Goal: Task Accomplishment & Management: Manage account settings

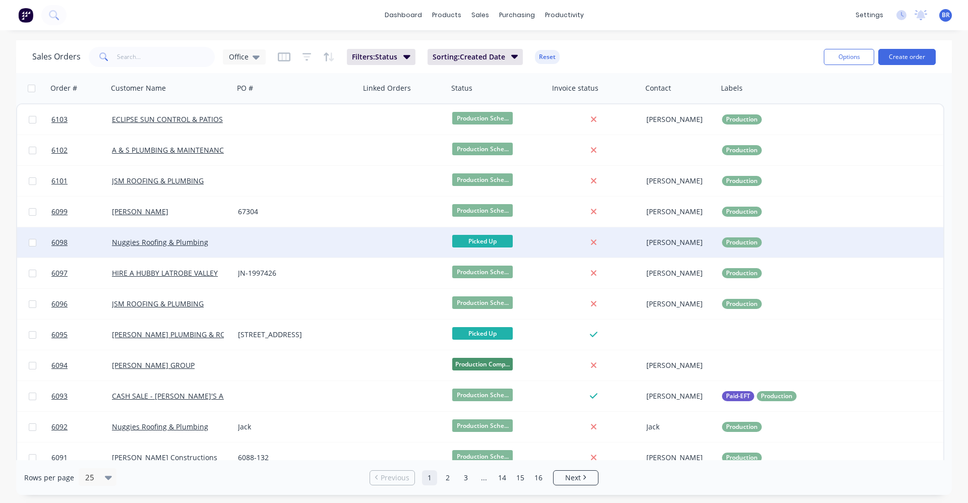
click at [265, 243] on div at bounding box center [297, 242] width 126 height 30
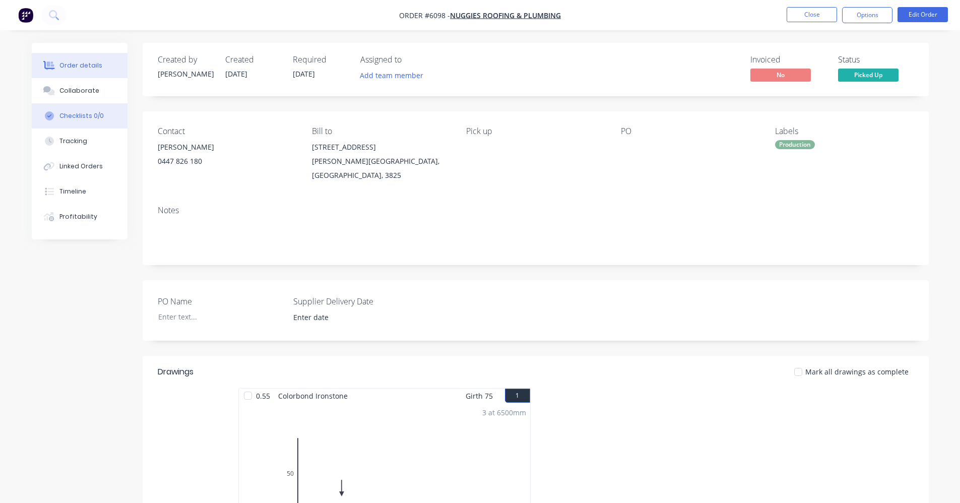
click at [72, 115] on div "Checklists 0/0" at bounding box center [81, 115] width 44 height 9
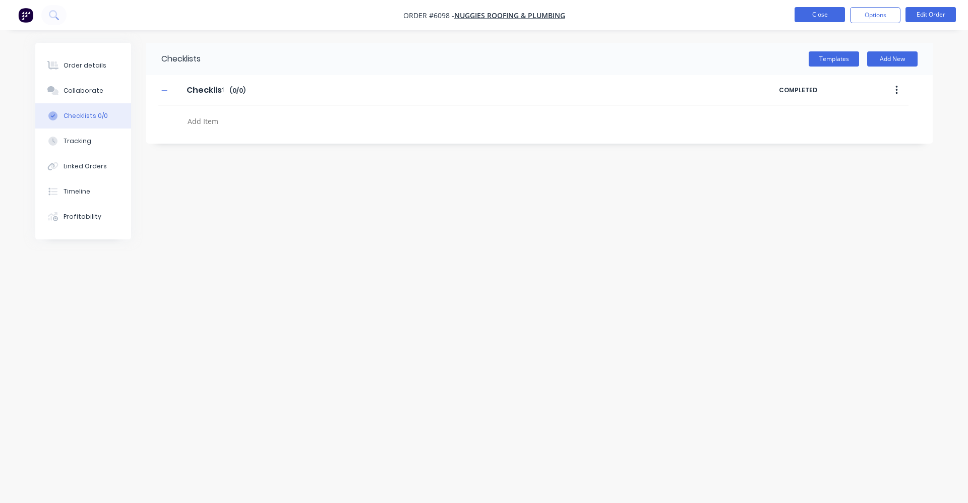
click at [807, 16] on button "Close" at bounding box center [820, 14] width 50 height 15
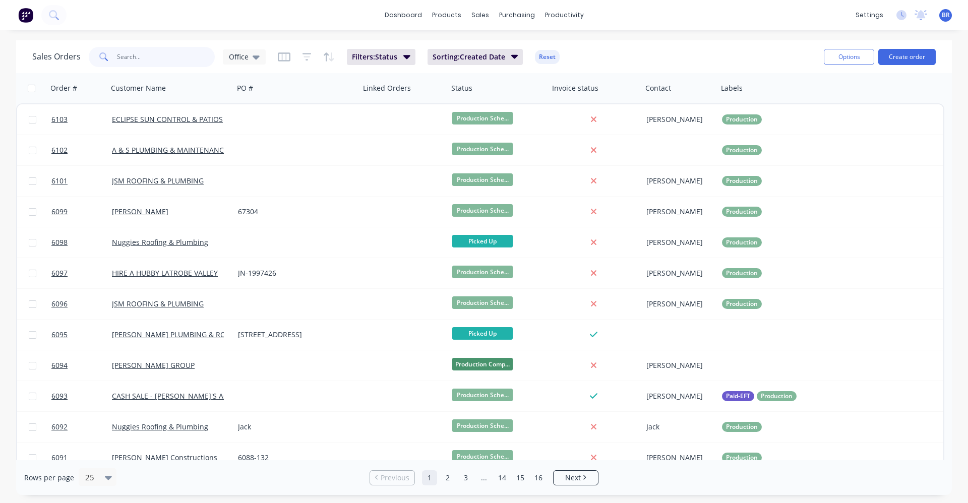
click at [140, 53] on input "text" at bounding box center [166, 57] width 98 height 20
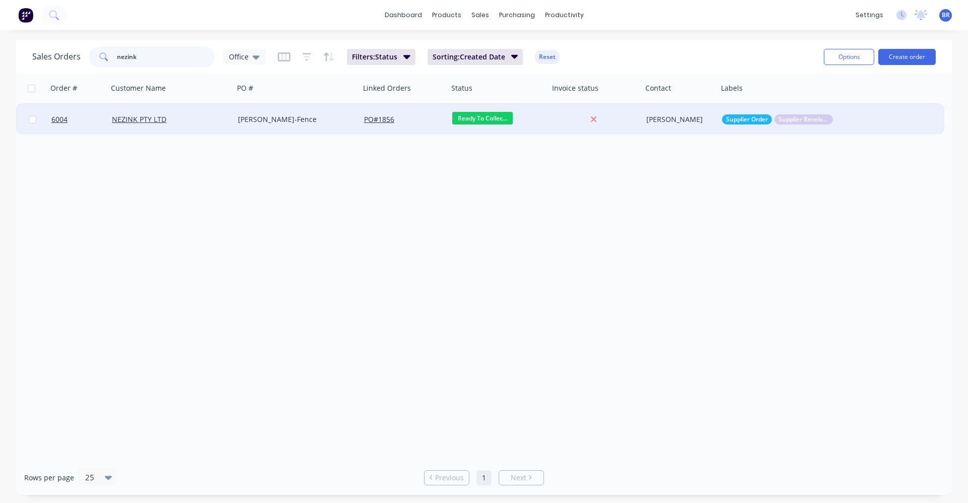
type input "nezink"
click at [322, 119] on div "Allen-Fence" at bounding box center [294, 119] width 112 height 10
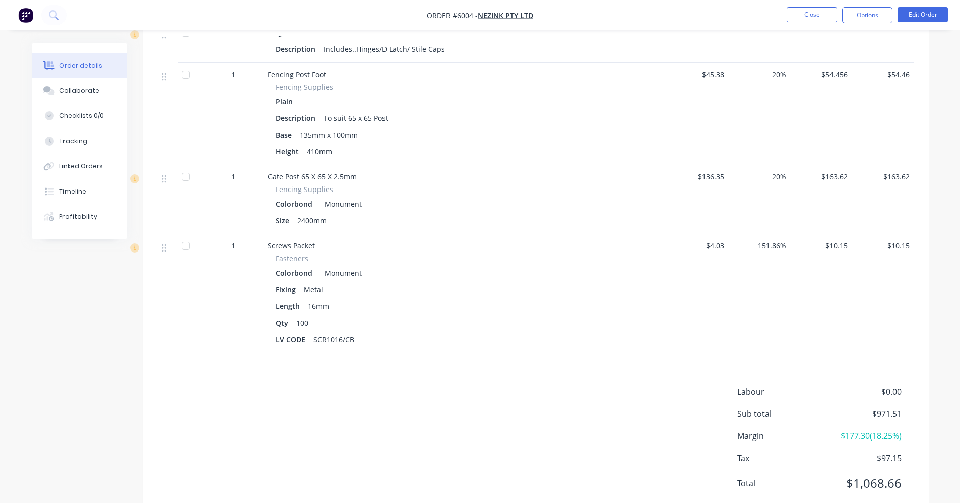
scroll to position [703, 0]
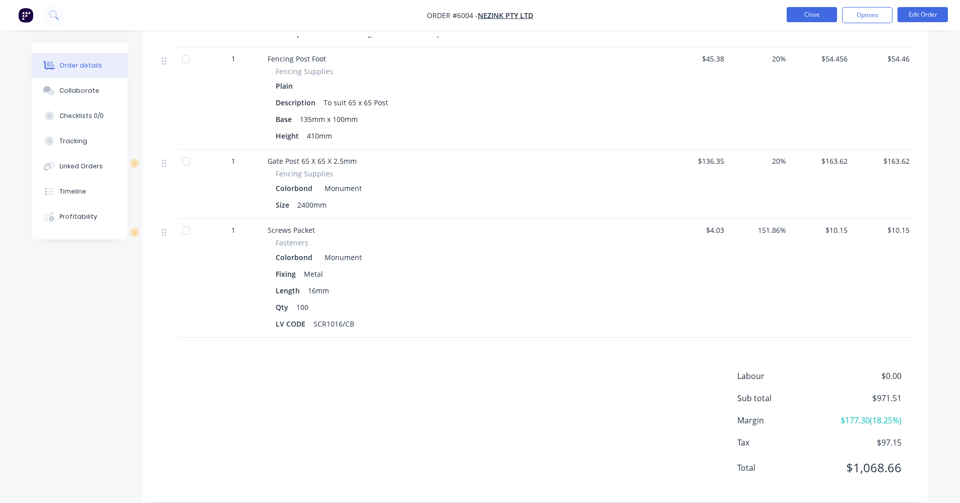
click at [811, 16] on button "Close" at bounding box center [812, 14] width 50 height 15
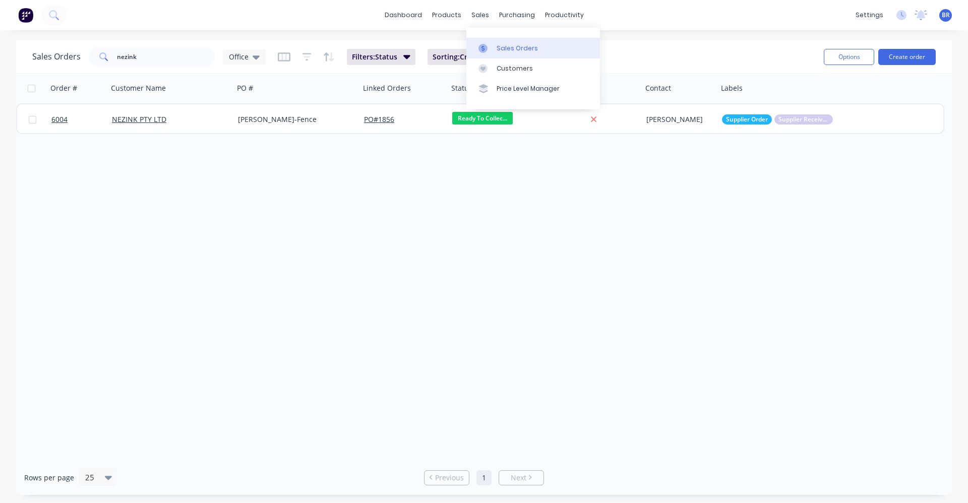
click at [498, 47] on div "Sales Orders" at bounding box center [517, 48] width 41 height 9
drag, startPoint x: 151, startPoint y: 51, endPoint x: 57, endPoint y: 54, distance: 93.8
click at [57, 54] on div "Sales Orders nezink Office" at bounding box center [148, 57] width 233 height 20
click at [905, 56] on button "Create order" at bounding box center [906, 57] width 57 height 16
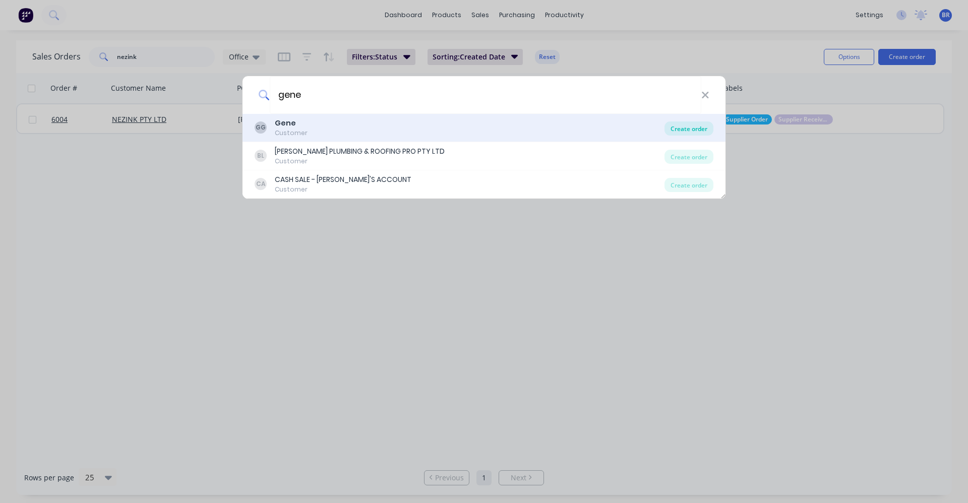
type input "gene"
click at [695, 130] on div "Create order" at bounding box center [688, 129] width 49 height 14
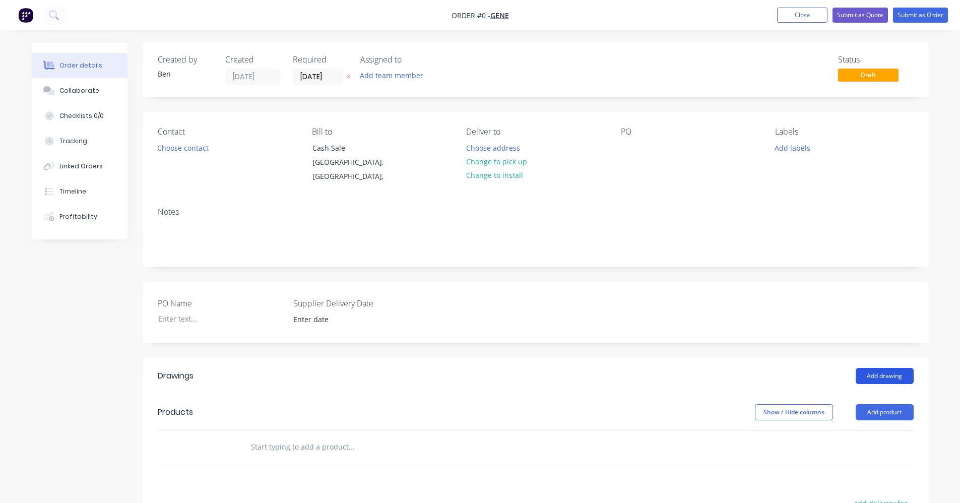
click at [889, 369] on button "Add drawing" at bounding box center [885, 376] width 58 height 16
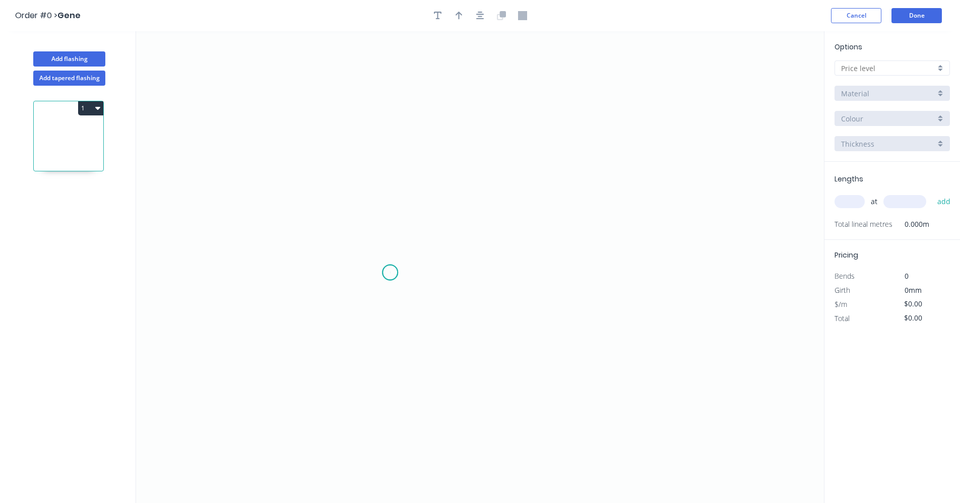
click at [390, 273] on icon "0" at bounding box center [480, 267] width 688 height 472
click at [390, 216] on icon "0" at bounding box center [480, 267] width 688 height 472
click at [539, 216] on icon "0 ?" at bounding box center [480, 267] width 688 height 472
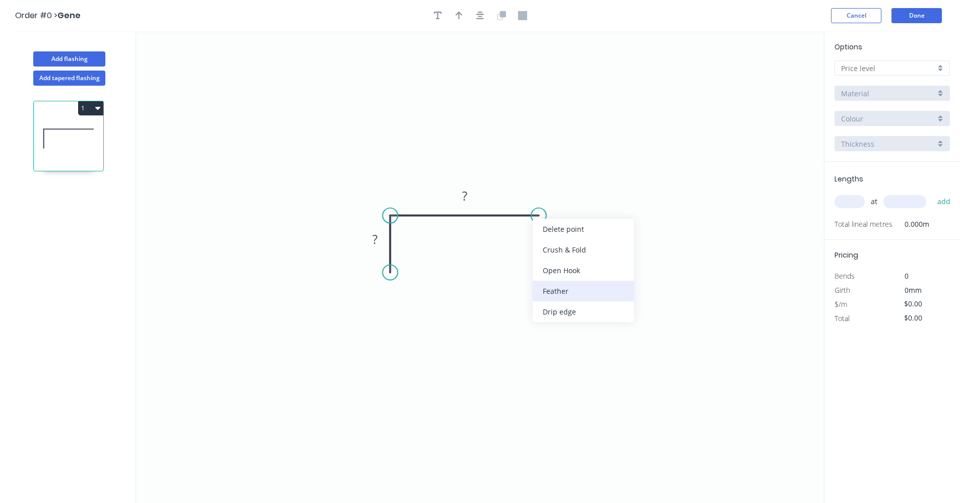
click at [564, 296] on div "Feather" at bounding box center [583, 291] width 101 height 21
click at [558, 252] on div "Flip bend" at bounding box center [587, 252] width 101 height 21
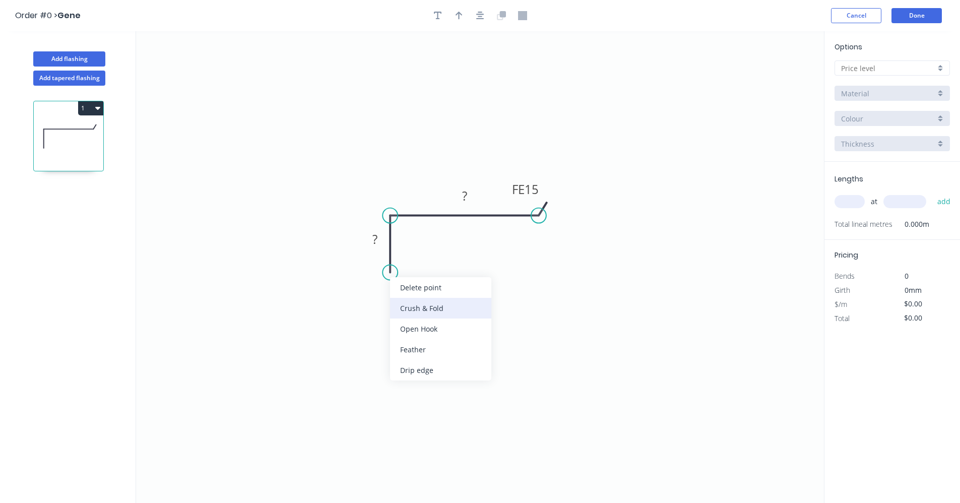
click at [436, 312] on div "Crush & Fold" at bounding box center [440, 308] width 101 height 21
click at [410, 302] on div "Flip bend" at bounding box center [442, 308] width 101 height 21
click at [378, 242] on g "?" at bounding box center [375, 239] width 20 height 17
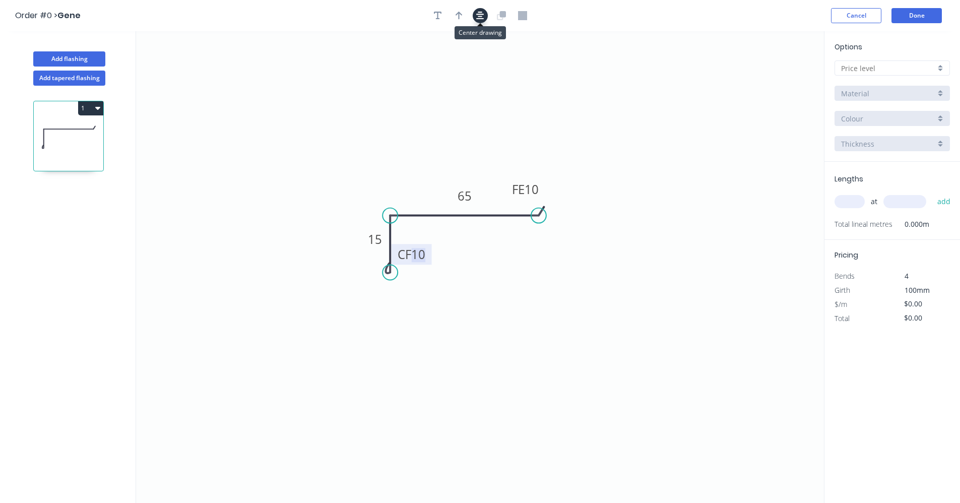
click at [479, 13] on icon "button" at bounding box center [480, 16] width 8 height 8
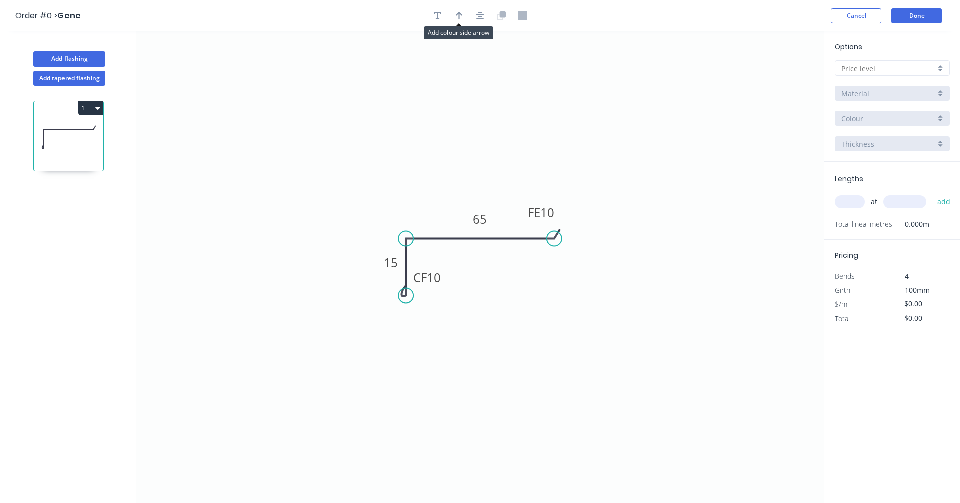
drag, startPoint x: 464, startPoint y: 14, endPoint x: 601, endPoint y: 138, distance: 184.9
click at [464, 17] on button "button" at bounding box center [459, 15] width 15 height 15
click at [776, 79] on icon at bounding box center [773, 70] width 9 height 32
click at [775, 79] on icon at bounding box center [781, 73] width 29 height 29
click at [775, 78] on icon "0 CF 10 15 FE 10 65" at bounding box center [480, 267] width 688 height 472
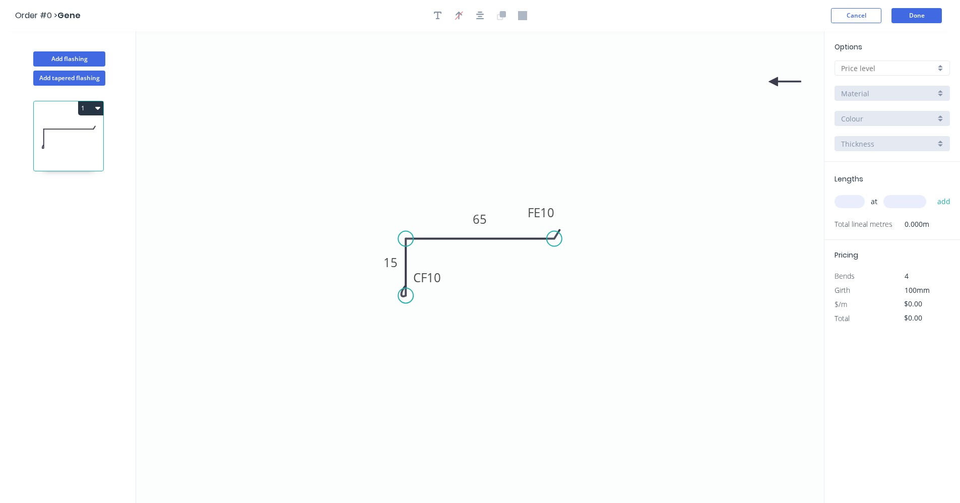
click at [775, 78] on icon "0 CF 10 15 FE 10 65" at bounding box center [480, 267] width 688 height 472
click at [777, 82] on icon at bounding box center [785, 81] width 32 height 9
click at [777, 82] on icon at bounding box center [781, 89] width 29 height 29
drag, startPoint x: 773, startPoint y: 82, endPoint x: 543, endPoint y: 239, distance: 278.7
click at [524, 248] on icon at bounding box center [524, 260] width 9 height 32
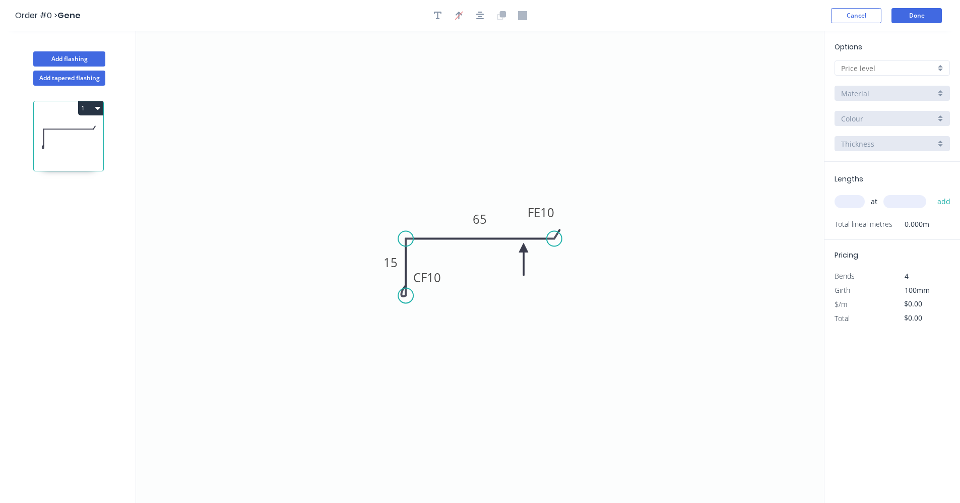
click at [933, 65] on input "text" at bounding box center [888, 68] width 94 height 11
click at [863, 126] on div "C" at bounding box center [892, 123] width 114 height 18
type input "C"
type input "$7.16"
click at [879, 116] on input "Basalt" at bounding box center [888, 118] width 94 height 11
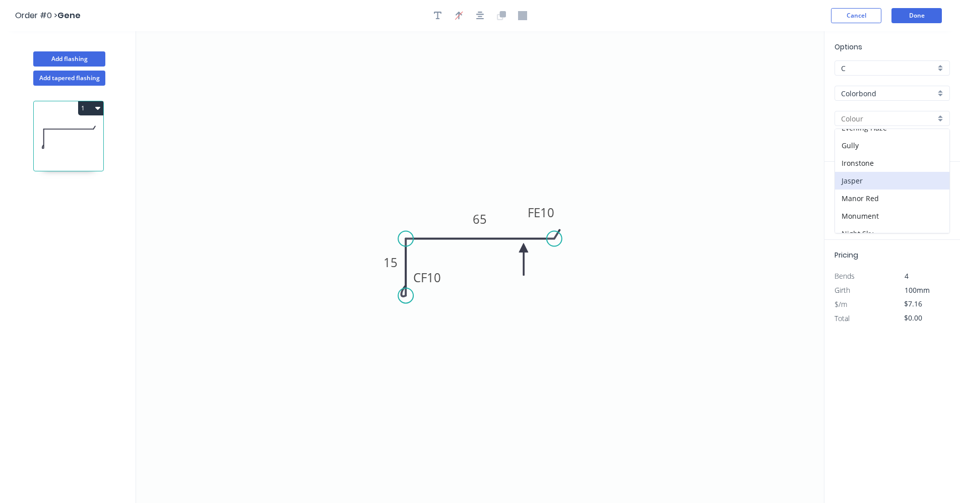
scroll to position [151, 0]
click at [873, 200] on div "Monument" at bounding box center [892, 199] width 114 height 18
type input "Monument"
click at [853, 202] on input "text" at bounding box center [850, 201] width 30 height 13
type input "1"
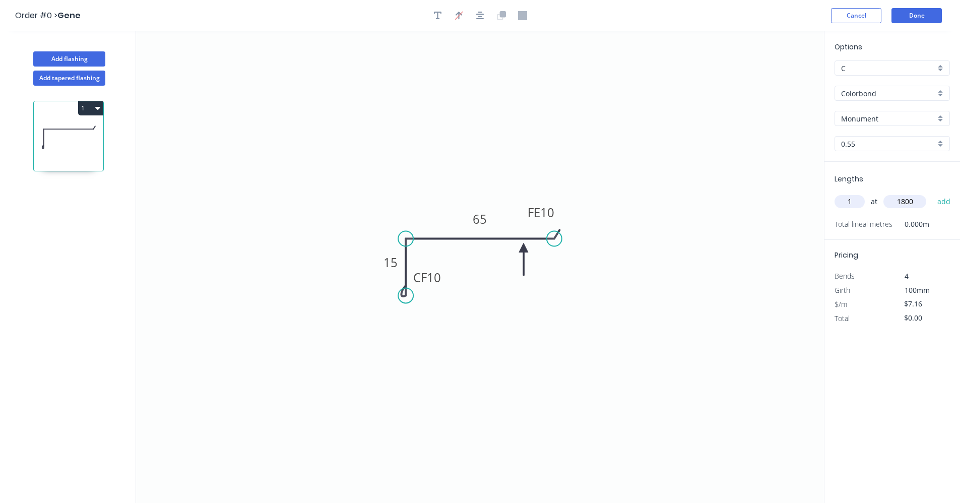
type input "1800"
click at [933, 193] on button "add" at bounding box center [945, 201] width 24 height 17
click at [94, 109] on button "1" at bounding box center [90, 108] width 25 height 14
click at [51, 137] on div "Duplicate" at bounding box center [56, 133] width 78 height 15
type input "$0.00"
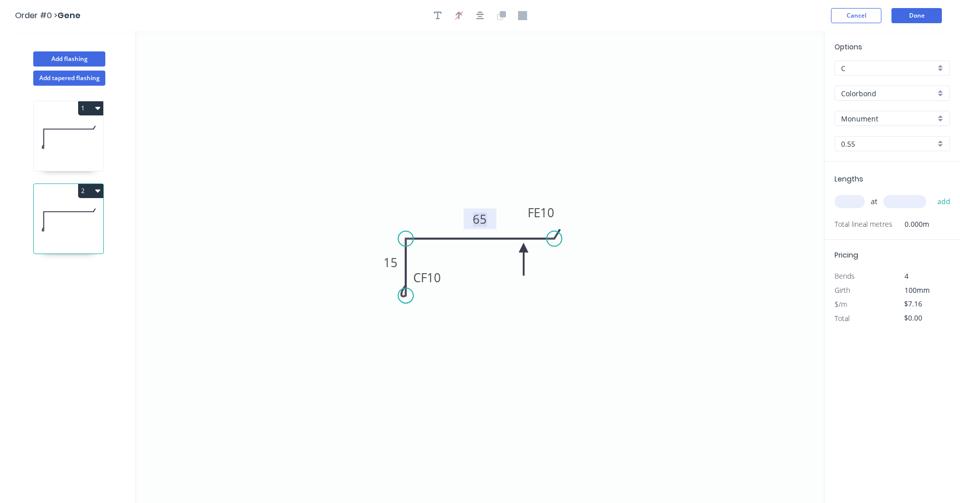
click at [480, 218] on tspan "65" at bounding box center [480, 219] width 14 height 17
click at [598, 296] on div "Delete bend" at bounding box center [608, 295] width 101 height 21
click at [584, 278] on div "Crush & Fold" at bounding box center [602, 274] width 101 height 21
type input "$7.74"
drag, startPoint x: 522, startPoint y: 250, endPoint x: 528, endPoint y: 252, distance: 6.4
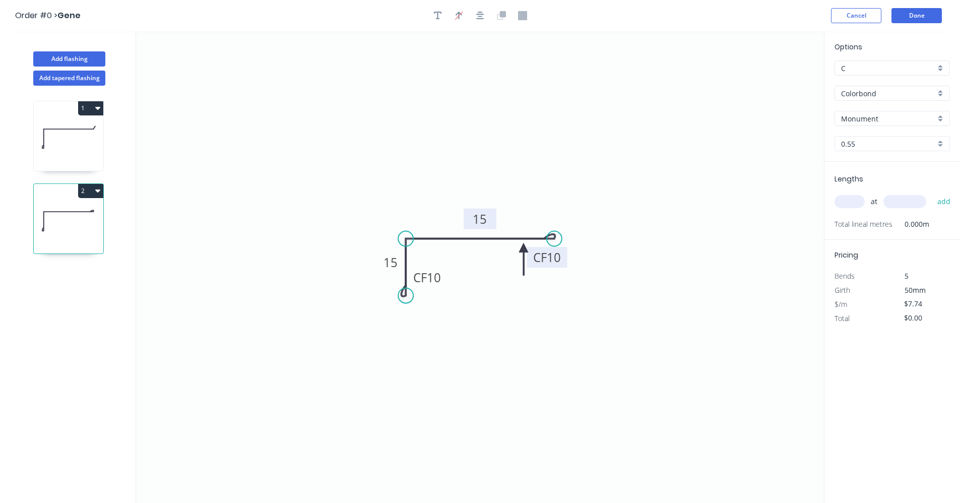
click at [528, 252] on rect at bounding box center [547, 257] width 40 height 21
drag, startPoint x: 524, startPoint y: 249, endPoint x: 517, endPoint y: 257, distance: 10.7
click at [459, 258] on icon at bounding box center [459, 270] width 9 height 32
drag, startPoint x: 556, startPoint y: 240, endPoint x: 483, endPoint y: 239, distance: 72.6
click at [483, 239] on circle at bounding box center [482, 238] width 15 height 15
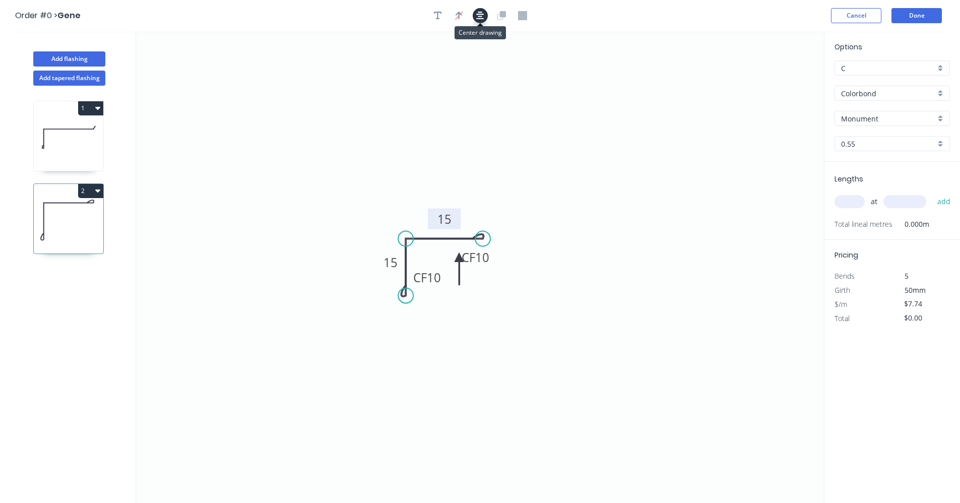
click at [484, 19] on button "button" at bounding box center [480, 15] width 15 height 15
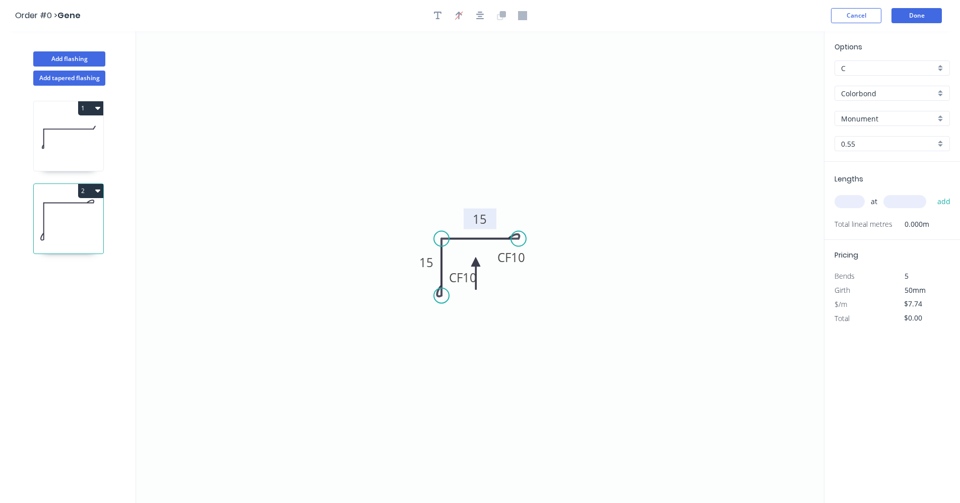
drag, startPoint x: 460, startPoint y: 258, endPoint x: 476, endPoint y: 262, distance: 16.8
click at [476, 262] on icon at bounding box center [475, 274] width 9 height 32
click at [476, 262] on icon at bounding box center [467, 270] width 29 height 29
click at [476, 262] on icon at bounding box center [464, 262] width 32 height 9
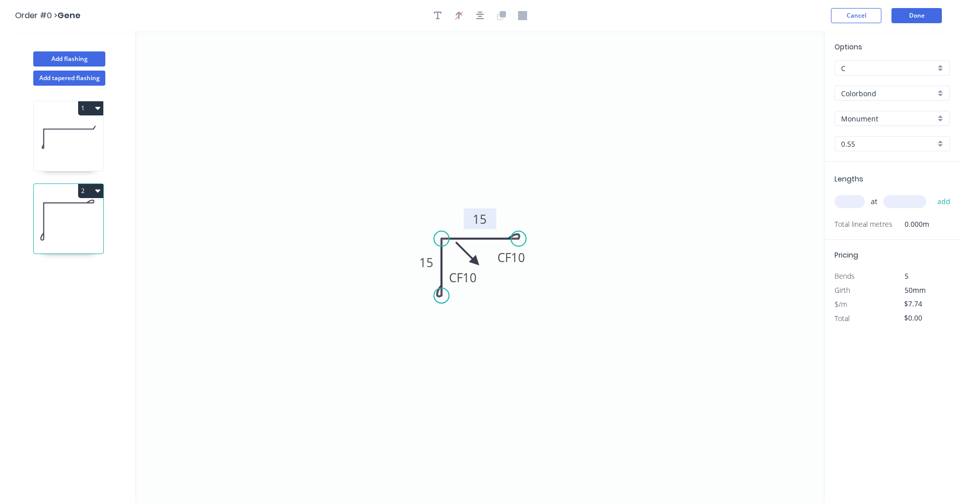
click at [476, 262] on icon at bounding box center [467, 253] width 29 height 29
click at [476, 262] on icon at bounding box center [483, 253] width 29 height 29
click at [476, 262] on icon at bounding box center [487, 262] width 32 height 9
click at [479, 263] on icon at bounding box center [486, 271] width 29 height 29
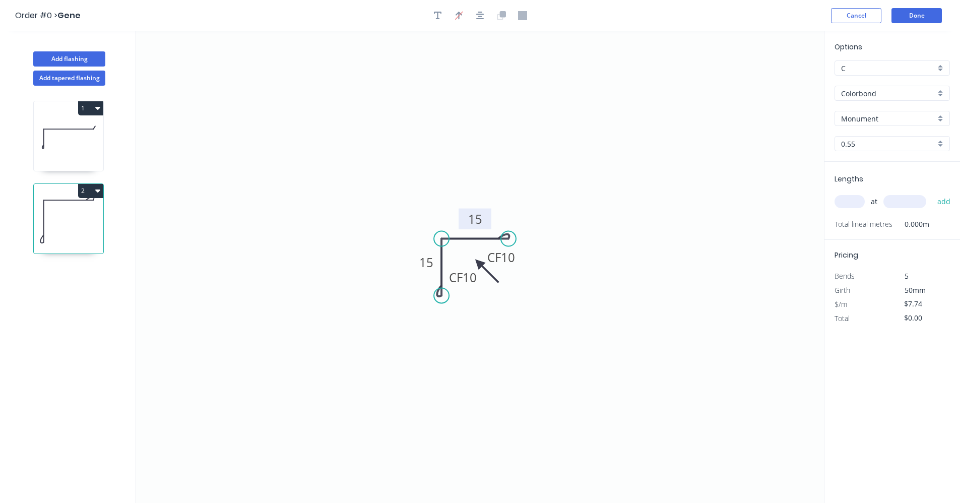
drag, startPoint x: 519, startPoint y: 237, endPoint x: 509, endPoint y: 238, distance: 10.1
click at [509, 238] on circle at bounding box center [508, 238] width 15 height 15
click at [852, 199] on input "text" at bounding box center [850, 201] width 30 height 13
type input "1"
type input "800"
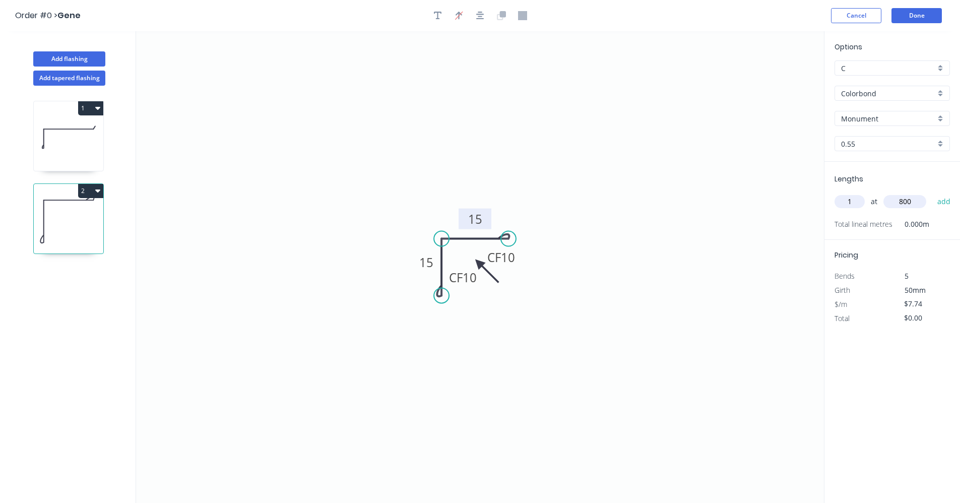
click at [933, 193] on button "add" at bounding box center [945, 201] width 24 height 17
type input "$7.74"
click at [101, 107] on button "1" at bounding box center [90, 108] width 25 height 14
click at [56, 131] on div "Duplicate" at bounding box center [56, 133] width 78 height 15
type input "$7.16"
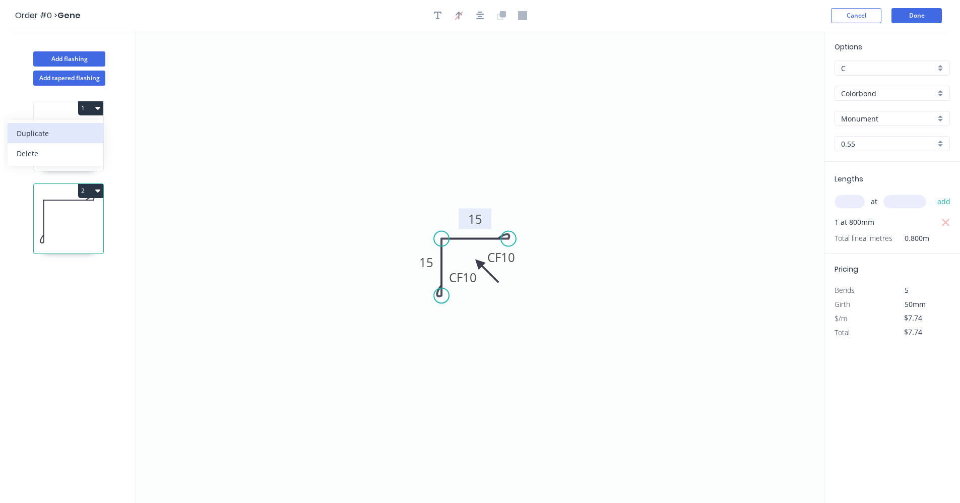
type input "$0.00"
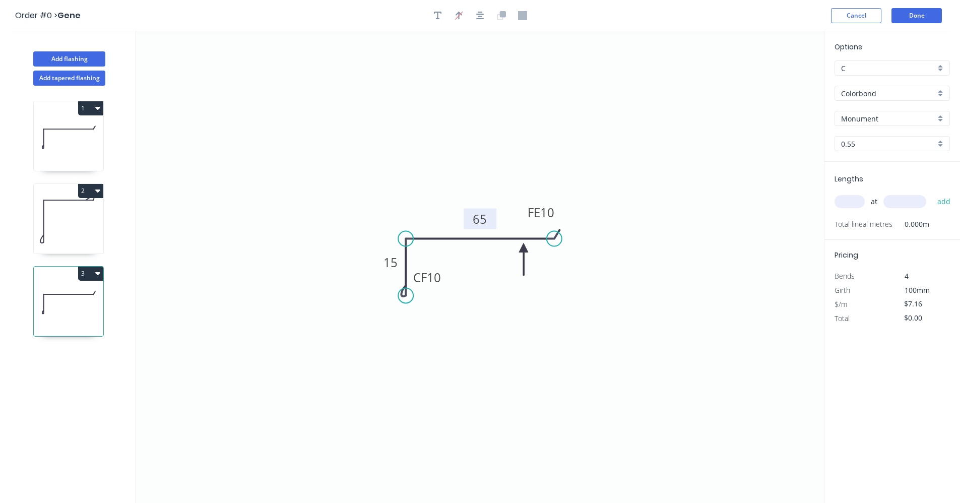
click at [482, 219] on tspan "65" at bounding box center [480, 219] width 14 height 17
type input "$9.03"
click at [860, 201] on input "text" at bounding box center [850, 201] width 30 height 13
type input "1"
type input "800"
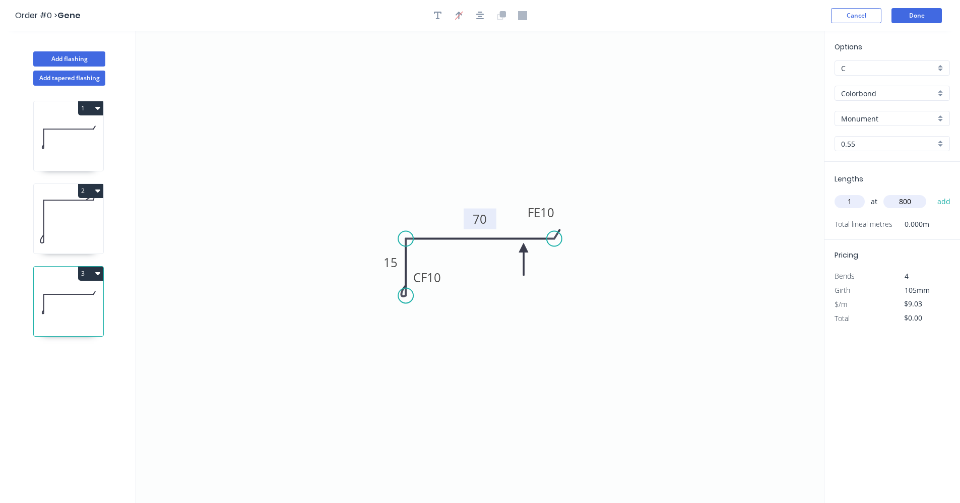
click at [933, 193] on button "add" at bounding box center [945, 201] width 24 height 17
type input "$9.03"
click at [73, 58] on button "Add flashing" at bounding box center [69, 58] width 72 height 15
type input "$0.00"
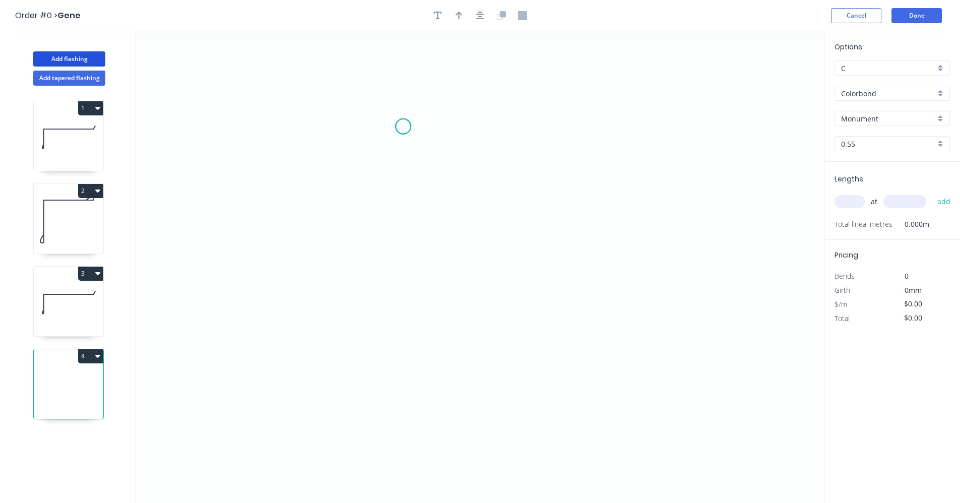
click at [403, 129] on icon "0" at bounding box center [480, 267] width 688 height 472
click at [405, 336] on icon "0" at bounding box center [480, 267] width 688 height 472
click at [528, 332] on icon "0 ?" at bounding box center [480, 267] width 688 height 472
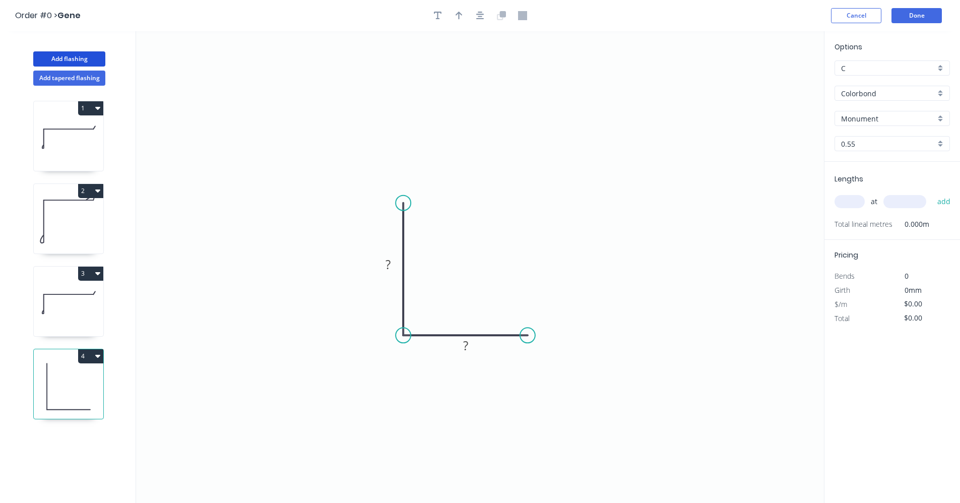
drag, startPoint x: 401, startPoint y: 125, endPoint x: 405, endPoint y: 204, distance: 78.7
click at [405, 204] on circle at bounding box center [403, 203] width 15 height 15
drag, startPoint x: 408, startPoint y: 186, endPoint x: 408, endPoint y: 172, distance: 13.6
click at [408, 172] on circle at bounding box center [403, 174] width 15 height 15
drag, startPoint x: 527, startPoint y: 335, endPoint x: 495, endPoint y: 334, distance: 32.8
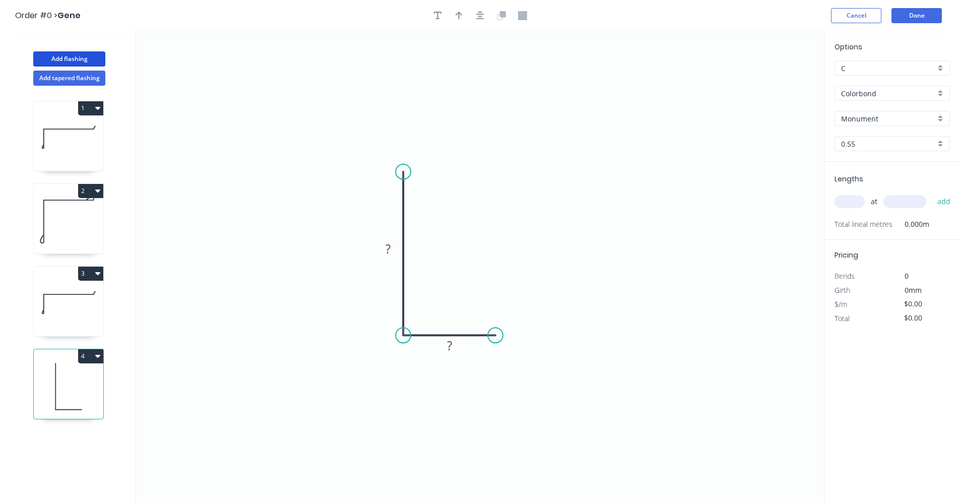
click at [495, 334] on circle at bounding box center [495, 335] width 15 height 15
click at [511, 366] on div "Crush & Fold" at bounding box center [540, 368] width 101 height 21
click at [507, 366] on div "Flip bend" at bounding box center [547, 370] width 101 height 21
click at [396, 246] on rect at bounding box center [388, 249] width 20 height 14
click at [454, 350] on rect at bounding box center [449, 346] width 20 height 14
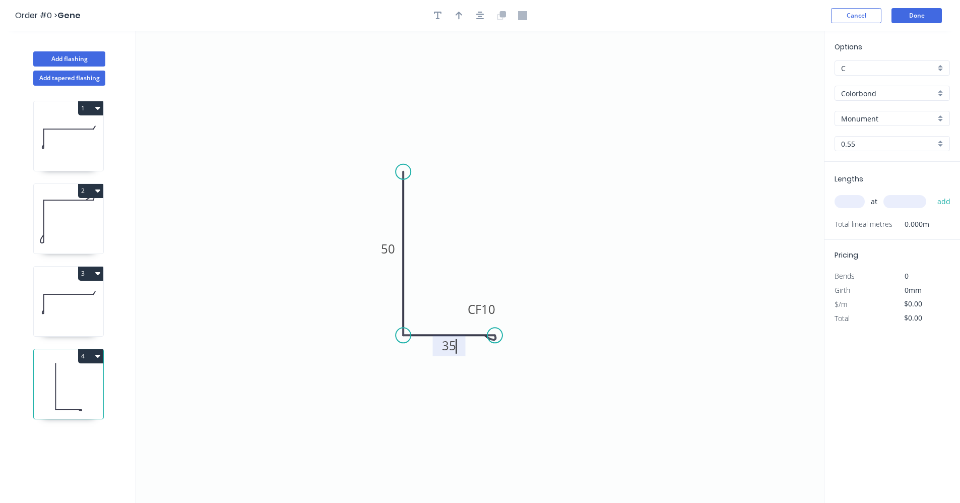
type input "$6.89"
click at [483, 19] on icon "button" at bounding box center [480, 16] width 8 height 8
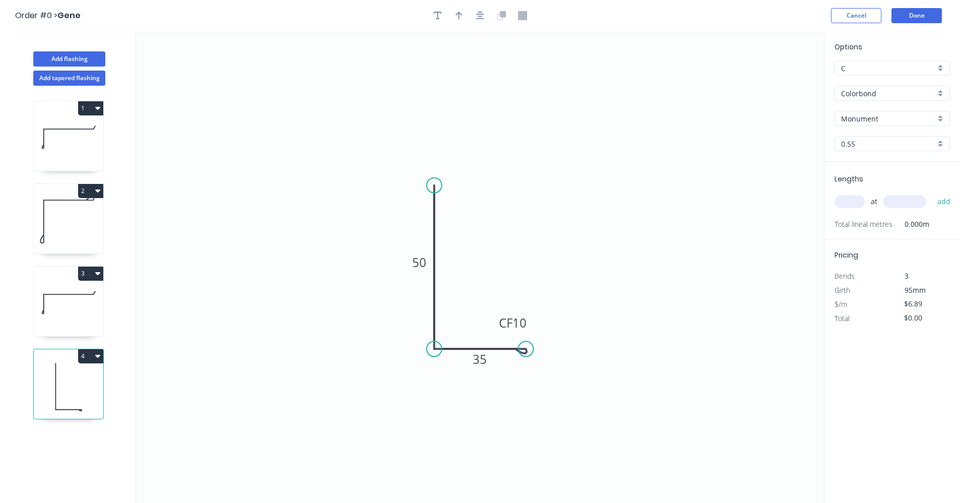
click at [466, 18] on div at bounding box center [481, 15] width 106 height 15
drag, startPoint x: 459, startPoint y: 18, endPoint x: 500, endPoint y: 50, distance: 52.4
click at [460, 18] on icon "button" at bounding box center [459, 15] width 7 height 9
click at [774, 80] on icon at bounding box center [773, 70] width 9 height 32
drag, startPoint x: 774, startPoint y: 80, endPoint x: 447, endPoint y: 309, distance: 398.6
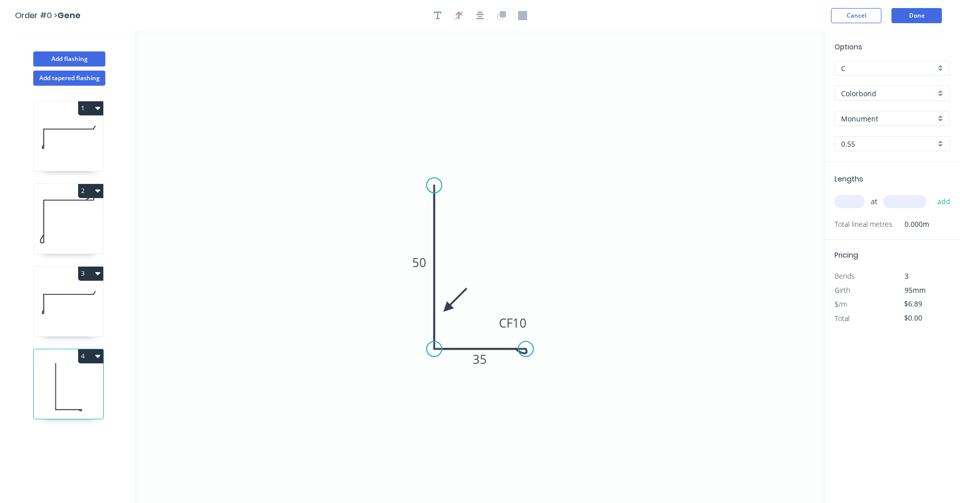
click at [447, 309] on icon at bounding box center [455, 299] width 29 height 29
click at [843, 201] on input "text" at bounding box center [850, 201] width 30 height 13
type input "1"
type input "800"
click at [933, 193] on button "add" at bounding box center [945, 201] width 24 height 17
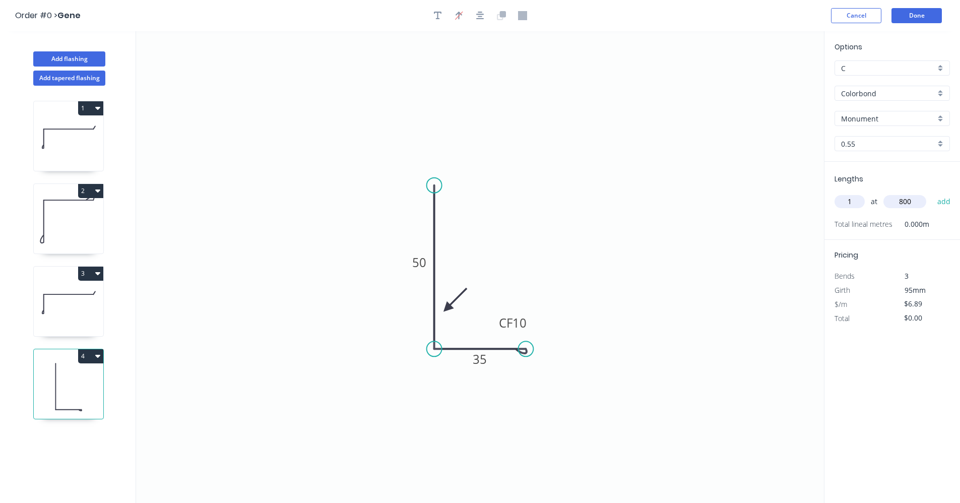
type input "$6.89"
click at [69, 325] on icon at bounding box center [69, 304] width 70 height 65
type input "$9.03"
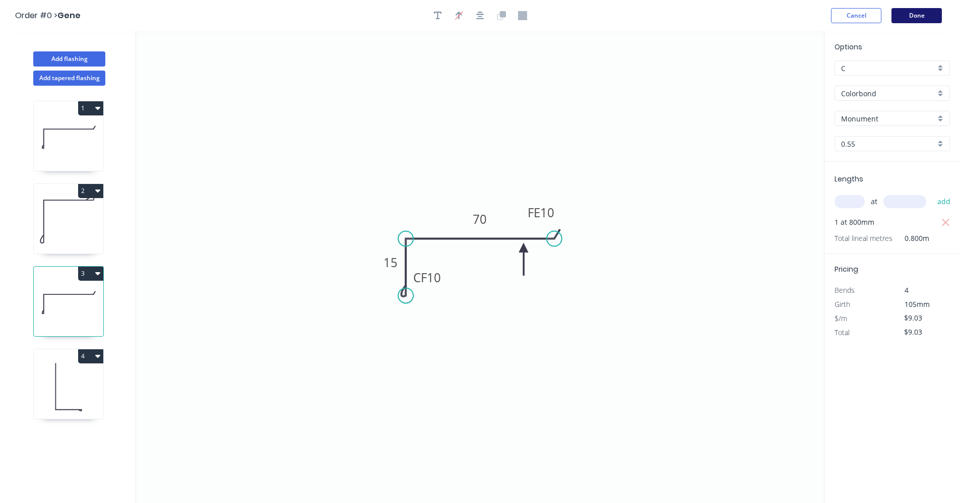
click at [906, 17] on button "Done" at bounding box center [917, 15] width 50 height 15
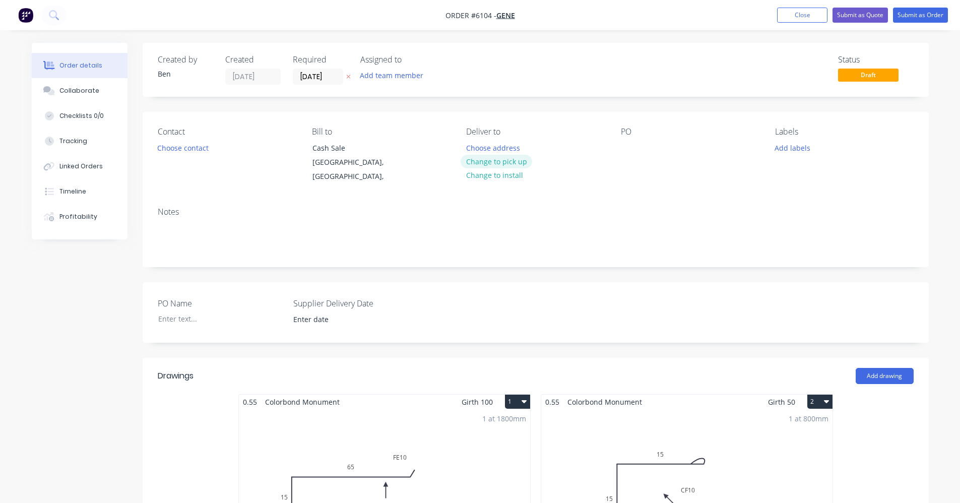
click at [493, 164] on button "Change to pick up" at bounding box center [497, 162] width 72 height 14
click at [184, 153] on button "Choose contact" at bounding box center [183, 148] width 62 height 14
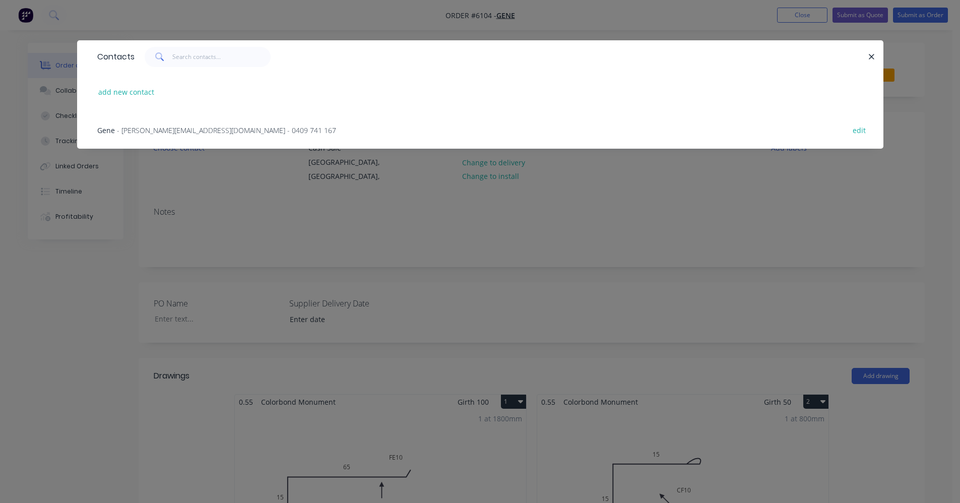
drag, startPoint x: 185, startPoint y: 133, endPoint x: 288, endPoint y: 138, distance: 104.0
click at [186, 133] on span "- gakosakiewicz@gmail.com - 0409 741 167" at bounding box center [226, 131] width 219 height 10
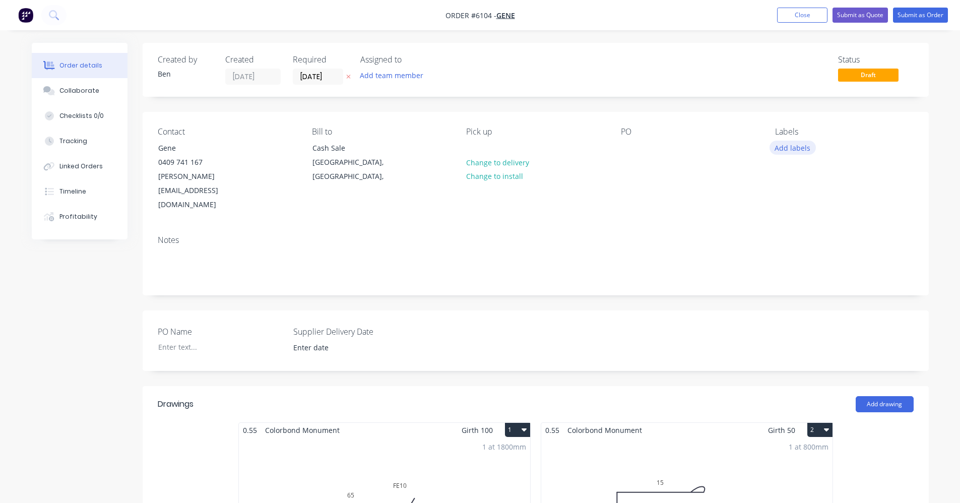
click at [809, 148] on button "Add labels" at bounding box center [793, 148] width 46 height 14
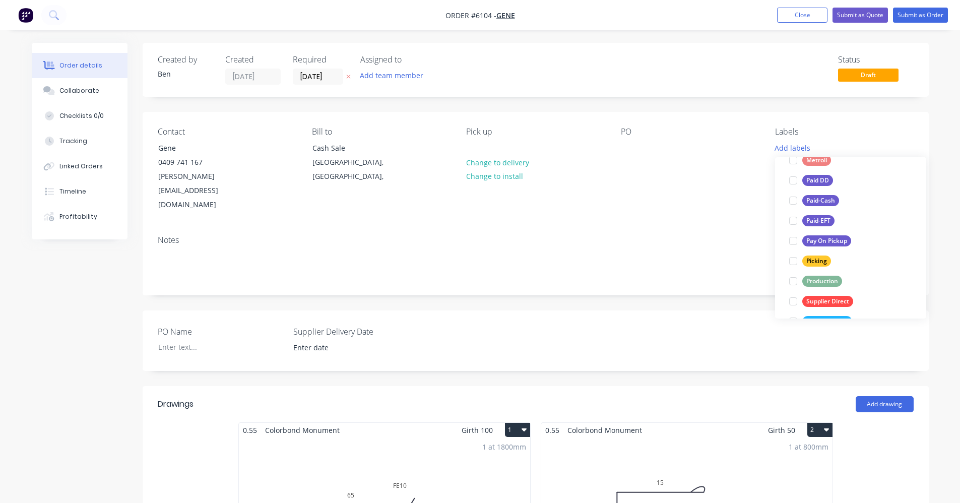
scroll to position [151, 0]
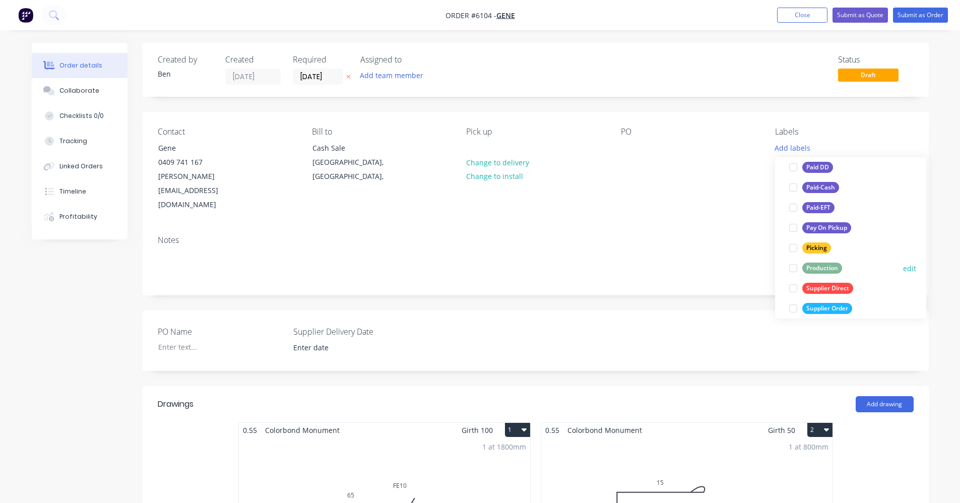
click at [818, 270] on div "Production" at bounding box center [823, 268] width 40 height 11
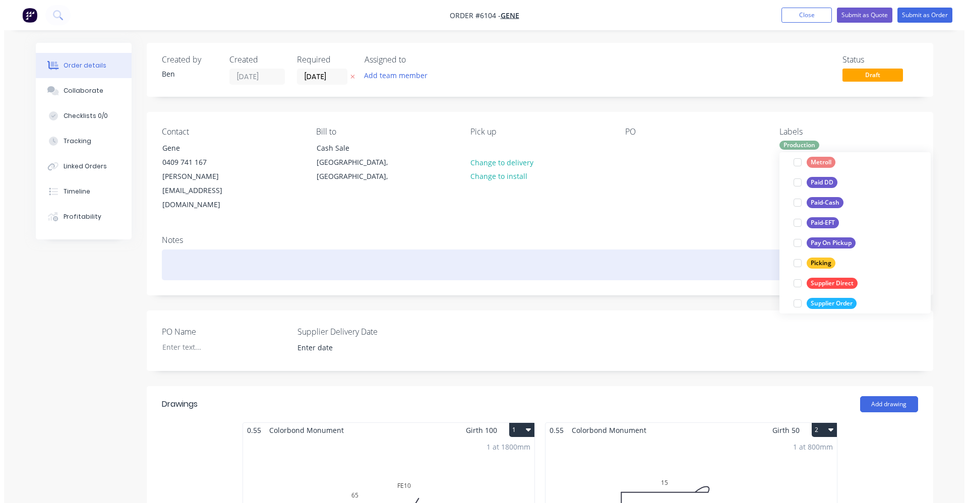
scroll to position [0, 0]
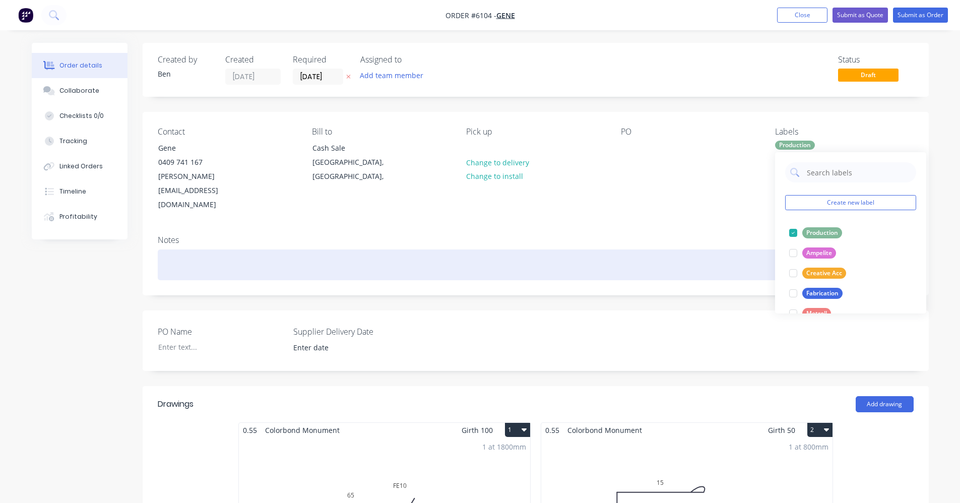
click at [720, 250] on div at bounding box center [536, 265] width 756 height 31
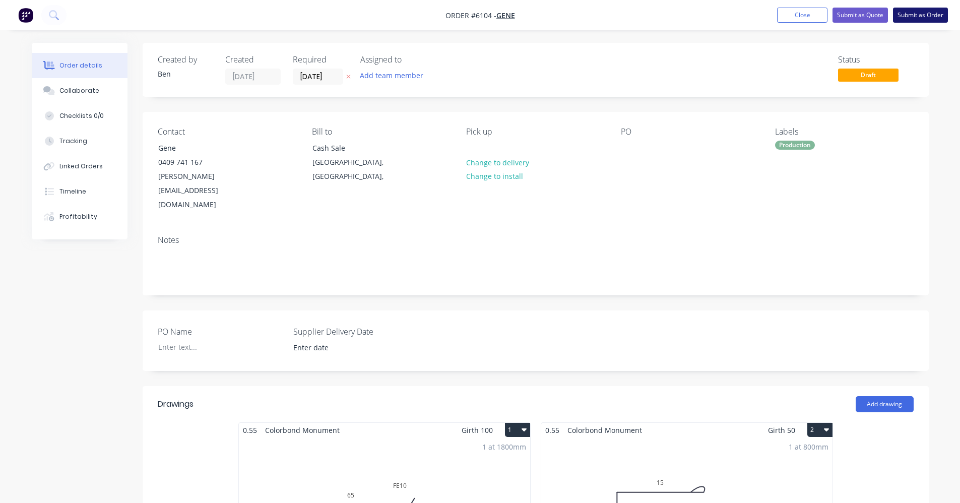
click at [916, 17] on button "Submit as Order" at bounding box center [920, 15] width 55 height 15
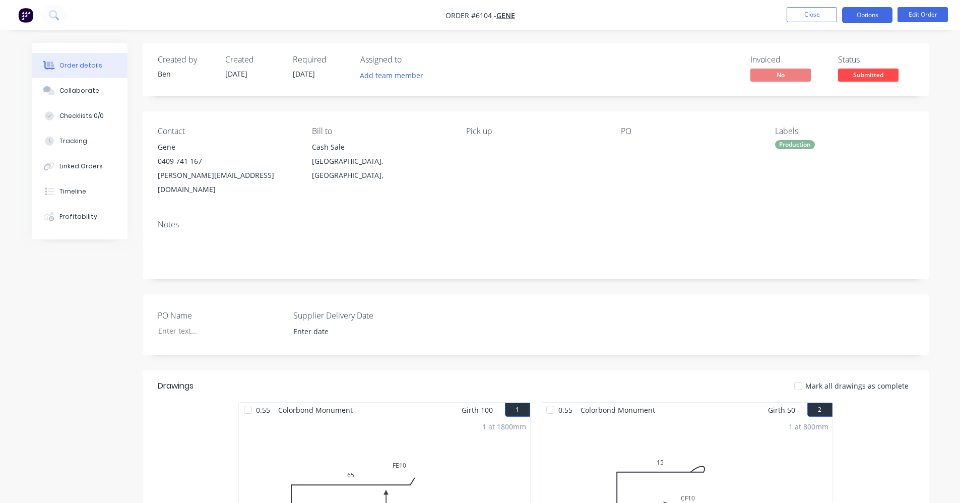
click at [870, 19] on button "Options" at bounding box center [867, 15] width 50 height 16
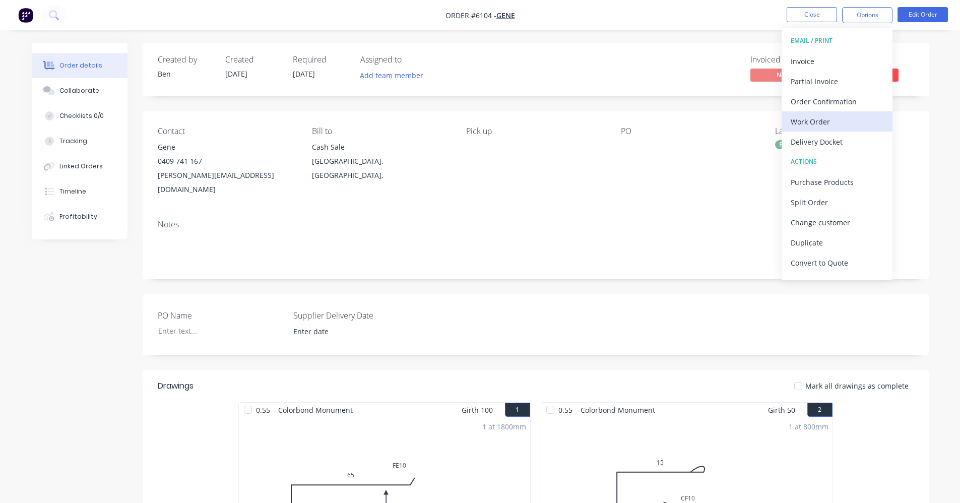
click at [832, 123] on div "Work Order" at bounding box center [837, 121] width 93 height 15
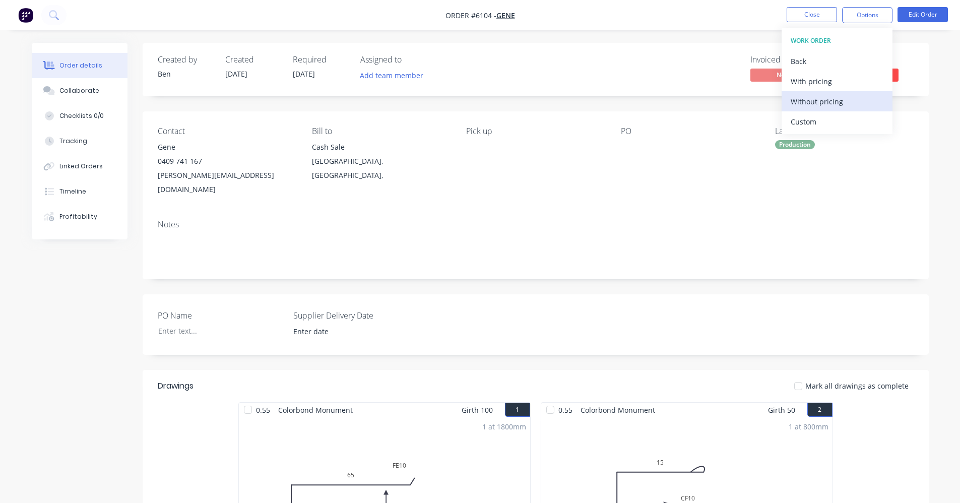
click at [828, 105] on div "Without pricing" at bounding box center [837, 101] width 93 height 15
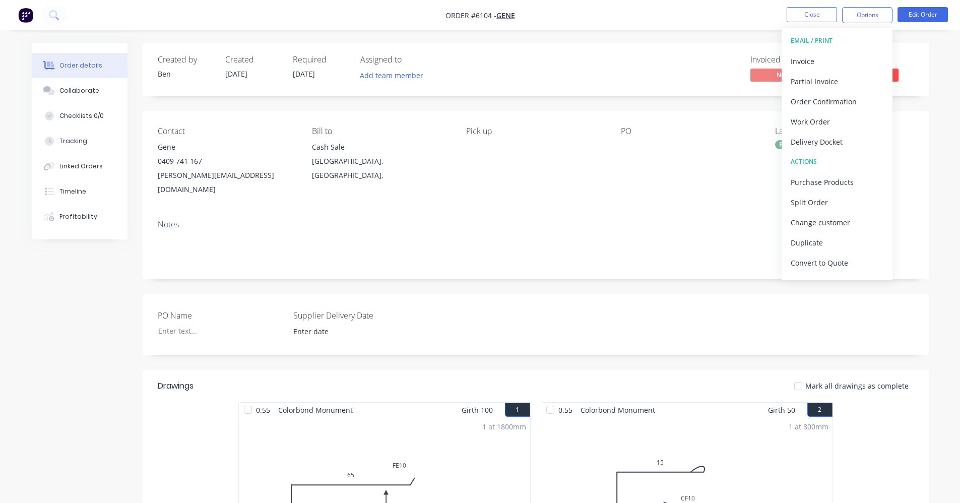
drag, startPoint x: 492, startPoint y: 212, endPoint x: 582, endPoint y: 176, distance: 96.4
click at [497, 220] on div "Notes" at bounding box center [536, 225] width 756 height 10
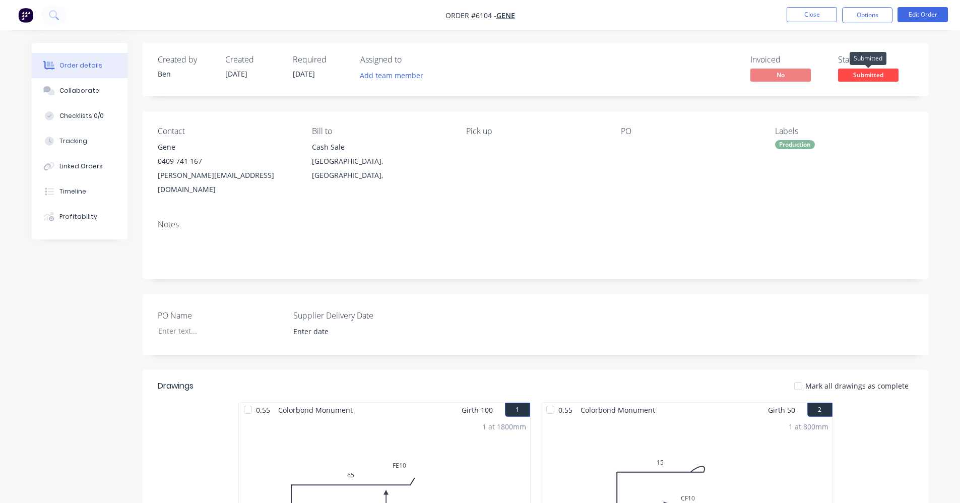
click at [866, 73] on span "Submitted" at bounding box center [868, 75] width 60 height 13
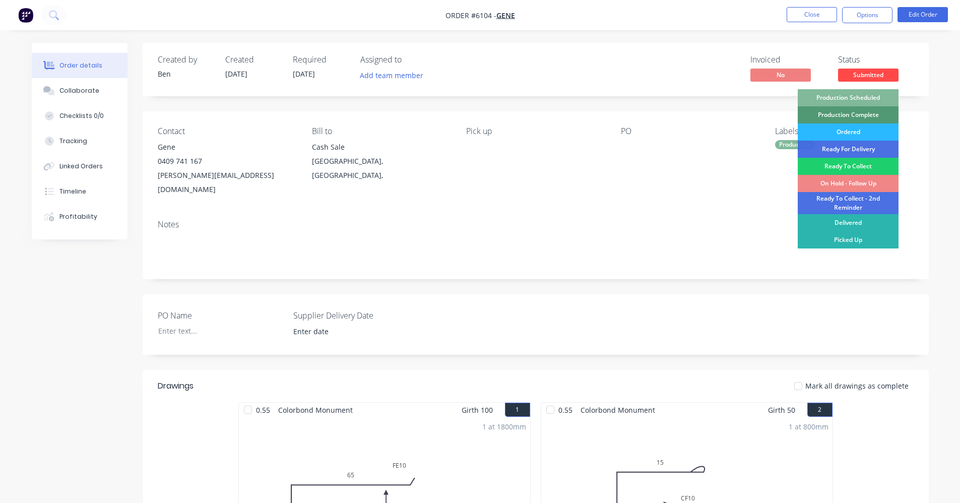
click at [863, 91] on div "Production Scheduled" at bounding box center [848, 97] width 101 height 17
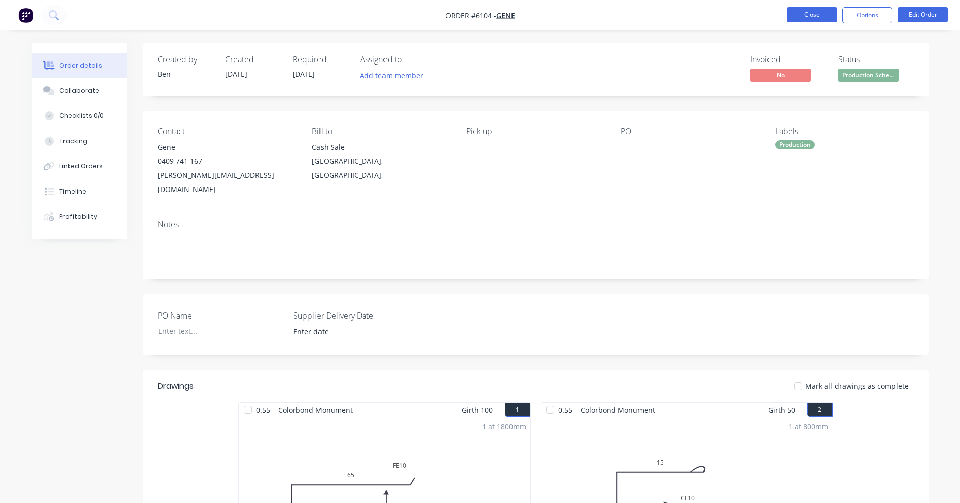
click at [811, 18] on button "Close" at bounding box center [812, 14] width 50 height 15
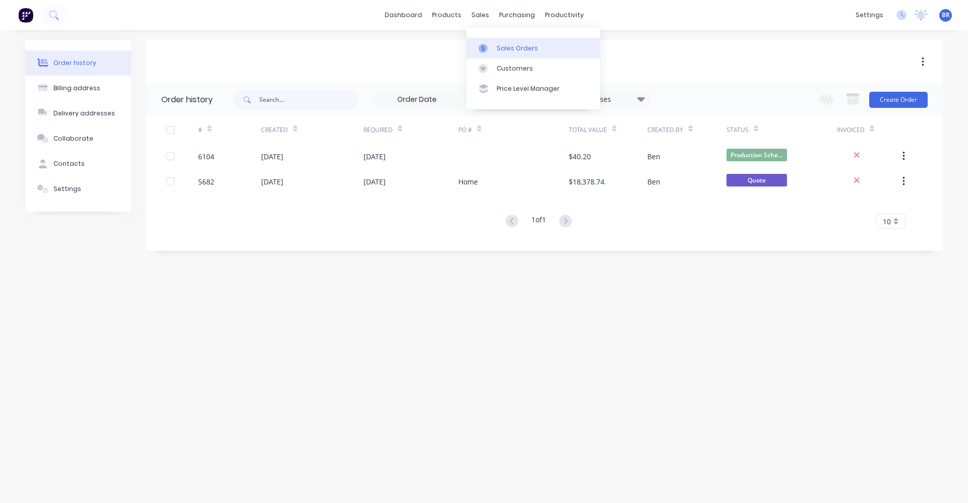
click at [495, 41] on link "Sales Orders" at bounding box center [533, 48] width 134 height 20
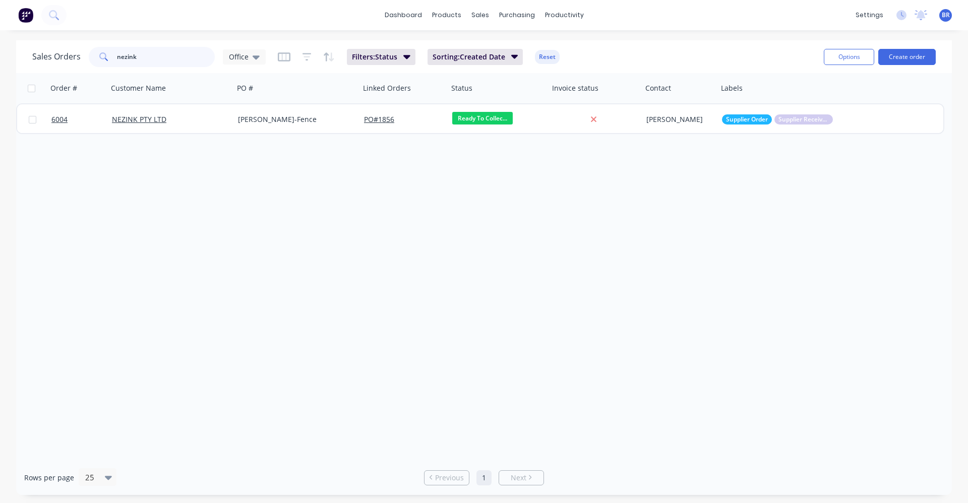
drag, startPoint x: 157, startPoint y: 60, endPoint x: 0, endPoint y: 46, distance: 157.9
click at [0, 46] on div "Sales Orders nezink Office Filters: Status Sorting: Created Date Reset Options …" at bounding box center [484, 267] width 968 height 455
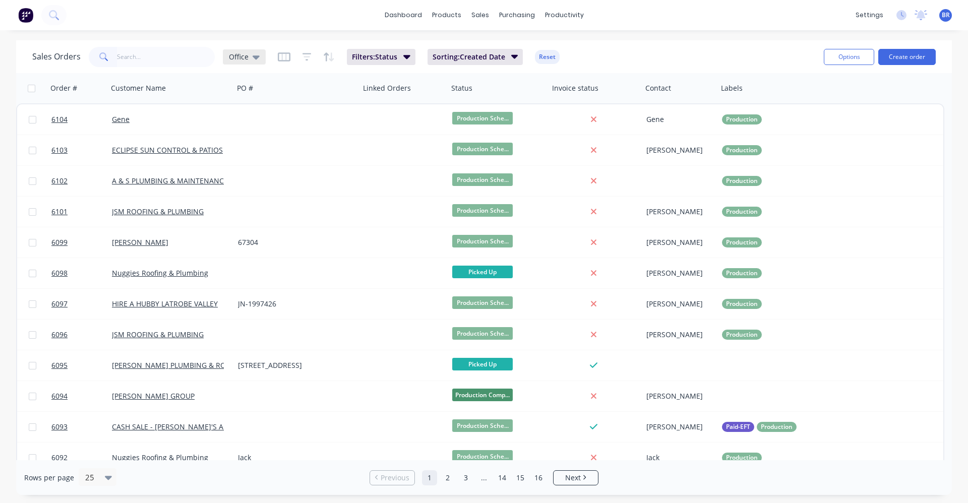
click at [254, 59] on icon at bounding box center [256, 56] width 7 height 11
click at [240, 220] on button "EOM" at bounding box center [283, 224] width 115 height 12
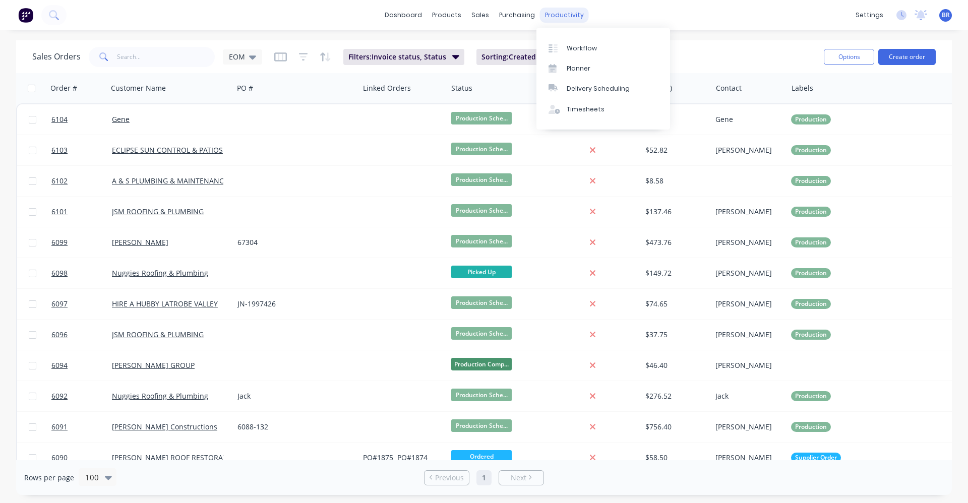
click at [557, 18] on div "productivity" at bounding box center [564, 15] width 49 height 15
click at [585, 96] on link "Delivery Scheduling" at bounding box center [603, 89] width 134 height 20
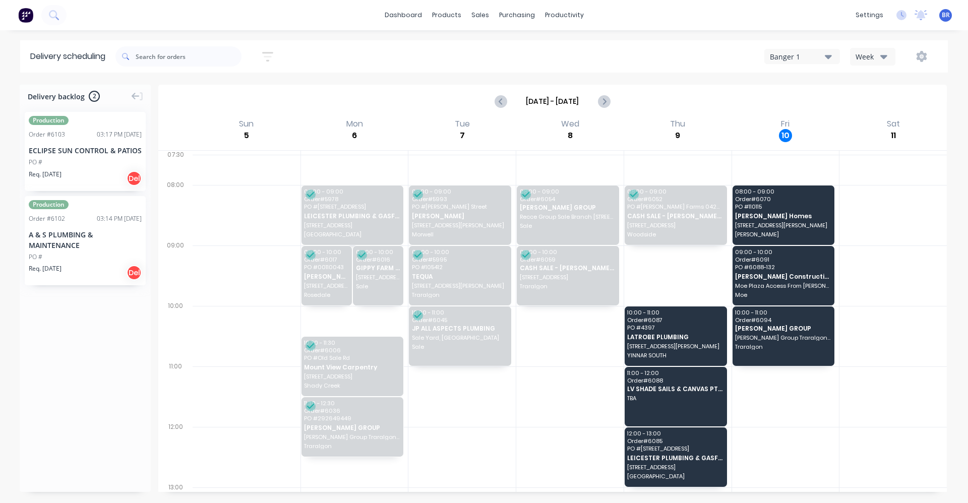
click at [72, 156] on div "Production Order # 6103 03:17 PM 09/10/25 ECLIPSE SUN CONTROL & PATIOS PO # Req…" at bounding box center [85, 151] width 121 height 79
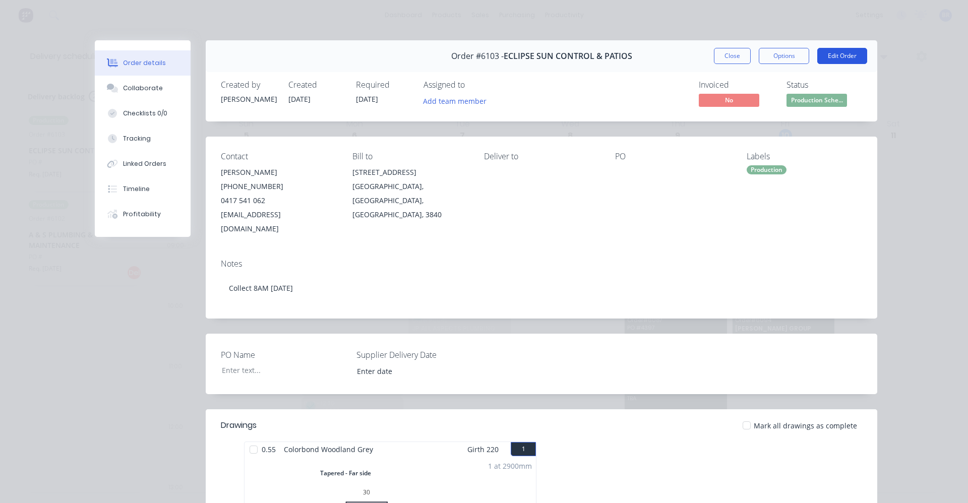
click at [852, 60] on button "Edit Order" at bounding box center [842, 56] width 50 height 16
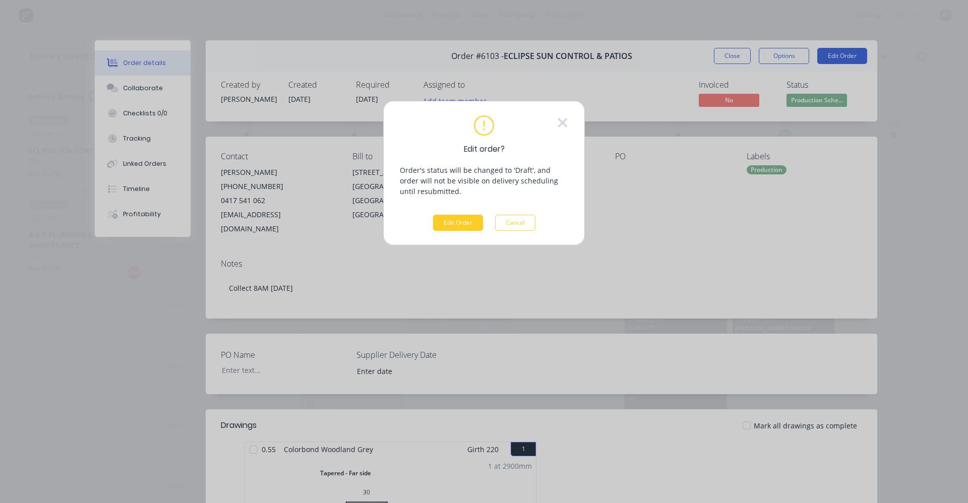
click at [462, 230] on button "Edit Order" at bounding box center [458, 223] width 50 height 16
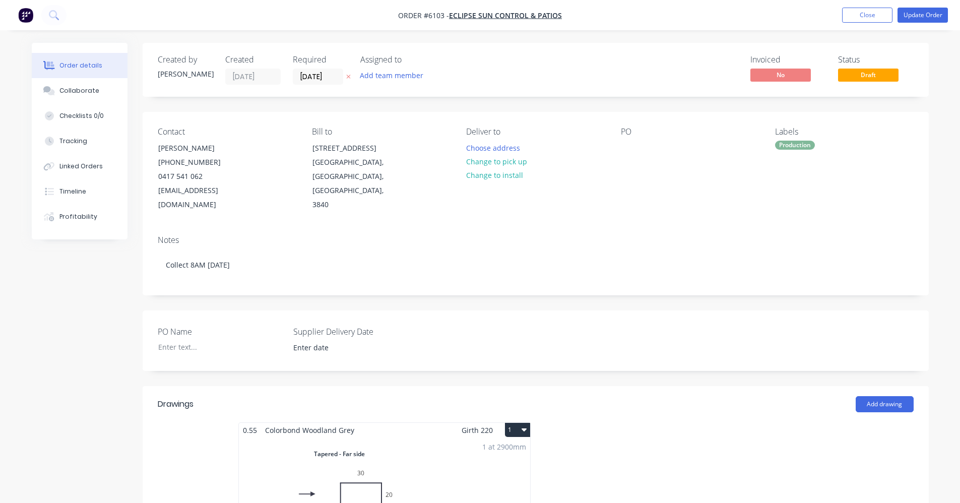
drag, startPoint x: 483, startPoint y: 164, endPoint x: 648, endPoint y: 138, distance: 167.3
click at [483, 164] on button "Change to pick up" at bounding box center [497, 162] width 72 height 14
click at [923, 16] on button "Update Order" at bounding box center [923, 15] width 50 height 15
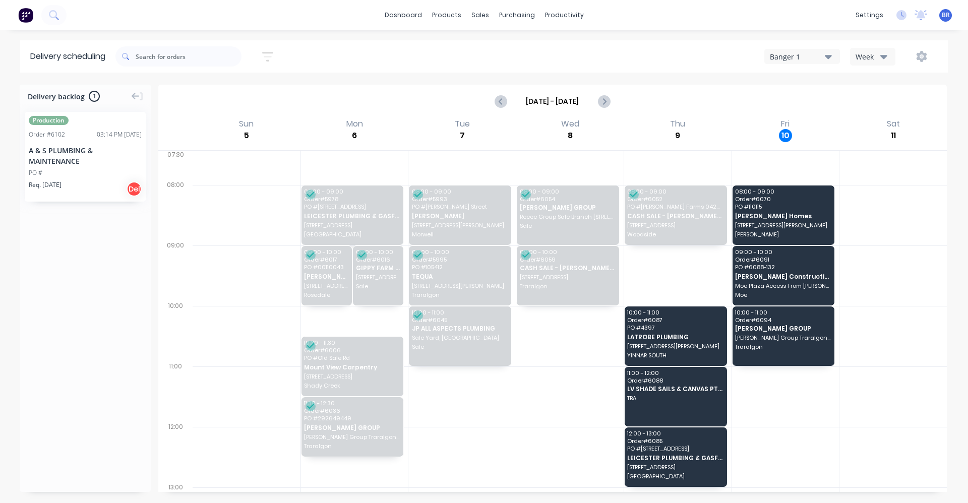
click at [68, 162] on div "A & S PLUMBING & MAINTENANCE" at bounding box center [85, 155] width 113 height 21
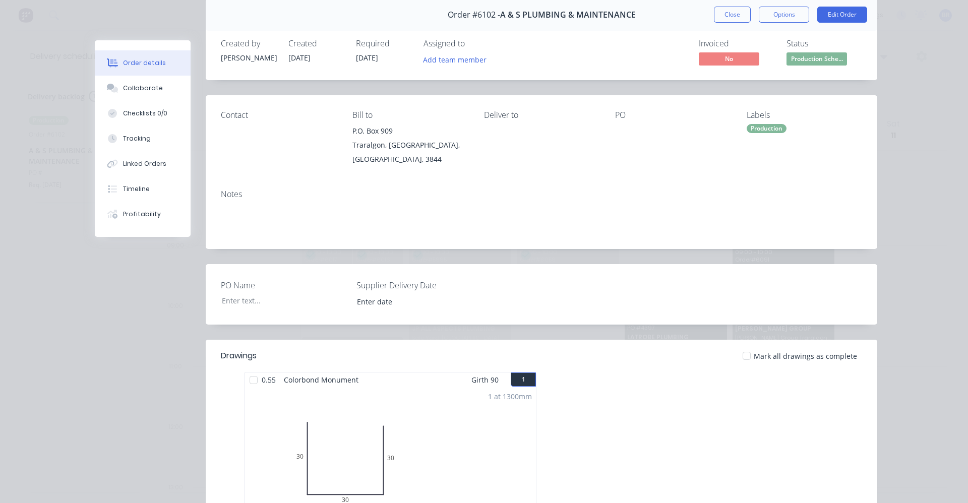
scroll to position [39, 0]
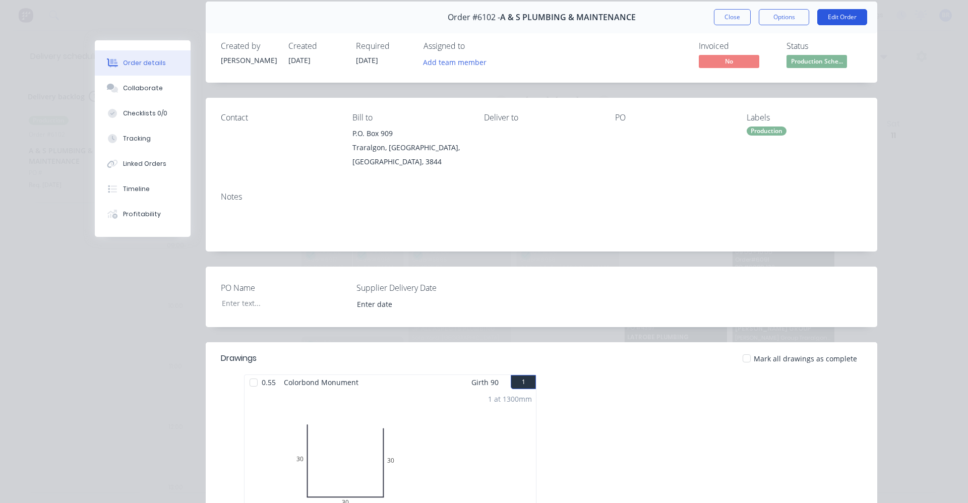
click at [841, 15] on button "Edit Order" at bounding box center [842, 17] width 50 height 16
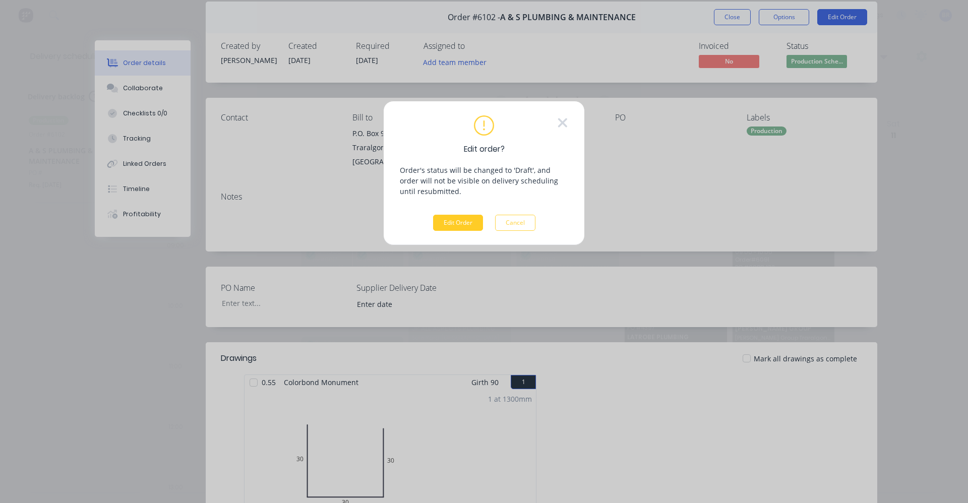
click at [459, 221] on button "Edit Order" at bounding box center [458, 223] width 50 height 16
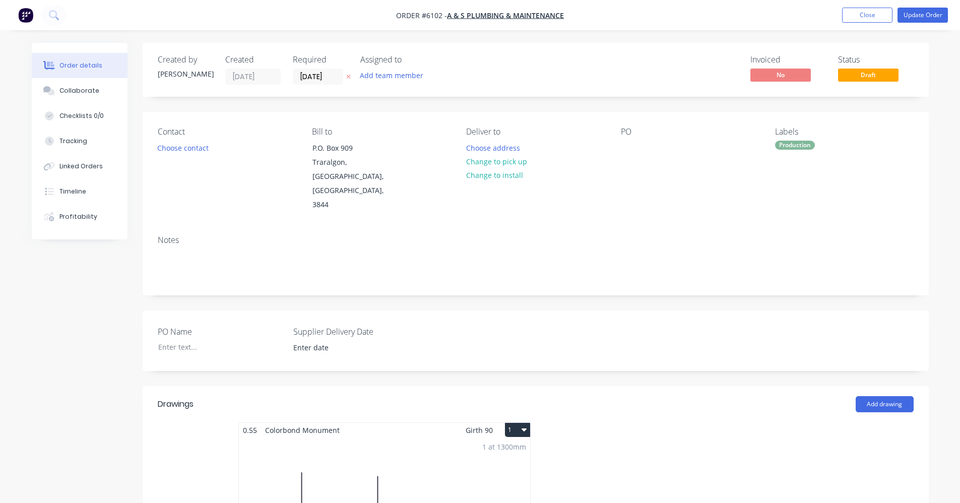
drag, startPoint x: 482, startPoint y: 162, endPoint x: 578, endPoint y: 144, distance: 97.4
click at [488, 161] on button "Change to pick up" at bounding box center [497, 162] width 72 height 14
click at [922, 14] on button "Update Order" at bounding box center [923, 15] width 50 height 15
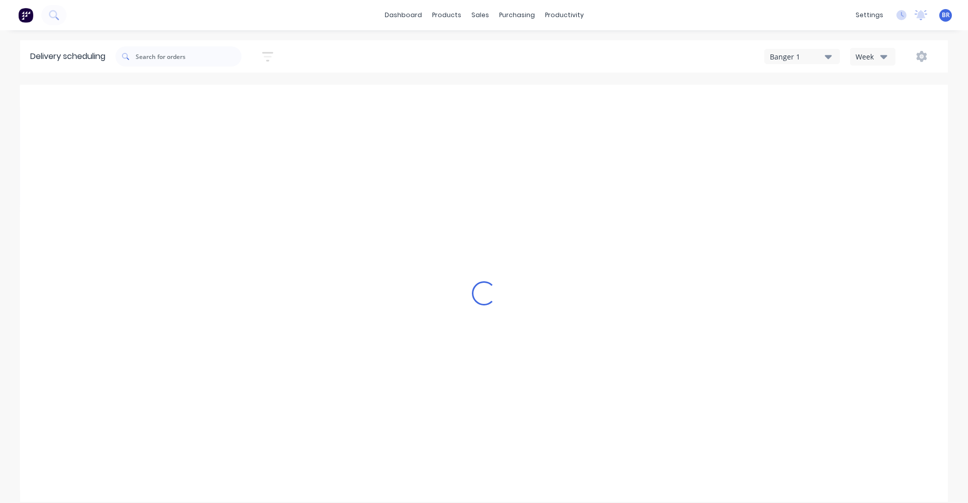
type input "Oct 5 - Oct 11"
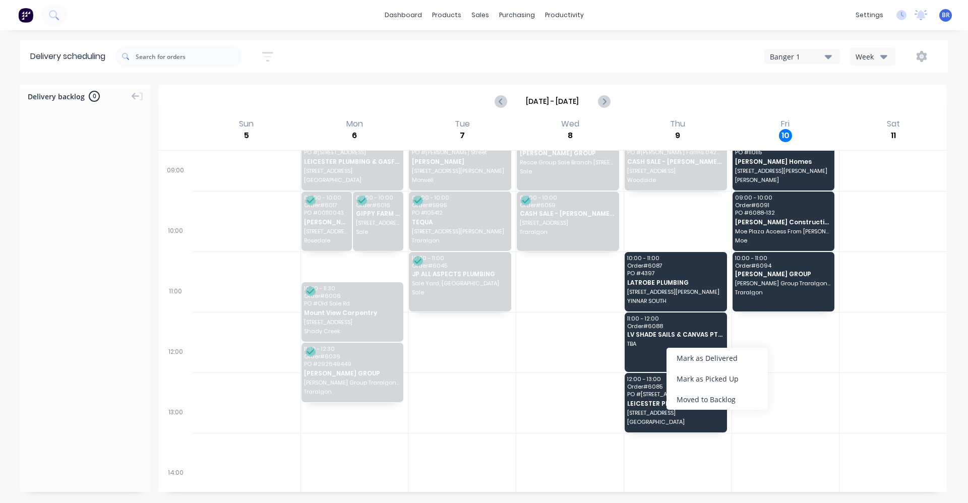
scroll to position [50, 0]
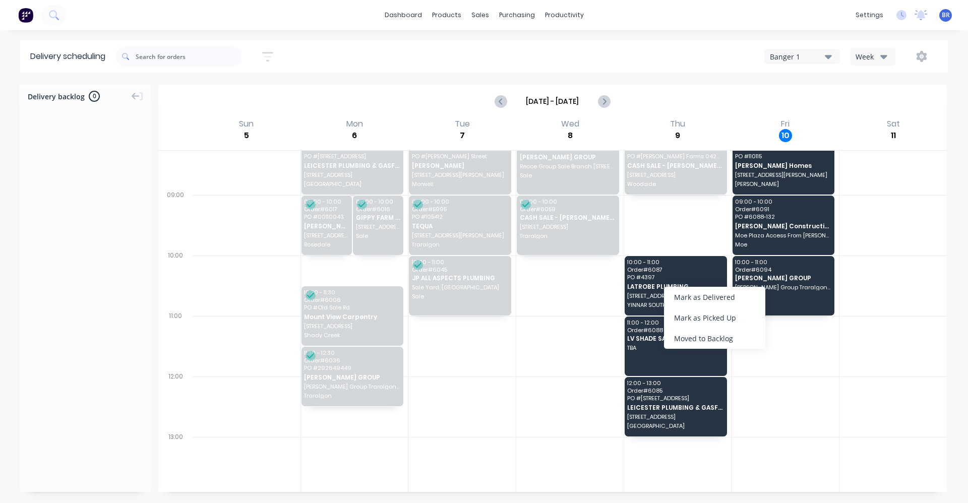
click at [719, 295] on div "Mark as Delivered" at bounding box center [714, 297] width 101 height 21
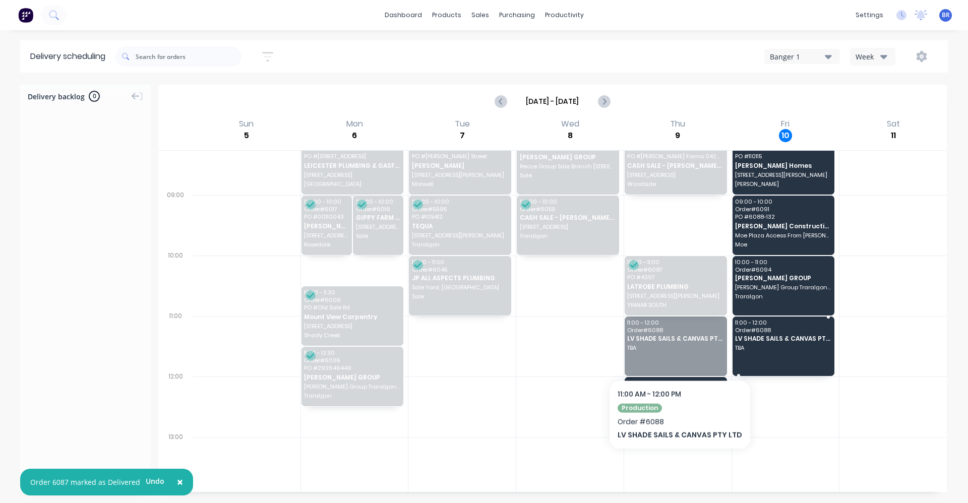
drag, startPoint x: 662, startPoint y: 352, endPoint x: 777, endPoint y: 354, distance: 115.0
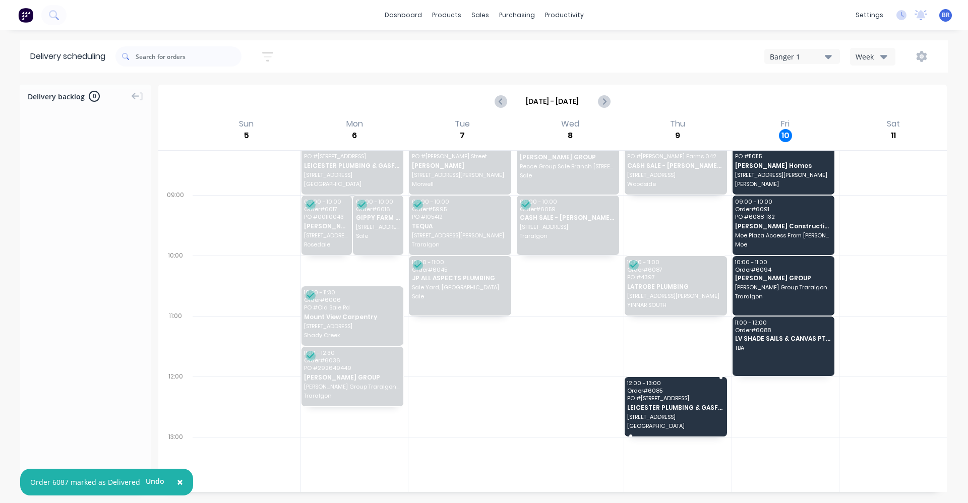
drag, startPoint x: 628, startPoint y: 415, endPoint x: 638, endPoint y: 414, distance: 10.1
click at [687, 426] on div "Mark as Delivered" at bounding box center [680, 427] width 101 height 21
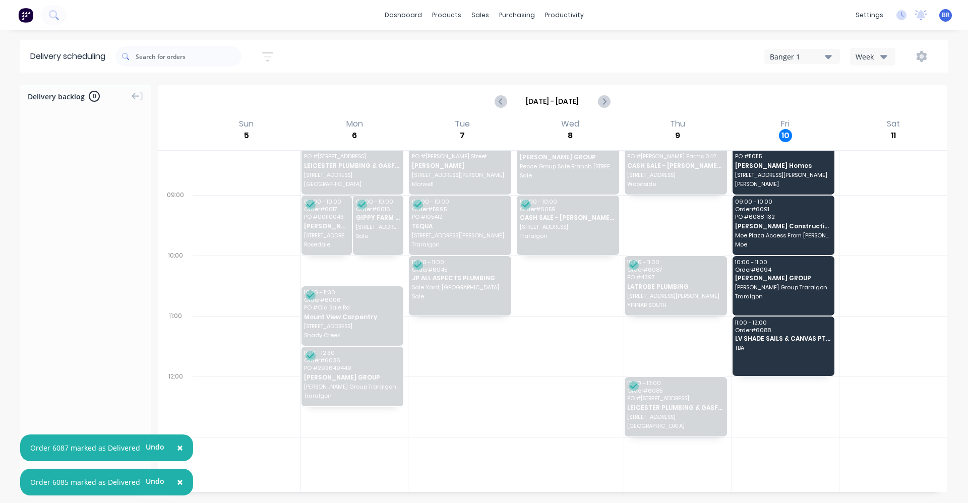
drag, startPoint x: 899, startPoint y: 244, endPoint x: 883, endPoint y: 253, distance: 18.1
click at [899, 246] on div at bounding box center [892, 225] width 107 height 60
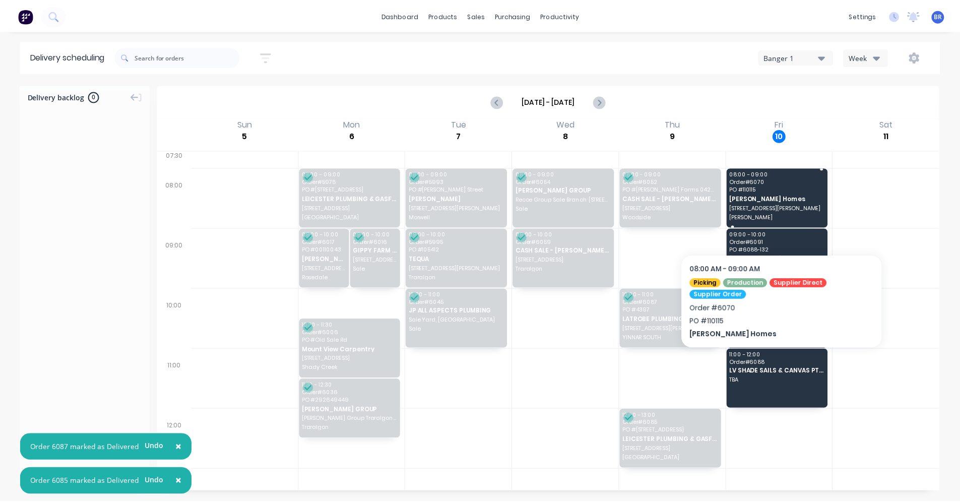
scroll to position [0, 0]
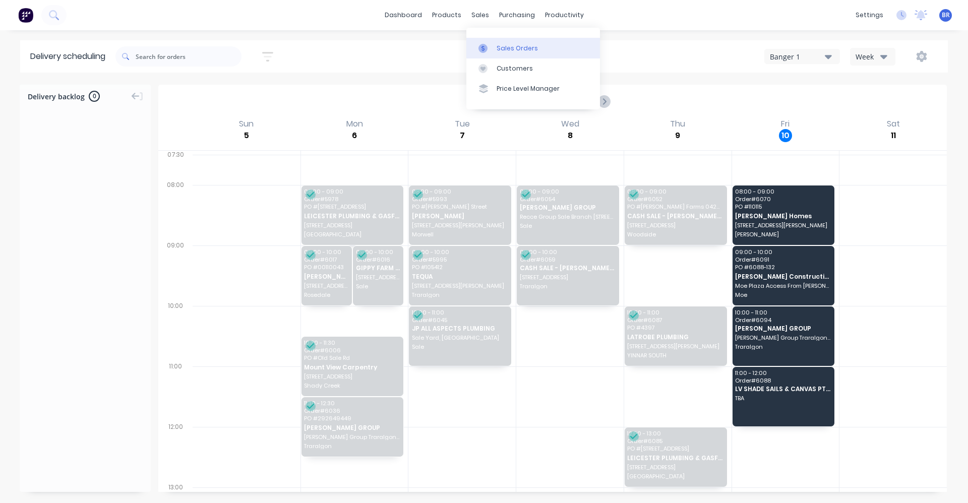
click at [504, 45] on div "Sales Orders" at bounding box center [517, 48] width 41 height 9
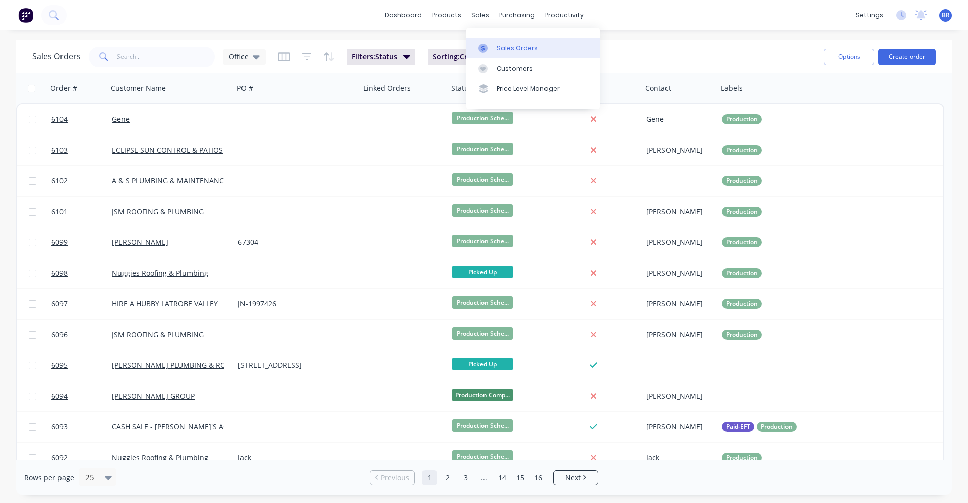
click at [499, 49] on div "Sales Orders" at bounding box center [517, 48] width 41 height 9
click at [148, 60] on input "text" at bounding box center [166, 57] width 98 height 20
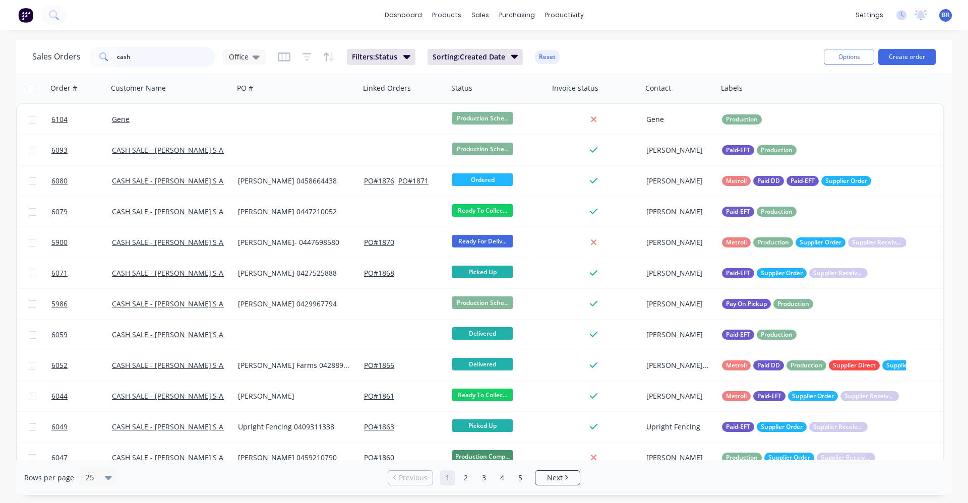
drag, startPoint x: 138, startPoint y: 53, endPoint x: 87, endPoint y: 54, distance: 50.9
click at [89, 54] on div "cash" at bounding box center [152, 57] width 126 height 20
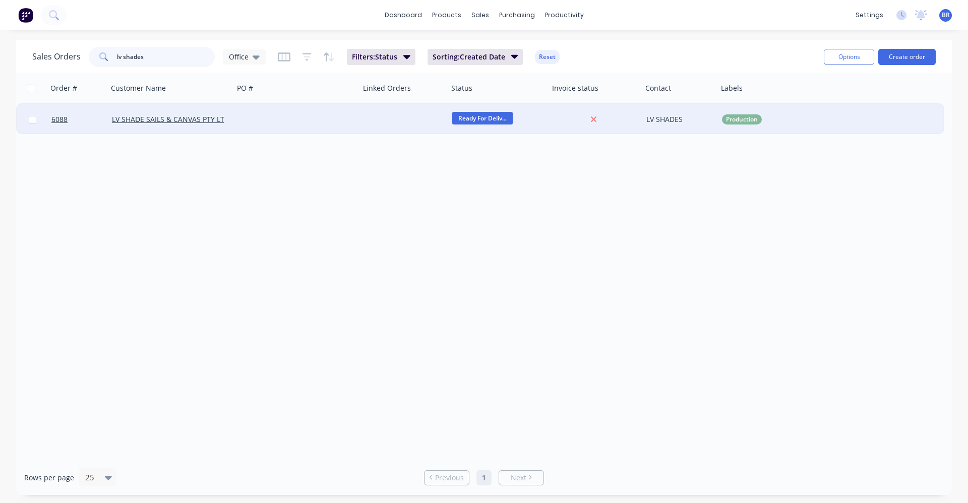
type input "lv shades"
click at [333, 116] on div at bounding box center [297, 119] width 126 height 30
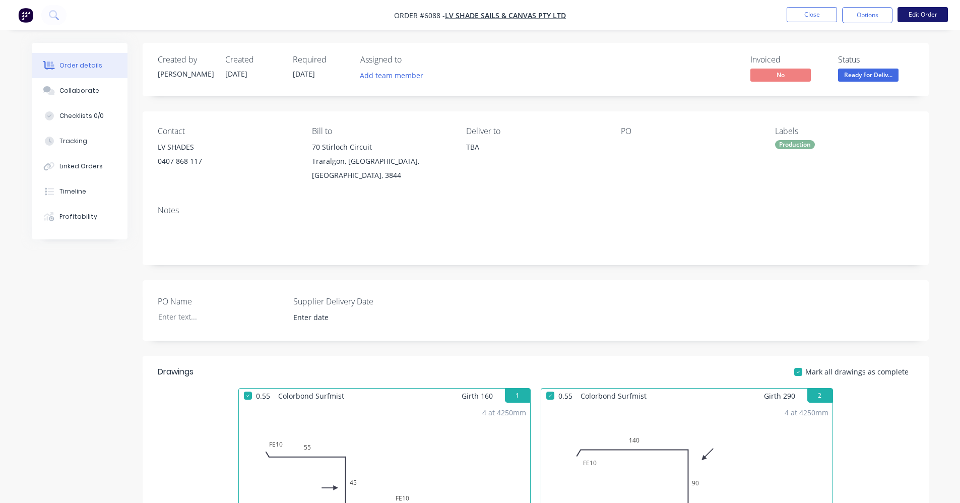
click at [915, 18] on button "Edit Order" at bounding box center [923, 14] width 50 height 15
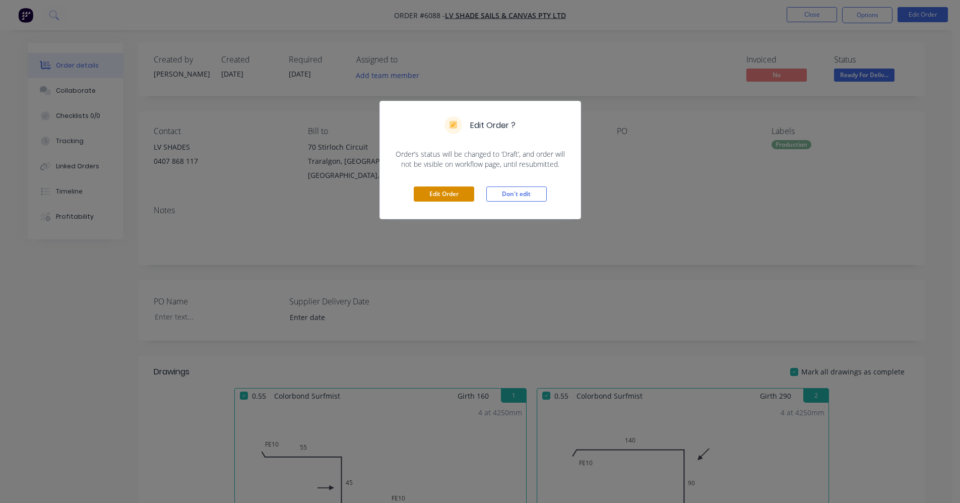
click at [441, 195] on button "Edit Order" at bounding box center [444, 194] width 60 height 15
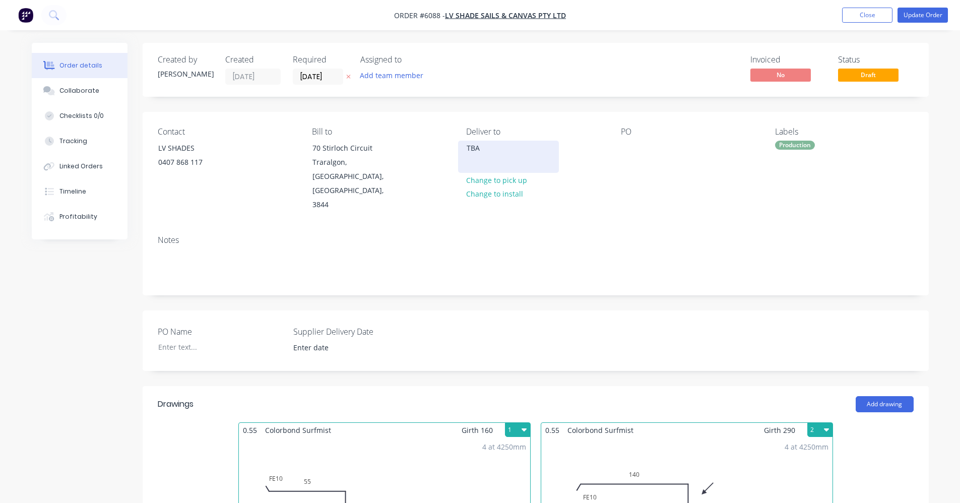
click at [497, 154] on div "TBA" at bounding box center [509, 148] width 84 height 14
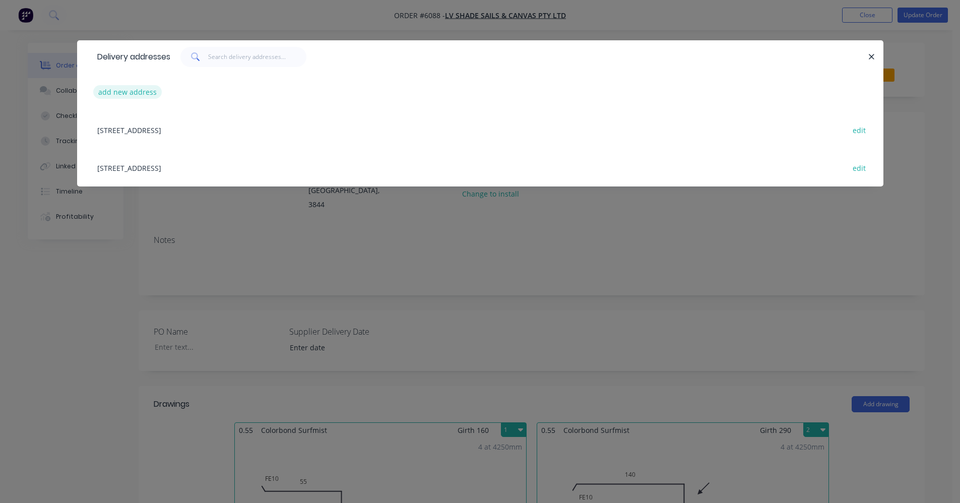
click at [117, 92] on button "add new address" at bounding box center [127, 92] width 69 height 14
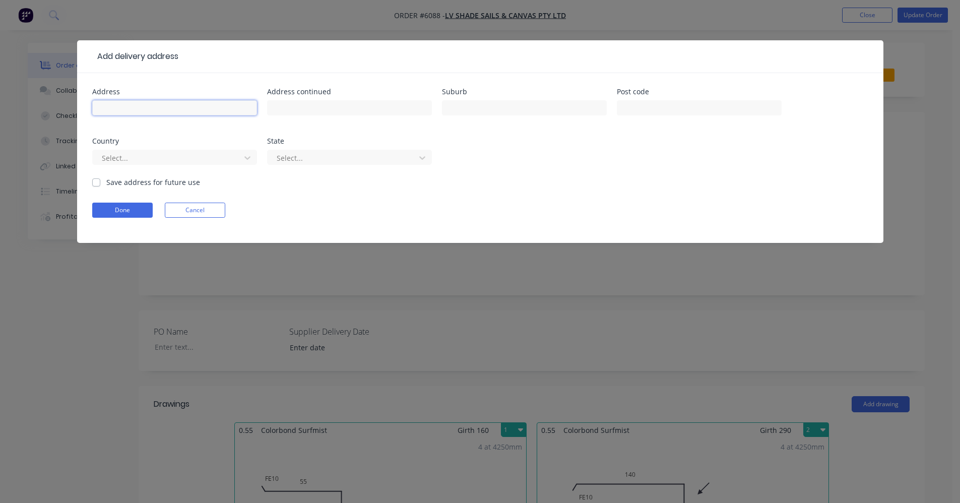
click at [179, 105] on input "text" at bounding box center [174, 107] width 165 height 15
type input "M"
type input "Marist-Sion College"
type input "165 Burke St"
type input "Warragul"
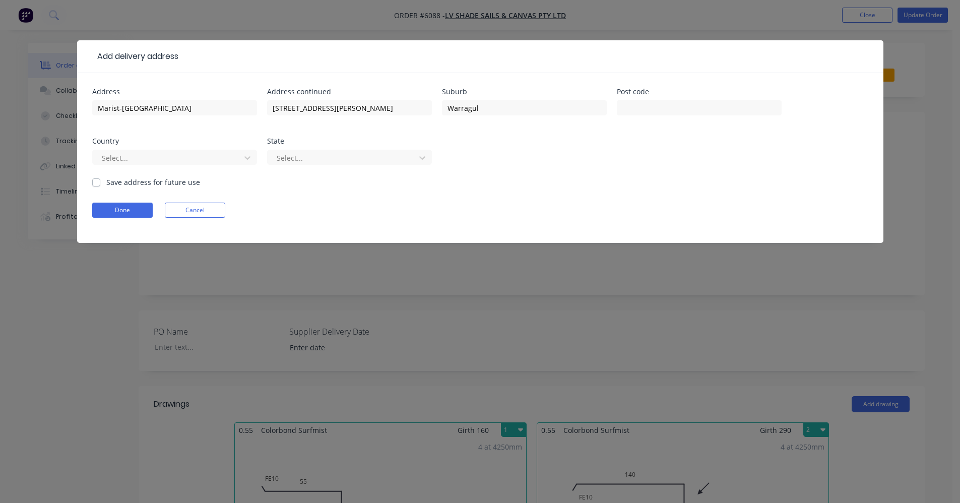
click at [106, 186] on label "Save address for future use" at bounding box center [153, 182] width 94 height 11
click at [99, 186] on input "Save address for future use" at bounding box center [96, 182] width 8 height 10
checkbox input "true"
click at [113, 211] on button "Done" at bounding box center [122, 210] width 60 height 15
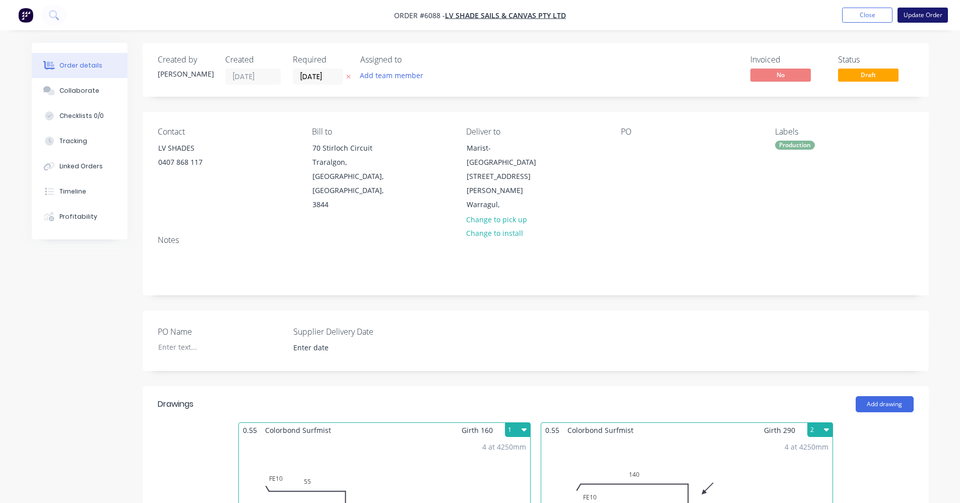
click at [921, 14] on button "Update Order" at bounding box center [923, 15] width 50 height 15
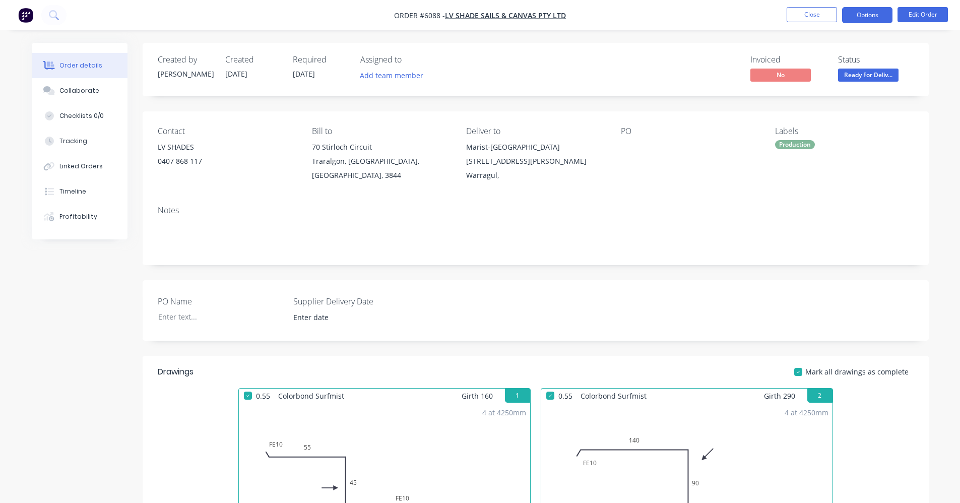
click at [870, 14] on button "Options" at bounding box center [867, 15] width 50 height 16
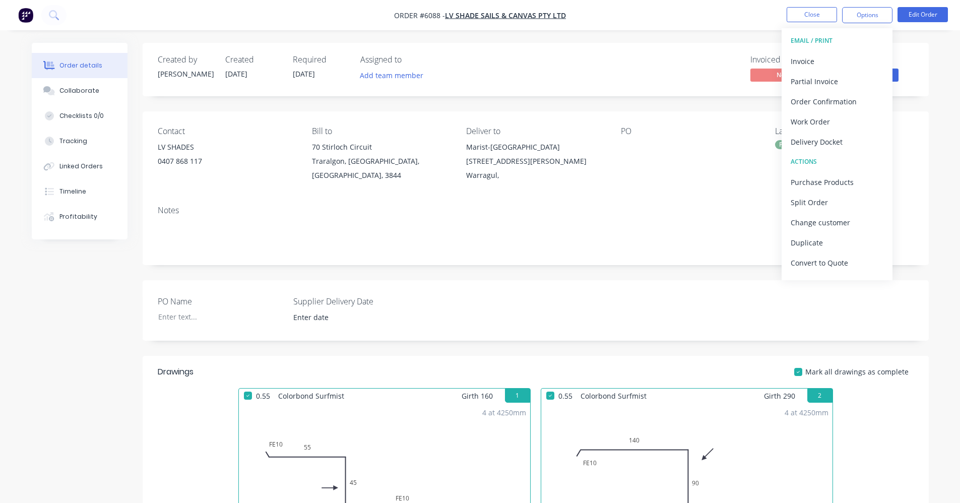
click at [825, 141] on div "Delivery Docket" at bounding box center [837, 142] width 93 height 15
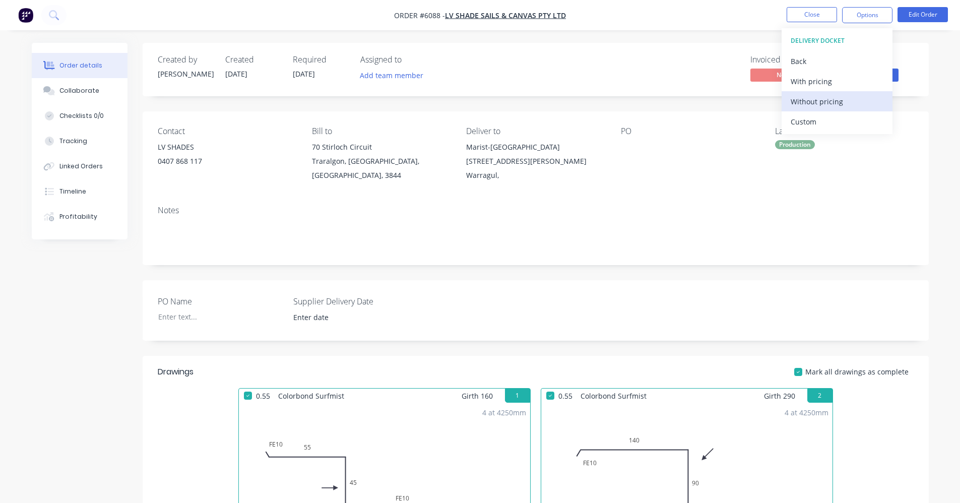
click at [806, 103] on div "Without pricing" at bounding box center [837, 101] width 93 height 15
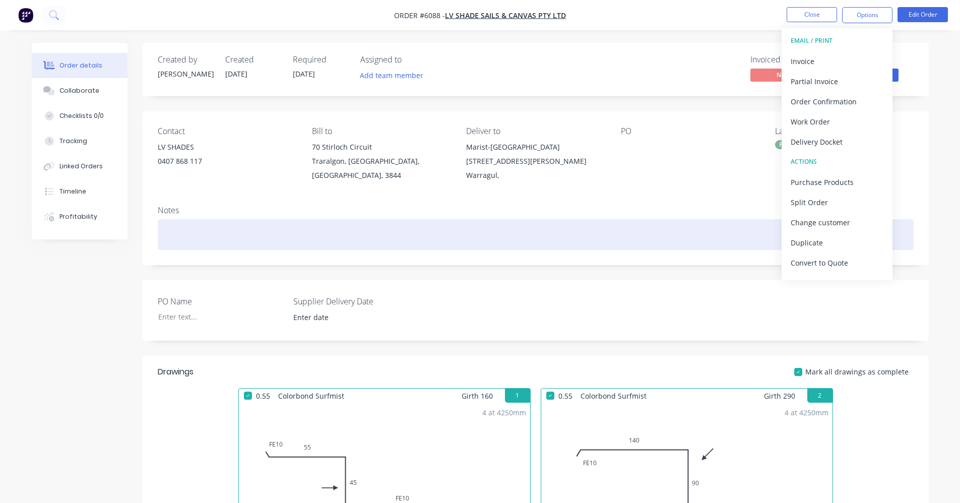
click at [581, 219] on div at bounding box center [536, 234] width 756 height 31
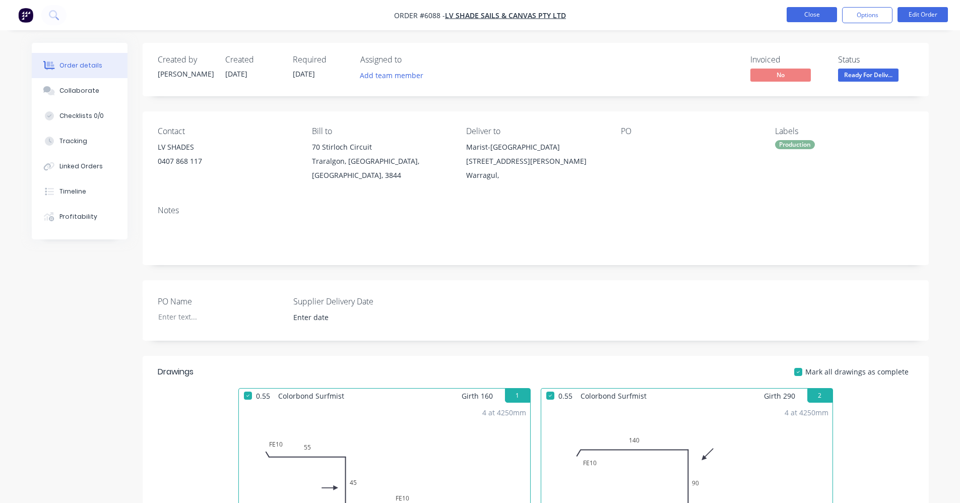
click at [812, 19] on button "Close" at bounding box center [812, 14] width 50 height 15
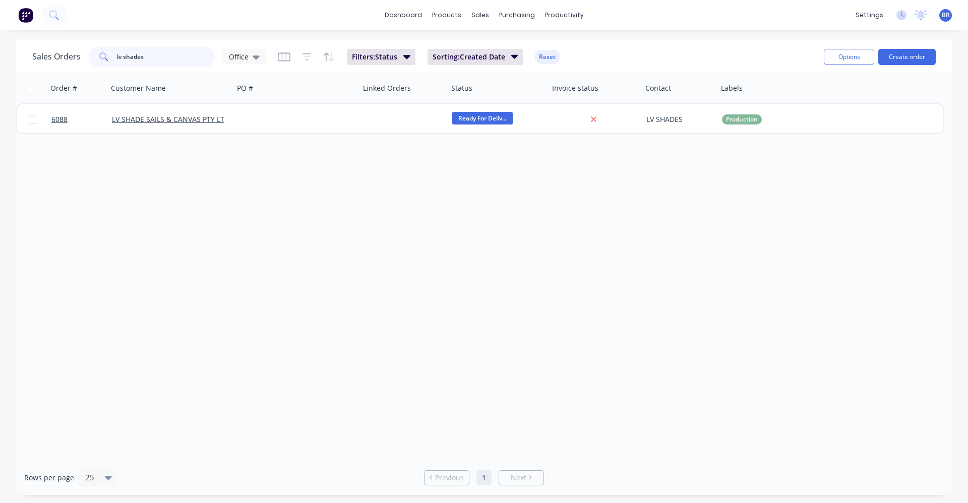
drag, startPoint x: 101, startPoint y: 56, endPoint x: 34, endPoint y: 39, distance: 68.8
click at [32, 41] on div "Sales Orders lv shades Office Filters: Status Sorting: Created Date Reset Optio…" at bounding box center [484, 56] width 936 height 33
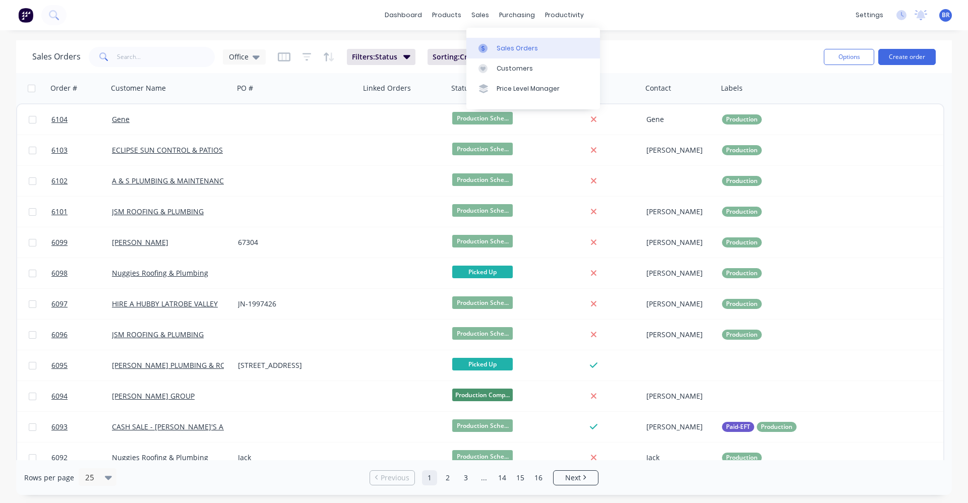
click at [501, 47] on div "Sales Orders" at bounding box center [517, 48] width 41 height 9
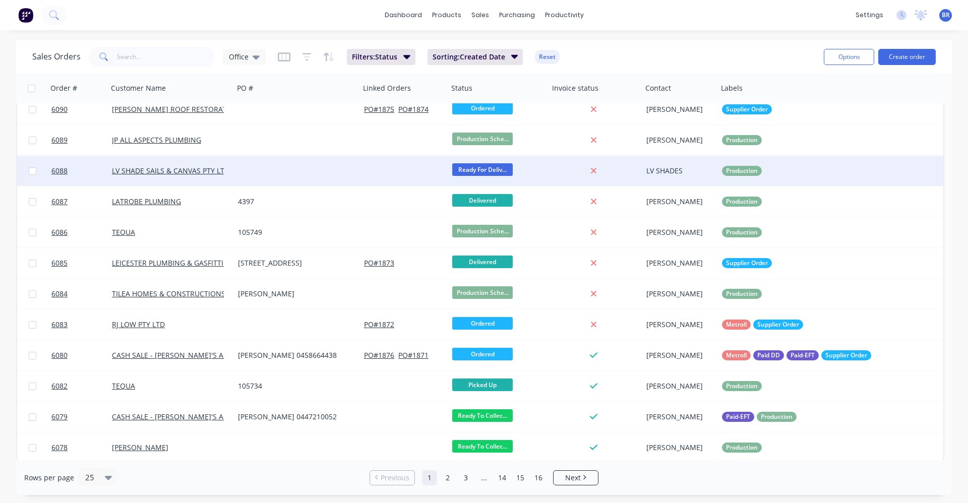
scroll to position [412, 0]
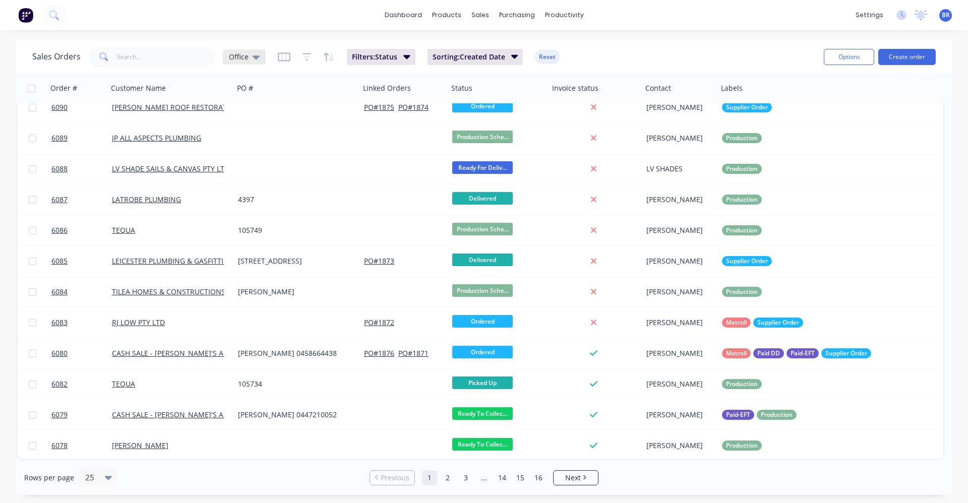
click at [255, 60] on icon at bounding box center [256, 56] width 7 height 11
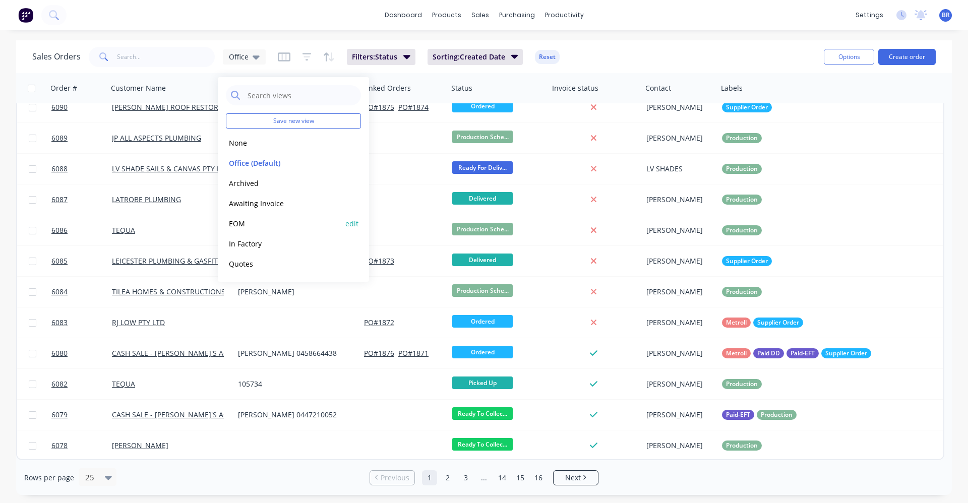
click at [241, 225] on button "EOM" at bounding box center [283, 224] width 115 height 12
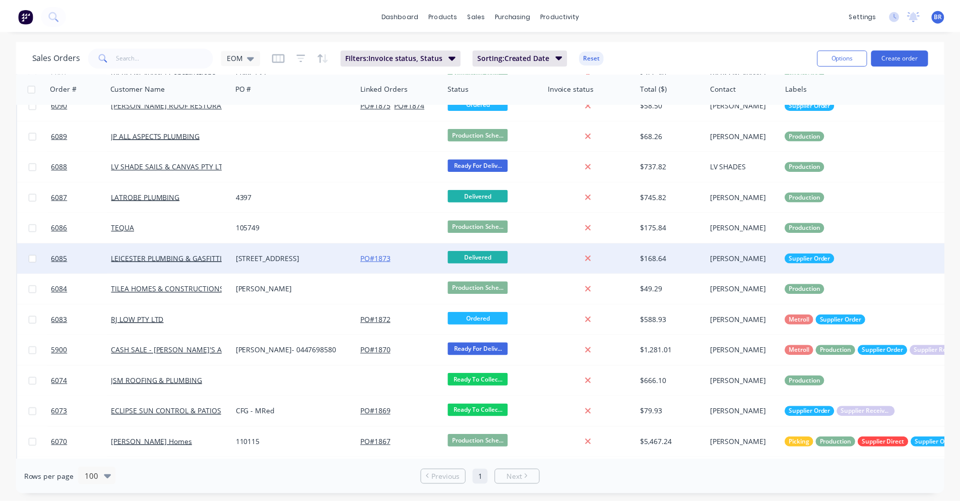
scroll to position [540, 0]
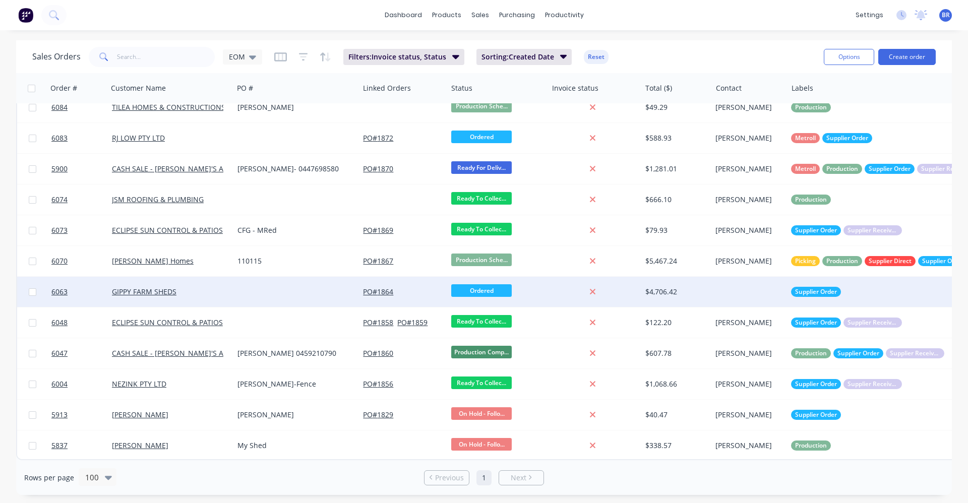
click at [296, 288] on div at bounding box center [296, 292] width 126 height 30
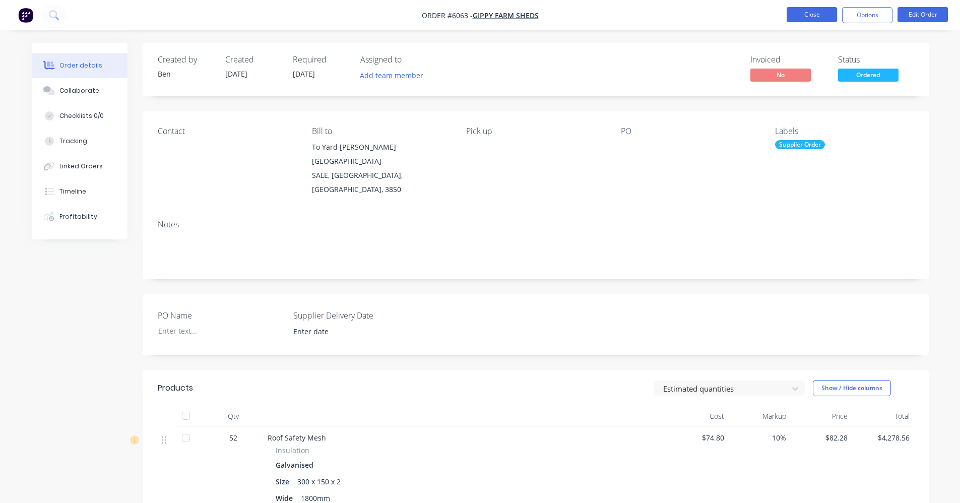
click at [814, 15] on button "Close" at bounding box center [812, 14] width 50 height 15
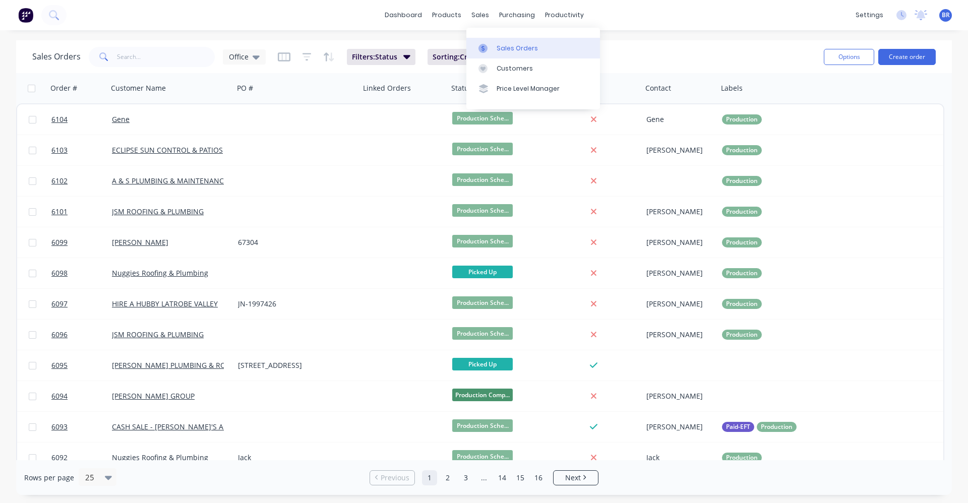
click at [500, 43] on link "Sales Orders" at bounding box center [533, 48] width 134 height 20
click at [151, 60] on input "text" at bounding box center [166, 57] width 98 height 20
type input "mills"
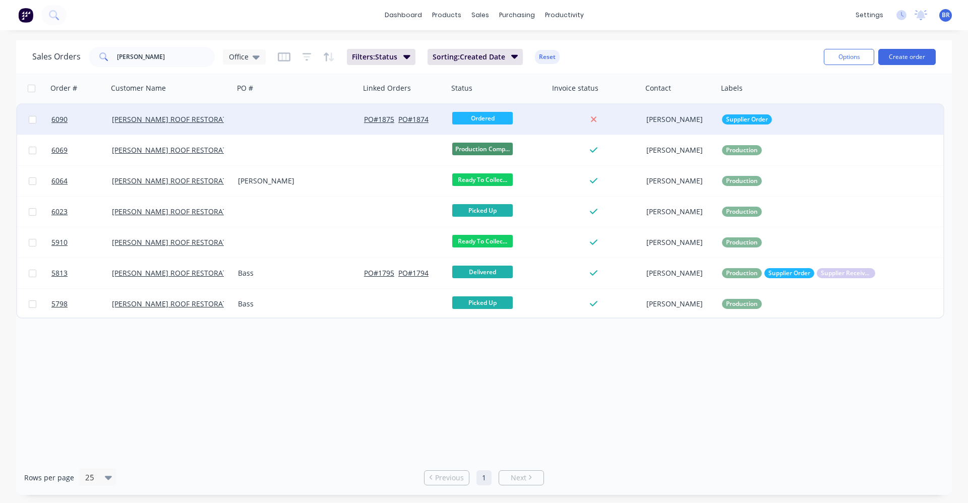
click at [263, 126] on div at bounding box center [297, 119] width 126 height 30
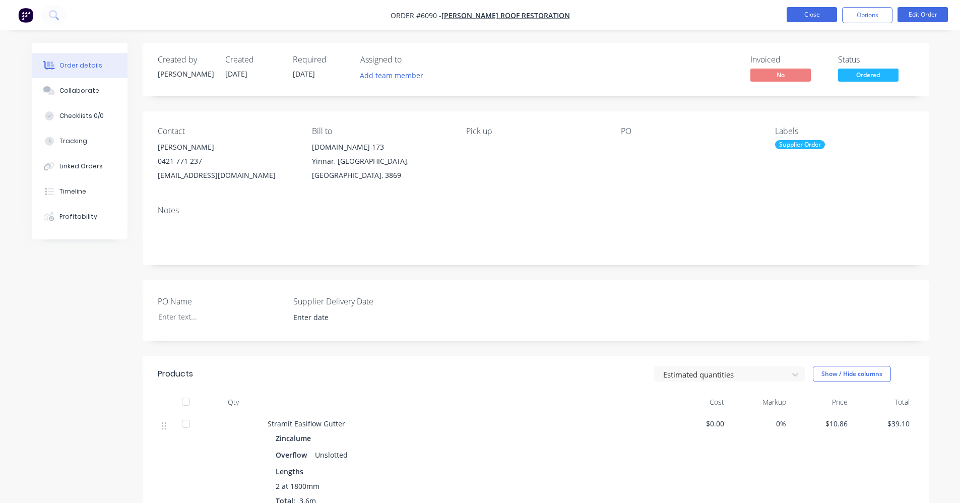
click at [818, 11] on button "Close" at bounding box center [812, 14] width 50 height 15
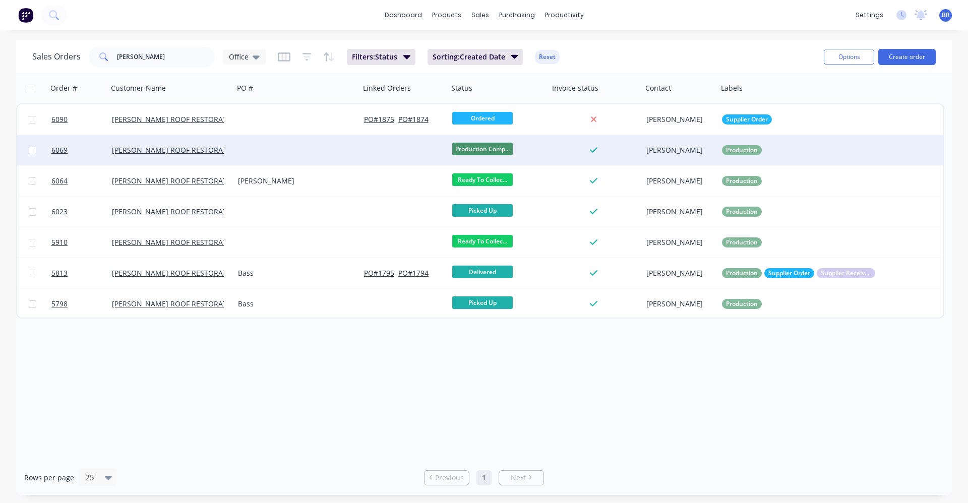
click at [318, 151] on div at bounding box center [297, 150] width 126 height 30
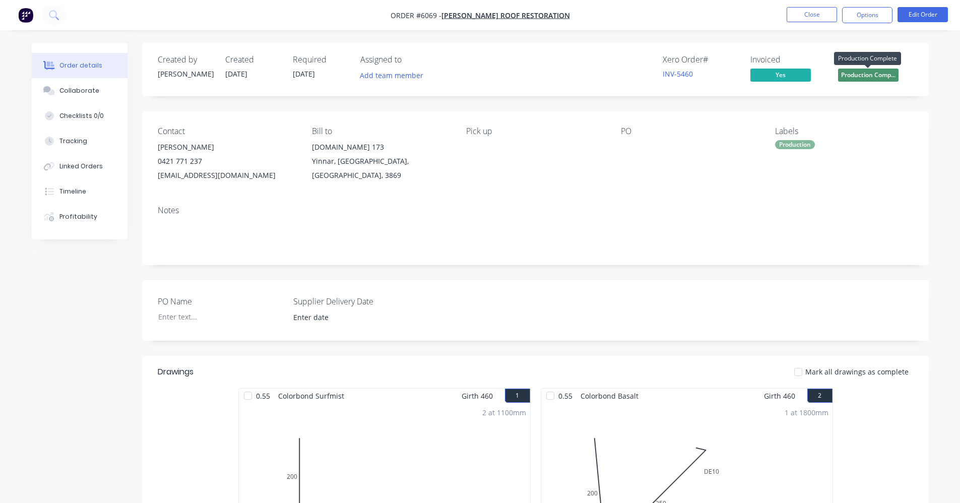
click at [878, 73] on span "Production Comp..." at bounding box center [868, 75] width 60 height 13
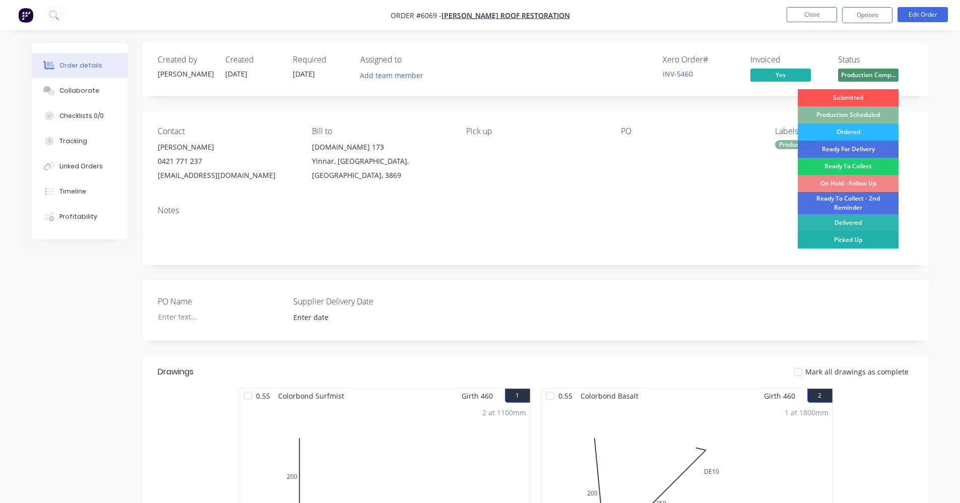
click at [860, 239] on div "Picked Up" at bounding box center [848, 239] width 101 height 17
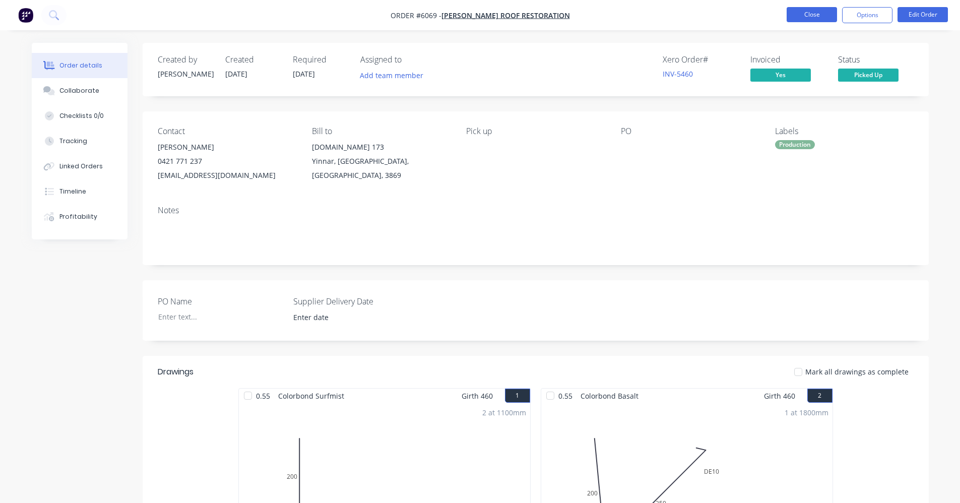
click at [808, 16] on button "Close" at bounding box center [812, 14] width 50 height 15
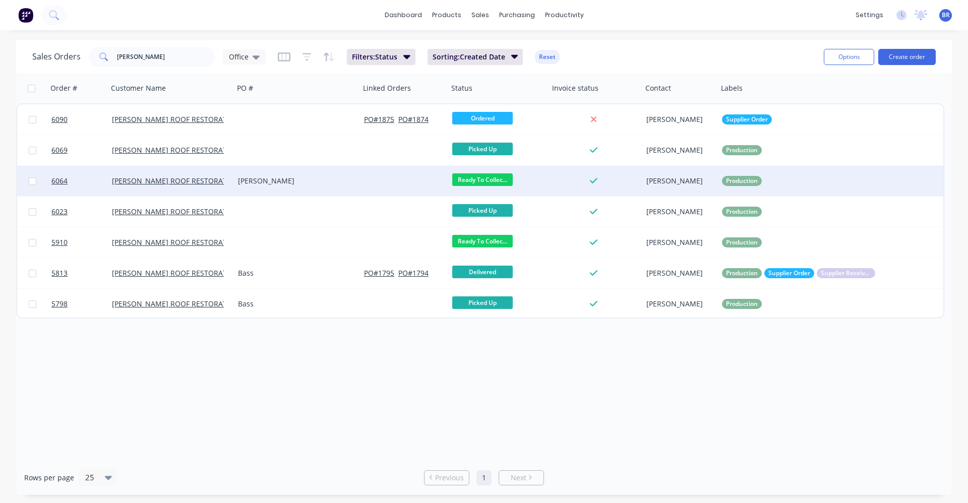
click at [359, 184] on div "James" at bounding box center [297, 181] width 126 height 30
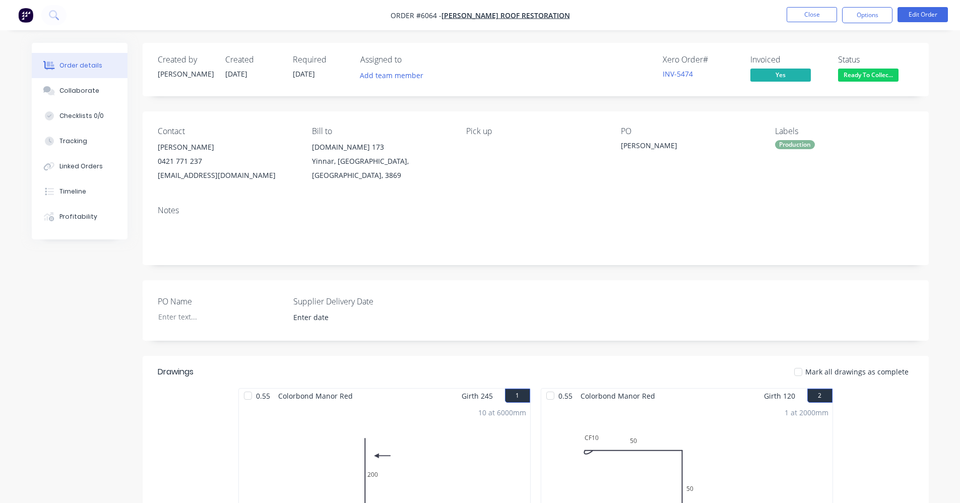
click at [880, 74] on span "Ready To Collec..." at bounding box center [868, 75] width 60 height 13
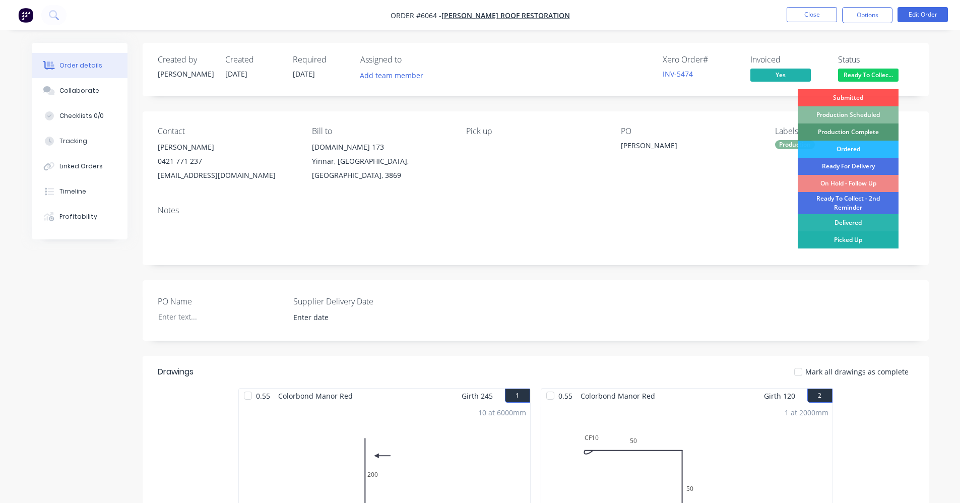
click at [843, 237] on div "Picked Up" at bounding box center [848, 239] width 101 height 17
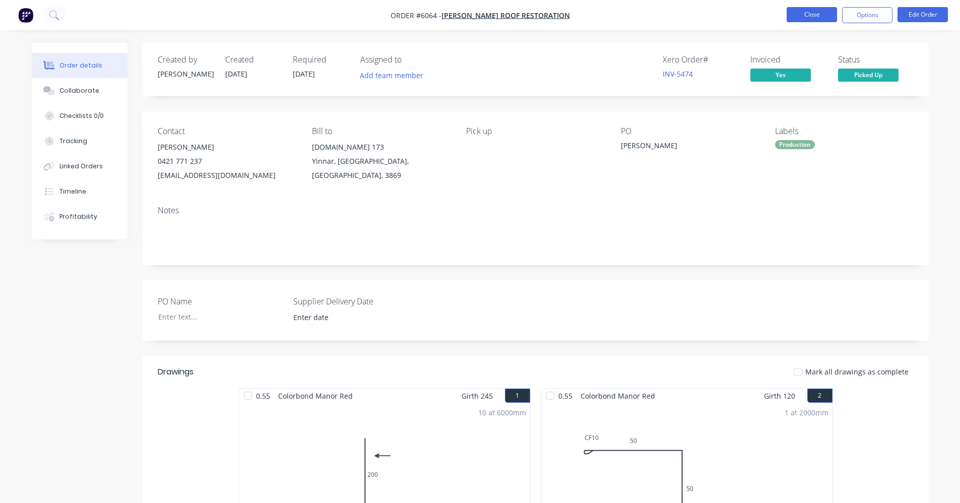
click at [821, 17] on button "Close" at bounding box center [812, 14] width 50 height 15
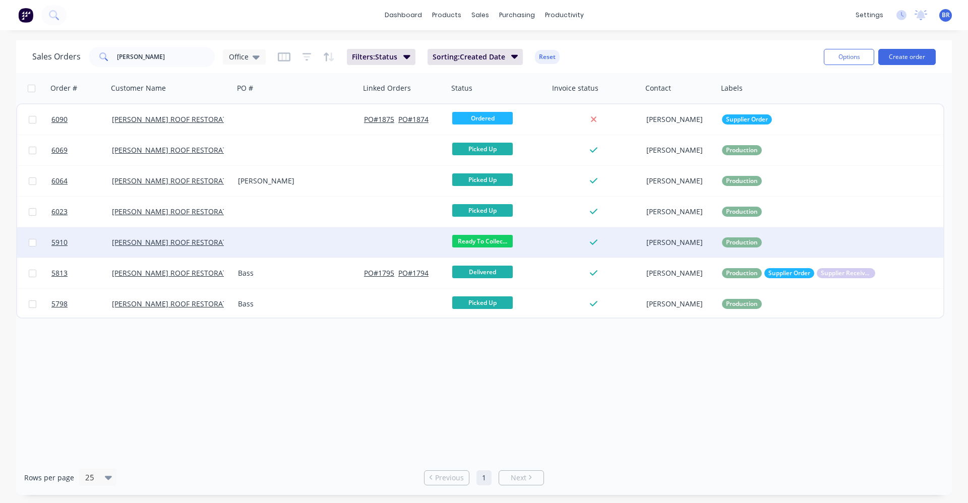
click at [376, 238] on div at bounding box center [404, 242] width 88 height 30
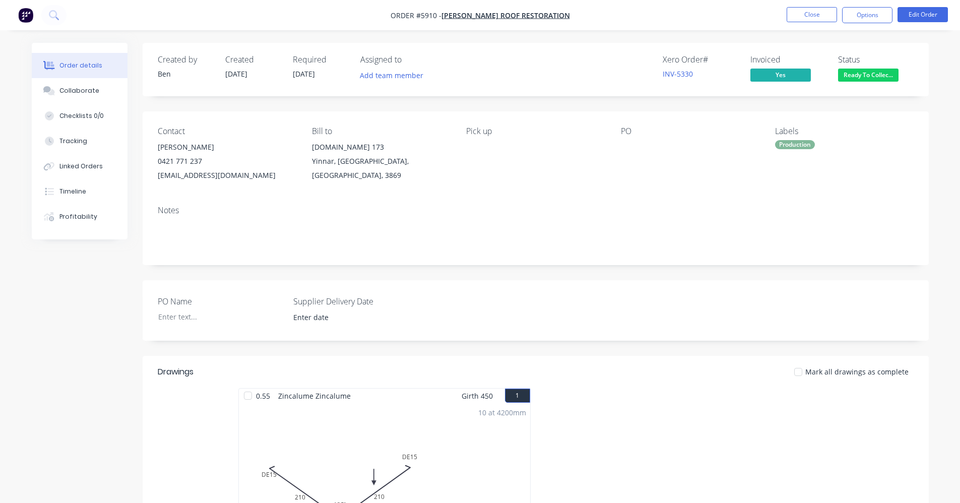
drag, startPoint x: 884, startPoint y: 73, endPoint x: 875, endPoint y: 81, distance: 12.5
click at [883, 73] on span "Ready To Collec..." at bounding box center [868, 75] width 60 height 13
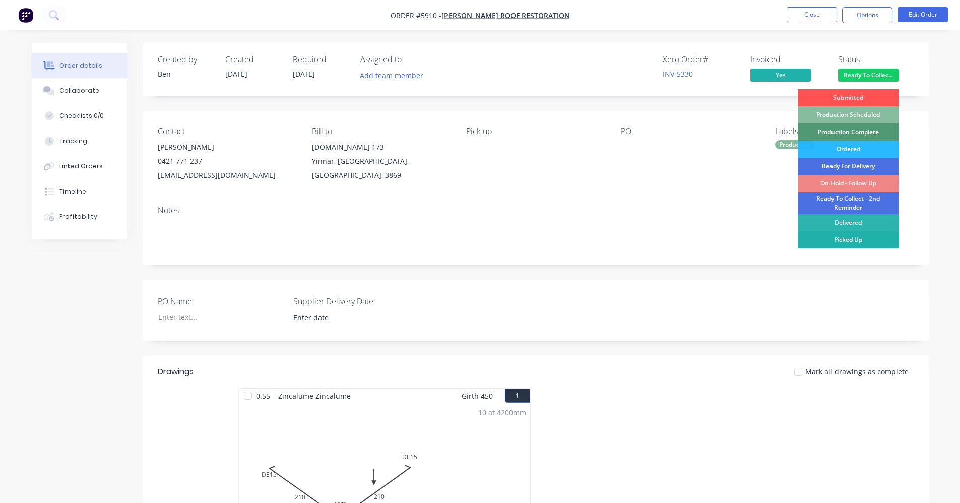
click at [839, 242] on div "Picked Up" at bounding box center [848, 239] width 101 height 17
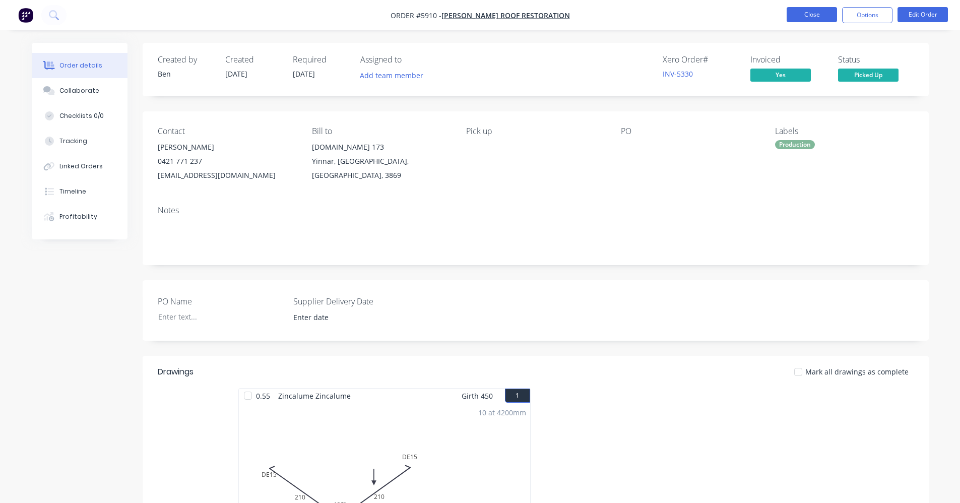
click at [808, 15] on button "Close" at bounding box center [812, 14] width 50 height 15
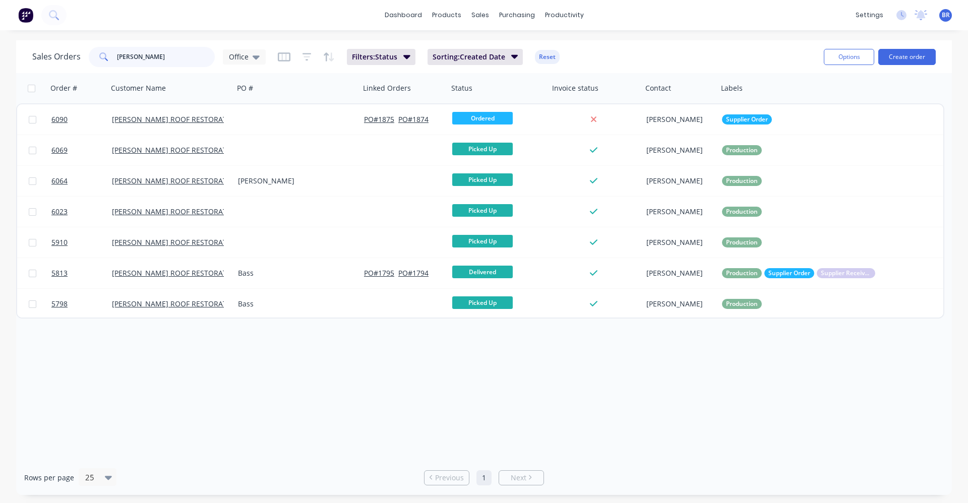
drag, startPoint x: 160, startPoint y: 59, endPoint x: 0, endPoint y: 64, distance: 159.9
click at [6, 64] on div "Sales Orders mills Office Filters: Status Sorting: Created Date Reset Options C…" at bounding box center [484, 267] width 968 height 455
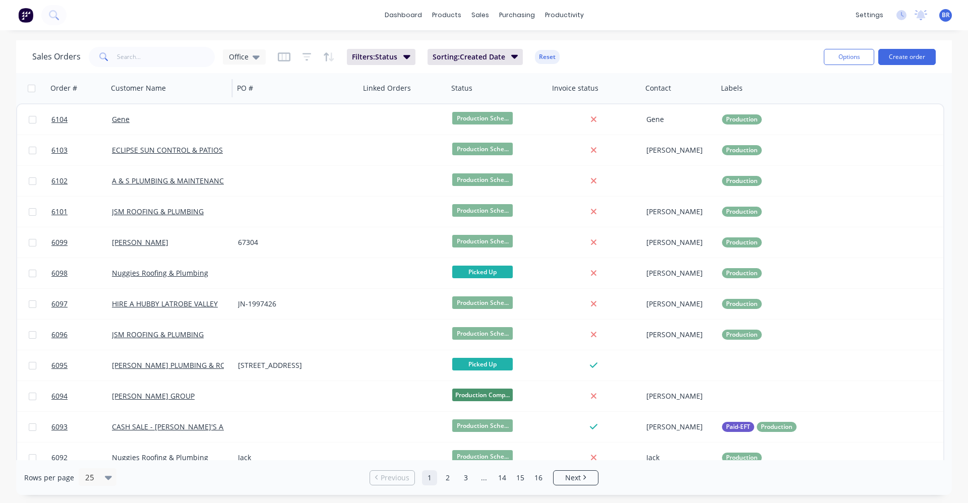
drag, startPoint x: 252, startPoint y: 58, endPoint x: 232, endPoint y: 77, distance: 26.8
click at [251, 59] on div "Office" at bounding box center [244, 56] width 31 height 9
click at [251, 229] on div "EOM edit" at bounding box center [293, 223] width 135 height 20
click at [241, 222] on button "EOM" at bounding box center [283, 224] width 115 height 12
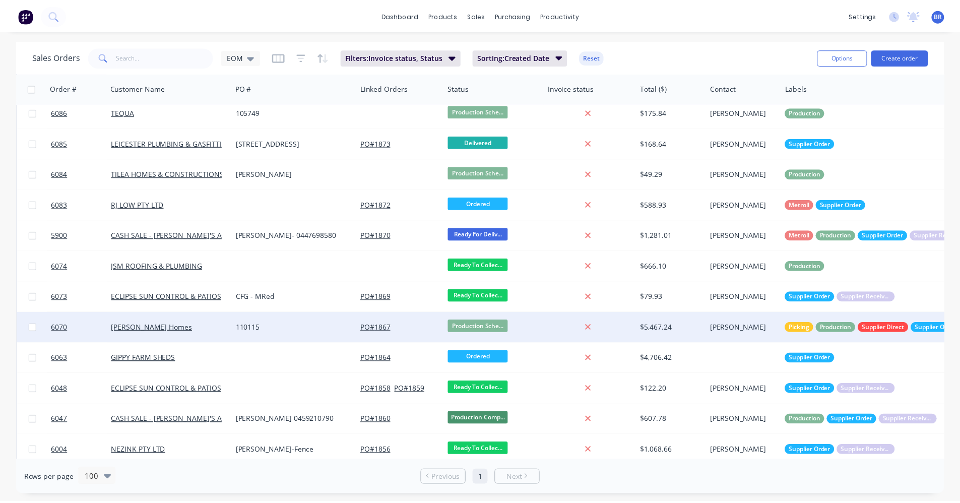
scroll to position [540, 0]
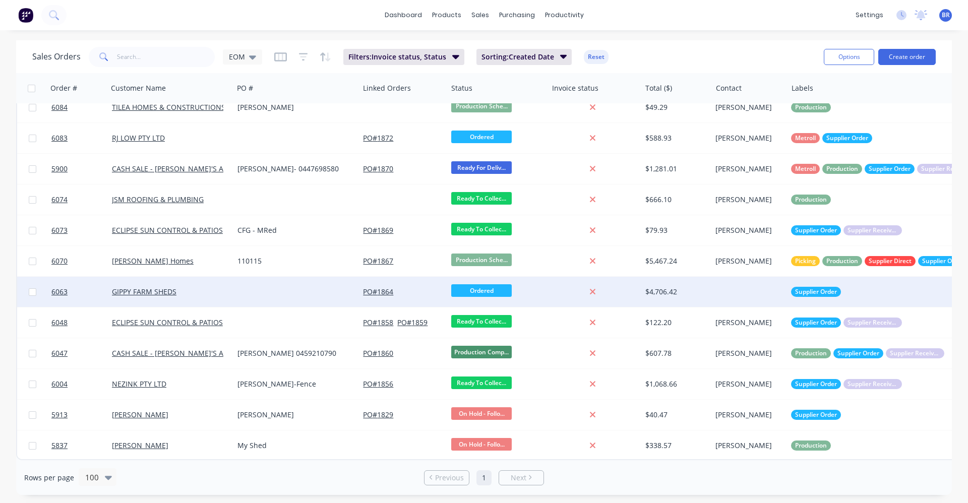
click at [275, 288] on div at bounding box center [296, 292] width 126 height 30
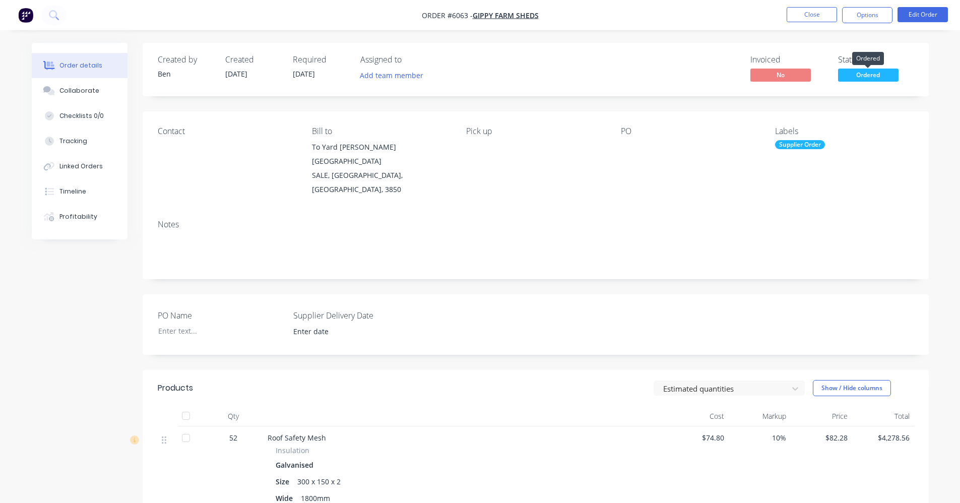
click at [860, 74] on span "Ordered" at bounding box center [868, 75] width 60 height 13
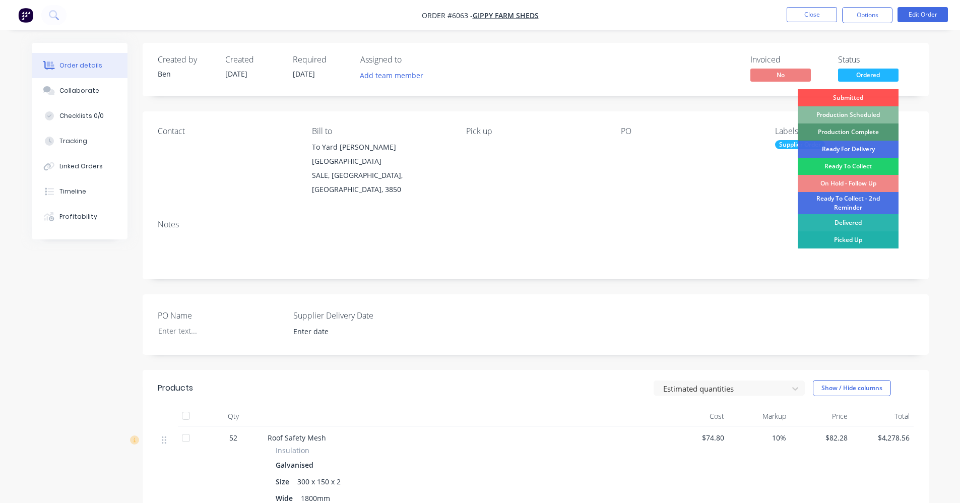
click at [844, 238] on div "Picked Up" at bounding box center [848, 239] width 101 height 17
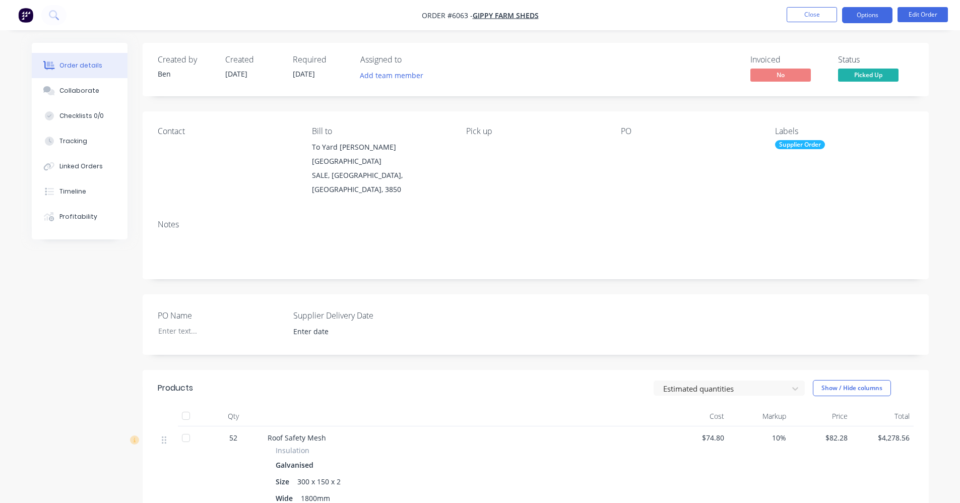
click at [861, 12] on button "Options" at bounding box center [867, 15] width 50 height 16
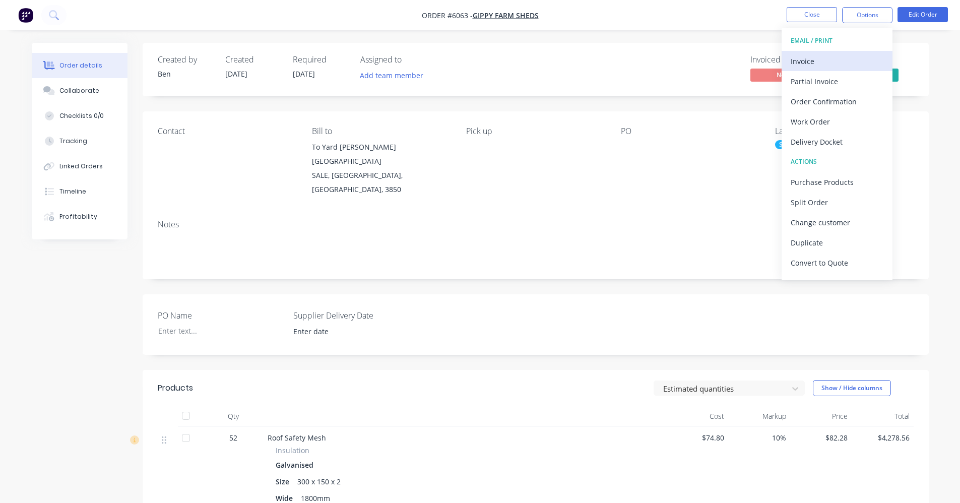
click at [830, 66] on div "Invoice" at bounding box center [837, 61] width 93 height 15
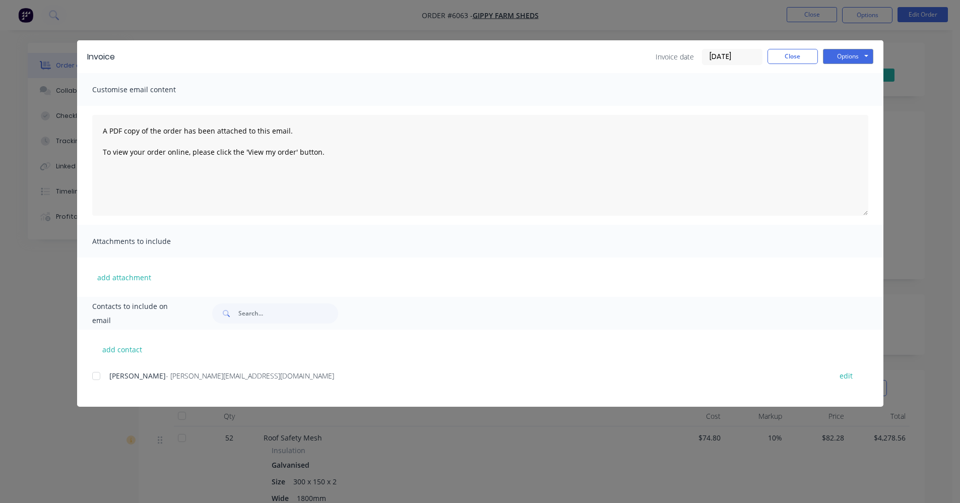
drag, startPoint x: 101, startPoint y: 378, endPoint x: 369, endPoint y: 299, distance: 279.2
click at [101, 377] on div at bounding box center [96, 376] width 20 height 20
click at [857, 63] on button "Options" at bounding box center [848, 56] width 50 height 15
click at [853, 110] on button "Email" at bounding box center [855, 107] width 65 height 17
click at [789, 55] on button "Close" at bounding box center [793, 56] width 50 height 15
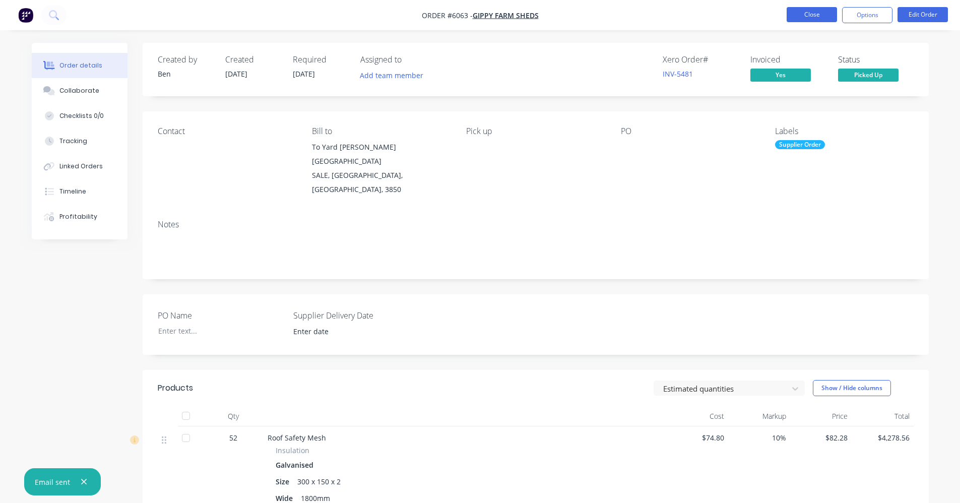
click at [812, 15] on button "Close" at bounding box center [812, 14] width 50 height 15
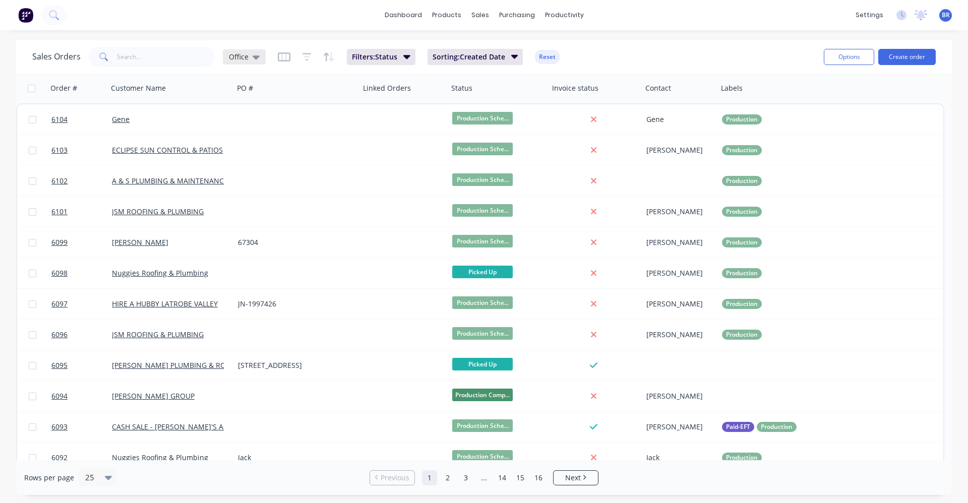
click at [250, 59] on div "Office" at bounding box center [244, 56] width 31 height 9
click at [247, 226] on button "EOM" at bounding box center [283, 224] width 115 height 12
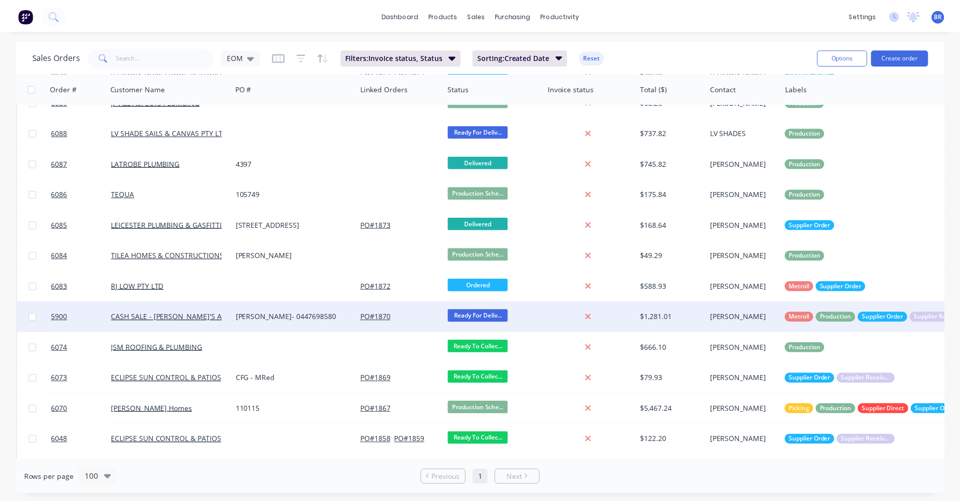
scroll to position [509, 0]
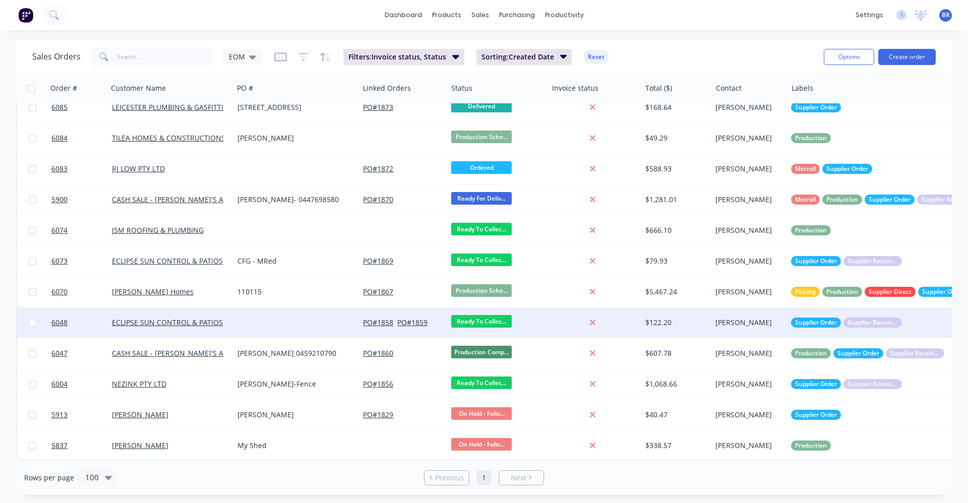
click at [266, 324] on div at bounding box center [296, 323] width 126 height 30
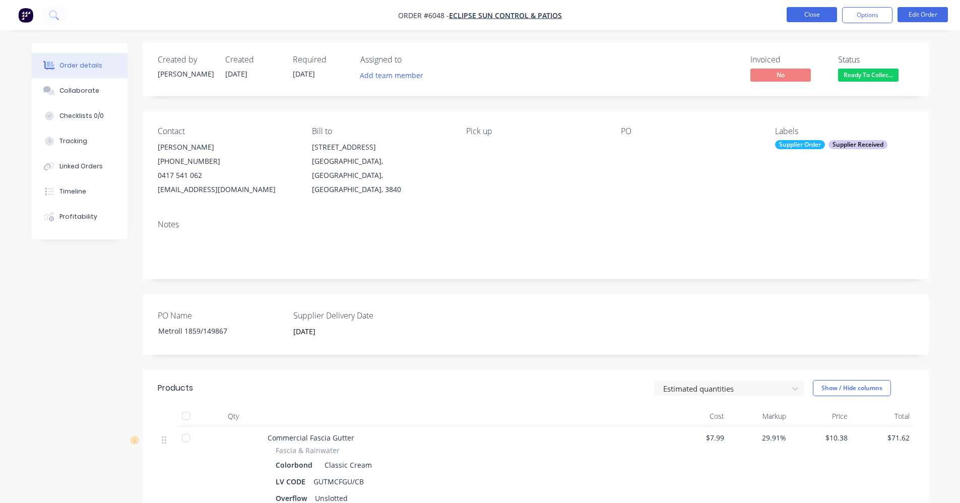
click at [806, 17] on button "Close" at bounding box center [812, 14] width 50 height 15
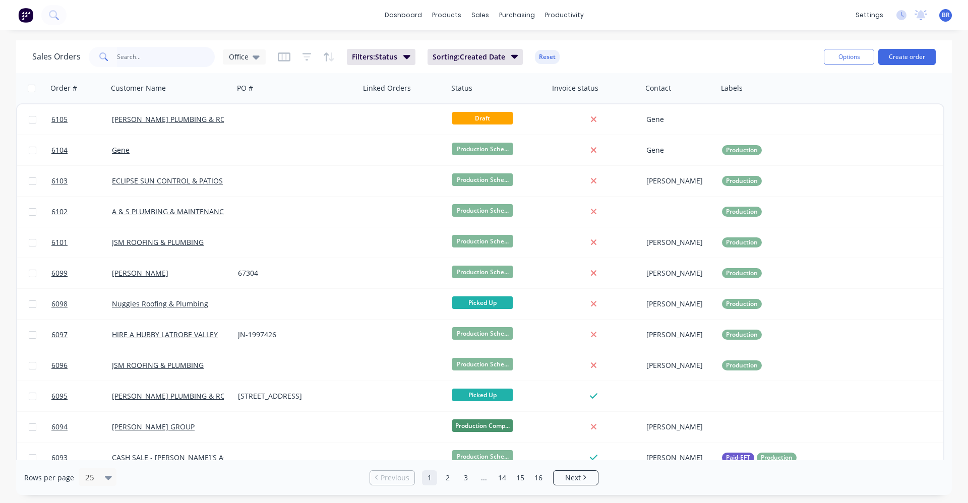
click at [137, 54] on input "text" at bounding box center [166, 57] width 98 height 20
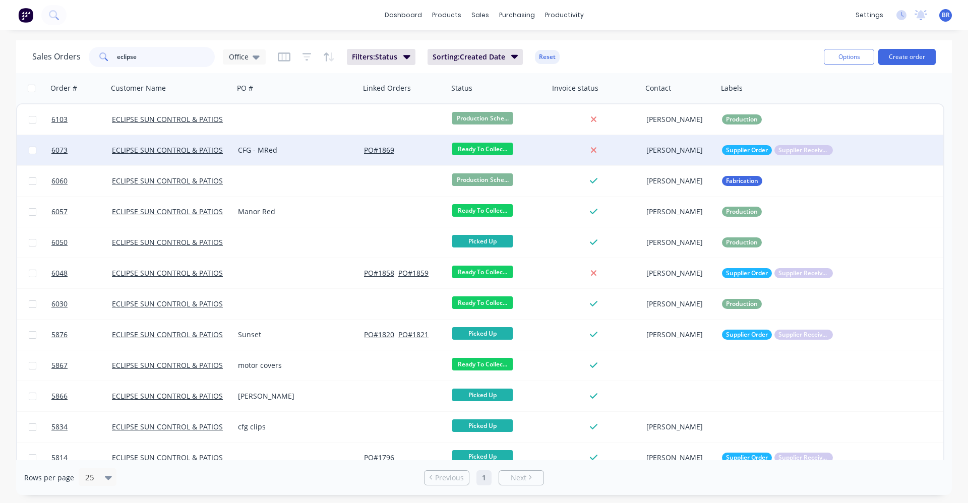
type input "eclipse"
click at [288, 149] on div "CFG - MRed" at bounding box center [294, 150] width 112 height 10
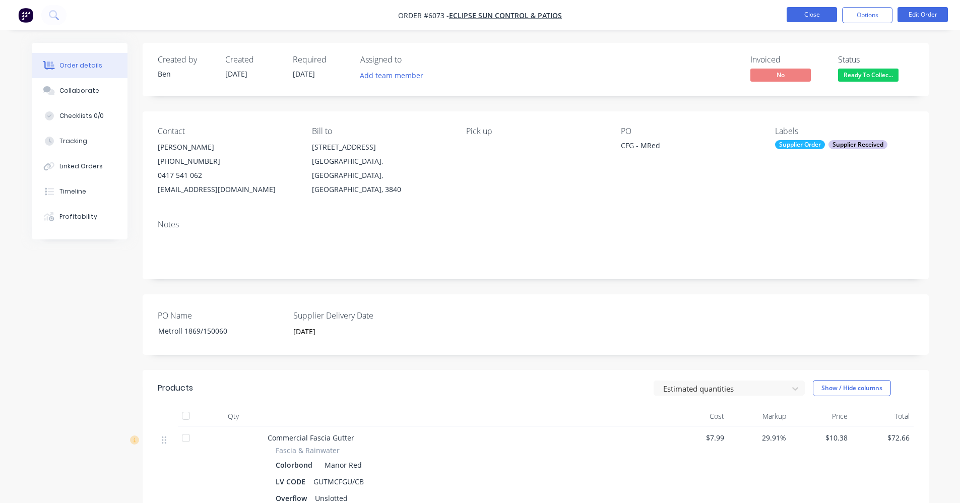
click at [807, 18] on button "Close" at bounding box center [812, 14] width 50 height 15
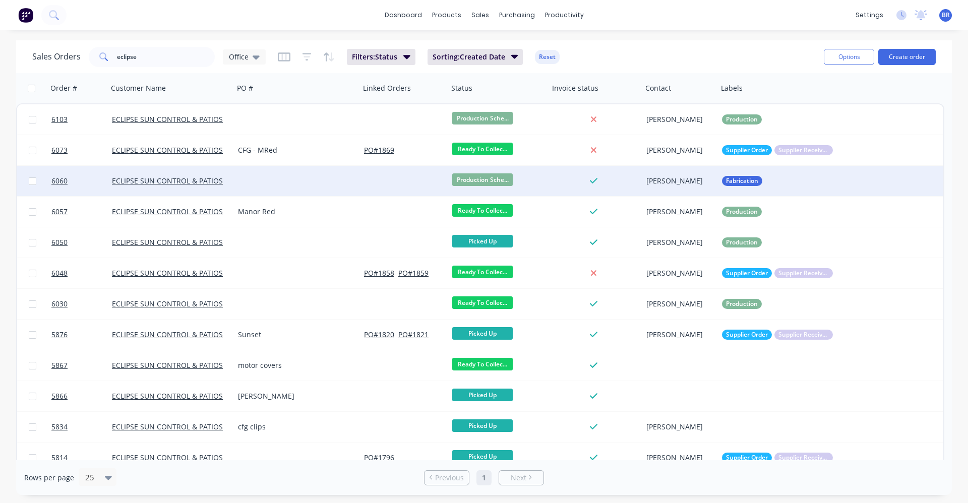
click at [306, 177] on div at bounding box center [297, 181] width 126 height 30
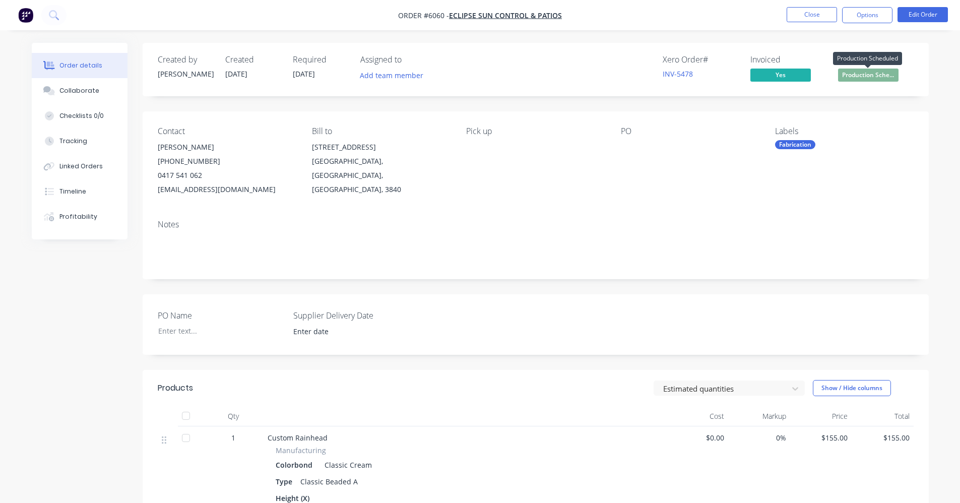
click at [872, 76] on span "Production Sche..." at bounding box center [868, 75] width 60 height 13
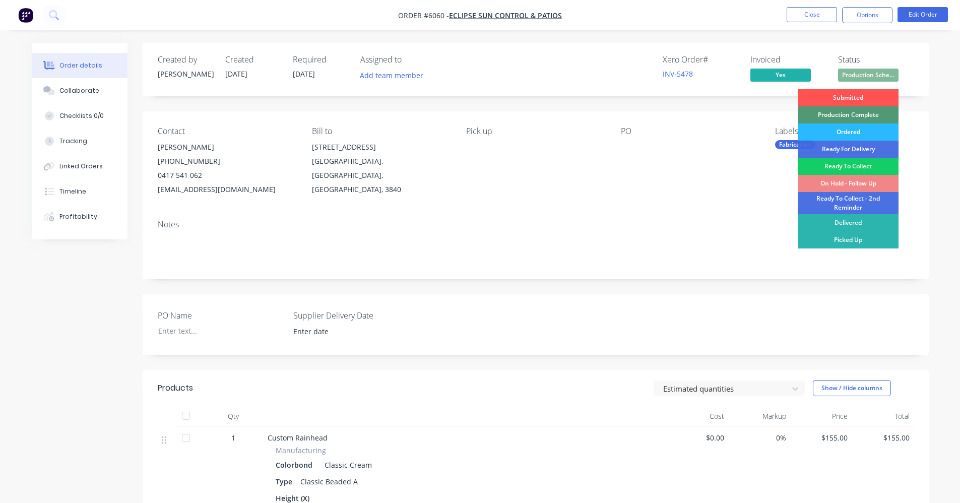
click at [831, 164] on div "Ready To Collect" at bounding box center [848, 166] width 101 height 17
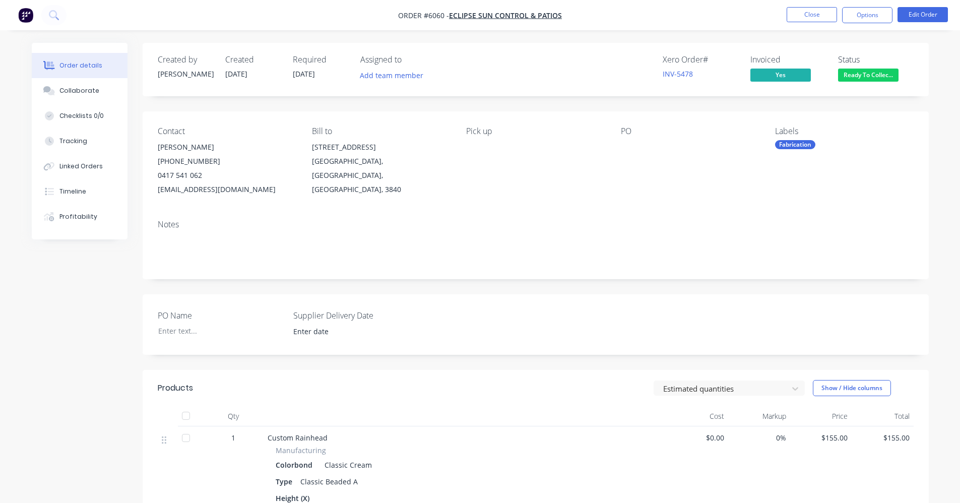
drag, startPoint x: 614, startPoint y: 191, endPoint x: 752, endPoint y: 91, distance: 170.1
click at [616, 191] on div "Contact Craig Lawrence (03) 5134 2422 0417 541 062 info@eclipsesuncontrol.com.a…" at bounding box center [536, 161] width 786 height 100
click at [809, 13] on button "Close" at bounding box center [812, 14] width 50 height 15
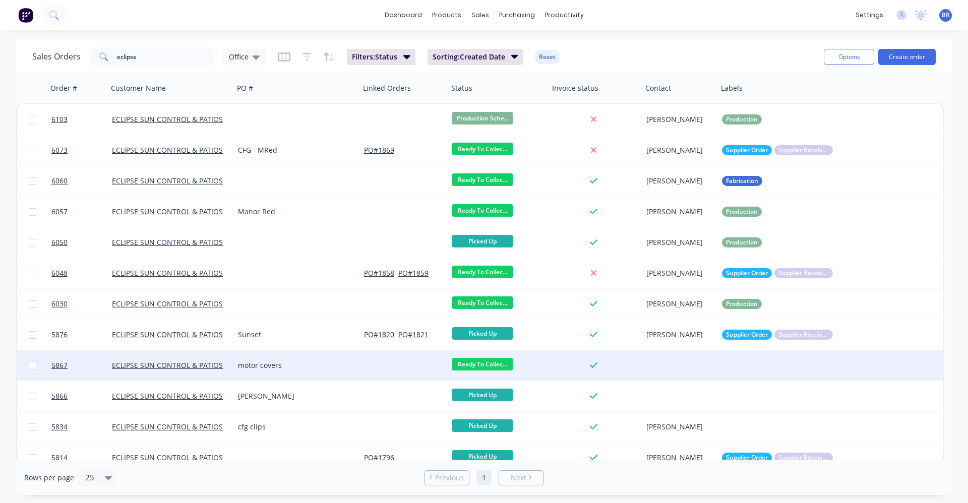
click at [311, 370] on div "motor covers" at bounding box center [294, 365] width 112 height 10
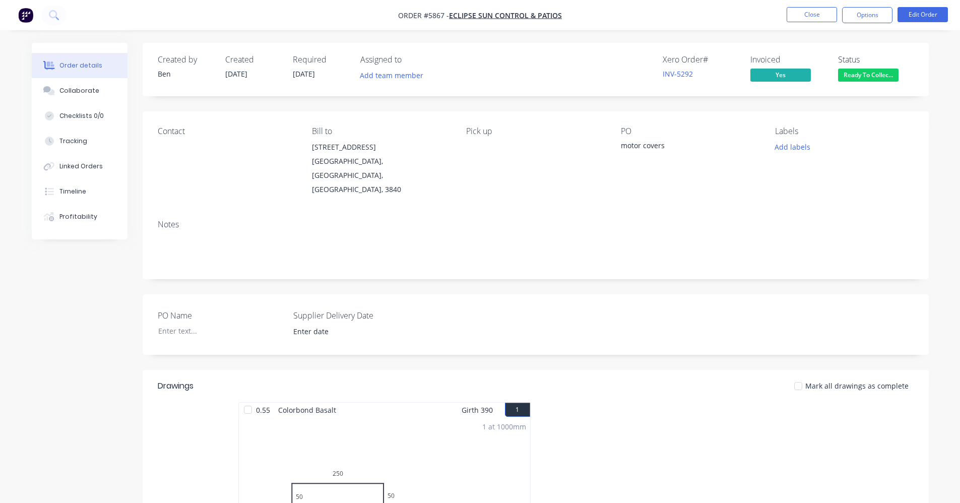
click at [879, 78] on span "Ready To Collec..." at bounding box center [868, 75] width 60 height 13
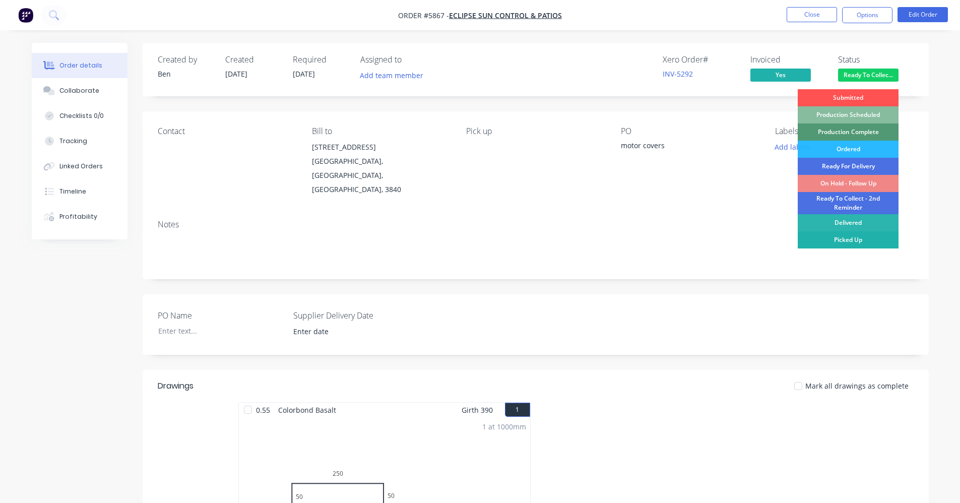
click at [853, 238] on div "Picked Up" at bounding box center [848, 239] width 101 height 17
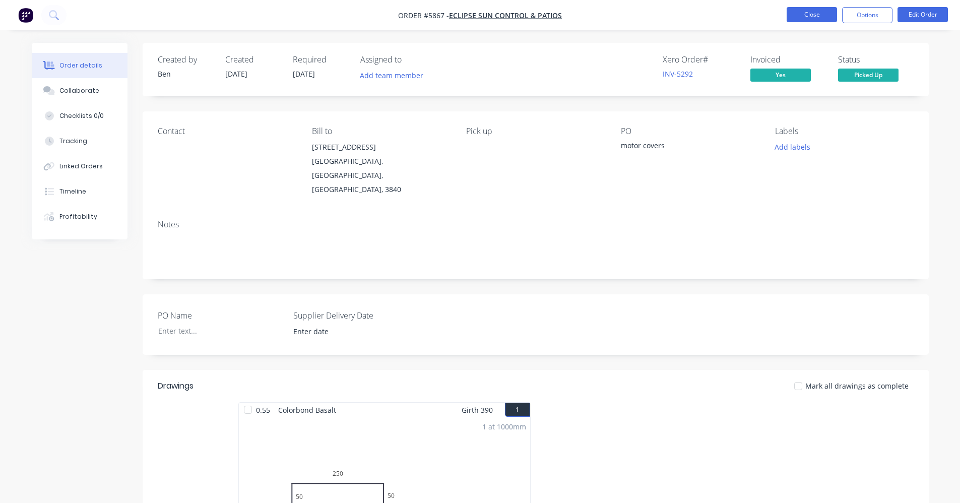
click at [802, 16] on button "Close" at bounding box center [812, 14] width 50 height 15
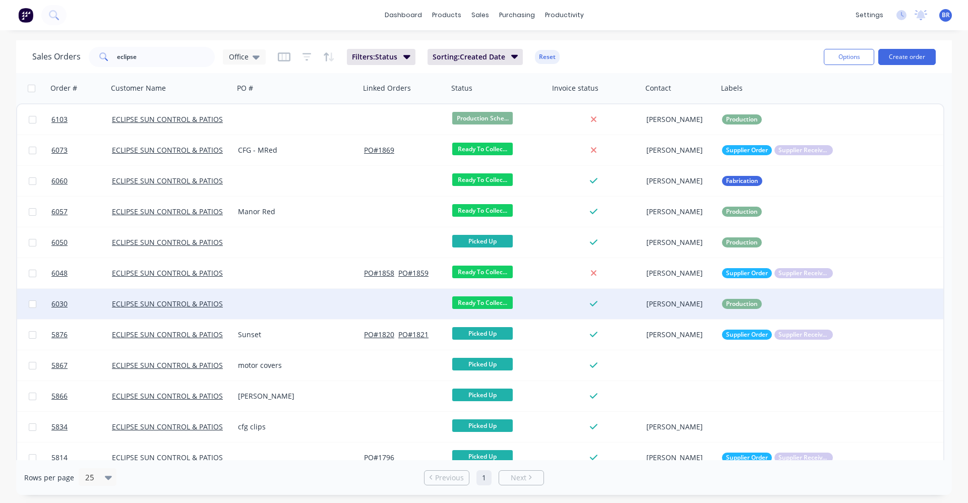
click at [270, 302] on div at bounding box center [297, 304] width 126 height 30
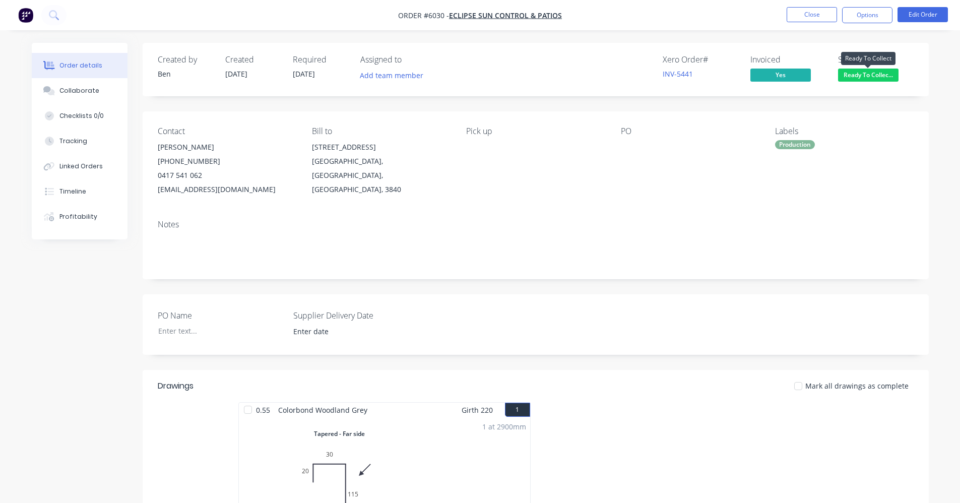
click at [864, 76] on span "Ready To Collec..." at bounding box center [868, 75] width 60 height 13
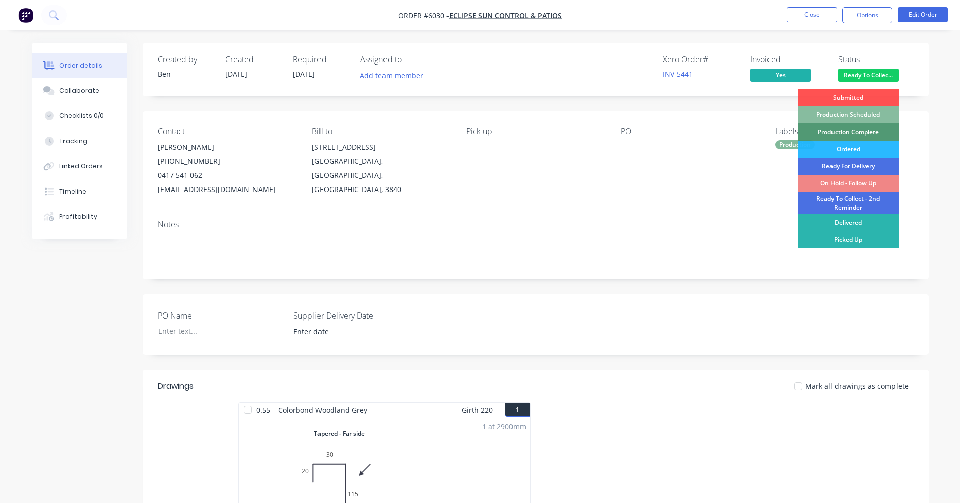
drag, startPoint x: 851, startPoint y: 241, endPoint x: 851, endPoint y: 232, distance: 9.6
click at [852, 241] on div "Picked Up" at bounding box center [848, 239] width 101 height 17
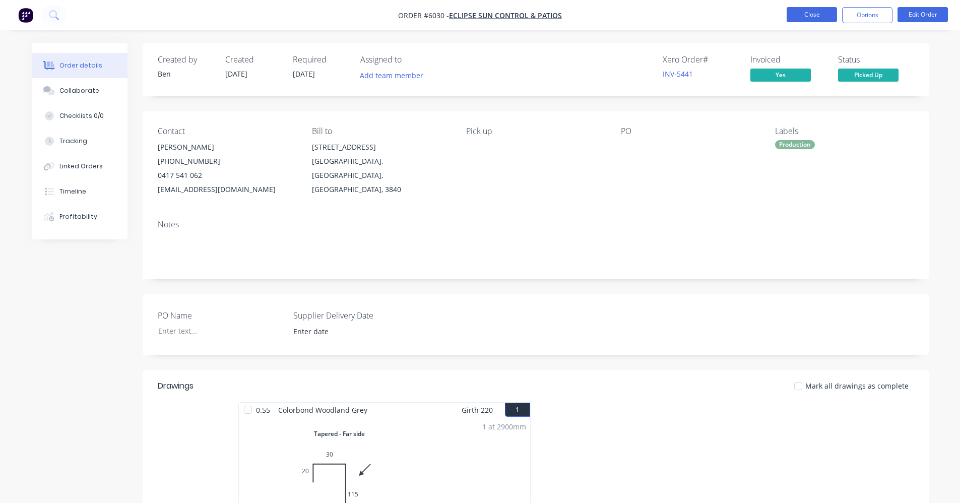
click at [809, 20] on button "Close" at bounding box center [812, 14] width 50 height 15
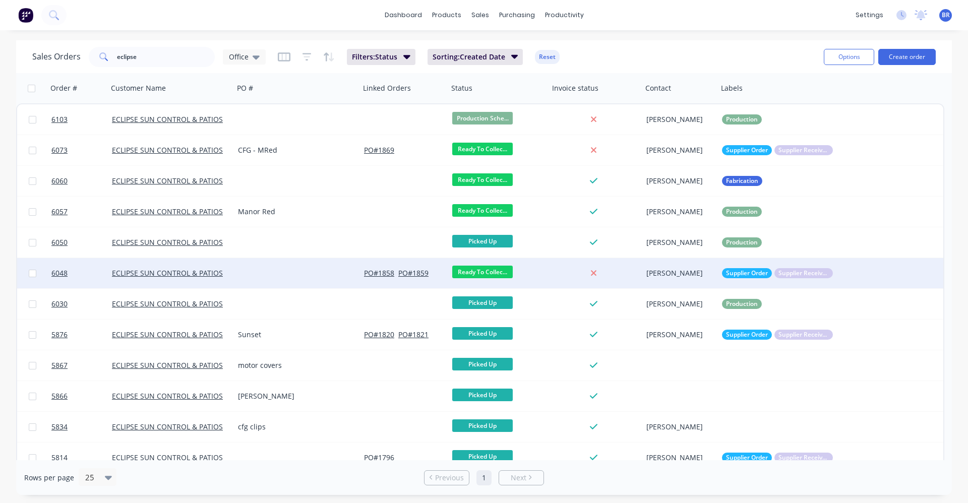
click at [284, 266] on div at bounding box center [297, 273] width 126 height 30
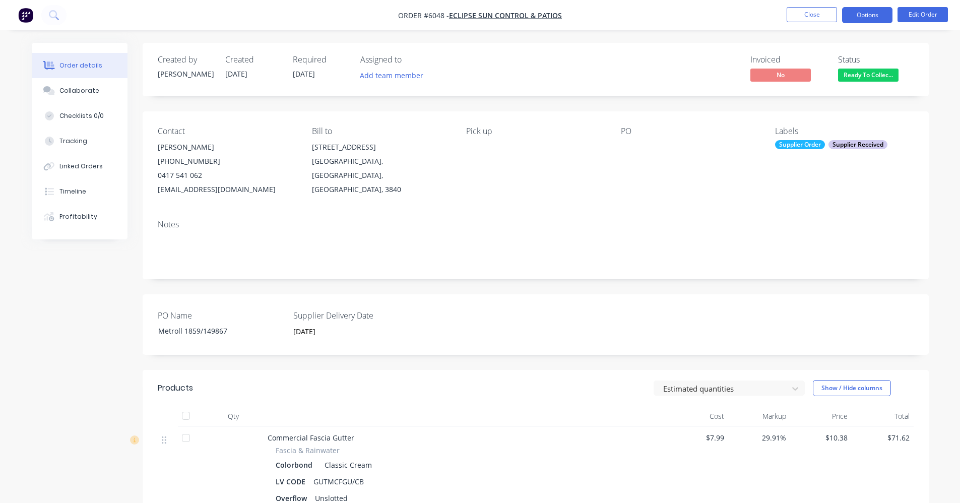
click at [864, 13] on button "Options" at bounding box center [867, 15] width 50 height 16
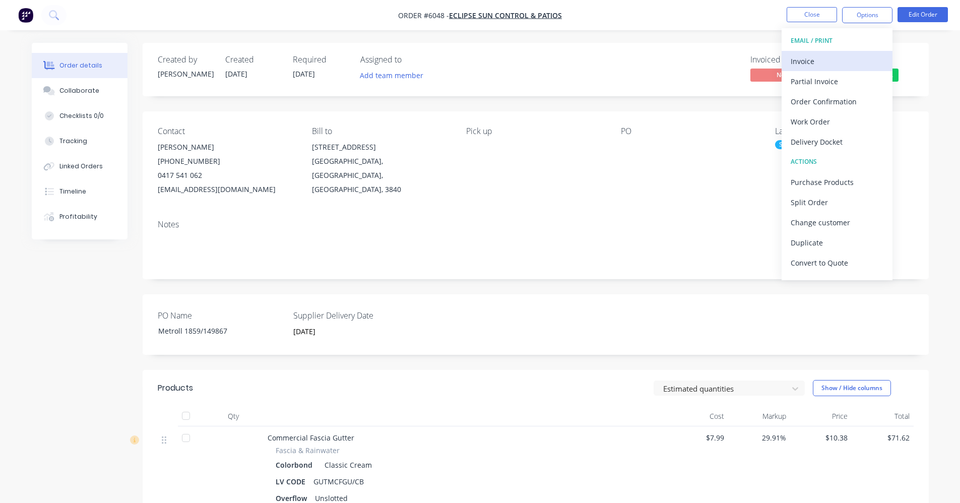
click at [822, 56] on div "Invoice" at bounding box center [837, 61] width 93 height 15
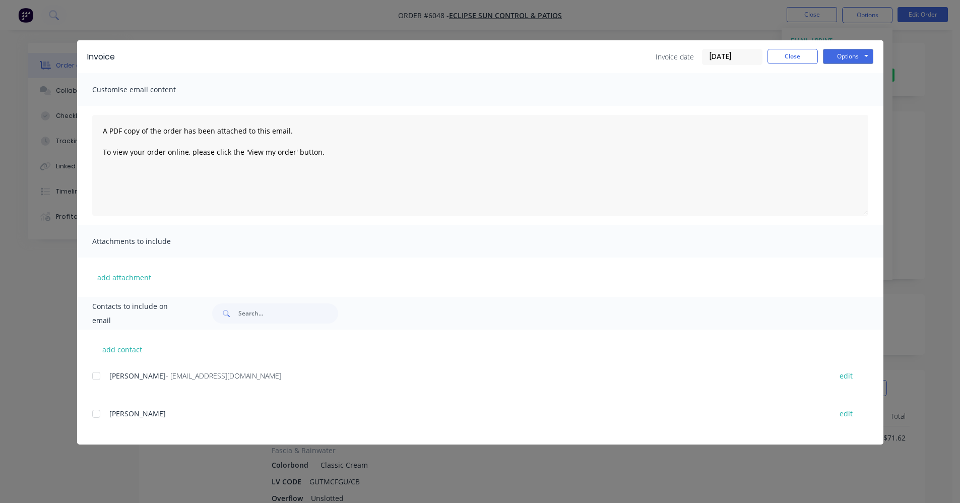
drag, startPoint x: 94, startPoint y: 377, endPoint x: 238, endPoint y: 323, distance: 154.1
click at [98, 374] on div at bounding box center [96, 376] width 20 height 20
click at [849, 57] on button "Options" at bounding box center [848, 56] width 50 height 15
click at [845, 109] on button "Email" at bounding box center [855, 107] width 65 height 17
click at [798, 59] on button "Close" at bounding box center [793, 56] width 50 height 15
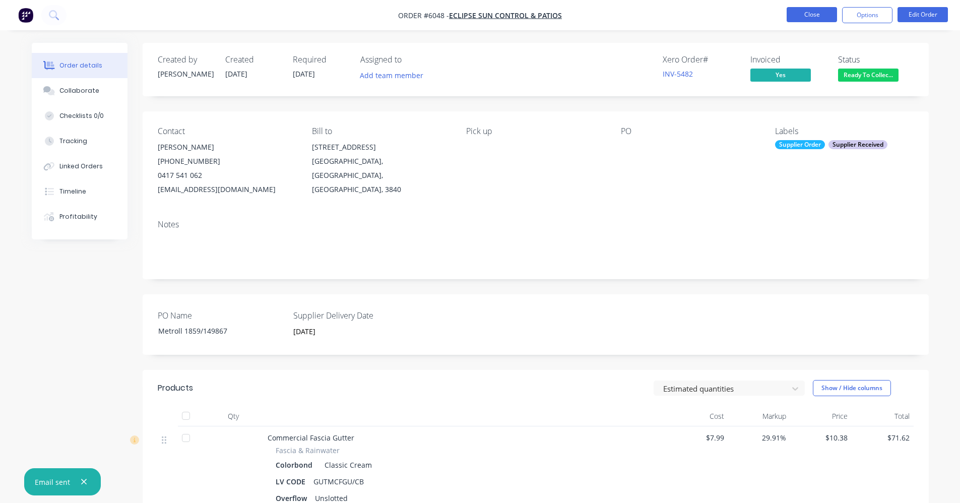
click at [814, 9] on button "Close" at bounding box center [812, 14] width 50 height 15
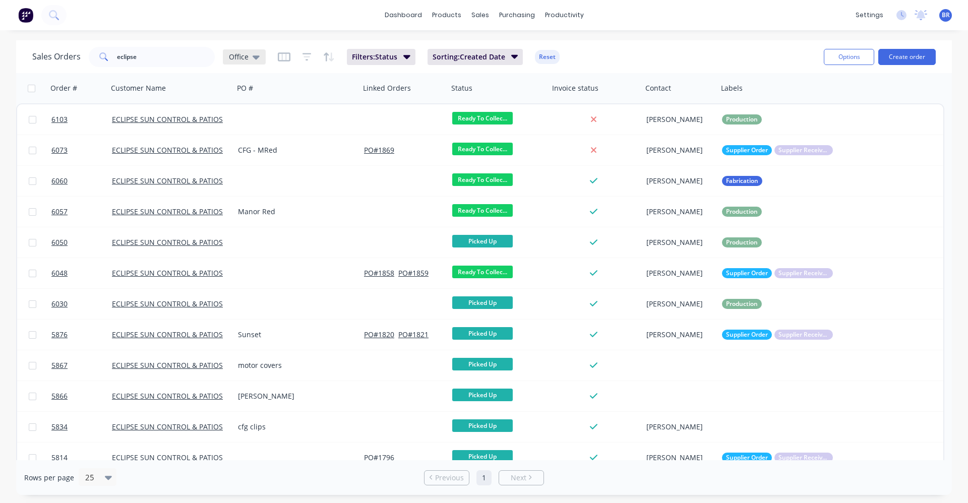
click at [259, 57] on div "Office" at bounding box center [244, 56] width 43 height 15
click at [241, 219] on button "EOM" at bounding box center [283, 224] width 115 height 12
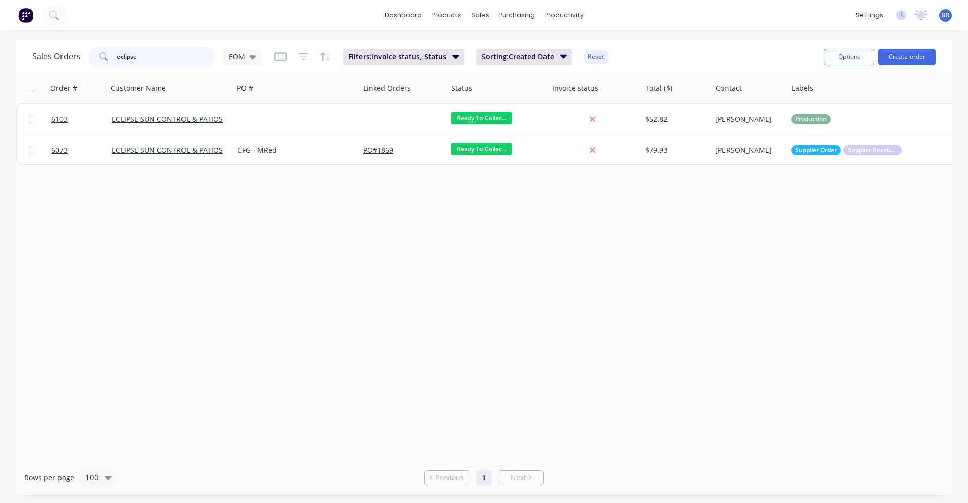
drag, startPoint x: 140, startPoint y: 61, endPoint x: 20, endPoint y: 49, distance: 121.1
click at [20, 49] on div "Sales Orders eclipse EOM Filters: Invoice status, Status Sorting: Created Date …" at bounding box center [484, 56] width 936 height 33
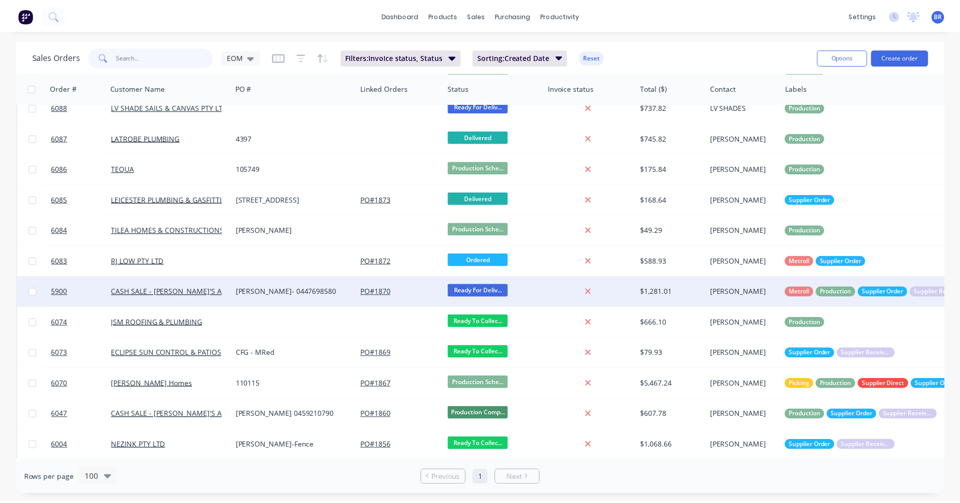
scroll to position [478, 0]
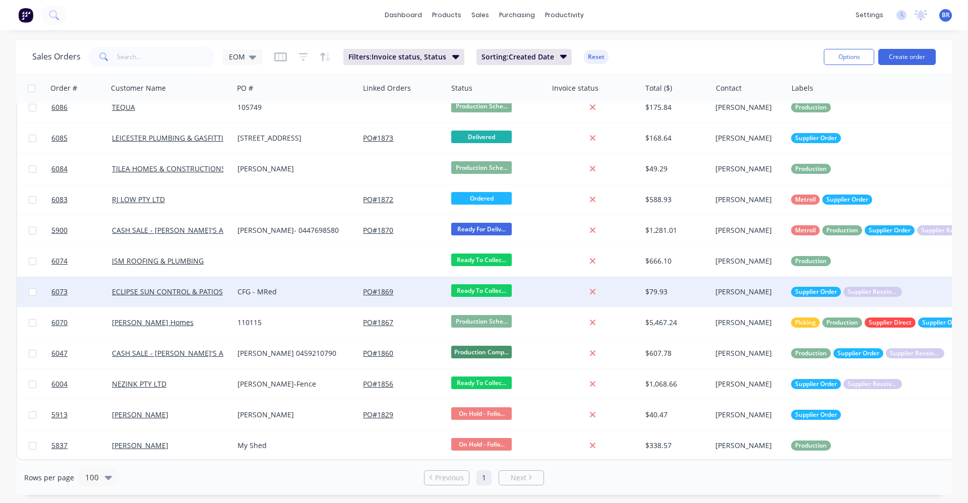
click at [285, 287] on div "CFG - MRed" at bounding box center [293, 292] width 112 height 10
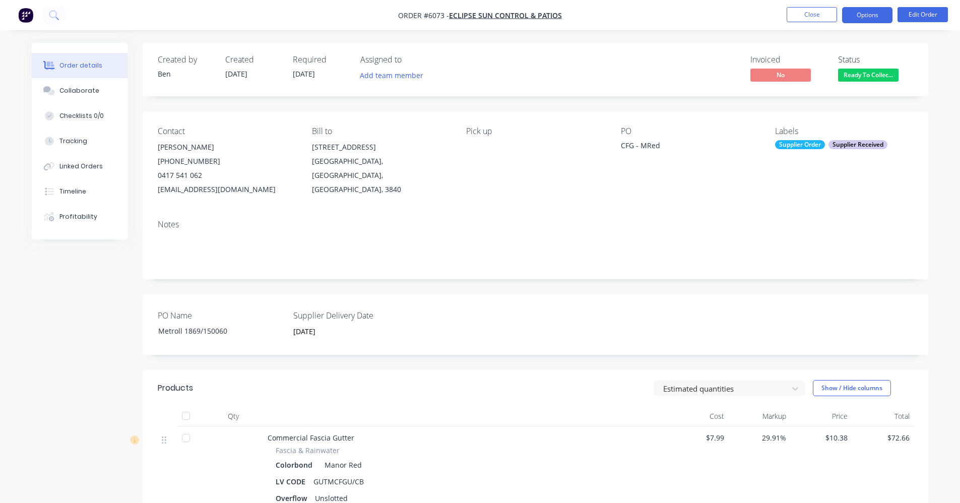
click at [862, 16] on button "Options" at bounding box center [867, 15] width 50 height 16
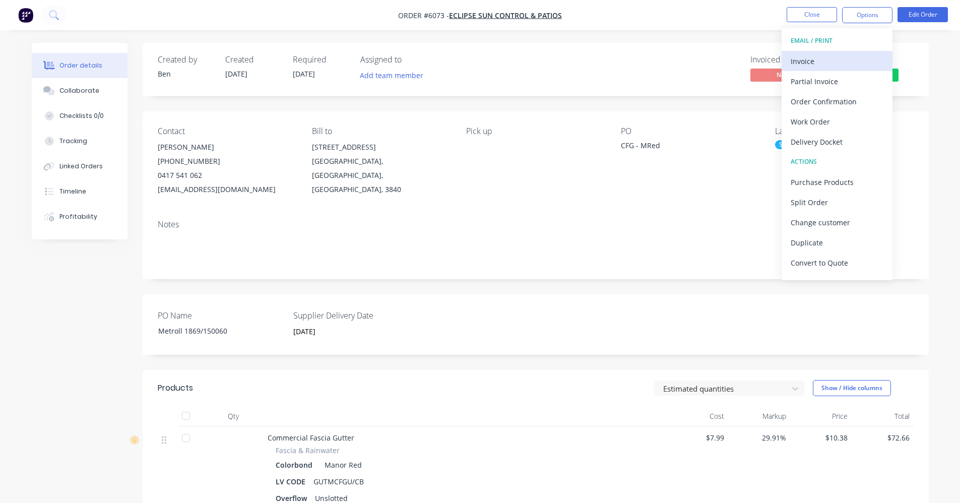
click at [825, 54] on div "Invoice" at bounding box center [837, 61] width 93 height 15
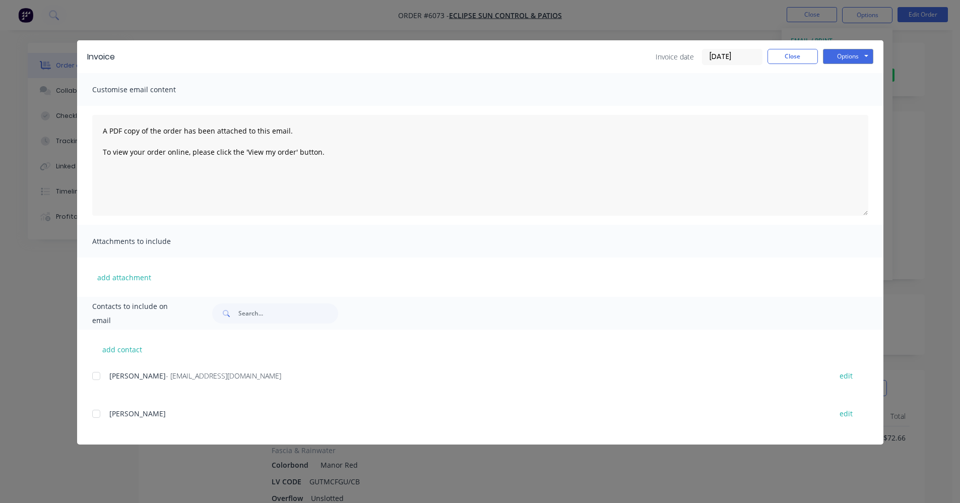
click at [96, 377] on div at bounding box center [96, 376] width 20 height 20
click at [862, 55] on button "Options" at bounding box center [848, 56] width 50 height 15
click at [856, 109] on button "Email" at bounding box center [855, 107] width 65 height 17
click at [793, 58] on button "Close" at bounding box center [793, 56] width 50 height 15
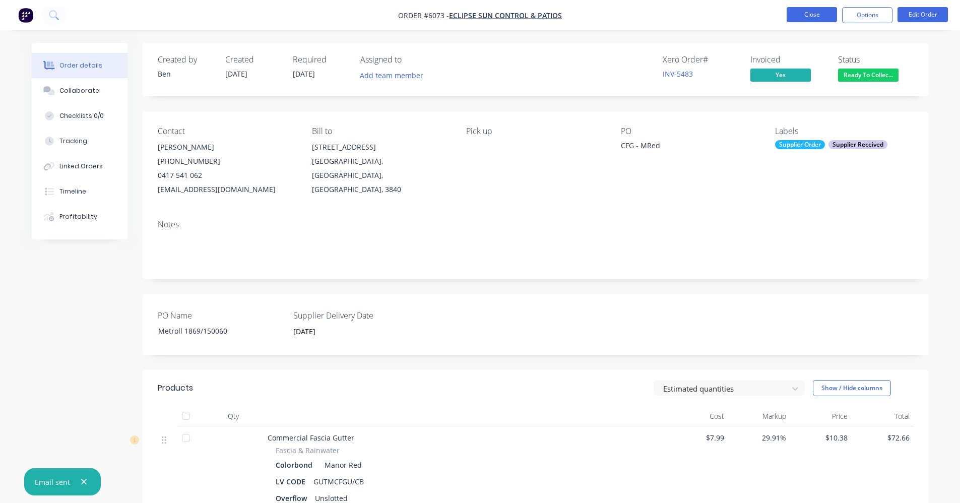
click at [811, 8] on button "Close" at bounding box center [812, 14] width 50 height 15
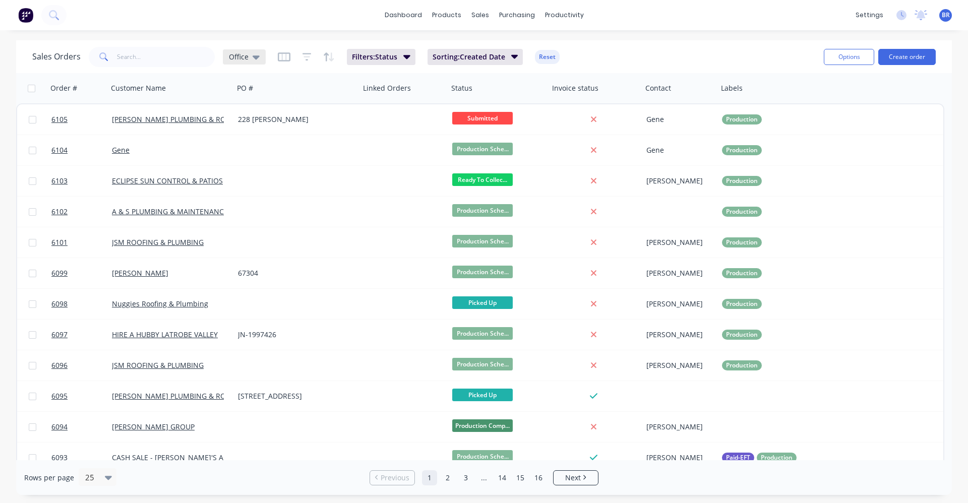
click at [255, 59] on icon at bounding box center [256, 57] width 7 height 4
click at [236, 222] on button "EOM" at bounding box center [283, 224] width 115 height 12
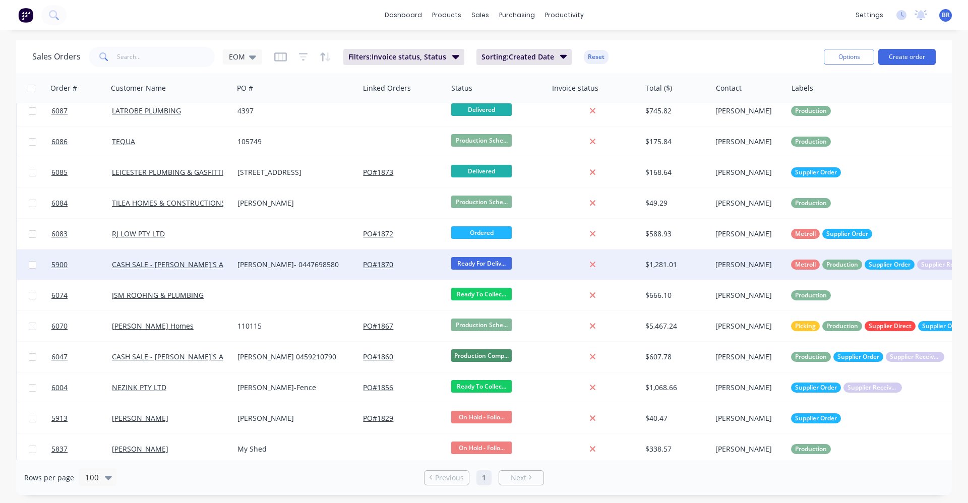
scroll to position [478, 0]
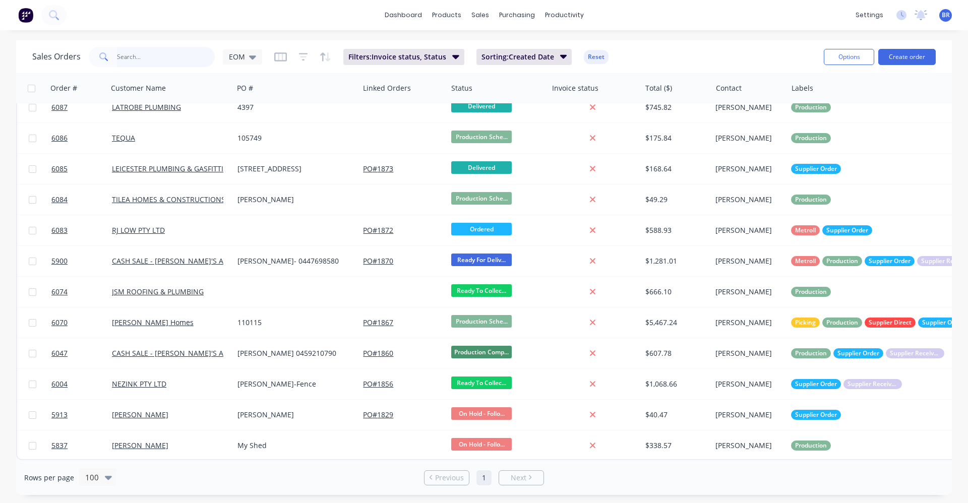
drag, startPoint x: 190, startPoint y: 63, endPoint x: 190, endPoint y: 56, distance: 6.0
click at [189, 58] on input "text" at bounding box center [166, 57] width 98 height 20
type input "cazzaz"
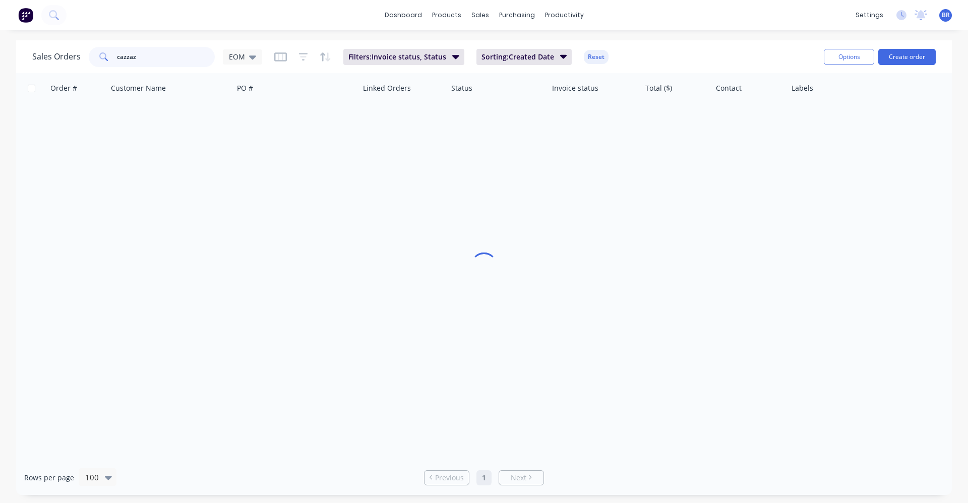
scroll to position [5, 0]
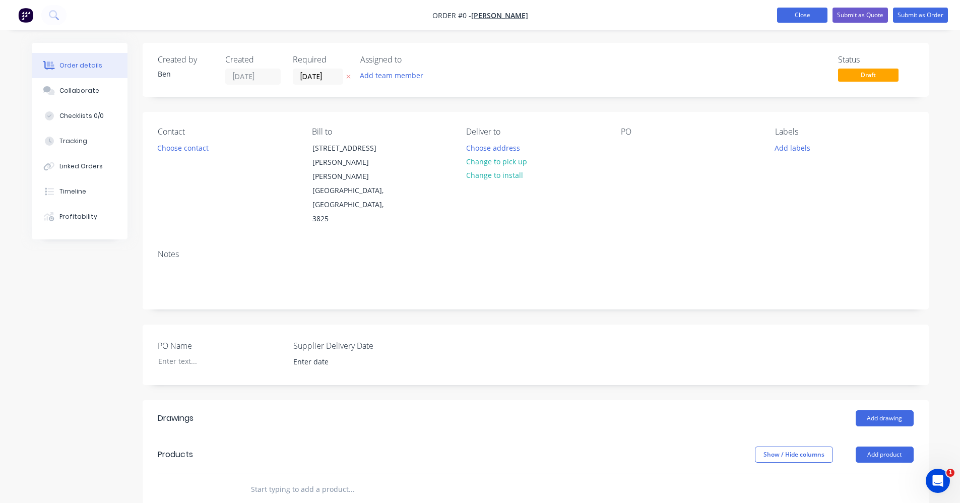
click at [798, 12] on button "Close" at bounding box center [802, 15] width 50 height 15
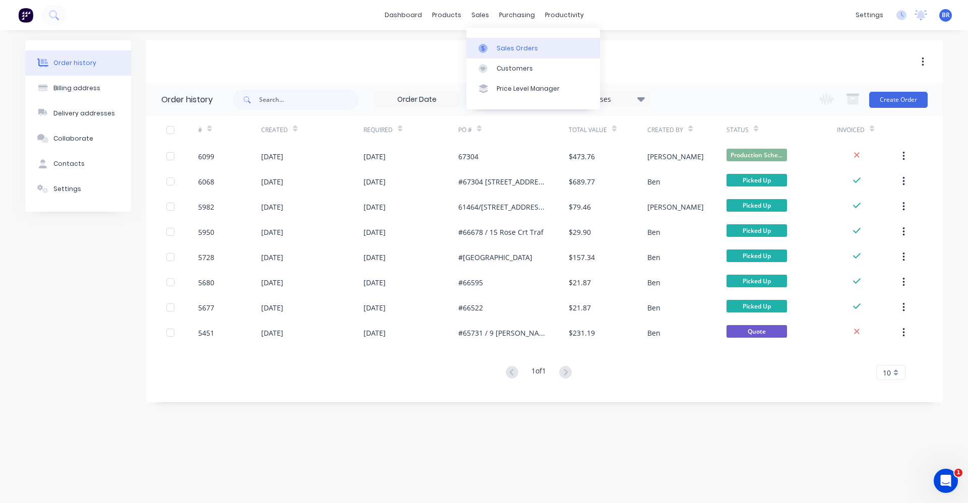
click at [501, 50] on div "Sales Orders" at bounding box center [517, 48] width 41 height 9
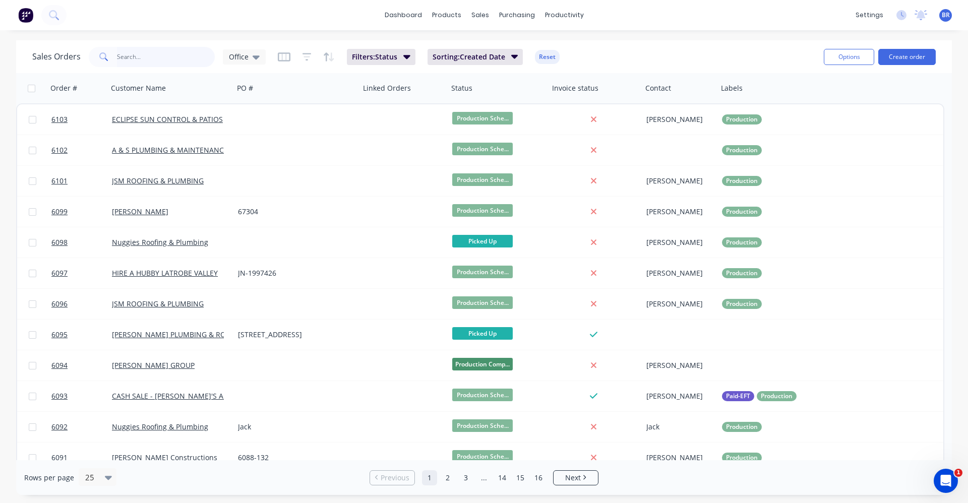
click at [149, 58] on input "text" at bounding box center [166, 57] width 98 height 20
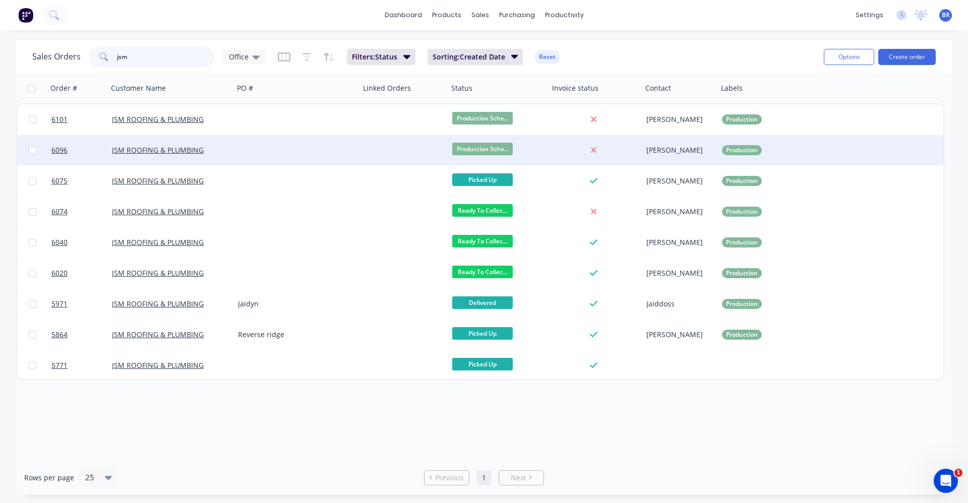
type input "jsm"
click at [346, 151] on div at bounding box center [297, 150] width 126 height 30
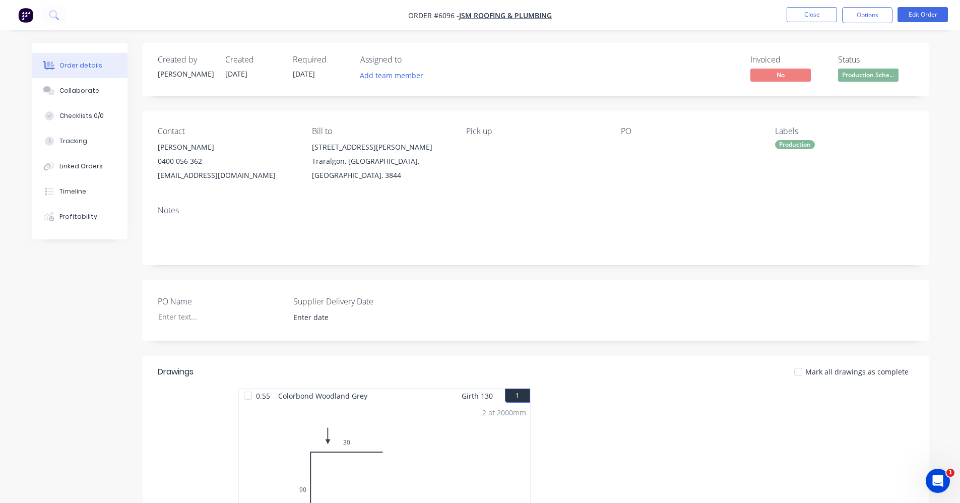
click at [802, 23] on nav "Order #6096 - JSM ROOFING & PLUMBING Close Options Edit Order" at bounding box center [480, 15] width 960 height 30
click at [803, 19] on button "Close" at bounding box center [812, 14] width 50 height 15
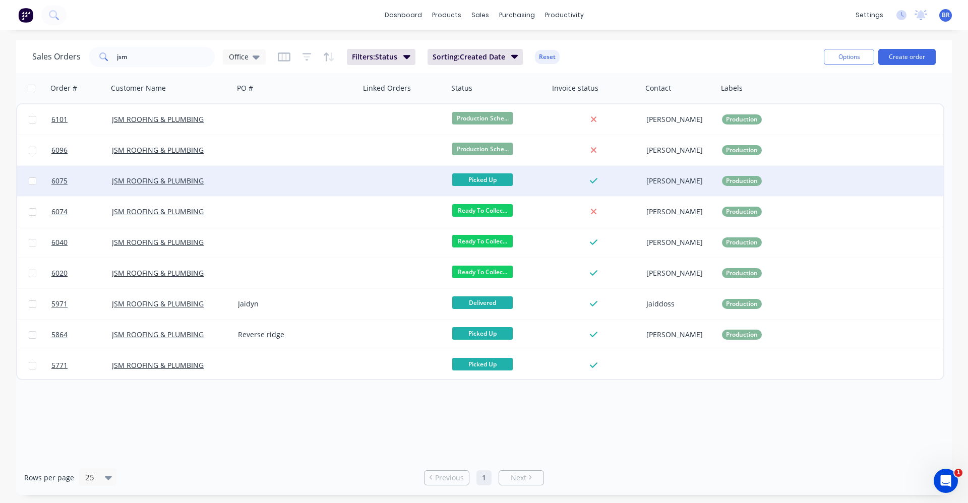
click at [368, 182] on div at bounding box center [404, 181] width 88 height 30
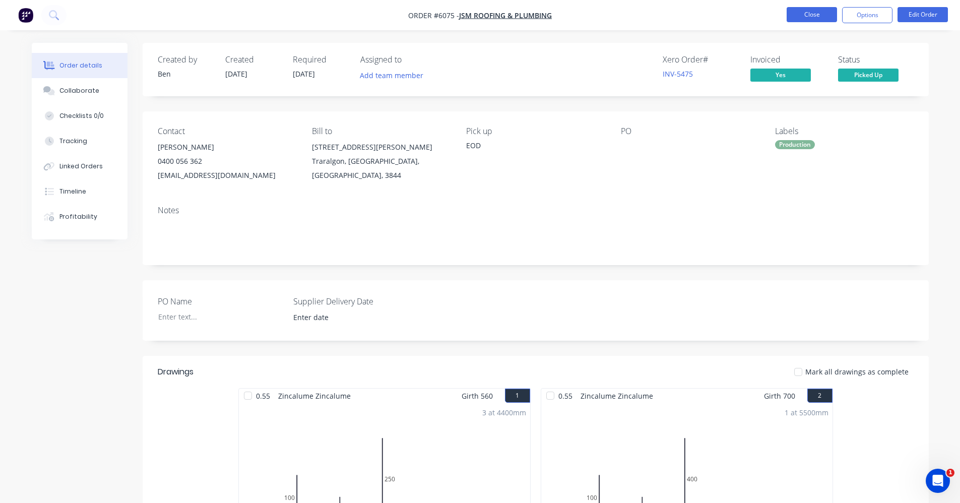
click at [808, 12] on button "Close" at bounding box center [812, 14] width 50 height 15
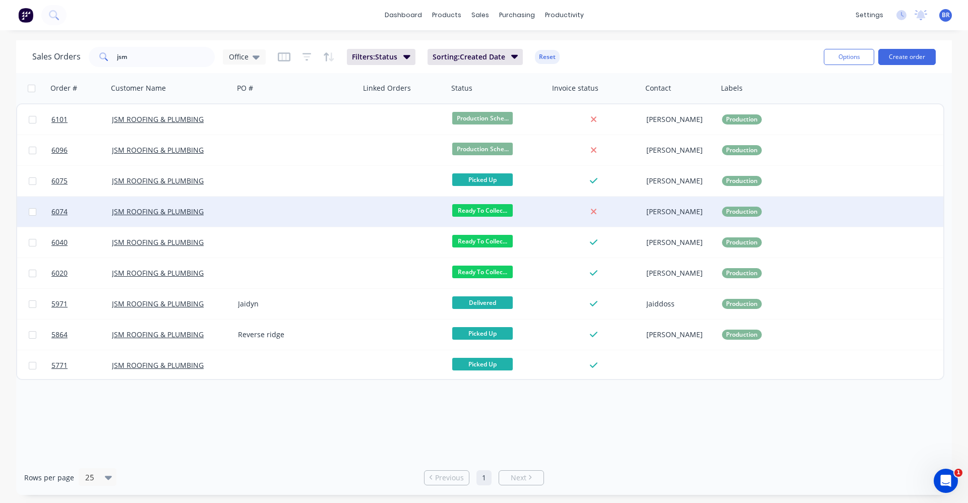
click at [348, 205] on div at bounding box center [297, 212] width 126 height 30
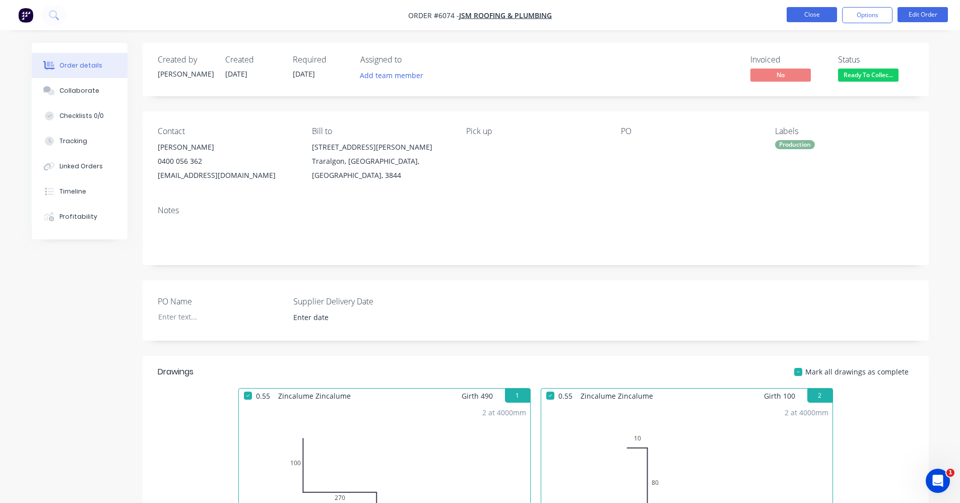
click at [812, 18] on button "Close" at bounding box center [812, 14] width 50 height 15
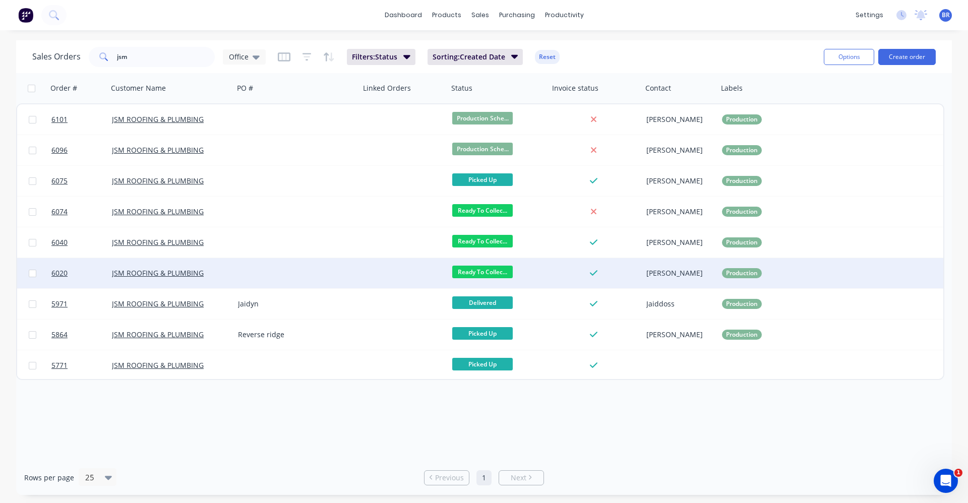
click at [377, 262] on div at bounding box center [404, 273] width 88 height 30
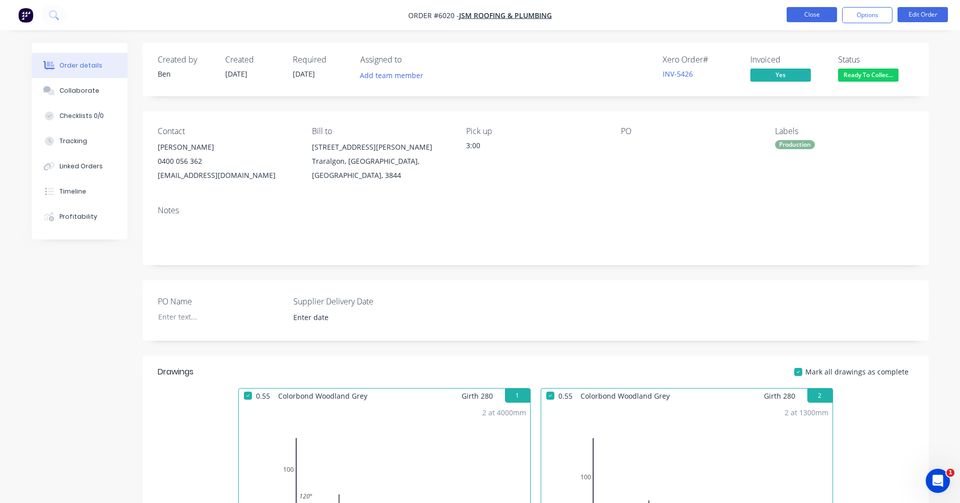
click at [816, 12] on button "Close" at bounding box center [812, 14] width 50 height 15
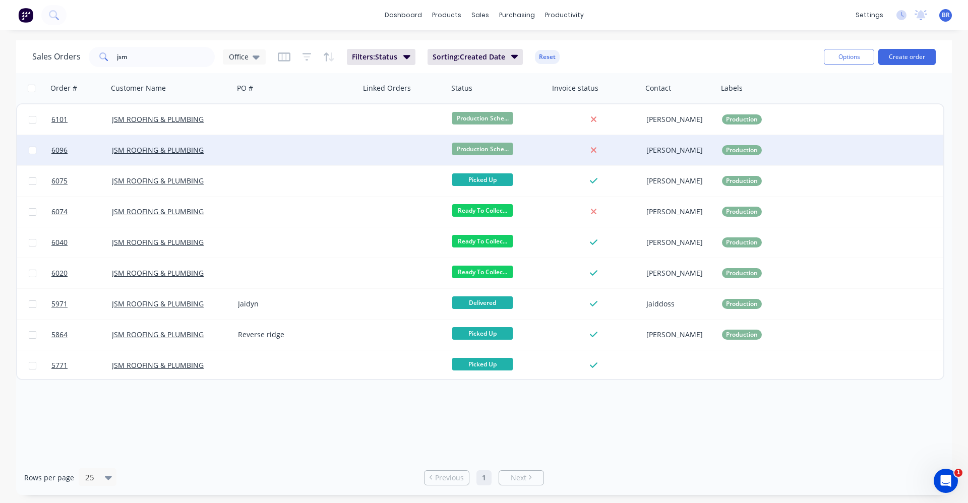
click at [257, 160] on div at bounding box center [297, 150] width 126 height 30
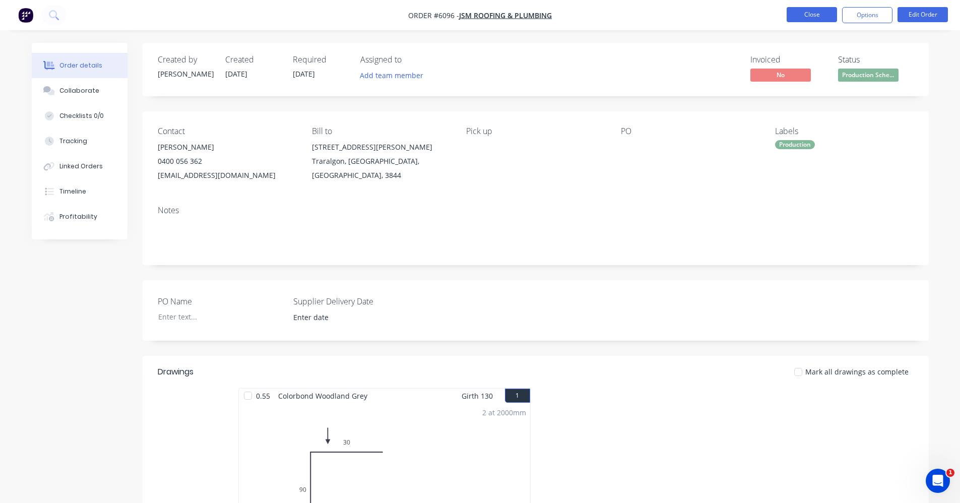
click at [809, 12] on button "Close" at bounding box center [812, 14] width 50 height 15
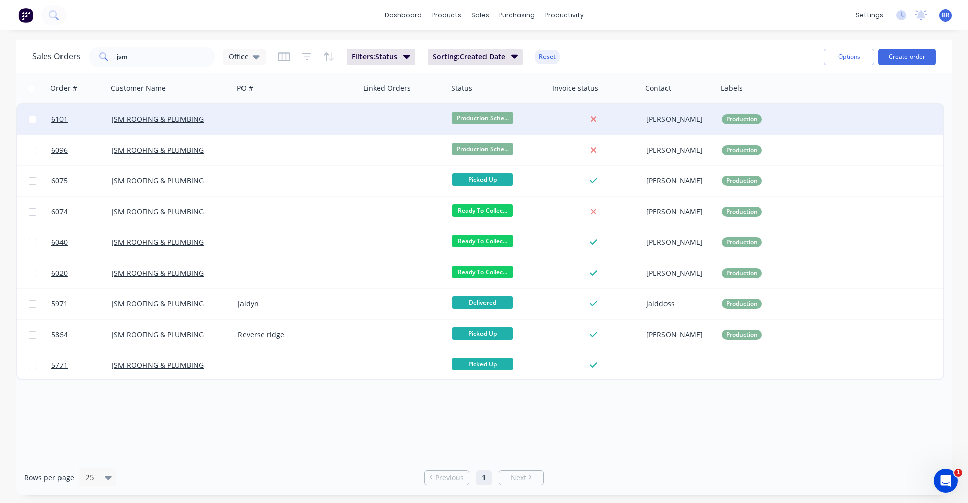
click at [315, 118] on div at bounding box center [297, 119] width 126 height 30
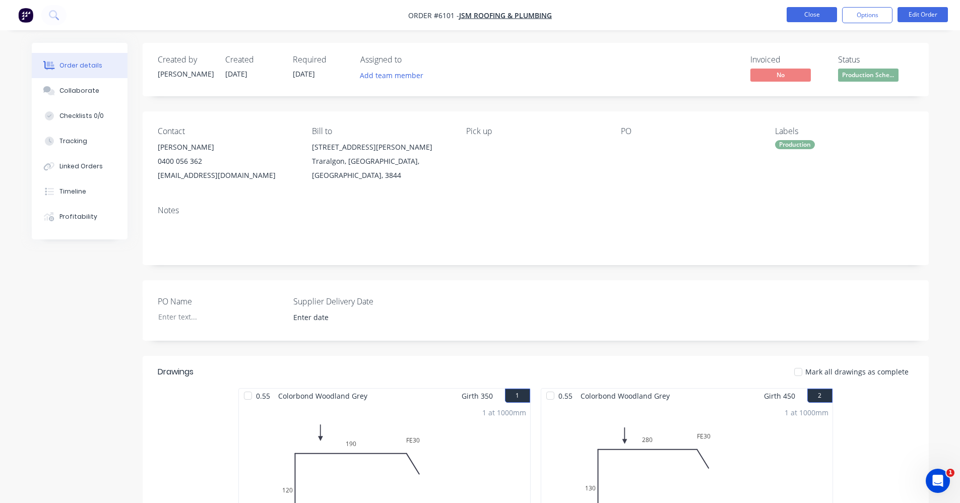
click at [822, 11] on button "Close" at bounding box center [812, 14] width 50 height 15
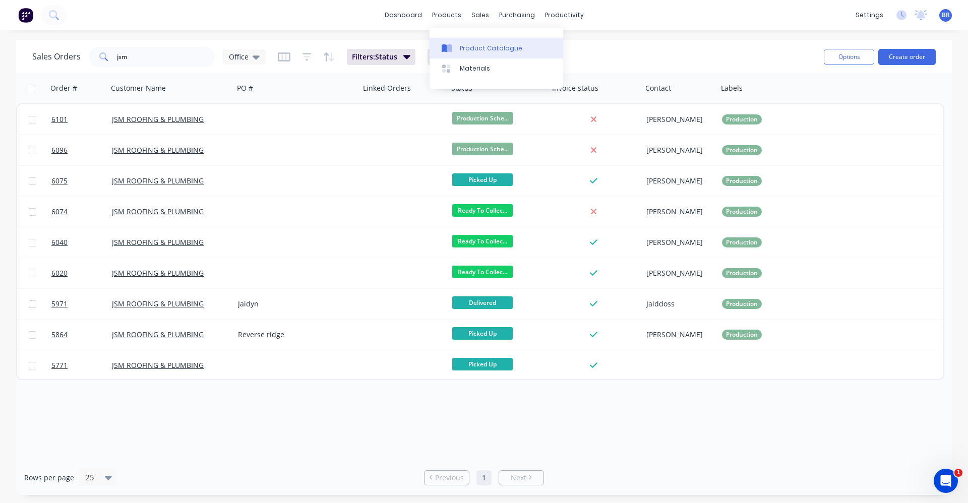
click at [481, 46] on div "Product Catalogue" at bounding box center [491, 48] width 63 height 9
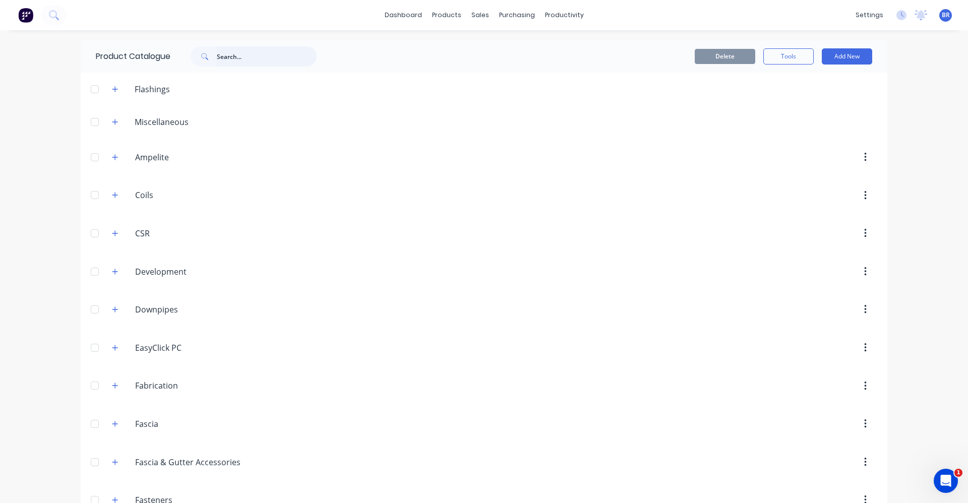
click at [245, 59] on input "text" at bounding box center [267, 56] width 100 height 20
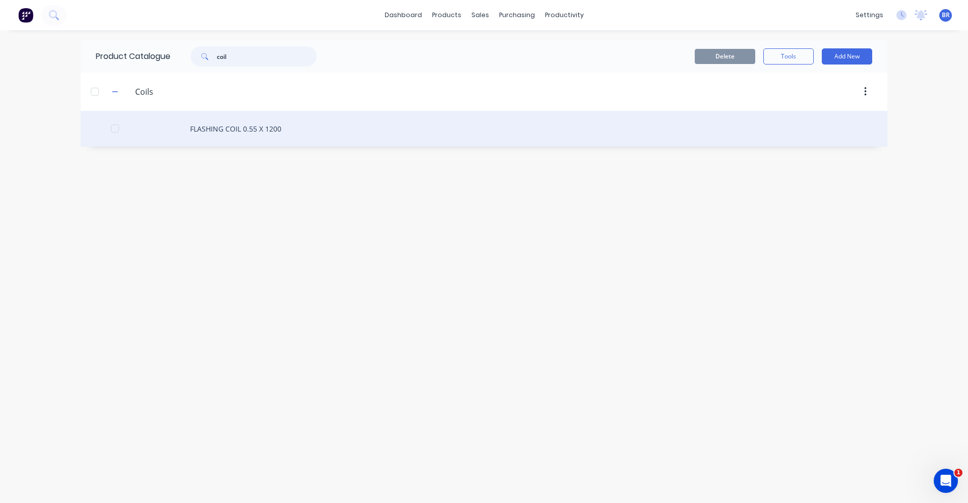
type input "coil"
click at [252, 132] on div "FLASHING COIL 0.55 X 1200" at bounding box center [484, 129] width 807 height 36
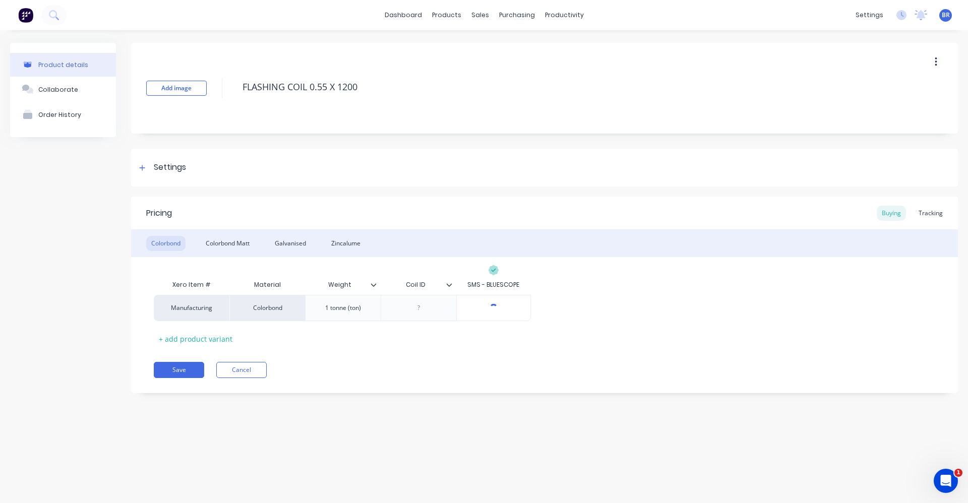
type textarea "x"
click at [143, 163] on div at bounding box center [142, 167] width 13 height 13
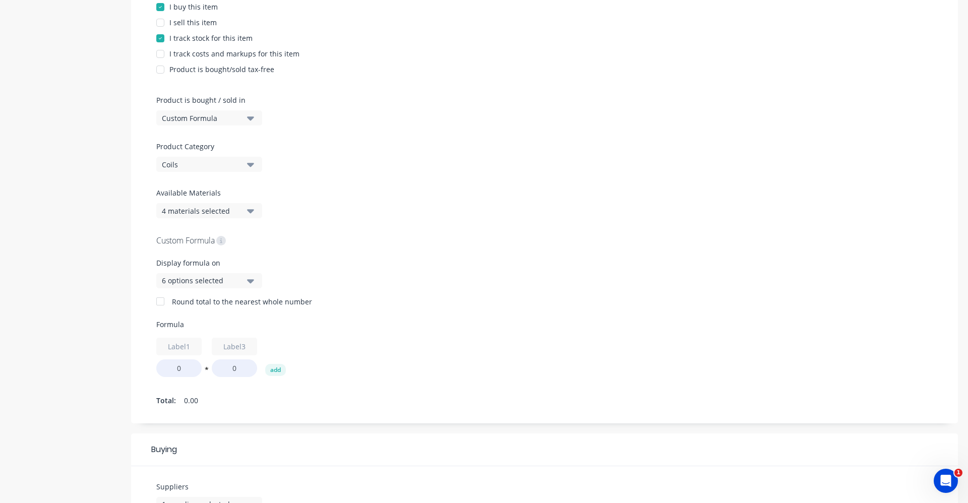
scroll to position [151, 0]
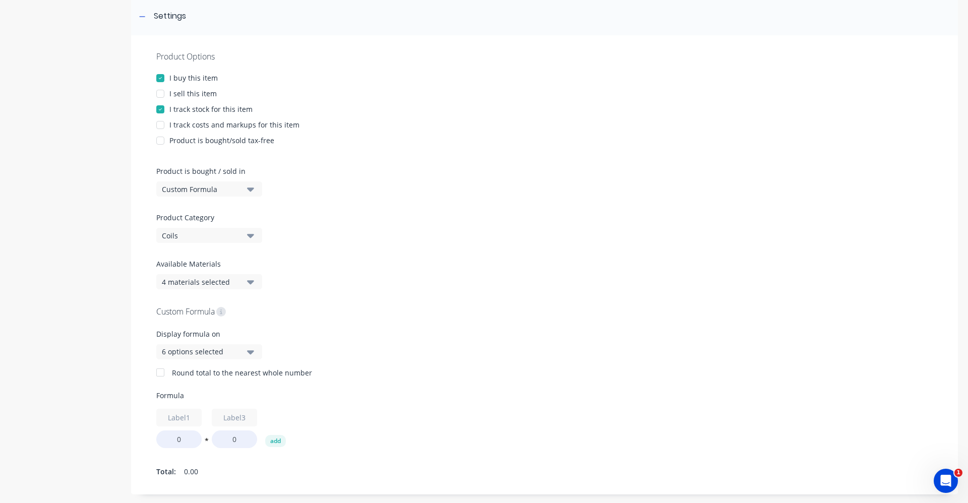
click at [250, 354] on icon "button" at bounding box center [250, 351] width 7 height 11
click at [598, 227] on div "Product Options I buy this item I sell this item I track stock for this item I …" at bounding box center [544, 264] width 827 height 459
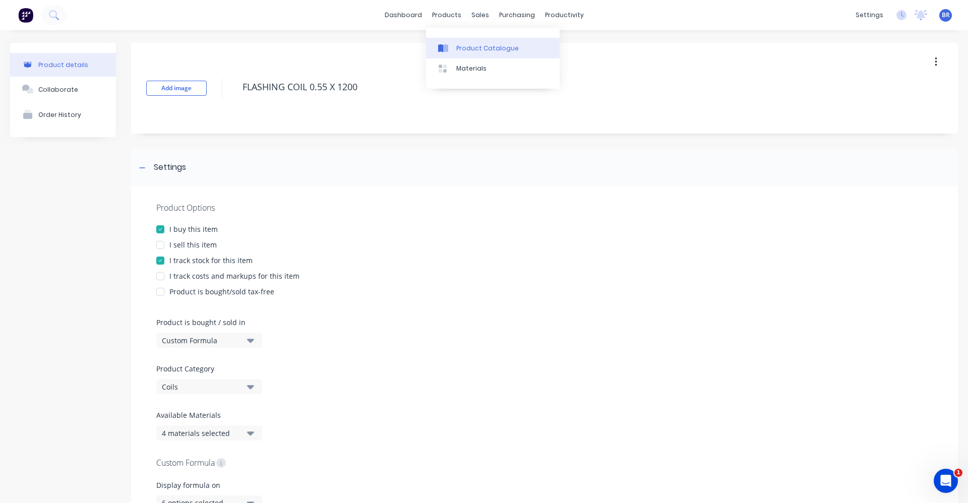
click at [464, 46] on div "Product Catalogue" at bounding box center [487, 48] width 63 height 9
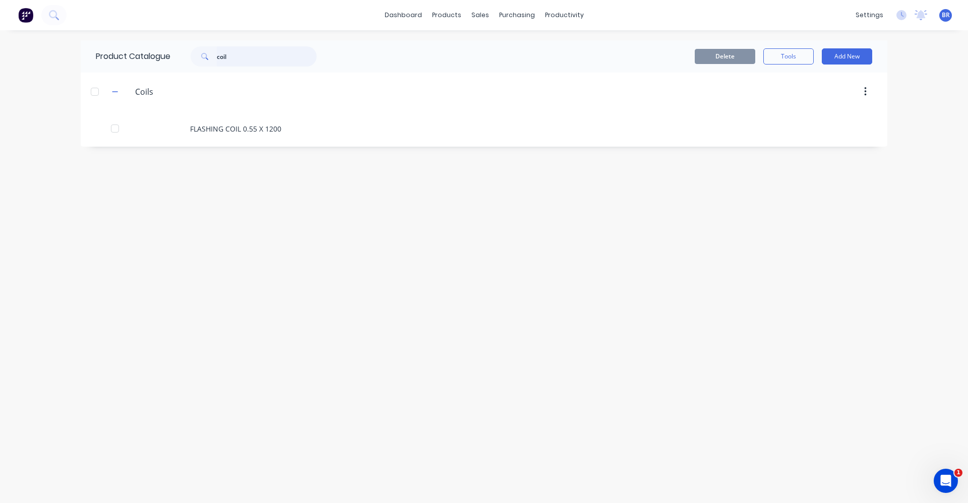
drag, startPoint x: 239, startPoint y: 55, endPoint x: 183, endPoint y: 51, distance: 56.1
click at [183, 51] on div "coil" at bounding box center [248, 56] width 136 height 20
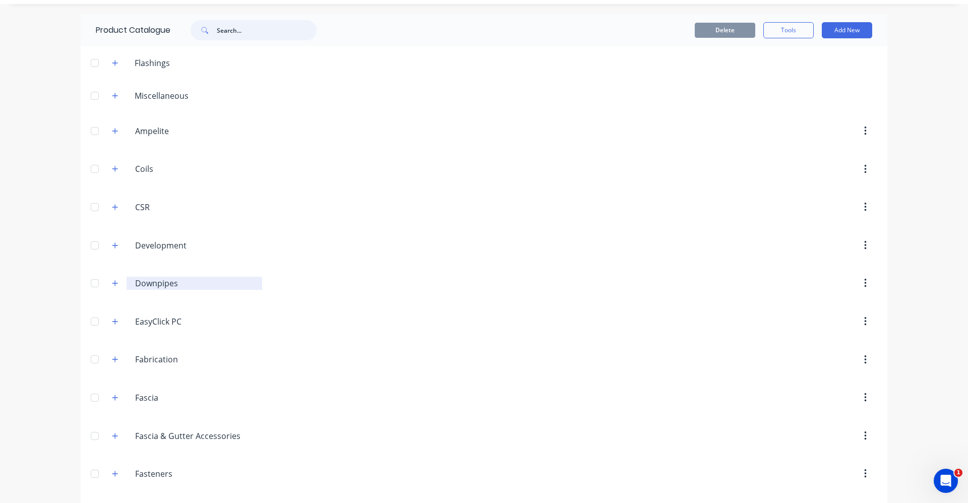
scroll to position [50, 0]
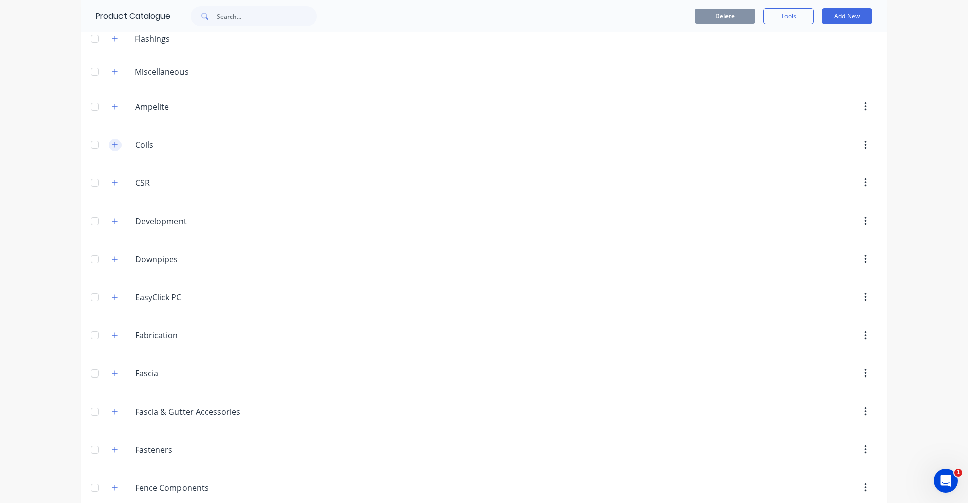
click at [112, 143] on icon "button" at bounding box center [115, 144] width 6 height 7
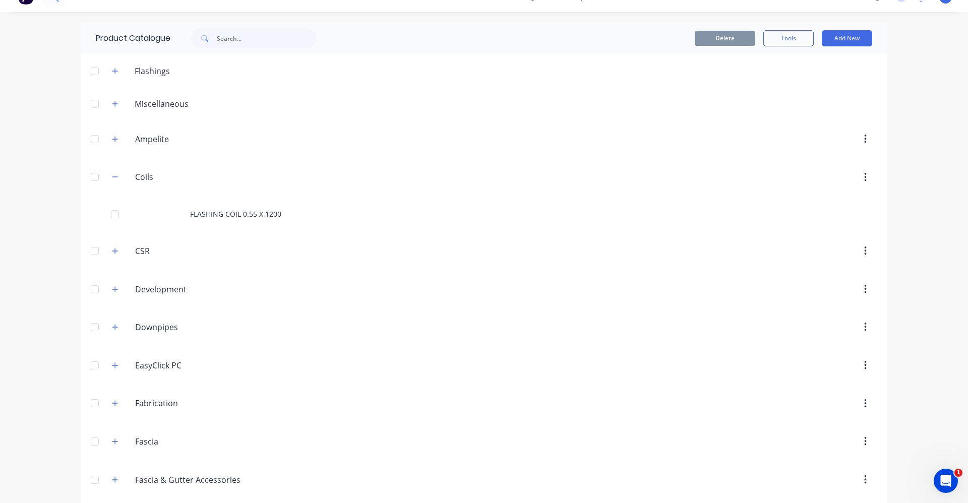
scroll to position [0, 0]
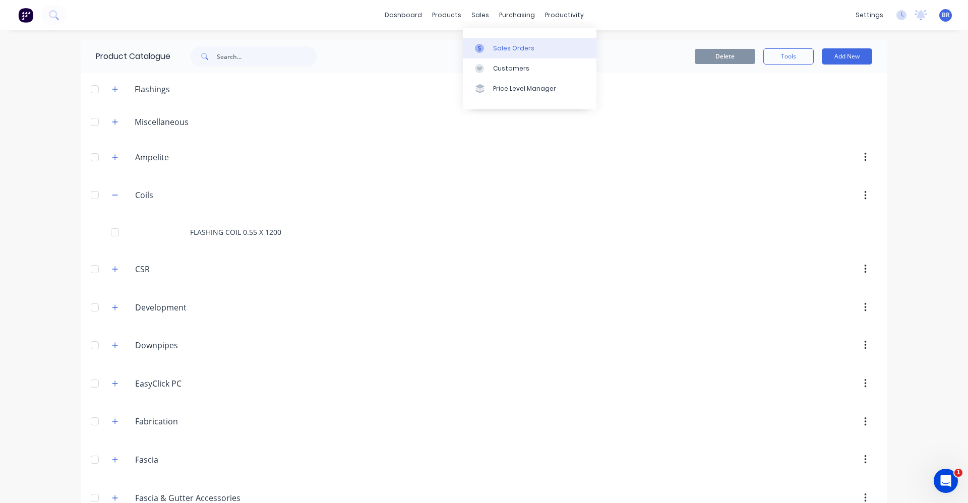
click at [490, 53] on link "Sales Orders" at bounding box center [530, 48] width 134 height 20
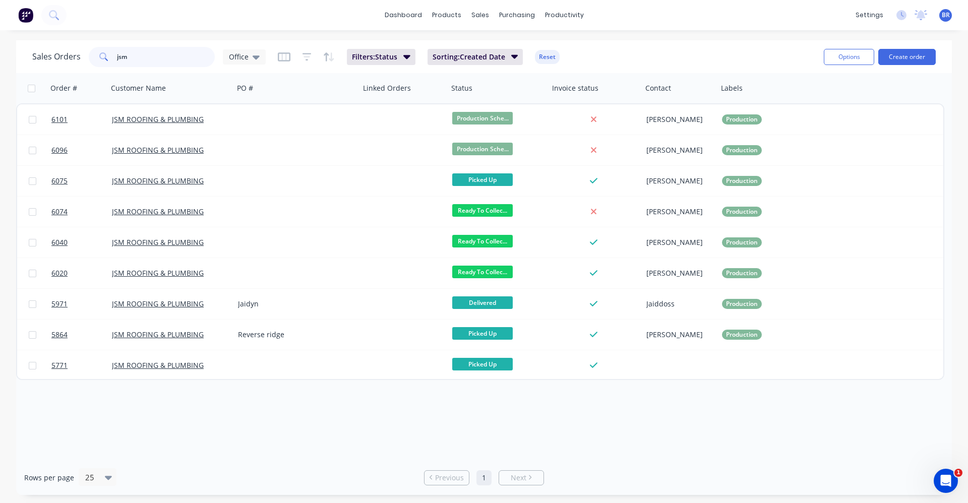
drag, startPoint x: 135, startPoint y: 60, endPoint x: 55, endPoint y: 57, distance: 79.7
click at [59, 59] on div "Sales Orders jsm Office" at bounding box center [148, 57] width 233 height 20
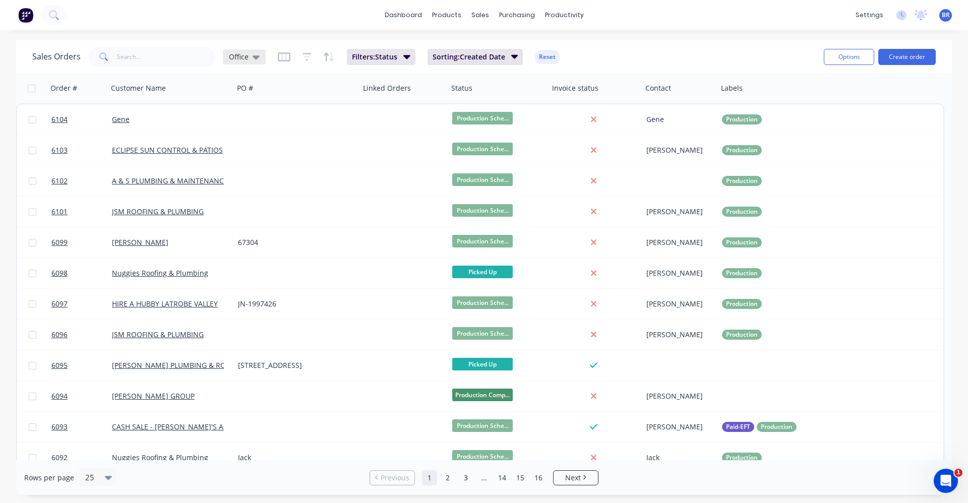
click at [255, 57] on icon at bounding box center [256, 57] width 7 height 4
click at [246, 220] on button "EOM" at bounding box center [283, 224] width 115 height 12
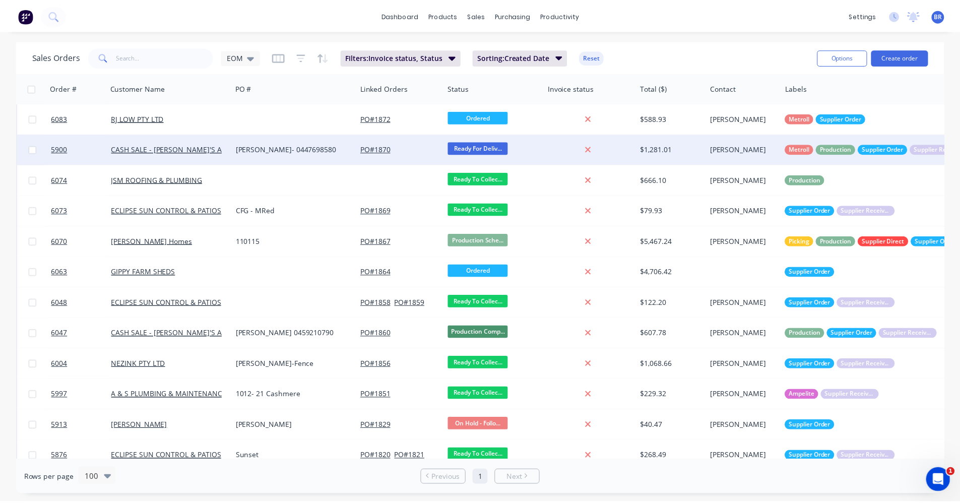
scroll to position [601, 0]
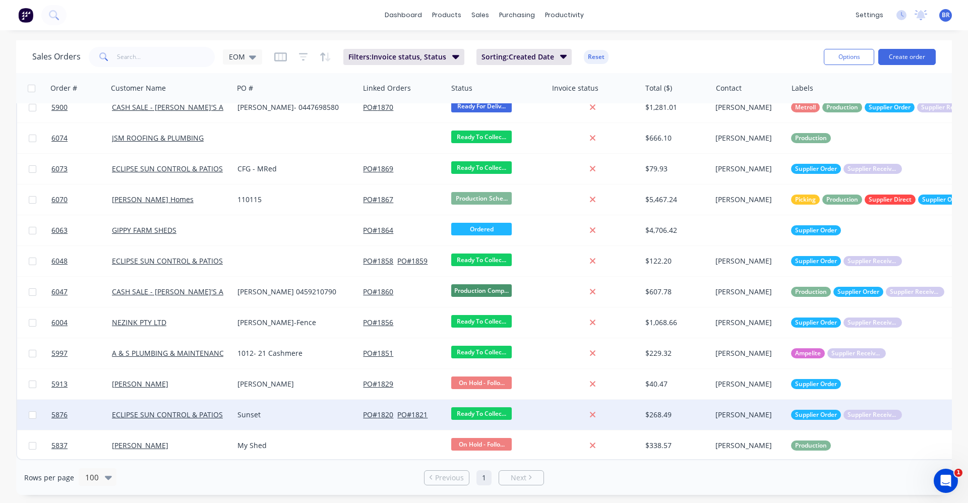
click at [292, 413] on div "Sunset" at bounding box center [293, 415] width 112 height 10
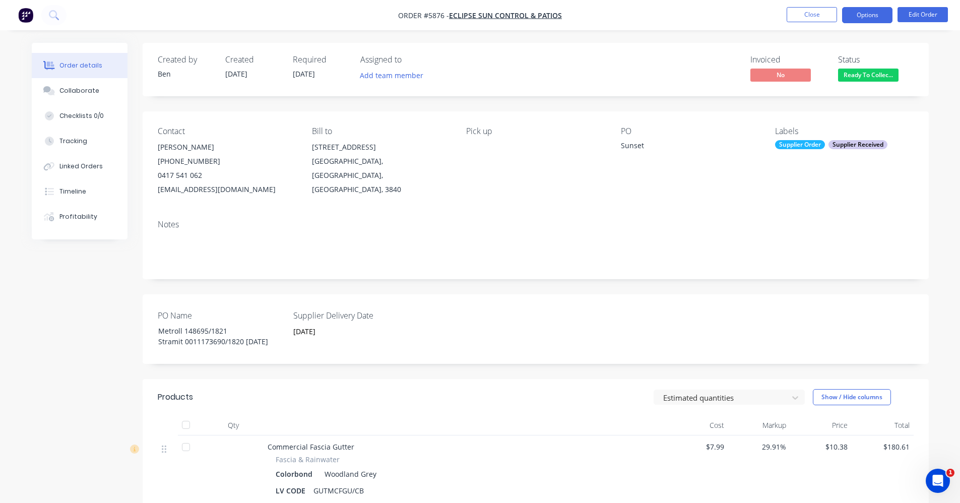
click at [868, 15] on button "Options" at bounding box center [867, 15] width 50 height 16
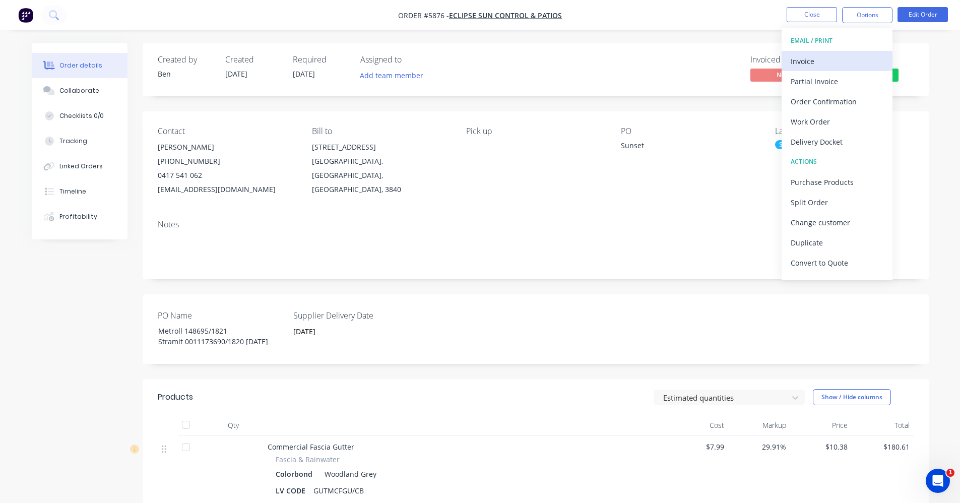
click at [832, 56] on div "Invoice" at bounding box center [837, 61] width 93 height 15
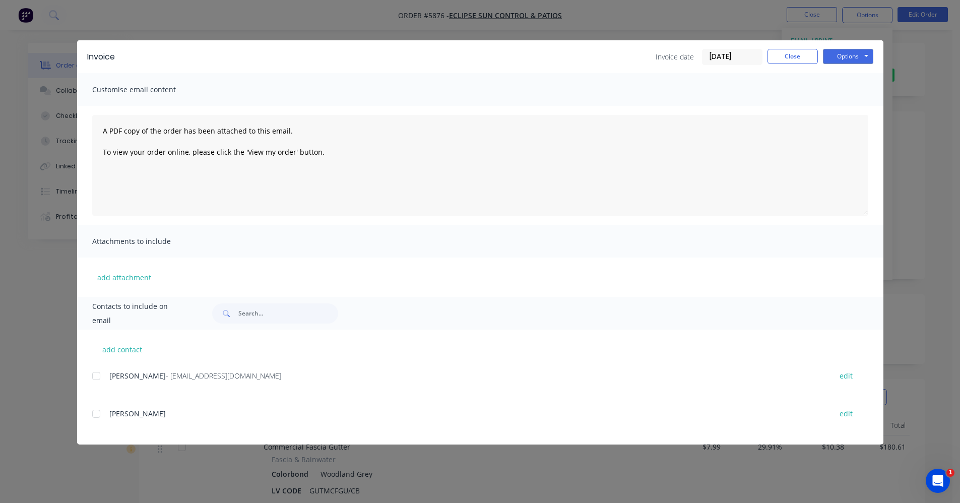
drag, startPoint x: 94, startPoint y: 376, endPoint x: 106, endPoint y: 376, distance: 12.1
click at [100, 376] on div at bounding box center [96, 376] width 20 height 20
click at [854, 54] on button "Options" at bounding box center [848, 56] width 50 height 15
click at [847, 103] on button "Email" at bounding box center [855, 107] width 65 height 17
click at [791, 59] on button "Close" at bounding box center [793, 56] width 50 height 15
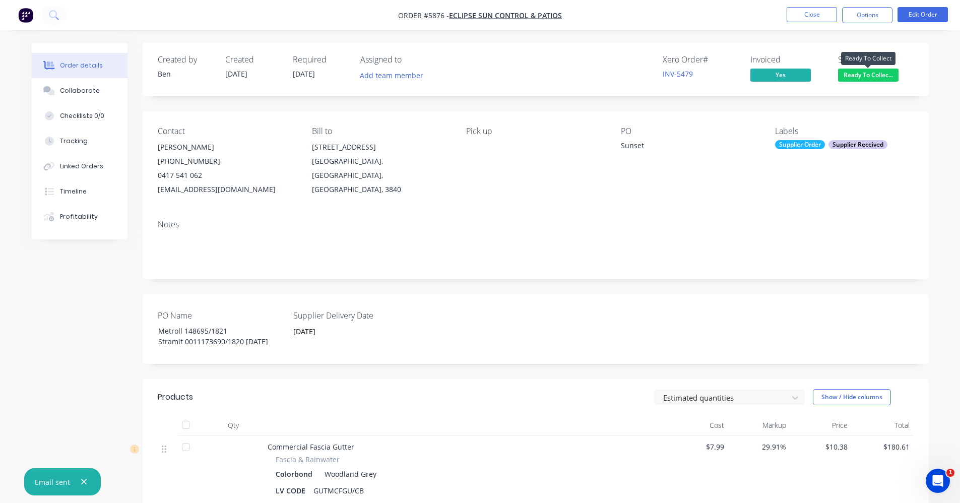
click at [885, 73] on span "Ready To Collec..." at bounding box center [868, 75] width 60 height 13
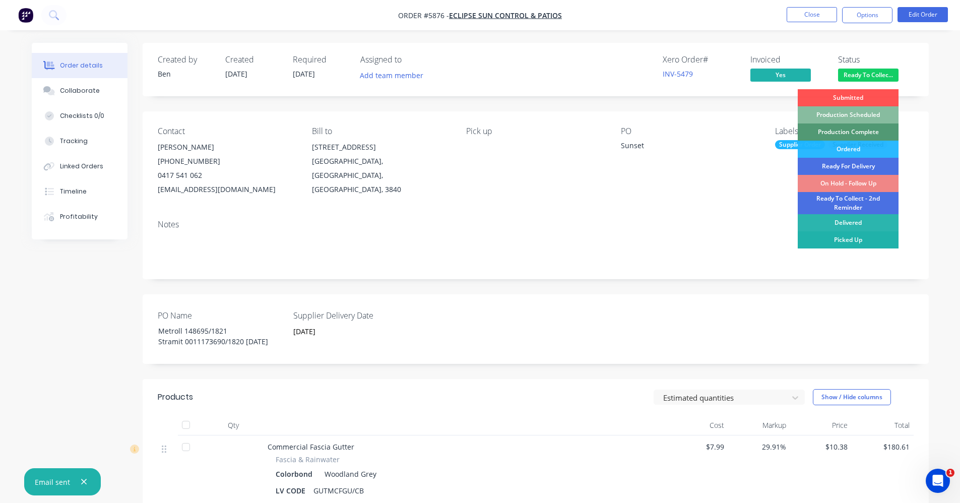
click at [855, 241] on div "Picked Up" at bounding box center [848, 239] width 101 height 17
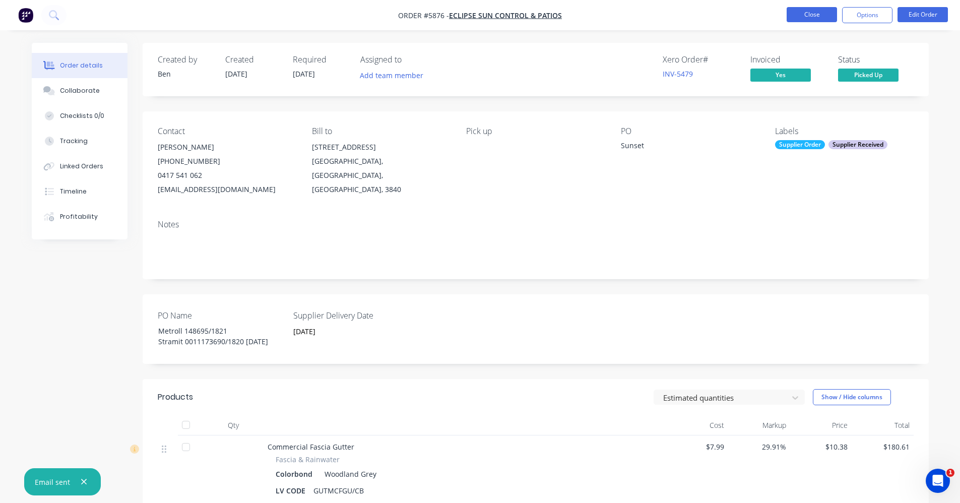
click at [816, 17] on button "Close" at bounding box center [812, 14] width 50 height 15
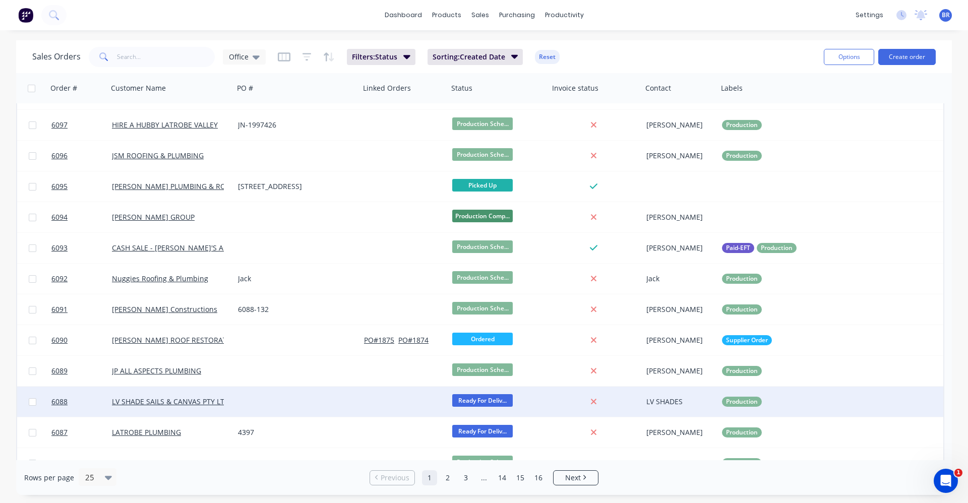
scroll to position [202, 0]
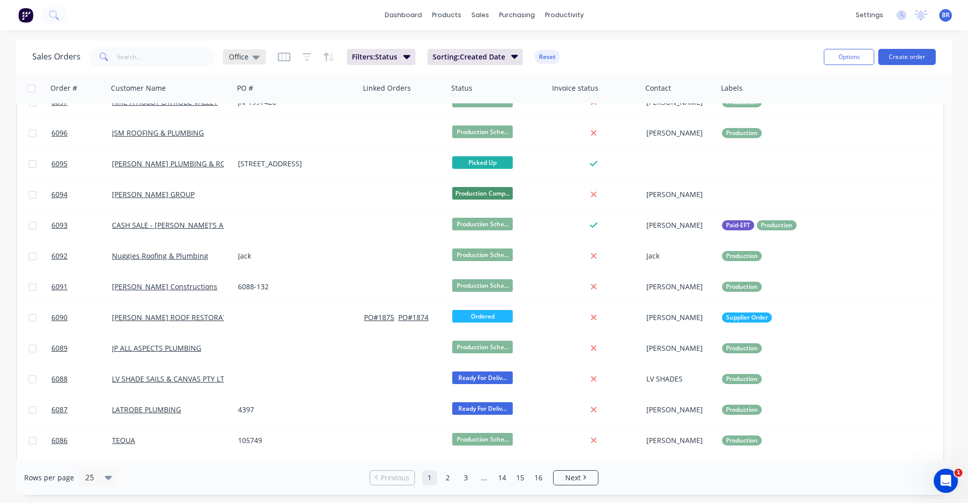
click at [260, 58] on div "Office" at bounding box center [244, 56] width 43 height 15
click at [242, 223] on button "EOM" at bounding box center [283, 224] width 115 height 12
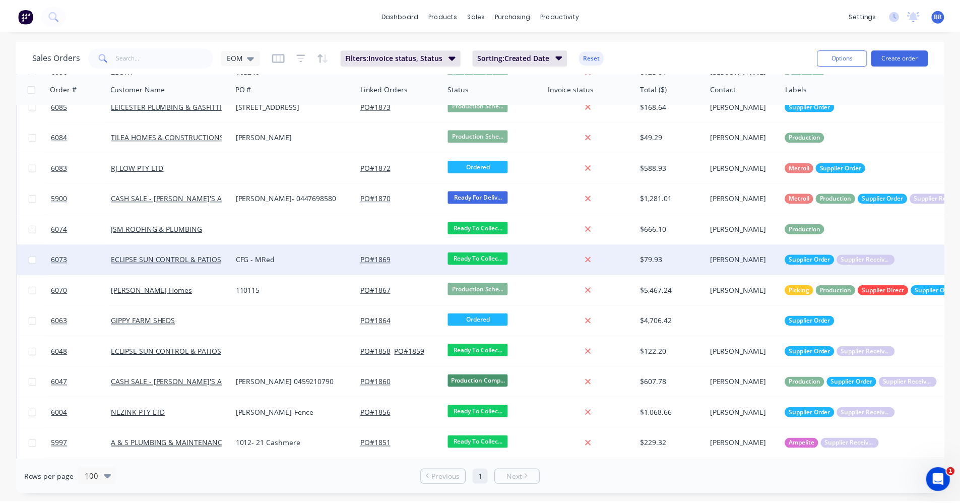
scroll to position [571, 0]
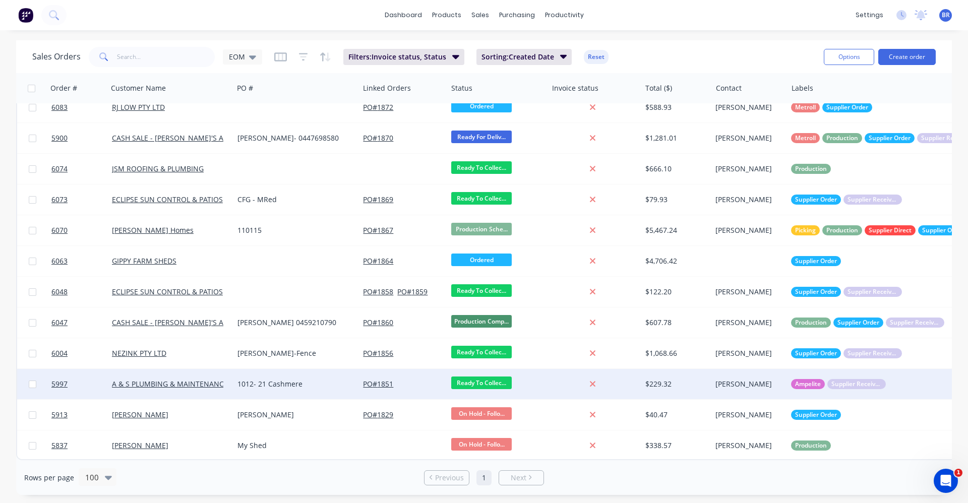
click at [292, 381] on div "1012- 21 Cashmere" at bounding box center [293, 384] width 112 height 10
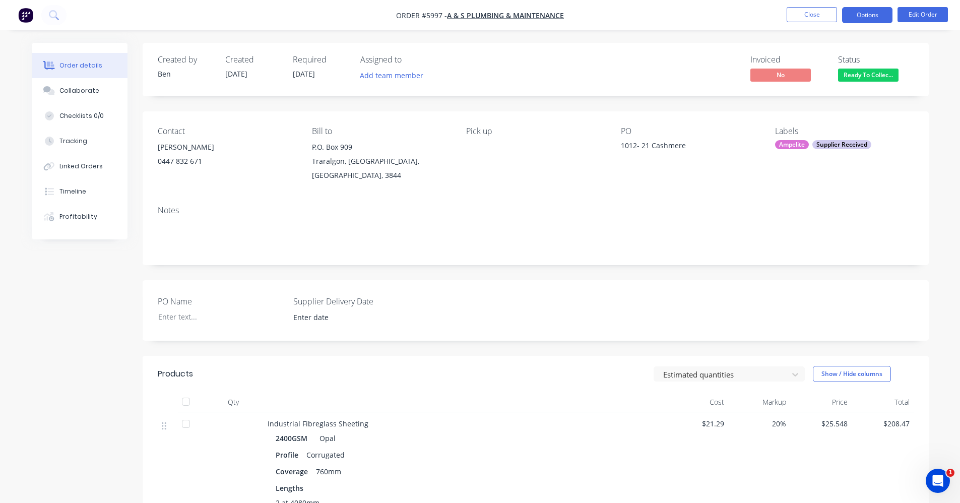
click at [865, 16] on button "Options" at bounding box center [867, 15] width 50 height 16
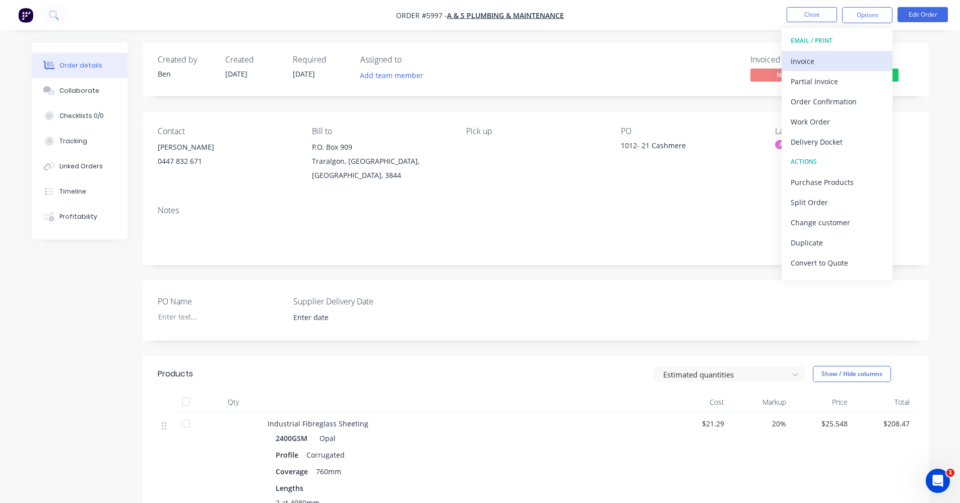
click at [811, 60] on div "Invoice" at bounding box center [837, 61] width 93 height 15
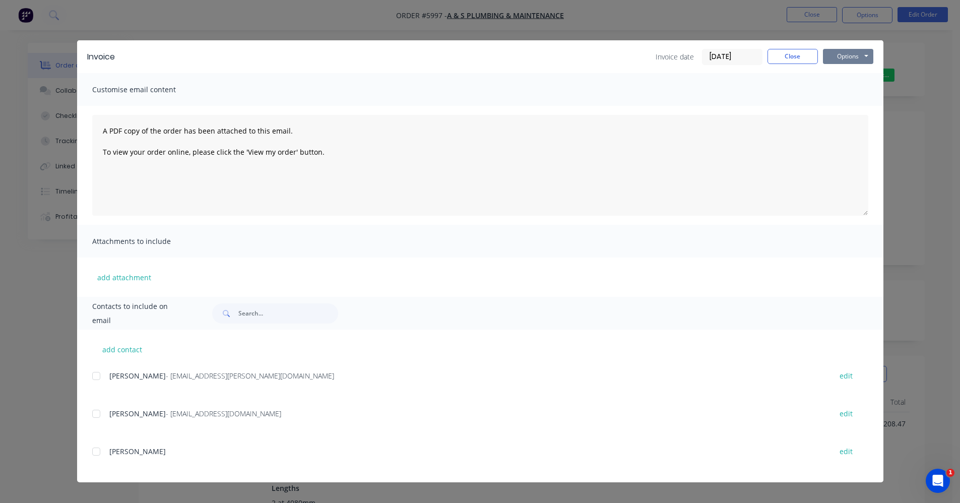
click at [852, 58] on button "Options" at bounding box center [848, 56] width 50 height 15
drag, startPoint x: 96, startPoint y: 378, endPoint x: 140, endPoint y: 374, distance: 44.0
click at [99, 378] on div at bounding box center [96, 376] width 20 height 20
click at [856, 58] on button "Options" at bounding box center [848, 56] width 50 height 15
click at [859, 110] on button "Email" at bounding box center [855, 107] width 65 height 17
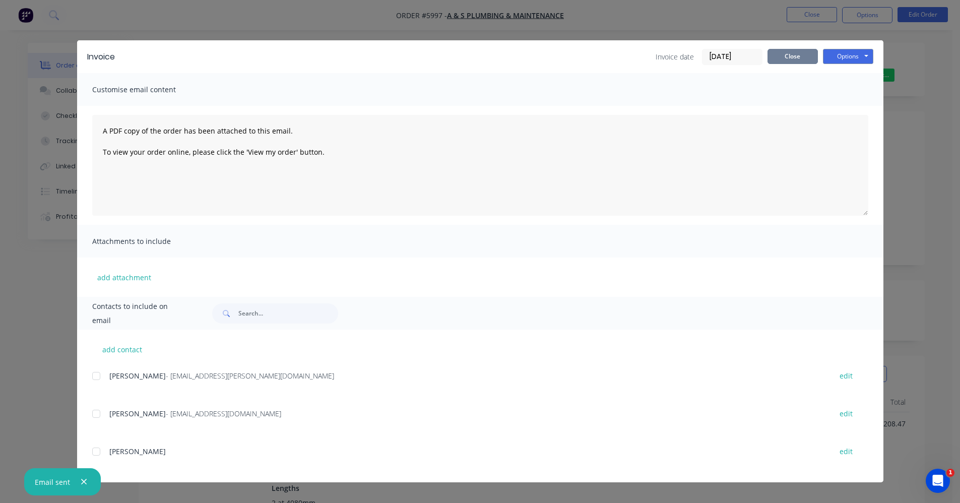
click at [796, 57] on button "Close" at bounding box center [793, 56] width 50 height 15
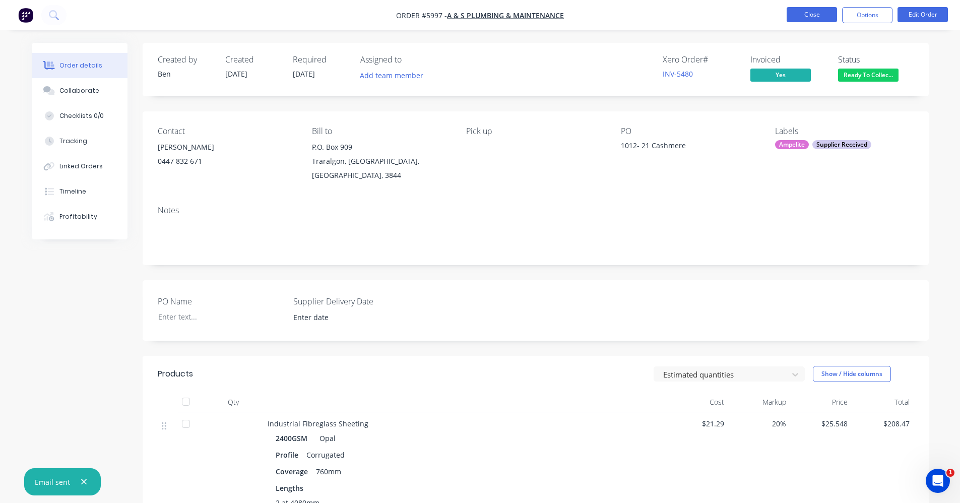
click at [823, 16] on button "Close" at bounding box center [812, 14] width 50 height 15
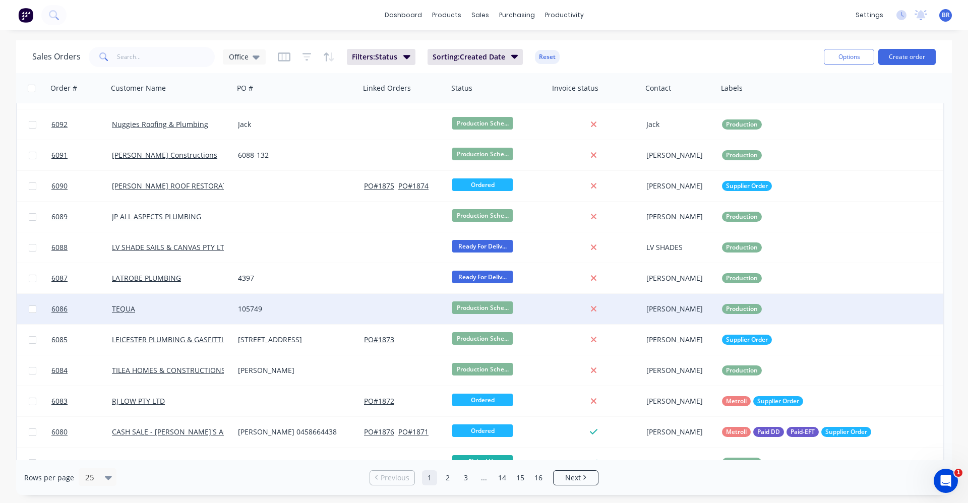
scroll to position [412, 0]
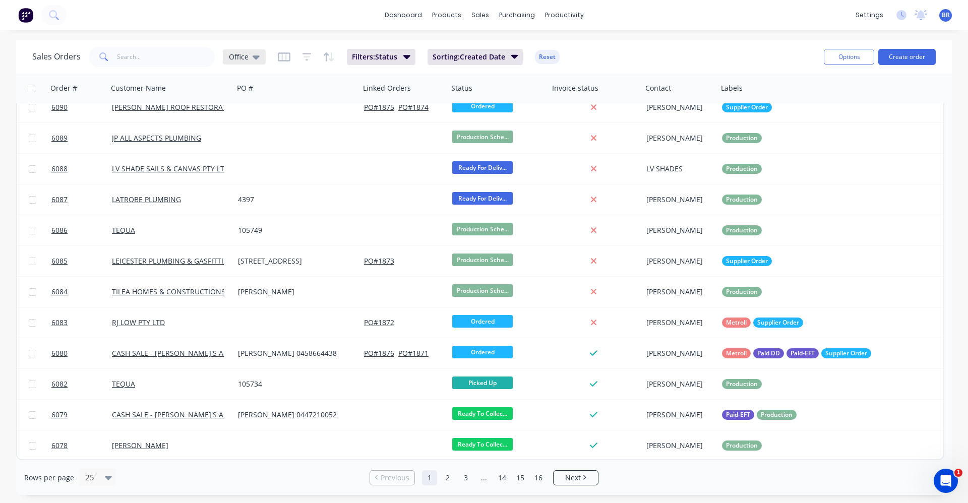
click at [254, 56] on icon at bounding box center [256, 57] width 7 height 4
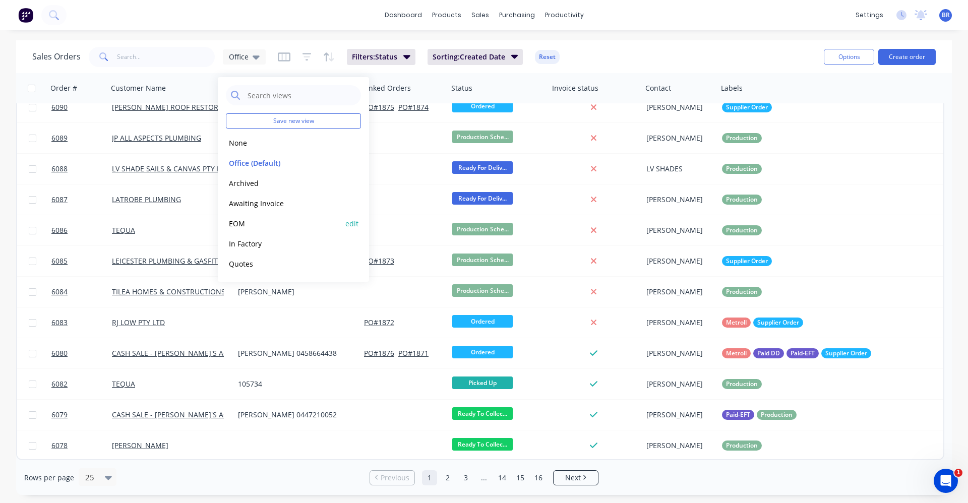
click at [238, 222] on button "EOM" at bounding box center [283, 224] width 115 height 12
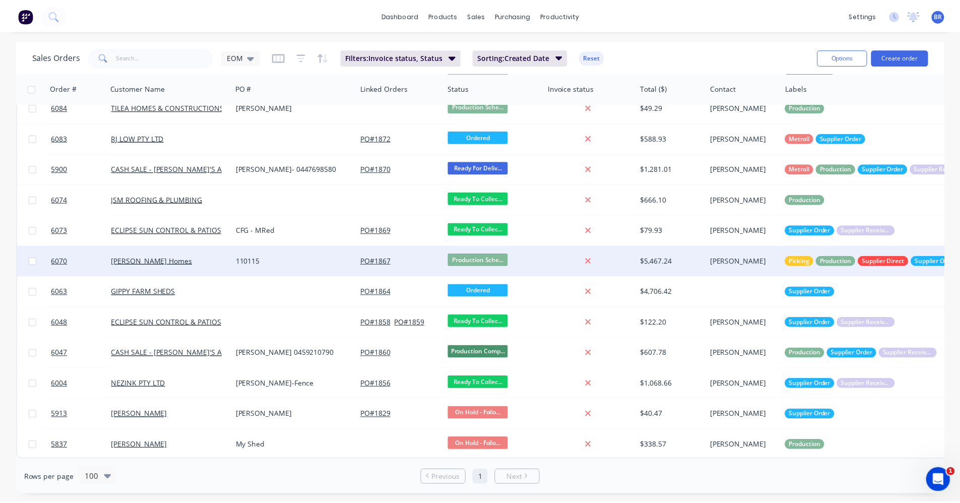
scroll to position [540, 0]
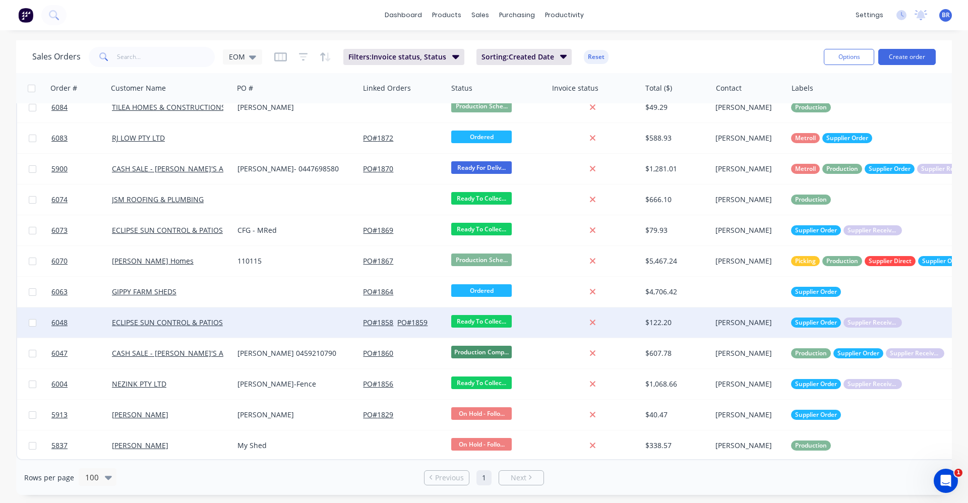
click at [275, 322] on div at bounding box center [296, 323] width 126 height 30
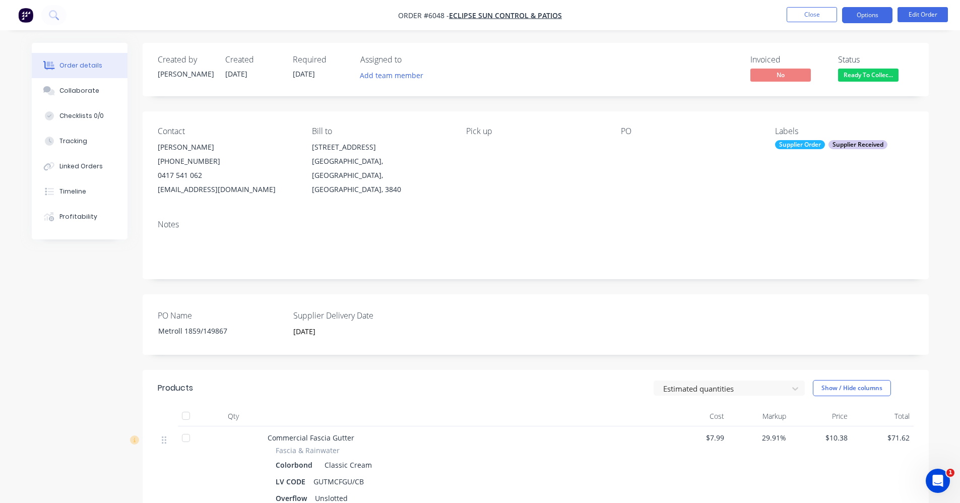
click at [863, 15] on button "Options" at bounding box center [867, 15] width 50 height 16
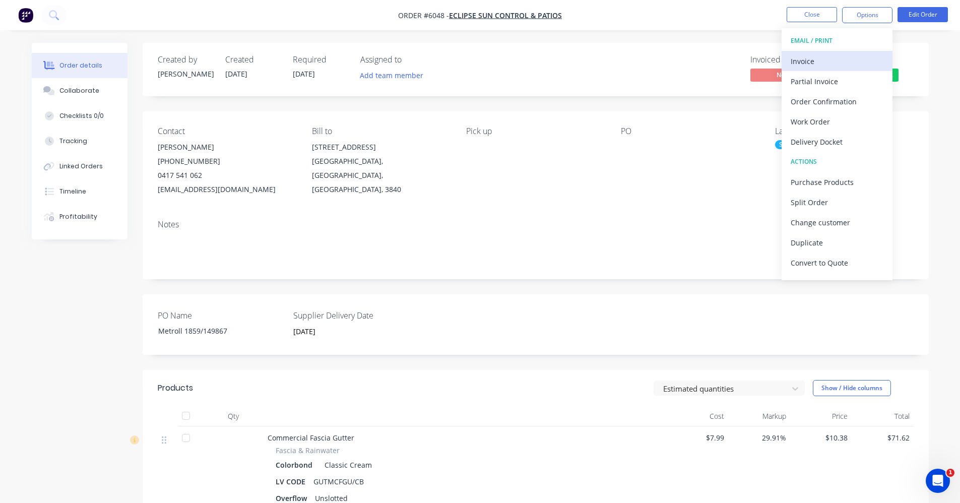
click at [810, 57] on div "Invoice" at bounding box center [837, 61] width 93 height 15
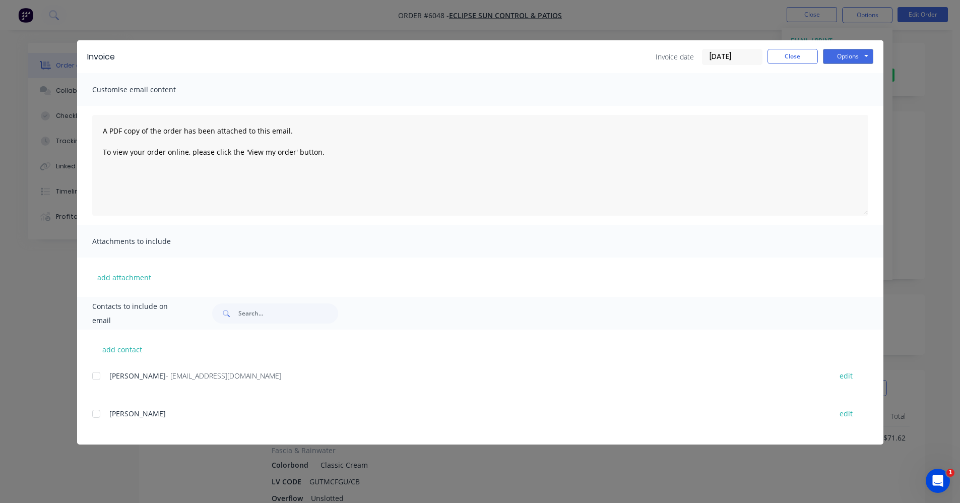
click at [95, 375] on div at bounding box center [96, 376] width 20 height 20
click at [505, 57] on div "Invoice date 10/10/25 Close Options Preview Print Email" at bounding box center [499, 57] width 749 height 16
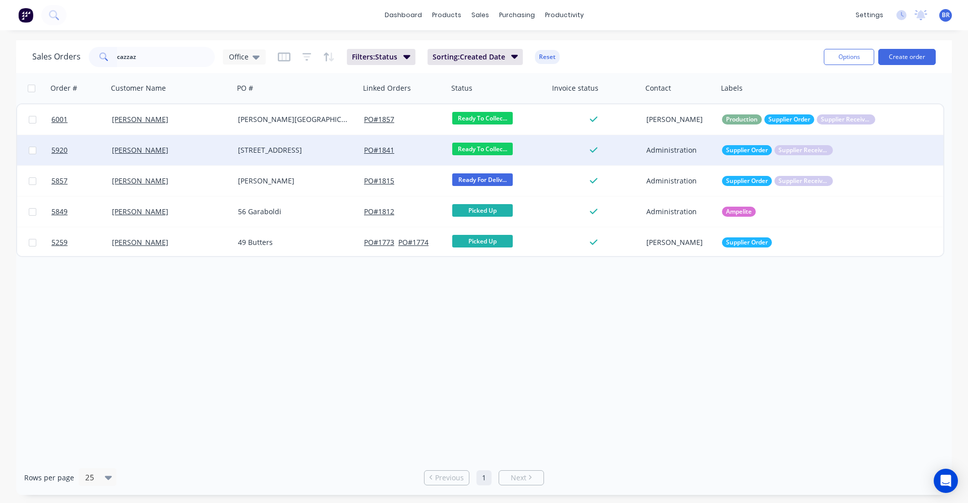
type input "cazzaz"
click at [309, 154] on div "16 Hyde Park Rd" at bounding box center [294, 150] width 112 height 10
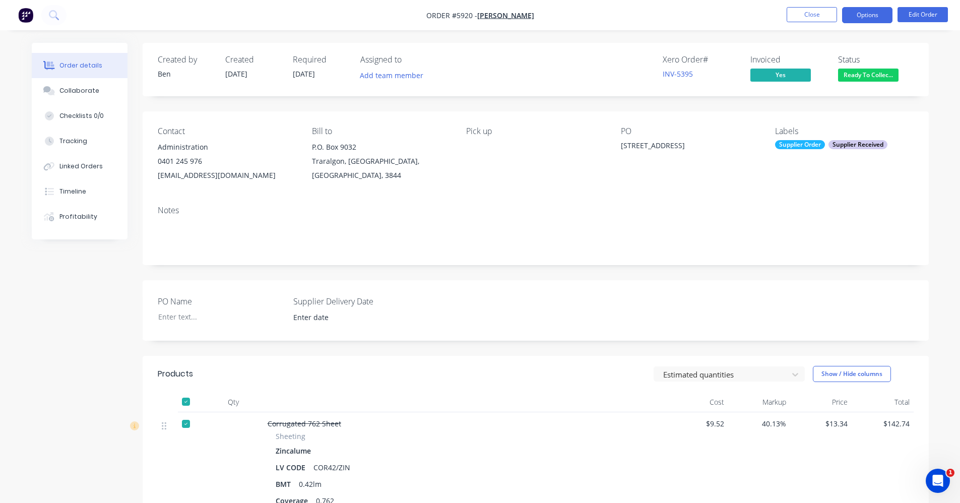
click at [862, 16] on button "Options" at bounding box center [867, 15] width 50 height 16
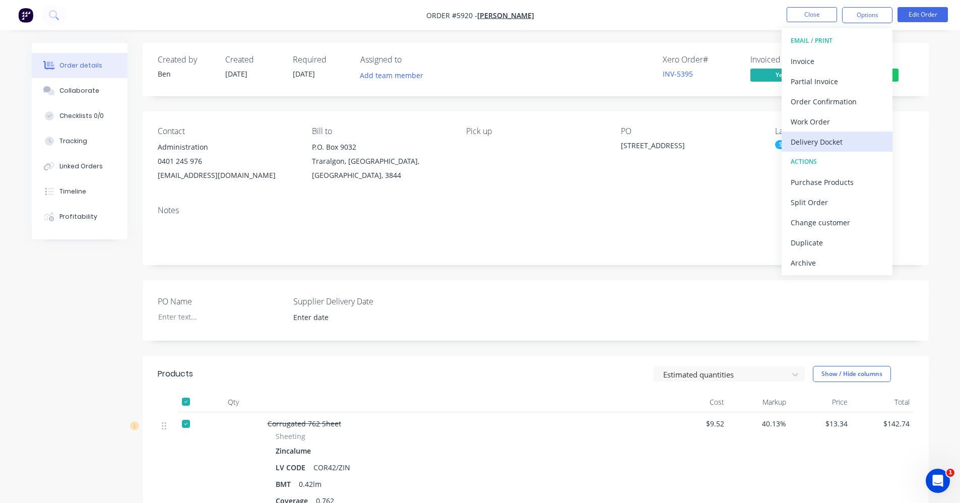
click at [811, 141] on div "Delivery Docket" at bounding box center [837, 142] width 93 height 15
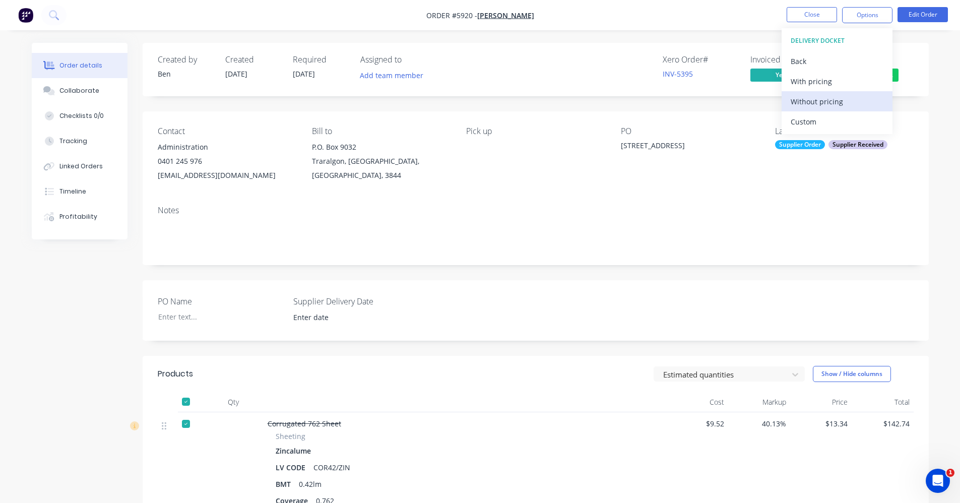
click at [812, 106] on div "Without pricing" at bounding box center [837, 101] width 93 height 15
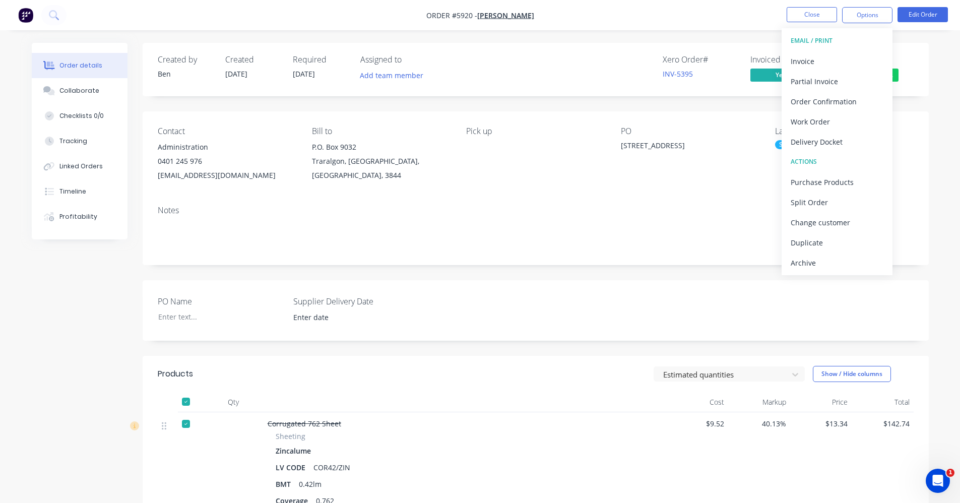
click at [562, 210] on div "Notes" at bounding box center [536, 211] width 756 height 10
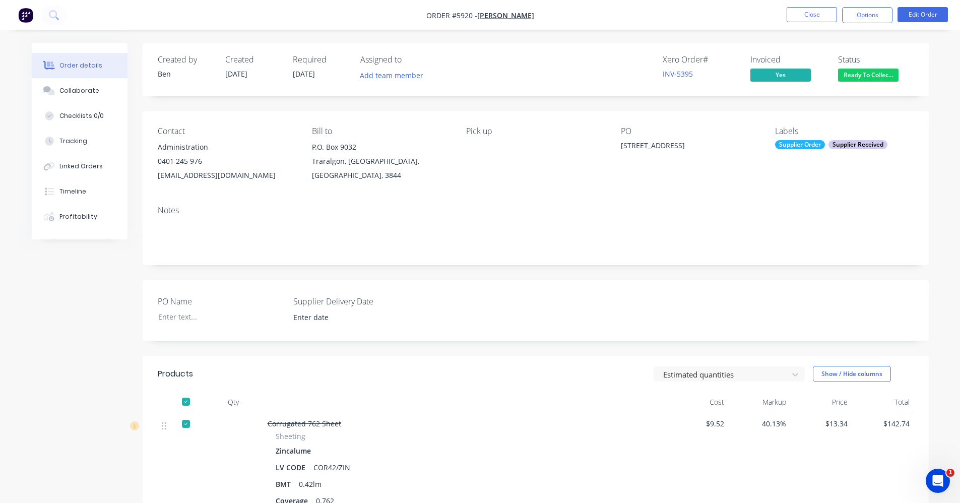
click at [864, 77] on span "Ready To Collec..." at bounding box center [868, 75] width 60 height 13
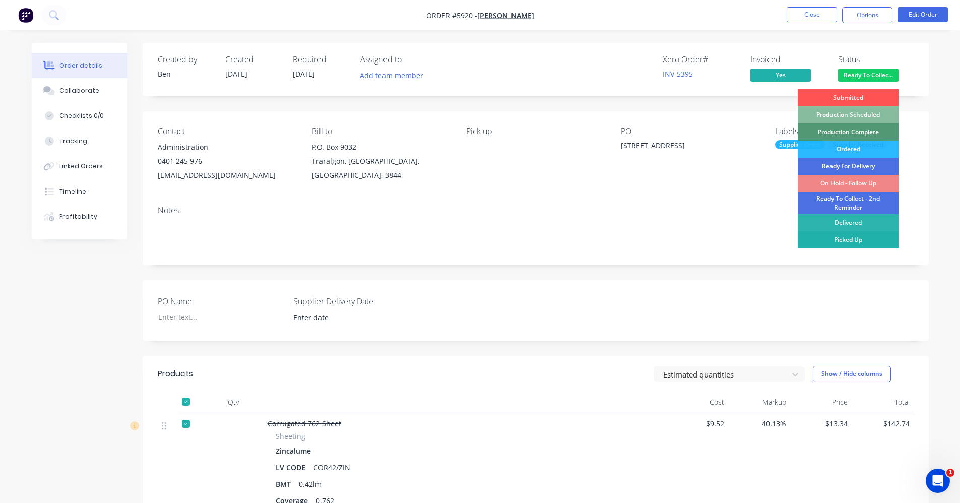
click at [850, 237] on div "Picked Up" at bounding box center [848, 239] width 101 height 17
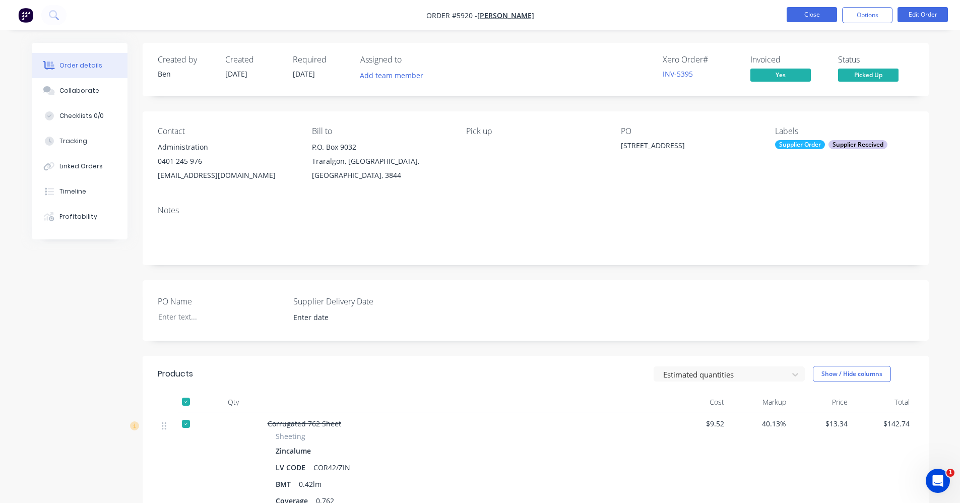
click at [814, 9] on button "Close" at bounding box center [812, 14] width 50 height 15
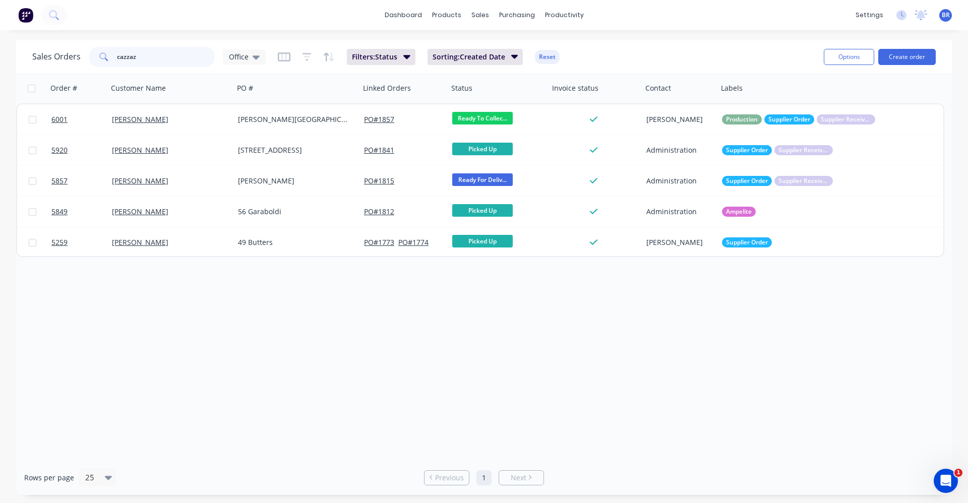
drag, startPoint x: 163, startPoint y: 53, endPoint x: 24, endPoint y: 59, distance: 139.3
click at [24, 59] on div "Sales Orders cazzaz Office Filters: Status Sorting: Created Date Reset Options …" at bounding box center [484, 56] width 936 height 33
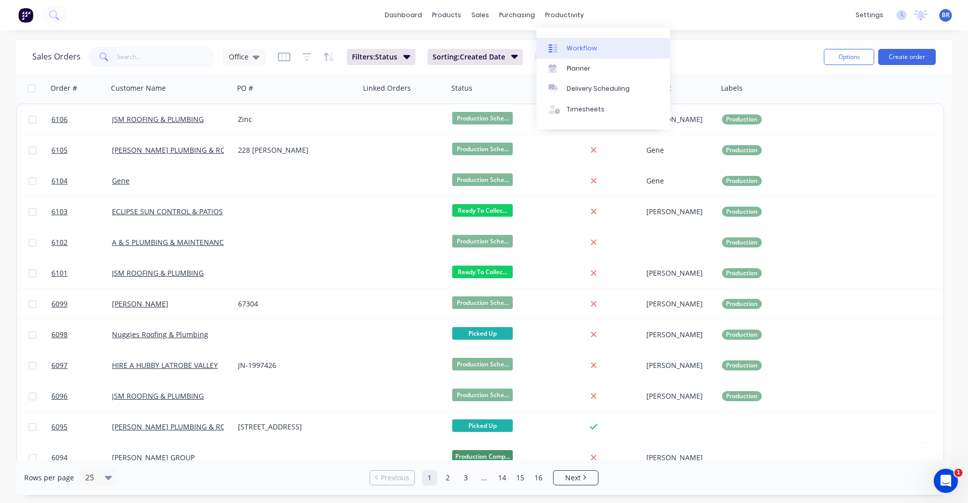
click at [572, 43] on link "Workflow" at bounding box center [603, 48] width 134 height 20
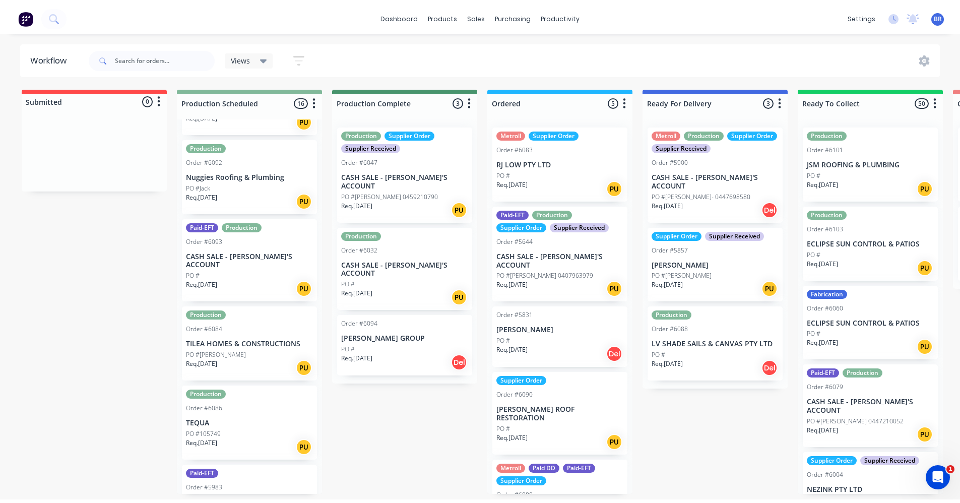
scroll to position [403, 0]
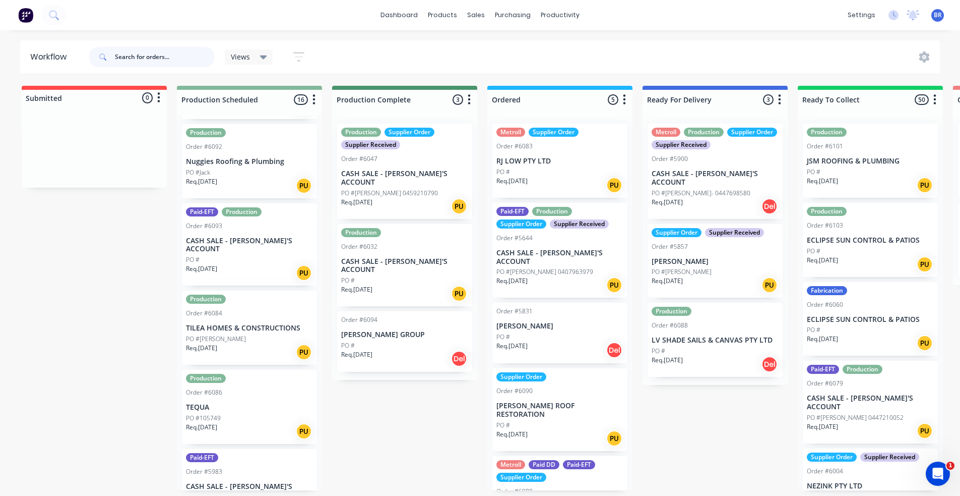
drag, startPoint x: 137, startPoint y: 57, endPoint x: 132, endPoint y: 58, distance: 5.1
click at [137, 56] on input "text" at bounding box center [165, 57] width 100 height 20
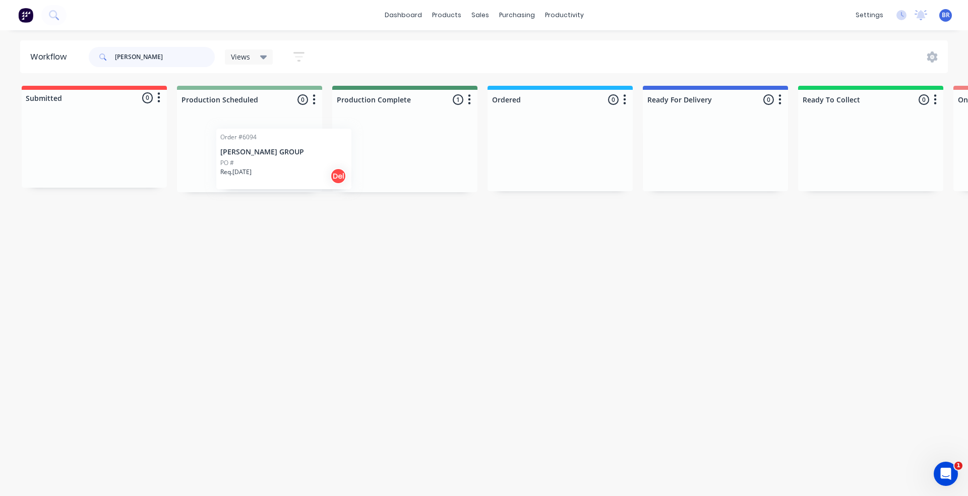
drag, startPoint x: 374, startPoint y: 162, endPoint x: 250, endPoint y: 168, distance: 124.1
click at [250, 168] on div "Submitted 0 Status colour #FF4949 hex #FF4949 Save Cancel Summaries Total order…" at bounding box center [759, 139] width 1535 height 106
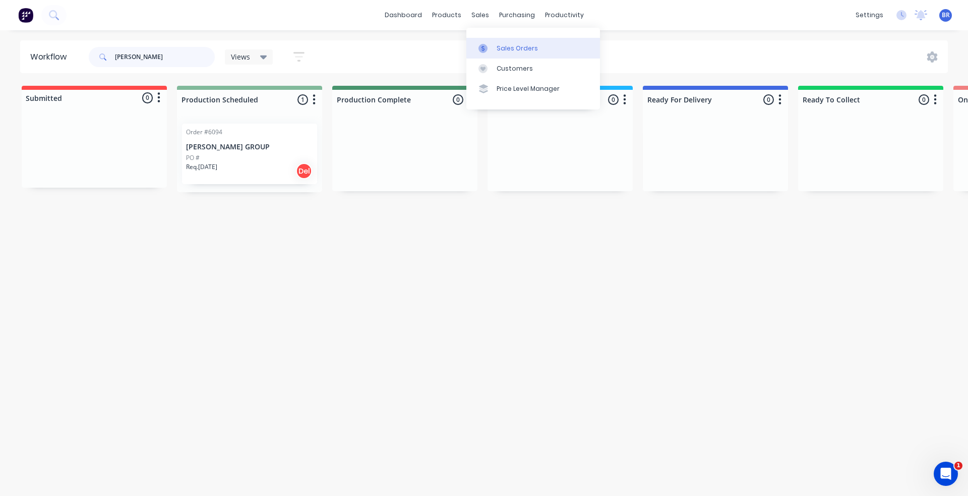
type input "[PERSON_NAME]"
click at [509, 46] on div "Sales Orders" at bounding box center [517, 48] width 41 height 9
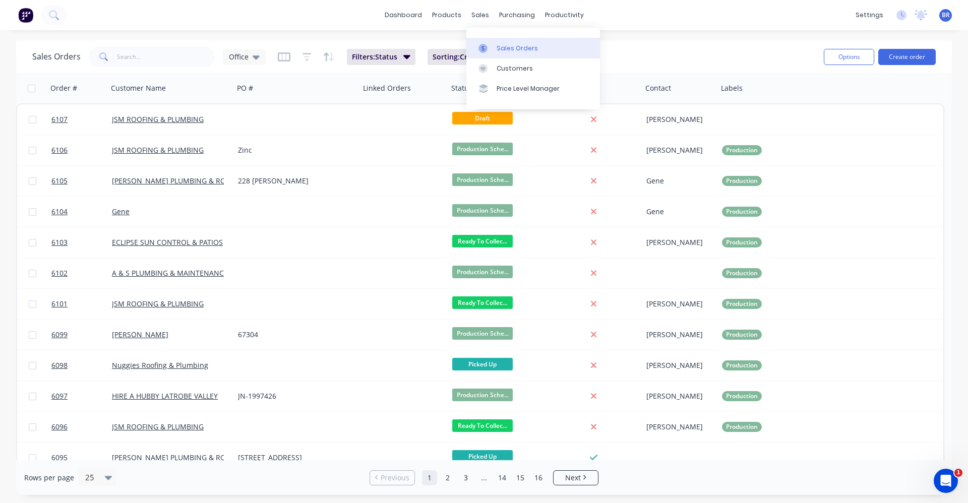
click at [500, 49] on div "Sales Orders" at bounding box center [517, 48] width 41 height 9
click at [921, 52] on button "Create order" at bounding box center [906, 57] width 57 height 16
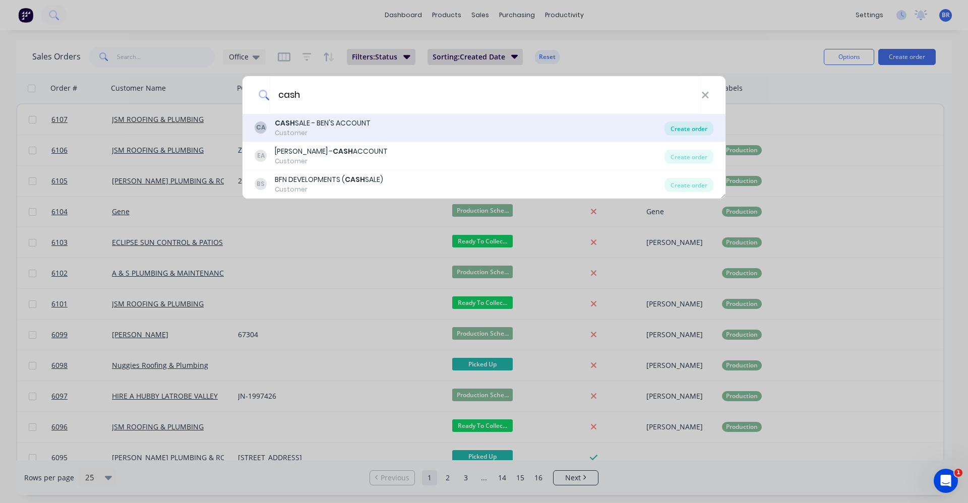
type input "cash"
click at [679, 129] on div "Create order" at bounding box center [688, 129] width 49 height 14
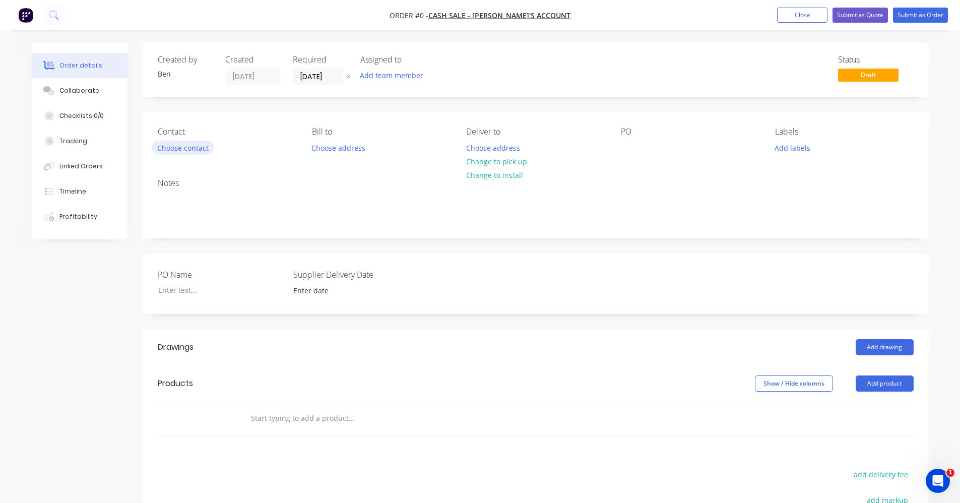
click at [179, 151] on button "Choose contact" at bounding box center [183, 148] width 62 height 14
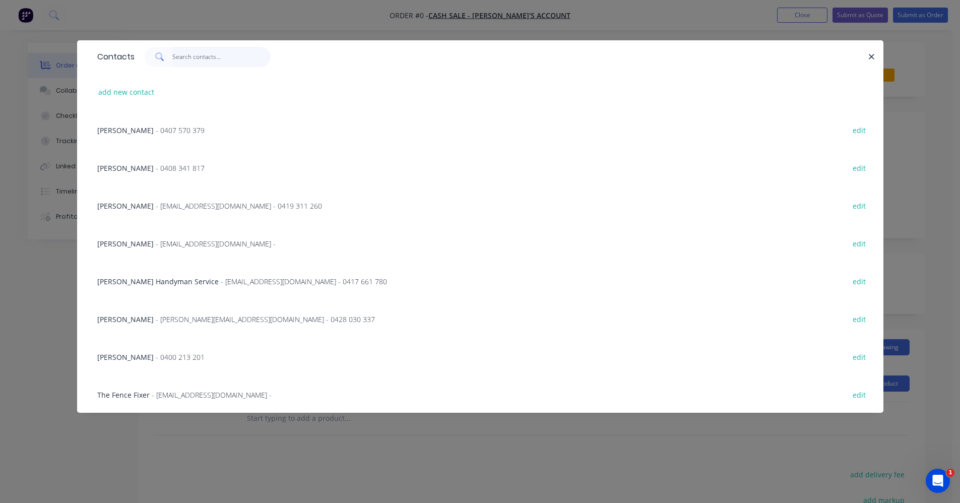
drag, startPoint x: 190, startPoint y: 60, endPoint x: 187, endPoint y: 55, distance: 5.9
click at [187, 56] on input "text" at bounding box center [221, 57] width 98 height 20
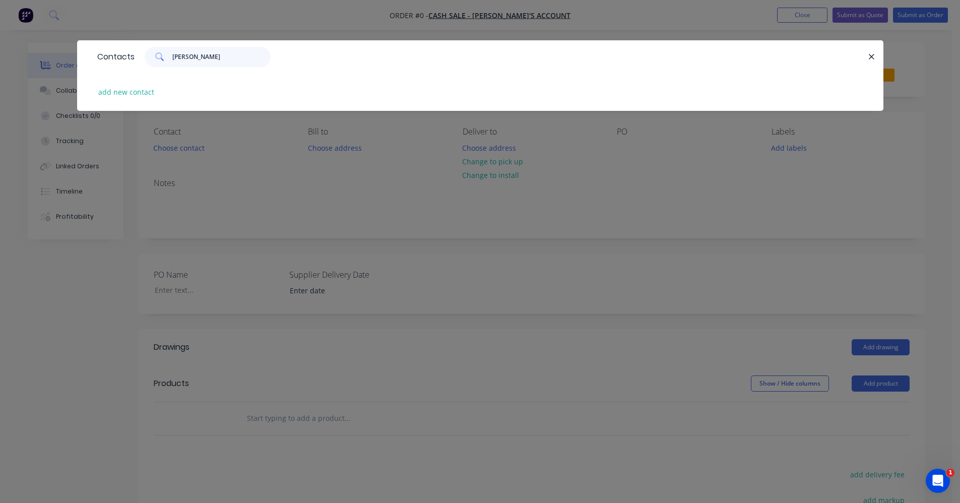
type input "hudson"
click at [135, 88] on button "add new contact" at bounding box center [126, 92] width 67 height 14
select select "AU"
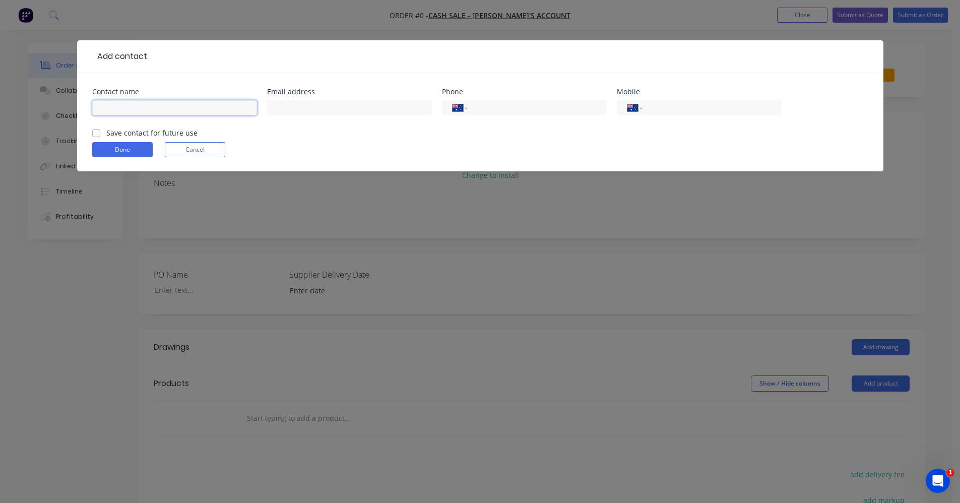
click at [125, 106] on input "text" at bounding box center [174, 107] width 165 height 15
type input "h"
type input "[PERSON_NAME]"
type input "4"
type input "0431 068 536"
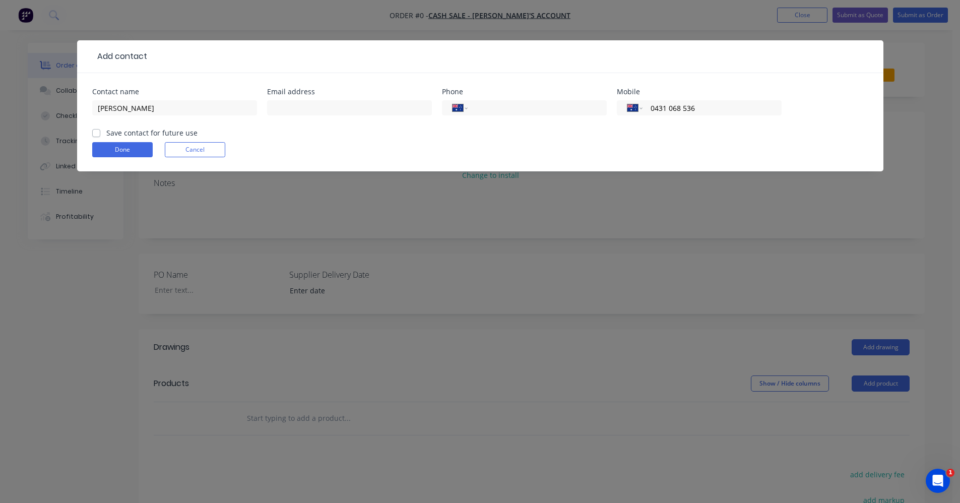
click at [106, 136] on label "Save contact for future use" at bounding box center [151, 133] width 91 height 11
click at [98, 136] on input "Save contact for future use" at bounding box center [96, 133] width 8 height 10
checkbox input "true"
click at [136, 152] on button "Done" at bounding box center [122, 149] width 60 height 15
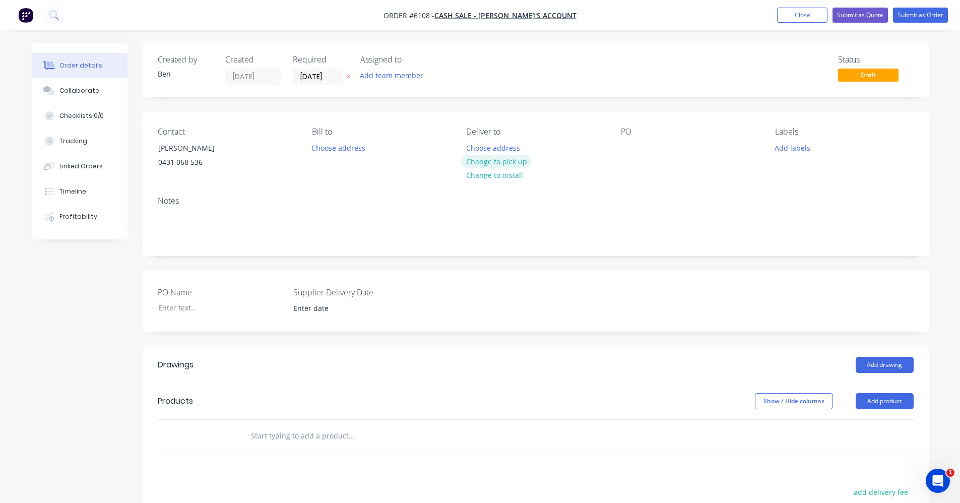
click at [504, 163] on button "Change to pick up" at bounding box center [497, 162] width 72 height 14
click at [887, 366] on button "Add drawing" at bounding box center [885, 365] width 58 height 16
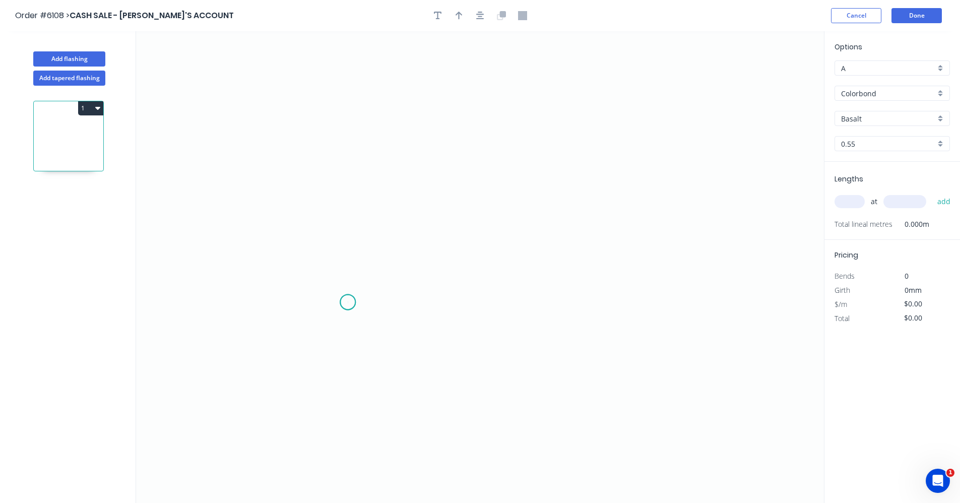
drag, startPoint x: 348, startPoint y: 302, endPoint x: 374, endPoint y: 303, distance: 26.2
click at [348, 303] on icon "0" at bounding box center [480, 267] width 688 height 472
drag, startPoint x: 395, startPoint y: 303, endPoint x: 395, endPoint y: 292, distance: 10.6
click at [395, 302] on icon "0" at bounding box center [480, 267] width 688 height 472
drag, startPoint x: 397, startPoint y: 303, endPoint x: 396, endPoint y: 295, distance: 8.1
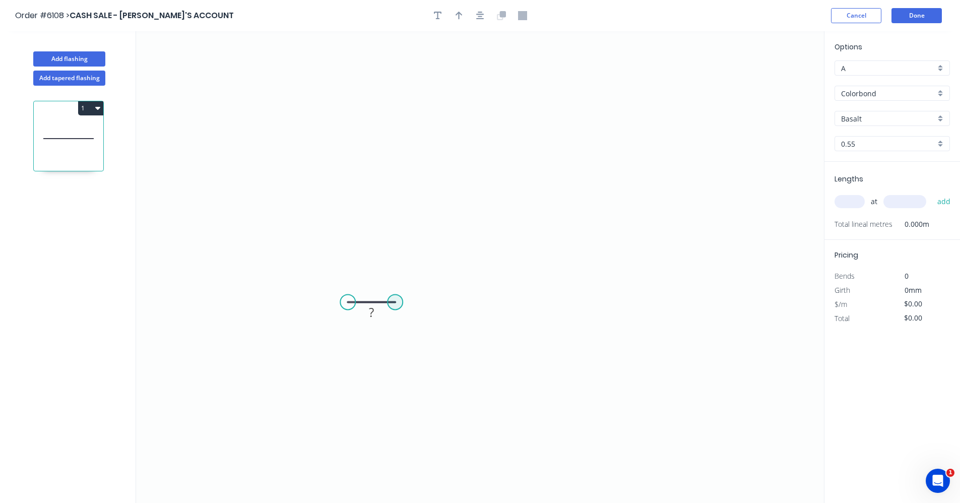
click at [397, 304] on circle at bounding box center [395, 301] width 15 height 15
click at [391, 308] on icon "0 ?" at bounding box center [480, 267] width 688 height 472
click at [393, 304] on circle at bounding box center [395, 301] width 15 height 15
click at [402, 160] on icon "0 ?" at bounding box center [480, 267] width 688 height 472
click at [598, 170] on icon "0 ? ?" at bounding box center [480, 267] width 688 height 472
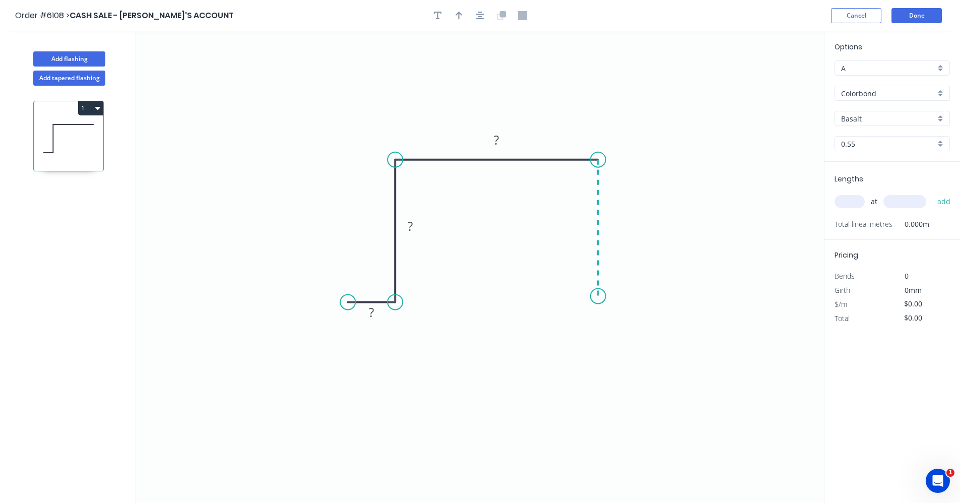
click at [600, 296] on icon "0 ? ? ?" at bounding box center [480, 267] width 688 height 472
click at [641, 297] on icon "0 ? ? ? ?" at bounding box center [480, 267] width 688 height 472
click at [374, 315] on tspan "?" at bounding box center [371, 312] width 5 height 17
type input "$19.07"
click at [859, 200] on input "text" at bounding box center [850, 201] width 30 height 13
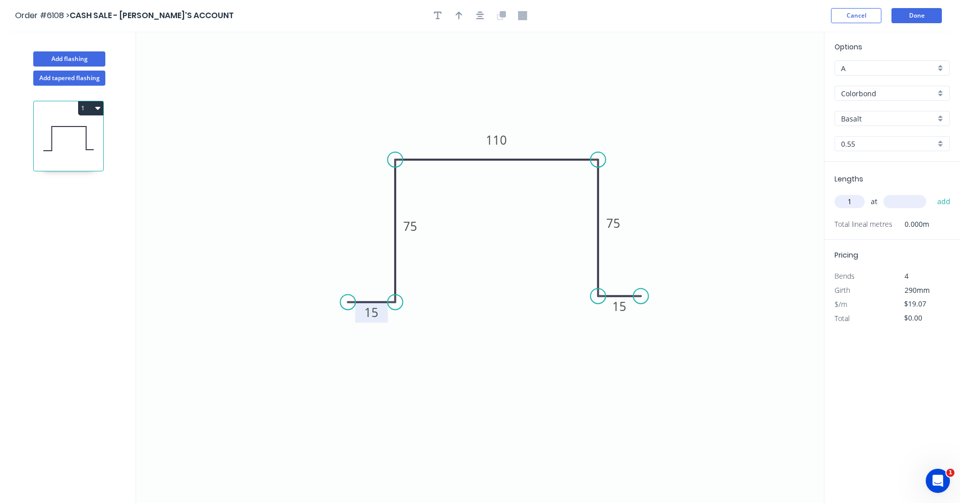
type input "1"
type input "2700"
click at [933, 193] on button "add" at bounding box center [945, 201] width 24 height 17
type input "$51.49"
drag, startPoint x: 941, startPoint y: 115, endPoint x: 906, endPoint y: 126, distance: 36.2
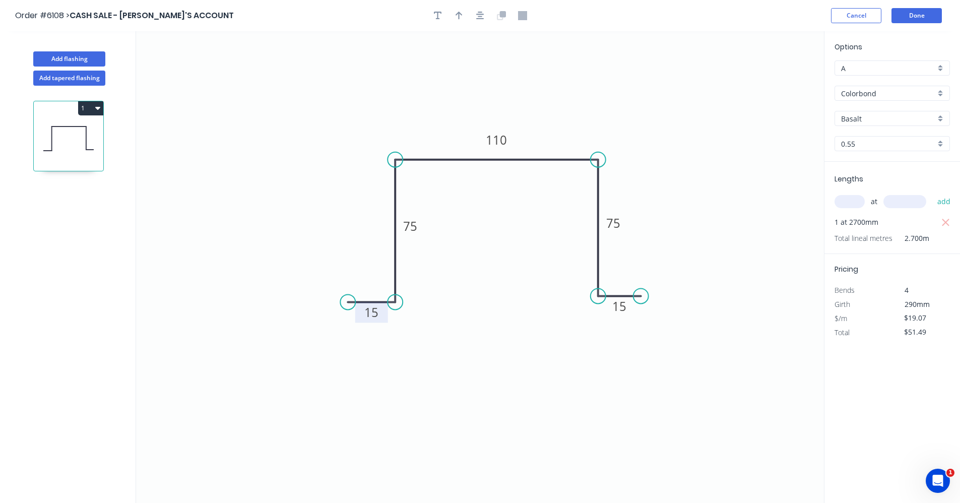
click at [941, 116] on div "Basalt" at bounding box center [892, 118] width 115 height 15
click at [869, 152] on div "Monument" at bounding box center [892, 148] width 114 height 18
type input "Monument"
click at [856, 202] on input "text" at bounding box center [850, 201] width 30 height 13
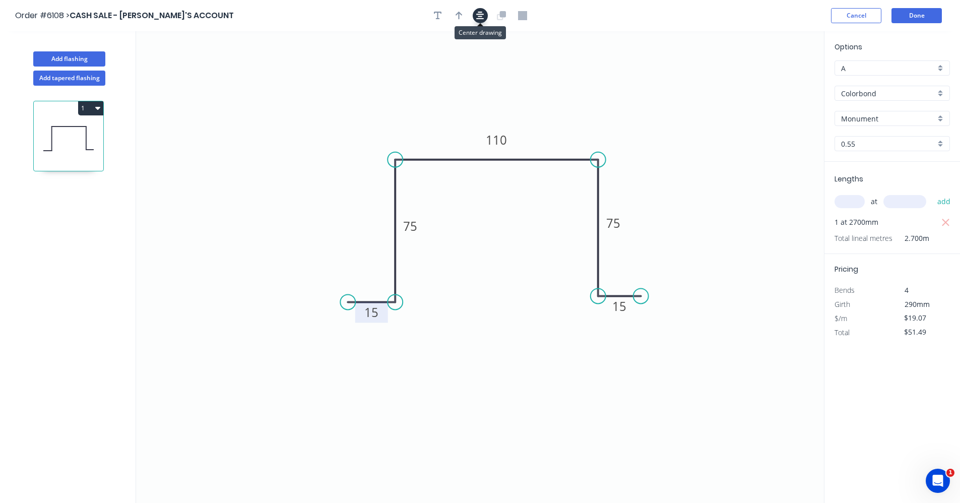
click at [478, 18] on icon "button" at bounding box center [480, 15] width 8 height 9
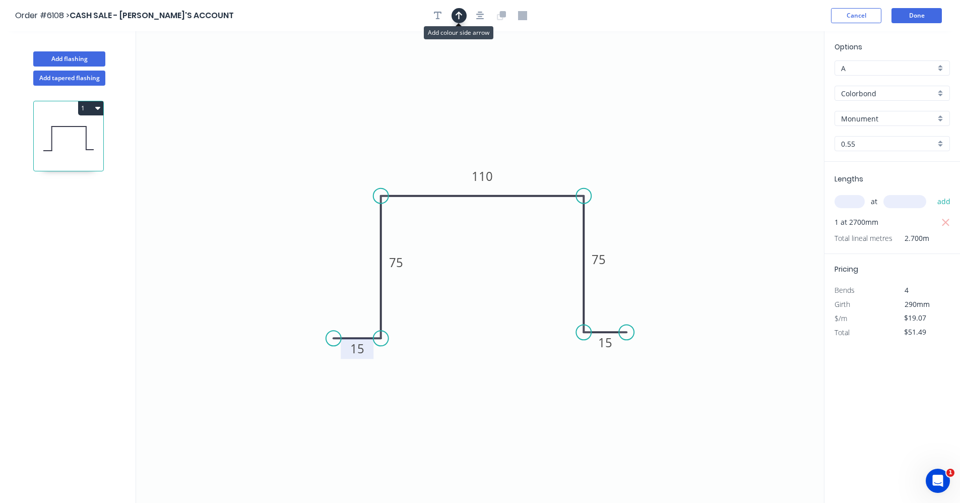
click at [458, 20] on icon "button" at bounding box center [459, 15] width 7 height 9
click at [754, 92] on icon "0 15 75 110 75 15" at bounding box center [480, 267] width 688 height 472
drag, startPoint x: 774, startPoint y: 80, endPoint x: 531, endPoint y: 185, distance: 264.7
click at [531, 185] on icon at bounding box center [531, 173] width 9 height 32
click at [914, 19] on button "Done" at bounding box center [917, 15] width 50 height 15
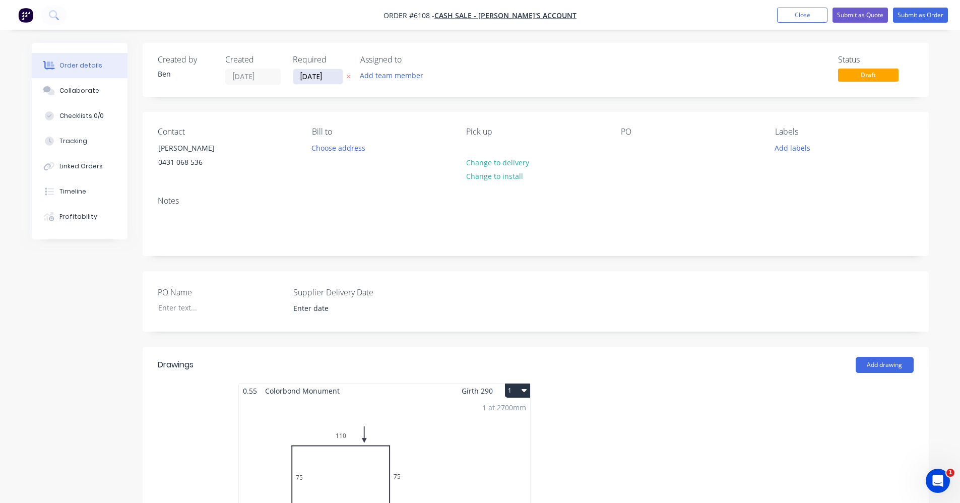
click at [315, 78] on input "[DATE]" at bounding box center [317, 76] width 49 height 15
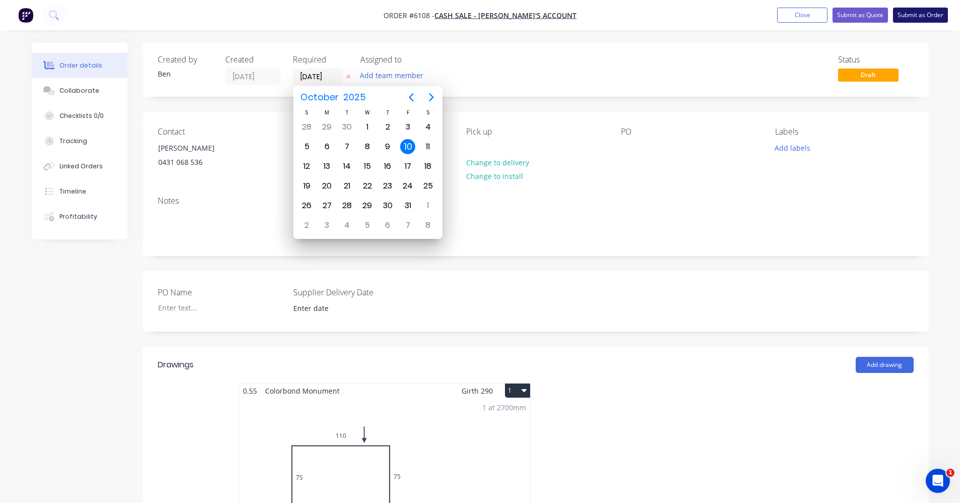
click at [922, 15] on button "Submit as Order" at bounding box center [920, 15] width 55 height 15
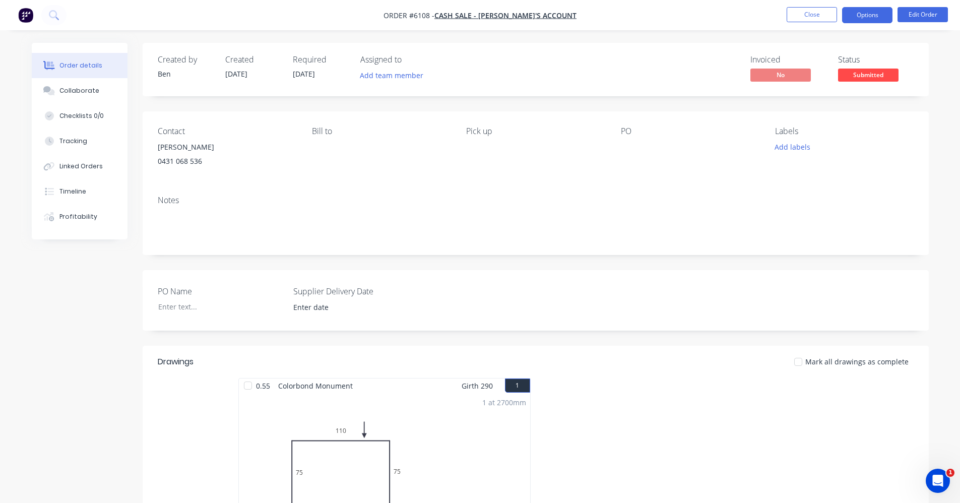
click at [865, 19] on button "Options" at bounding box center [867, 15] width 50 height 16
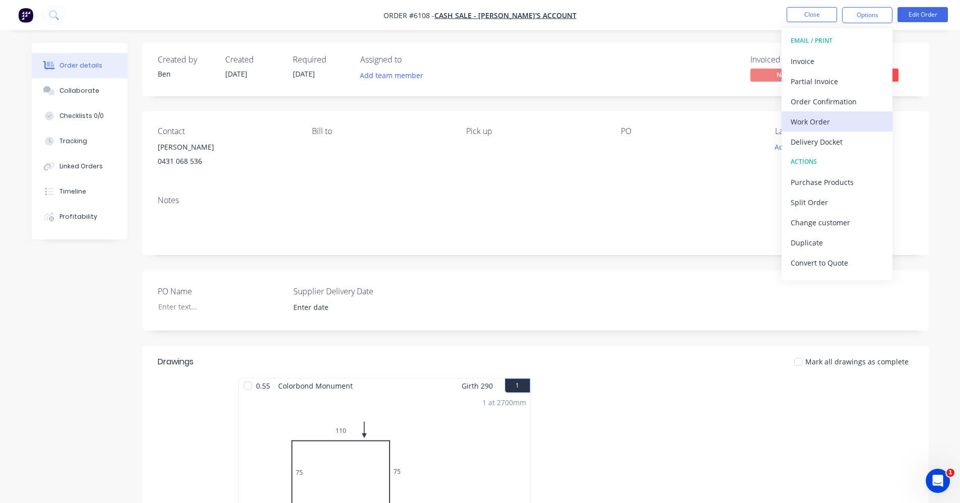
click at [818, 119] on div "Work Order" at bounding box center [837, 121] width 93 height 15
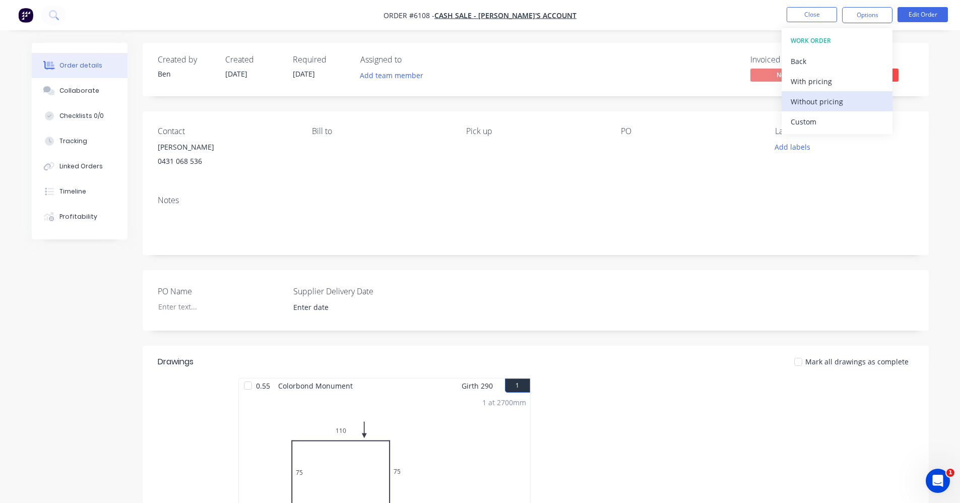
click at [818, 102] on div "Without pricing" at bounding box center [837, 101] width 93 height 15
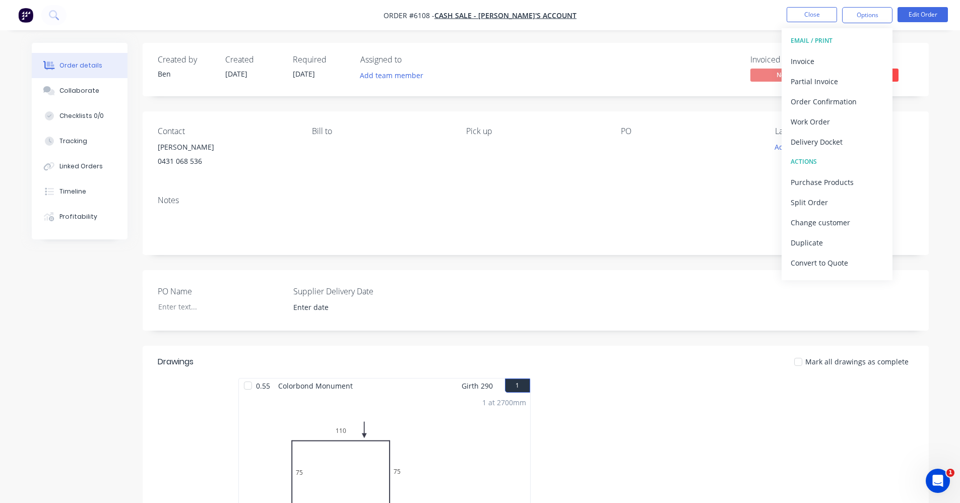
click at [600, 168] on div "Pick up" at bounding box center [535, 150] width 138 height 46
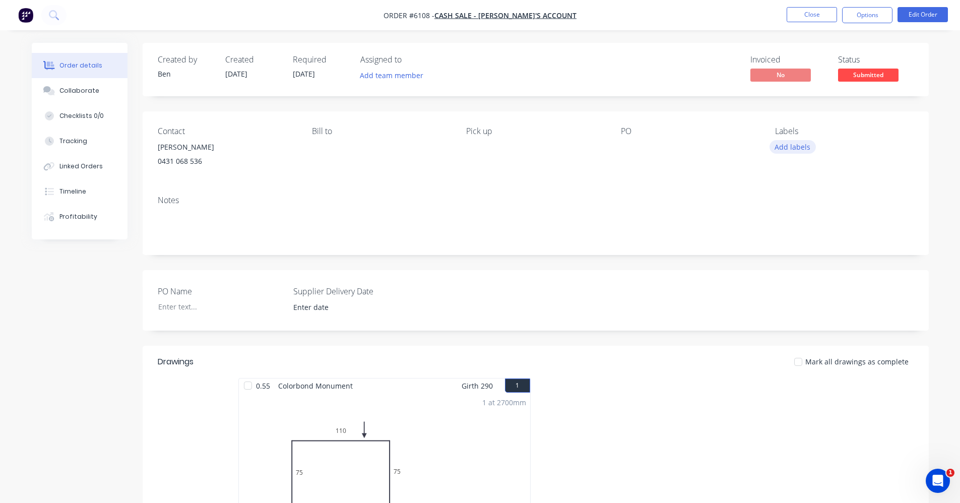
click at [798, 149] on button "Add labels" at bounding box center [793, 147] width 46 height 14
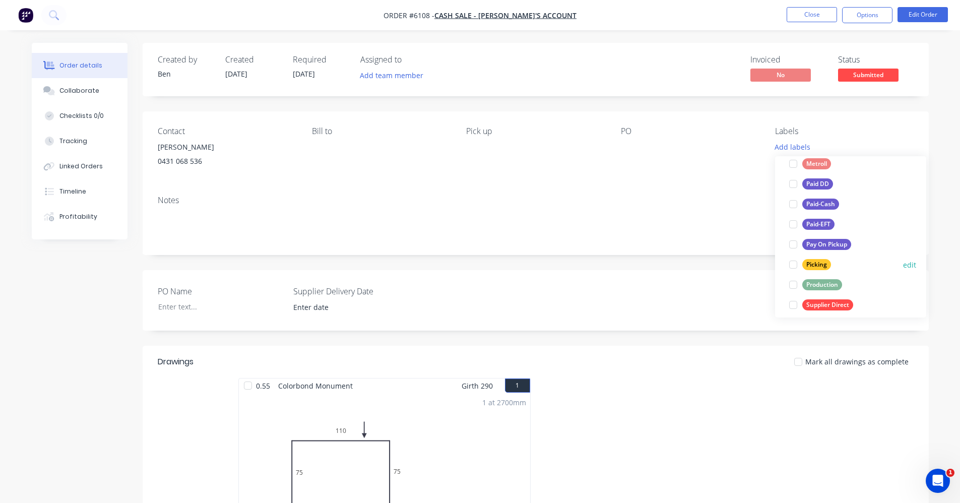
scroll to position [151, 0]
click at [827, 269] on div "Production" at bounding box center [823, 267] width 40 height 11
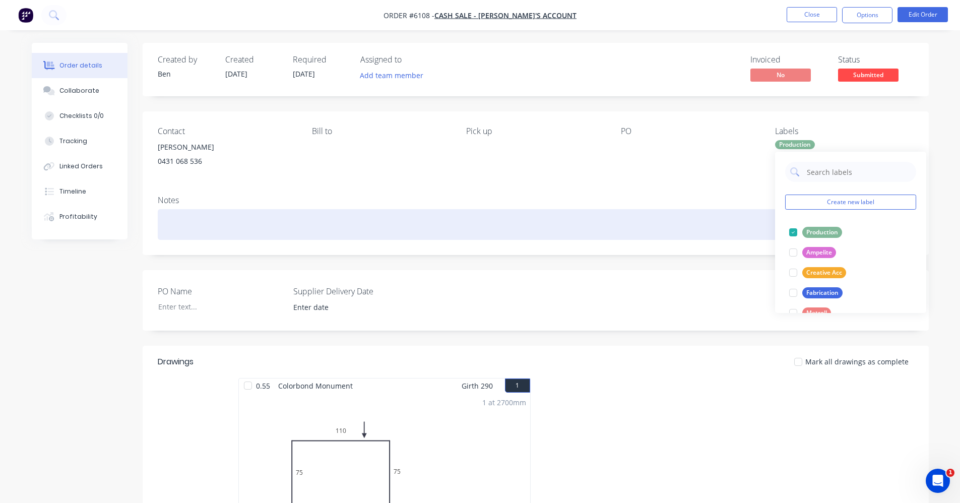
click at [711, 233] on div at bounding box center [536, 224] width 756 height 31
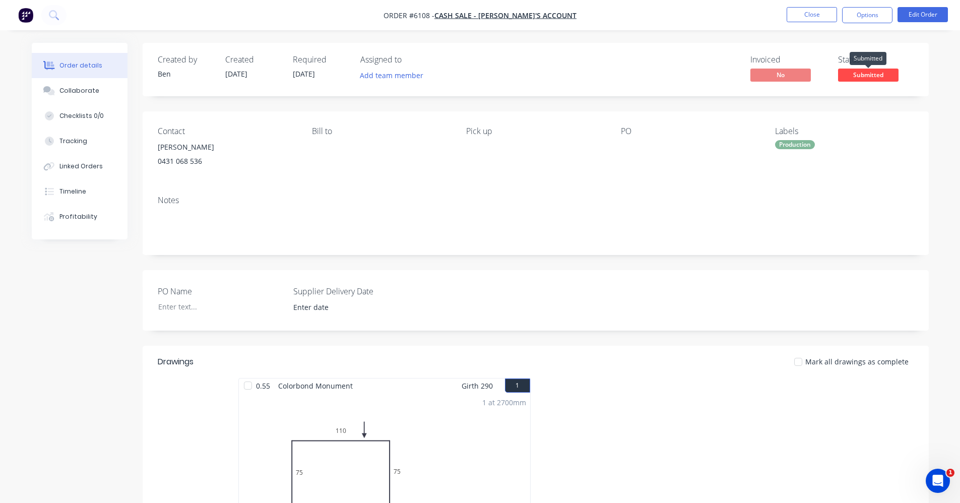
click at [862, 75] on span "Submitted" at bounding box center [868, 75] width 60 height 13
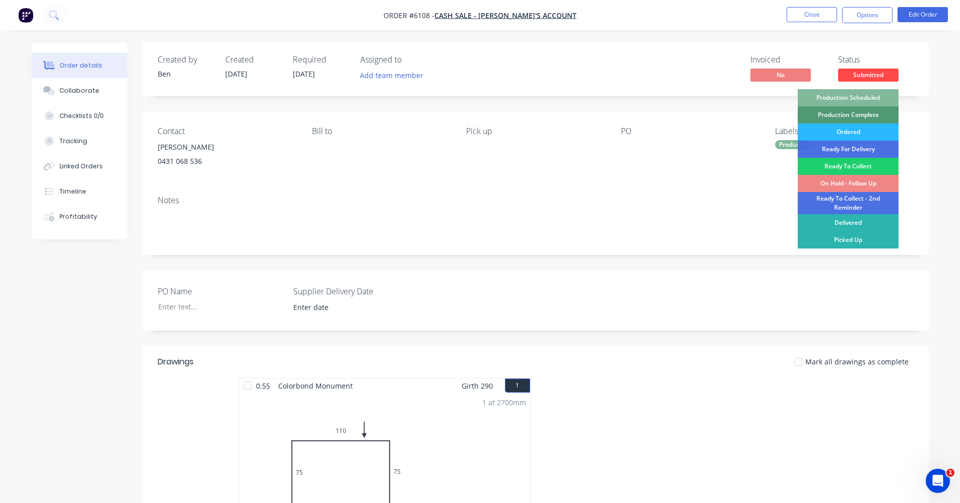
click at [855, 98] on div "Production Scheduled" at bounding box center [848, 97] width 101 height 17
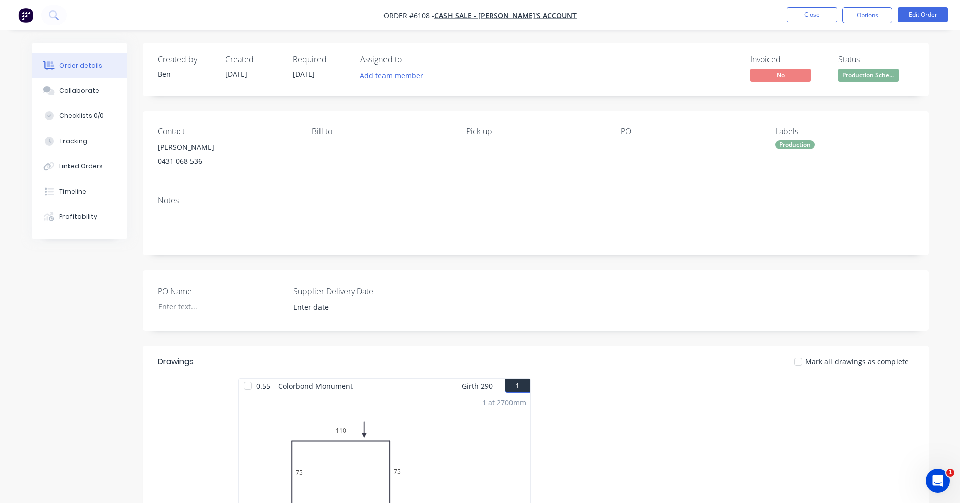
drag, startPoint x: 721, startPoint y: 143, endPoint x: 726, endPoint y: 156, distance: 13.9
click at [722, 144] on div at bounding box center [684, 147] width 126 height 14
click at [821, 13] on button "Close" at bounding box center [812, 14] width 50 height 15
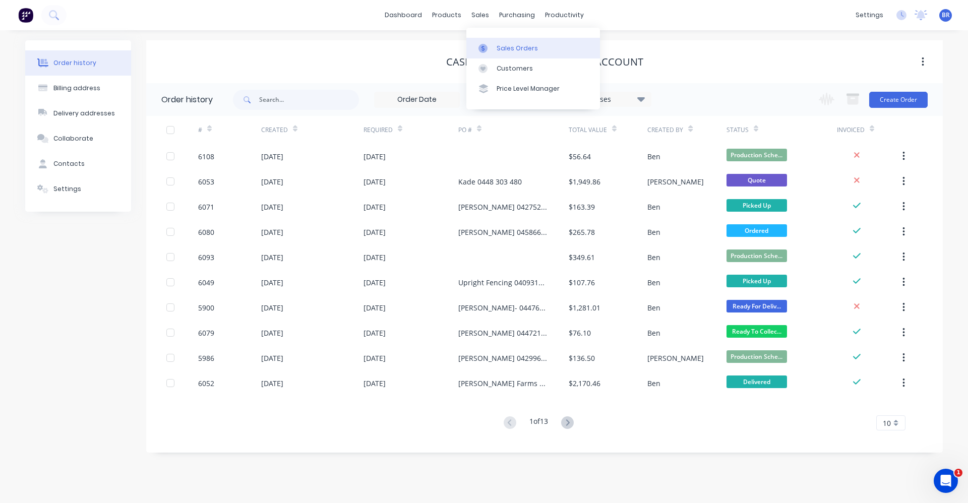
click at [507, 48] on div "Sales Orders" at bounding box center [517, 48] width 41 height 9
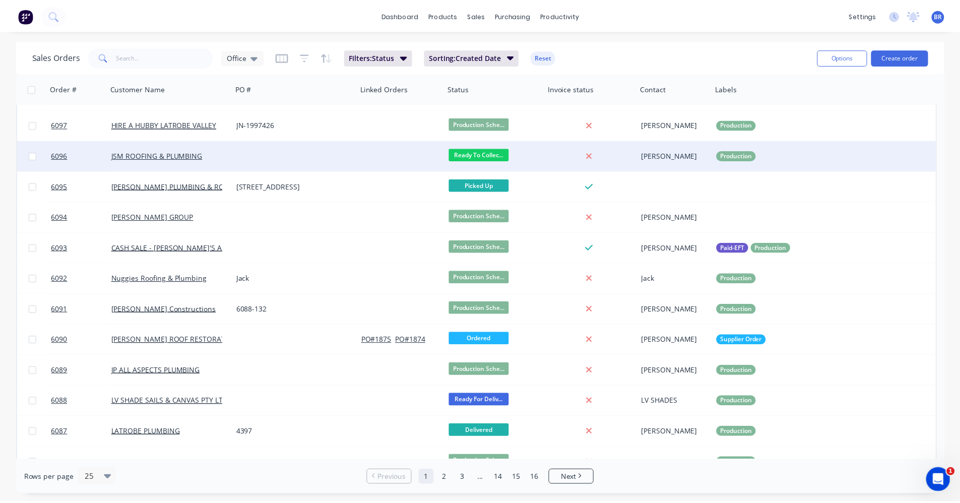
scroll to position [412, 0]
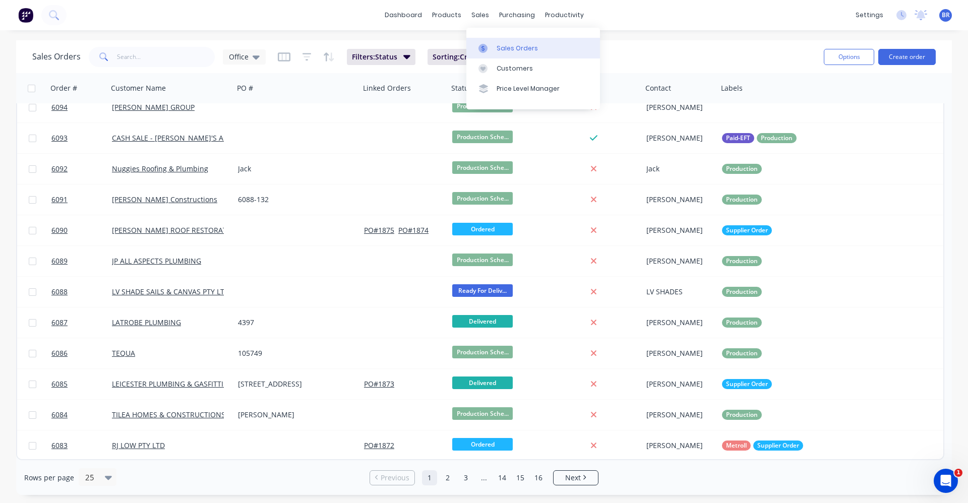
click at [505, 50] on div "Sales Orders" at bounding box center [517, 48] width 41 height 9
click at [499, 51] on div "Sales Orders" at bounding box center [517, 48] width 41 height 9
click at [907, 59] on button "Create order" at bounding box center [906, 57] width 57 height 16
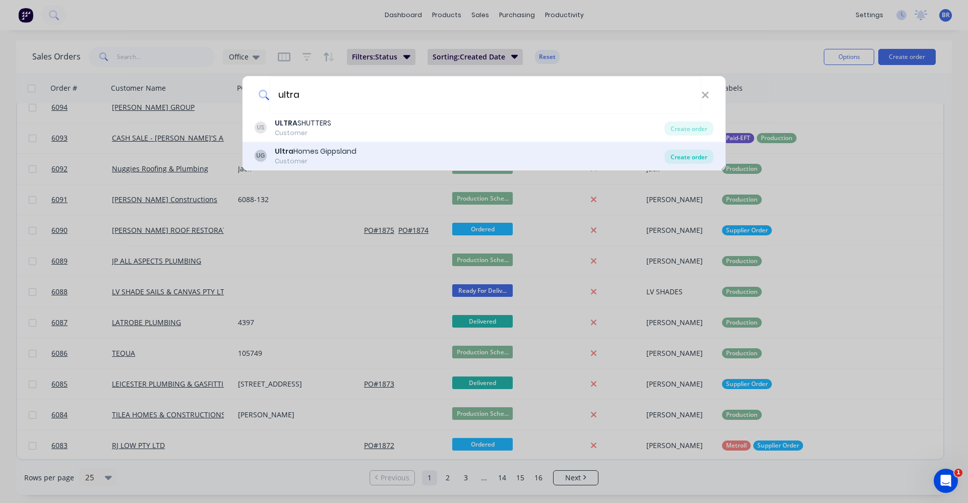
type input "ultra"
click at [702, 159] on div "Create order" at bounding box center [688, 157] width 49 height 14
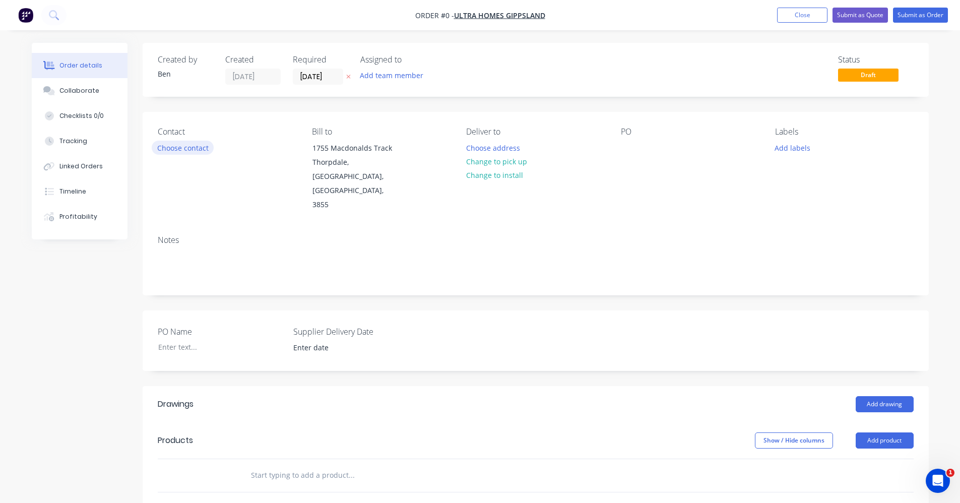
click at [172, 144] on button "Choose contact" at bounding box center [183, 148] width 62 height 14
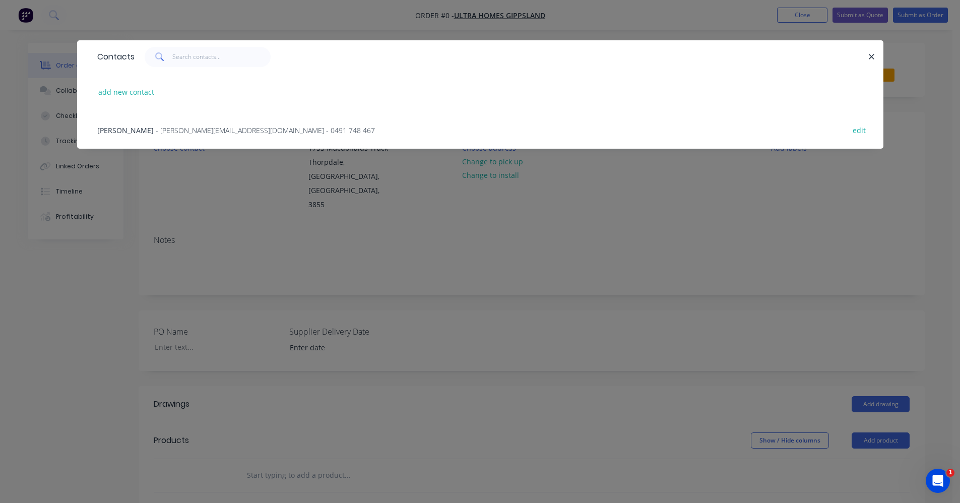
click at [184, 135] on span "- nick@ultrahomesgippsland.com - 0491 748 467" at bounding box center [265, 131] width 219 height 10
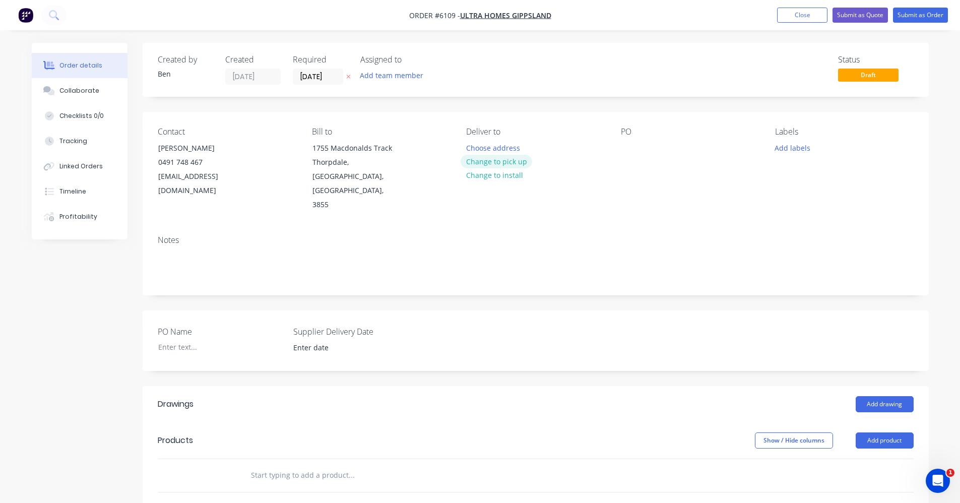
click at [508, 165] on button "Change to pick up" at bounding box center [497, 162] width 72 height 14
click at [279, 465] on input "text" at bounding box center [352, 475] width 202 height 20
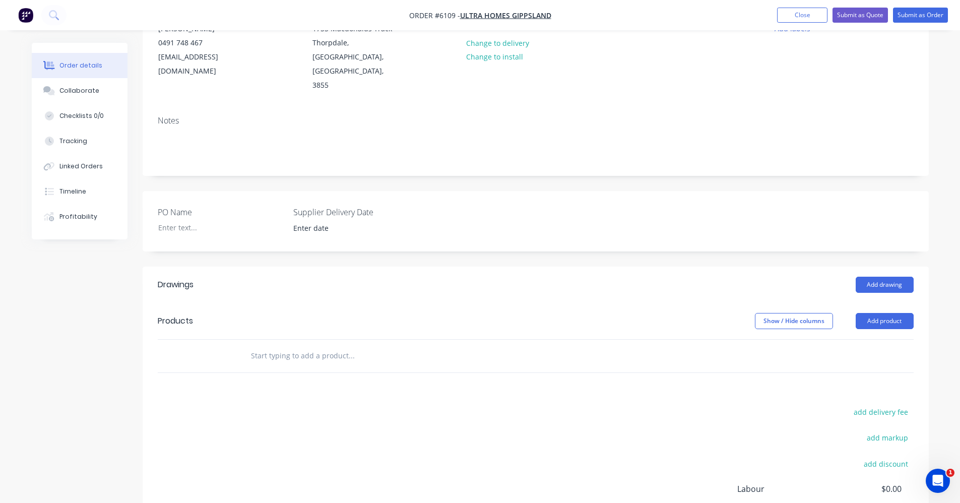
scroll to position [117, 0]
click at [894, 279] on button "Add drawing" at bounding box center [885, 287] width 58 height 16
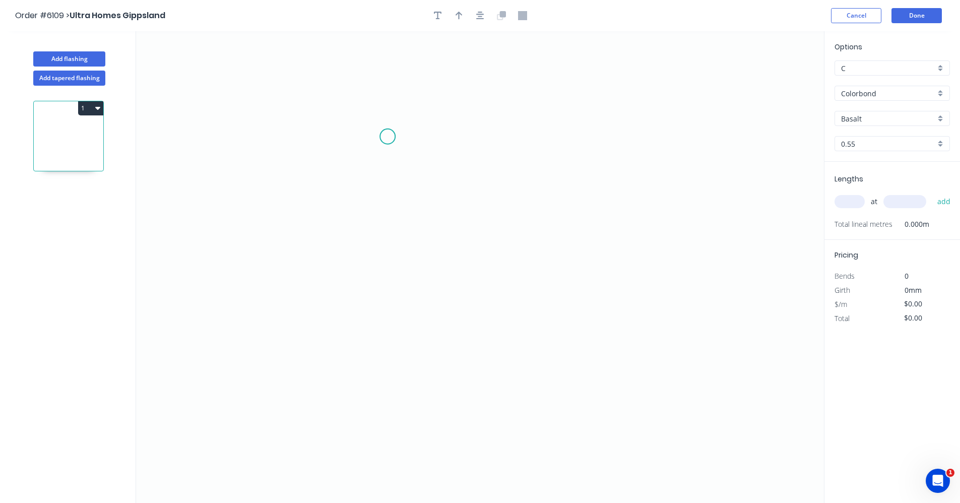
click at [387, 137] on icon "0" at bounding box center [480, 267] width 688 height 472
click at [382, 329] on icon "0" at bounding box center [480, 267] width 688 height 472
click at [576, 327] on icon "0 ?" at bounding box center [480, 267] width 688 height 472
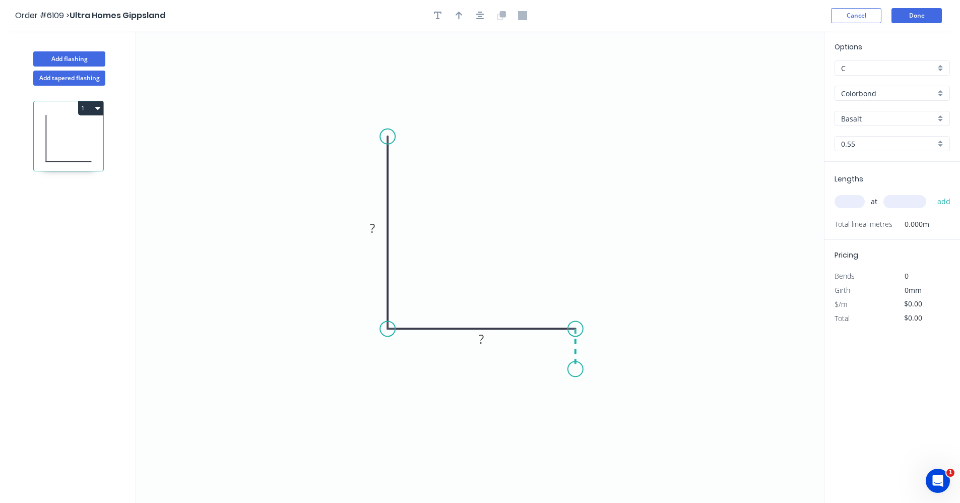
click at [578, 370] on icon "0 ? ?" at bounding box center [480, 267] width 688 height 472
click at [939, 119] on div "Basalt" at bounding box center [892, 118] width 115 height 15
click at [861, 173] on div "Dover White" at bounding box center [892, 176] width 114 height 18
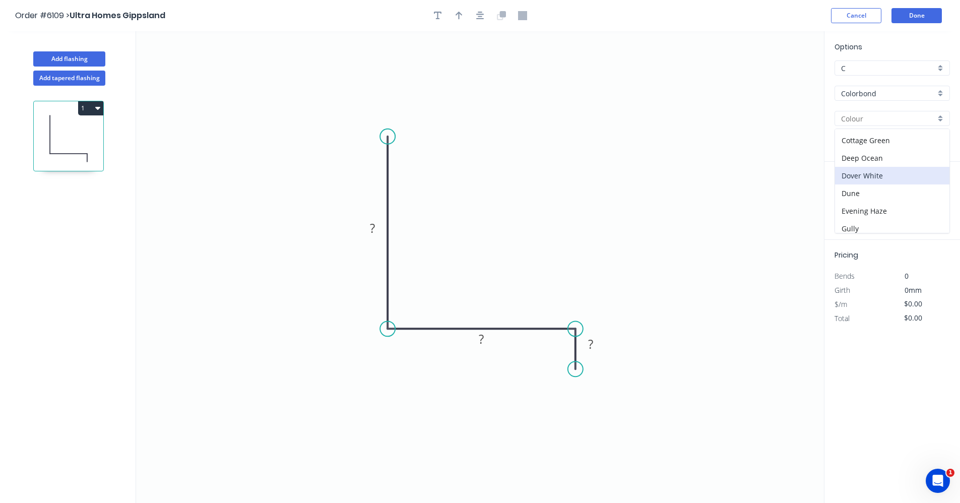
type input "Dover White"
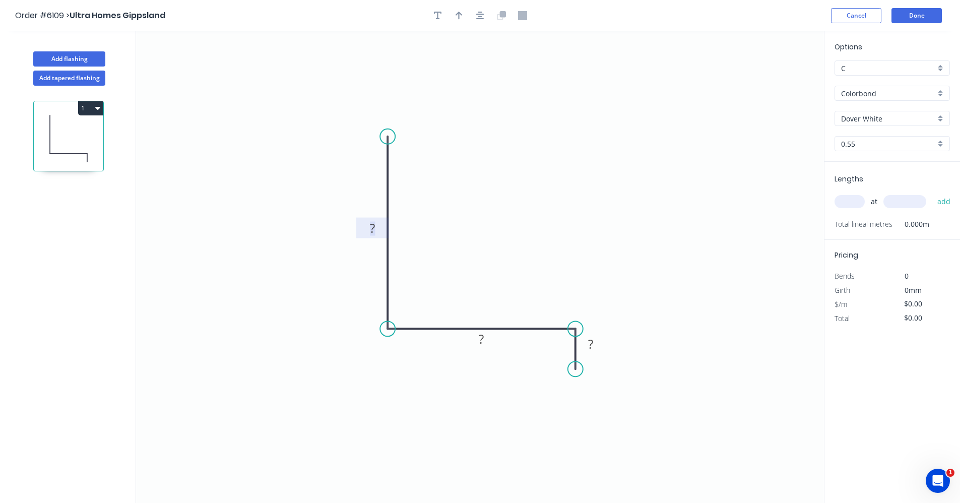
click at [377, 225] on rect at bounding box center [372, 229] width 20 height 14
type input "$7.40"
click at [478, 16] on icon "button" at bounding box center [480, 16] width 8 height 8
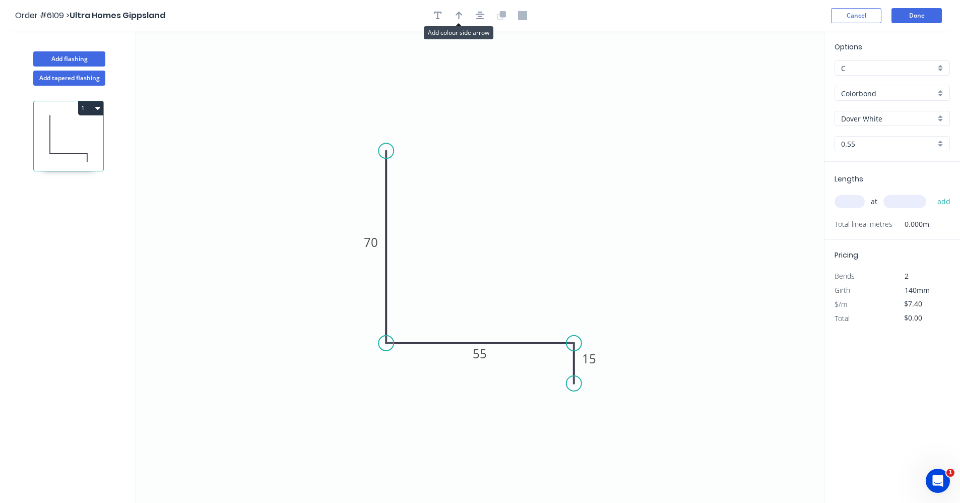
drag, startPoint x: 456, startPoint y: 20, endPoint x: 573, endPoint y: 98, distance: 140.7
click at [460, 22] on button "button" at bounding box center [459, 15] width 15 height 15
drag, startPoint x: 774, startPoint y: 83, endPoint x: 566, endPoint y: 314, distance: 310.5
click at [490, 329] on icon at bounding box center [489, 318] width 9 height 32
click at [857, 202] on input "text" at bounding box center [850, 201] width 30 height 13
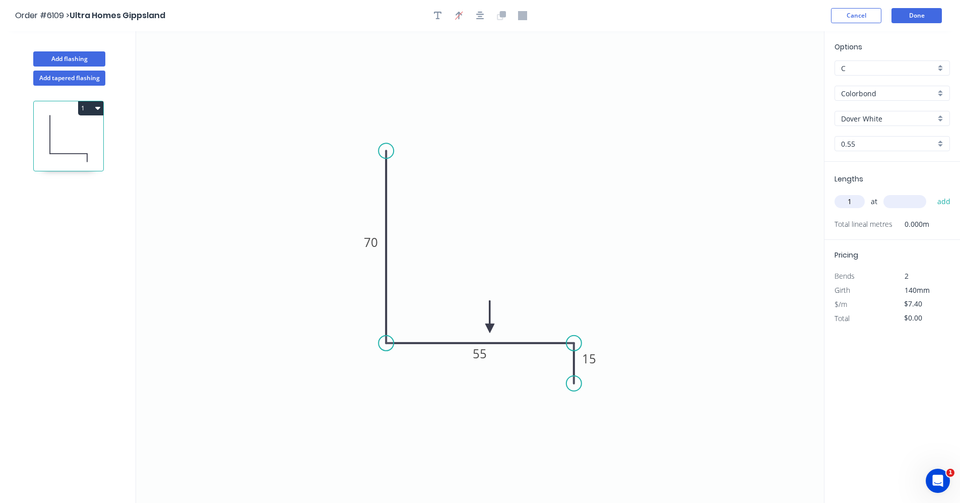
type input "1"
type input "5200"
click at [933, 193] on button "add" at bounding box center [945, 201] width 24 height 17
type input "$38.48"
type input "1"
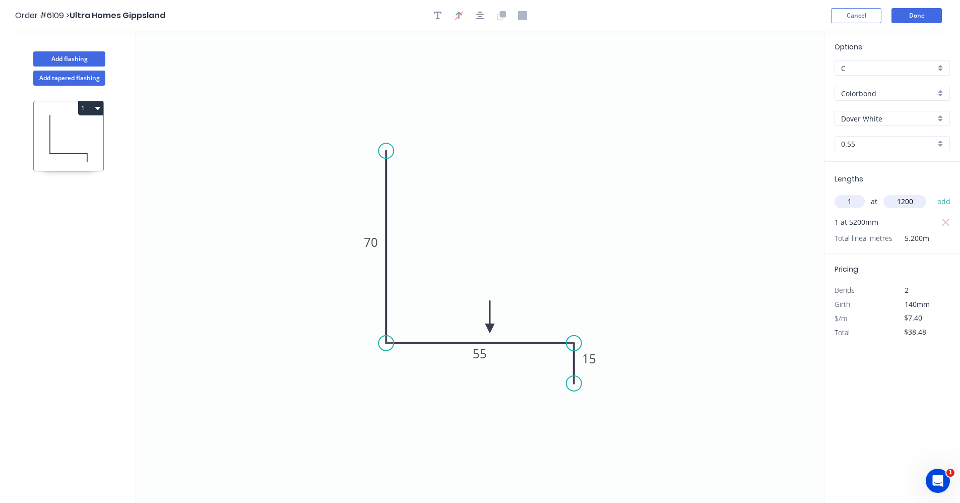
type input "1200"
click at [933, 193] on button "add" at bounding box center [945, 201] width 24 height 17
click at [98, 105] on icon "button" at bounding box center [97, 108] width 5 height 8
click at [67, 126] on div "Duplicate" at bounding box center [56, 133] width 78 height 15
type input "$0.00"
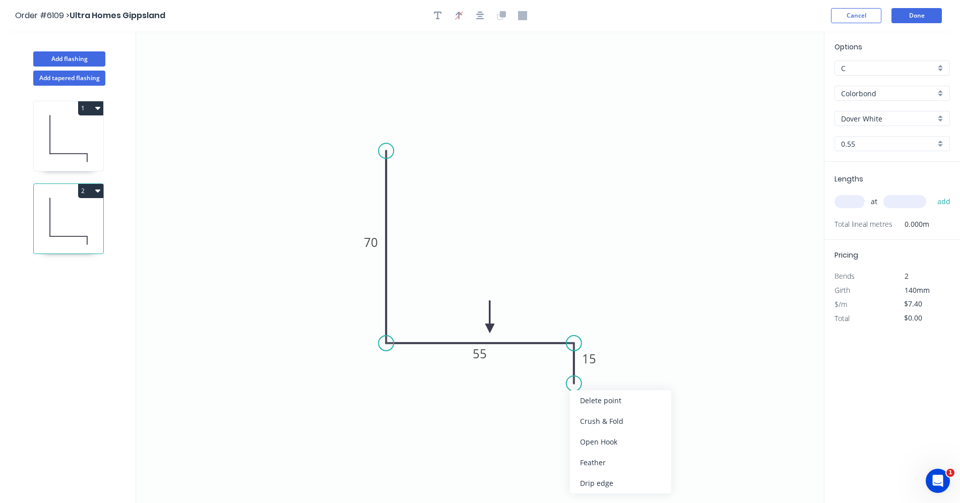
click at [587, 482] on div "Drip edge" at bounding box center [620, 483] width 101 height 21
type input "$8.28"
click at [601, 415] on div "Flip bend" at bounding box center [630, 418] width 101 height 21
drag, startPoint x: 615, startPoint y: 367, endPoint x: 621, endPoint y: 386, distance: 19.9
click at [621, 386] on rect at bounding box center [601, 384] width 42 height 21
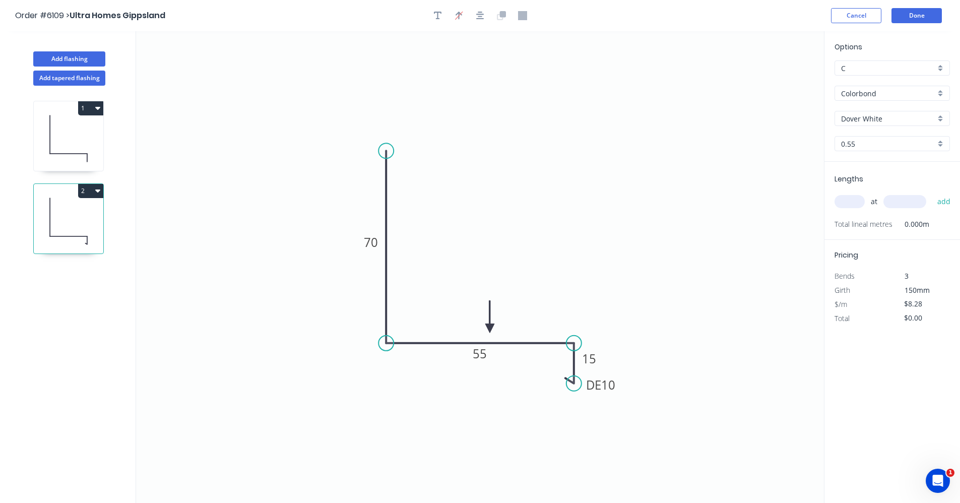
click at [846, 202] on input "text" at bounding box center [850, 201] width 30 height 13
type input "2"
type input "2700"
click at [933, 193] on button "add" at bounding box center [945, 201] width 24 height 17
type input "$44.71"
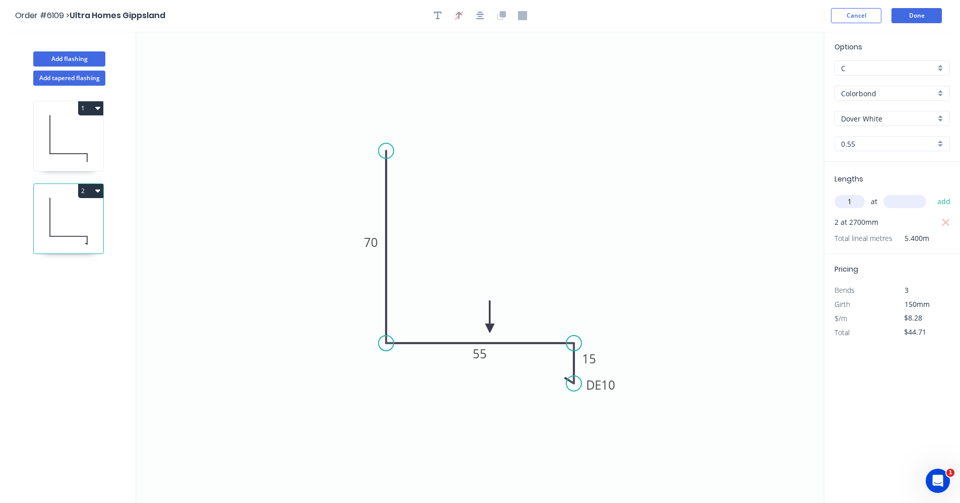
type input "1"
type input "1200"
click at [933, 193] on button "add" at bounding box center [945, 201] width 24 height 17
type input "$54.65"
click at [919, 15] on button "Done" at bounding box center [917, 15] width 50 height 15
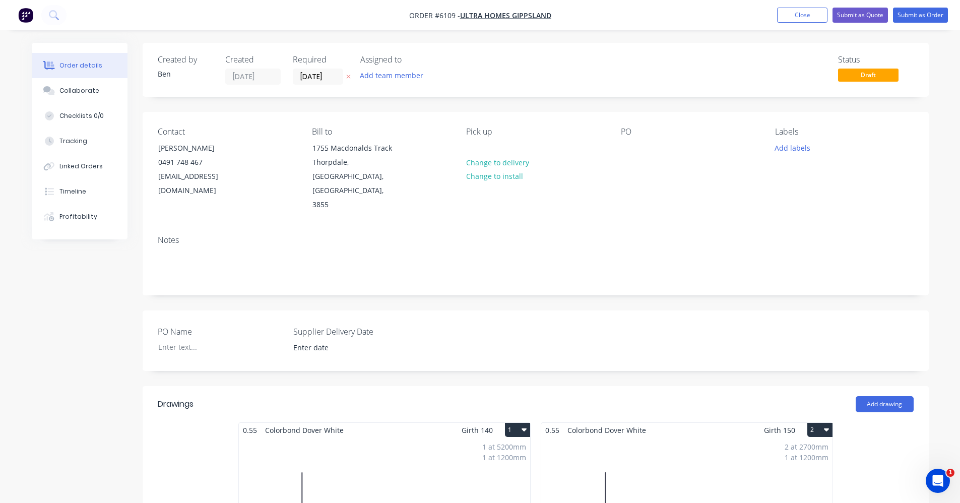
scroll to position [50, 0]
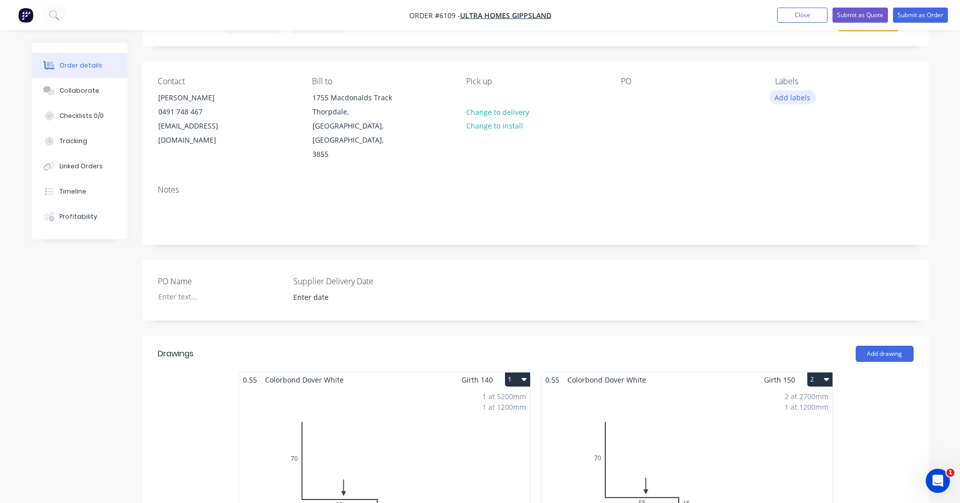
click at [794, 103] on button "Add labels" at bounding box center [793, 97] width 46 height 14
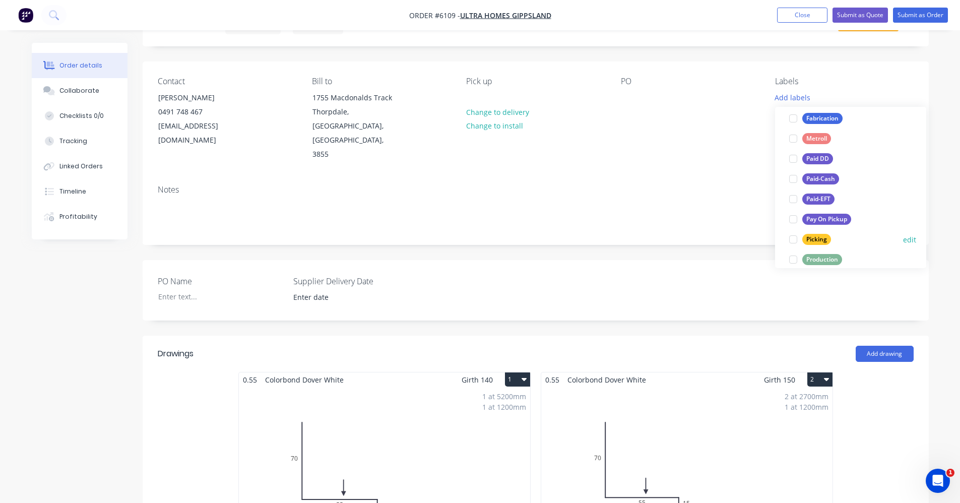
scroll to position [151, 0]
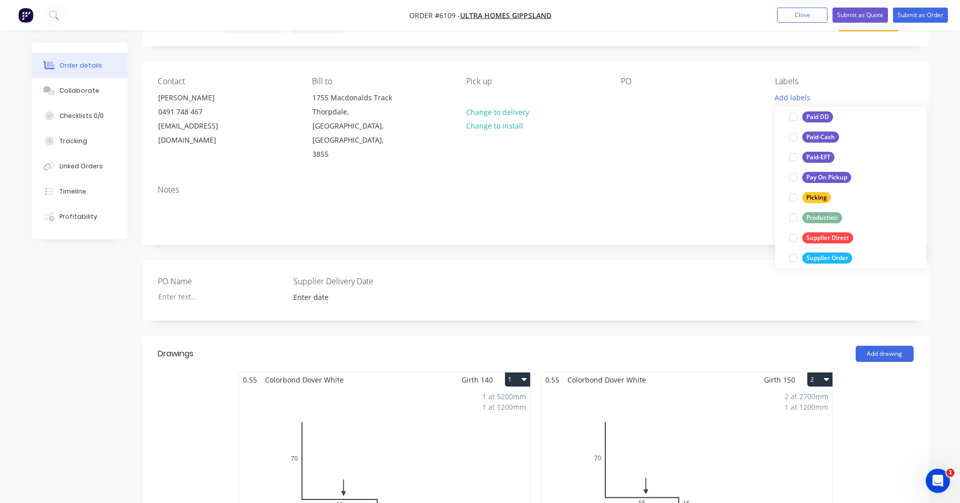
drag, startPoint x: 825, startPoint y: 216, endPoint x: 809, endPoint y: 213, distance: 16.0
click at [824, 216] on div "Production" at bounding box center [823, 217] width 40 height 11
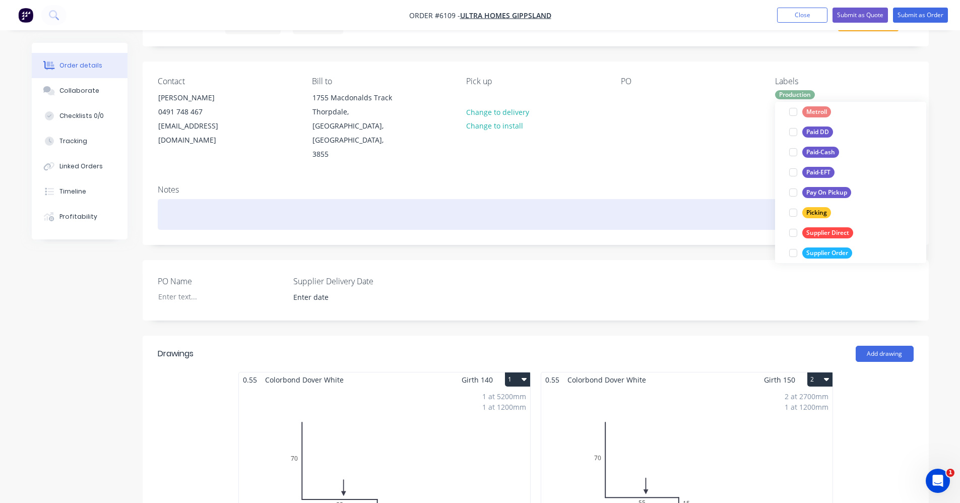
scroll to position [0, 0]
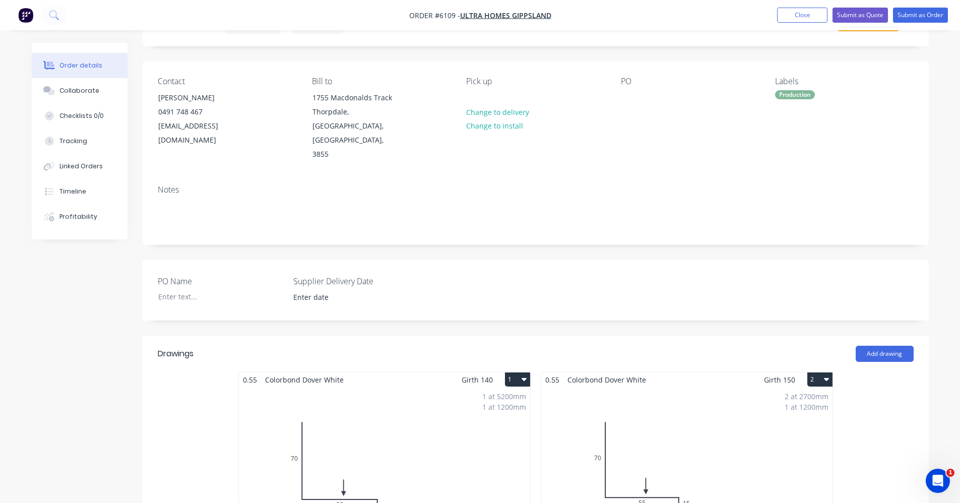
drag, startPoint x: 701, startPoint y: 167, endPoint x: 729, endPoint y: 122, distance: 53.0
click at [703, 177] on div "Notes" at bounding box center [536, 211] width 786 height 68
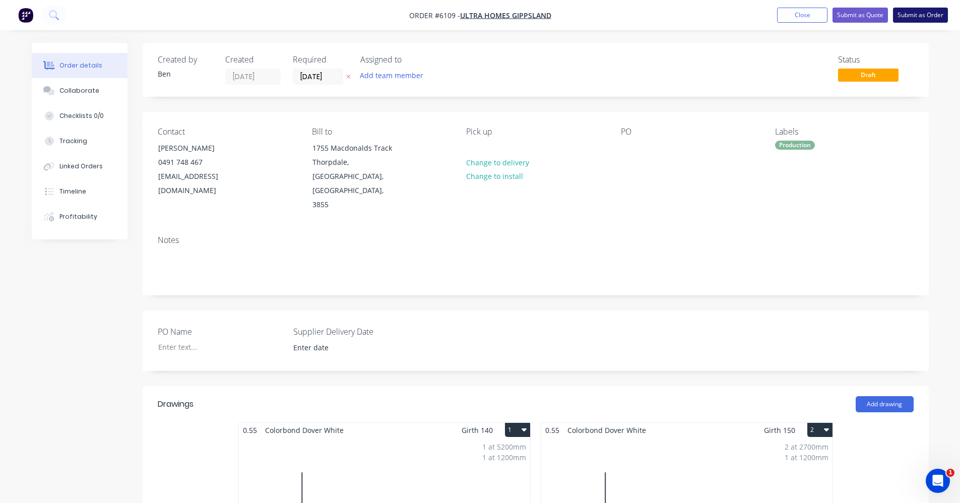
click at [915, 19] on button "Submit as Order" at bounding box center [920, 15] width 55 height 15
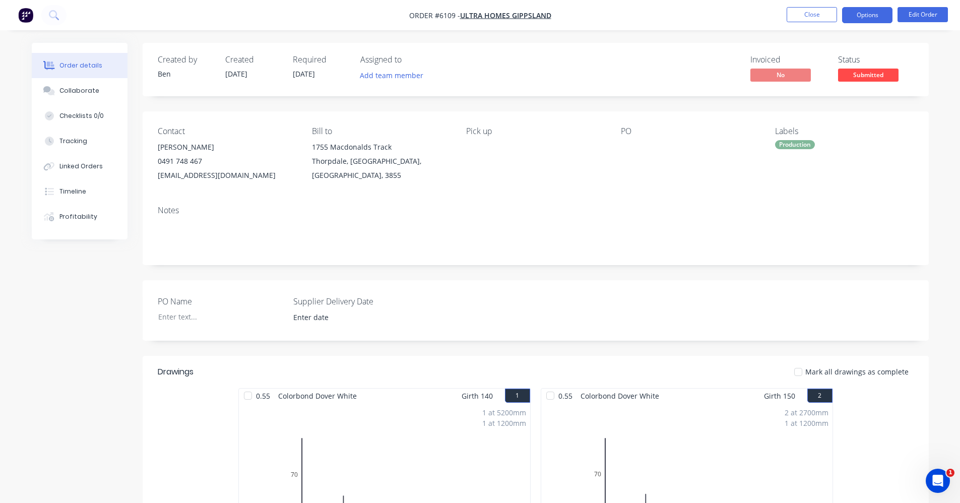
click at [871, 18] on button "Options" at bounding box center [867, 15] width 50 height 16
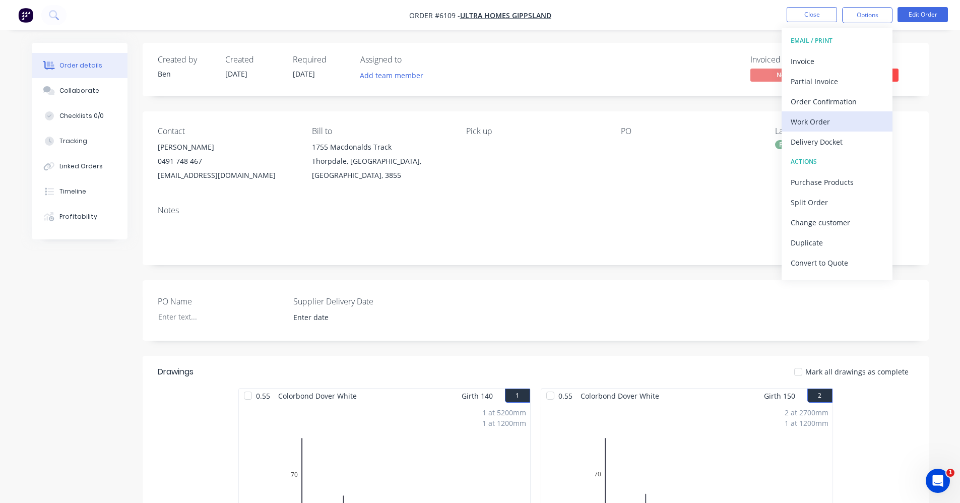
click at [818, 116] on div "Work Order" at bounding box center [837, 121] width 93 height 15
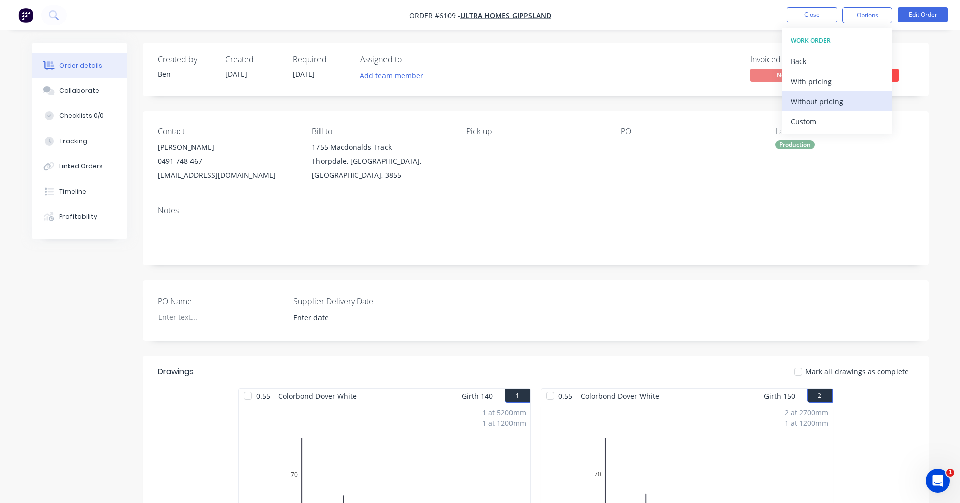
click at [811, 100] on div "Without pricing" at bounding box center [837, 101] width 93 height 15
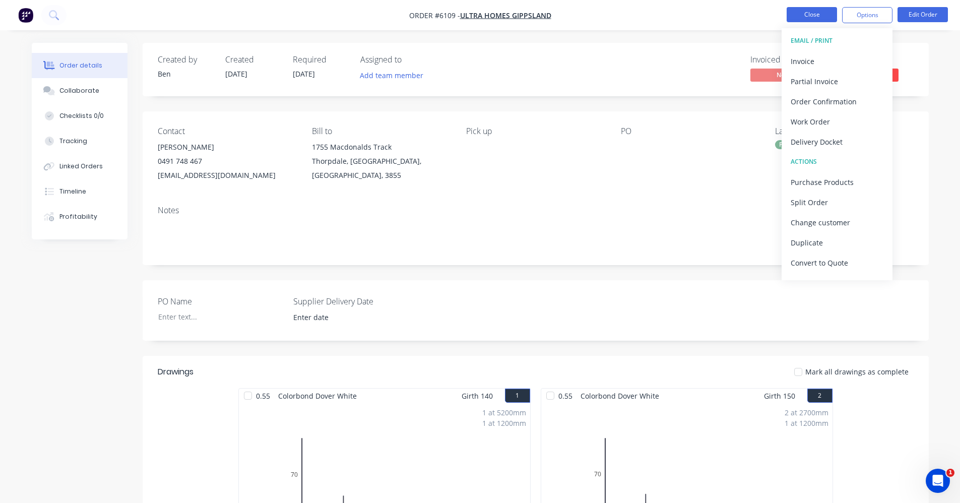
click at [799, 11] on button "Close" at bounding box center [812, 14] width 50 height 15
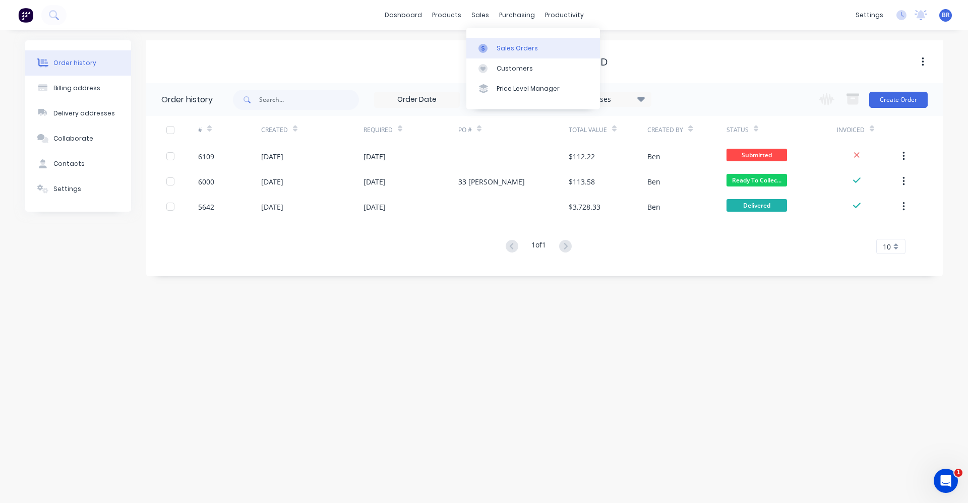
click at [494, 48] on link "Sales Orders" at bounding box center [533, 48] width 134 height 20
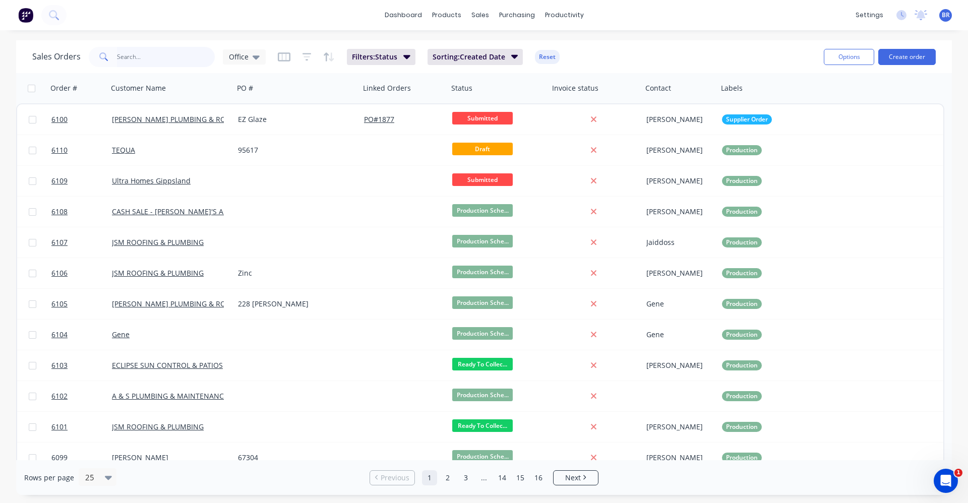
drag, startPoint x: 161, startPoint y: 62, endPoint x: 159, endPoint y: 50, distance: 11.8
click at [161, 61] on input "text" at bounding box center [166, 57] width 98 height 20
type input "l"
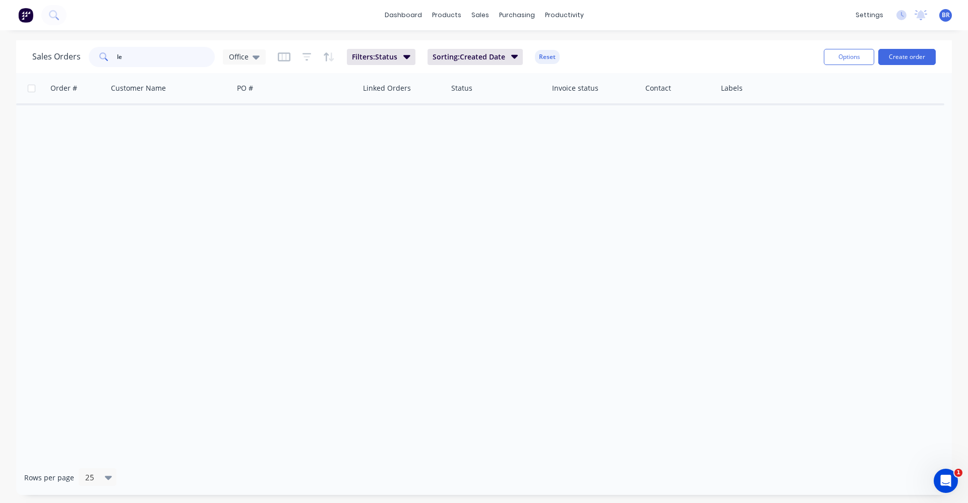
type input "l"
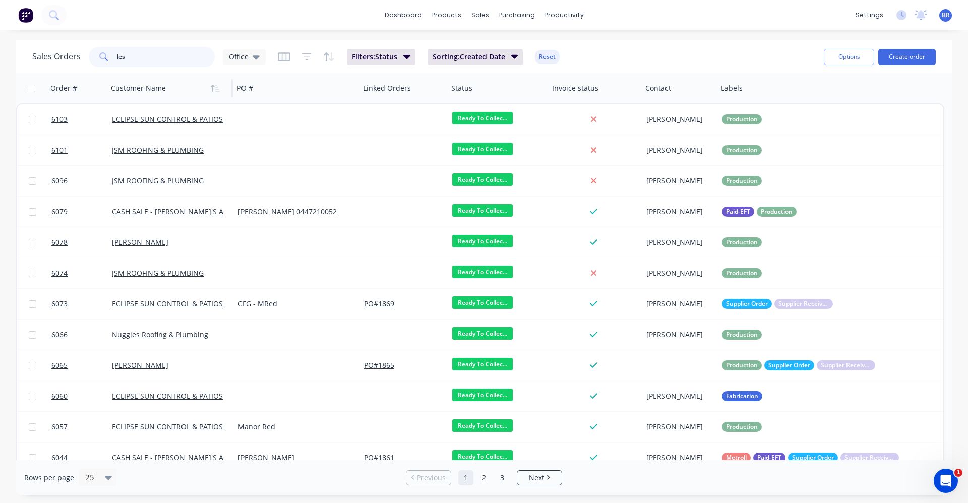
type input "lesc"
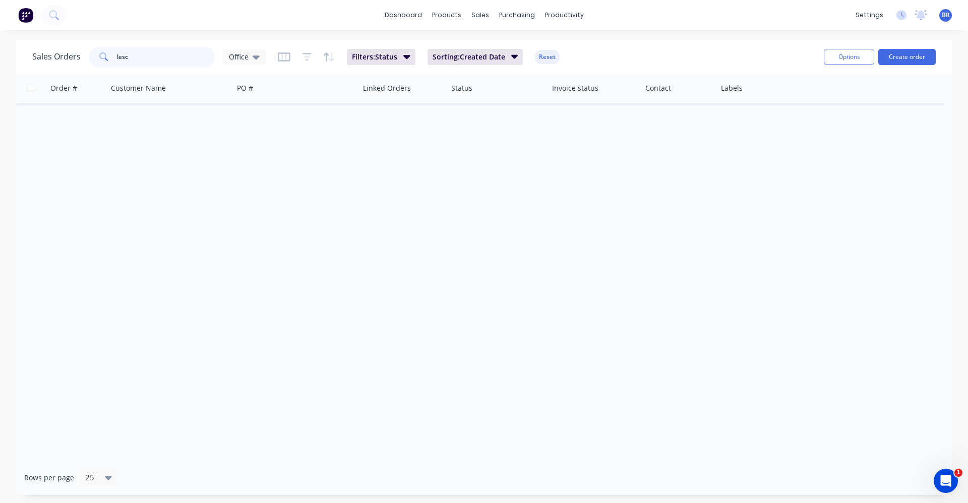
drag, startPoint x: 135, startPoint y: 57, endPoint x: 35, endPoint y: 42, distance: 100.5
click at [35, 42] on div "Sales Orders lesc Office Filters: Status Sorting: Created Date Reset Options Cr…" at bounding box center [484, 56] width 936 height 33
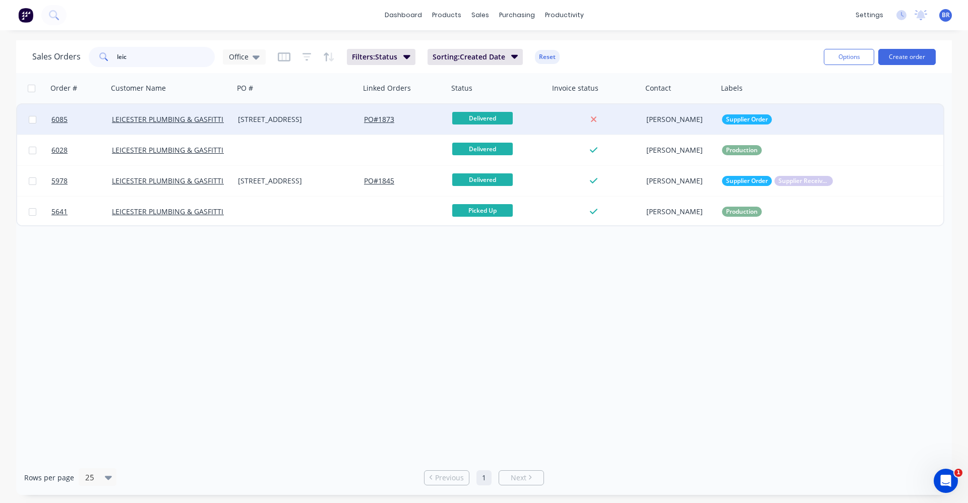
type input "leic"
click at [291, 118] on div "[STREET_ADDRESS]" at bounding box center [294, 119] width 112 height 10
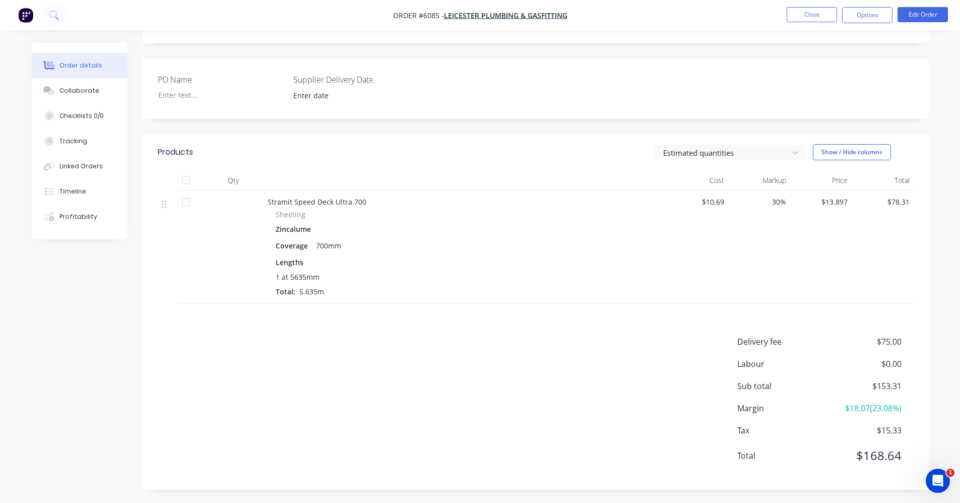
scroll to position [214, 0]
drag, startPoint x: 317, startPoint y: 278, endPoint x: 291, endPoint y: 278, distance: 26.2
click at [291, 278] on span "1 at 5635mm" at bounding box center [298, 275] width 44 height 11
drag, startPoint x: 291, startPoint y: 278, endPoint x: 333, endPoint y: 277, distance: 42.4
click at [333, 277] on div "1 at 5635mm" at bounding box center [465, 275] width 379 height 11
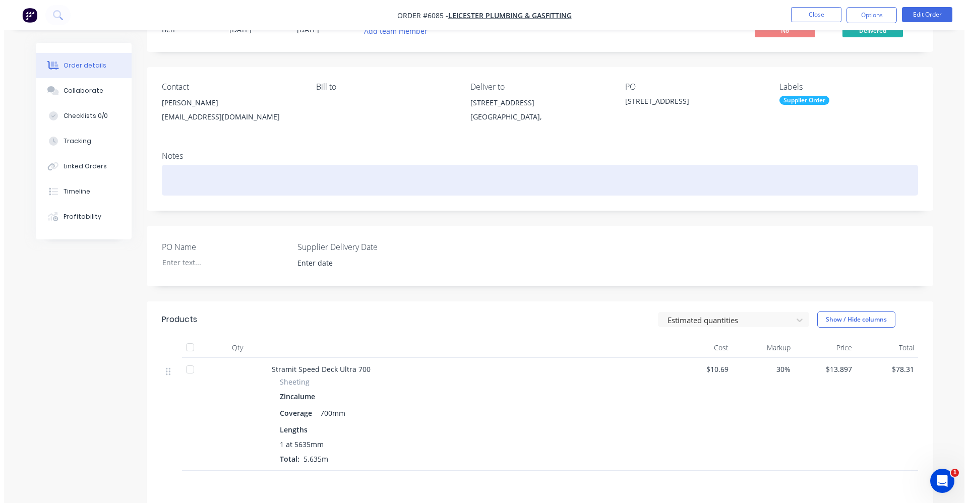
scroll to position [0, 0]
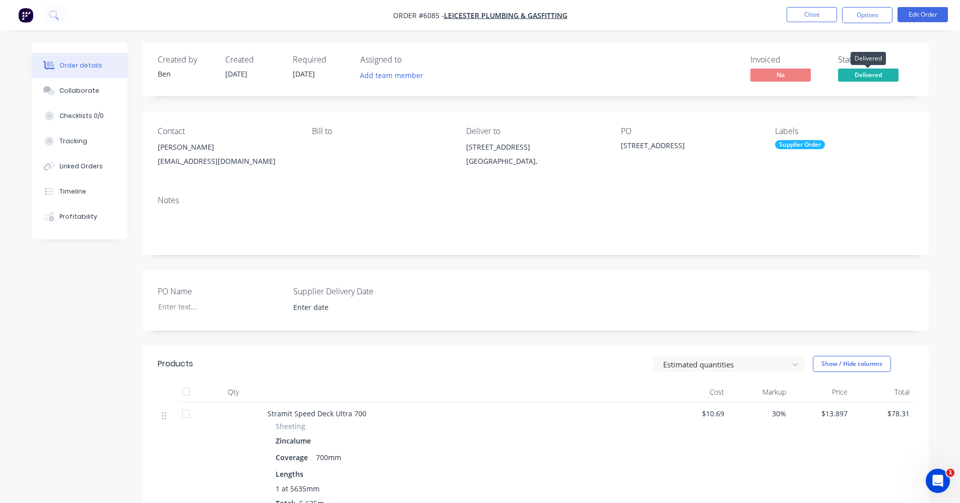
drag, startPoint x: 871, startPoint y: 75, endPoint x: 868, endPoint y: 89, distance: 13.8
click at [871, 75] on span "Delivered" at bounding box center [868, 75] width 60 height 13
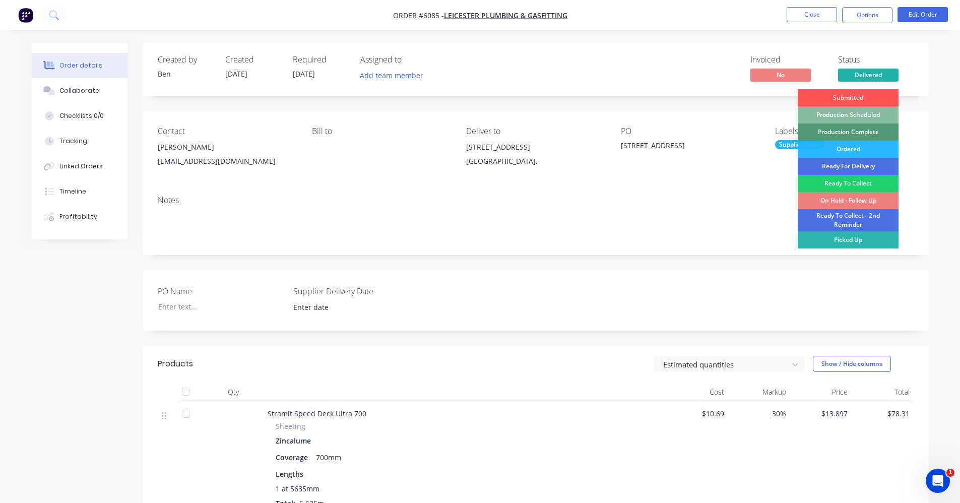
click at [848, 199] on div "On Hold - Follow Up" at bounding box center [848, 200] width 101 height 17
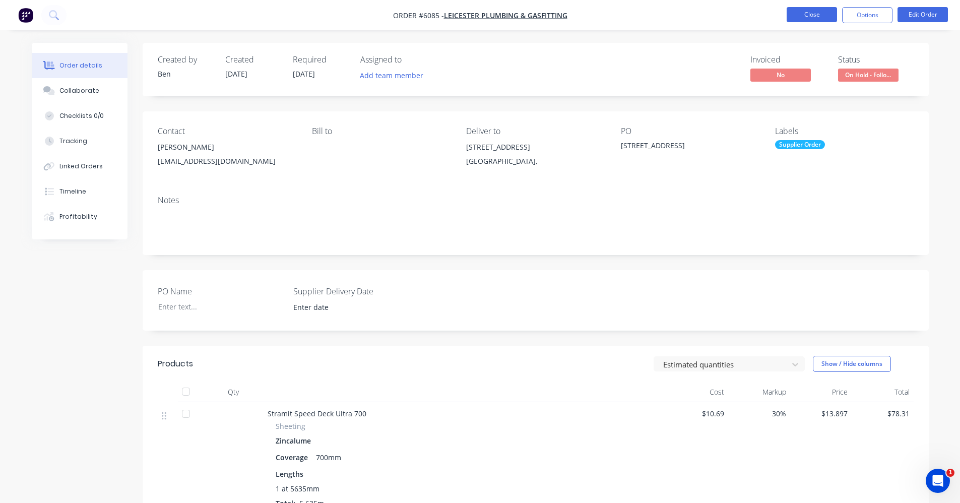
click at [812, 16] on button "Close" at bounding box center [812, 14] width 50 height 15
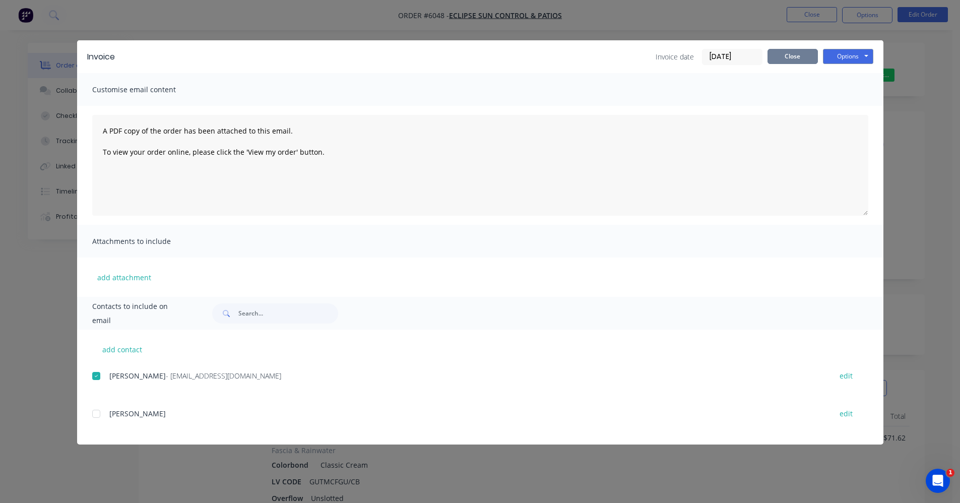
click at [803, 58] on button "Close" at bounding box center [793, 56] width 50 height 15
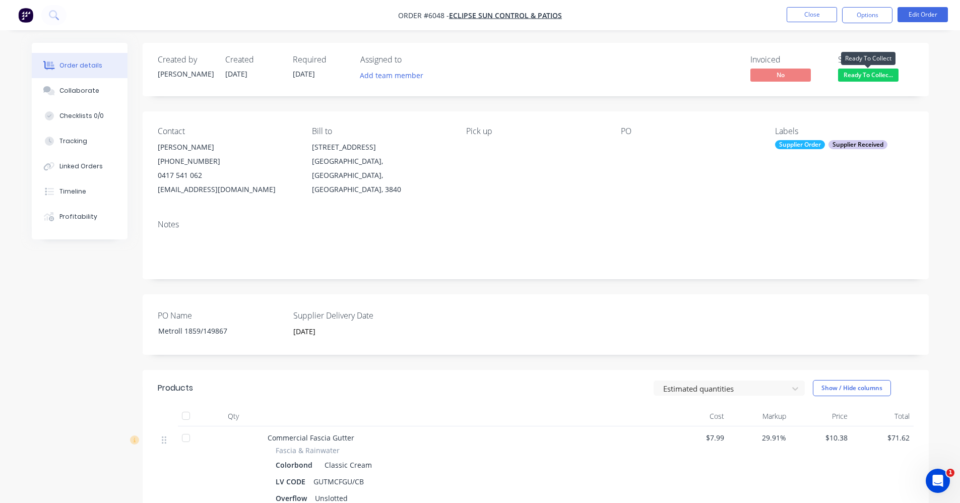
click at [859, 74] on span "Ready To Collec..." at bounding box center [868, 75] width 60 height 13
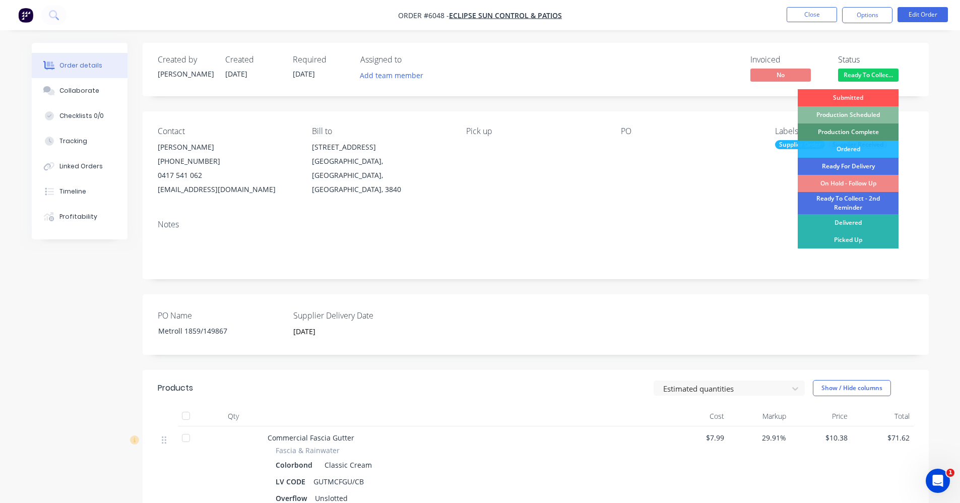
drag, startPoint x: 643, startPoint y: 55, endPoint x: 728, endPoint y: 49, distance: 85.4
click at [645, 57] on div "Invoiced No Status Ready To Collec... Submitted Production Scheduled Production…" at bounding box center [687, 69] width 453 height 29
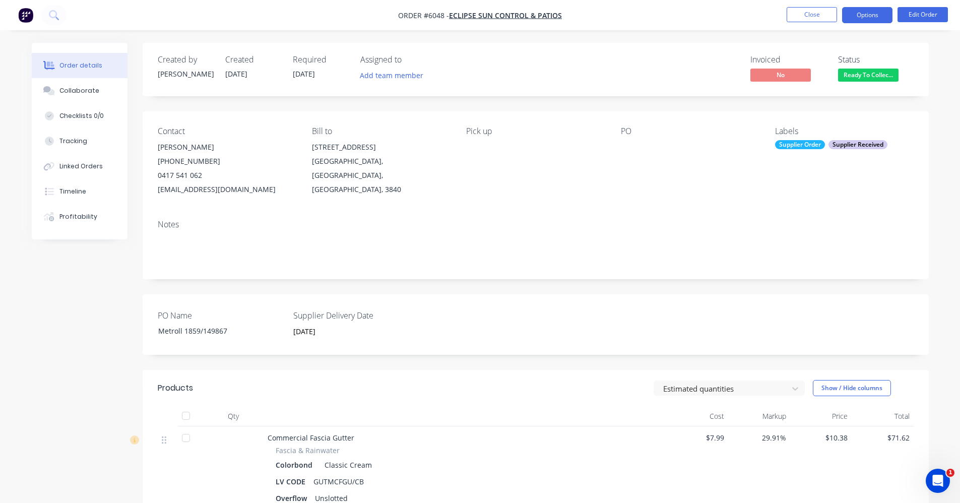
click at [866, 20] on button "Options" at bounding box center [867, 15] width 50 height 16
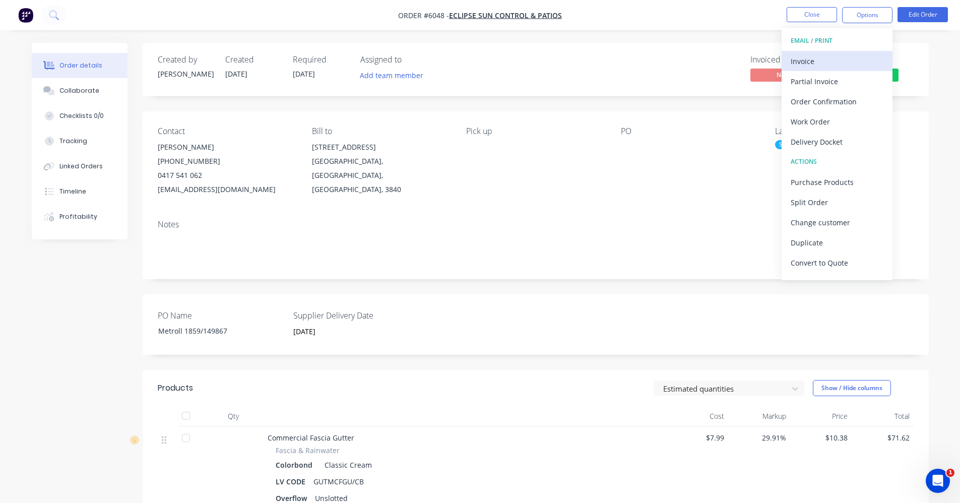
click at [819, 58] on div "Invoice" at bounding box center [837, 61] width 93 height 15
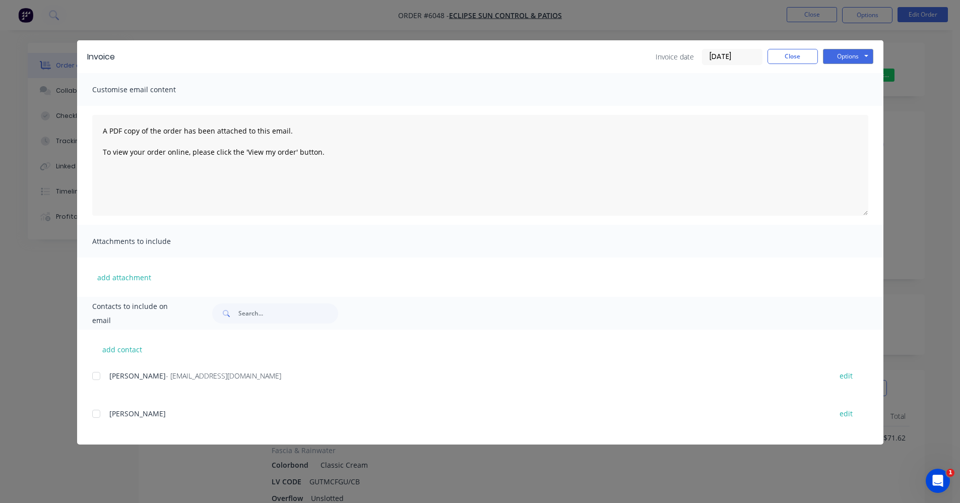
drag, startPoint x: 98, startPoint y: 376, endPoint x: 107, endPoint y: 373, distance: 8.9
click at [103, 374] on div at bounding box center [96, 376] width 20 height 20
click at [840, 58] on button "Options" at bounding box center [848, 56] width 50 height 15
click at [847, 106] on button "Email" at bounding box center [855, 107] width 65 height 17
drag, startPoint x: 796, startPoint y: 57, endPoint x: 823, endPoint y: 40, distance: 32.9
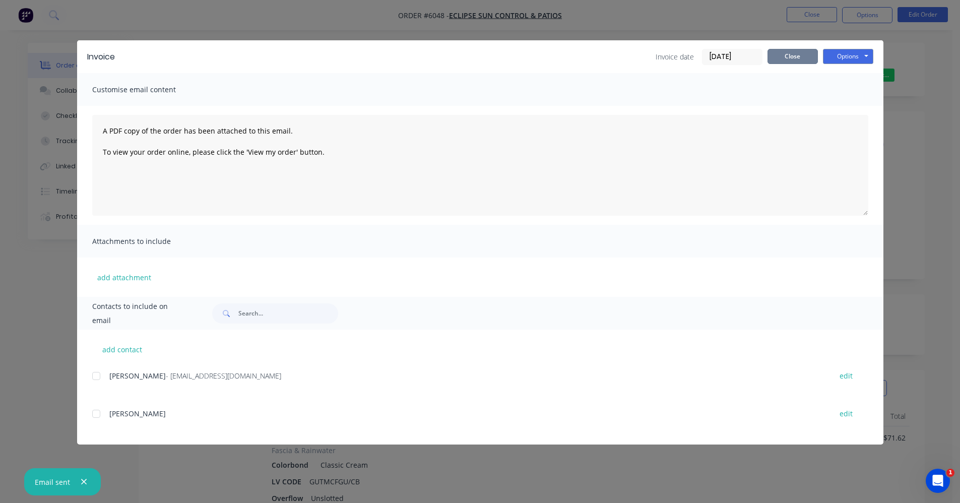
click at [796, 57] on button "Close" at bounding box center [793, 56] width 50 height 15
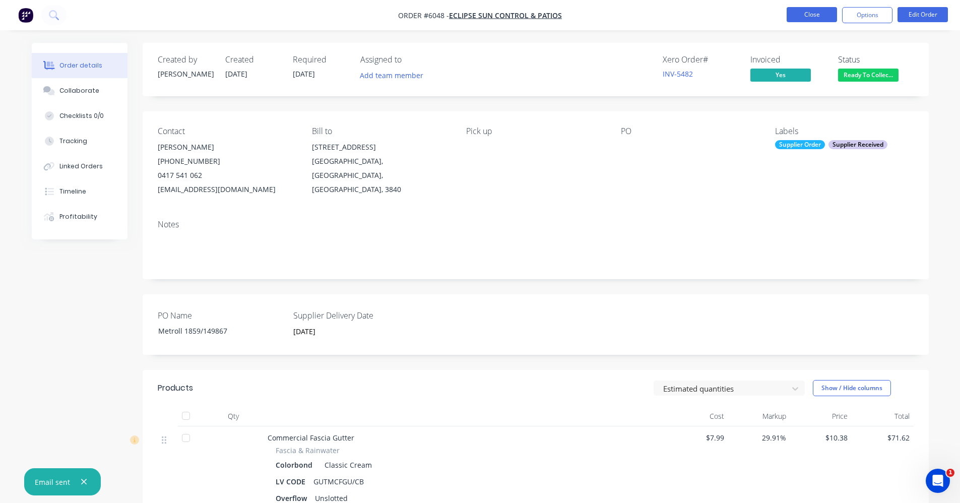
click at [804, 16] on button "Close" at bounding box center [812, 14] width 50 height 15
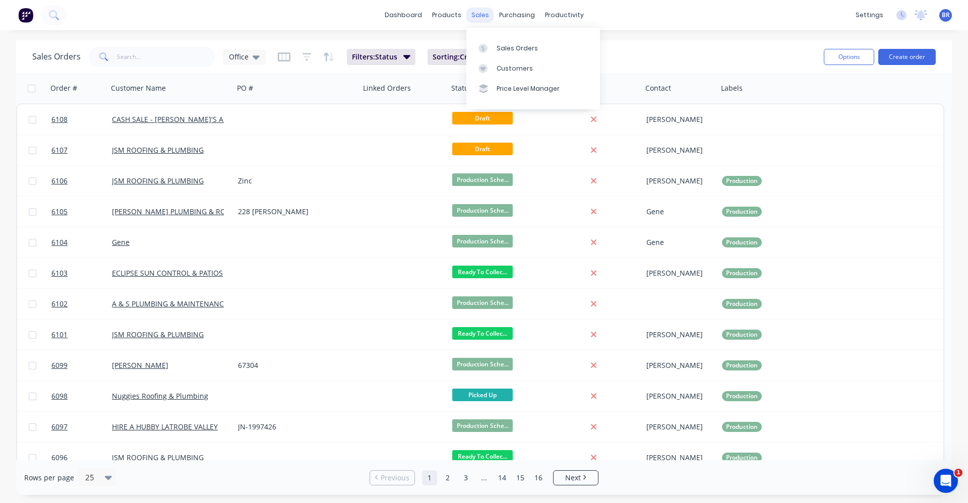
click at [476, 22] on div "sales" at bounding box center [480, 15] width 28 height 15
click at [137, 51] on input "text" at bounding box center [166, 57] width 98 height 20
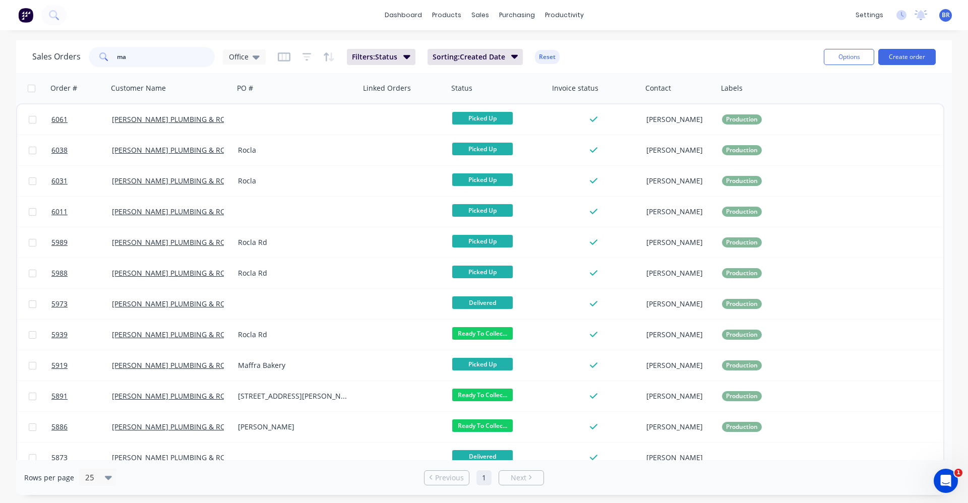
type input "m"
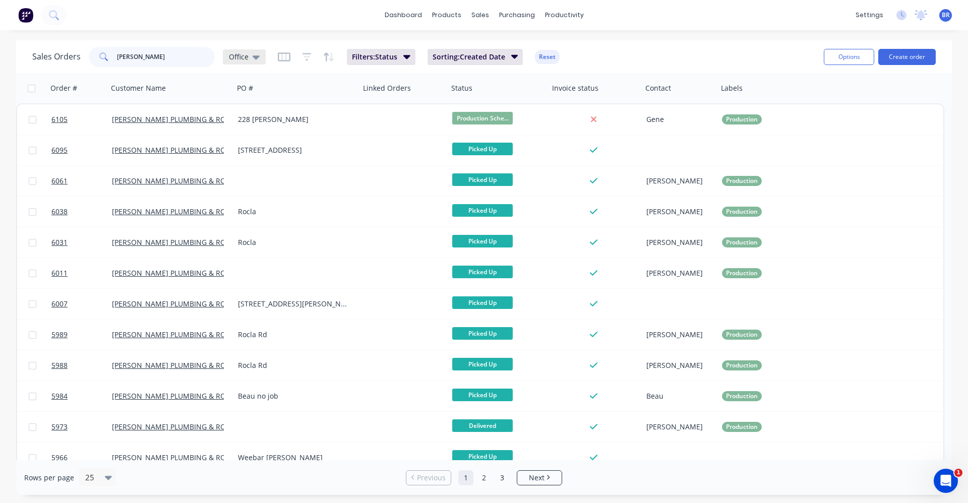
type input "[PERSON_NAME]"
click at [256, 56] on icon at bounding box center [256, 57] width 7 height 4
click at [254, 265] on button "Quotes" at bounding box center [283, 264] width 115 height 12
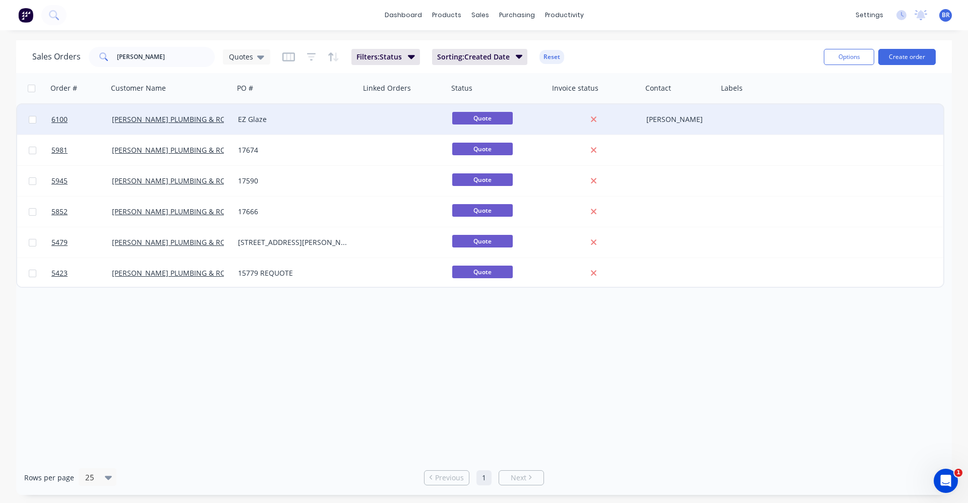
click at [307, 127] on div "EZ Glaze" at bounding box center [297, 119] width 126 height 30
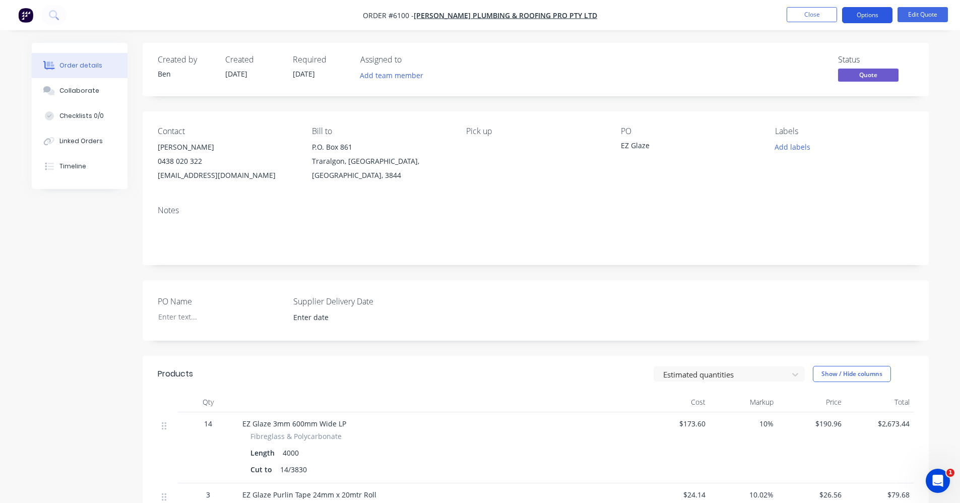
click at [865, 15] on button "Options" at bounding box center [867, 15] width 50 height 16
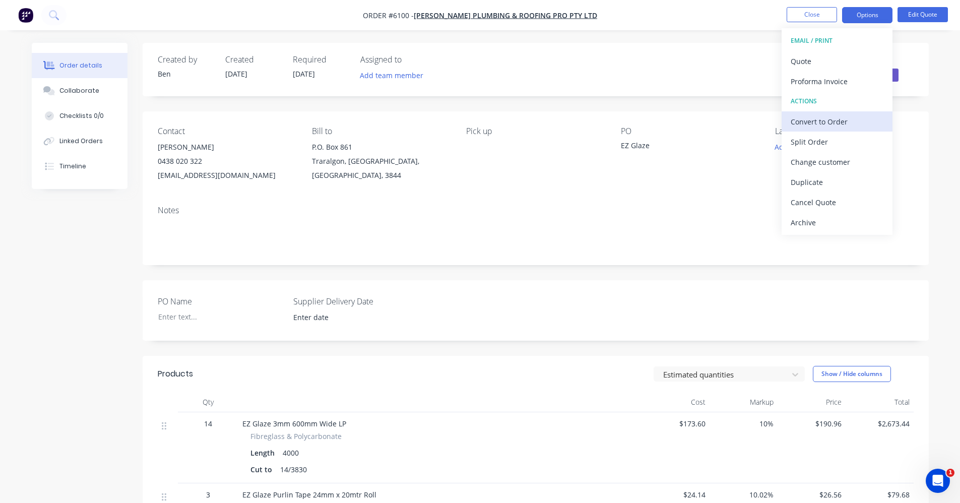
click at [818, 122] on div "Convert to Order" at bounding box center [837, 121] width 93 height 15
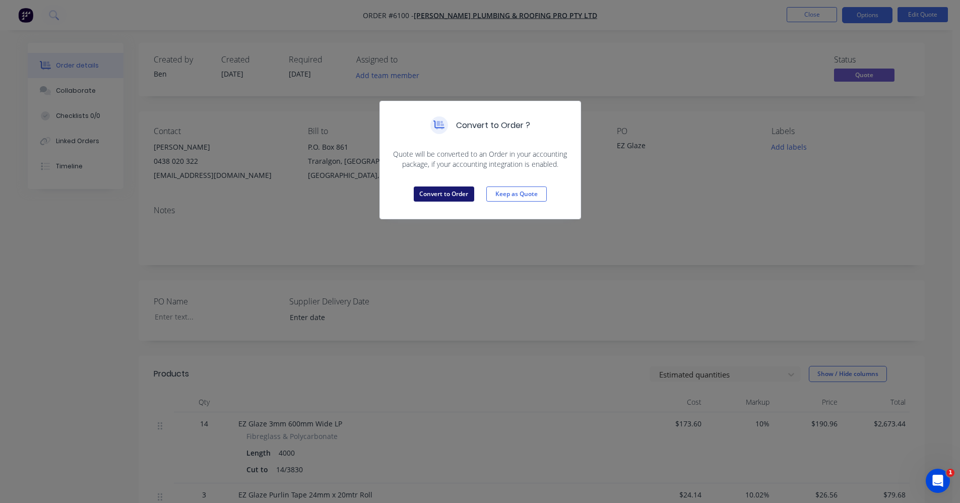
click at [433, 195] on button "Convert to Order" at bounding box center [444, 194] width 60 height 15
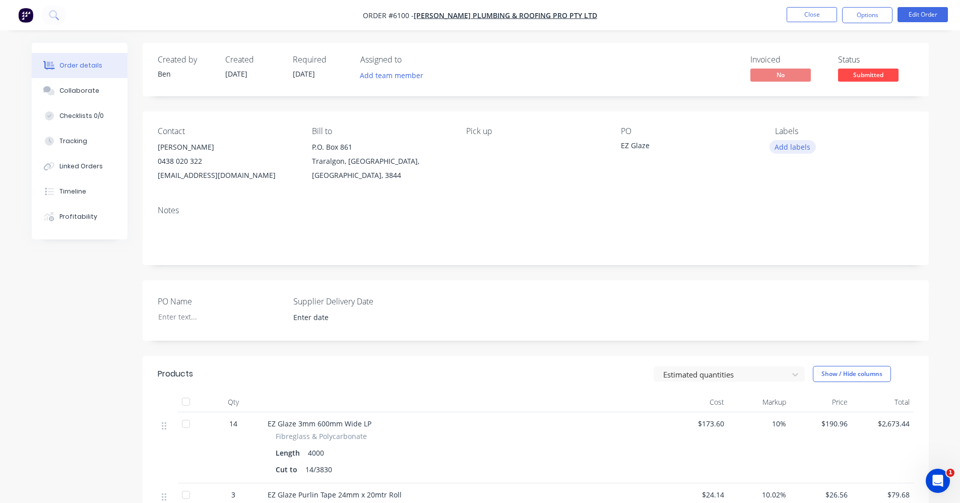
click at [786, 146] on button "Add labels" at bounding box center [793, 147] width 46 height 14
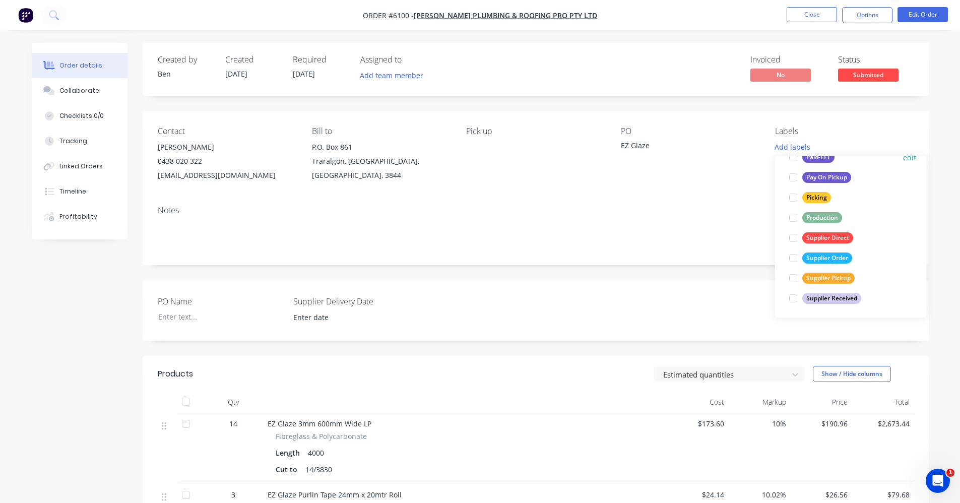
scroll to position [202, 0]
click at [828, 257] on div "Supplier Order" at bounding box center [828, 257] width 50 height 11
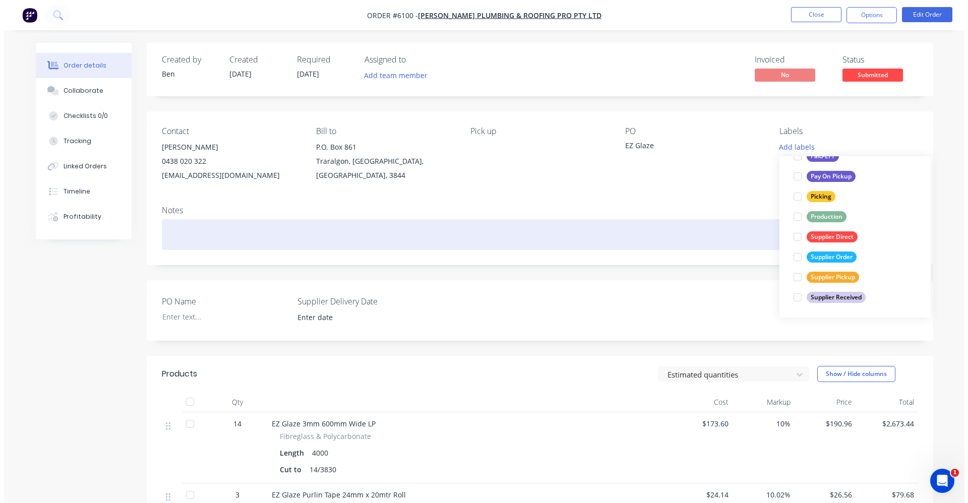
scroll to position [0, 0]
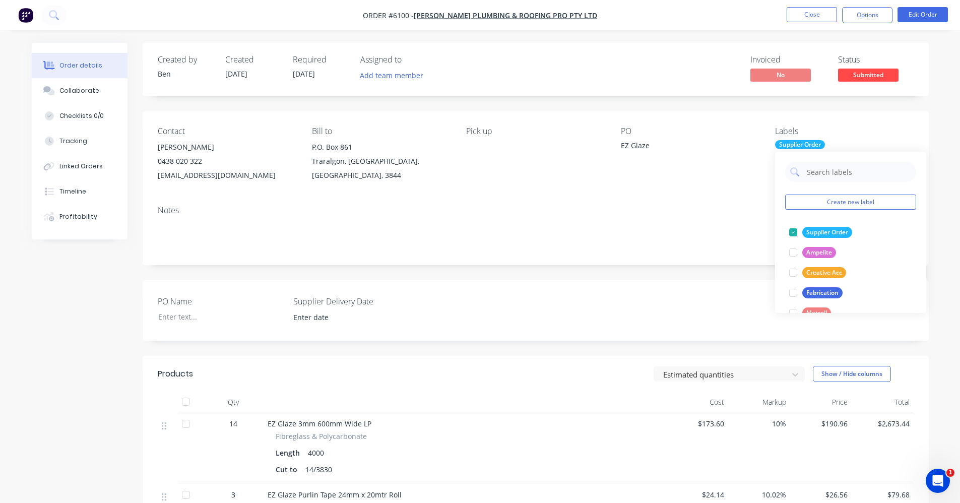
click at [690, 79] on div "Invoiced No Status Submitted" at bounding box center [687, 69] width 453 height 29
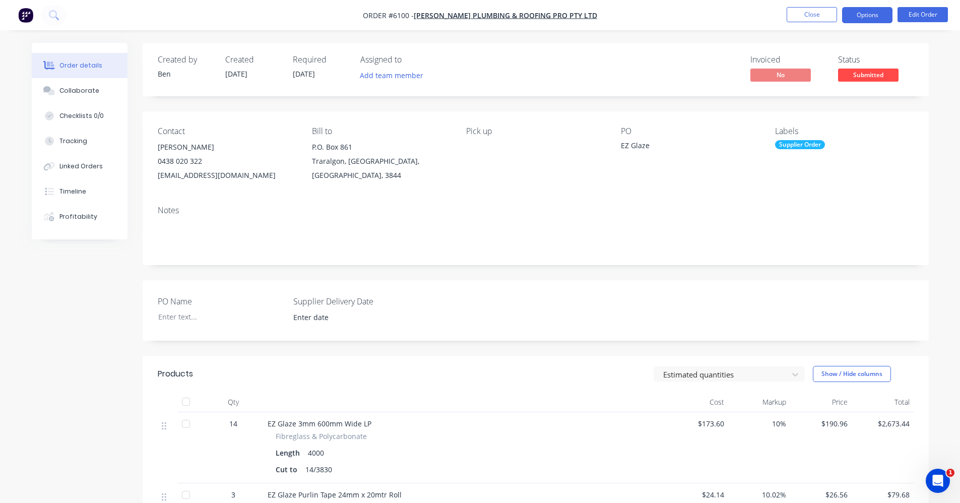
click at [880, 16] on button "Options" at bounding box center [867, 15] width 50 height 16
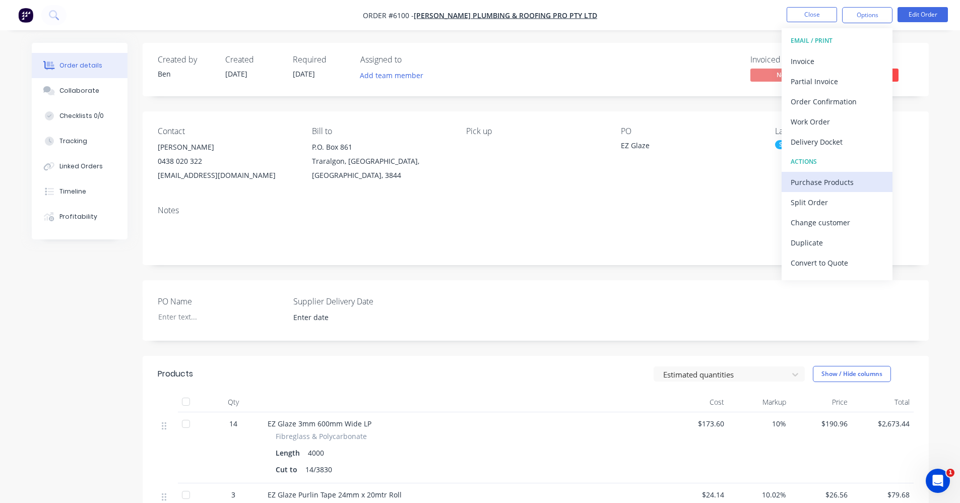
click at [828, 181] on div "Purchase Products" at bounding box center [837, 182] width 93 height 15
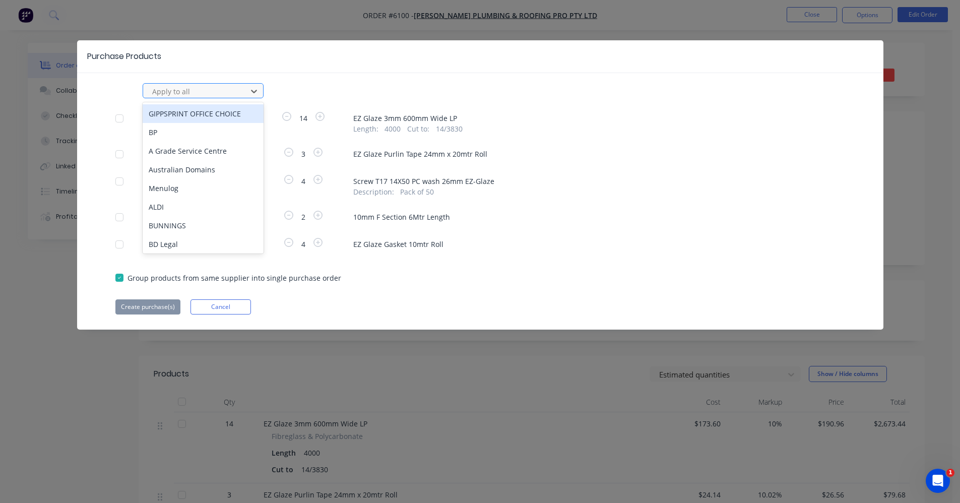
click at [188, 94] on div at bounding box center [196, 91] width 91 height 13
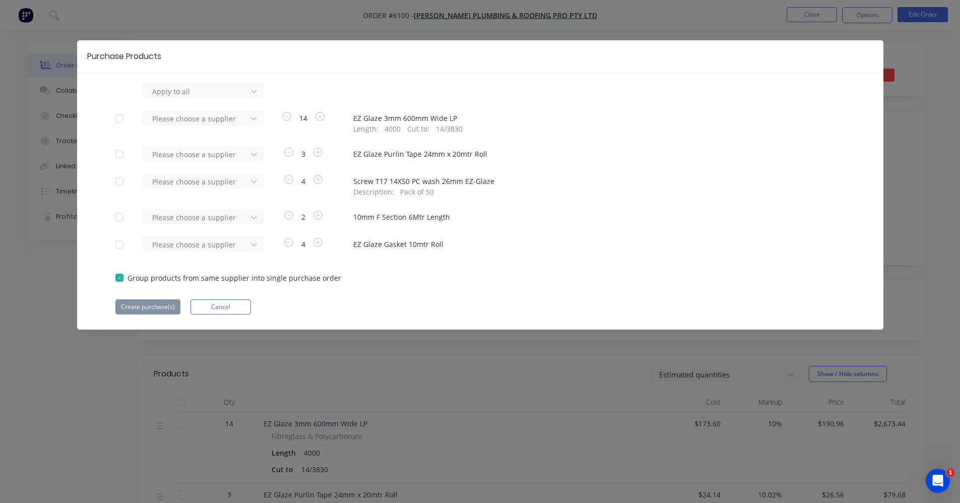
drag, startPoint x: 309, startPoint y: 87, endPoint x: 231, endPoint y: 108, distance: 81.1
click at [305, 88] on div "Apply to all" at bounding box center [480, 90] width 730 height 15
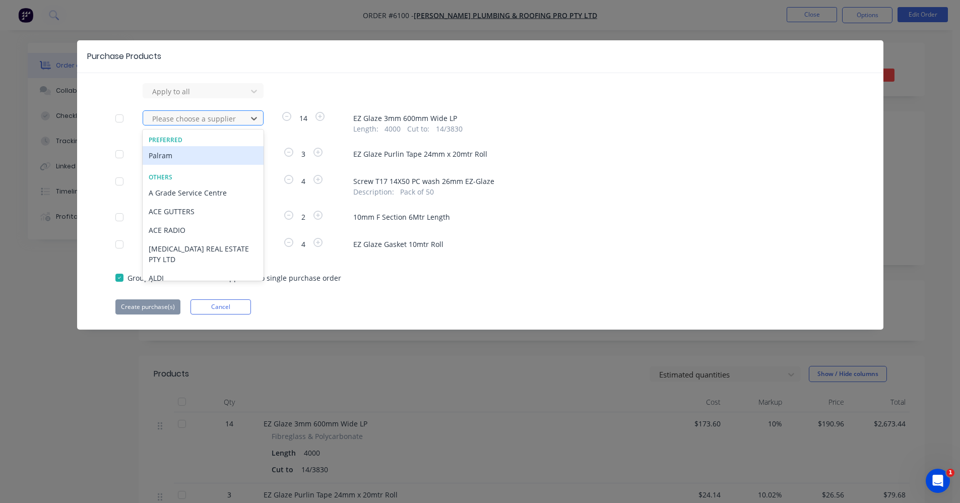
click at [200, 117] on div at bounding box center [196, 118] width 91 height 13
click at [165, 153] on div "Palram" at bounding box center [203, 155] width 121 height 19
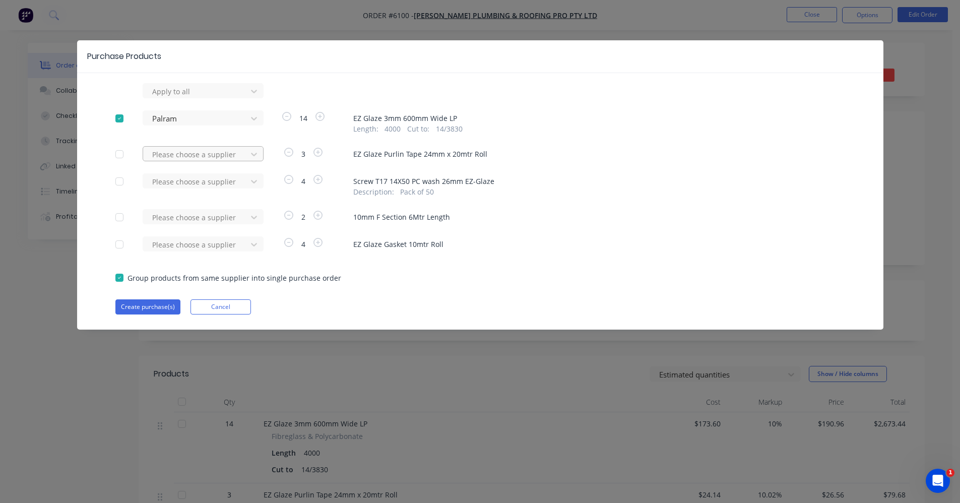
click at [160, 156] on div at bounding box center [196, 154] width 91 height 13
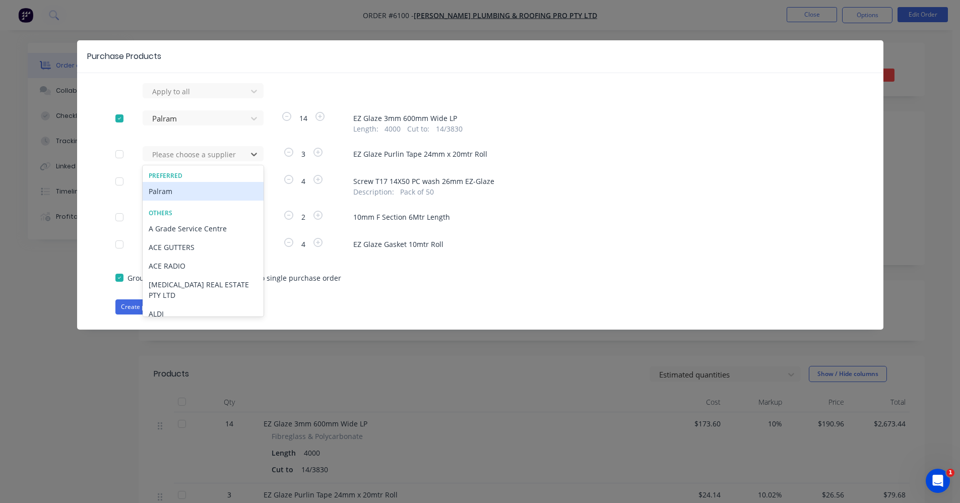
click at [161, 190] on div "Palram" at bounding box center [203, 191] width 121 height 19
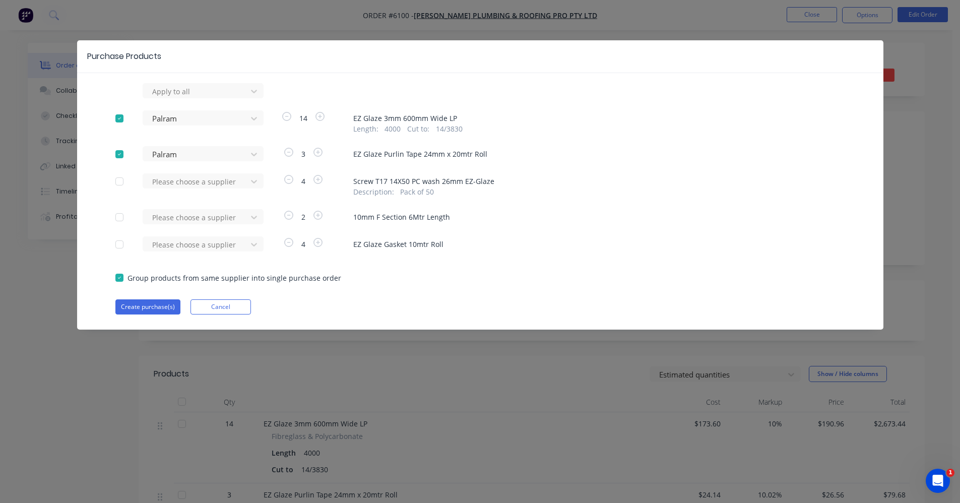
click at [162, 193] on div "Please choose a supplier" at bounding box center [198, 185] width 111 height 24
click at [163, 184] on div at bounding box center [196, 181] width 91 height 13
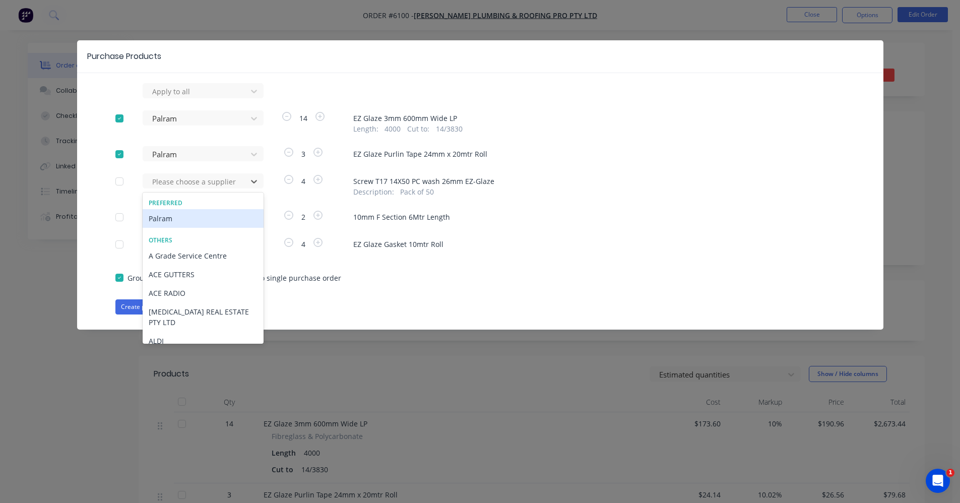
click at [166, 217] on div "Palram" at bounding box center [203, 218] width 121 height 19
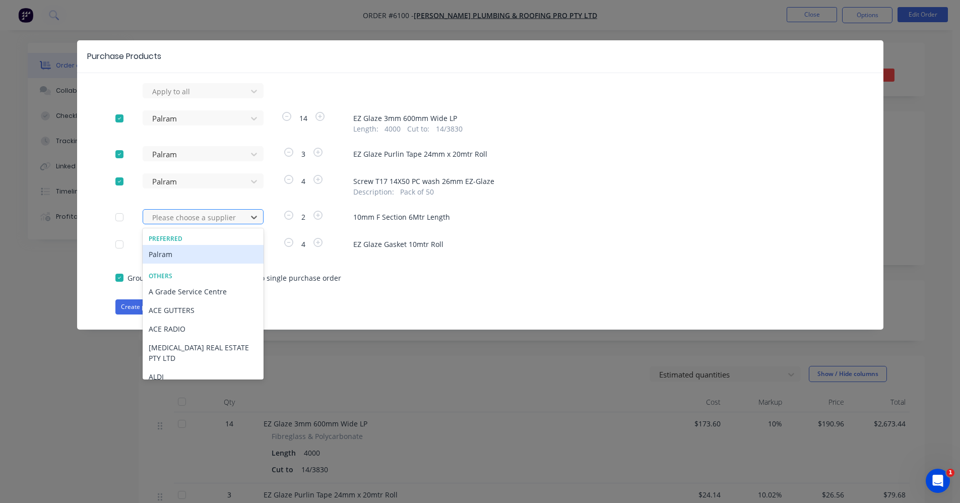
click at [165, 216] on div at bounding box center [196, 217] width 91 height 13
drag, startPoint x: 173, startPoint y: 253, endPoint x: 165, endPoint y: 256, distance: 8.9
click at [173, 254] on div "Palram" at bounding box center [203, 254] width 121 height 19
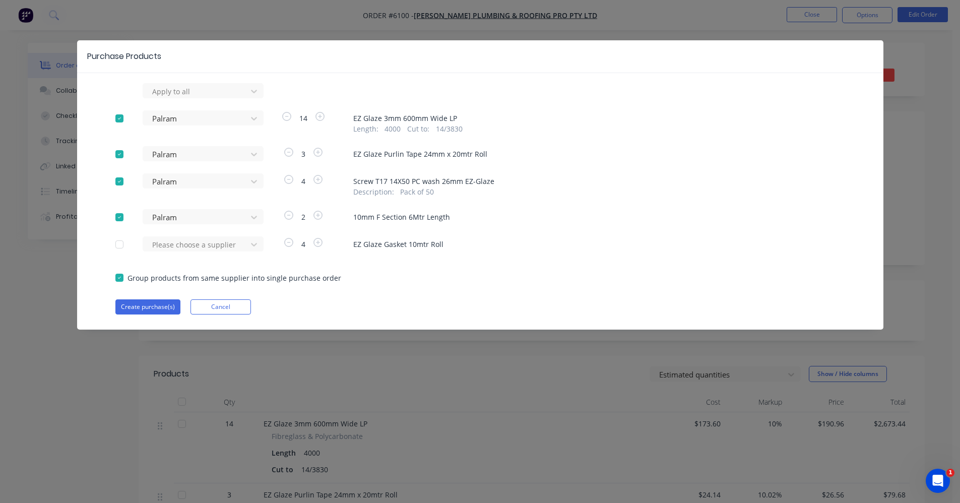
click at [162, 256] on div "Apply to all Palram 14 EZ Glaze 3mm 600mm Wide LP Length : 4000 Cut to : 14/383…" at bounding box center [480, 198] width 807 height 231
drag, startPoint x: 165, startPoint y: 247, endPoint x: 161, endPoint y: 255, distance: 8.6
click at [165, 249] on div at bounding box center [196, 244] width 91 height 13
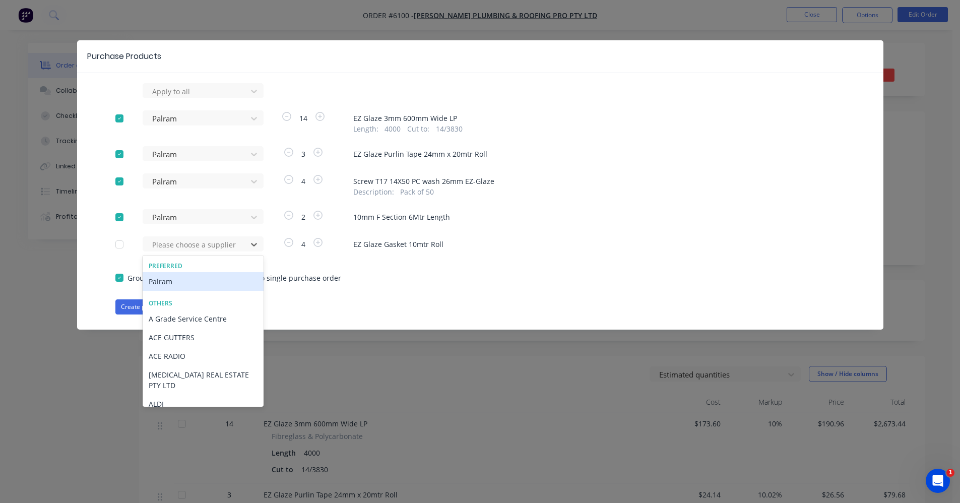
click at [164, 277] on div "Palram" at bounding box center [203, 281] width 121 height 19
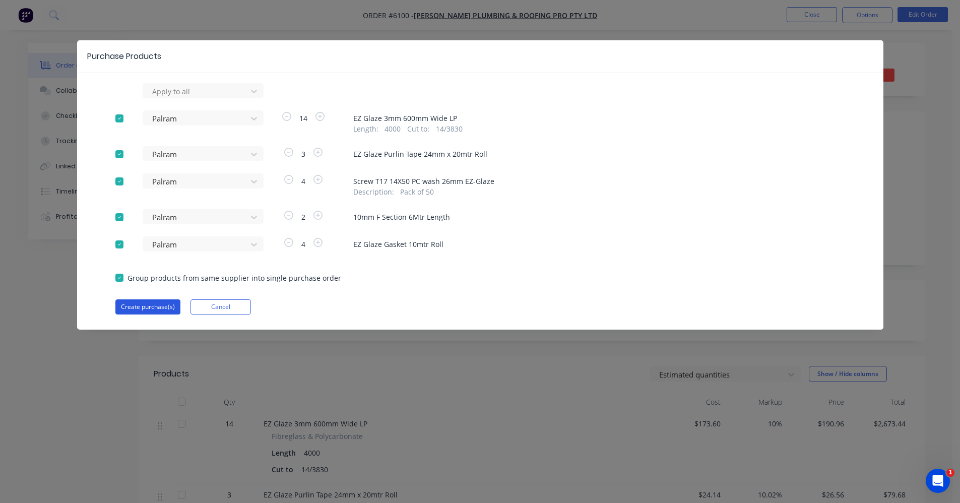
click at [140, 303] on button "Create purchase(s)" at bounding box center [147, 306] width 65 height 15
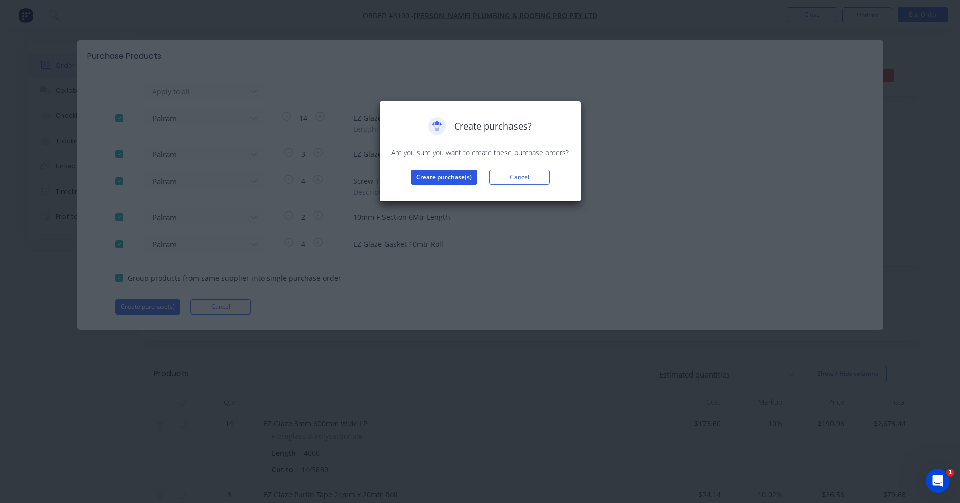
click at [438, 177] on button "Create purchase(s)" at bounding box center [444, 177] width 67 height 15
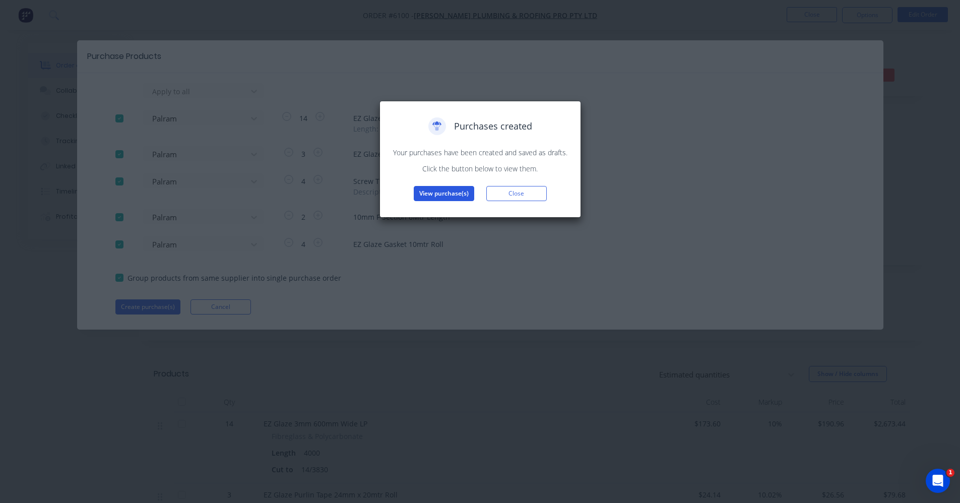
click at [444, 195] on button "View purchase(s)" at bounding box center [444, 193] width 60 height 15
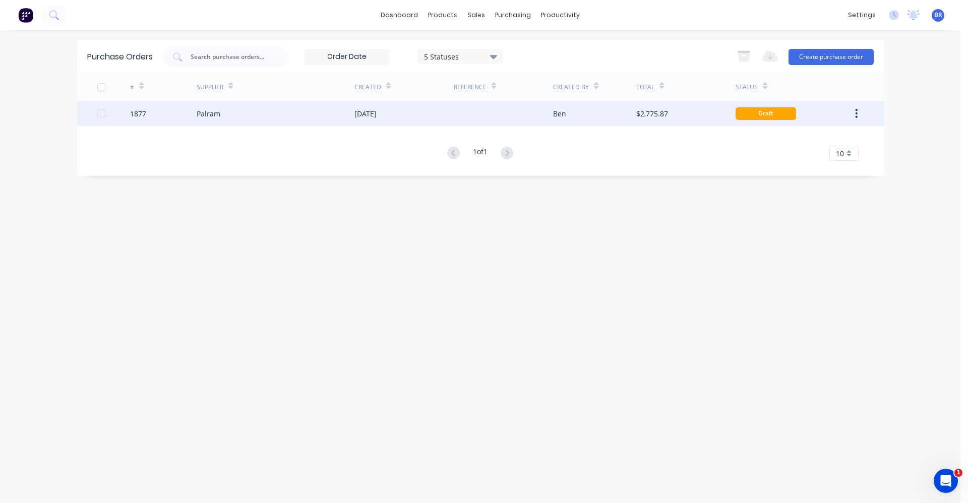
click at [308, 113] on div "Palram" at bounding box center [276, 113] width 158 height 25
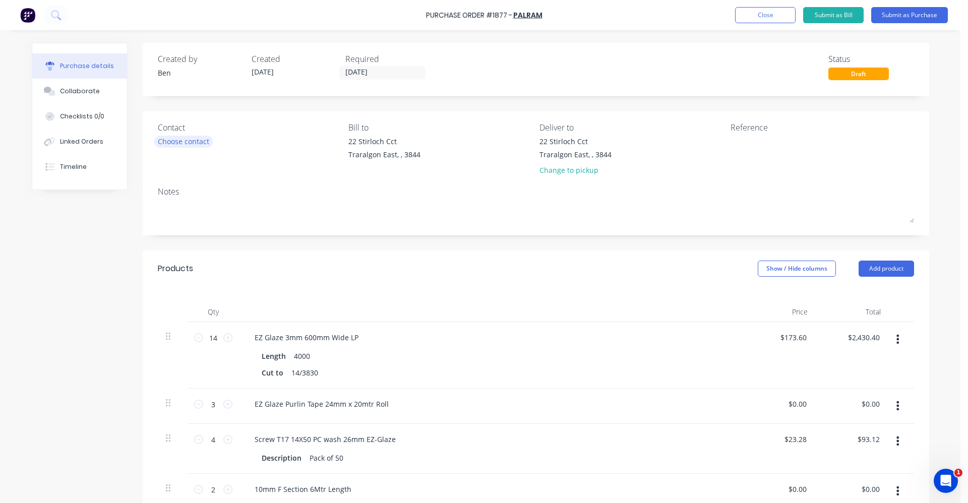
click at [176, 143] on div "Choose contact" at bounding box center [183, 141] width 51 height 11
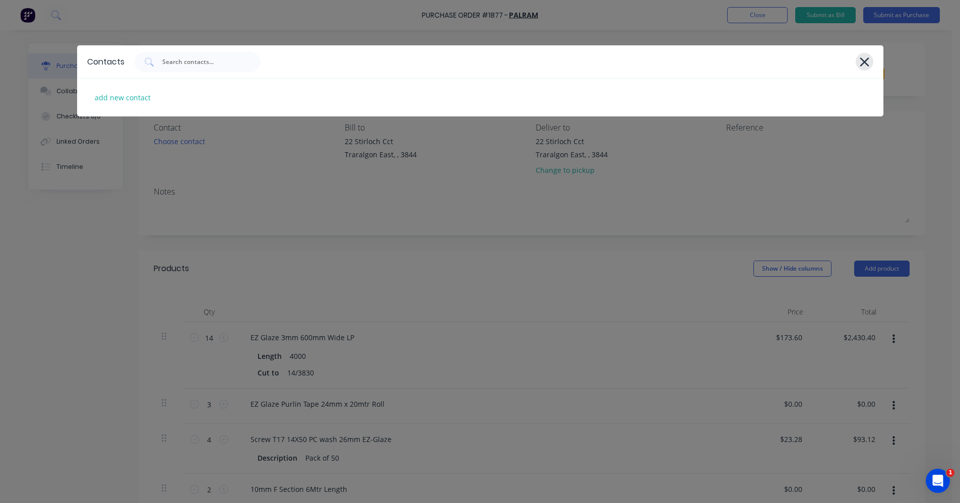
drag, startPoint x: 864, startPoint y: 59, endPoint x: 845, endPoint y: 74, distance: 24.1
click at [862, 61] on icon at bounding box center [865, 62] width 11 height 14
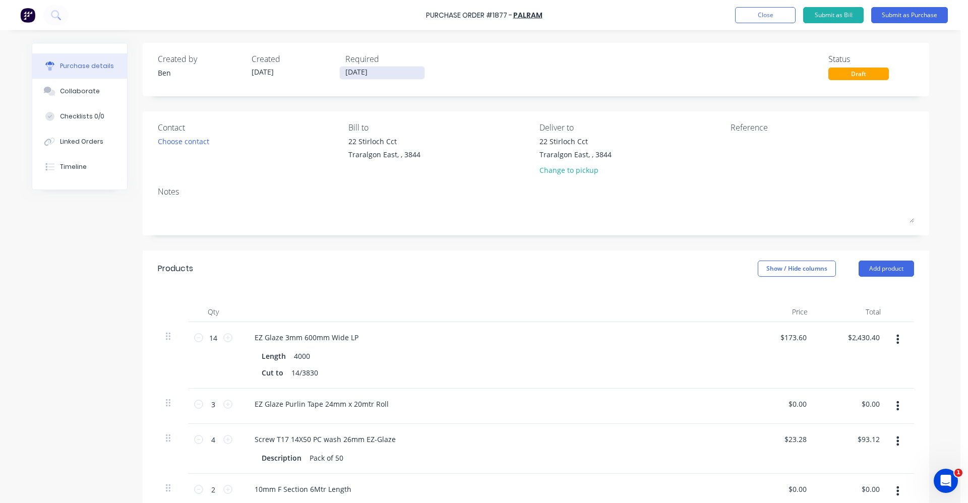
click at [356, 71] on input "[DATE]" at bounding box center [382, 73] width 85 height 13
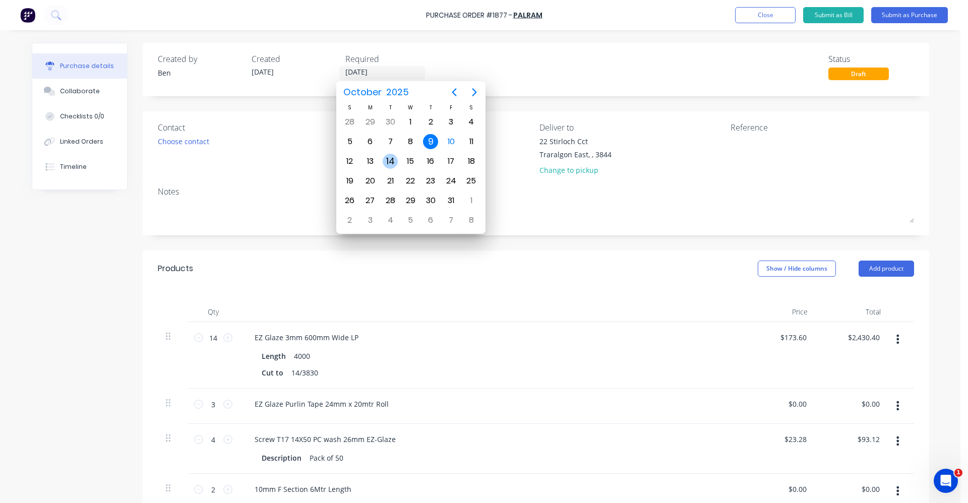
drag, startPoint x: 383, startPoint y: 159, endPoint x: 399, endPoint y: 160, distance: 16.1
click at [383, 160] on div "14" at bounding box center [390, 161] width 15 height 15
type input "[DATE]"
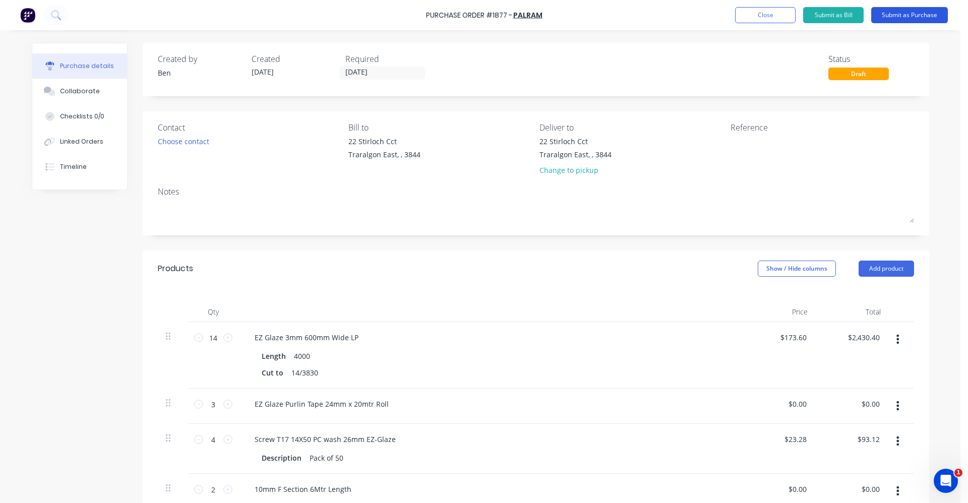
click at [909, 17] on button "Submit as Purchase" at bounding box center [909, 15] width 77 height 16
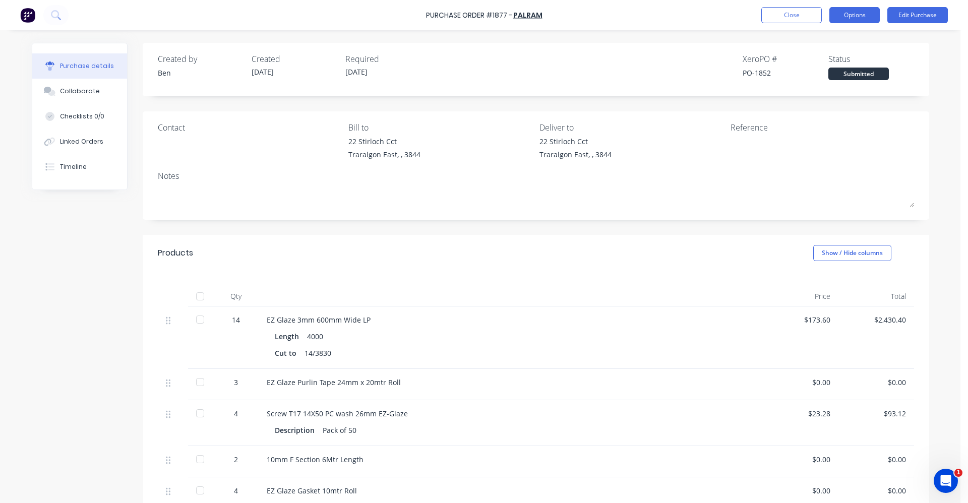
click at [848, 17] on button "Options" at bounding box center [854, 15] width 50 height 16
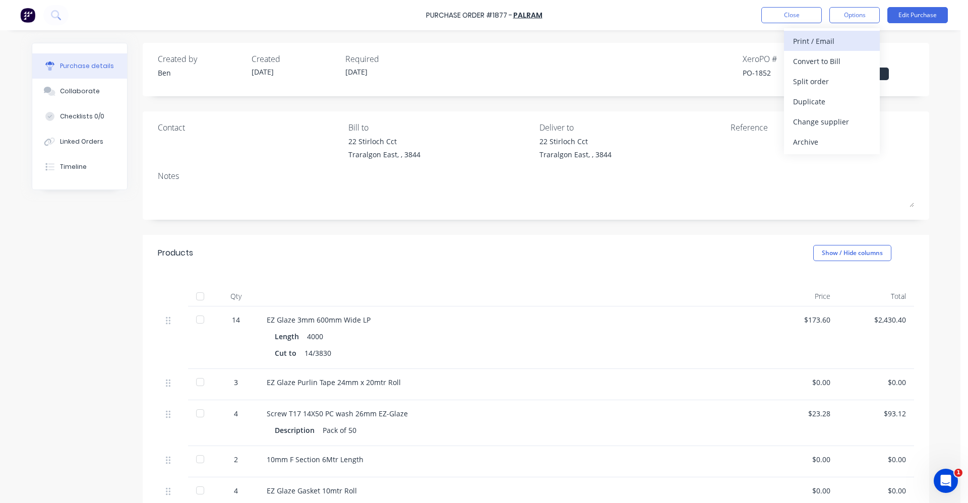
click at [815, 43] on div "Print / Email" at bounding box center [832, 41] width 78 height 15
click at [807, 65] on div "With pricing" at bounding box center [832, 61] width 78 height 15
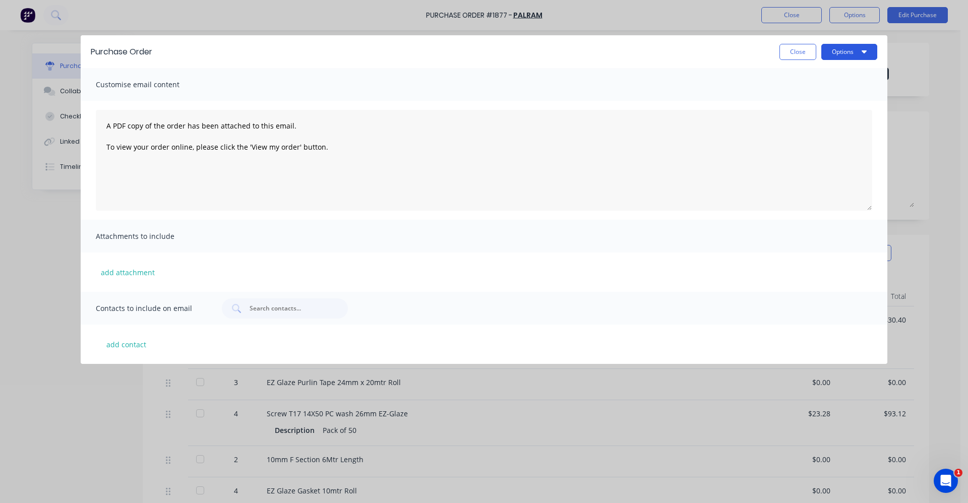
click at [862, 54] on icon "button" at bounding box center [864, 51] width 5 height 8
click at [810, 100] on div "Print" at bounding box center [830, 97] width 78 height 15
drag, startPoint x: 585, startPoint y: 53, endPoint x: 596, endPoint y: 54, distance: 11.2
click at [596, 54] on div "Close Options" at bounding box center [519, 52] width 715 height 16
click at [799, 54] on button "Close" at bounding box center [797, 52] width 37 height 16
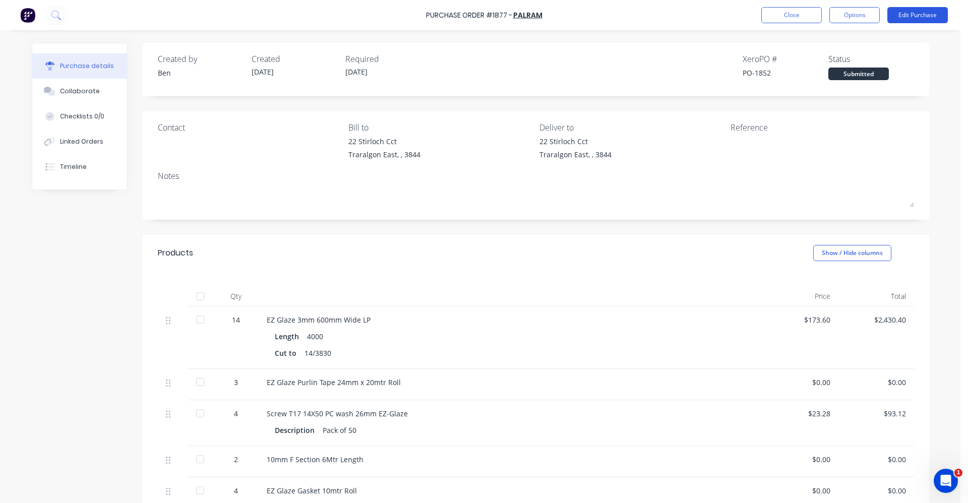
click at [919, 16] on button "Edit Purchase" at bounding box center [917, 15] width 60 height 16
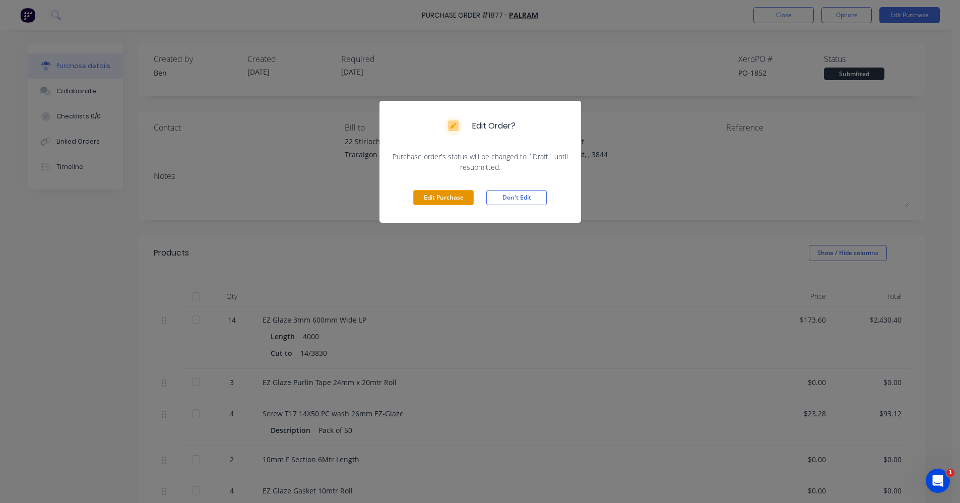
drag, startPoint x: 436, startPoint y: 193, endPoint x: 443, endPoint y: 196, distance: 7.9
click at [439, 194] on button "Edit Purchase" at bounding box center [443, 197] width 60 height 15
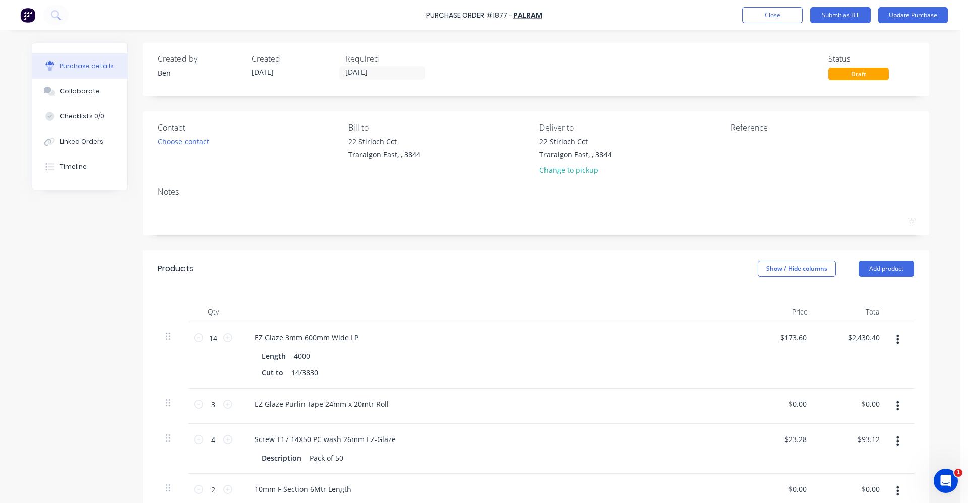
scroll to position [101, 0]
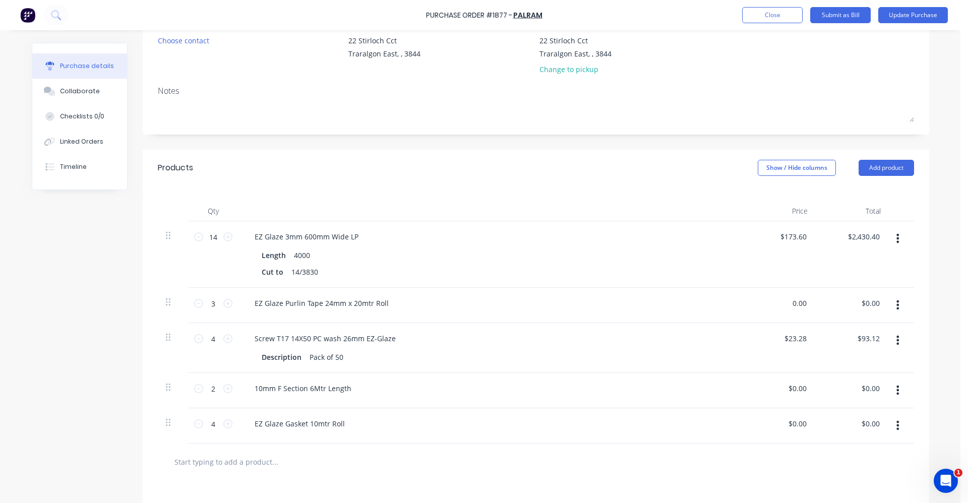
drag, startPoint x: 802, startPoint y: 304, endPoint x: 750, endPoint y: 305, distance: 52.4
click at [750, 305] on div "0.00 0.00" at bounding box center [779, 305] width 73 height 35
type input "24.14"
type input "72.42"
type input "$24.14"
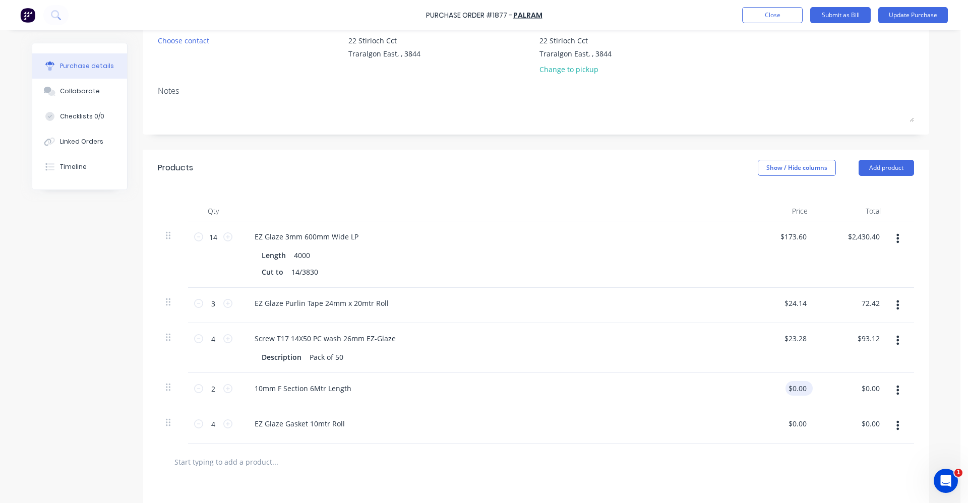
type input "$72.42"
drag, startPoint x: 802, startPoint y: 387, endPoint x: 760, endPoint y: 379, distance: 43.1
click at [762, 382] on div "0.00 0.00" at bounding box center [779, 390] width 73 height 35
type input "$100.36"
type input "$200.72"
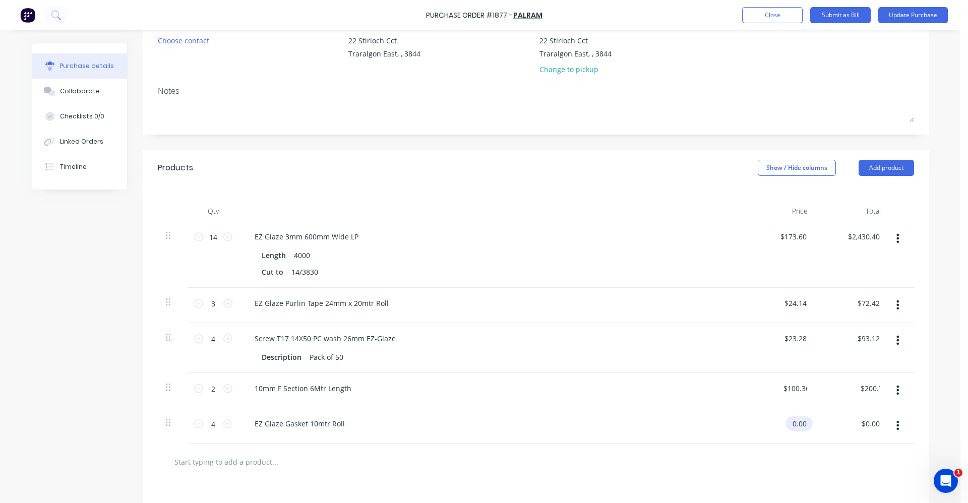
click at [802, 427] on input "0.00" at bounding box center [796, 423] width 23 height 15
click at [800, 423] on input "0.00" at bounding box center [799, 423] width 19 height 15
type input "0"
type input "63.44"
type input "253.76"
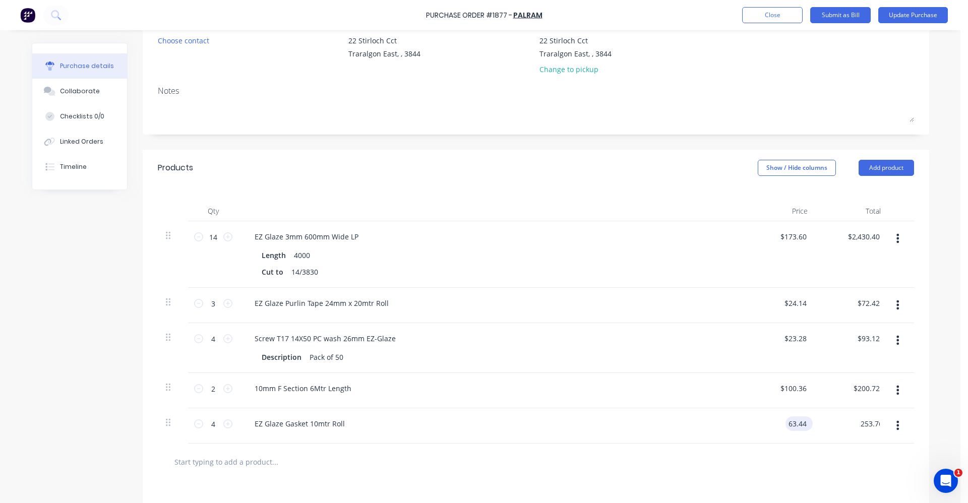
type input "$63.44"
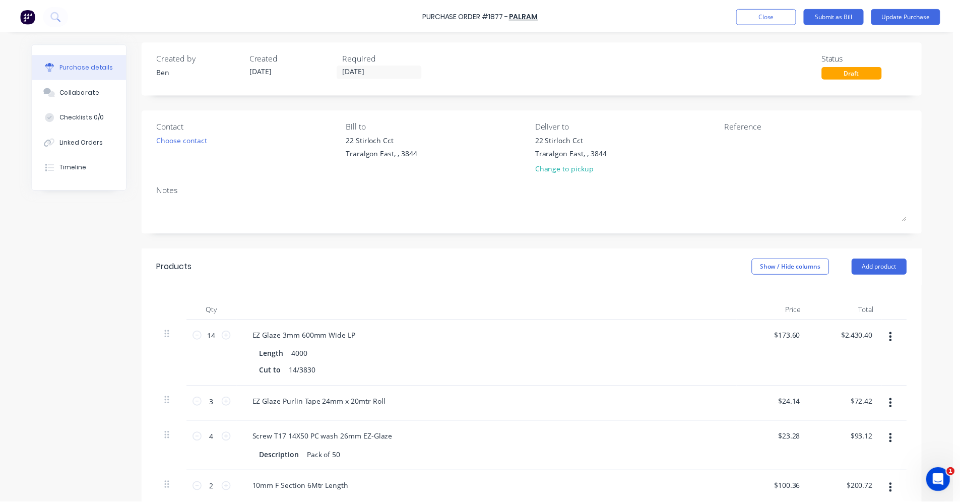
scroll to position [0, 0]
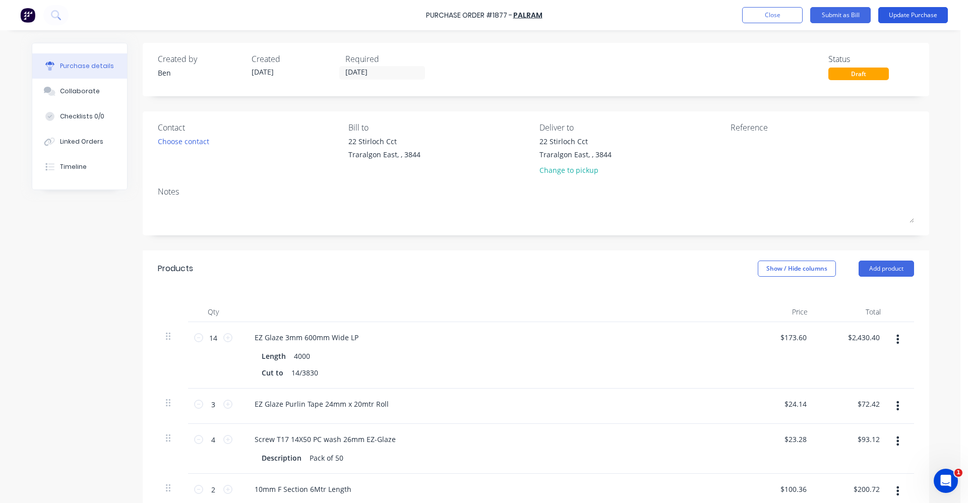
type input "$253.76"
click at [917, 17] on button "Update Purchase" at bounding box center [913, 15] width 70 height 16
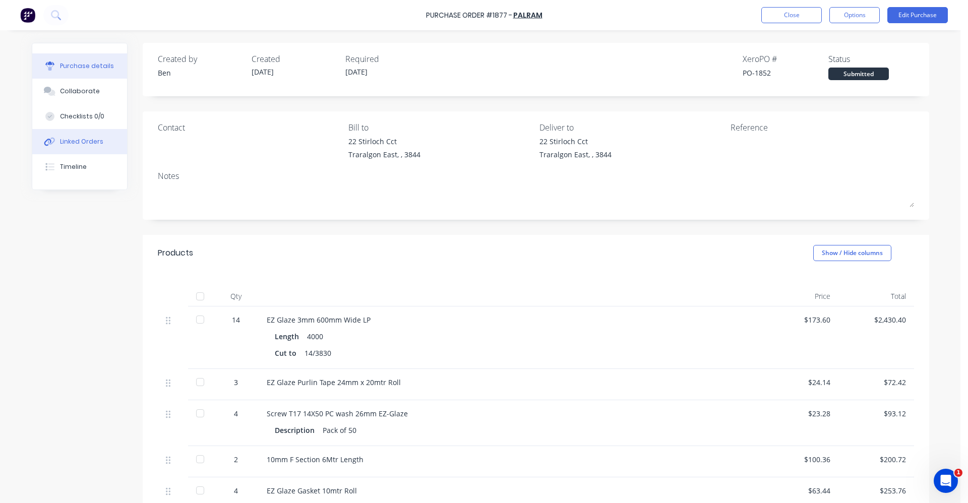
click at [71, 148] on button "Linked Orders" at bounding box center [79, 141] width 95 height 25
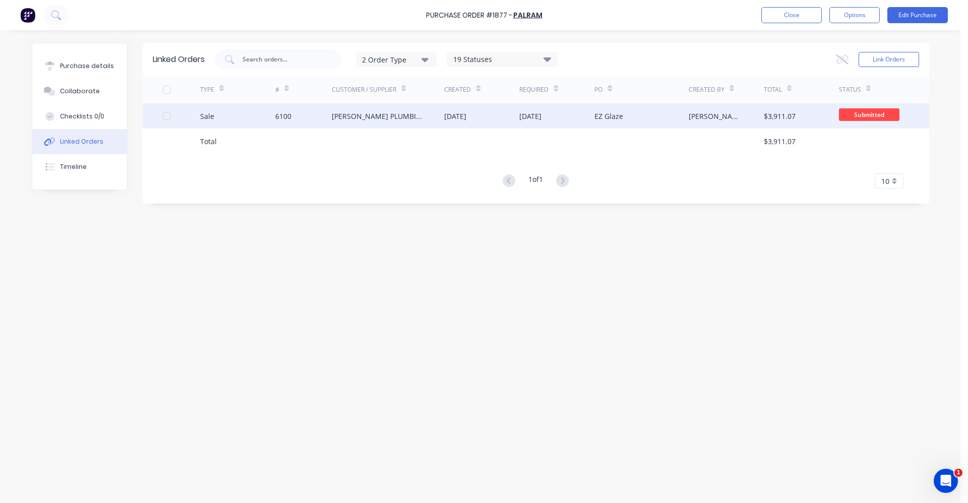
click at [389, 117] on div "[PERSON_NAME] PLUMBING & ROOFING PRO PTY LTD" at bounding box center [378, 116] width 93 height 11
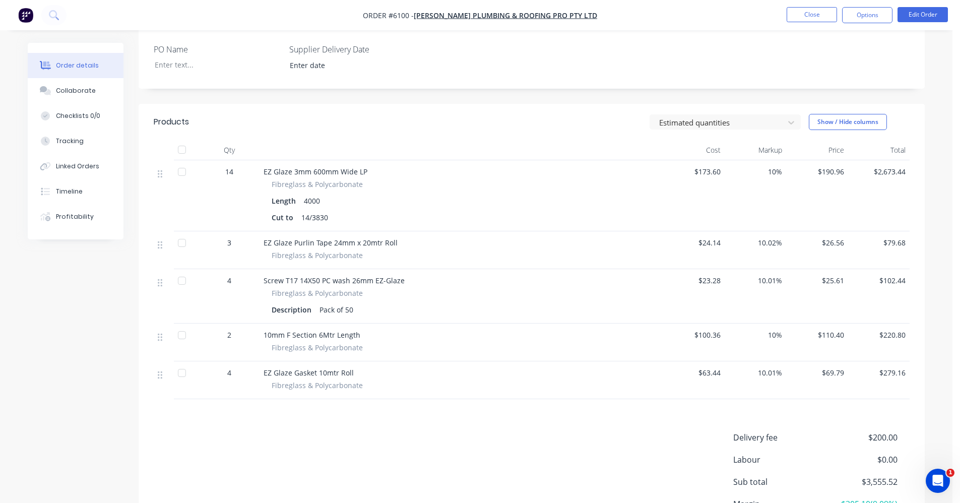
scroll to position [350, 0]
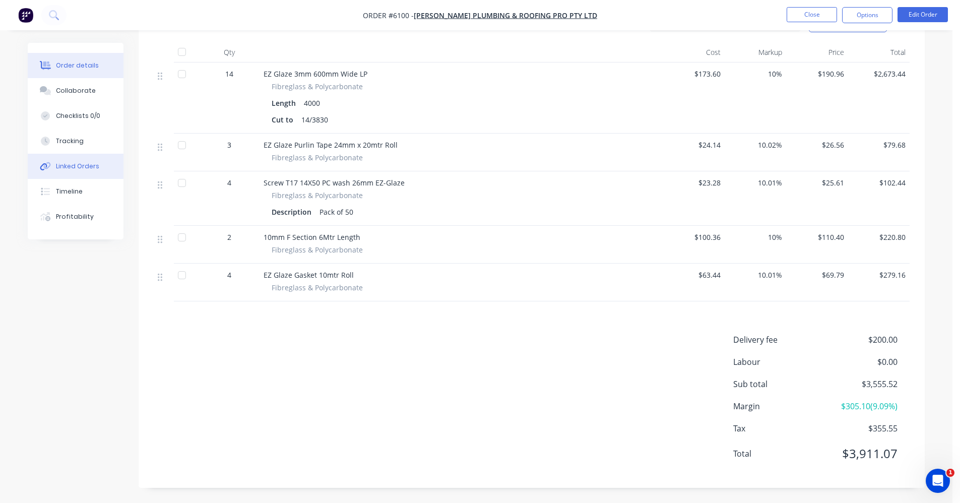
drag, startPoint x: 71, startPoint y: 172, endPoint x: 112, endPoint y: 170, distance: 41.9
click at [71, 171] on button "Linked Orders" at bounding box center [76, 166] width 96 height 25
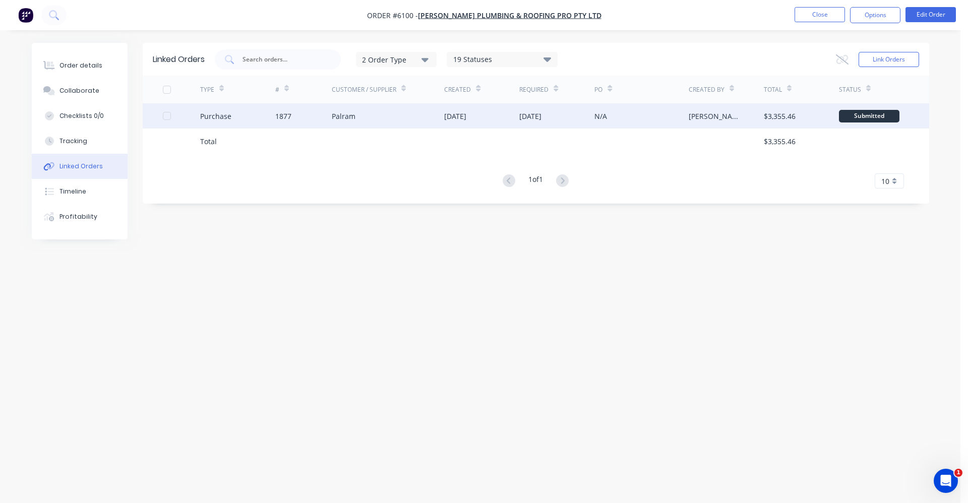
click at [466, 120] on div "[DATE]" at bounding box center [455, 116] width 22 height 11
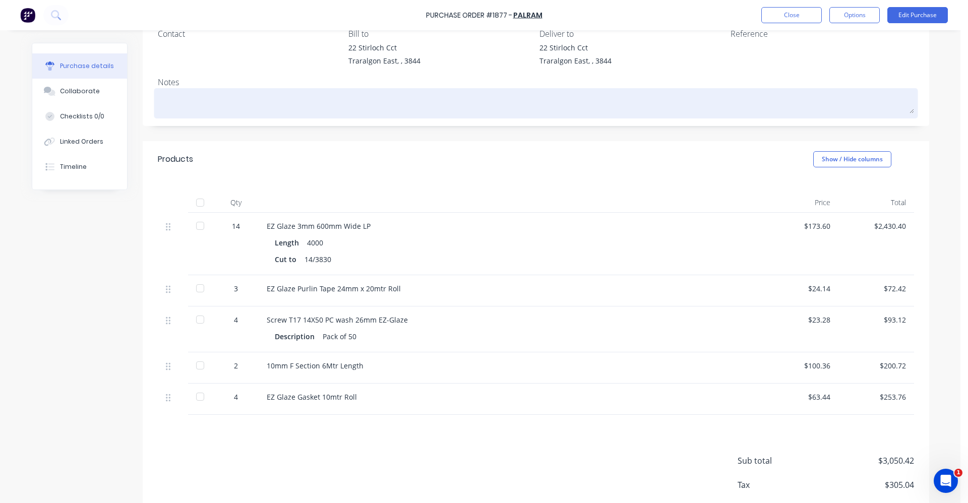
scroll to position [149, 0]
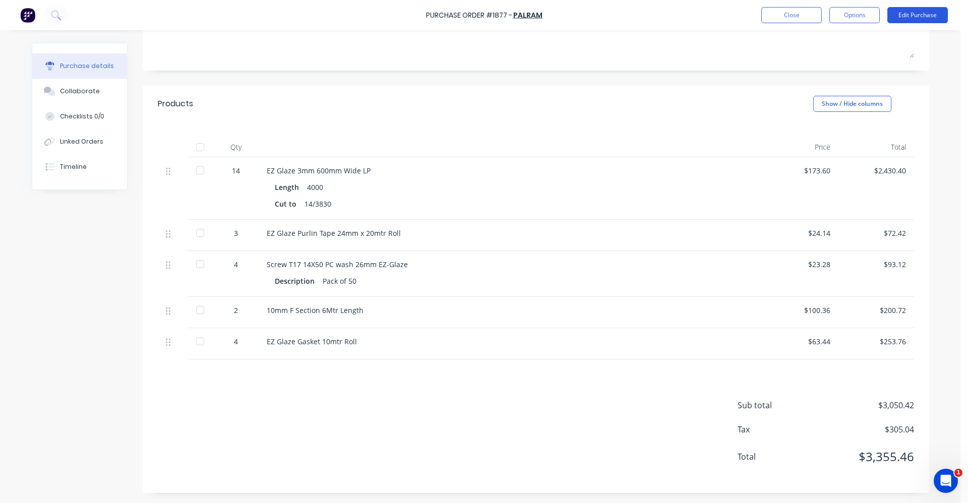
click at [900, 15] on button "Edit Purchase" at bounding box center [917, 15] width 60 height 16
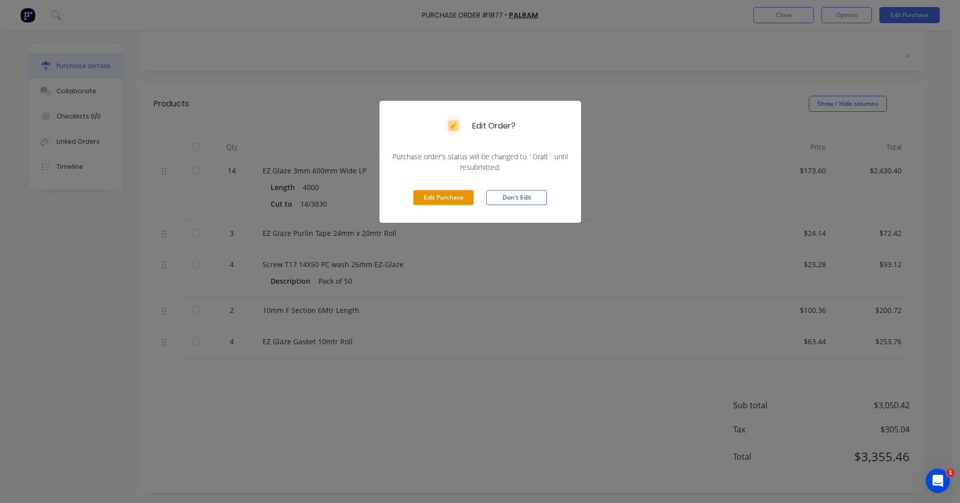
click at [444, 193] on button "Edit Purchase" at bounding box center [443, 197] width 60 height 15
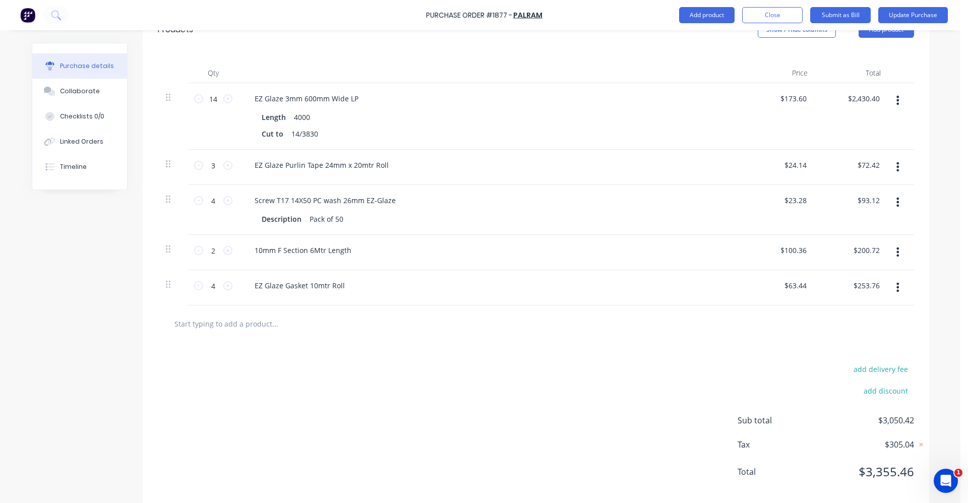
scroll to position [254, 0]
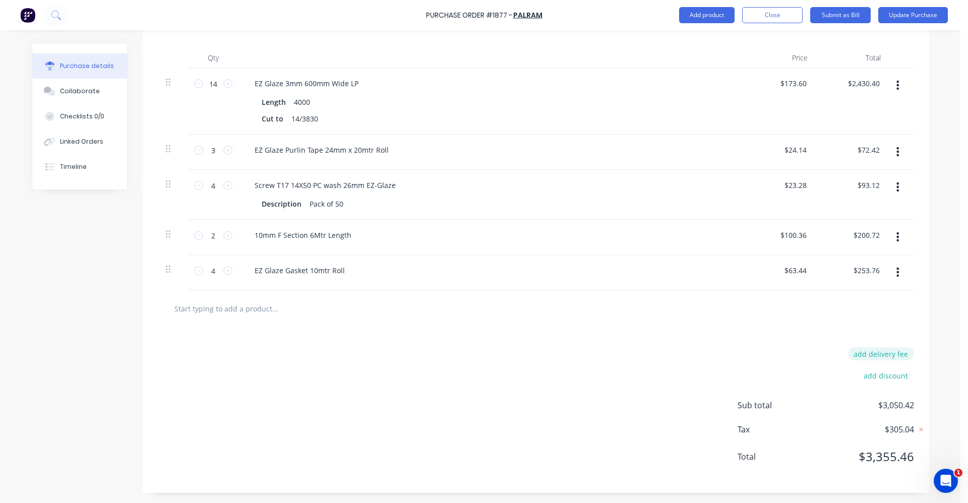
click at [877, 356] on button "add delivery fee" at bounding box center [881, 353] width 66 height 13
type input "$185.00"
click at [594, 314] on div at bounding box center [536, 308] width 740 height 20
click at [766, 19] on button "Close" at bounding box center [772, 15] width 60 height 16
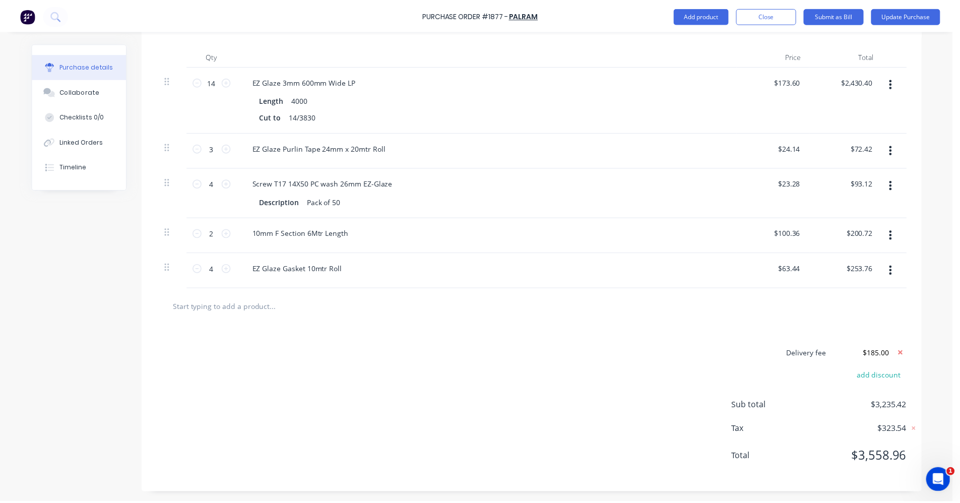
scroll to position [0, 0]
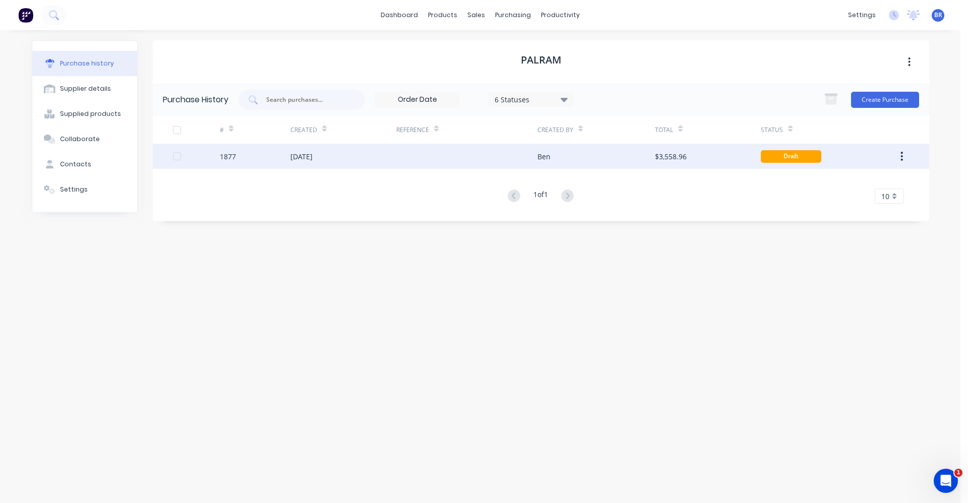
click at [575, 153] on div "Ben" at bounding box center [595, 156] width 117 height 25
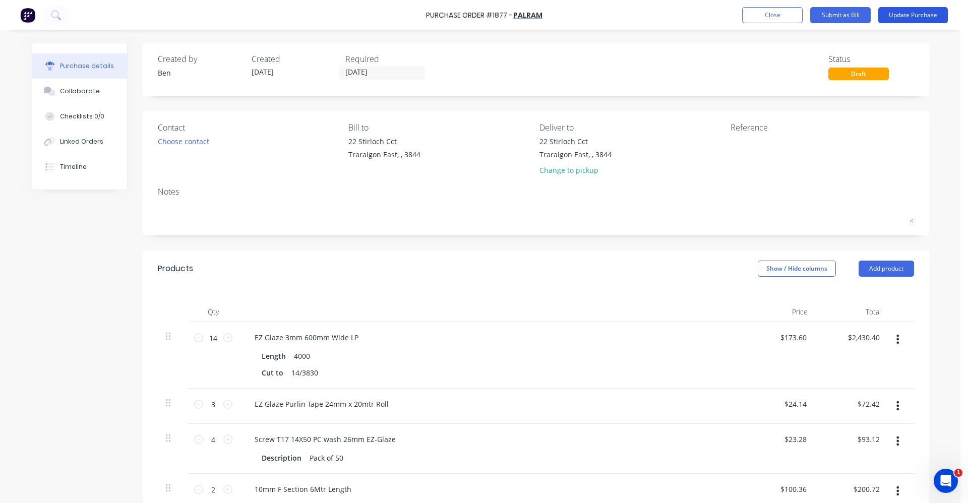
click at [915, 20] on button "Update Purchase" at bounding box center [913, 15] width 70 height 16
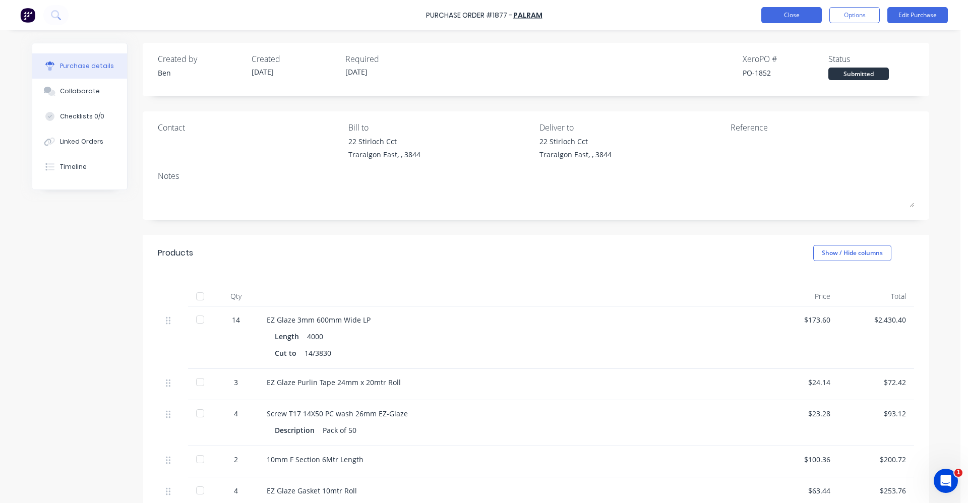
click at [786, 18] on button "Close" at bounding box center [791, 15] width 60 height 16
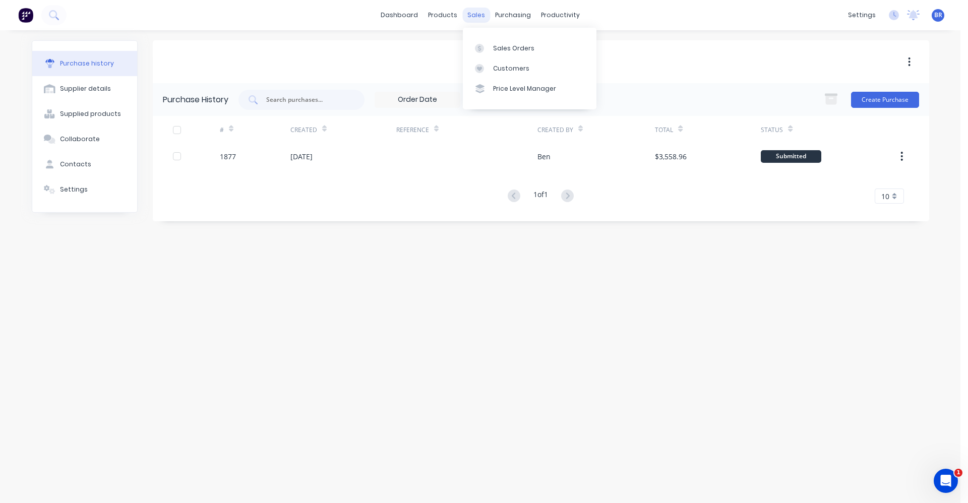
click at [475, 15] on div "sales" at bounding box center [476, 15] width 28 height 15
click at [511, 45] on div "Sales Orders" at bounding box center [513, 48] width 41 height 9
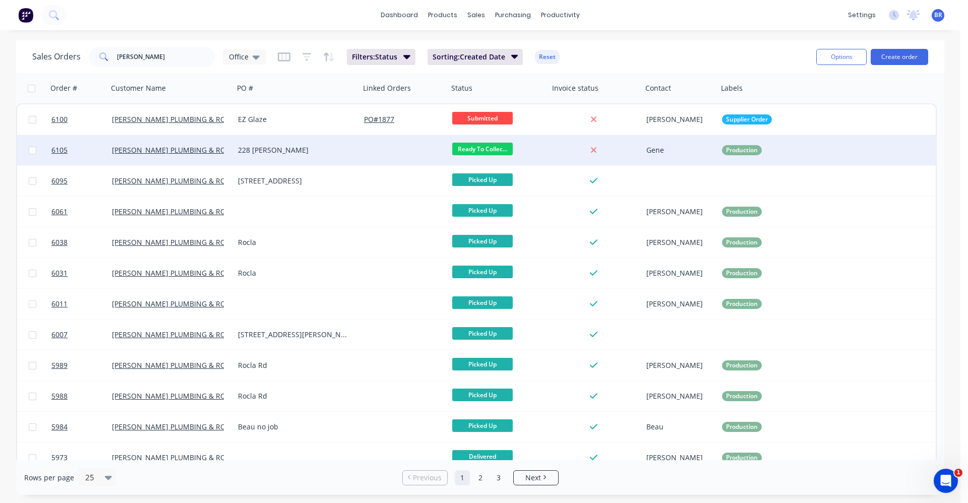
click at [333, 149] on div "228 [PERSON_NAME]" at bounding box center [294, 150] width 112 height 10
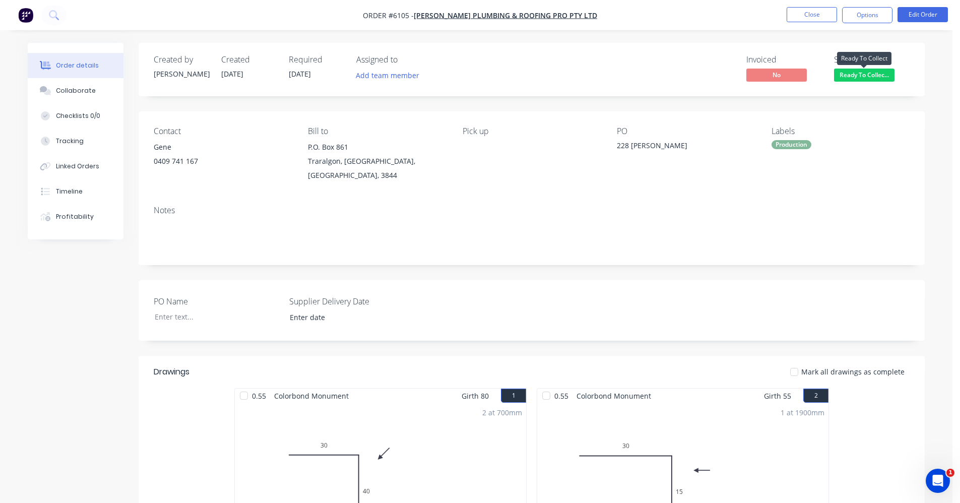
click at [866, 72] on span "Ready To Collec..." at bounding box center [864, 75] width 60 height 13
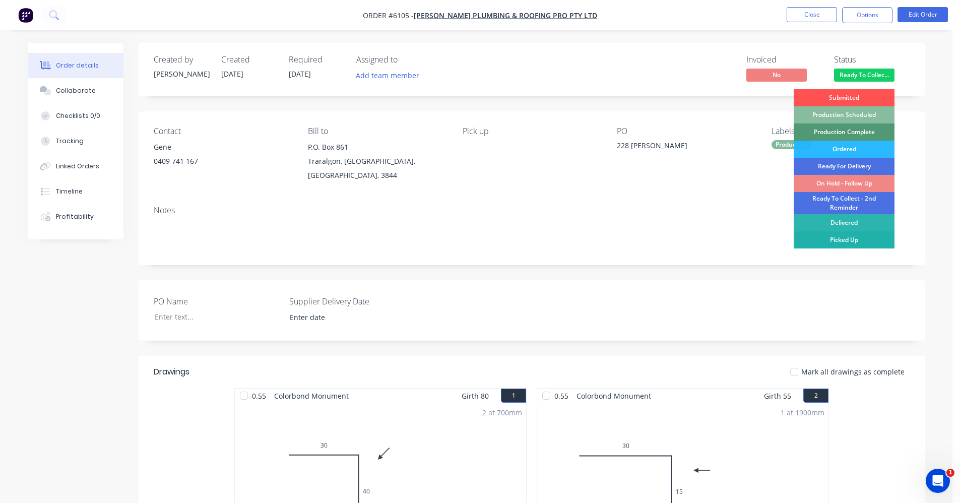
click at [861, 239] on div "Picked Up" at bounding box center [844, 239] width 101 height 17
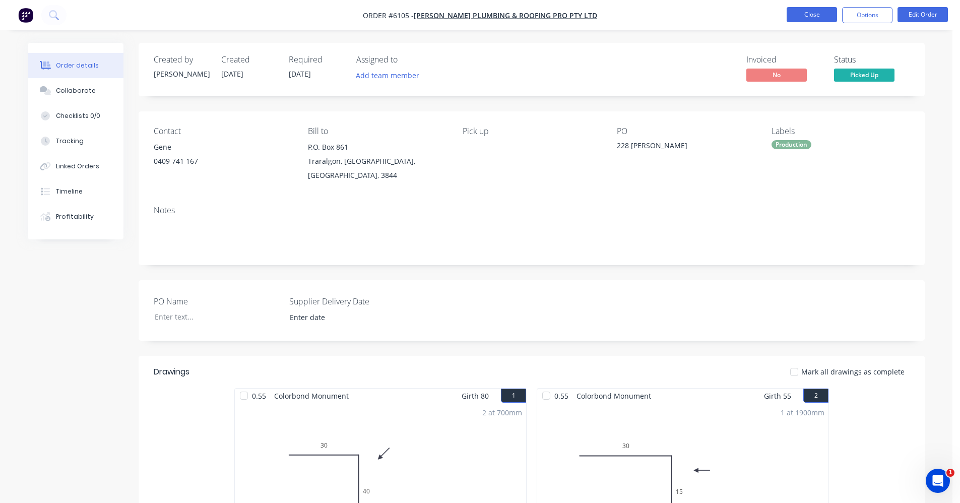
click at [805, 14] on button "Close" at bounding box center [812, 14] width 50 height 15
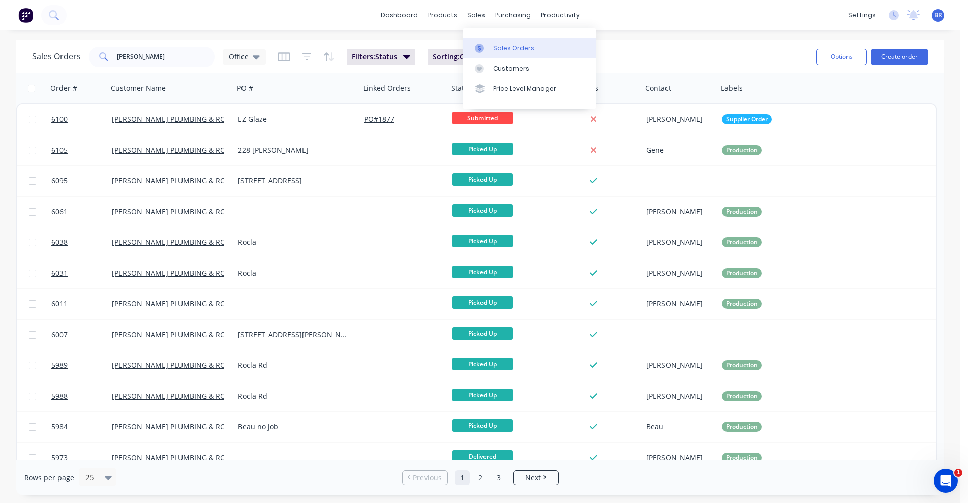
click at [509, 52] on div "Sales Orders" at bounding box center [513, 48] width 41 height 9
drag, startPoint x: 130, startPoint y: 58, endPoint x: 51, endPoint y: 37, distance: 81.6
click at [50, 39] on div "dashboard products sales purchasing productivity dashboard products Product Cat…" at bounding box center [480, 251] width 960 height 503
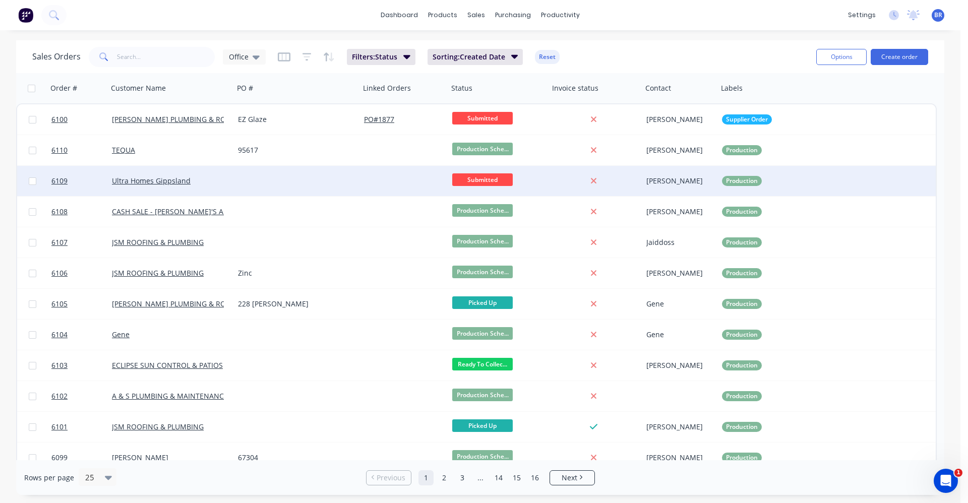
click at [341, 186] on div at bounding box center [297, 181] width 126 height 30
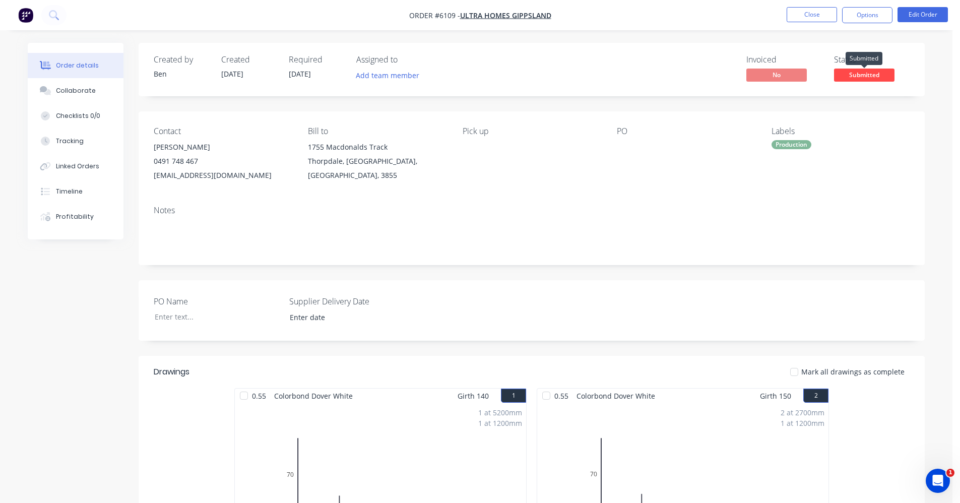
click at [852, 75] on span "Submitted" at bounding box center [864, 75] width 60 height 13
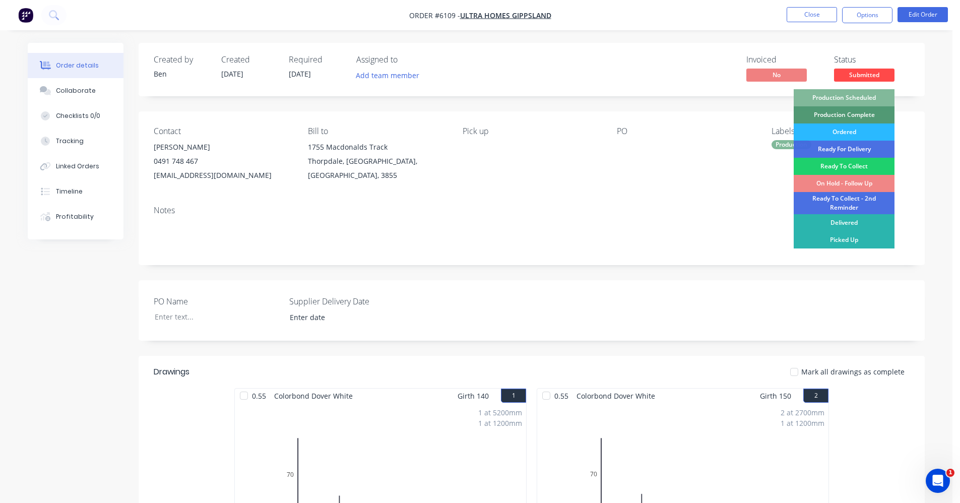
click at [852, 95] on div "Production Scheduled" at bounding box center [844, 97] width 101 height 17
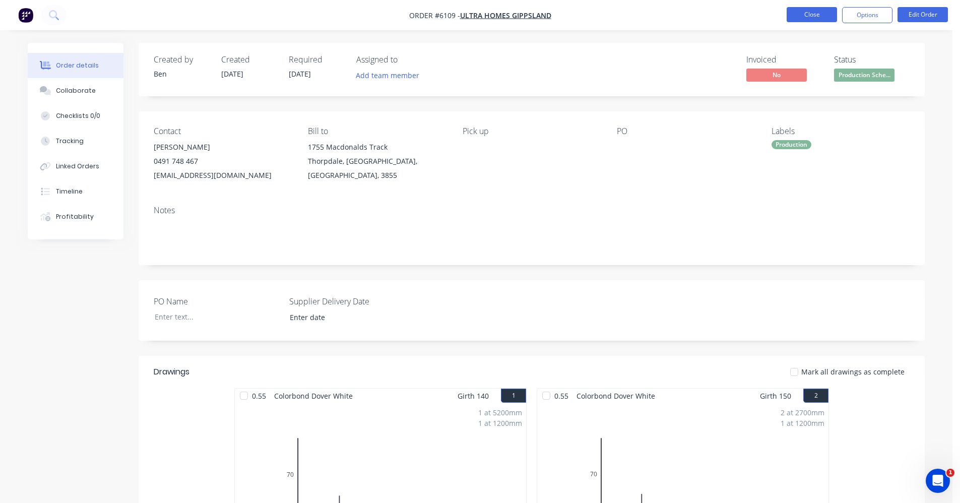
click at [814, 16] on button "Close" at bounding box center [812, 14] width 50 height 15
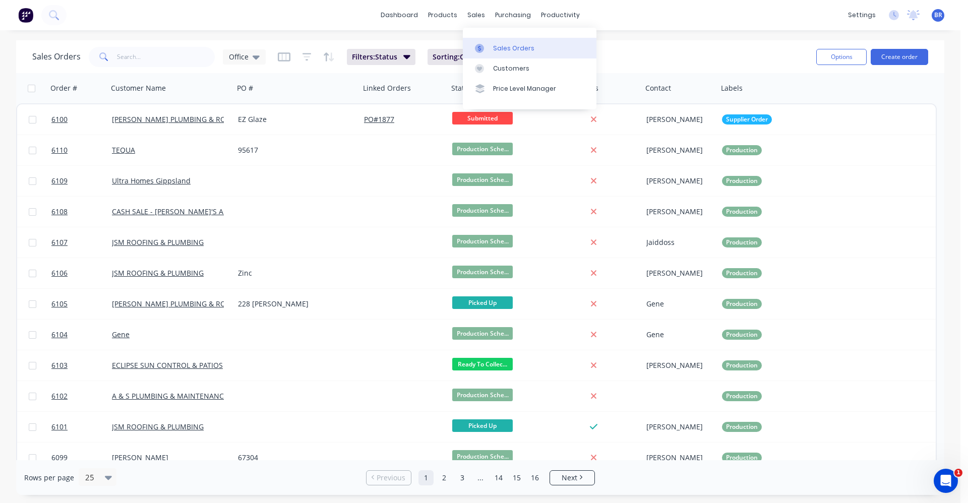
click at [507, 45] on div "Sales Orders" at bounding box center [513, 48] width 41 height 9
drag, startPoint x: 500, startPoint y: 37, endPoint x: 503, endPoint y: 44, distance: 7.4
click at [500, 38] on div "Sales Orders Customers Price Level Manager" at bounding box center [530, 68] width 134 height 81
click at [503, 45] on div "Sales Orders" at bounding box center [513, 48] width 41 height 9
click at [134, 48] on input "text" at bounding box center [166, 57] width 98 height 20
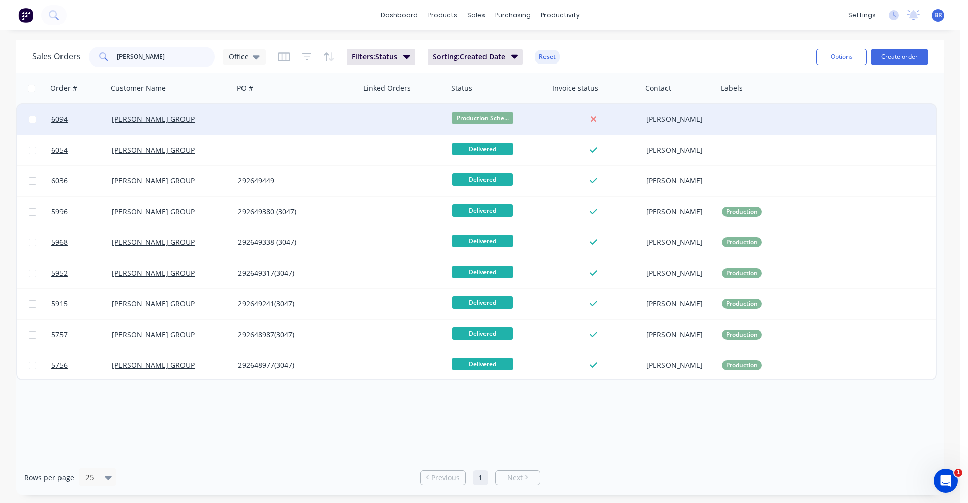
type input "reece"
click at [249, 125] on div at bounding box center [297, 119] width 126 height 30
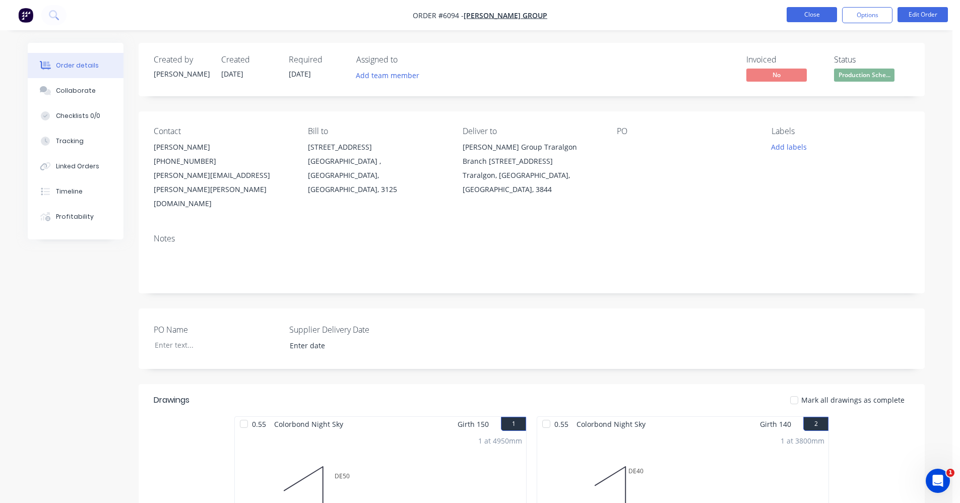
click at [814, 19] on button "Close" at bounding box center [812, 14] width 50 height 15
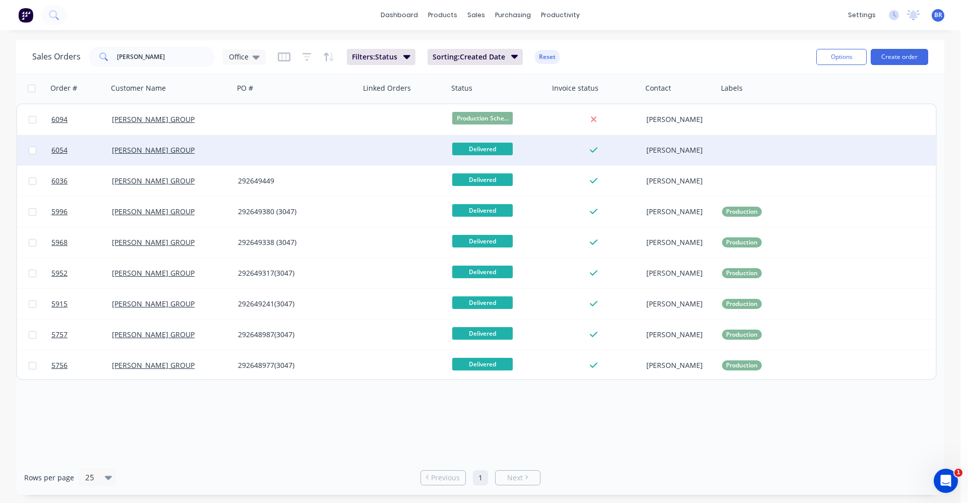
click at [289, 161] on div at bounding box center [297, 150] width 126 height 30
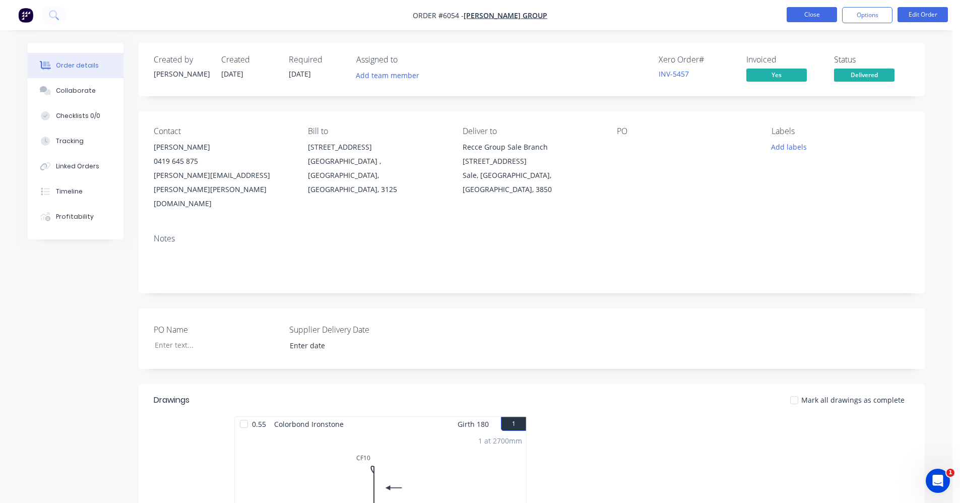
click at [827, 16] on button "Close" at bounding box center [812, 14] width 50 height 15
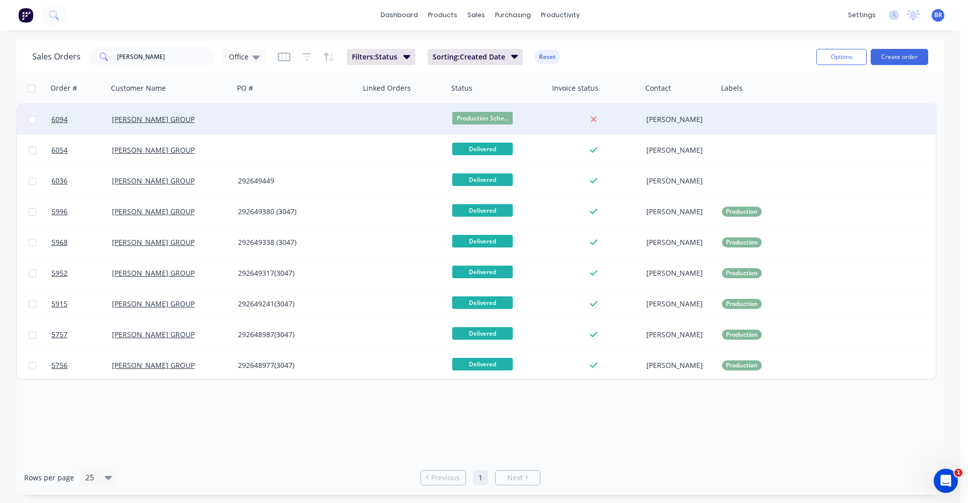
click at [333, 126] on div at bounding box center [297, 119] width 126 height 30
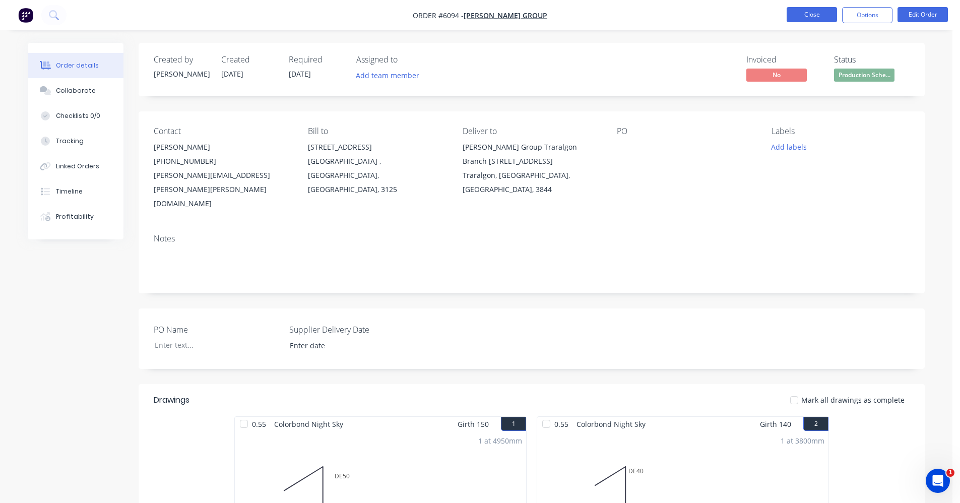
click at [809, 19] on button "Close" at bounding box center [812, 14] width 50 height 15
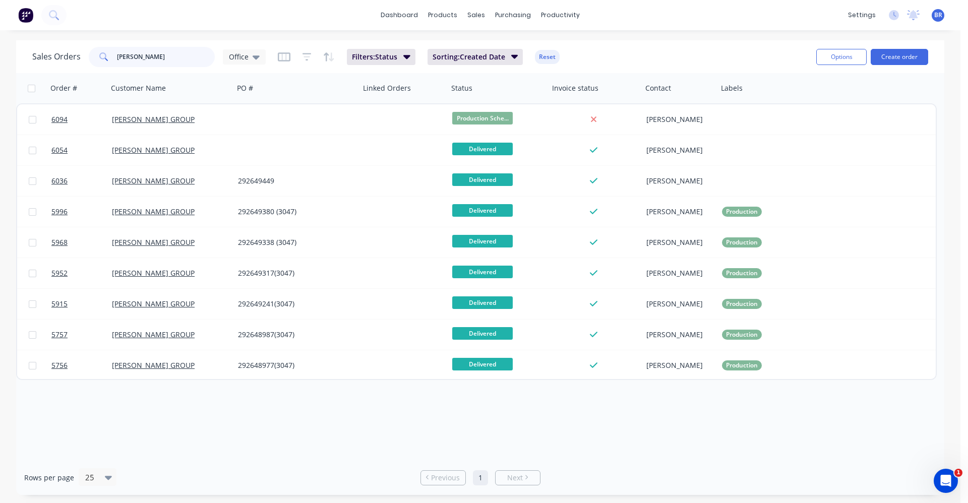
drag, startPoint x: 126, startPoint y: 63, endPoint x: 80, endPoint y: 55, distance: 46.6
click at [80, 54] on div "Sales Orders reece Office" at bounding box center [148, 57] width 233 height 20
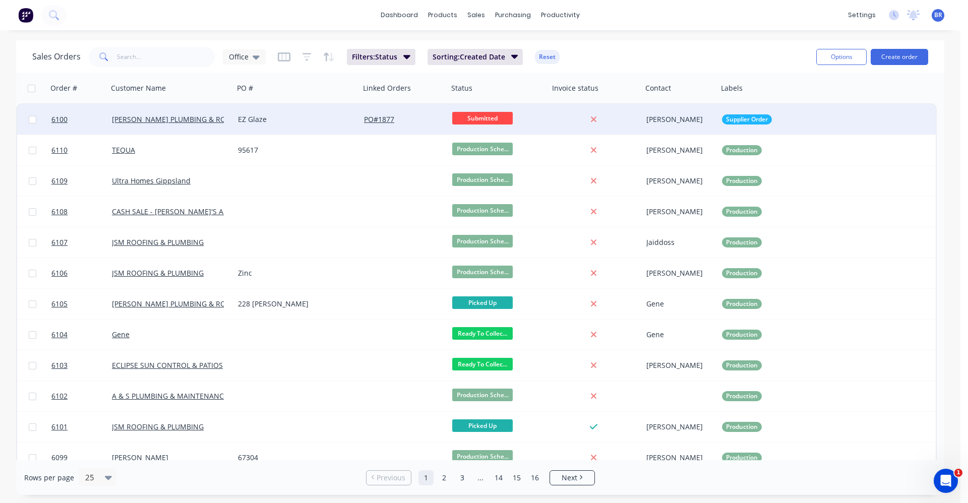
click at [277, 126] on div "EZ Glaze" at bounding box center [297, 119] width 126 height 30
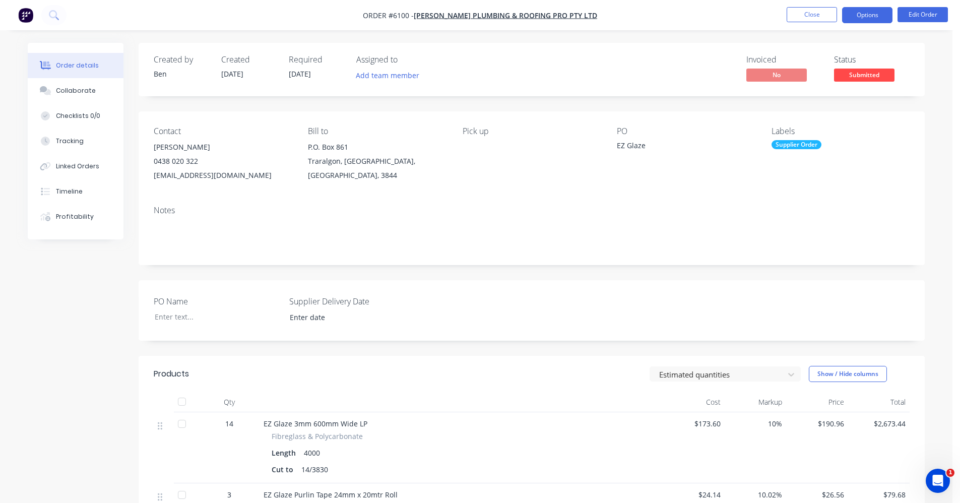
click at [863, 18] on button "Options" at bounding box center [867, 15] width 50 height 16
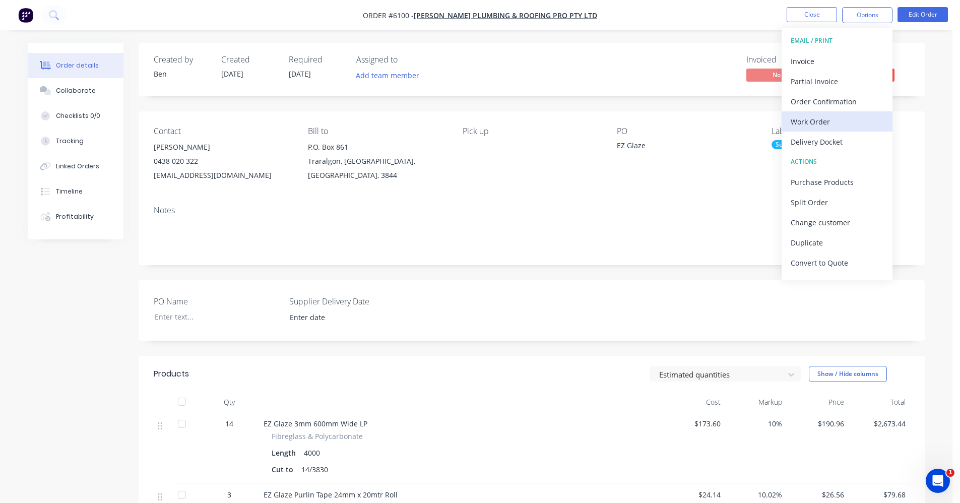
click at [820, 119] on div "Work Order" at bounding box center [837, 121] width 93 height 15
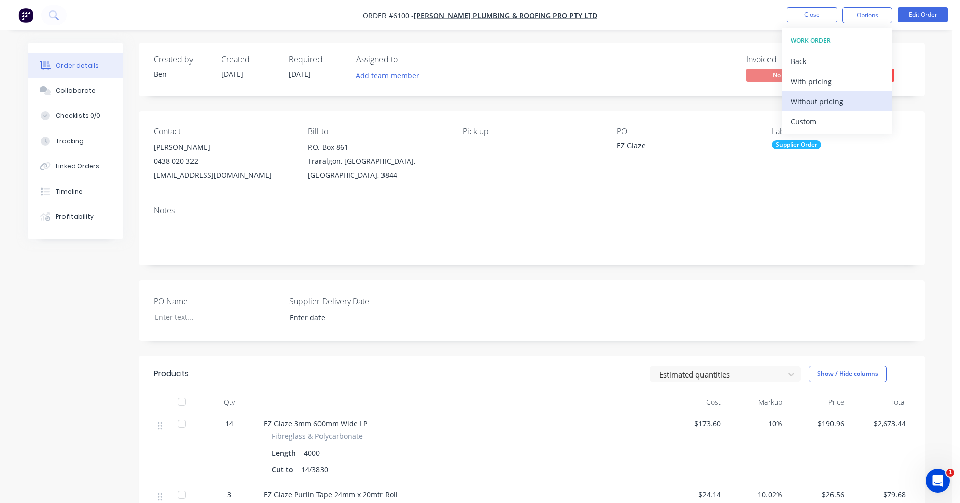
click at [821, 101] on div "Without pricing" at bounding box center [837, 101] width 93 height 15
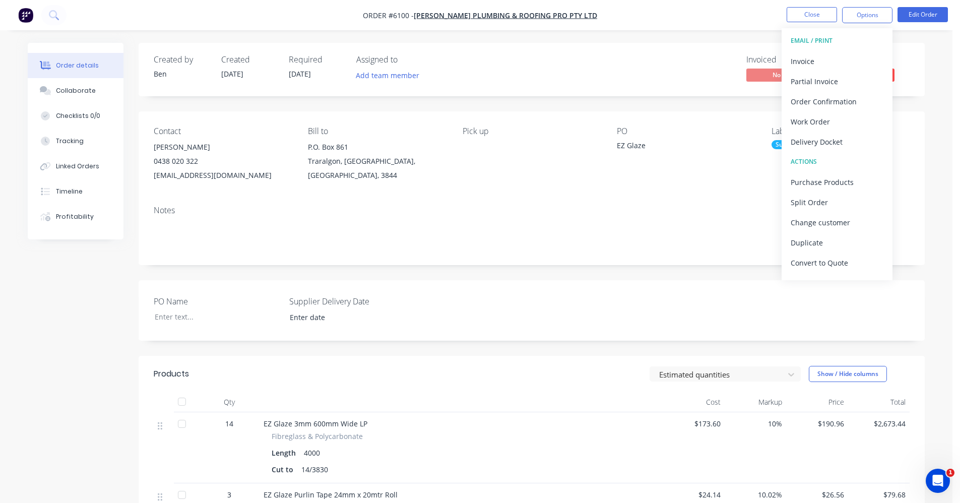
click at [557, 62] on div "Invoiced No Status Submitted" at bounding box center [683, 69] width 453 height 29
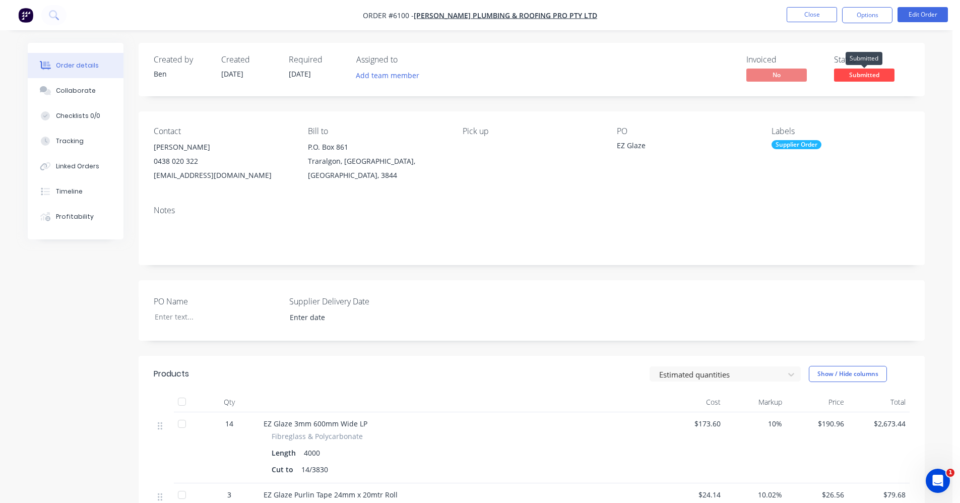
click at [873, 70] on span "Submitted" at bounding box center [864, 75] width 60 height 13
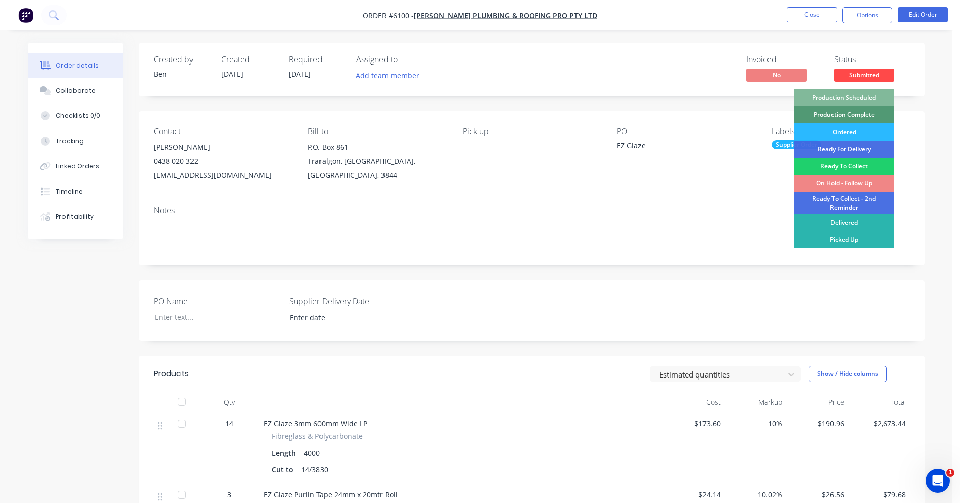
click at [847, 96] on div "Production Scheduled" at bounding box center [844, 97] width 101 height 17
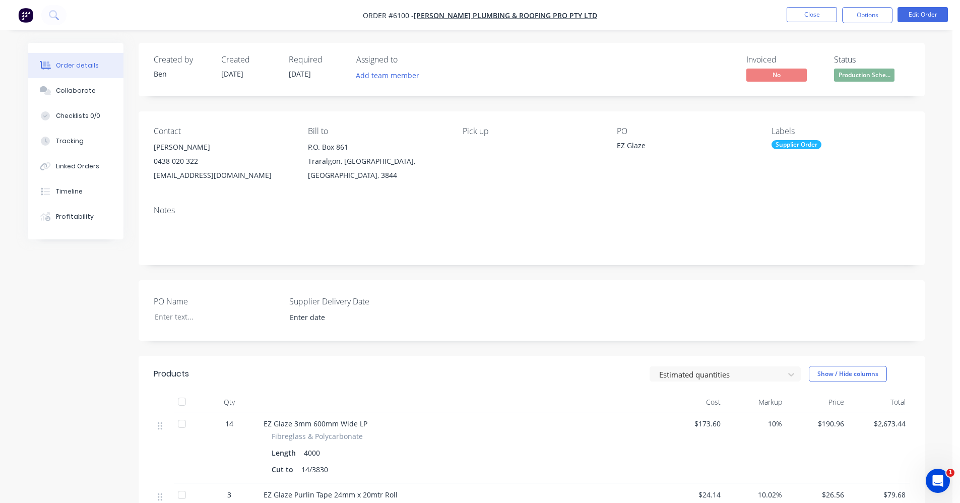
click at [863, 75] on span "Production Sche..." at bounding box center [864, 75] width 60 height 13
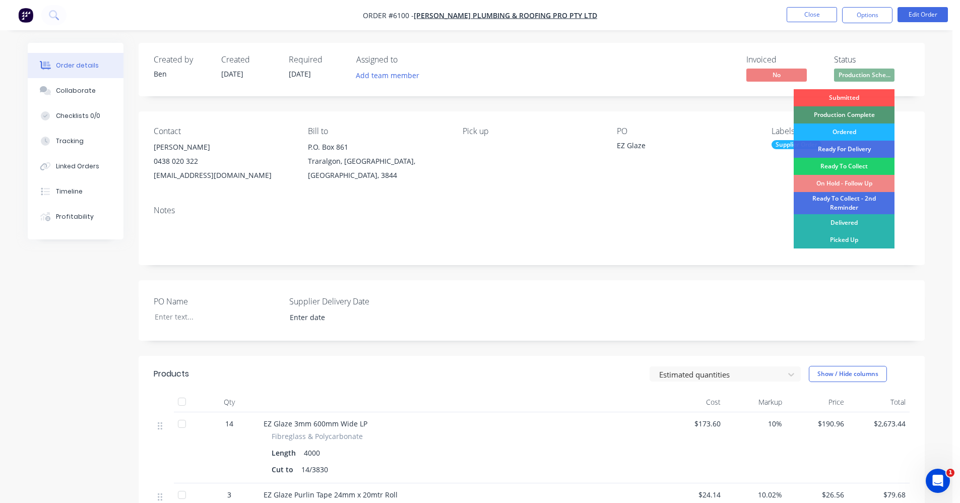
click at [854, 132] on div "Ordered" at bounding box center [844, 132] width 101 height 17
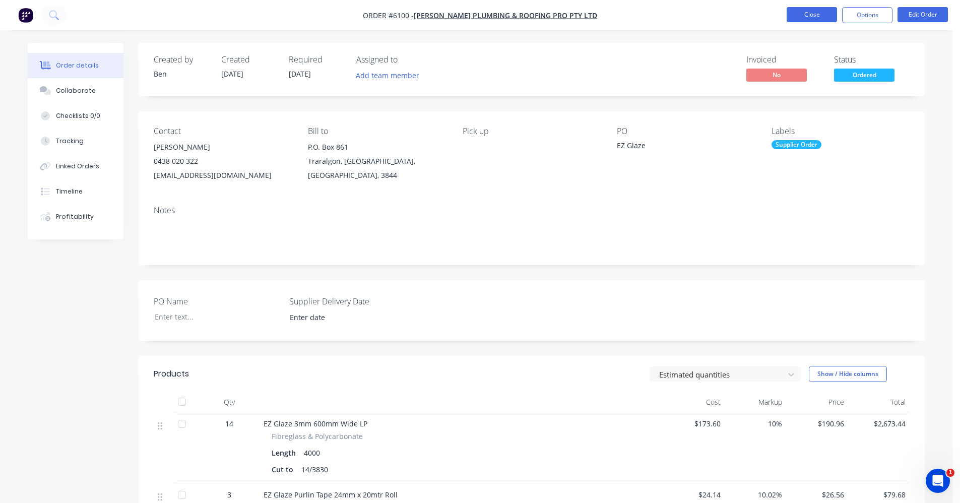
click at [814, 11] on button "Close" at bounding box center [812, 14] width 50 height 15
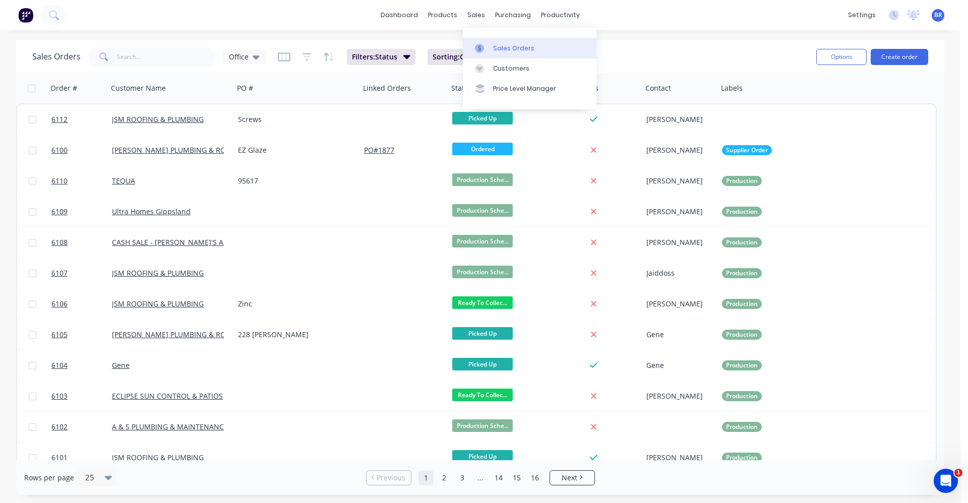
drag, startPoint x: 519, startPoint y: 51, endPoint x: 513, endPoint y: 54, distance: 6.8
click at [518, 52] on div "Sales Orders" at bounding box center [513, 48] width 41 height 9
click at [903, 55] on button "Create order" at bounding box center [899, 57] width 57 height 16
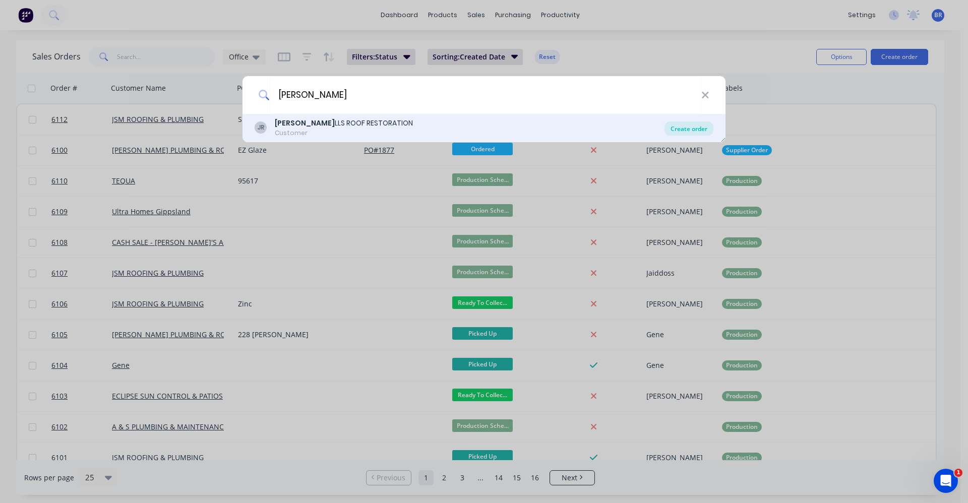
type input "james Mi"
click at [680, 128] on div "Create order" at bounding box center [688, 129] width 49 height 14
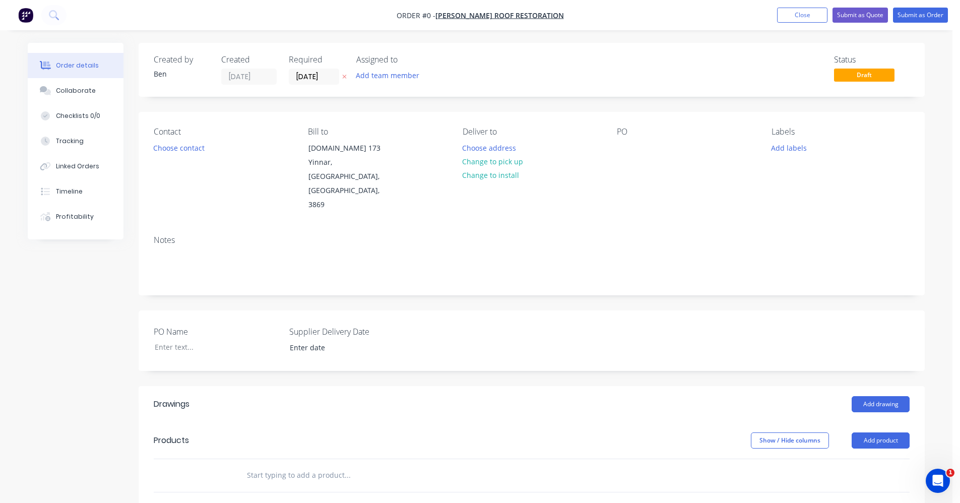
click at [259, 465] on input "text" at bounding box center [348, 475] width 202 height 20
drag, startPoint x: 306, startPoint y: 440, endPoint x: 353, endPoint y: 450, distance: 48.0
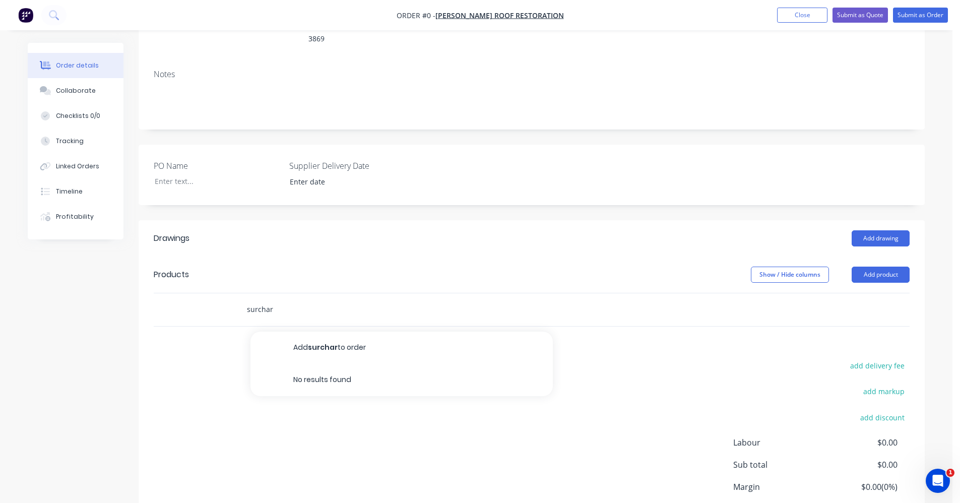
scroll to position [202, 0]
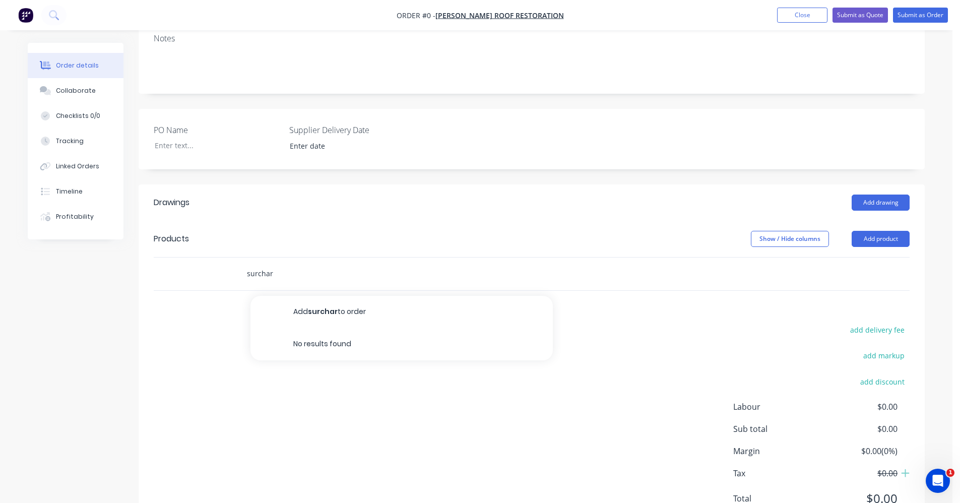
type input "surchar"
click at [435, 231] on div "Show / Hide columns Add product" at bounding box center [612, 239] width 595 height 16
drag, startPoint x: 268, startPoint y: 243, endPoint x: 181, endPoint y: 241, distance: 86.7
click at [174, 258] on div "surchar Add surchar to order No results found" at bounding box center [532, 274] width 756 height 33
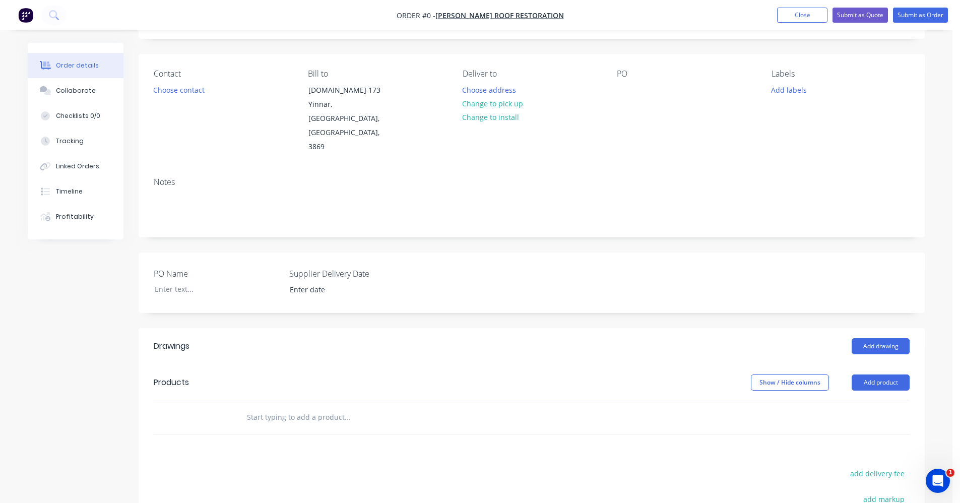
scroll to position [151, 0]
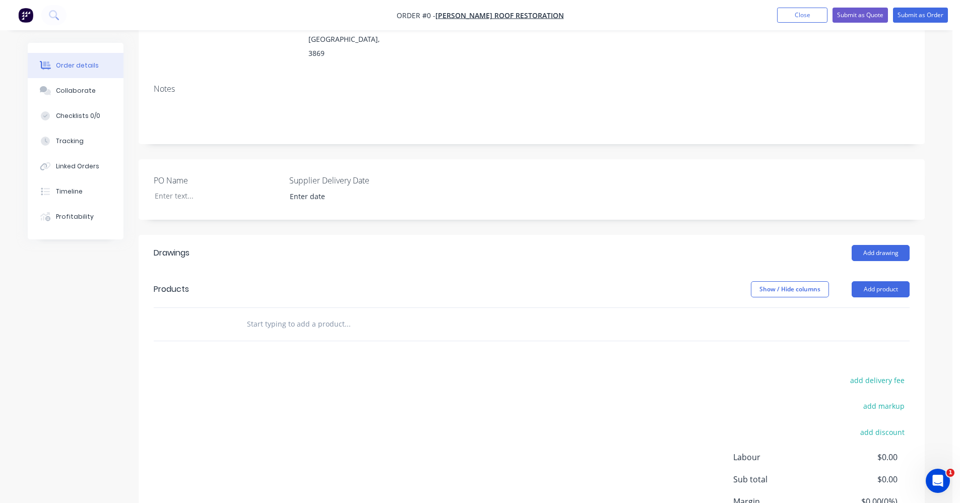
click at [273, 314] on input "text" at bounding box center [348, 324] width 202 height 20
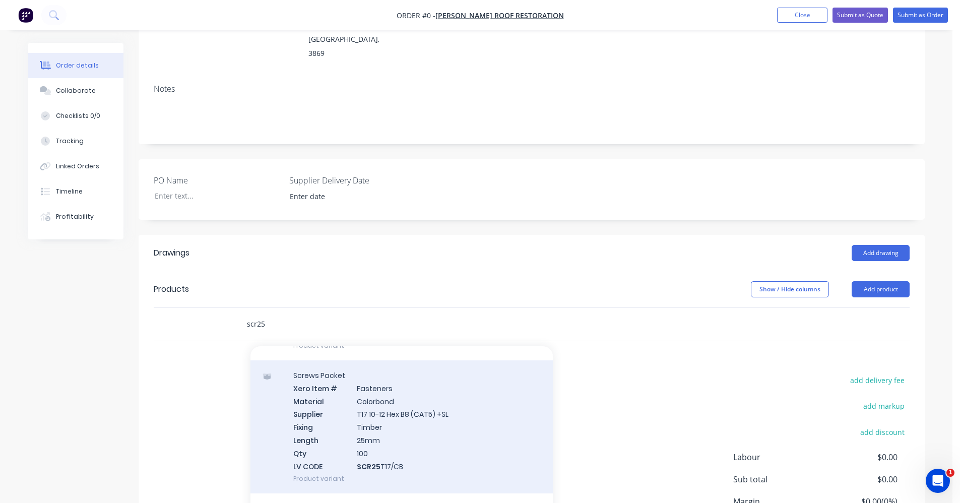
type input "scr25"
click at [396, 413] on div "Screws Packet Xero Item # Fasteners Material Colorbond Supplier T17 10-12 Hex B…" at bounding box center [402, 426] width 302 height 133
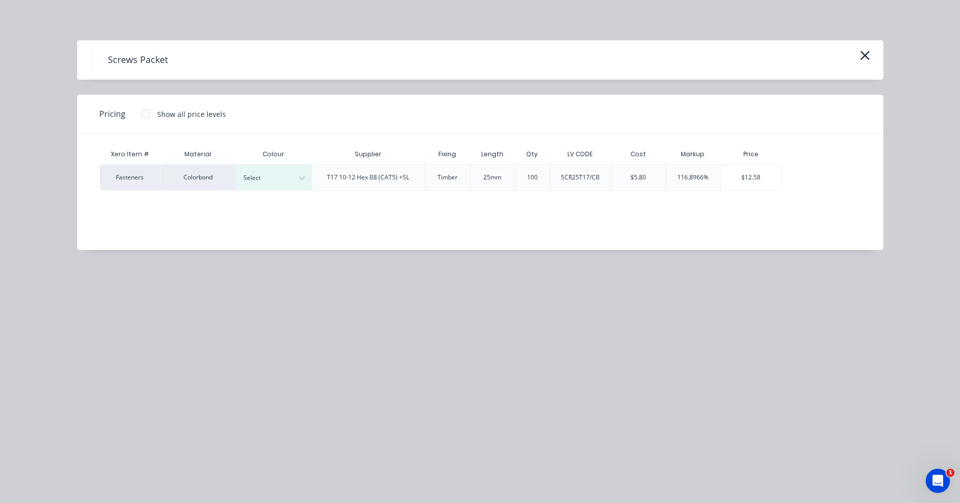
drag, startPoint x: 291, startPoint y: 180, endPoint x: 294, endPoint y: 192, distance: 11.5
click at [294, 184] on div "Select" at bounding box center [274, 177] width 76 height 25
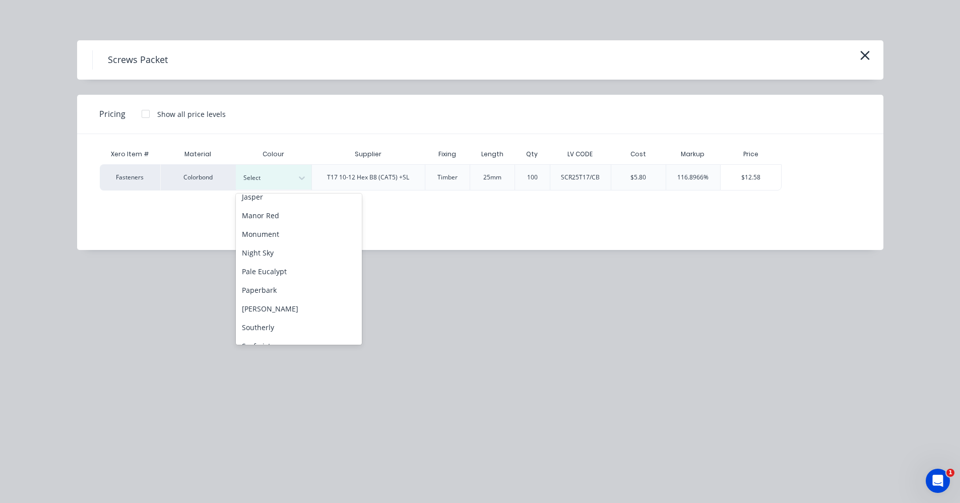
scroll to position [202, 0]
click at [266, 211] on div "Manor Red" at bounding box center [299, 208] width 126 height 19
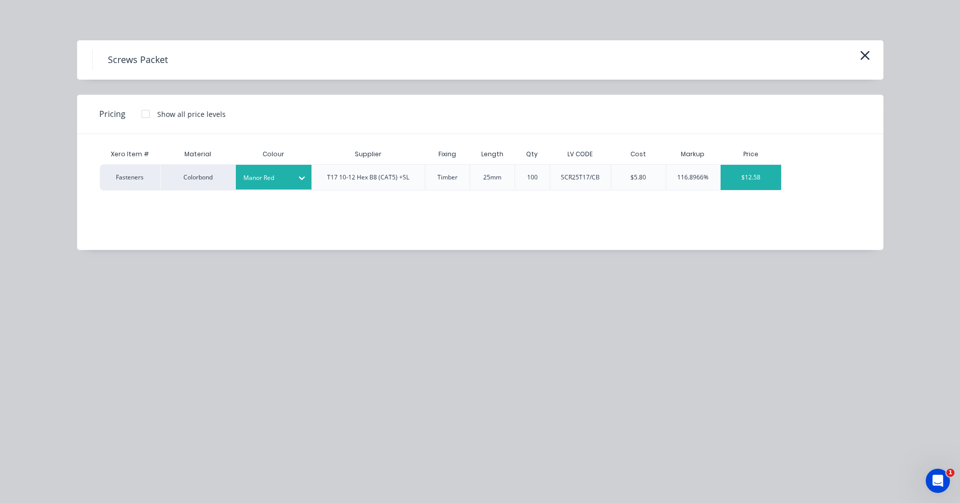
click at [748, 181] on div "$12.58" at bounding box center [751, 177] width 60 height 25
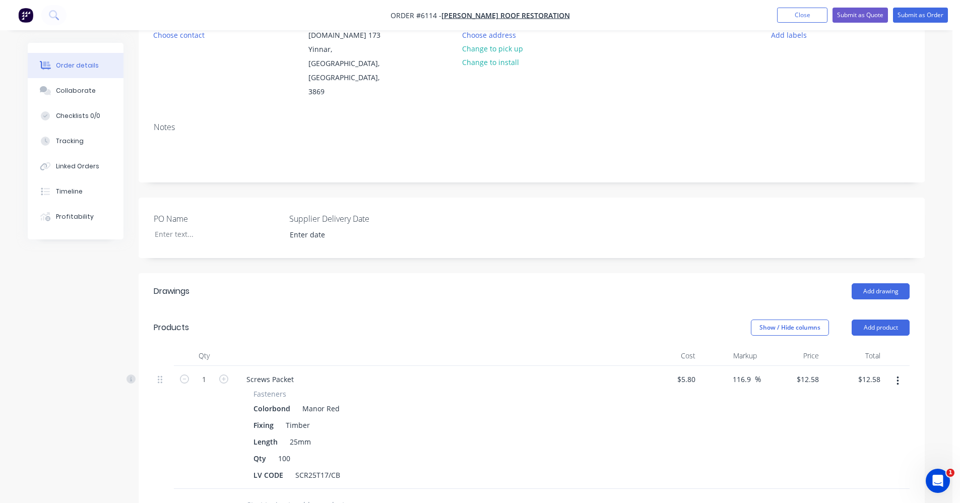
scroll to position [302, 0]
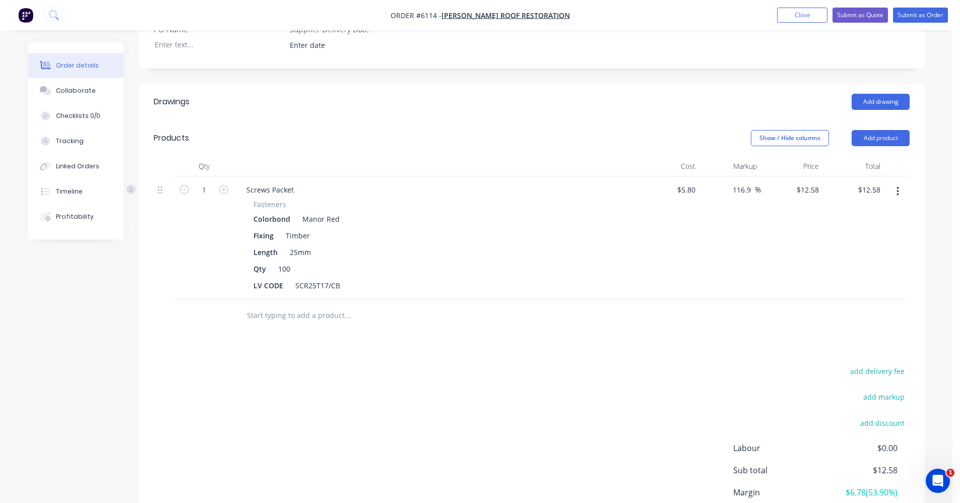
drag, startPoint x: 222, startPoint y: 163, endPoint x: 235, endPoint y: 192, distance: 31.6
click at [225, 176] on div "1" at bounding box center [204, 237] width 60 height 123
click at [273, 306] on input "text" at bounding box center [348, 316] width 202 height 20
click at [226, 185] on icon "button" at bounding box center [223, 189] width 9 height 9
type input "2"
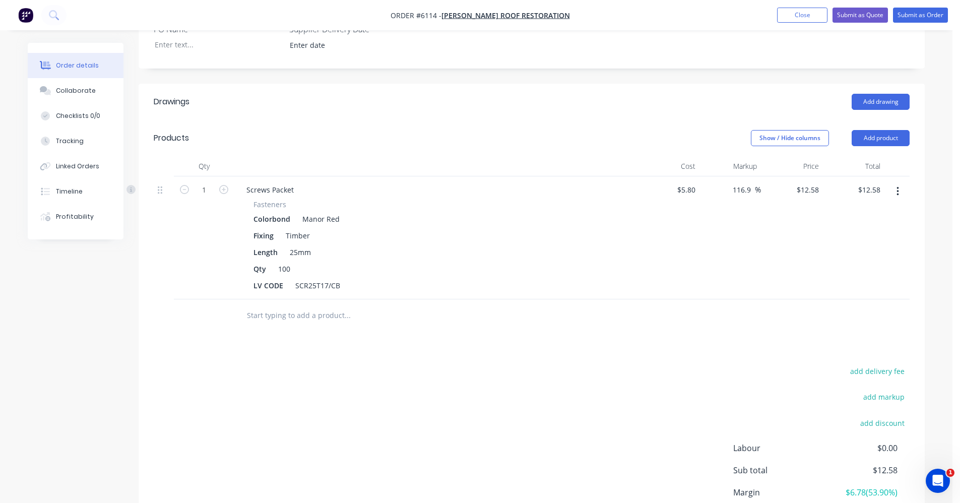
type input "$25.16"
click at [274, 306] on input "text" at bounding box center [348, 316] width 202 height 20
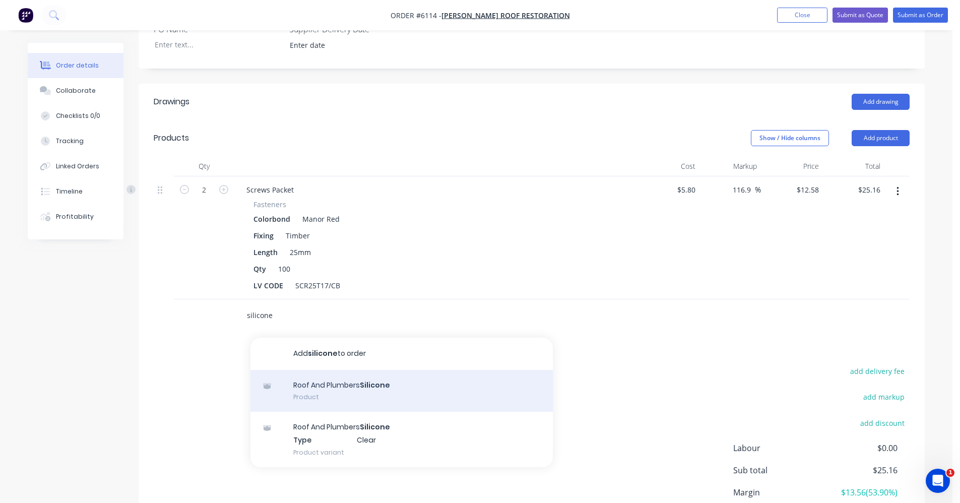
type input "silicone"
click at [339, 370] on div "Roof And Plumbers Silicone Product" at bounding box center [402, 391] width 302 height 42
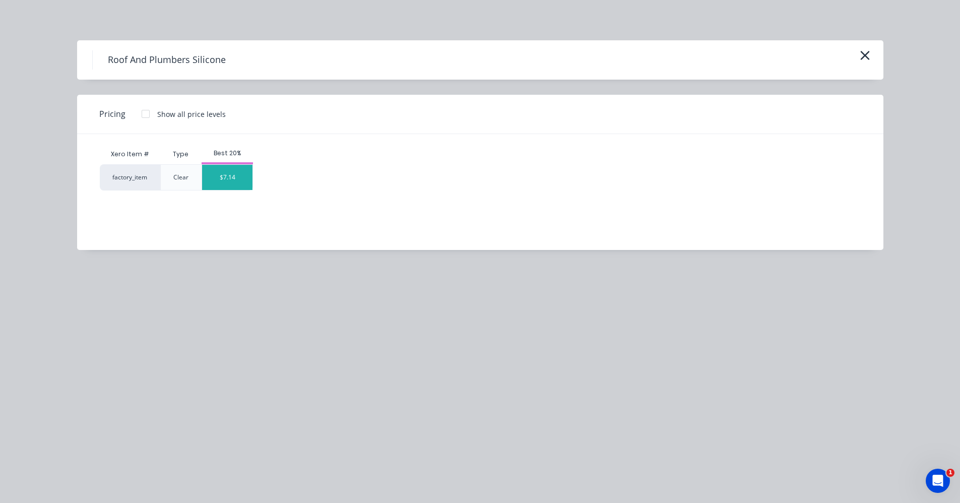
click at [214, 175] on div "$7.14" at bounding box center [227, 177] width 50 height 25
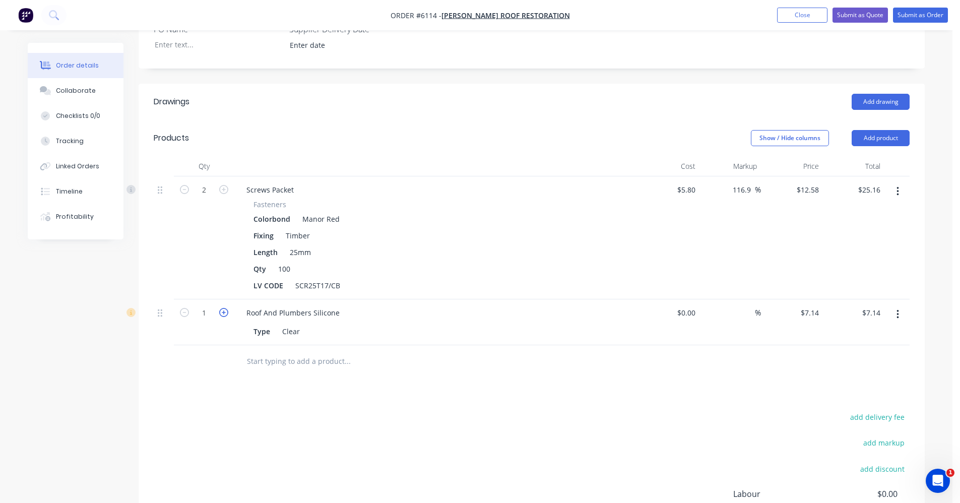
click at [221, 308] on icon "button" at bounding box center [223, 312] width 9 height 9
type input "2"
type input "$14.28"
click at [226, 308] on icon "button" at bounding box center [223, 312] width 9 height 9
type input "3"
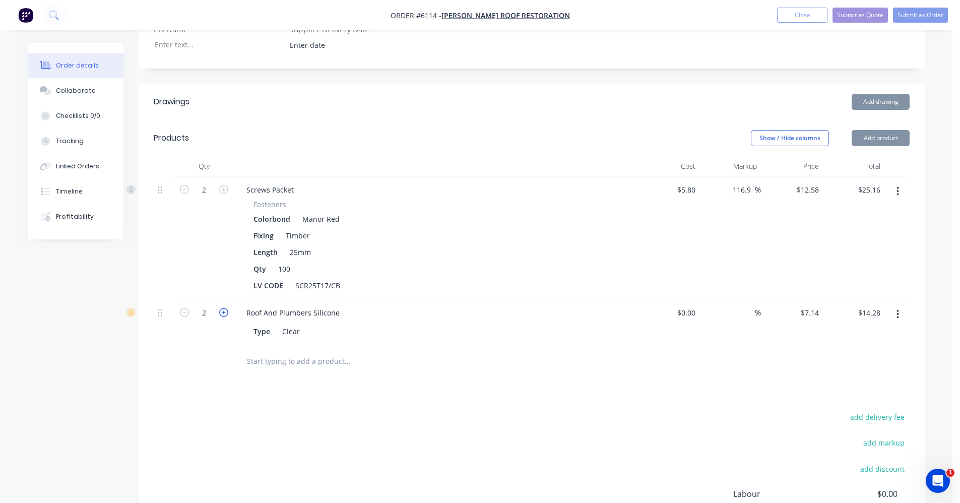
type input "$21.42"
click at [226, 308] on icon "button" at bounding box center [223, 312] width 9 height 9
type input "4"
type input "$28.56"
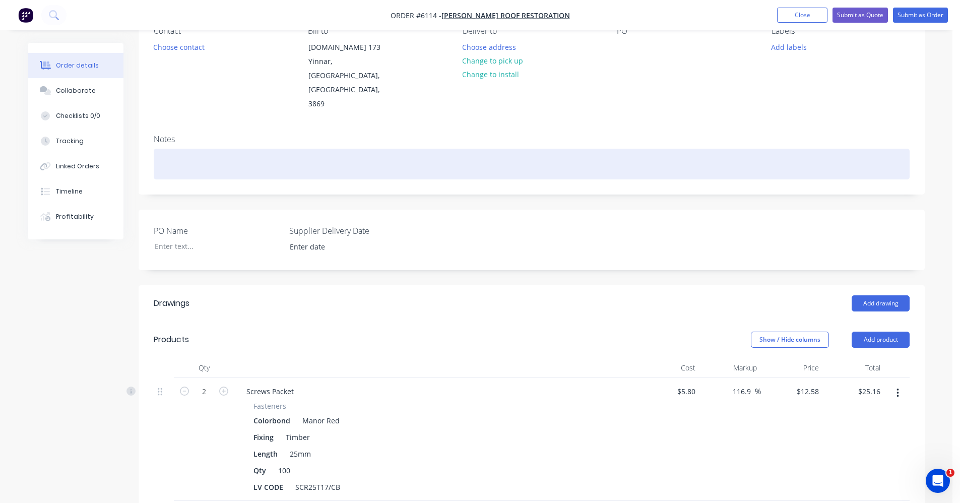
scroll to position [0, 0]
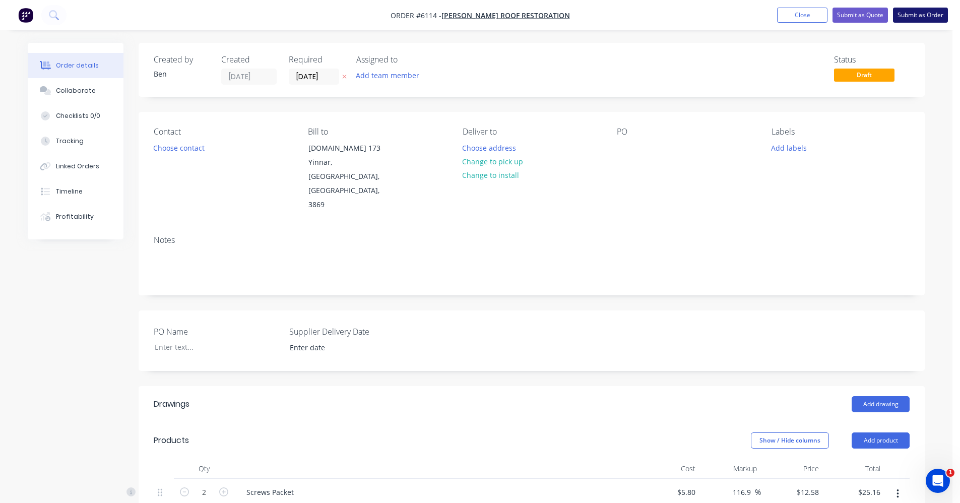
click at [917, 10] on button "Submit as Order" at bounding box center [920, 15] width 55 height 15
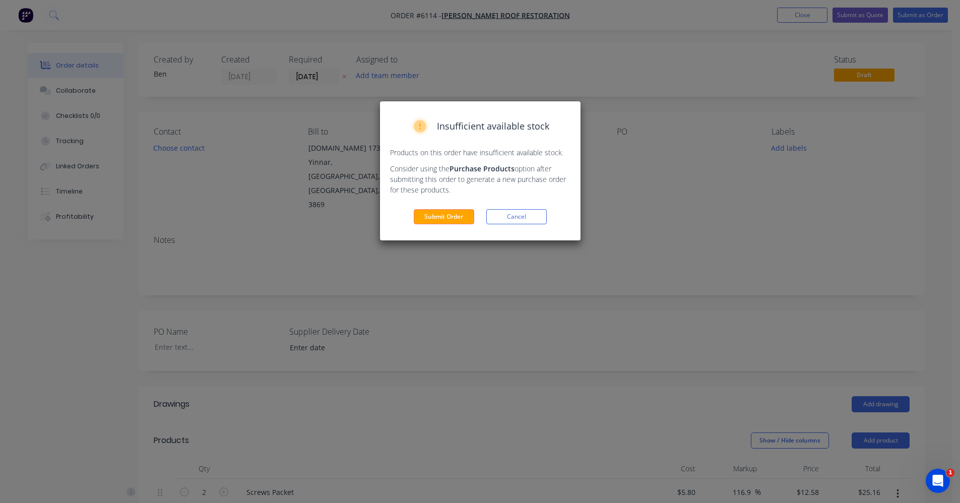
drag, startPoint x: 453, startPoint y: 208, endPoint x: 454, endPoint y: 219, distance: 11.1
click at [453, 209] on div "Insufficient available stock Products on this order have insufficient available…" at bounding box center [480, 170] width 201 height 139
click at [453, 220] on button "Submit Order" at bounding box center [444, 216] width 60 height 15
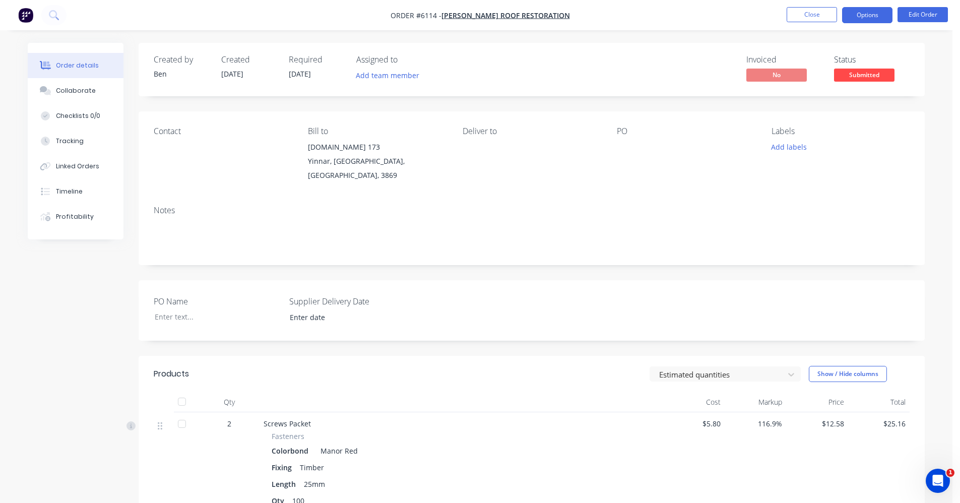
click at [867, 7] on nav "Order #6114 - JAMES MILLS ROOF RESTORATION Close Options Edit Order" at bounding box center [480, 15] width 960 height 30
click at [864, 14] on button "Options" at bounding box center [867, 15] width 50 height 16
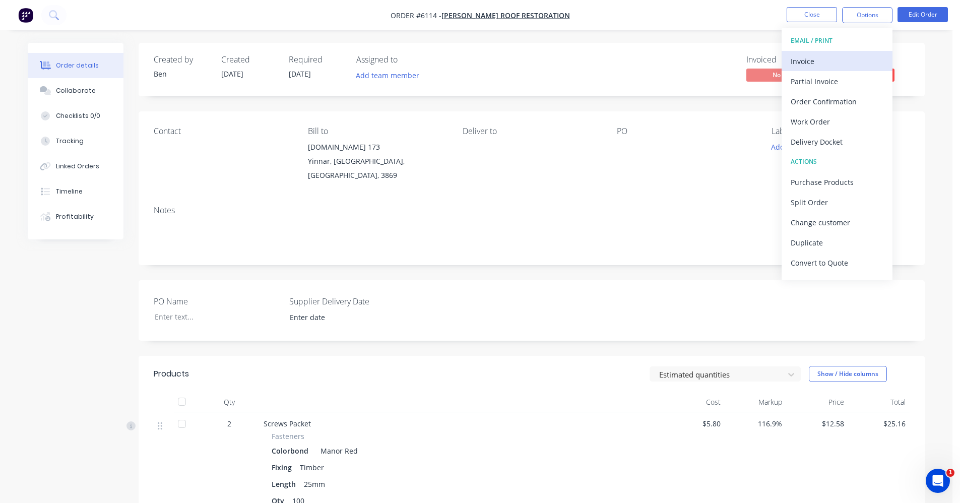
click at [812, 57] on div "Invoice" at bounding box center [837, 61] width 93 height 15
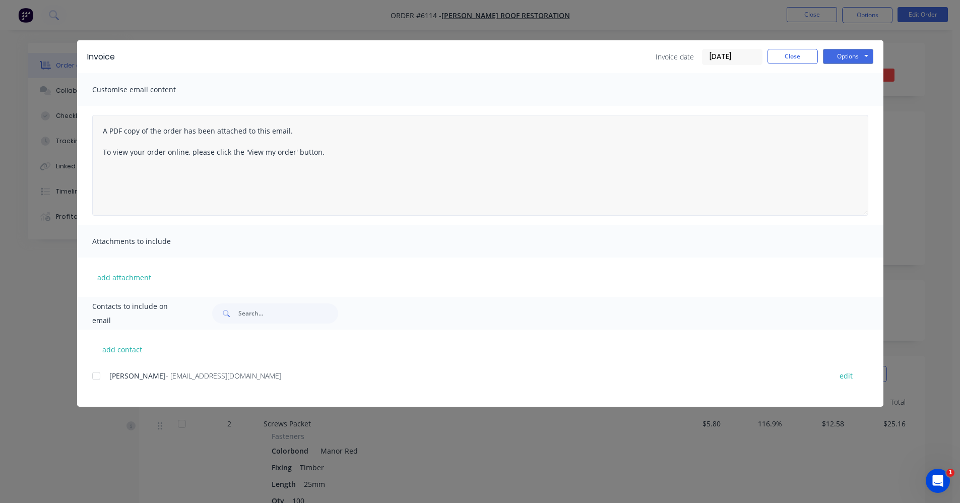
drag, startPoint x: 94, startPoint y: 377, endPoint x: 773, endPoint y: 145, distance: 717.1
click at [98, 377] on div at bounding box center [96, 376] width 20 height 20
drag, startPoint x: 825, startPoint y: 62, endPoint x: 838, endPoint y: 60, distance: 13.2
click at [830, 60] on button "Options" at bounding box center [848, 56] width 50 height 15
click at [838, 59] on button "Options" at bounding box center [848, 56] width 50 height 15
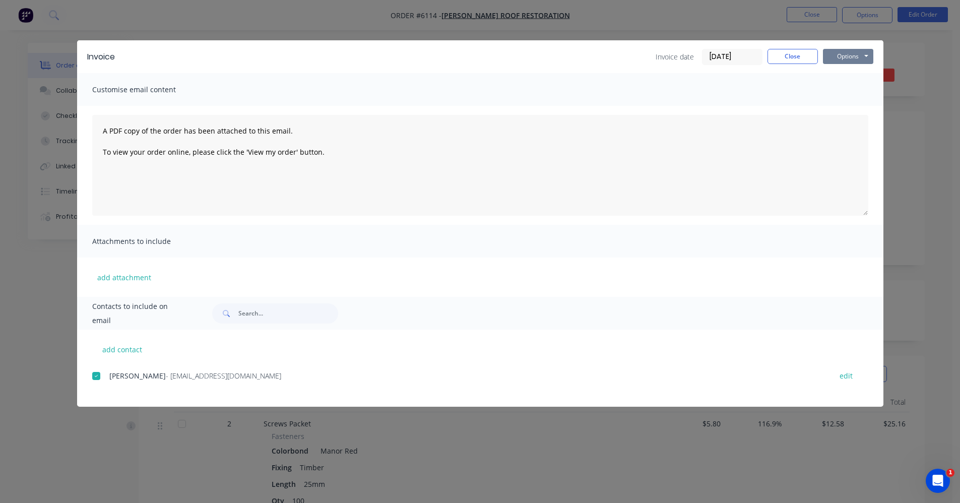
click at [838, 59] on button "Options" at bounding box center [848, 56] width 50 height 15
click at [853, 99] on button "Email" at bounding box center [855, 107] width 65 height 17
click at [769, 57] on button "Close" at bounding box center [793, 56] width 50 height 15
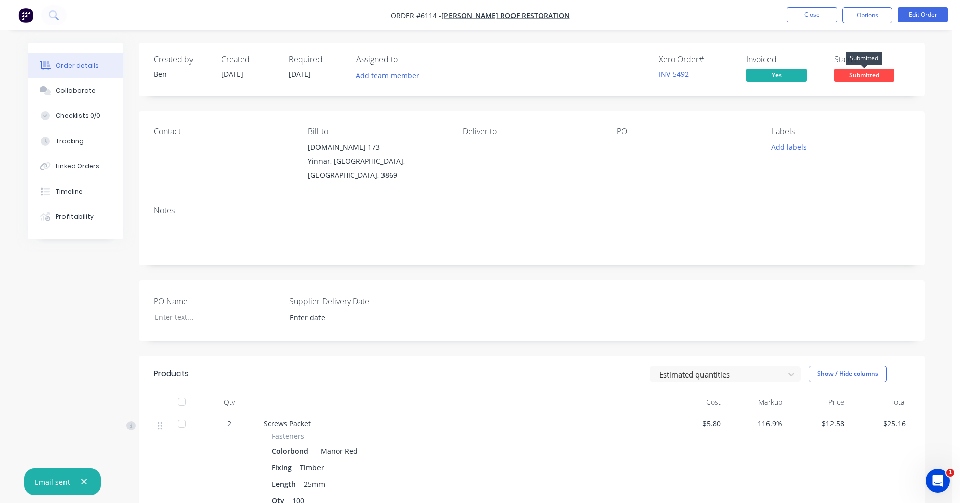
drag, startPoint x: 866, startPoint y: 70, endPoint x: 868, endPoint y: 86, distance: 16.3
click at [866, 73] on span "Submitted" at bounding box center [864, 75] width 60 height 13
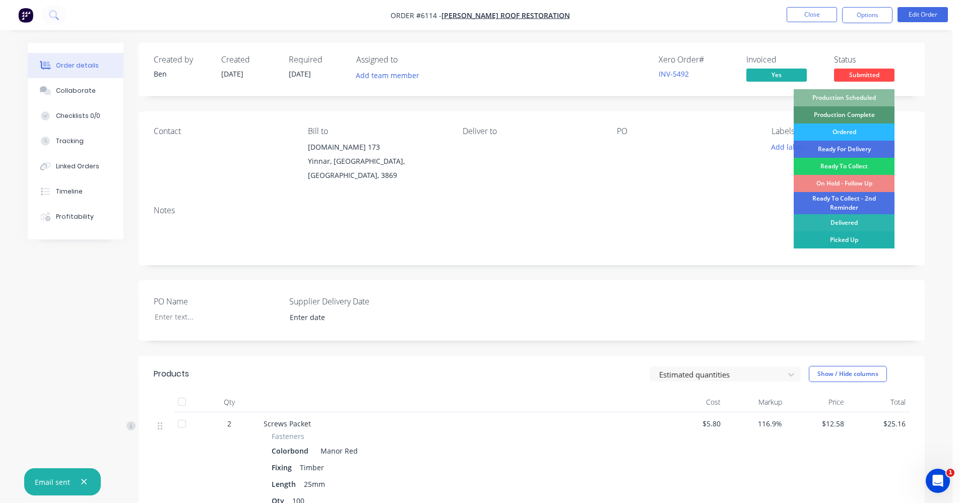
click at [850, 244] on div "Picked Up" at bounding box center [844, 239] width 101 height 17
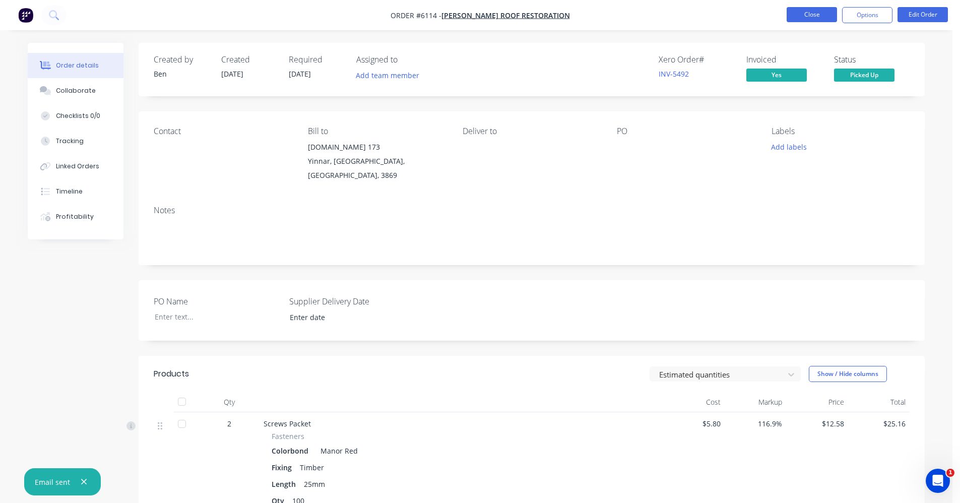
click at [809, 14] on button "Close" at bounding box center [812, 14] width 50 height 15
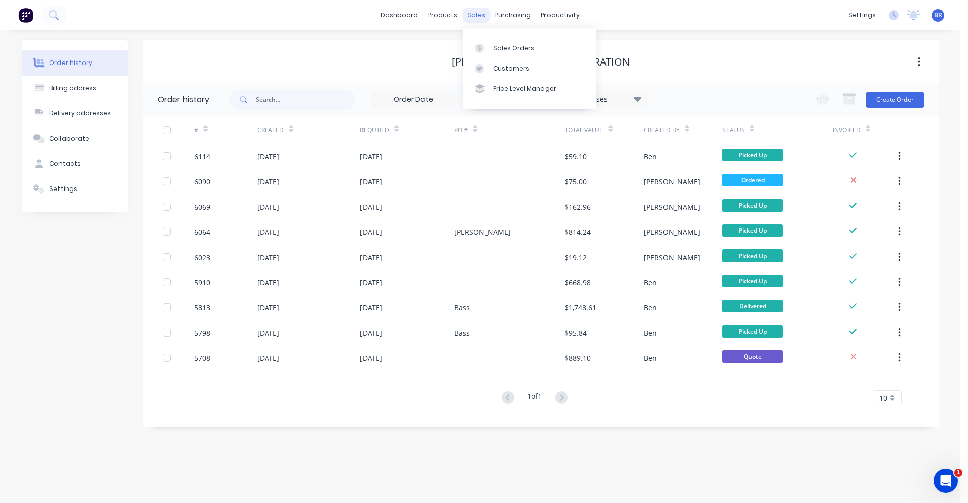
click at [479, 20] on div "sales" at bounding box center [476, 15] width 28 height 15
drag, startPoint x: 496, startPoint y: 36, endPoint x: 497, endPoint y: 41, distance: 5.1
click at [496, 37] on div "Sales Orders Customers Price Level Manager" at bounding box center [530, 68] width 134 height 81
click at [497, 42] on link "Sales Orders" at bounding box center [530, 48] width 134 height 20
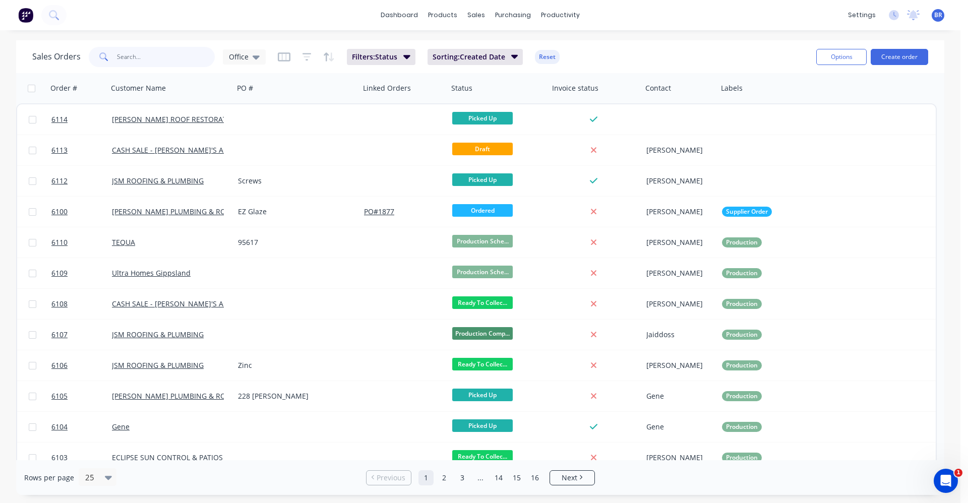
click at [176, 57] on input "text" at bounding box center [166, 57] width 98 height 20
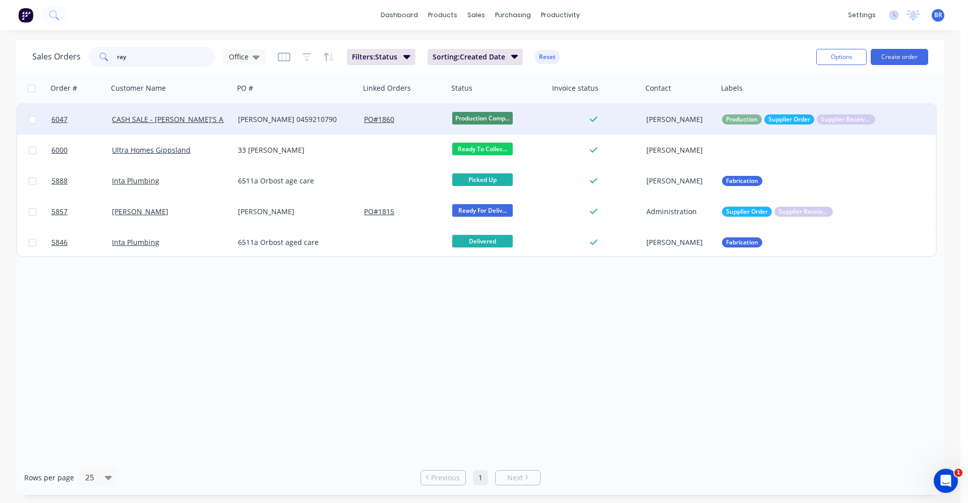
type input "ray"
click at [272, 126] on div "Ray Stewart 0459210790" at bounding box center [297, 119] width 126 height 30
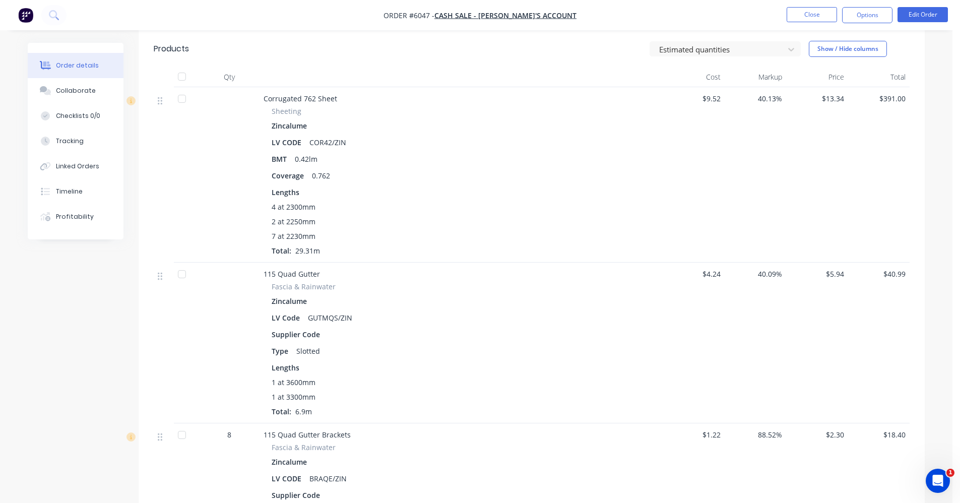
scroll to position [504, 0]
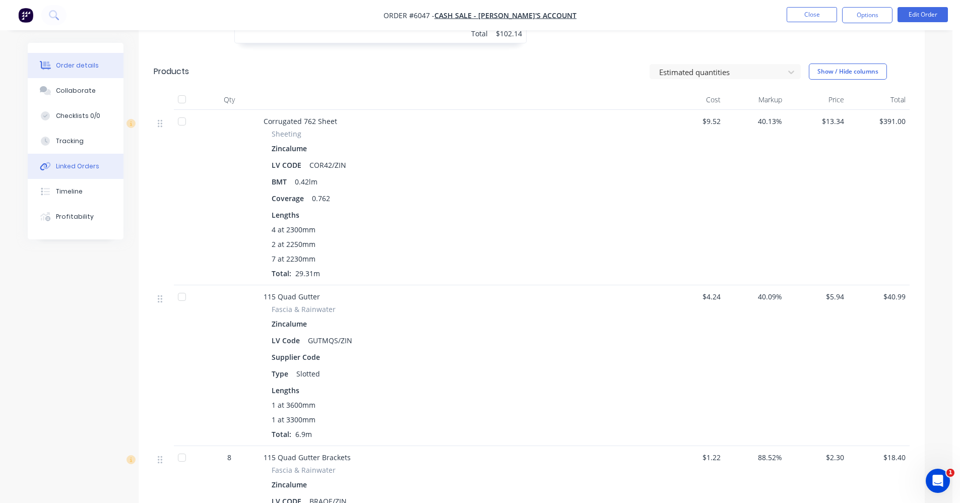
click at [72, 170] on div "Linked Orders" at bounding box center [77, 166] width 43 height 9
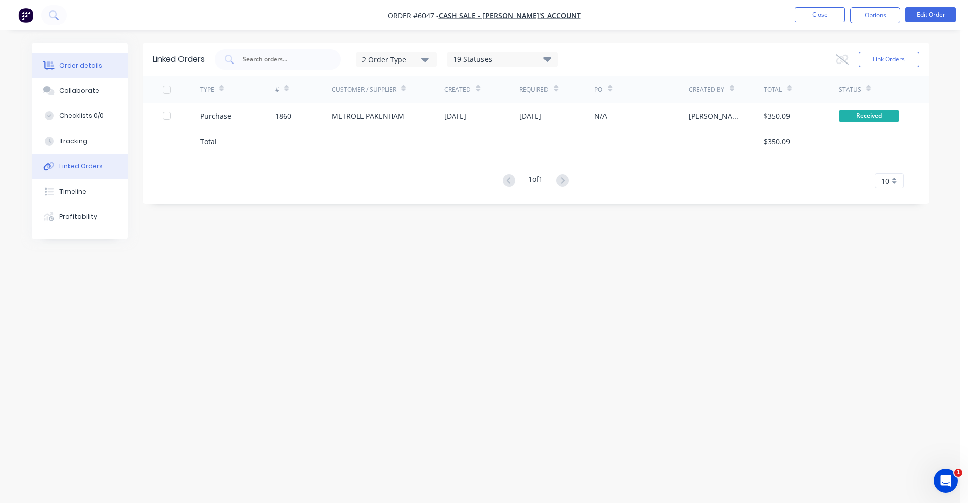
click at [80, 65] on div "Order details" at bounding box center [80, 65] width 43 height 9
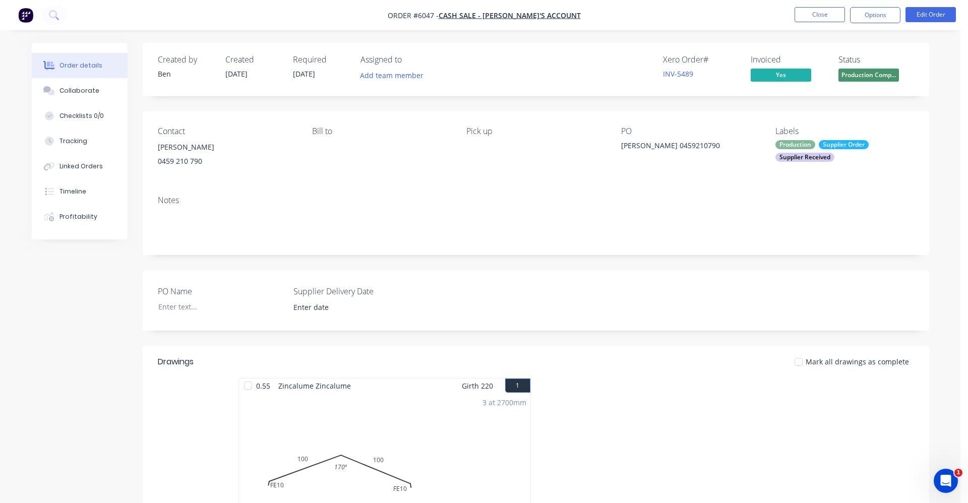
type input "08/10/2025"
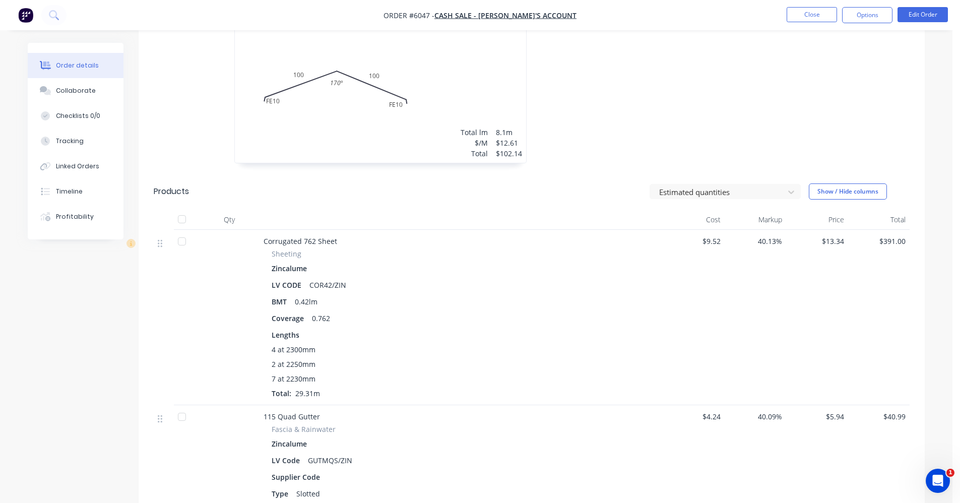
scroll to position [252, 0]
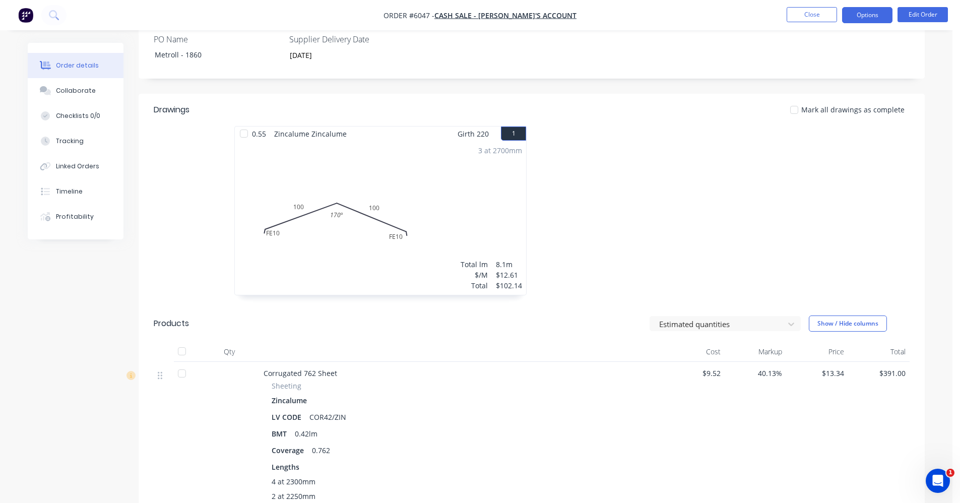
click at [867, 16] on button "Options" at bounding box center [867, 15] width 50 height 16
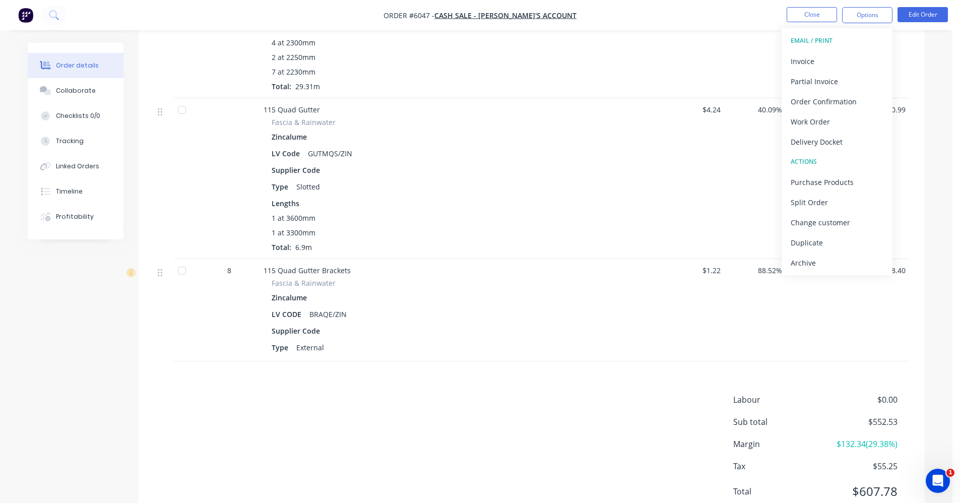
scroll to position [729, 0]
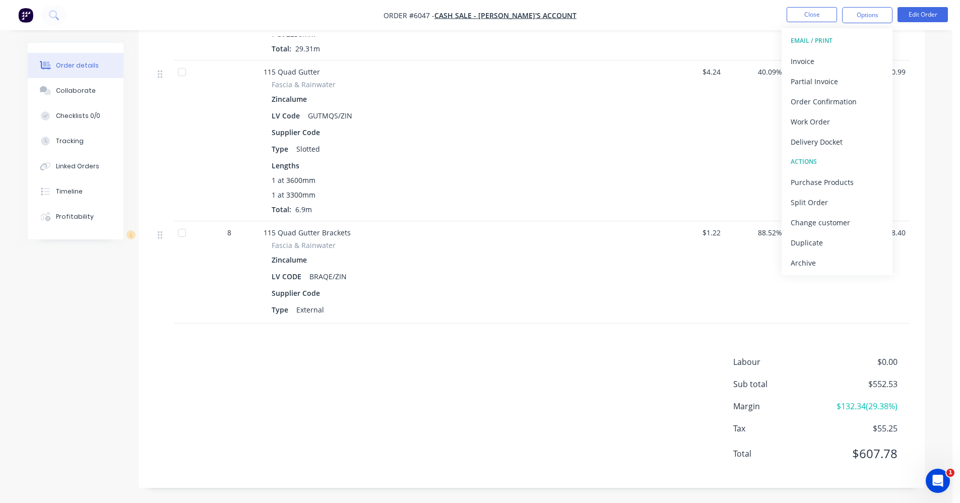
click at [613, 277] on div "LV CODE BRAQE/ZIN" at bounding box center [461, 276] width 379 height 15
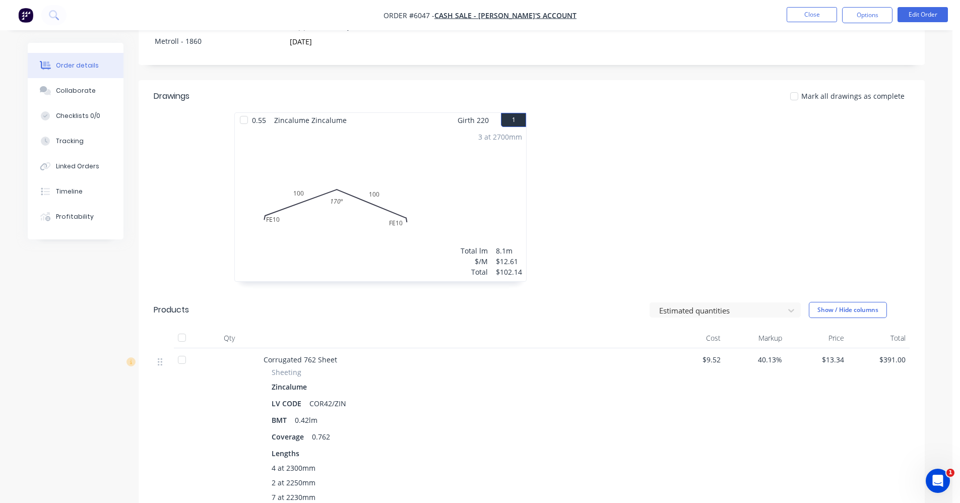
scroll to position [174, 0]
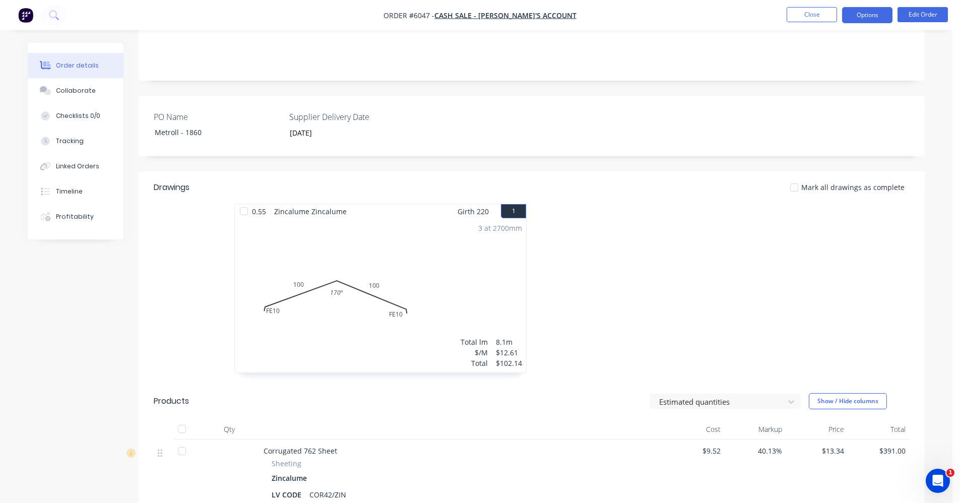
click at [861, 16] on button "Options" at bounding box center [867, 15] width 50 height 16
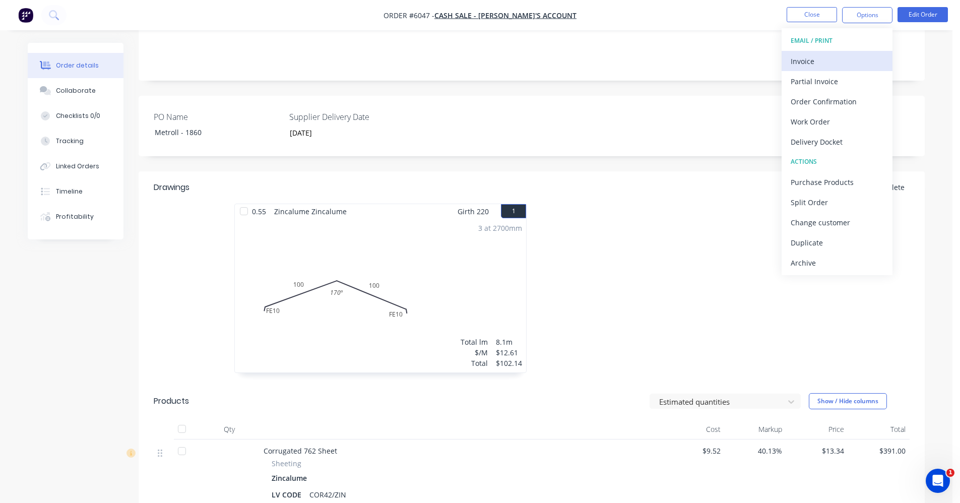
click at [811, 65] on div "Invoice" at bounding box center [837, 61] width 93 height 15
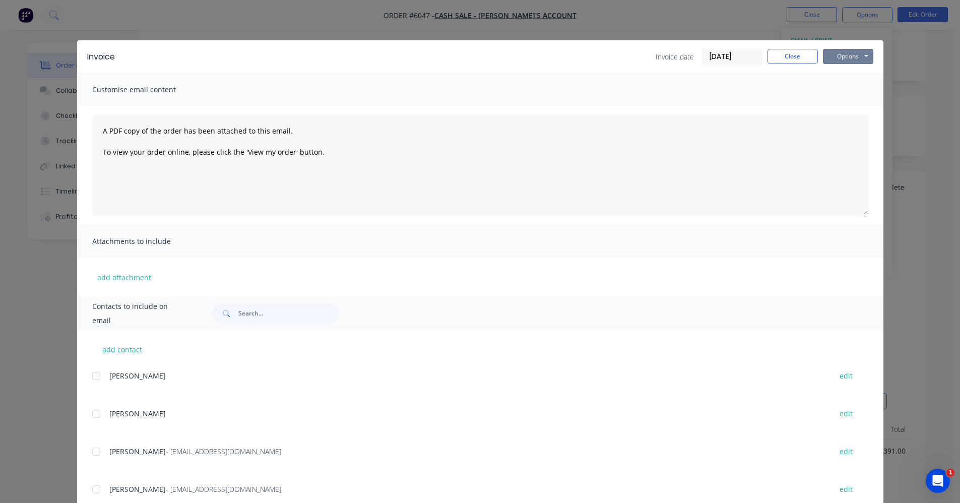
drag, startPoint x: 836, startPoint y: 57, endPoint x: 843, endPoint y: 65, distance: 10.7
click at [837, 58] on button "Options" at bounding box center [848, 56] width 50 height 15
click at [856, 92] on button "Print" at bounding box center [855, 91] width 65 height 17
click at [781, 57] on button "Close" at bounding box center [793, 56] width 50 height 15
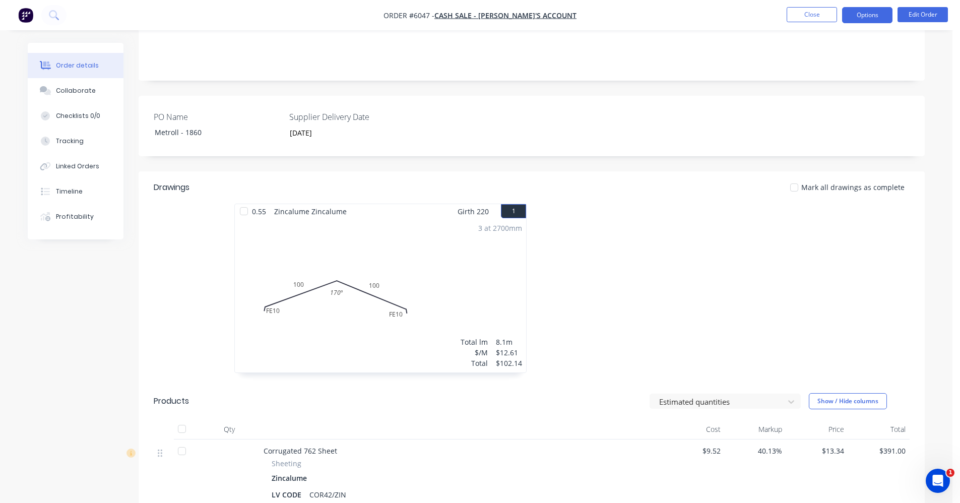
click at [857, 20] on button "Options" at bounding box center [867, 15] width 50 height 16
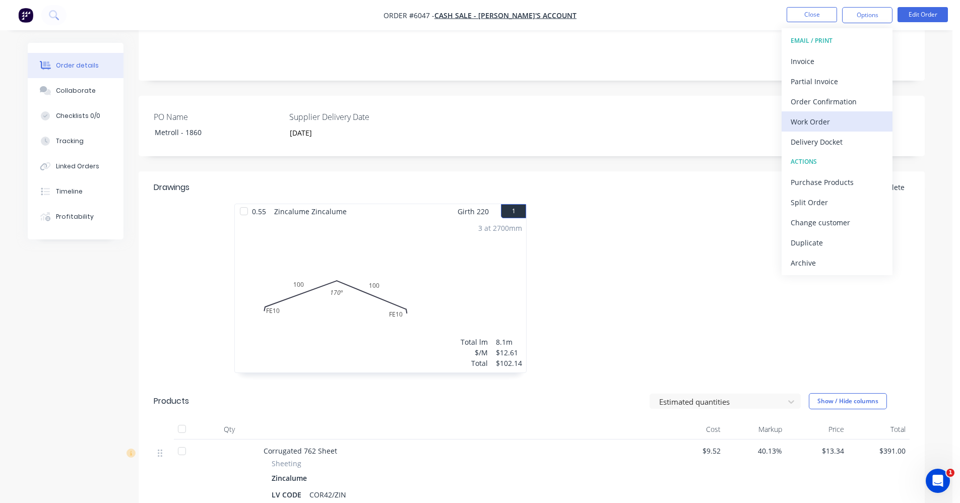
click at [808, 123] on div "Work Order" at bounding box center [837, 121] width 93 height 15
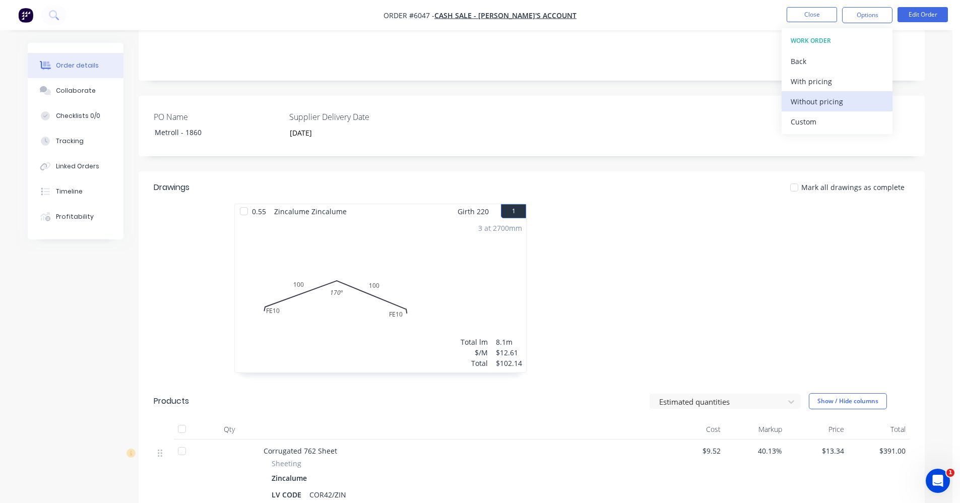
click at [816, 103] on div "Without pricing" at bounding box center [837, 101] width 93 height 15
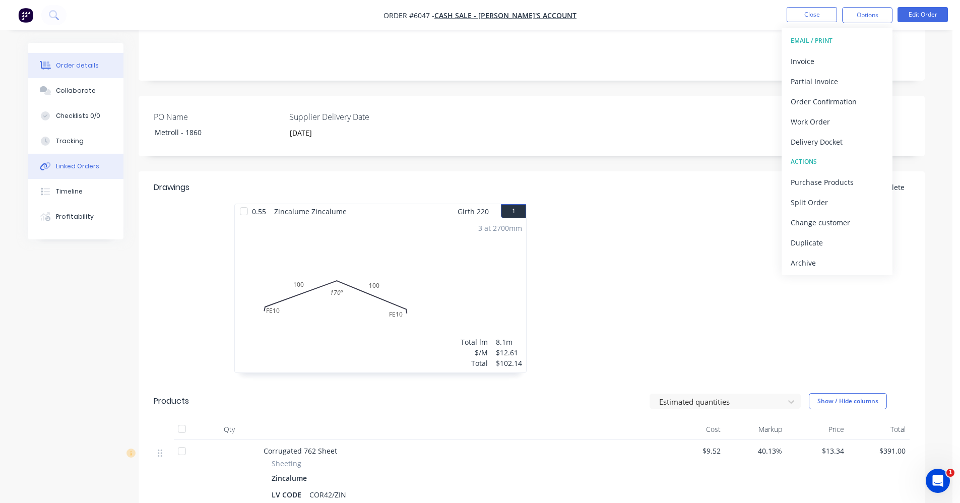
click at [96, 168] on div "Linked Orders" at bounding box center [77, 166] width 43 height 9
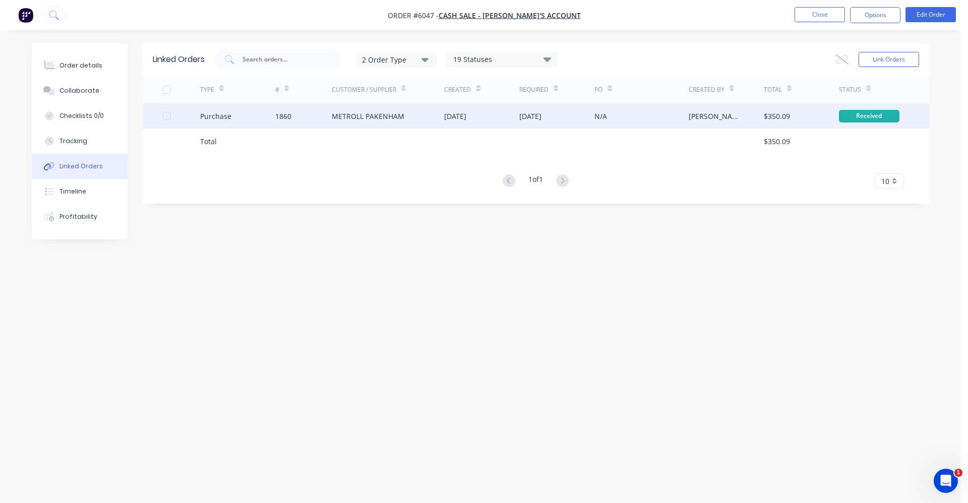
click at [355, 115] on div "METROLL PAKENHAM" at bounding box center [368, 116] width 73 height 11
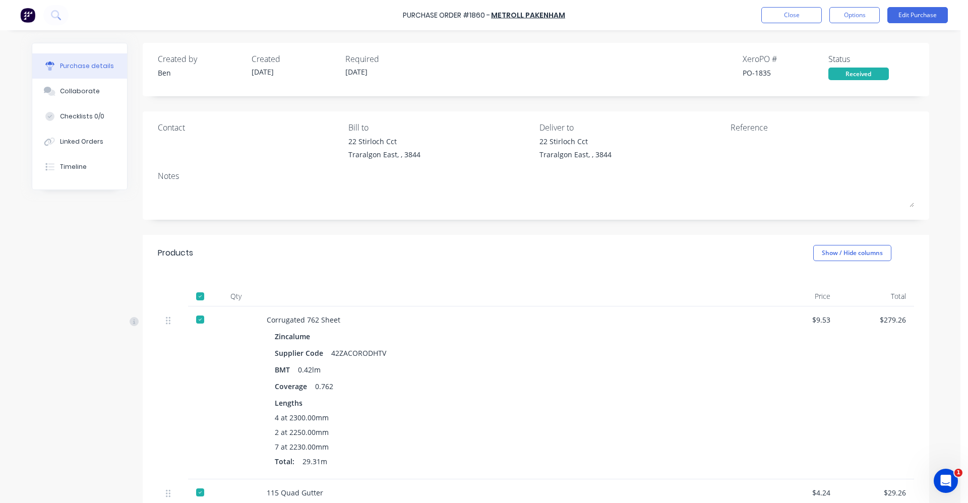
drag, startPoint x: 792, startPoint y: 15, endPoint x: 135, endPoint y: 153, distance: 671.8
click at [135, 154] on div "Purchase Order #1860 - METROLL PAKENHAM Close Options Edit Purchase Purchase de…" at bounding box center [480, 251] width 960 height 503
drag, startPoint x: 81, startPoint y: 138, endPoint x: 129, endPoint y: 147, distance: 48.3
click at [82, 138] on div "Linked Orders" at bounding box center [81, 141] width 43 height 9
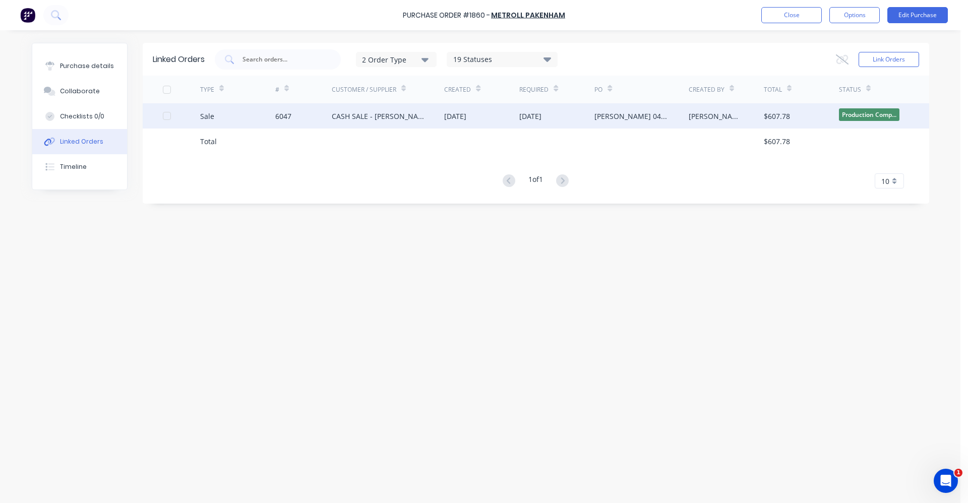
click at [391, 120] on div "CASH SALE - [PERSON_NAME]'S ACCOUNT" at bounding box center [378, 116] width 93 height 11
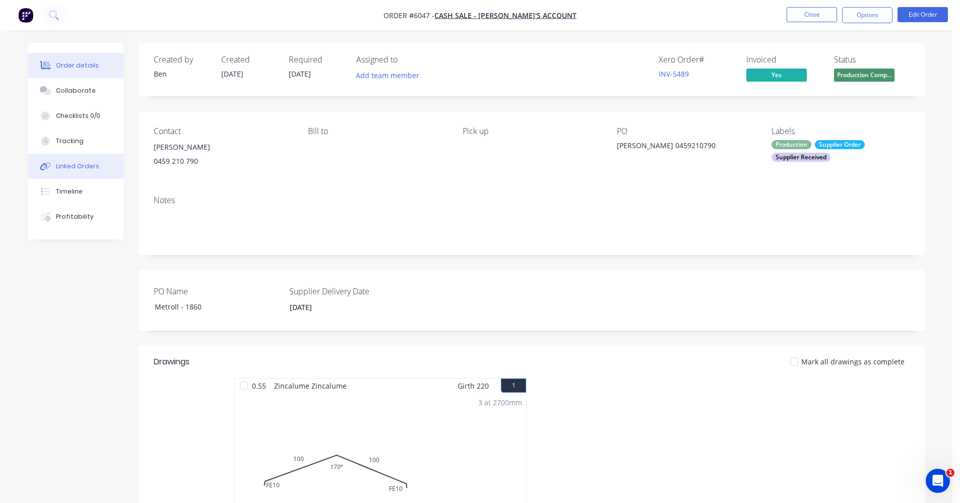
drag, startPoint x: 89, startPoint y: 165, endPoint x: 95, endPoint y: 162, distance: 6.8
click at [90, 165] on div "Linked Orders" at bounding box center [77, 166] width 43 height 9
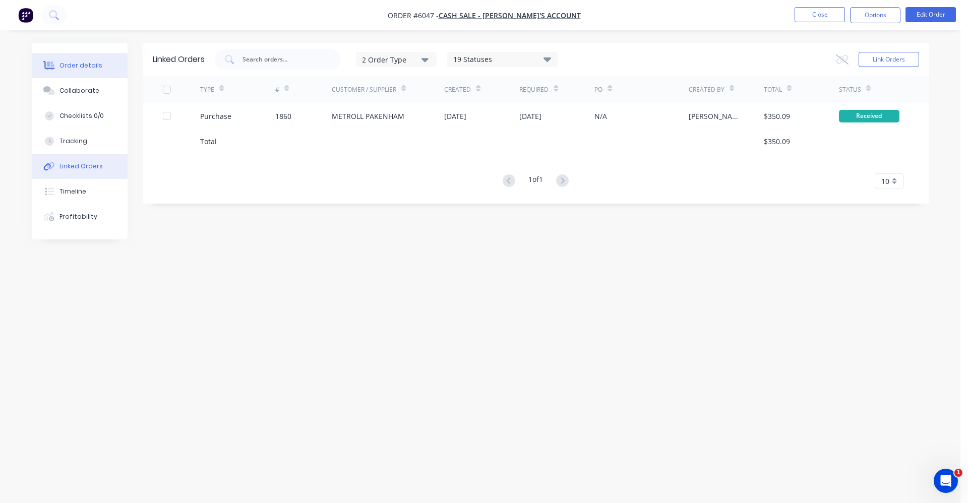
click at [82, 64] on div "Order details" at bounding box center [80, 65] width 43 height 9
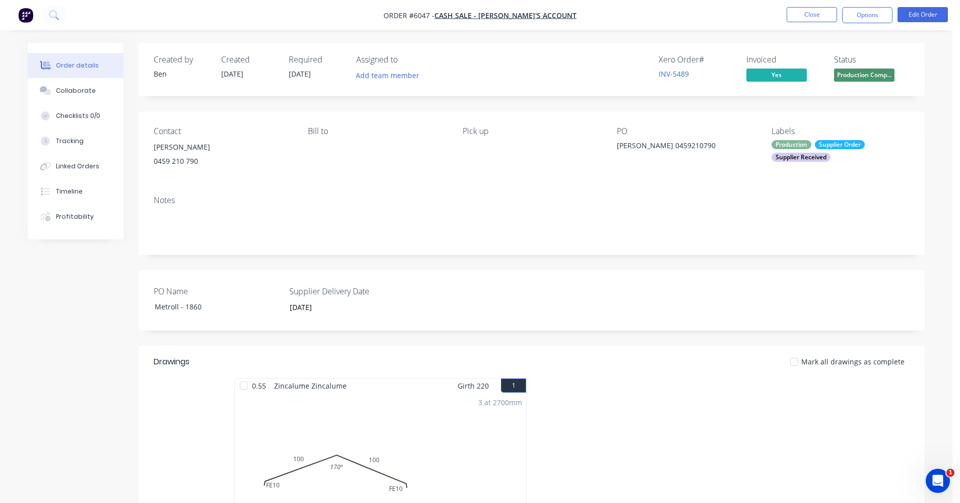
click at [803, 153] on div "Supplier Received" at bounding box center [801, 157] width 59 height 9
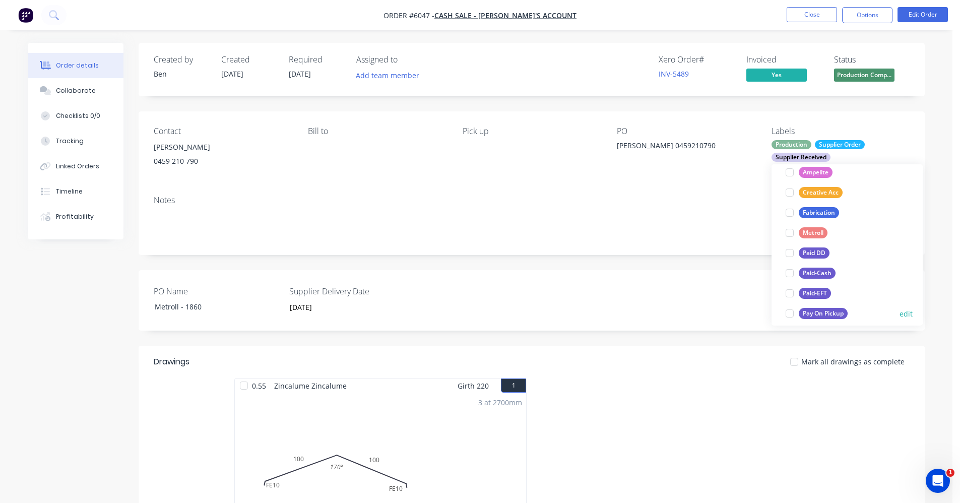
scroll to position [151, 0]
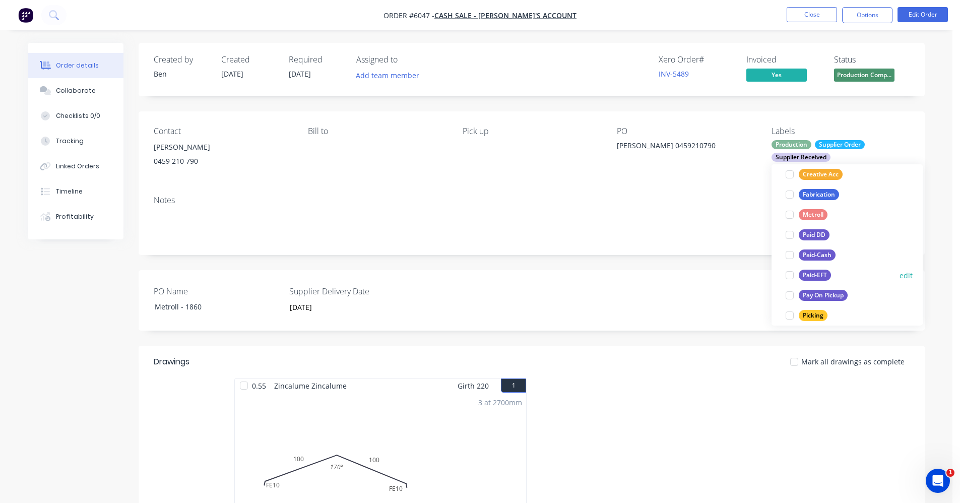
click at [810, 274] on div "Paid-EFT" at bounding box center [815, 275] width 32 height 11
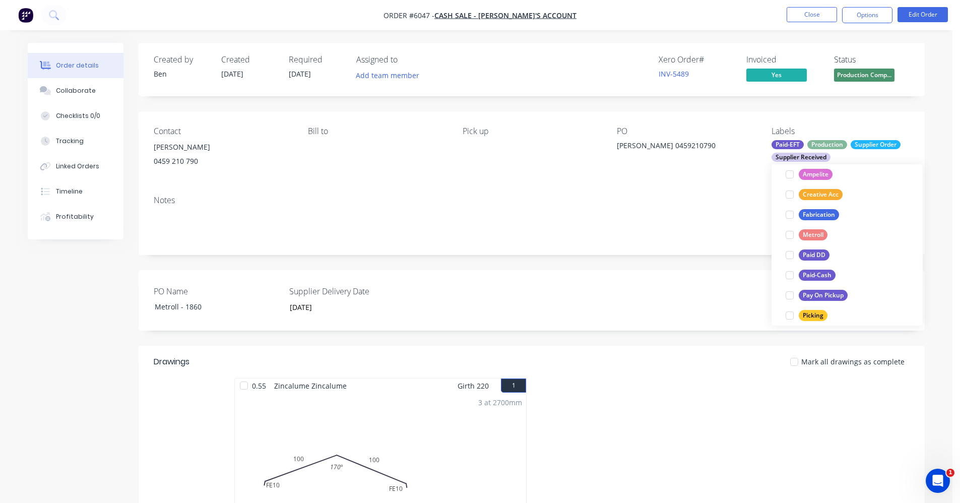
scroll to position [0, 0]
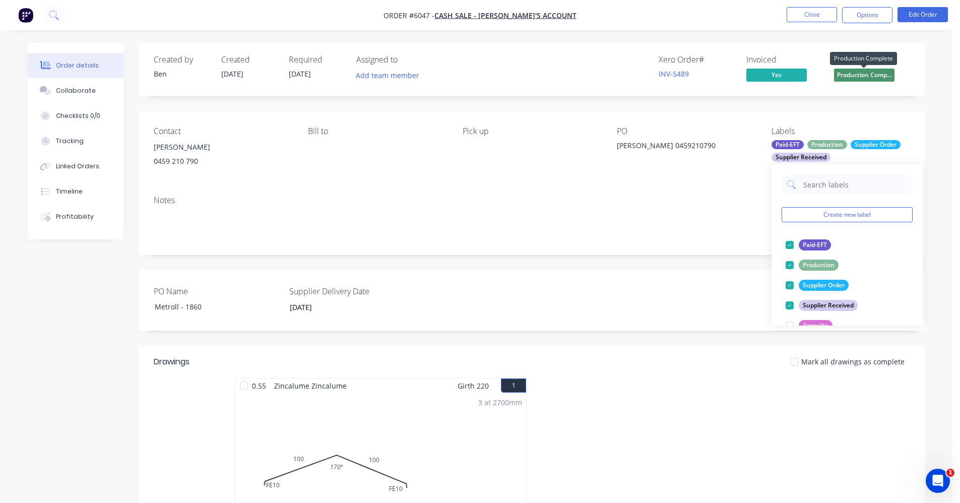
click at [867, 78] on span "Production Comp..." at bounding box center [864, 75] width 60 height 13
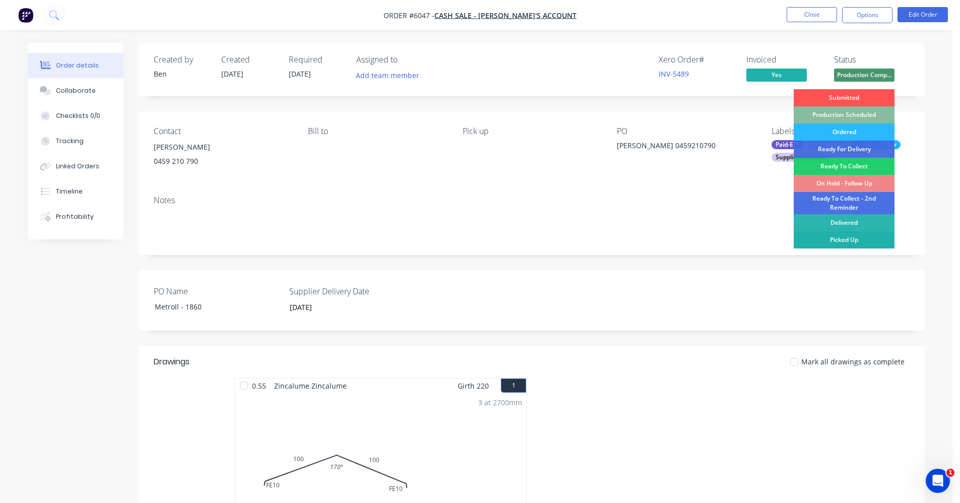
click at [851, 239] on div "Picked Up" at bounding box center [844, 239] width 101 height 17
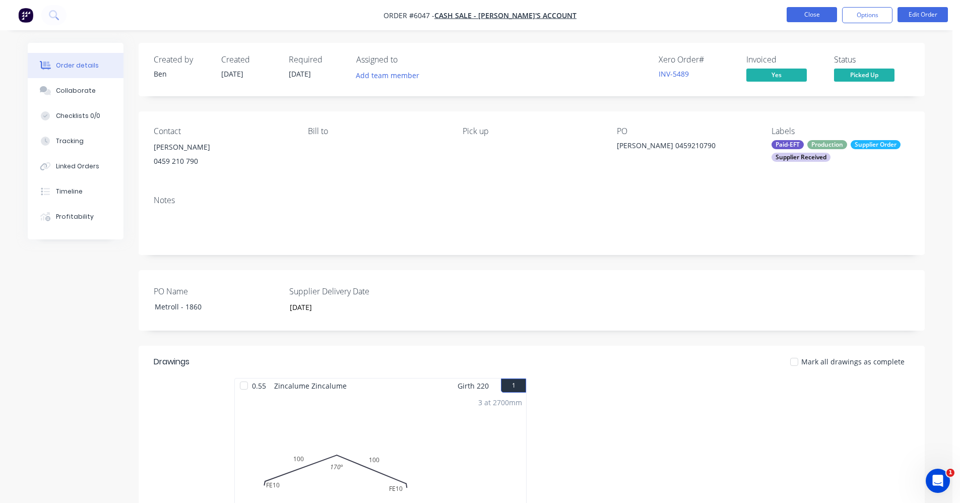
click at [807, 13] on button "Close" at bounding box center [812, 14] width 50 height 15
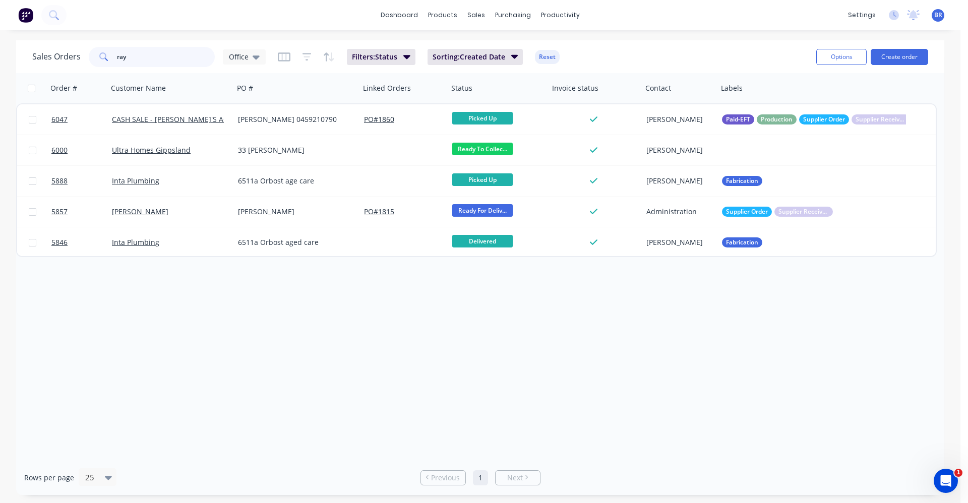
drag, startPoint x: 146, startPoint y: 63, endPoint x: 83, endPoint y: 52, distance: 63.9
click at [87, 53] on div "Sales Orders ray Office" at bounding box center [148, 57] width 233 height 20
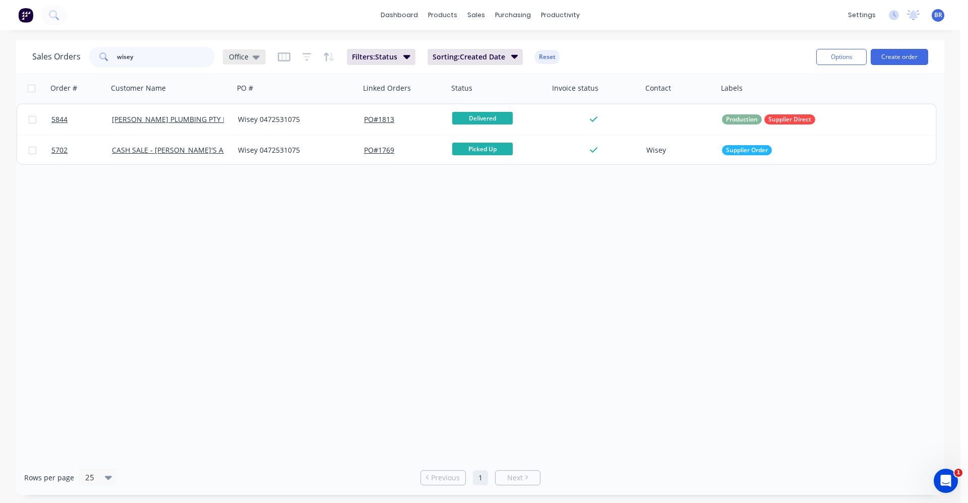
type input "wisey"
click at [257, 58] on icon at bounding box center [256, 57] width 7 height 4
click at [248, 267] on button "Quotes" at bounding box center [283, 264] width 115 height 12
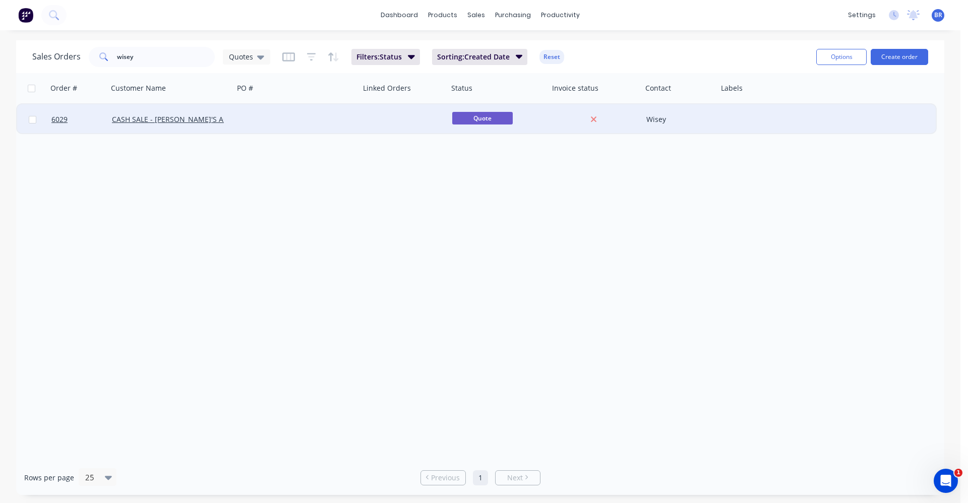
click at [252, 128] on div at bounding box center [297, 119] width 126 height 30
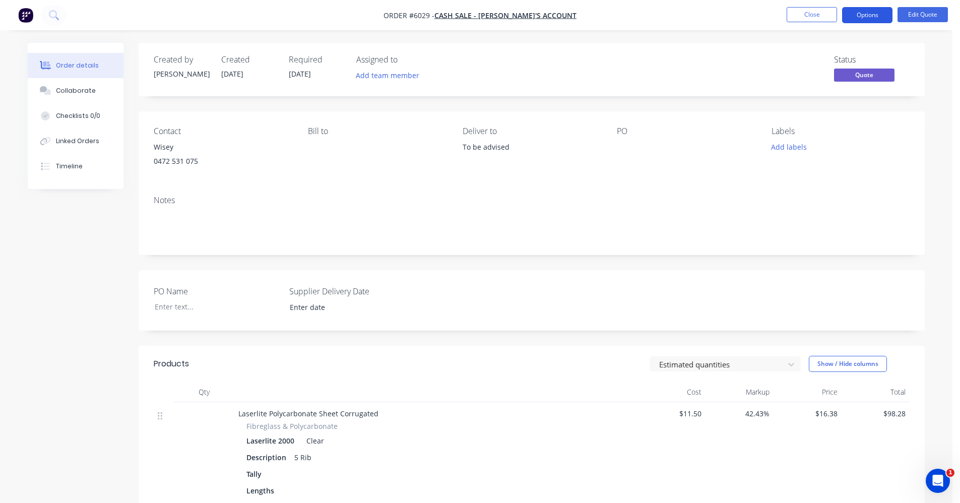
click at [871, 18] on button "Options" at bounding box center [867, 15] width 50 height 16
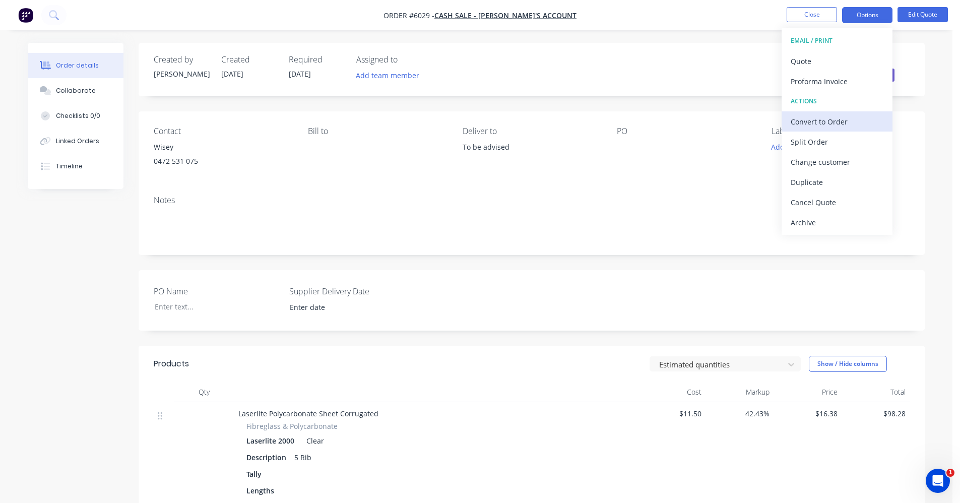
click at [829, 118] on div "Convert to Order" at bounding box center [837, 121] width 93 height 15
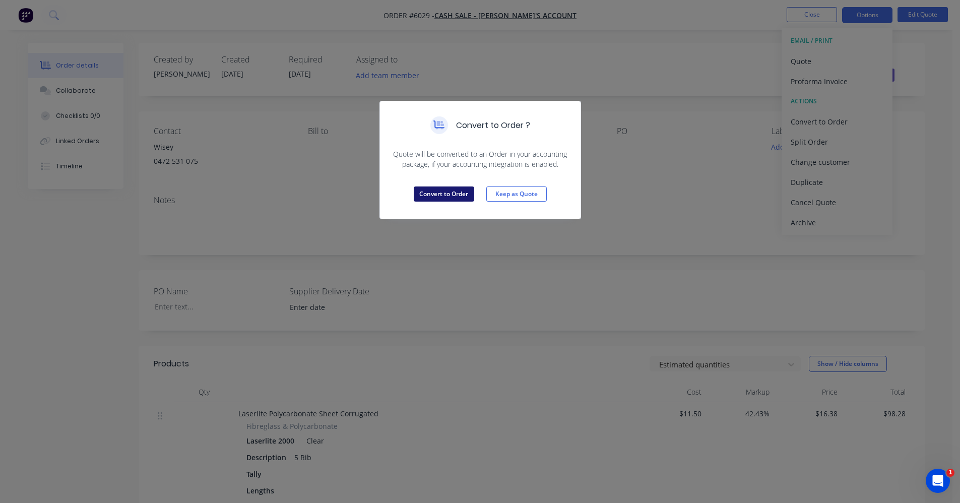
click at [447, 196] on button "Convert to Order" at bounding box center [444, 194] width 60 height 15
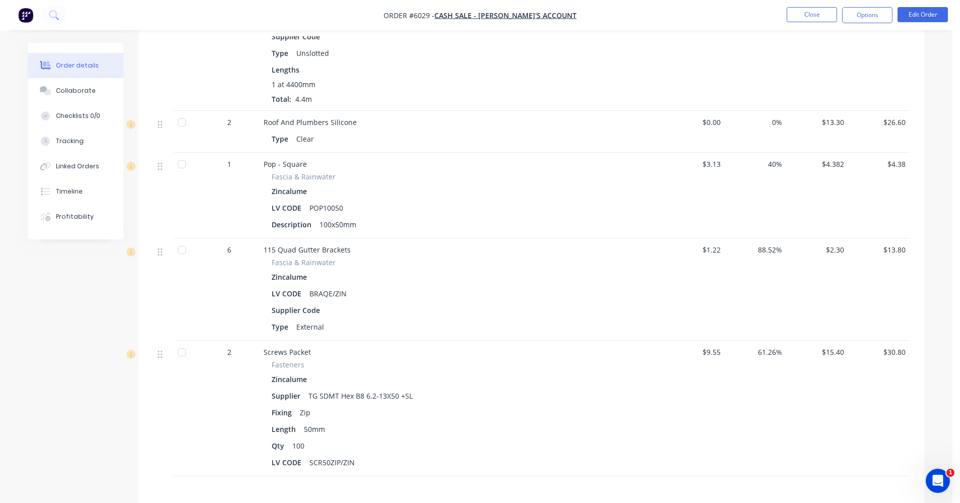
scroll to position [655, 0]
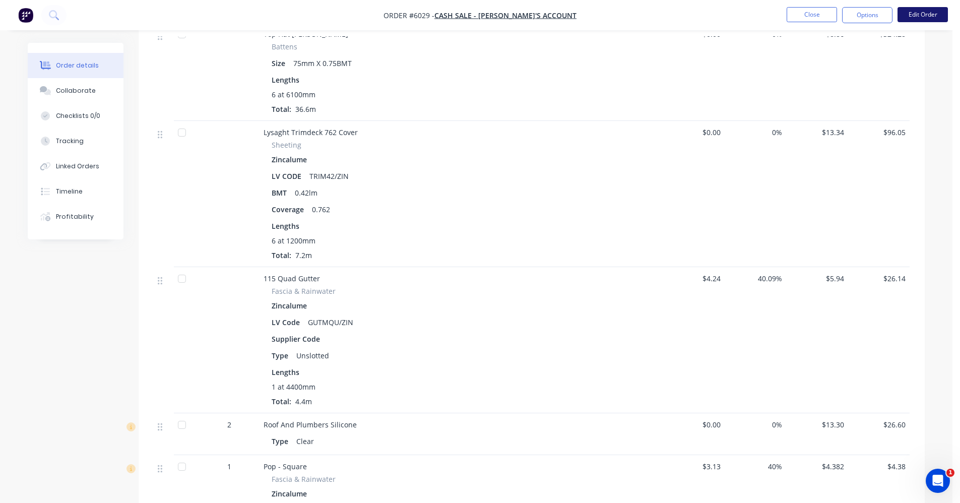
click at [919, 13] on button "Edit Order" at bounding box center [923, 14] width 50 height 15
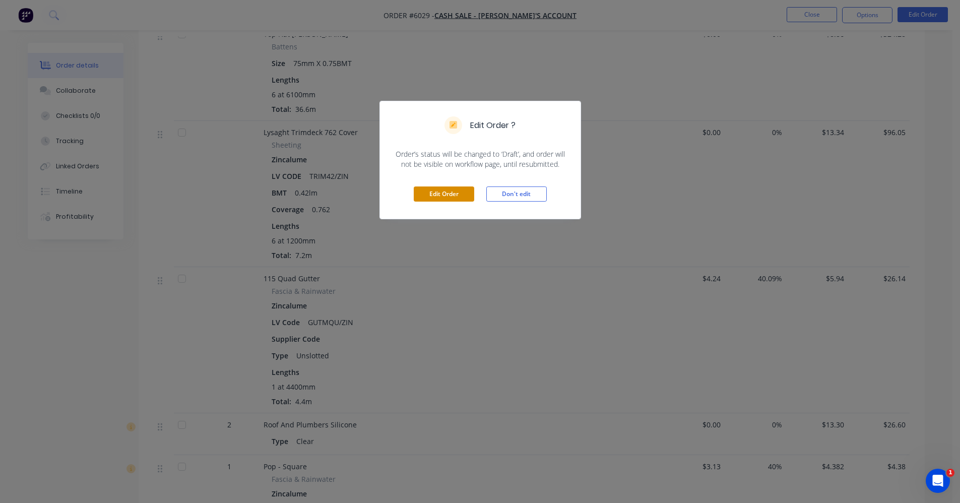
click at [445, 190] on button "Edit Order" at bounding box center [444, 194] width 60 height 15
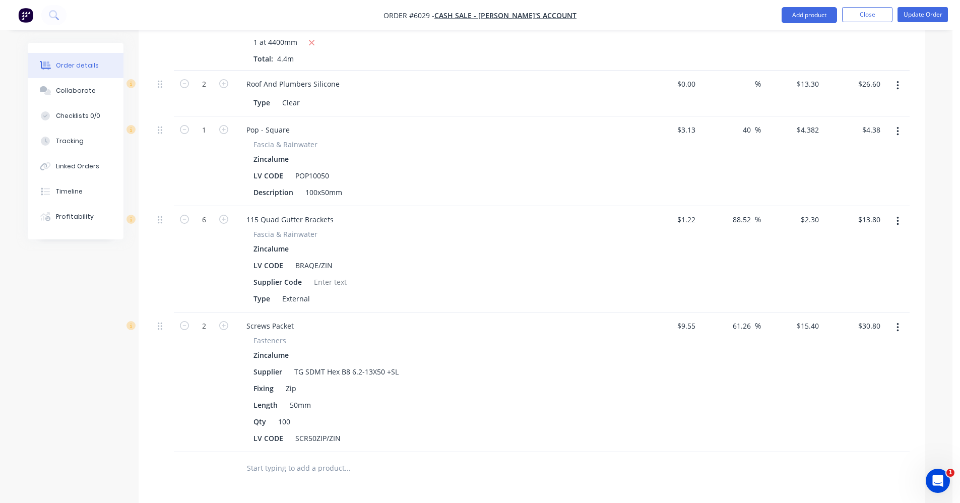
scroll to position [1160, 0]
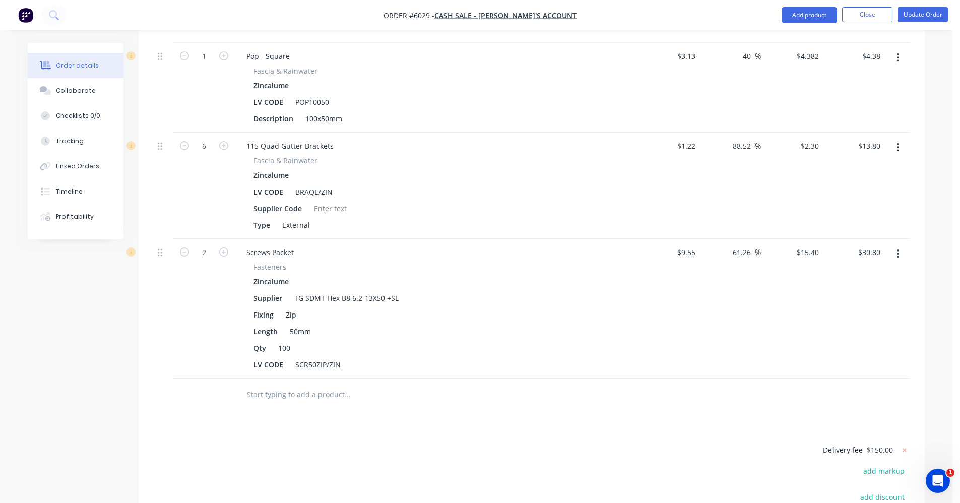
click at [308, 397] on input "text" at bounding box center [348, 395] width 202 height 20
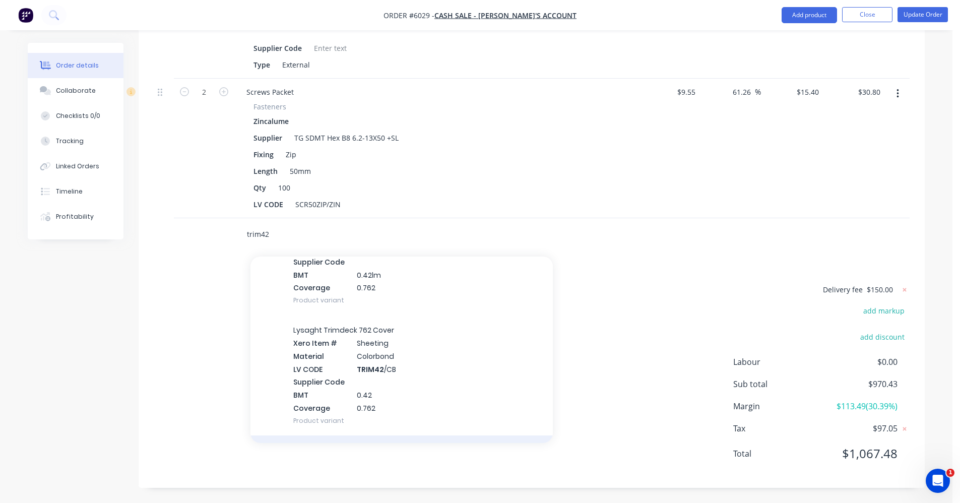
scroll to position [0, 0]
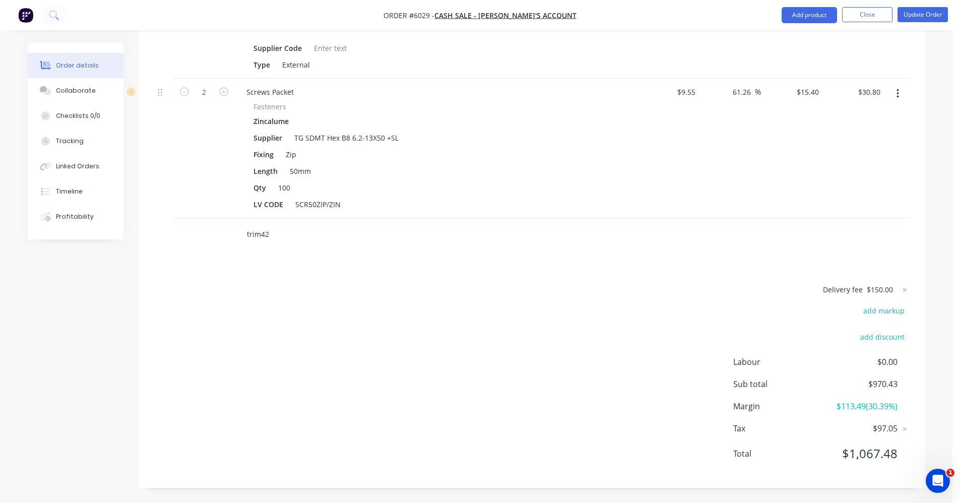
click at [274, 232] on input "trim42" at bounding box center [348, 234] width 202 height 20
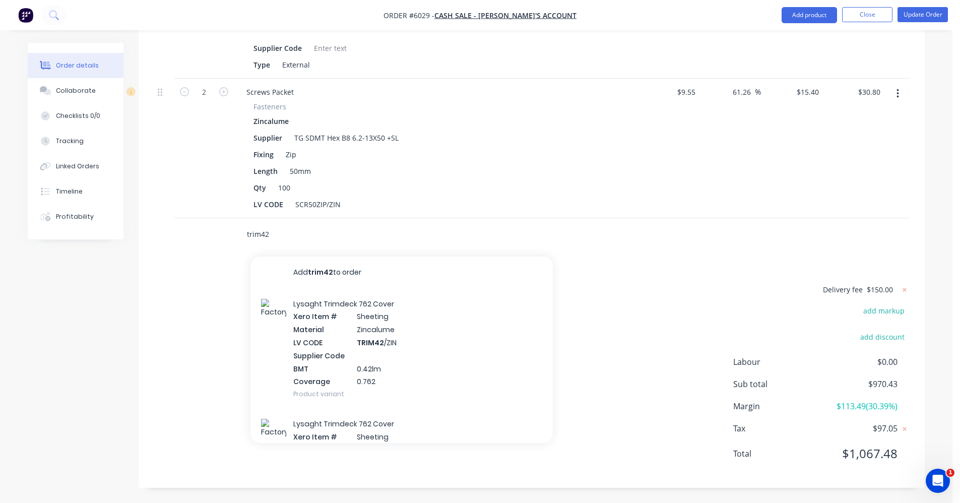
click at [277, 234] on input "trim42" at bounding box center [348, 234] width 202 height 20
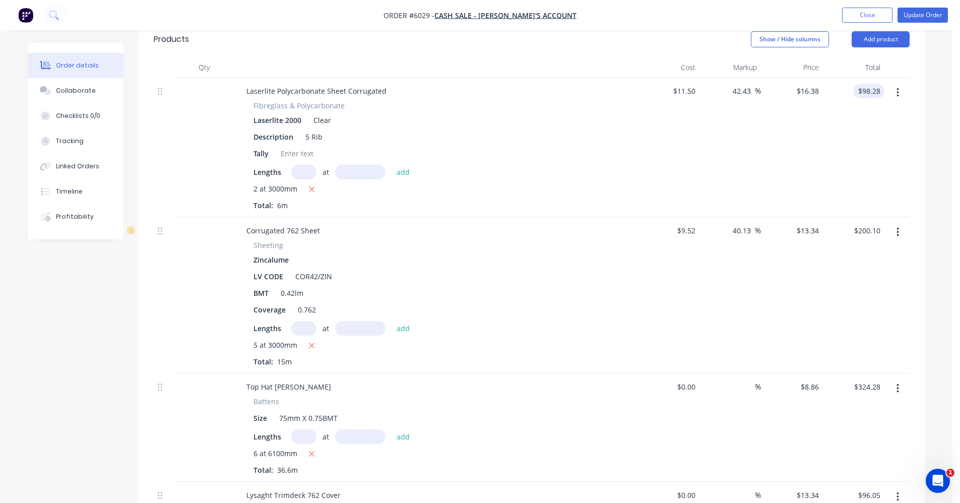
scroll to position [211, 0]
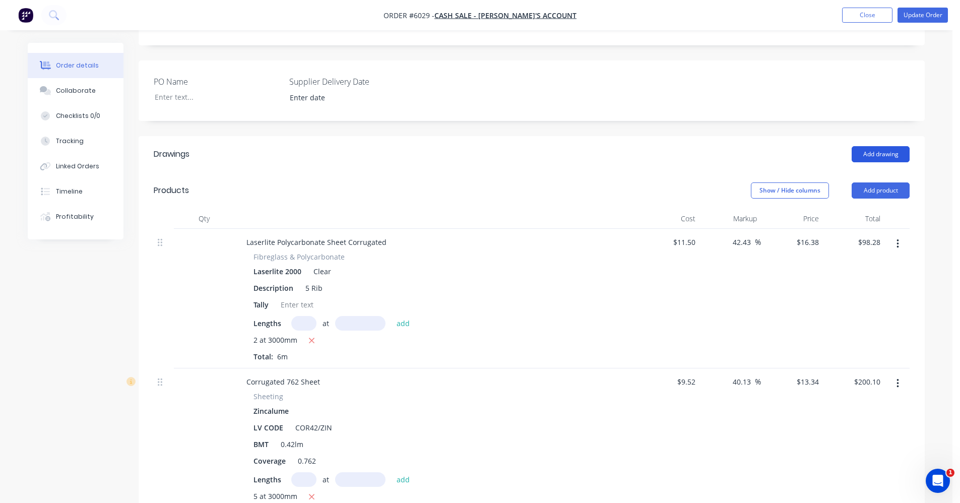
type input "trim4"
click at [880, 155] on button "Add drawing" at bounding box center [881, 154] width 58 height 16
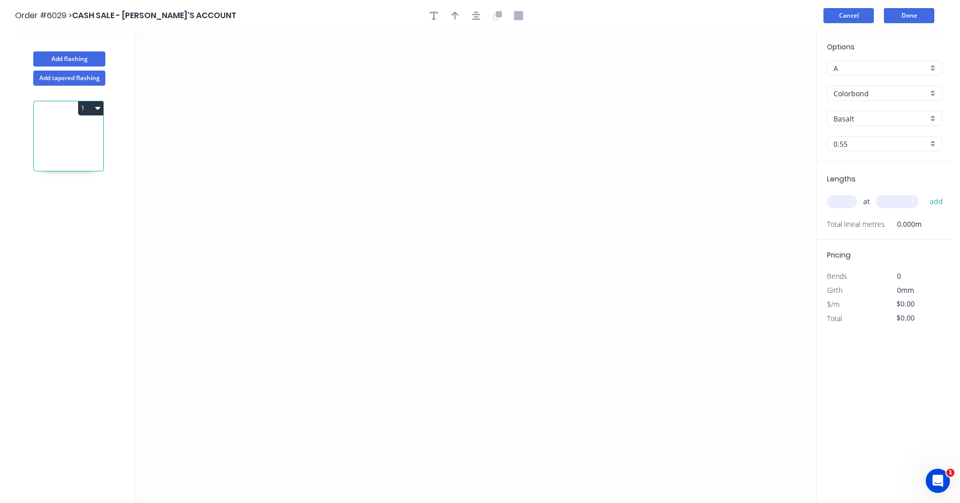
click at [842, 19] on button "Cancel" at bounding box center [849, 15] width 50 height 15
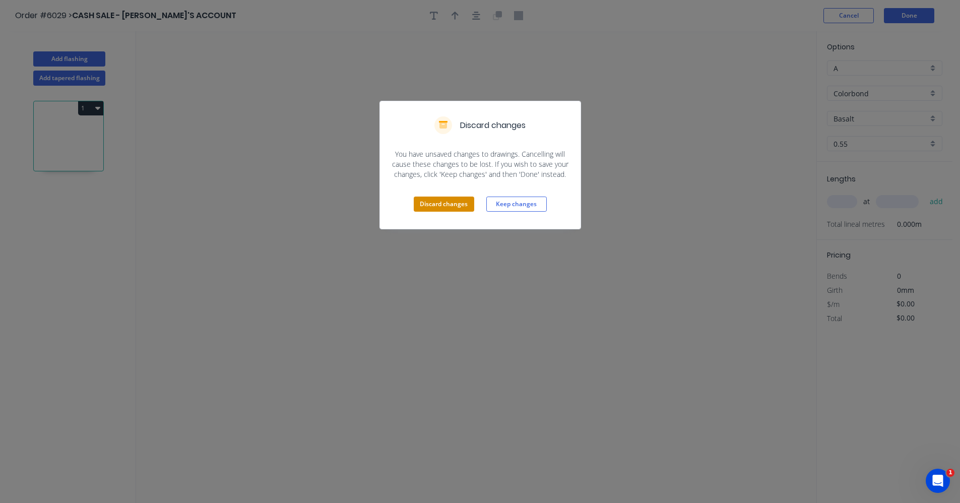
click at [448, 209] on button "Discard changes" at bounding box center [444, 204] width 60 height 15
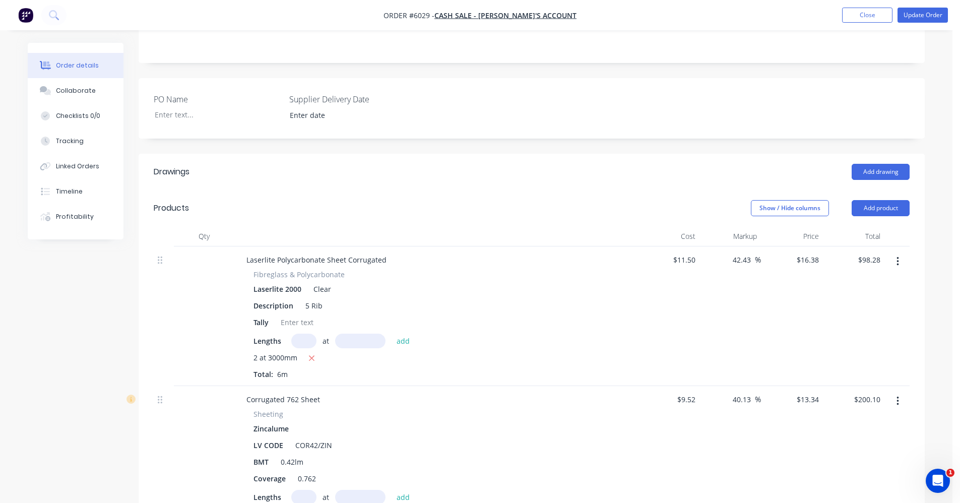
scroll to position [202, 0]
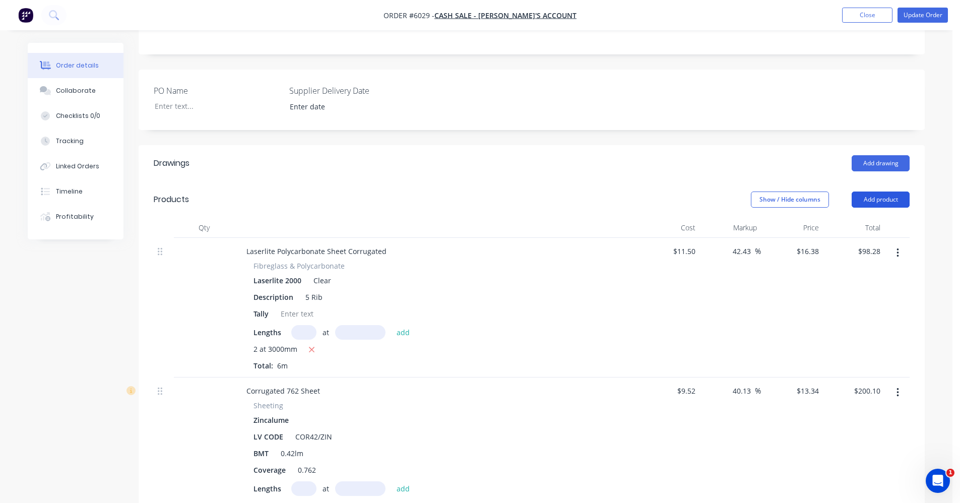
click at [888, 196] on button "Add product" at bounding box center [881, 200] width 58 height 16
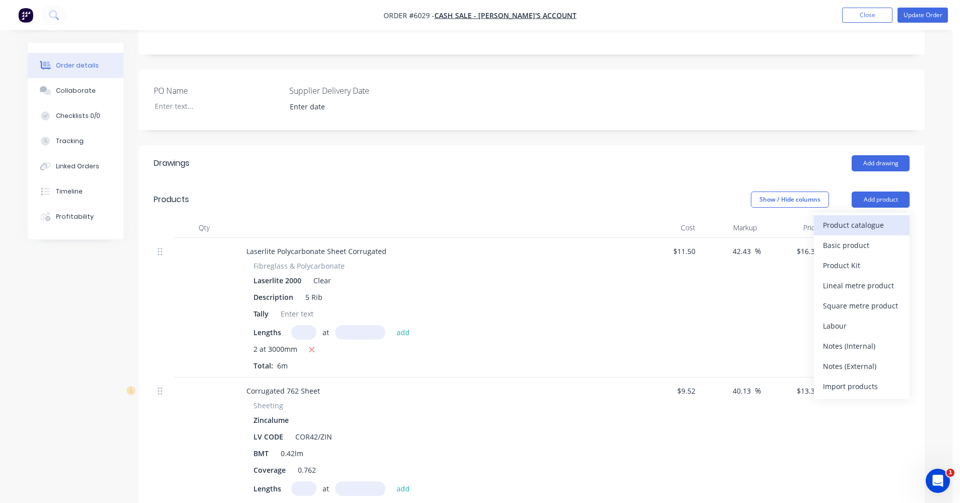
click at [860, 229] on div "Product catalogue" at bounding box center [862, 225] width 78 height 15
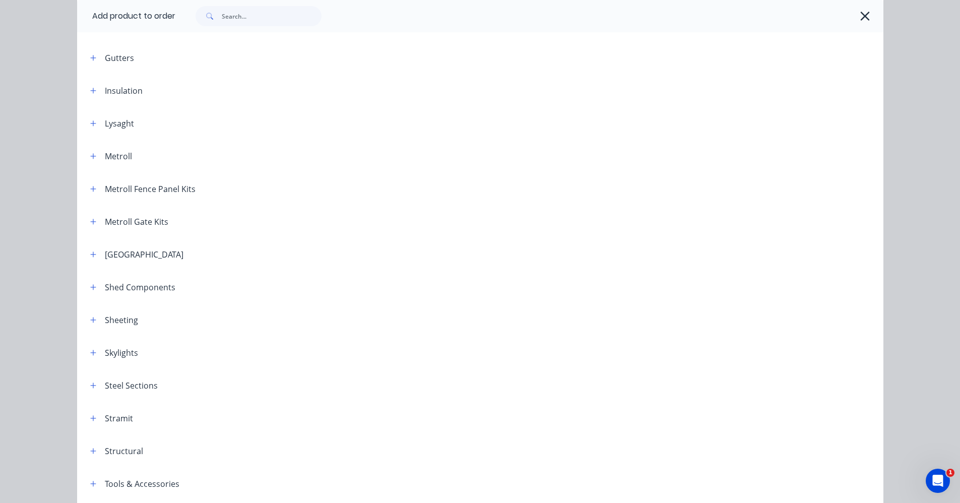
scroll to position [504, 0]
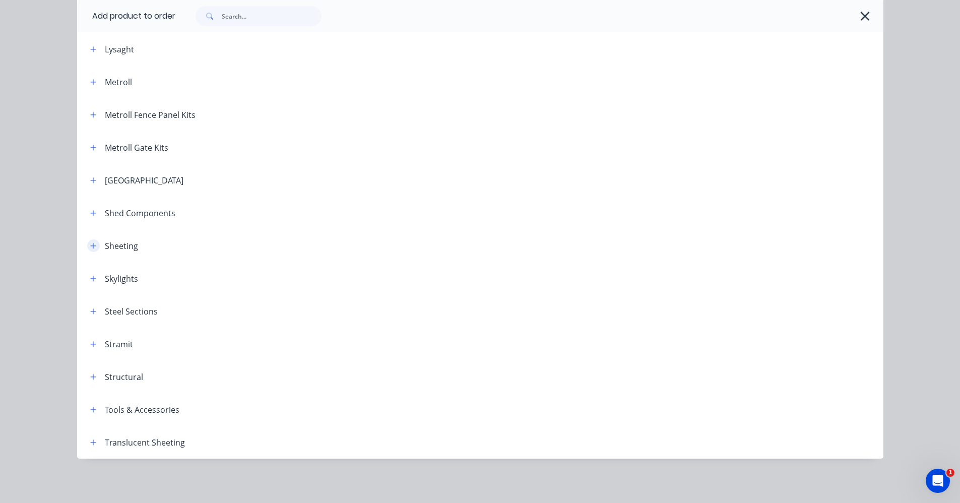
click at [93, 247] on button "button" at bounding box center [93, 245] width 13 height 13
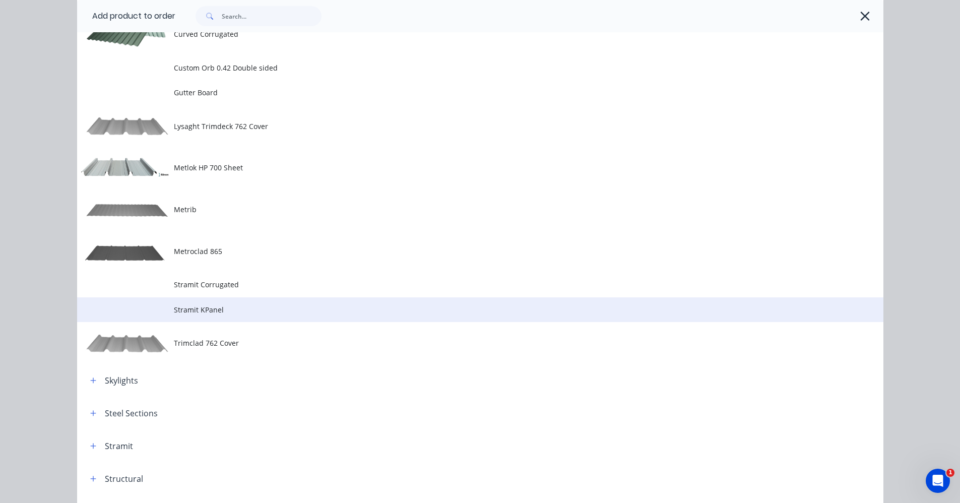
scroll to position [946, 0]
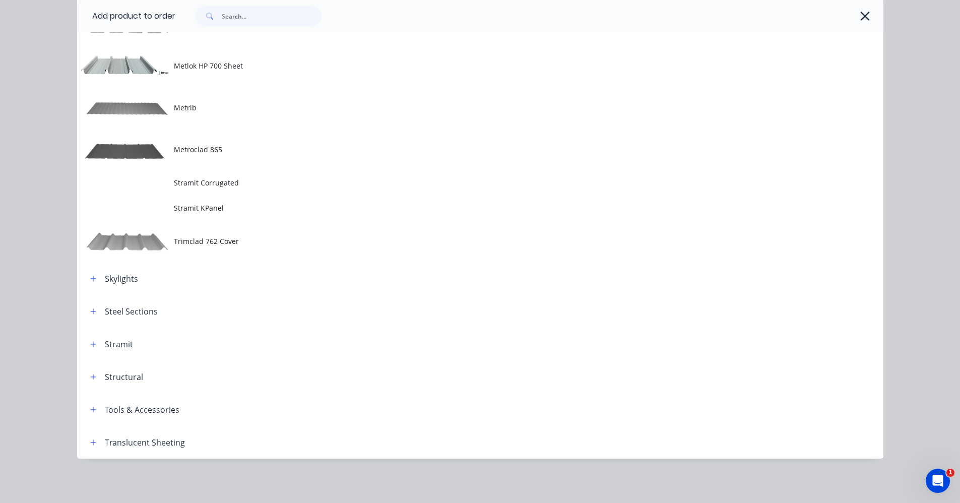
click at [206, 244] on span "Trimclad 762 Cover" at bounding box center [458, 241] width 568 height 11
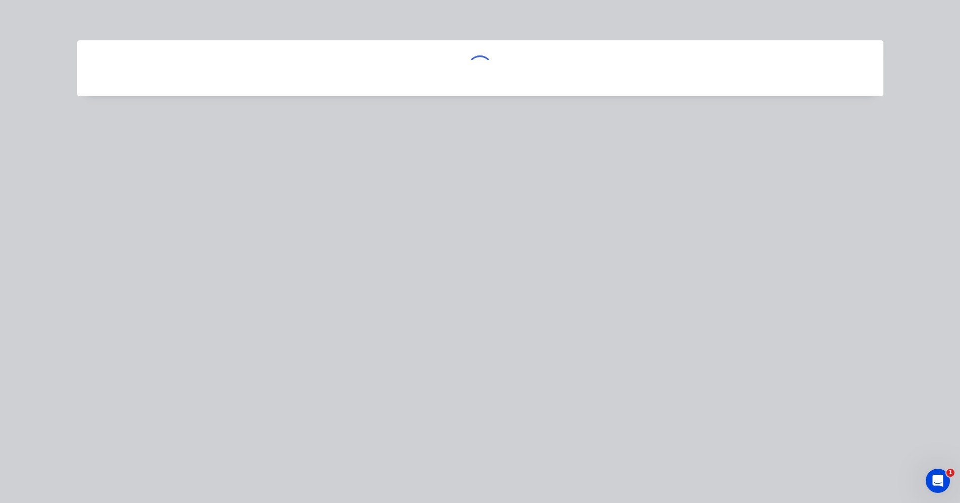
scroll to position [0, 0]
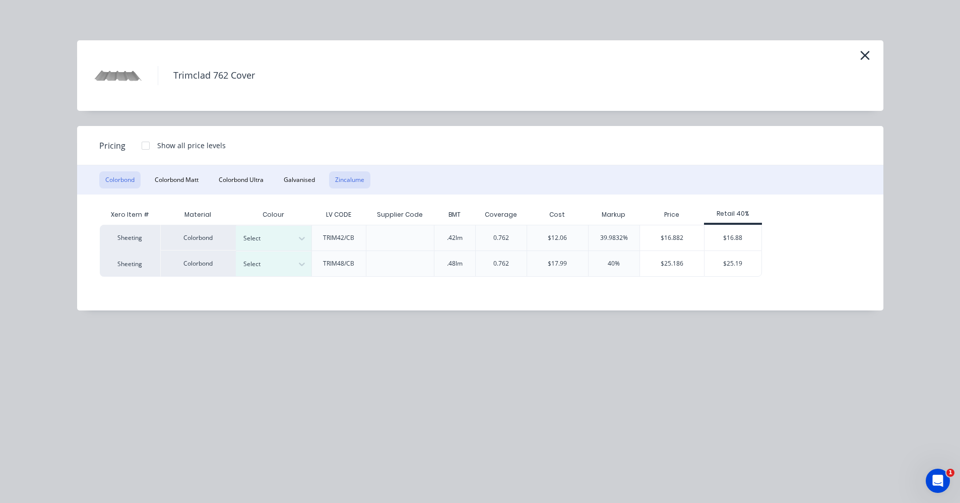
click at [345, 179] on button "Zincalume" at bounding box center [349, 179] width 41 height 17
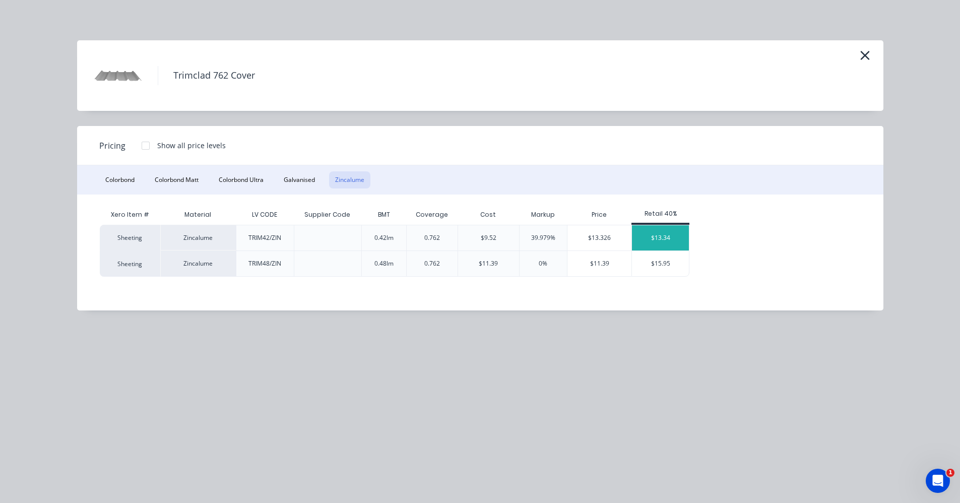
click at [663, 245] on div "$13.34" at bounding box center [660, 237] width 57 height 25
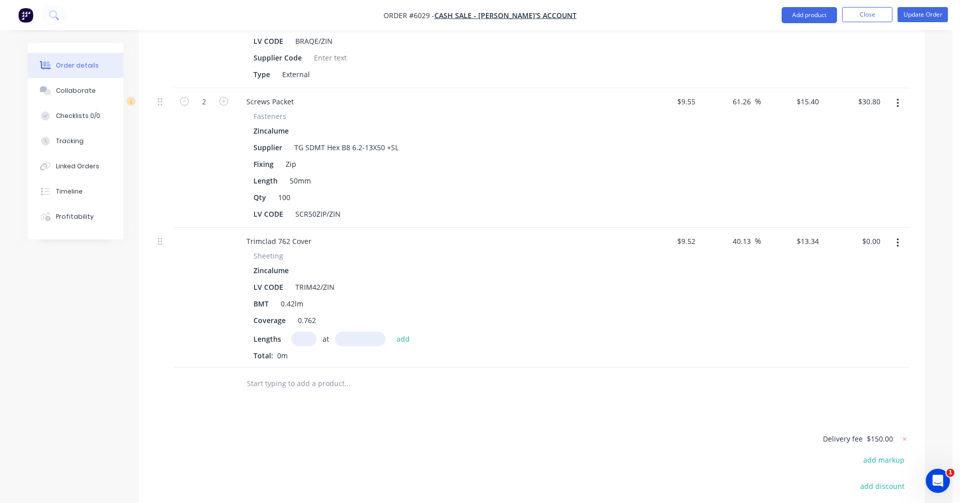
scroll to position [1311, 0]
click at [308, 333] on input "text" at bounding box center [303, 338] width 25 height 15
type input "6"
type input "1200"
click at [392, 331] on button "add" at bounding box center [404, 338] width 24 height 14
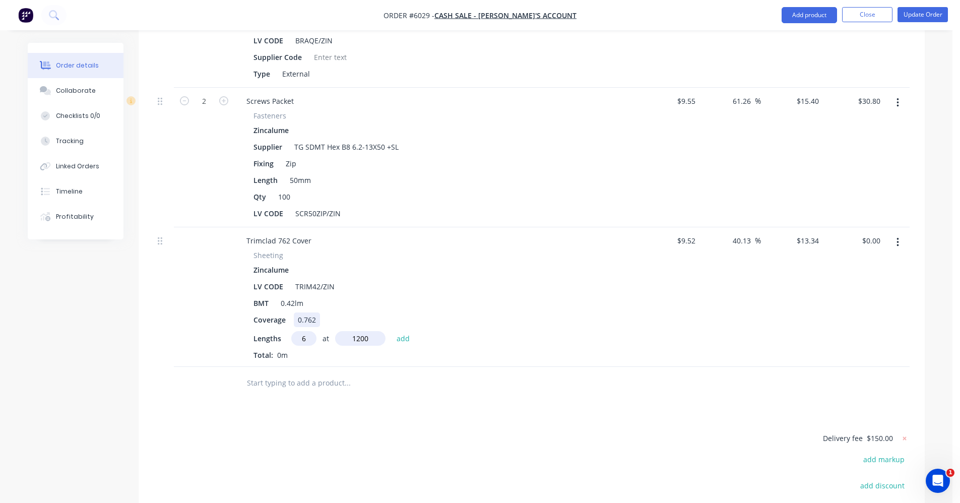
type input "$96.05"
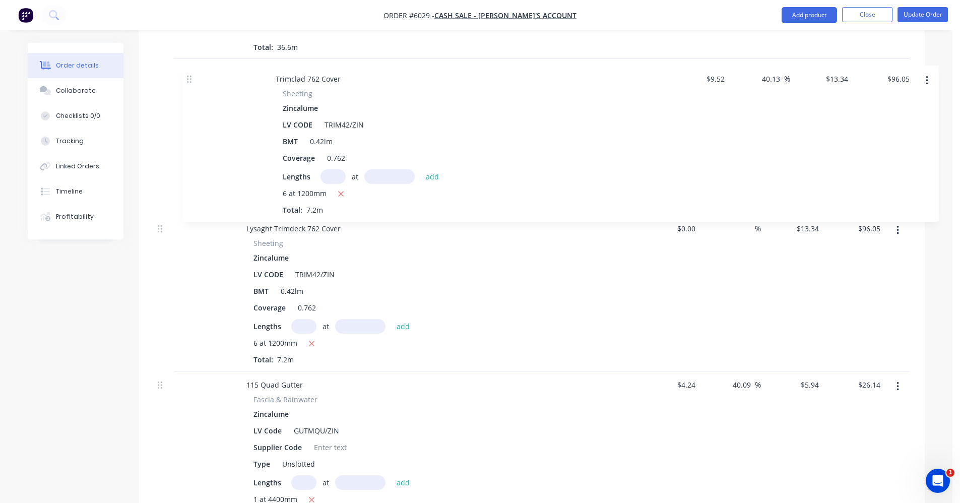
scroll to position [784, 0]
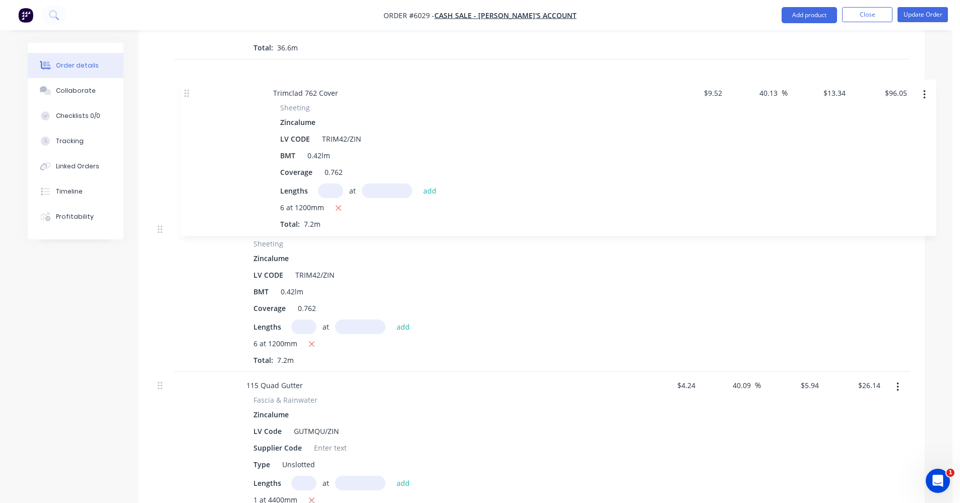
drag, startPoint x: 161, startPoint y: 294, endPoint x: 192, endPoint y: 91, distance: 205.5
click at [192, 92] on div "Laserlite Polycarbonate Sheet Corrugated Fibreglass & Polycarbonate Laserlite 2…" at bounding box center [532, 282] width 756 height 1255
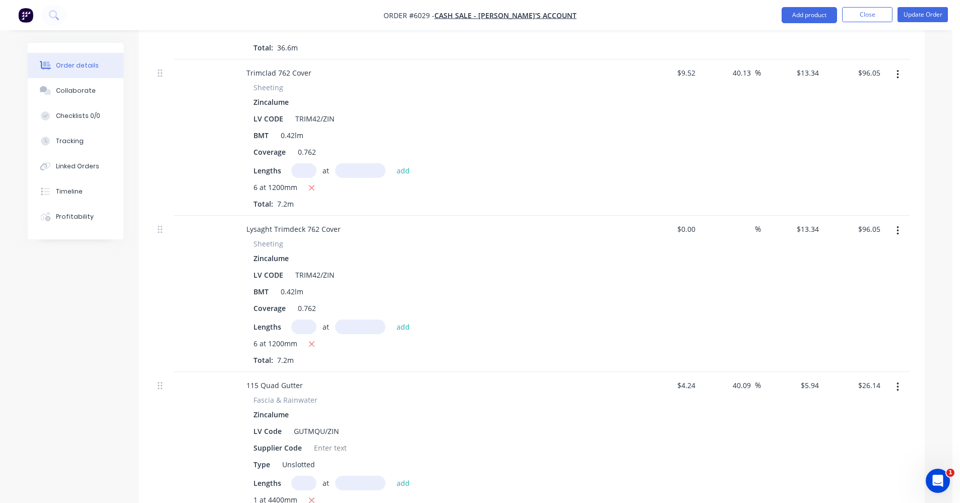
click at [899, 235] on button "button" at bounding box center [898, 231] width 24 height 18
click at [848, 322] on div "Delete" at bounding box center [862, 318] width 78 height 15
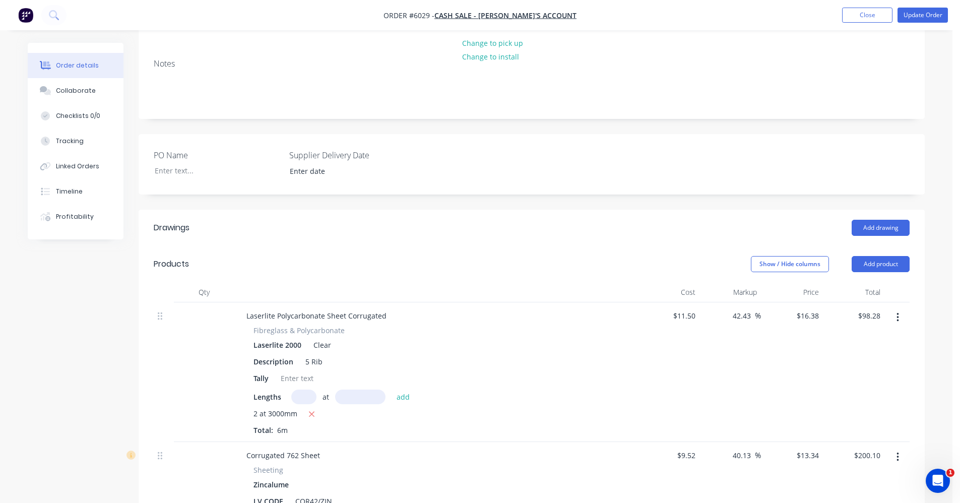
scroll to position [151, 0]
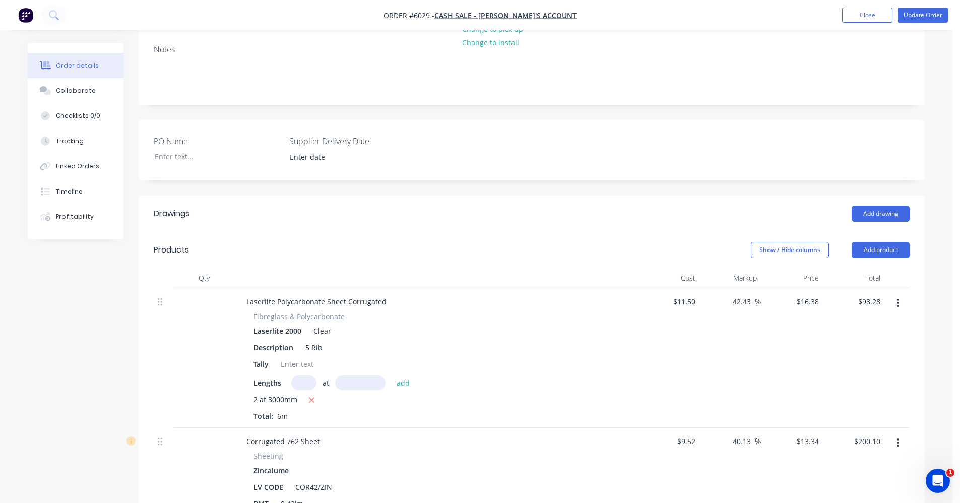
click at [897, 306] on icon "button" at bounding box center [898, 303] width 3 height 11
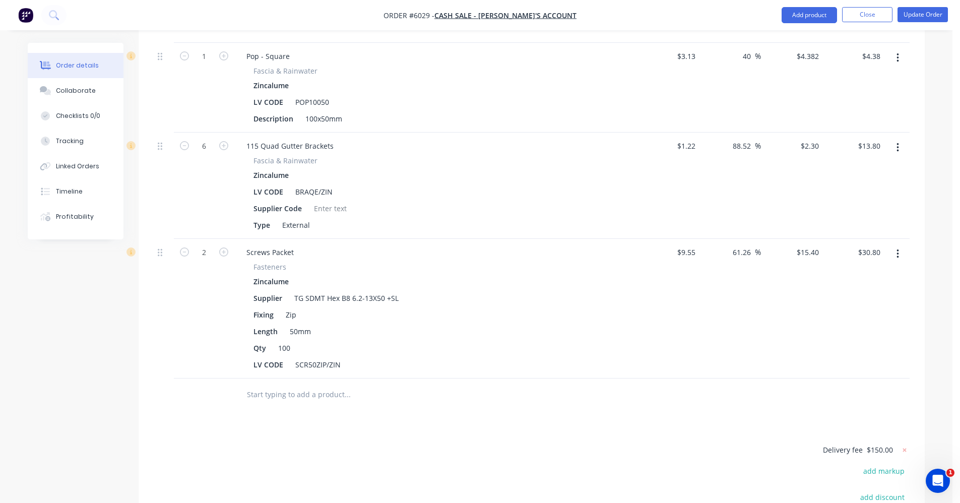
scroll to position [1320, 0]
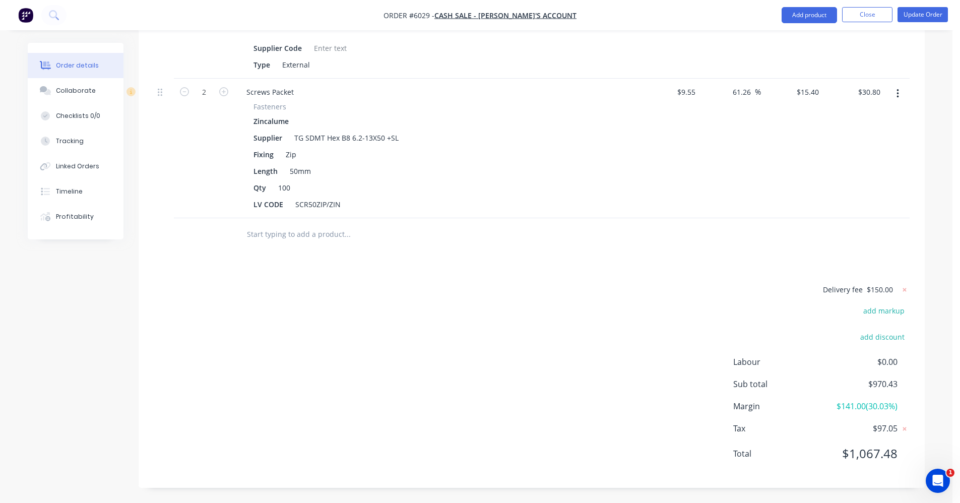
click at [310, 235] on input "text" at bounding box center [348, 234] width 202 height 20
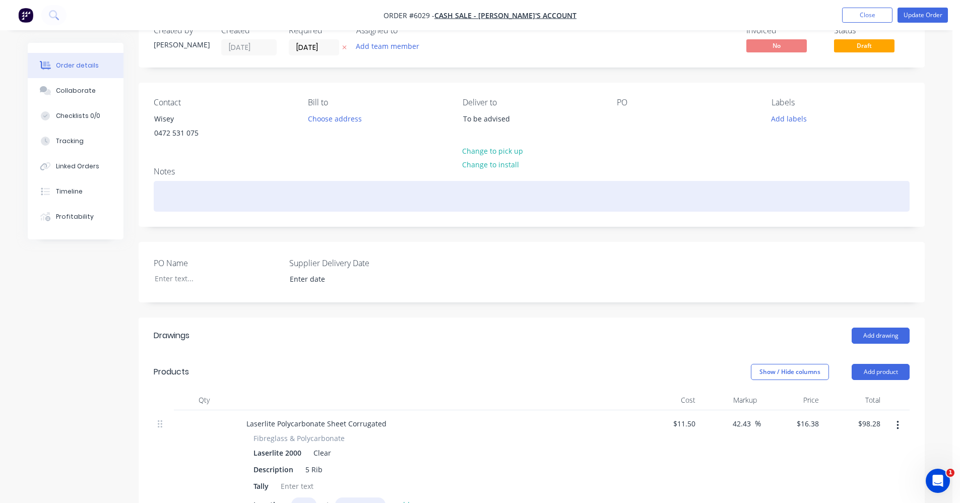
scroll to position [0, 0]
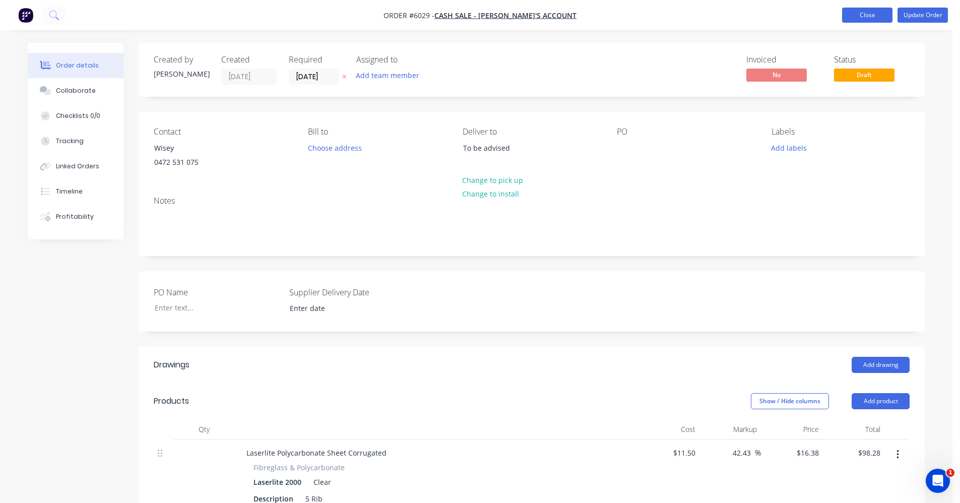
click at [856, 20] on button "Close" at bounding box center [867, 15] width 50 height 15
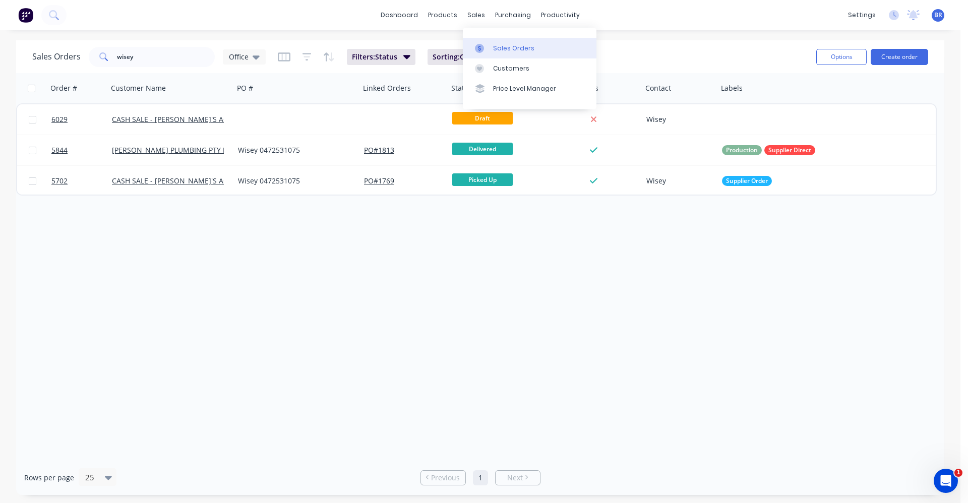
click at [496, 46] on div "Sales Orders" at bounding box center [513, 48] width 41 height 9
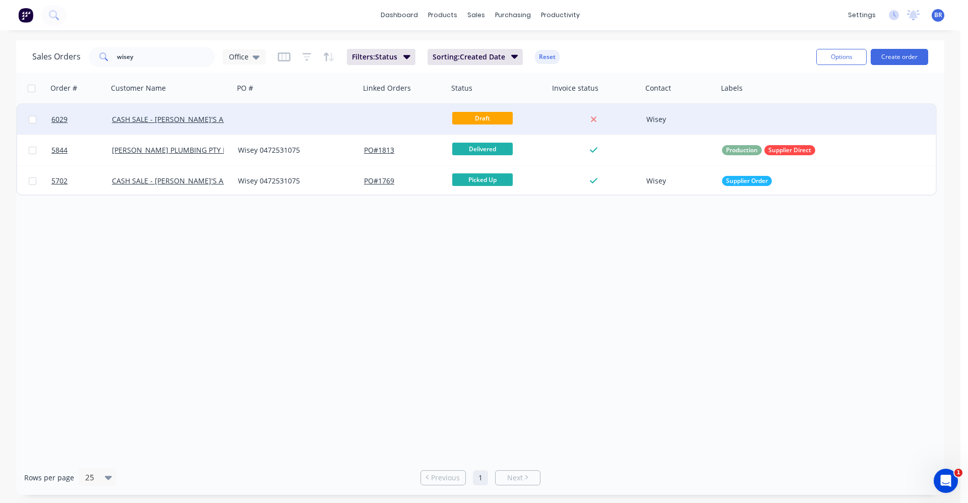
click at [256, 124] on div at bounding box center [297, 119] width 126 height 30
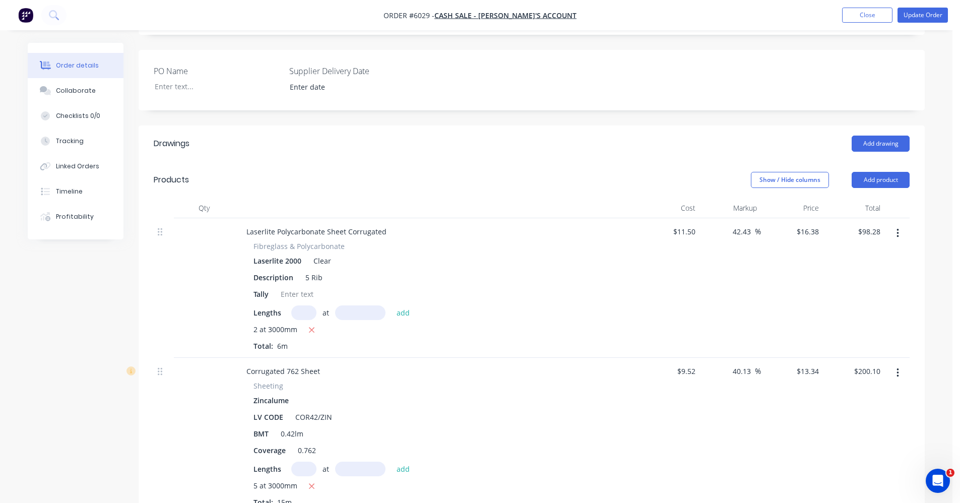
scroll to position [252, 0]
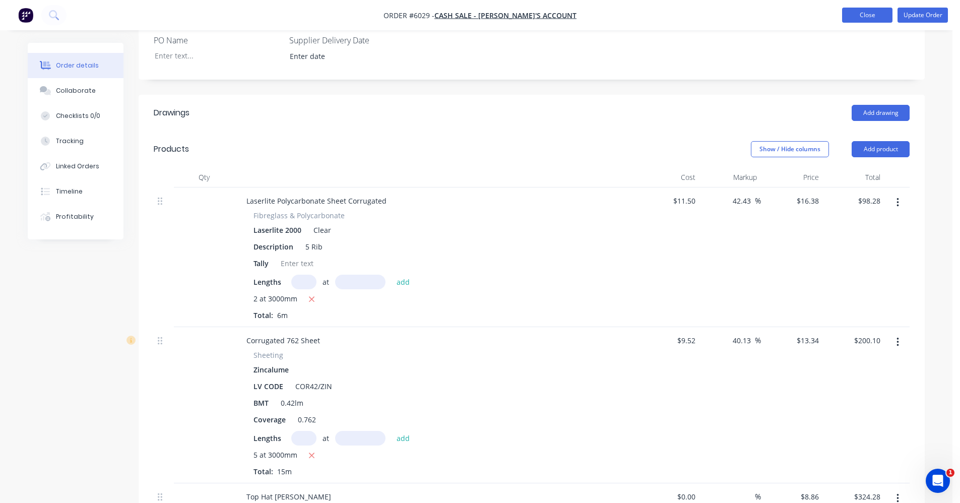
click at [867, 20] on button "Close" at bounding box center [867, 15] width 50 height 15
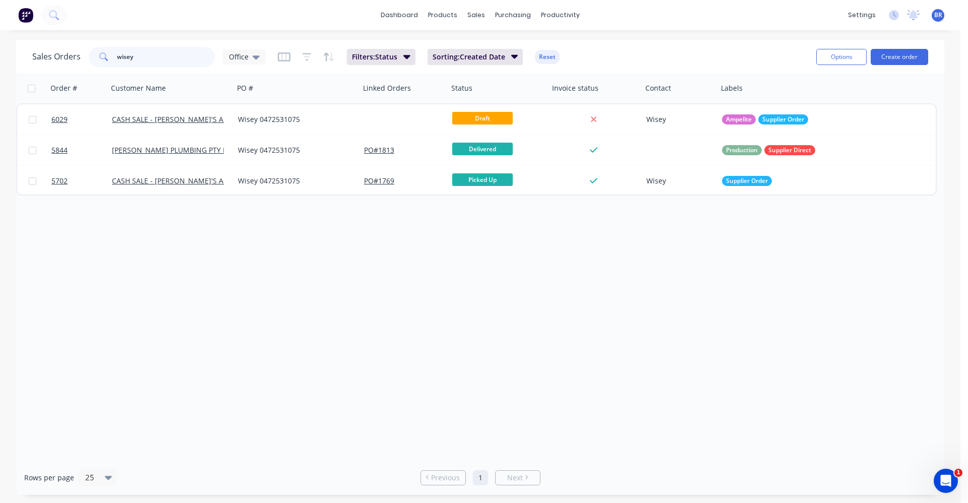
drag, startPoint x: 175, startPoint y: 59, endPoint x: -149, endPoint y: 59, distance: 324.7
click at [0, 59] on html "dashboard products sales purchasing productivity dashboard products Product Cat…" at bounding box center [484, 251] width 968 height 503
click at [475, 20] on div "sales" at bounding box center [476, 15] width 28 height 15
drag, startPoint x: 292, startPoint y: 9, endPoint x: 421, endPoint y: 32, distance: 131.1
click at [305, 11] on div "dashboard products sales purchasing productivity dashboard products Product Cat…" at bounding box center [480, 15] width 960 height 30
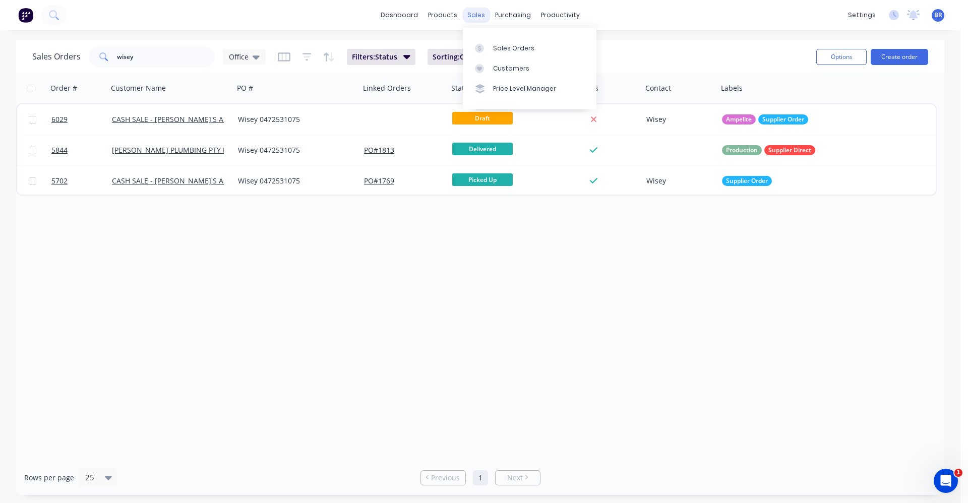
click at [475, 18] on div "sales" at bounding box center [476, 15] width 28 height 15
click at [497, 51] on div "Sales Orders" at bounding box center [513, 48] width 41 height 9
drag, startPoint x: 158, startPoint y: 56, endPoint x: -39, endPoint y: 54, distance: 197.1
click at [0, 54] on html "dashboard products sales purchasing productivity dashboard products Product Cat…" at bounding box center [484, 251] width 968 height 503
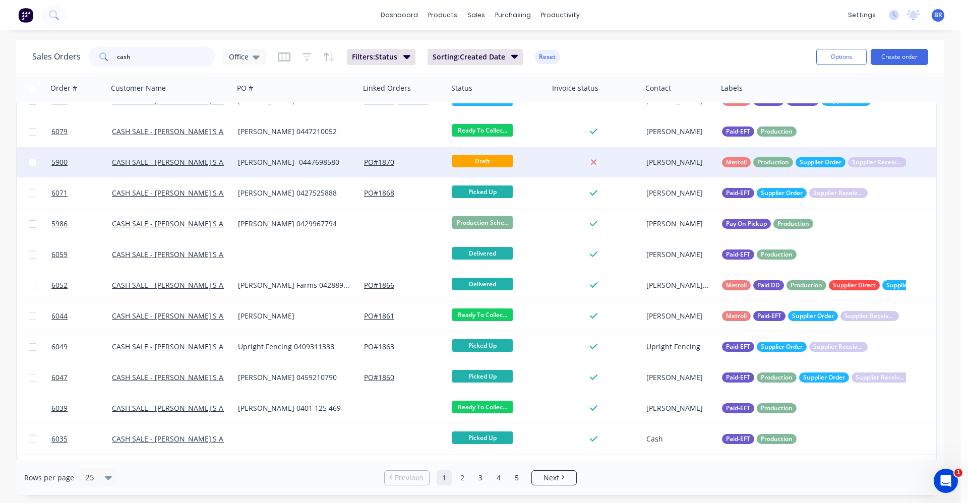
scroll to position [101, 0]
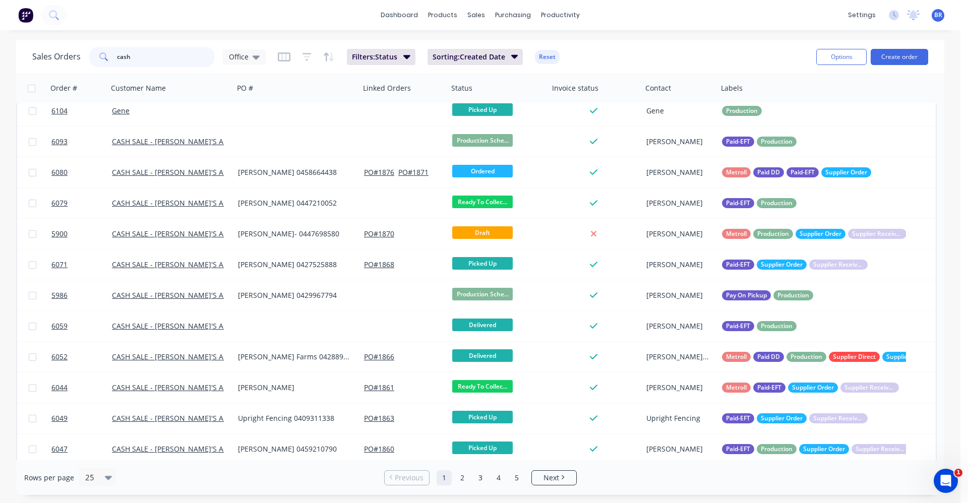
drag, startPoint x: 129, startPoint y: 59, endPoint x: 1, endPoint y: 42, distance: 129.1
click at [8, 43] on div "Sales Orders cash Office Filters: Status Sorting: Created Date Reset Options Cr…" at bounding box center [480, 267] width 960 height 455
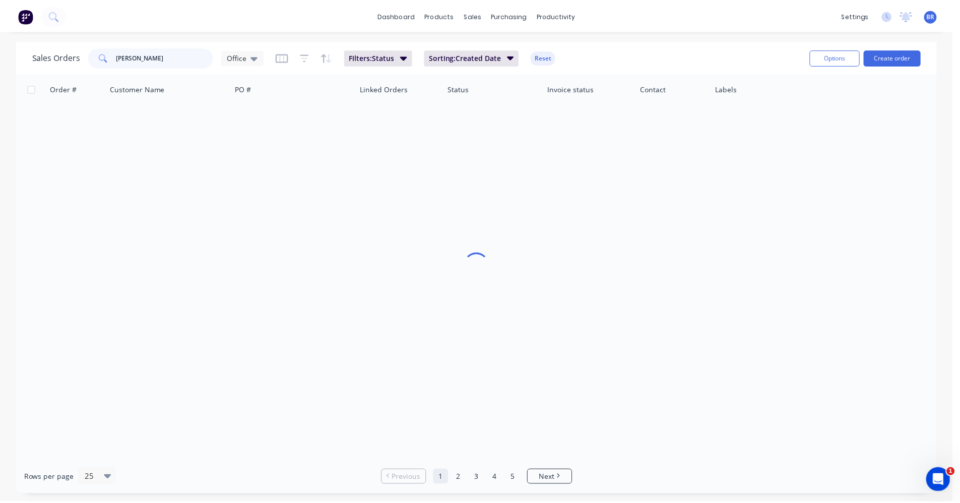
scroll to position [0, 0]
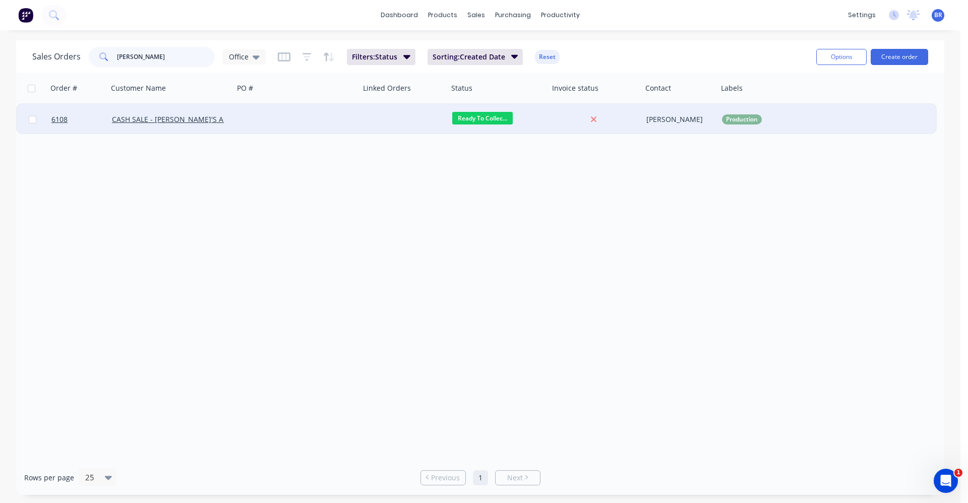
type input "hudson"
click at [271, 112] on div at bounding box center [297, 119] width 126 height 30
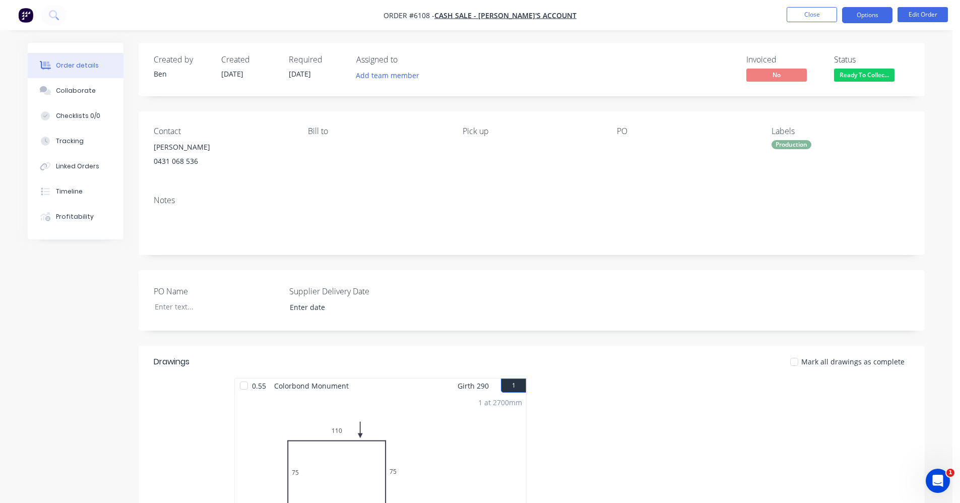
click at [873, 21] on button "Options" at bounding box center [867, 15] width 50 height 16
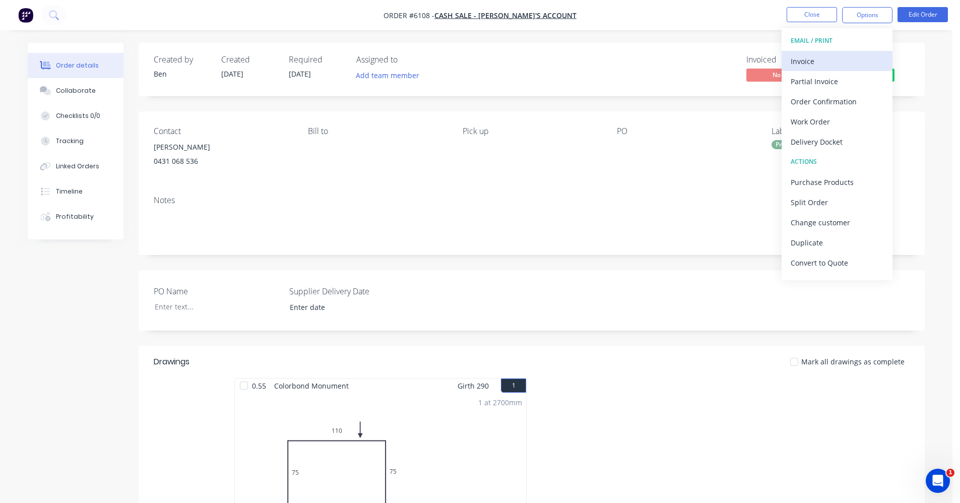
click at [810, 64] on div "Invoice" at bounding box center [837, 61] width 93 height 15
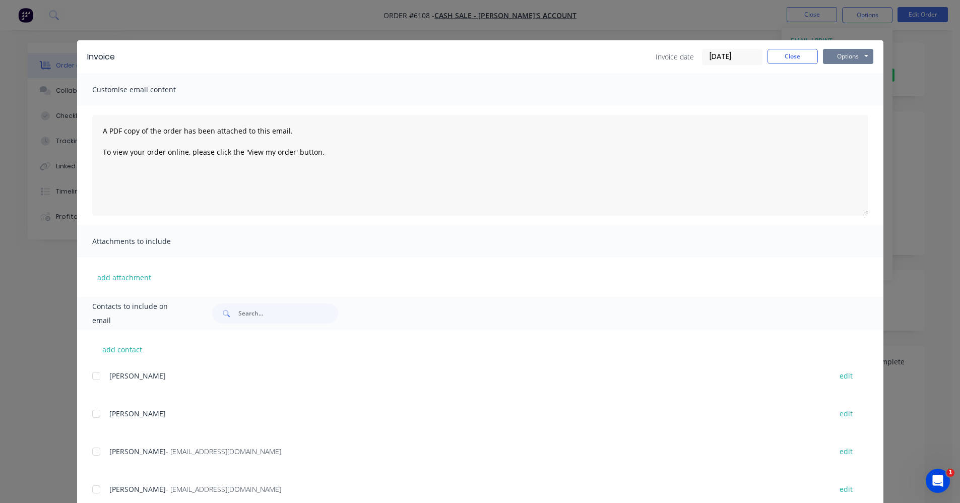
click at [841, 57] on button "Options" at bounding box center [848, 56] width 50 height 15
drag, startPoint x: 843, startPoint y: 104, endPoint x: 838, endPoint y: 106, distance: 5.4
click at [844, 104] on button "Email" at bounding box center [855, 107] width 65 height 17
drag, startPoint x: 863, startPoint y: 45, endPoint x: 860, endPoint y: 52, distance: 7.9
click at [860, 51] on div "Invoice Invoice date 10/10/25 Close Options Preview Print Email" at bounding box center [480, 56] width 807 height 33
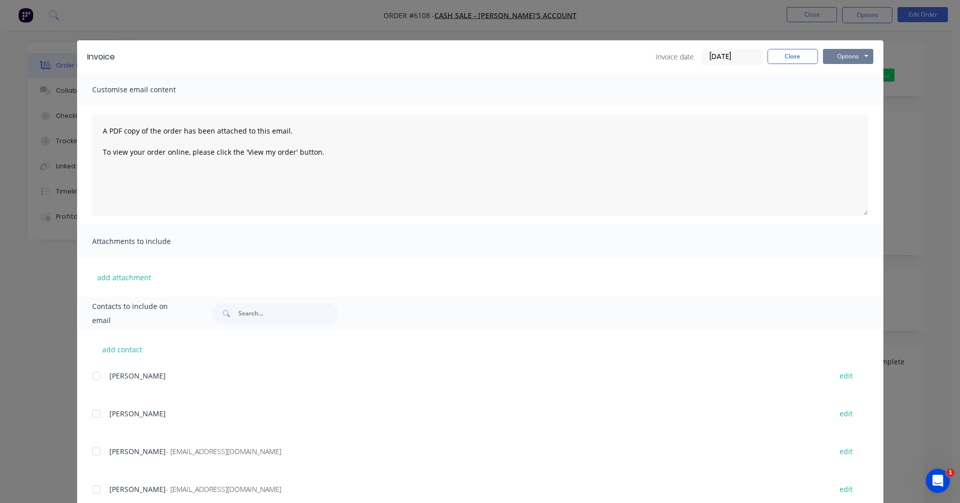
click at [853, 53] on button "Options" at bounding box center [848, 56] width 50 height 15
click at [845, 90] on button "Print" at bounding box center [855, 91] width 65 height 17
click at [799, 57] on button "Close" at bounding box center [793, 56] width 50 height 15
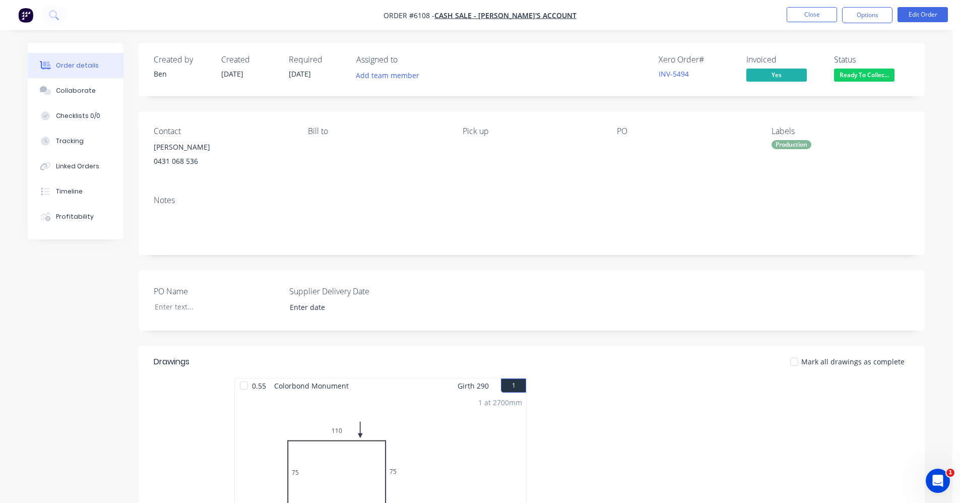
click at [867, 76] on span "Ready To Collec..." at bounding box center [864, 75] width 60 height 13
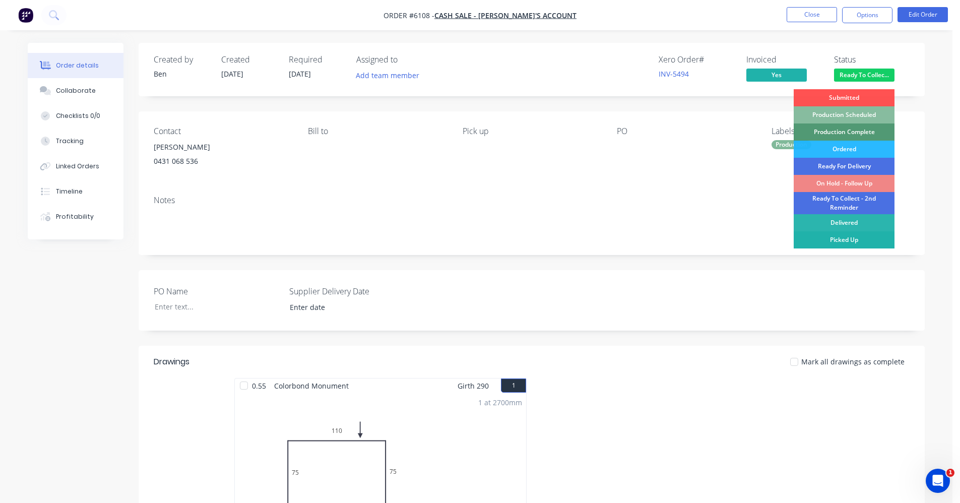
click at [841, 237] on div "Picked Up" at bounding box center [844, 239] width 101 height 17
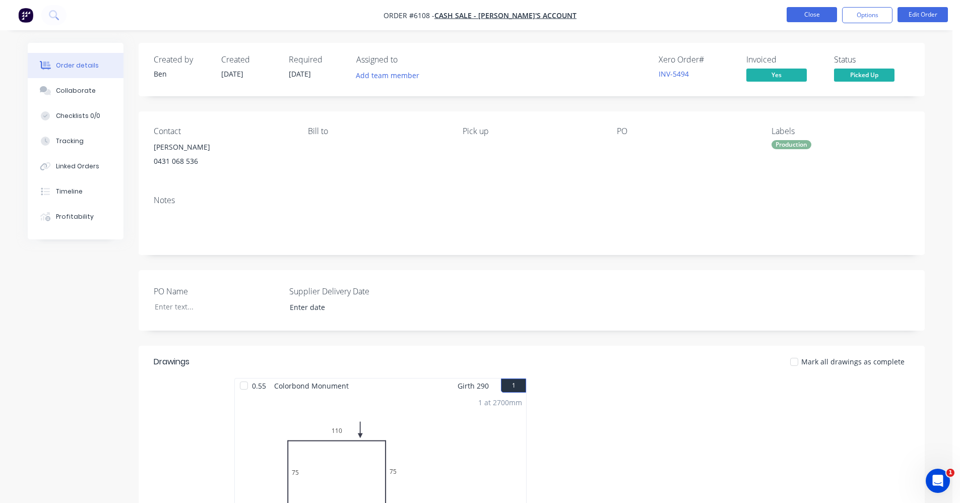
click at [816, 17] on button "Close" at bounding box center [812, 14] width 50 height 15
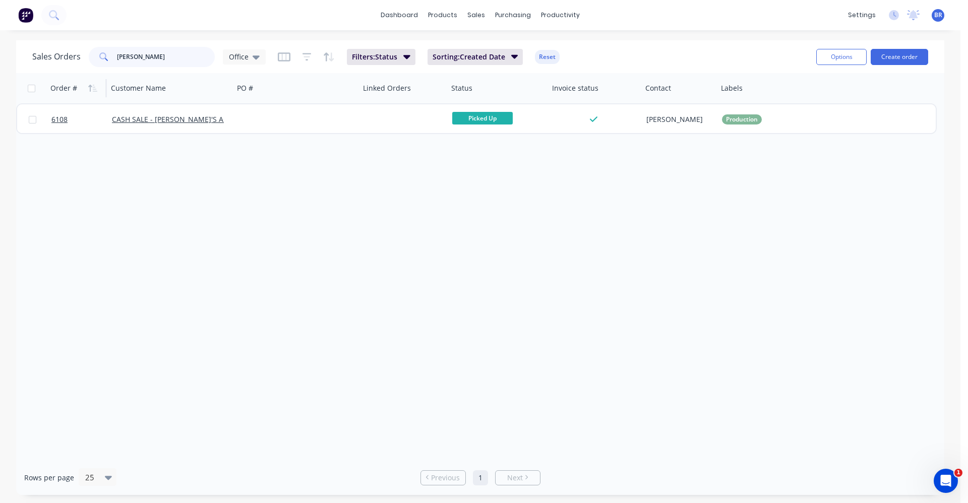
drag, startPoint x: 161, startPoint y: 58, endPoint x: 80, endPoint y: 84, distance: 85.0
click at [15, 57] on div "Sales Orders hudson Office Filters: Status Sorting: Created Date Reset Options …" at bounding box center [480, 267] width 960 height 455
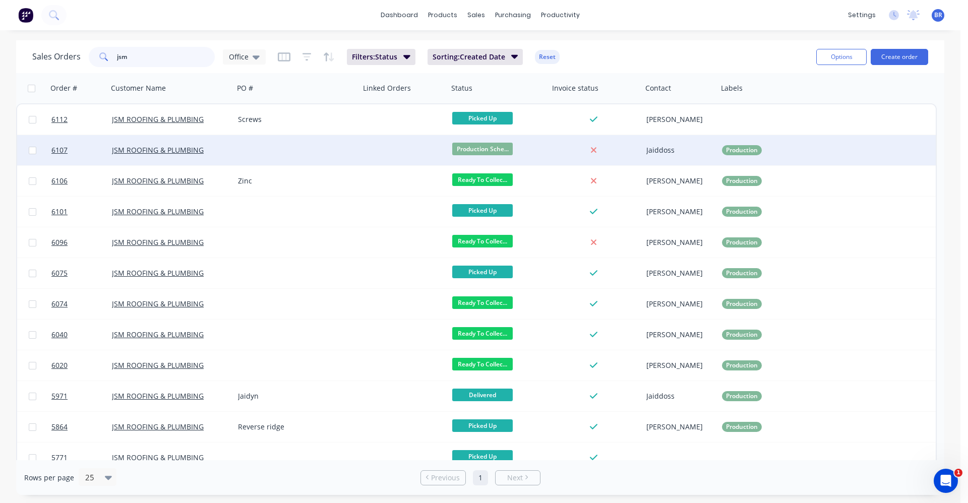
type input "jsm"
click at [294, 145] on div at bounding box center [297, 150] width 126 height 30
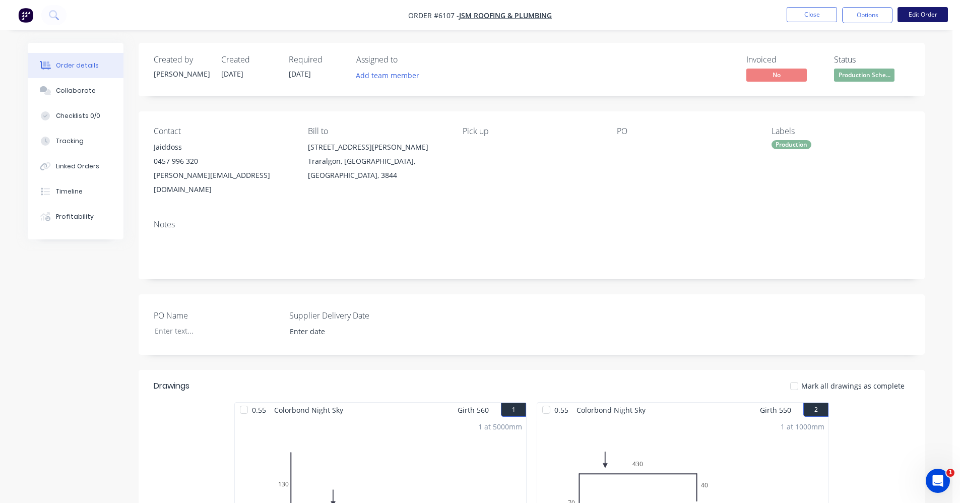
click at [906, 16] on button "Edit Order" at bounding box center [923, 14] width 50 height 15
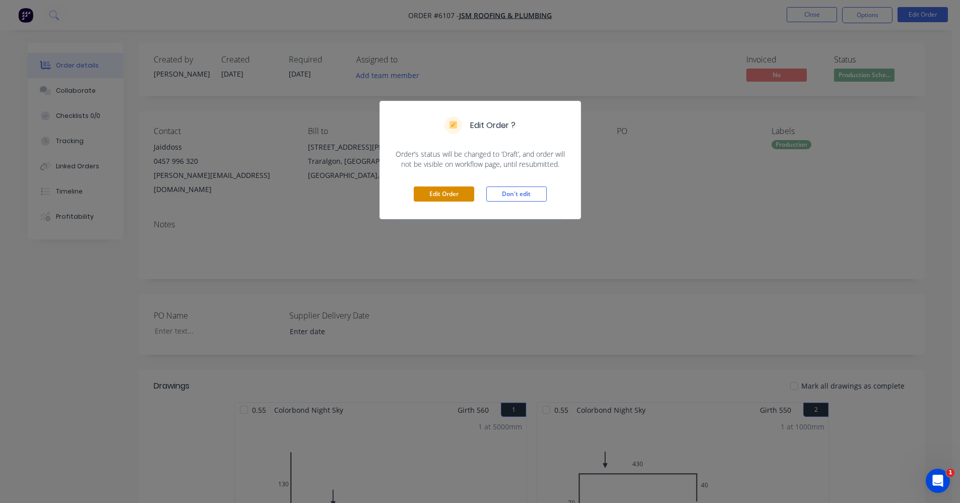
click at [438, 198] on button "Edit Order" at bounding box center [444, 194] width 60 height 15
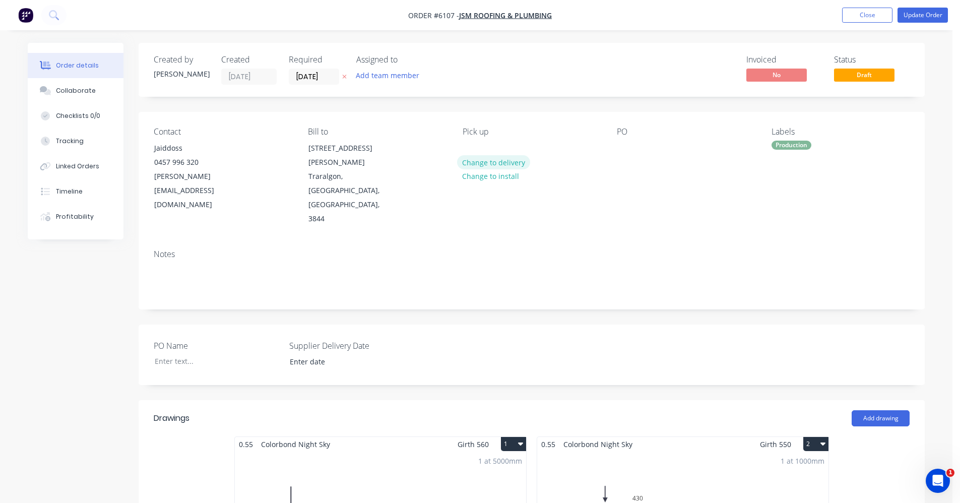
click at [484, 162] on button "Change to delivery" at bounding box center [494, 162] width 74 height 14
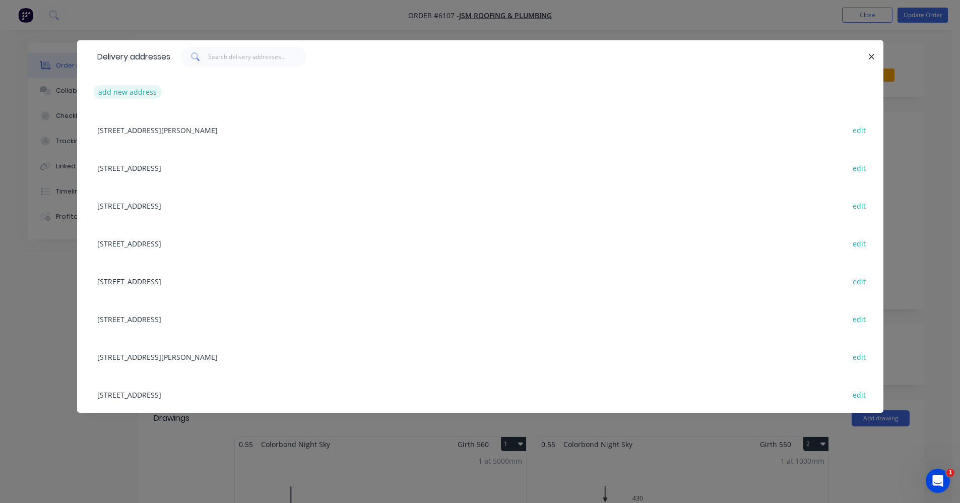
click at [143, 94] on button "add new address" at bounding box center [127, 92] width 69 height 14
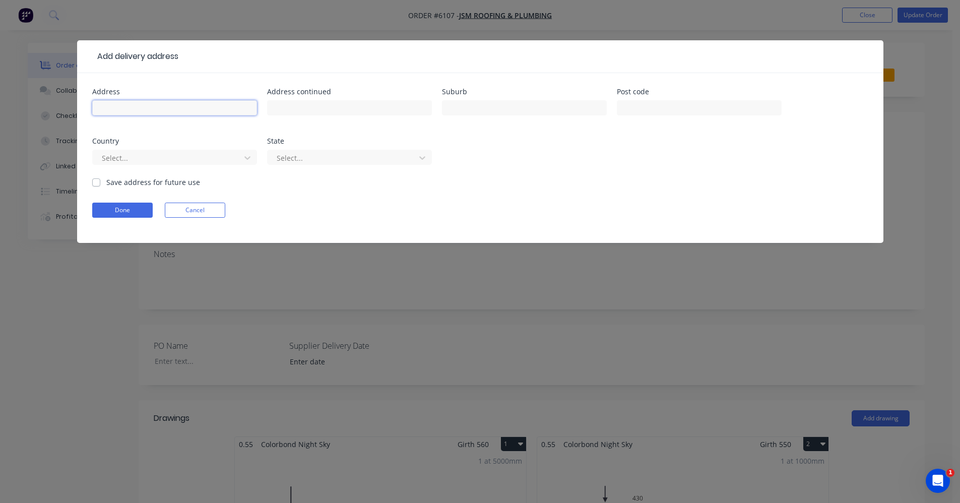
click at [170, 110] on input "text" at bounding box center [174, 107] width 165 height 15
type input "2 Selwyn Place"
type input "t"
type input "Traralgon"
click at [106, 181] on label "Save address for future use" at bounding box center [153, 182] width 94 height 11
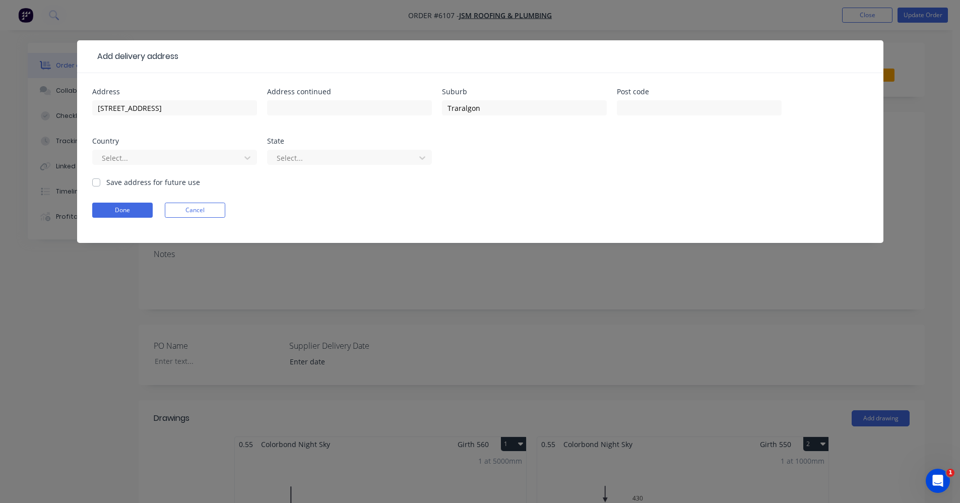
click at [95, 181] on input "Save address for future use" at bounding box center [96, 182] width 8 height 10
checkbox input "true"
click at [125, 209] on button "Done" at bounding box center [122, 210] width 60 height 15
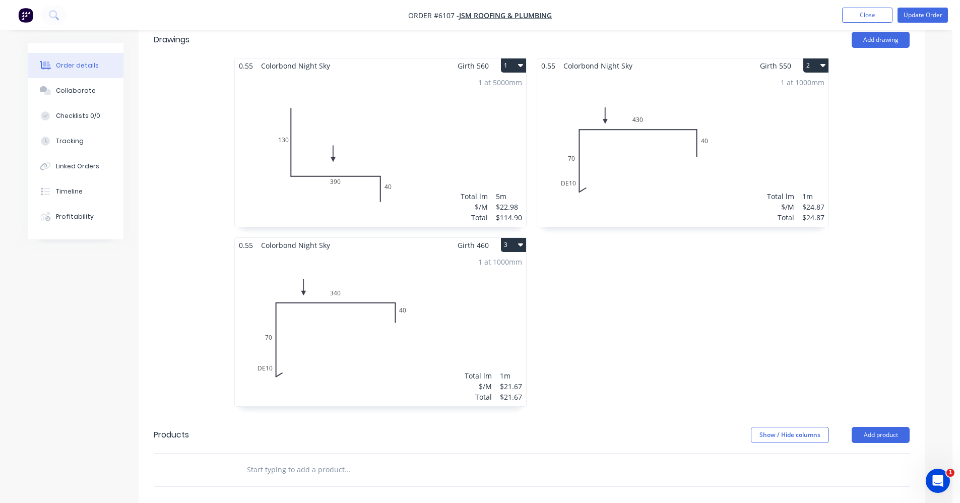
scroll to position [577, 0]
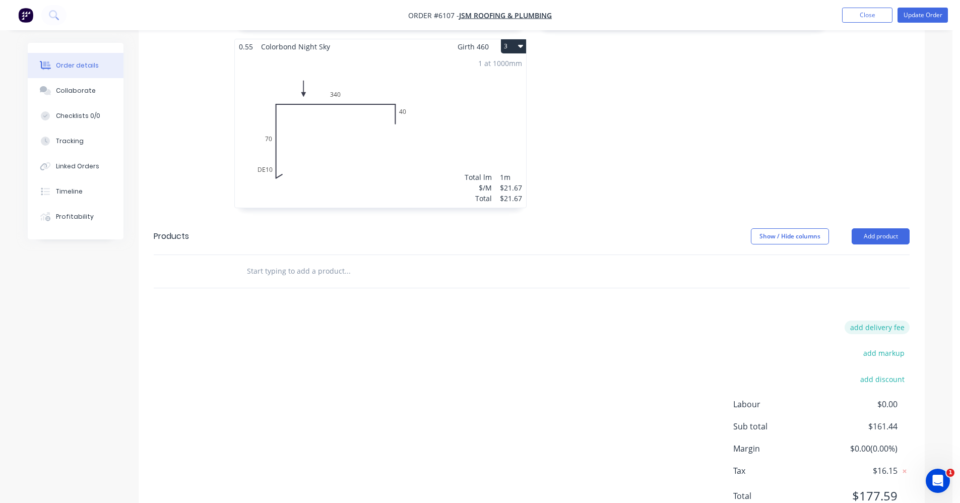
click at [879, 321] on button "add delivery fee" at bounding box center [877, 328] width 65 height 14
type input "2"
type input "35"
click input "submit" at bounding box center [0, 0] width 0 height 0
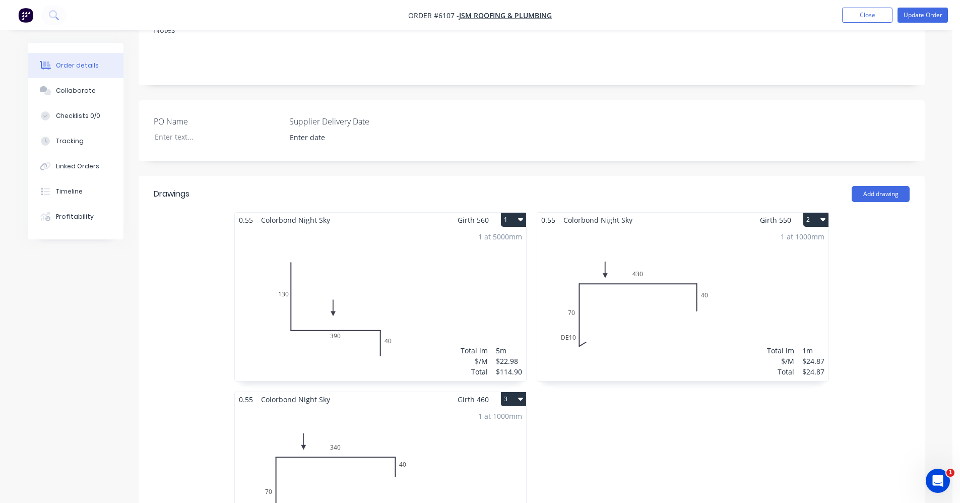
scroll to position [169, 0]
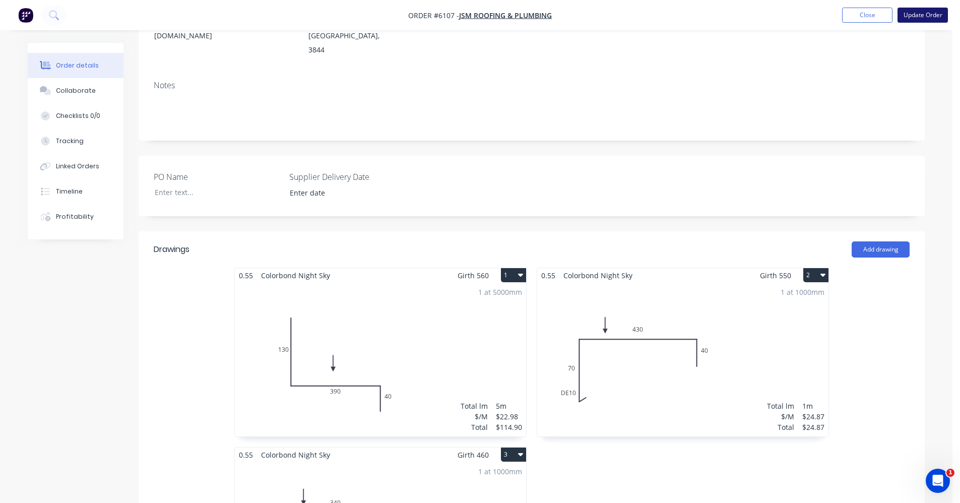
click at [924, 18] on button "Update Order" at bounding box center [923, 15] width 50 height 15
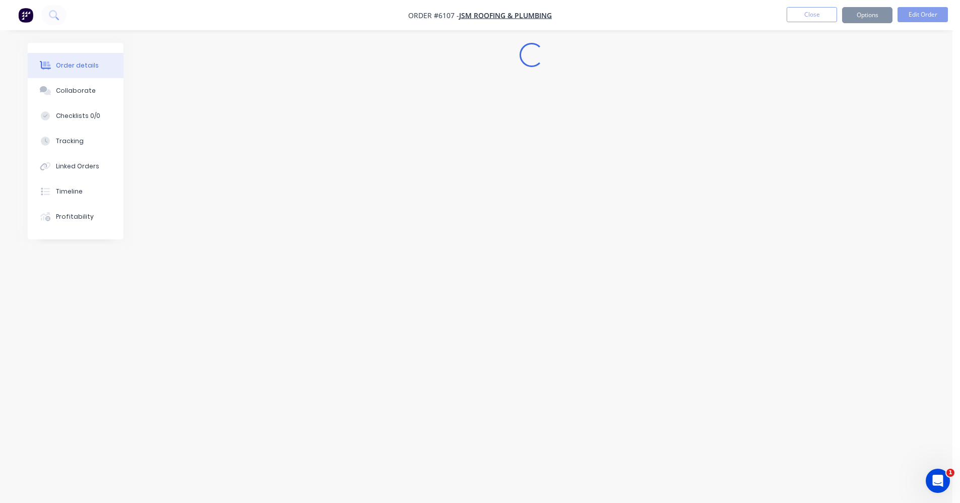
scroll to position [0, 0]
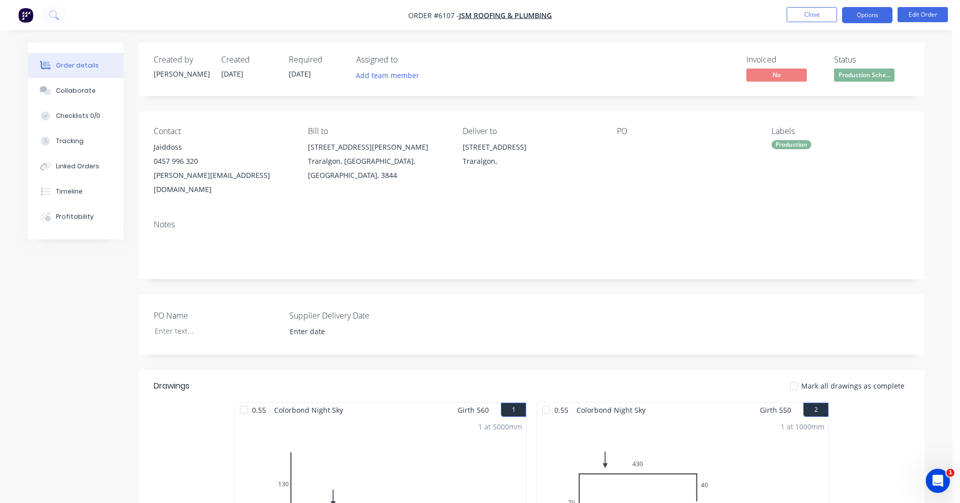
click at [856, 14] on button "Options" at bounding box center [867, 15] width 50 height 16
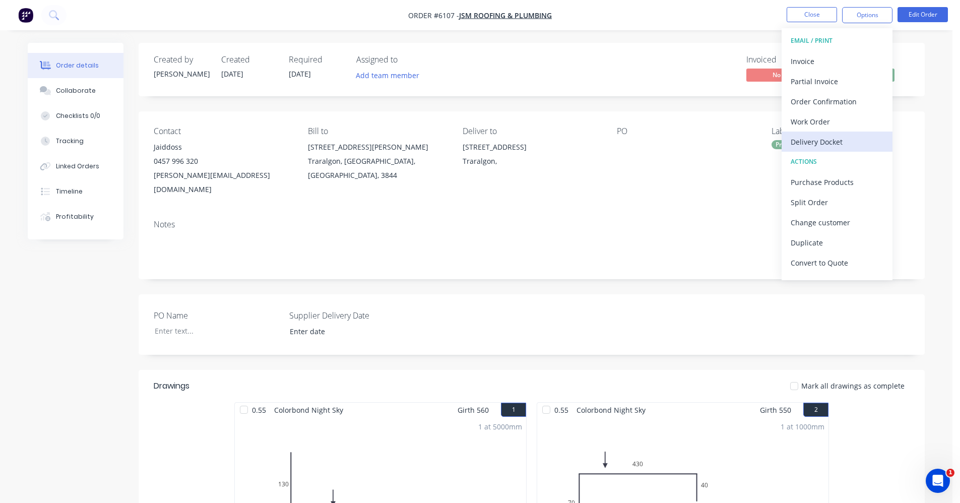
click at [822, 142] on div "Delivery Docket" at bounding box center [837, 142] width 93 height 15
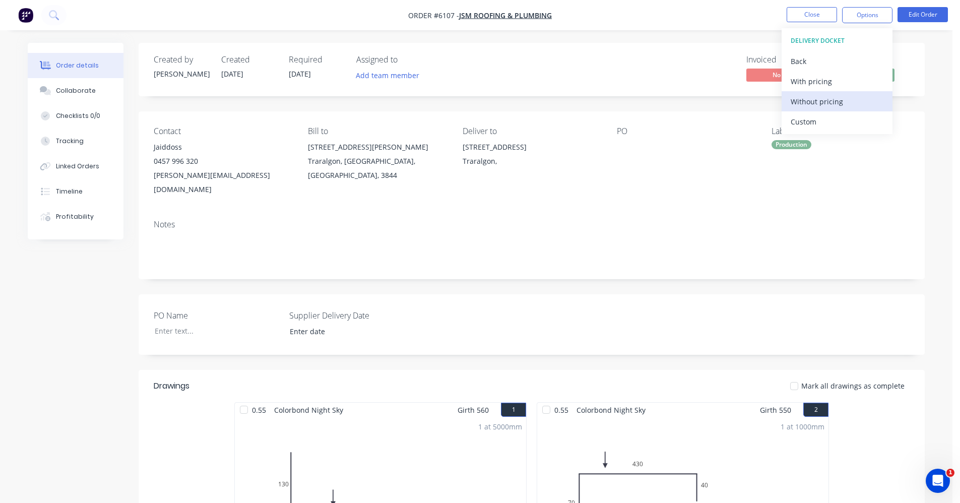
click at [820, 102] on div "Without pricing" at bounding box center [837, 101] width 93 height 15
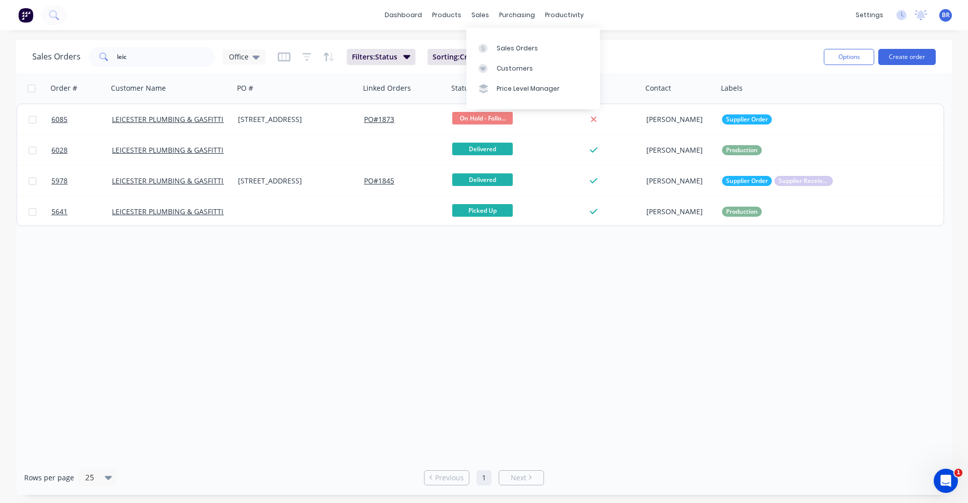
click at [475, 16] on div "sales" at bounding box center [480, 15] width 28 height 15
click at [514, 48] on div "Sales Orders" at bounding box center [517, 48] width 41 height 9
drag, startPoint x: 138, startPoint y: 58, endPoint x: 0, endPoint y: -17, distance: 157.2
click at [0, 0] on html "dashboard products sales purchasing productivity dashboard products Product Cat…" at bounding box center [484, 251] width 968 height 503
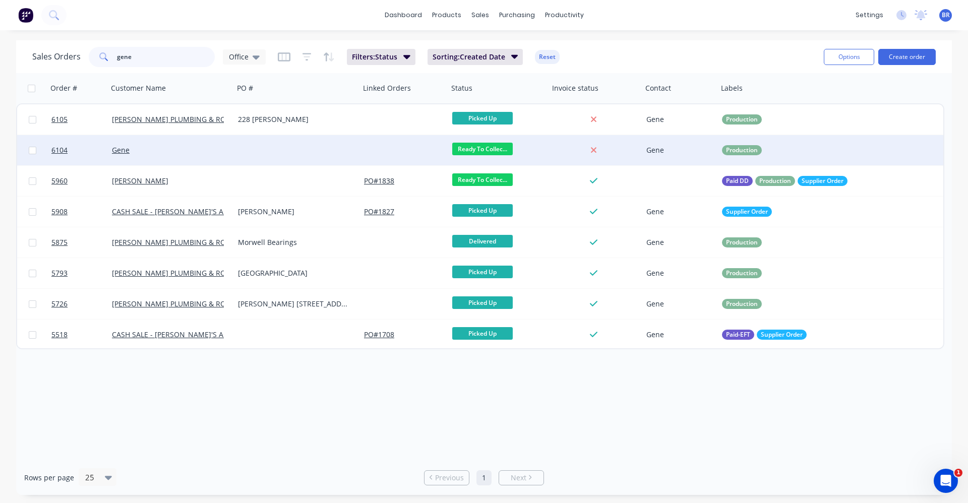
type input "gene"
click at [322, 153] on div at bounding box center [297, 150] width 126 height 30
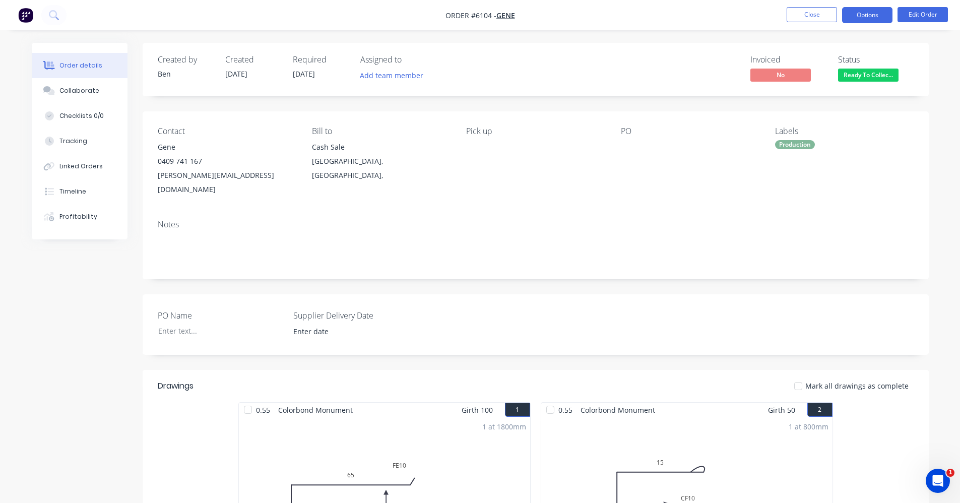
click at [864, 15] on button "Options" at bounding box center [867, 15] width 50 height 16
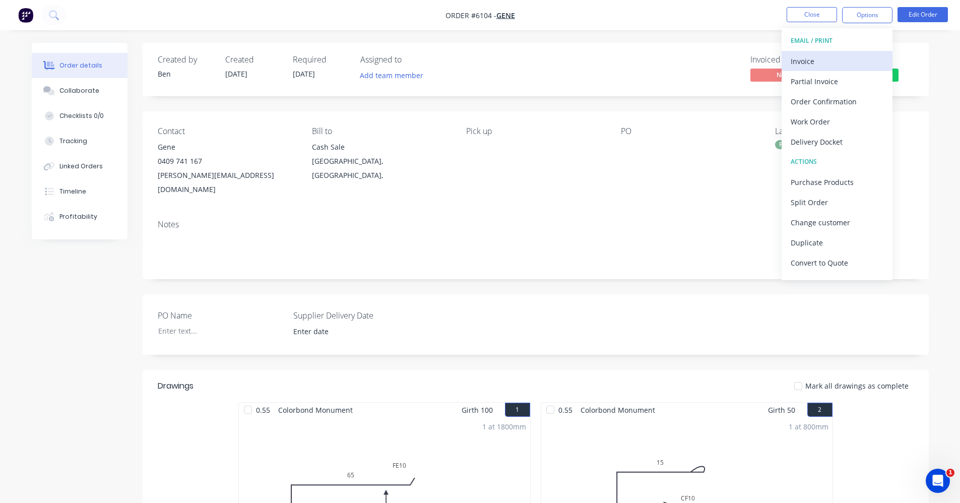
click at [825, 64] on div "Invoice" at bounding box center [837, 61] width 93 height 15
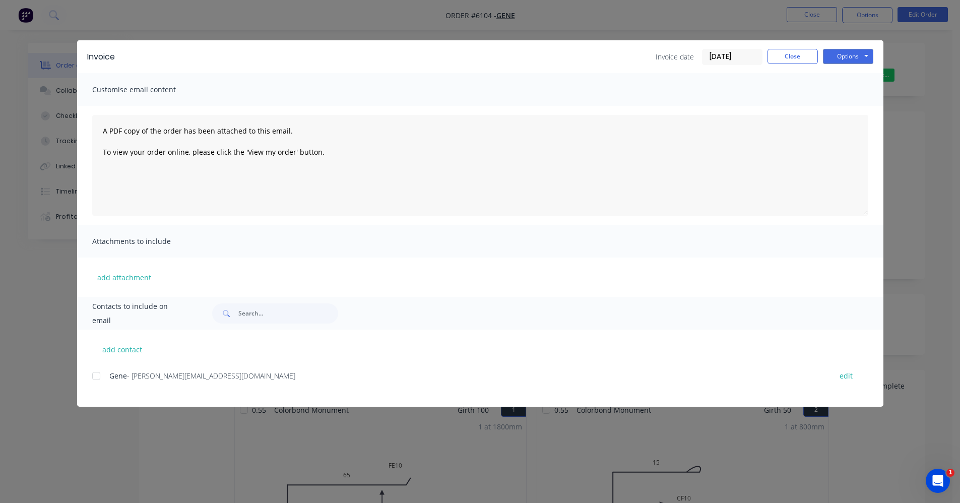
click at [98, 376] on div at bounding box center [96, 376] width 20 height 20
drag, startPoint x: 95, startPoint y: 377, endPoint x: 220, endPoint y: 328, distance: 134.1
click at [95, 376] on div at bounding box center [96, 376] width 20 height 20
click at [857, 55] on button "Options" at bounding box center [848, 56] width 50 height 15
click at [854, 91] on button "Print" at bounding box center [855, 91] width 65 height 17
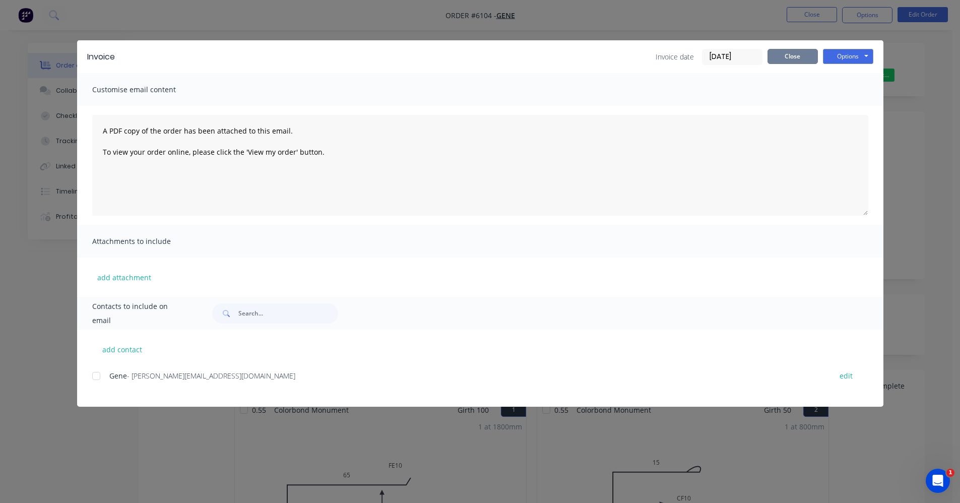
click at [782, 57] on button "Close" at bounding box center [793, 56] width 50 height 15
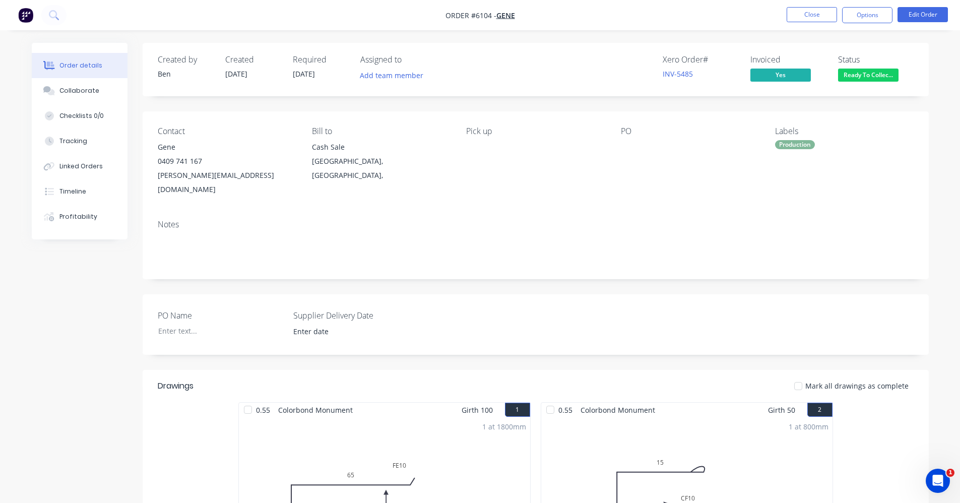
click at [872, 71] on span "Ready To Collec..." at bounding box center [868, 75] width 60 height 13
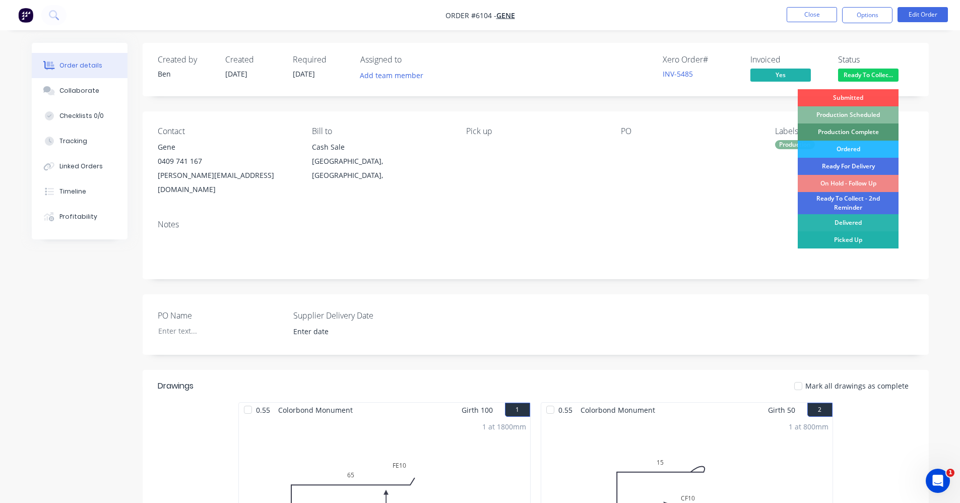
click at [861, 237] on div "Picked Up" at bounding box center [848, 239] width 101 height 17
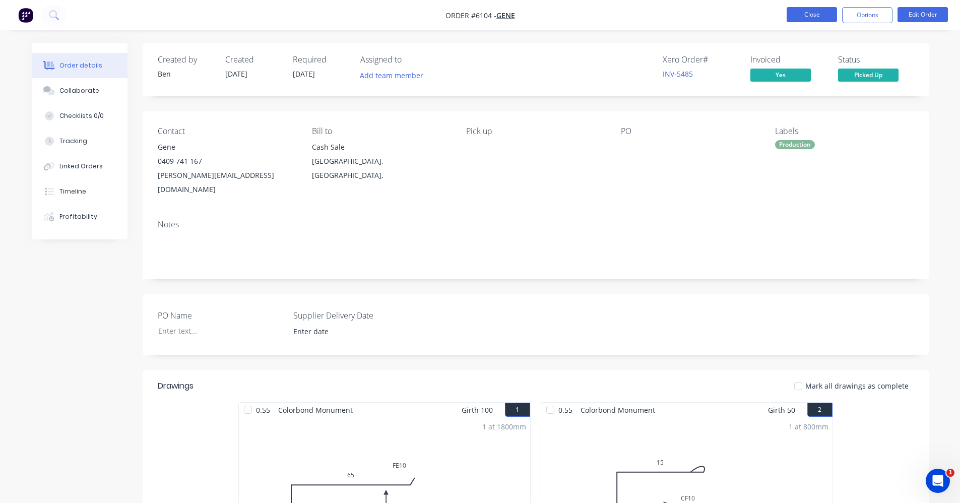
click at [804, 16] on button "Close" at bounding box center [812, 14] width 50 height 15
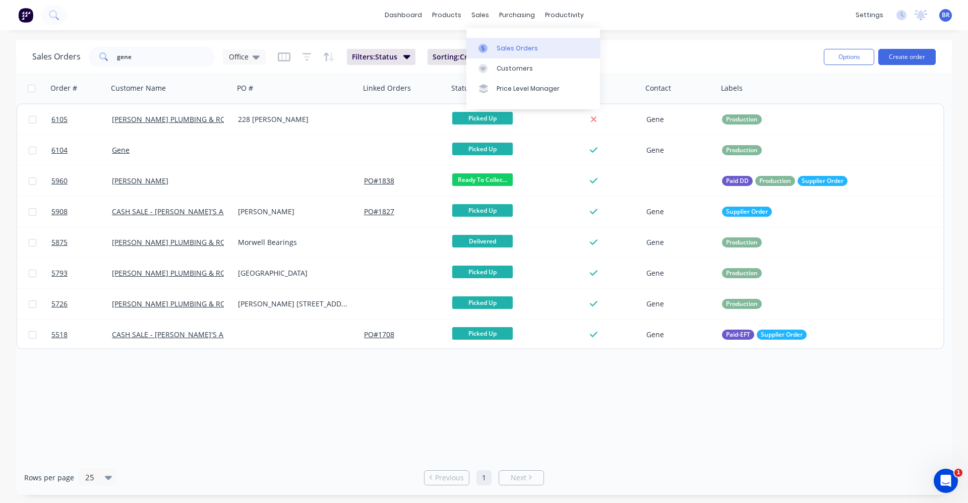
click at [509, 51] on div "Sales Orders" at bounding box center [517, 48] width 41 height 9
drag, startPoint x: 139, startPoint y: 60, endPoint x: 0, endPoint y: 57, distance: 138.7
click at [0, 57] on div "Sales Orders gene Office Filters: Status Sorting: Created Date Reset Options Cr…" at bounding box center [484, 267] width 968 height 455
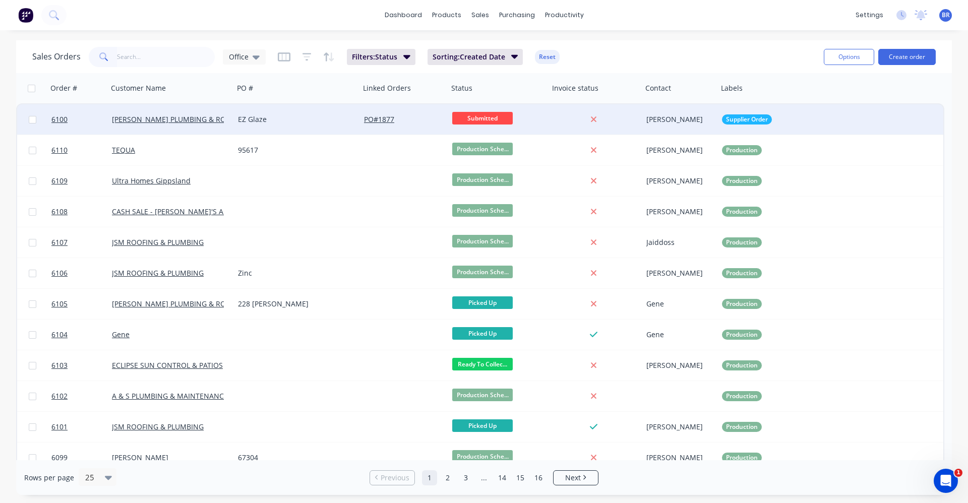
click at [299, 119] on div "EZ Glaze" at bounding box center [294, 119] width 112 height 10
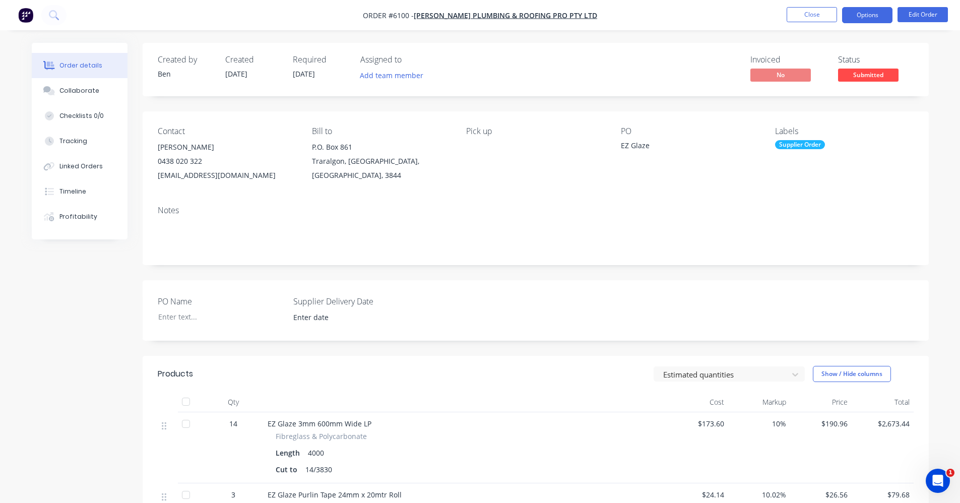
click at [871, 17] on button "Options" at bounding box center [867, 15] width 50 height 16
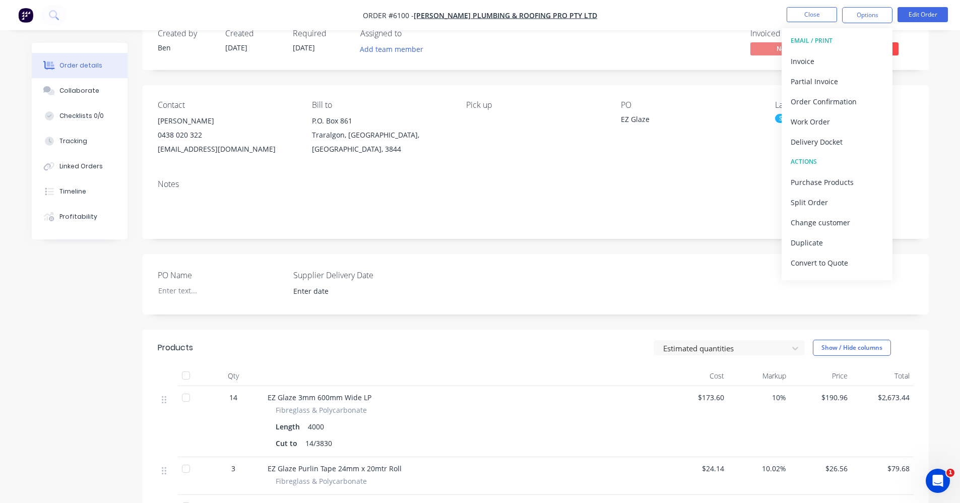
scroll to position [50, 0]
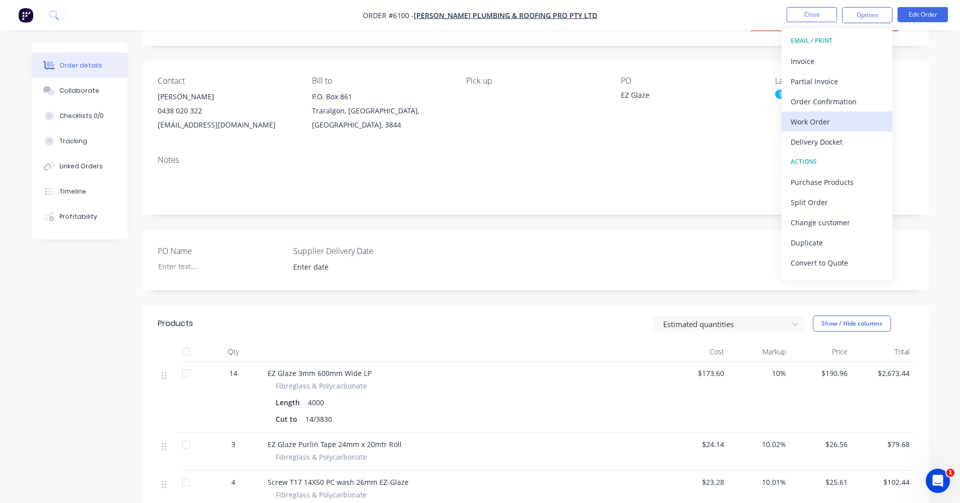
click at [828, 127] on div "Work Order" at bounding box center [837, 121] width 93 height 15
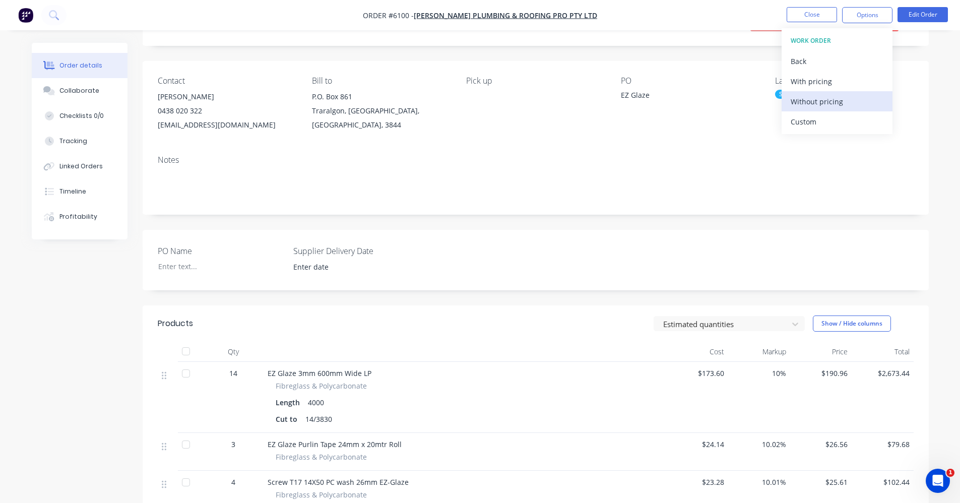
click at [812, 102] on div "Without pricing" at bounding box center [837, 101] width 93 height 15
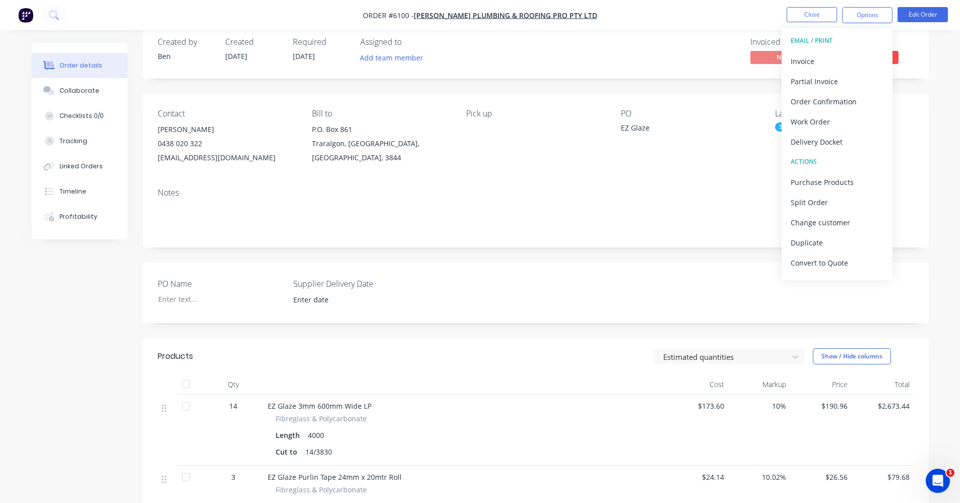
scroll to position [0, 0]
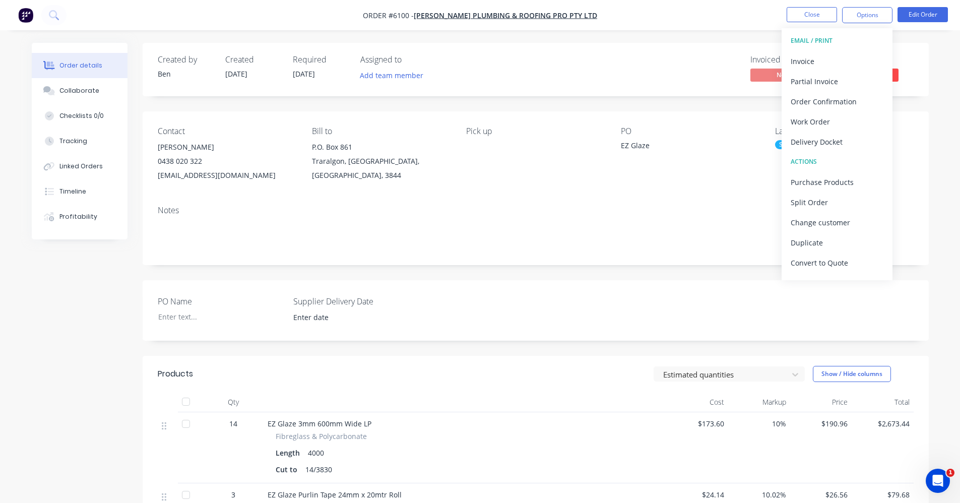
click at [618, 60] on div "Invoiced No Status Submitted" at bounding box center [687, 69] width 453 height 29
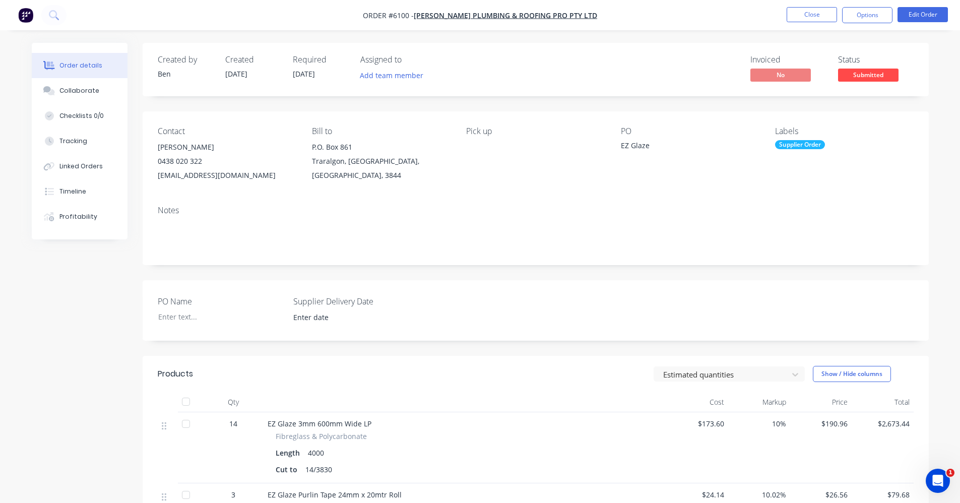
click at [859, 73] on span "Submitted" at bounding box center [868, 75] width 60 height 13
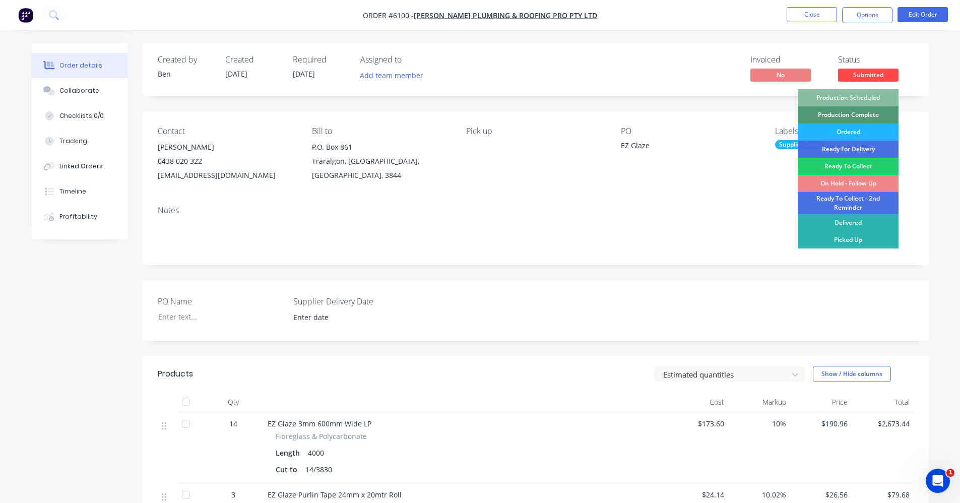
click at [865, 134] on div "Ordered" at bounding box center [848, 132] width 101 height 17
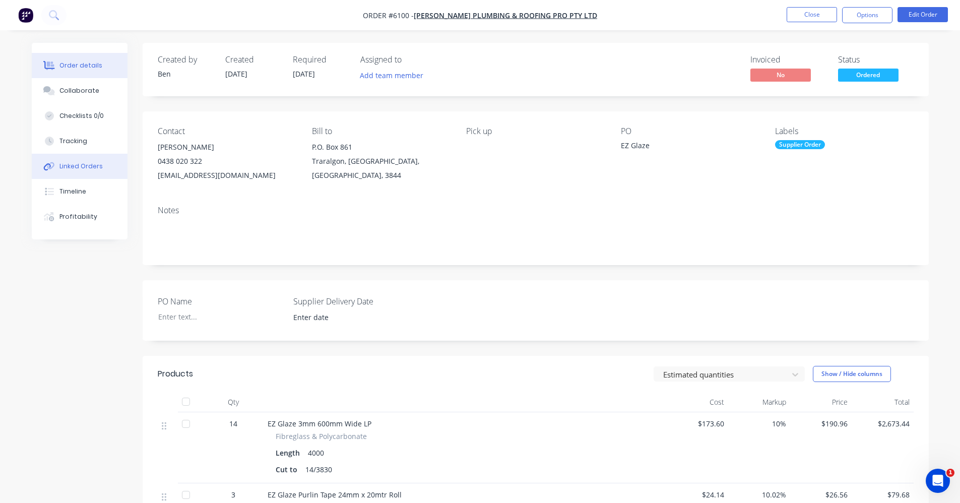
click at [90, 165] on div "Linked Orders" at bounding box center [80, 166] width 43 height 9
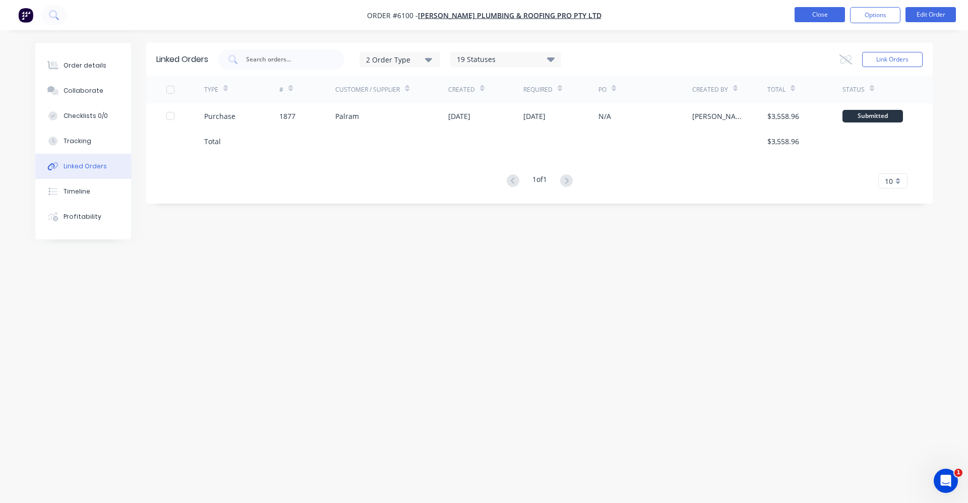
click at [822, 11] on button "Close" at bounding box center [820, 14] width 50 height 15
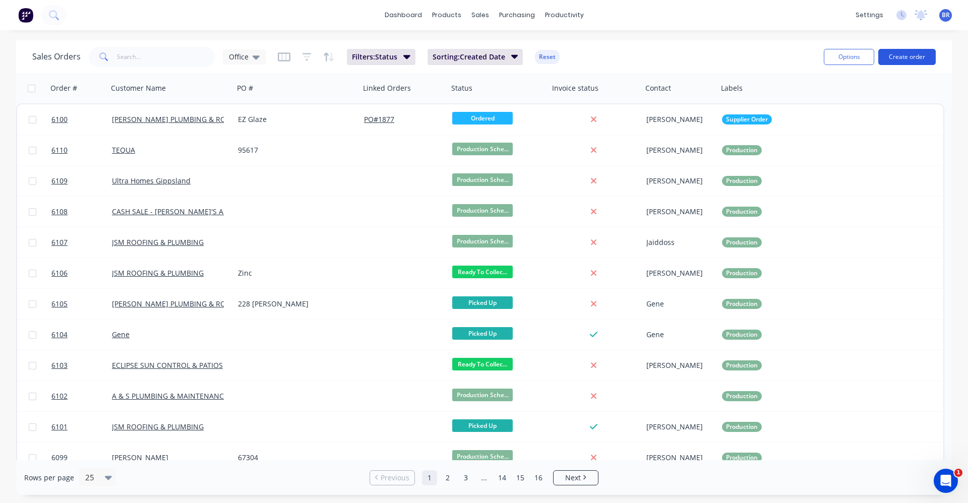
click at [894, 62] on button "Create order" at bounding box center [906, 57] width 57 height 16
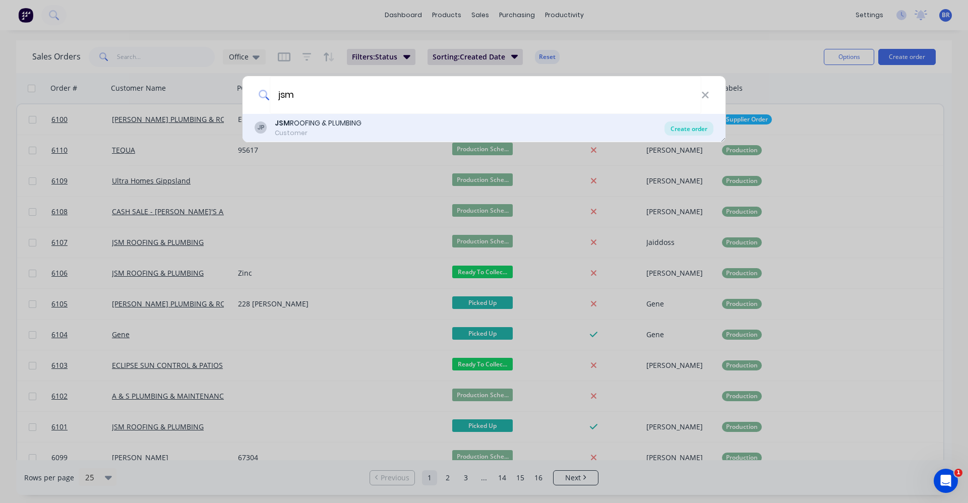
type input "jsm"
click at [696, 132] on div "Create order" at bounding box center [688, 129] width 49 height 14
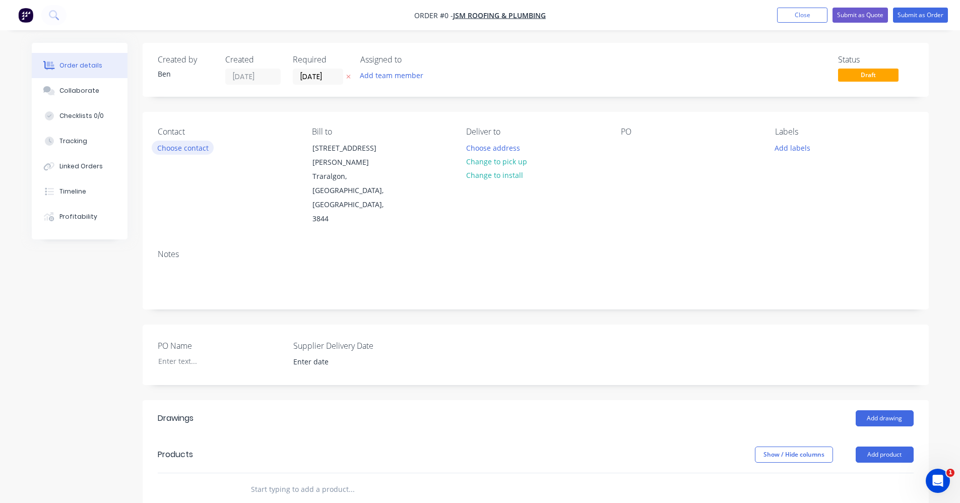
click at [183, 146] on button "Choose contact" at bounding box center [183, 148] width 62 height 14
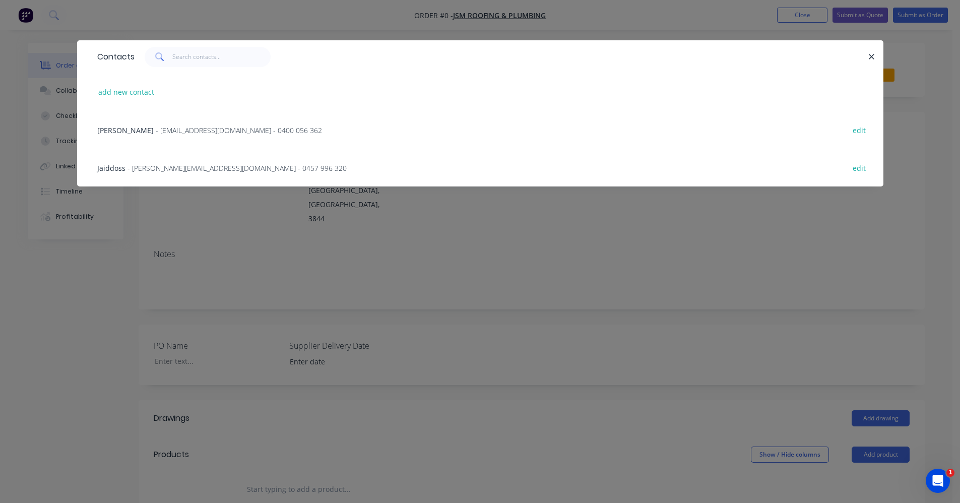
click at [153, 127] on span "[PERSON_NAME]" at bounding box center [125, 131] width 56 height 10
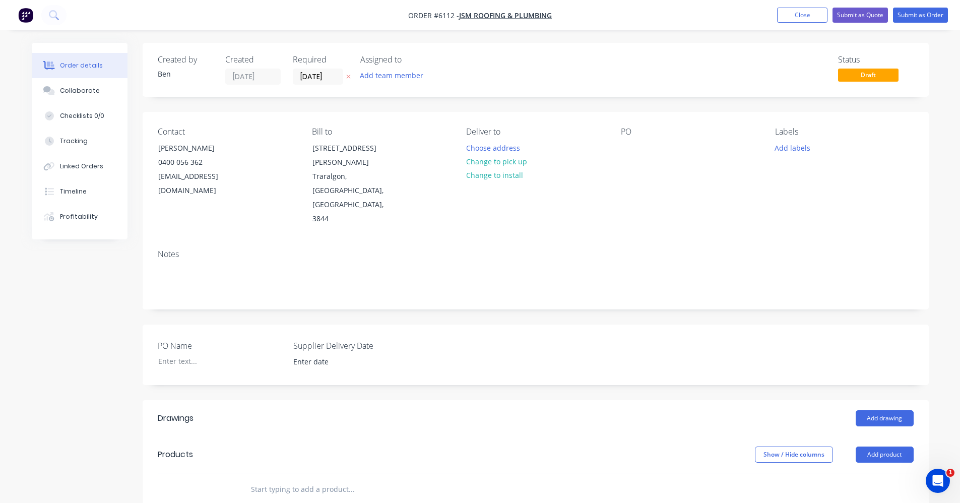
drag, startPoint x: 503, startPoint y: 164, endPoint x: 606, endPoint y: 180, distance: 104.0
click at [506, 164] on button "Change to pick up" at bounding box center [497, 162] width 72 height 14
click at [630, 150] on div at bounding box center [629, 148] width 16 height 15
click at [309, 479] on input "text" at bounding box center [352, 489] width 202 height 20
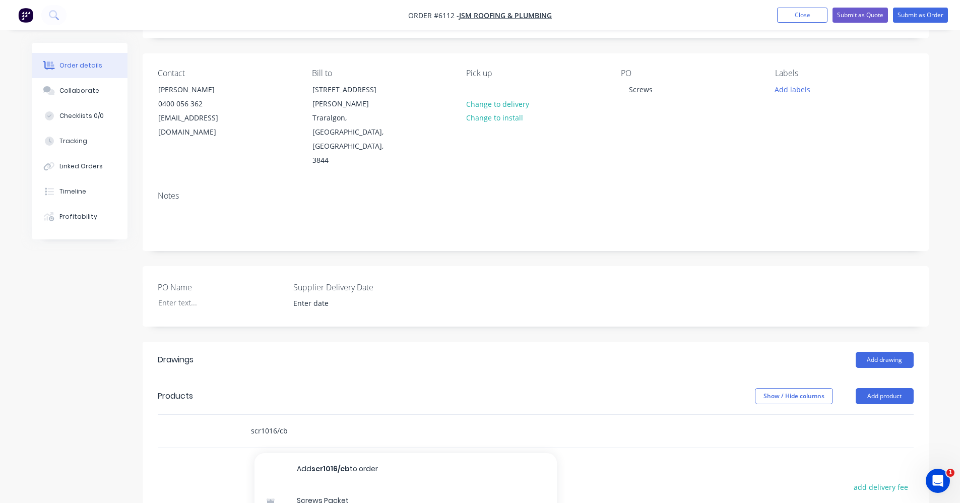
scroll to position [202, 0]
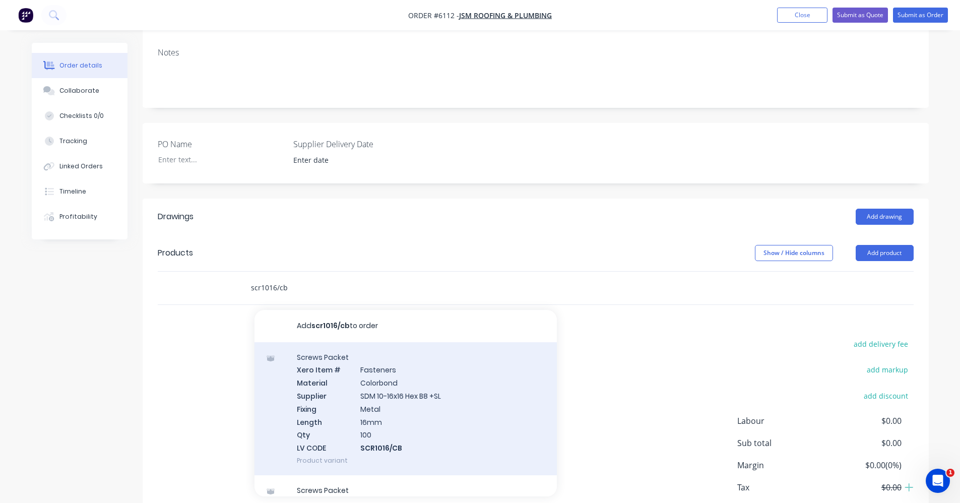
type input "scr1016/cb"
click at [408, 381] on div "Screws Packet Xero Item # Fasteners Material Colorbond Supplier SDM 10-16x16 He…" at bounding box center [406, 408] width 302 height 133
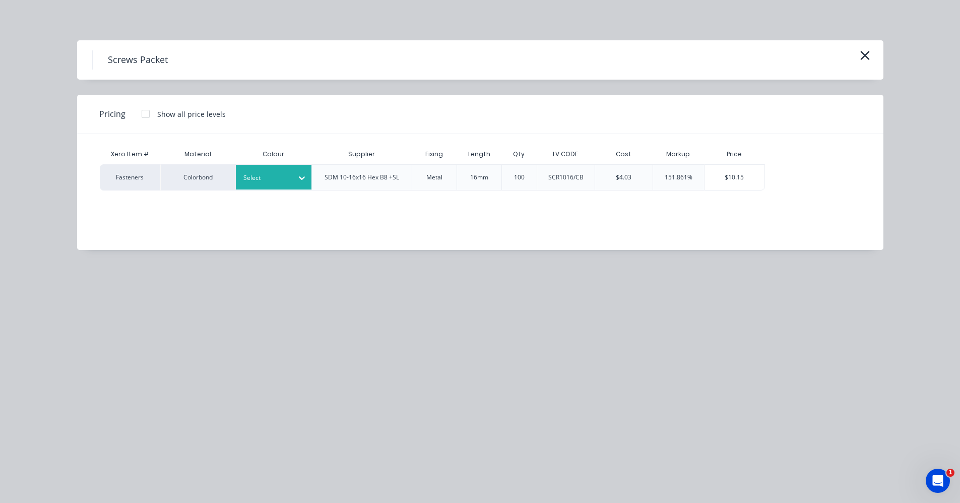
click at [254, 186] on div "Select" at bounding box center [274, 177] width 76 height 25
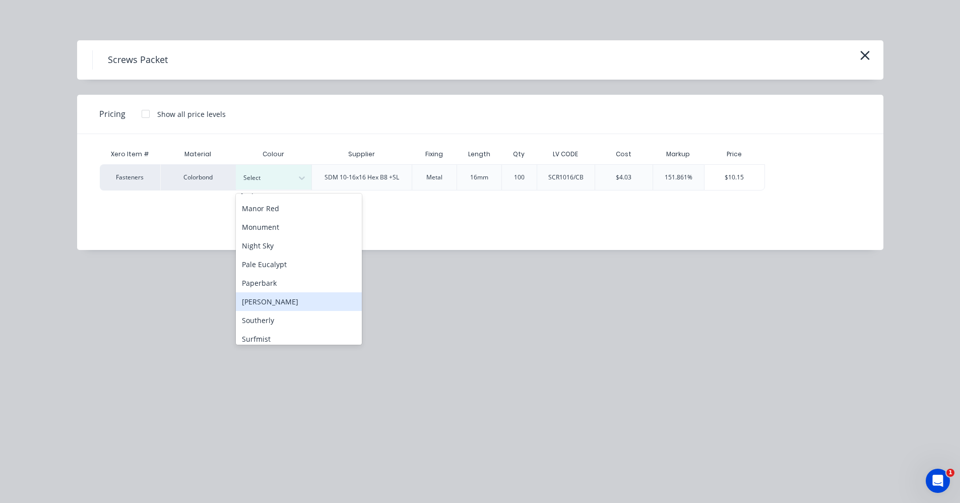
scroll to position [282, 0]
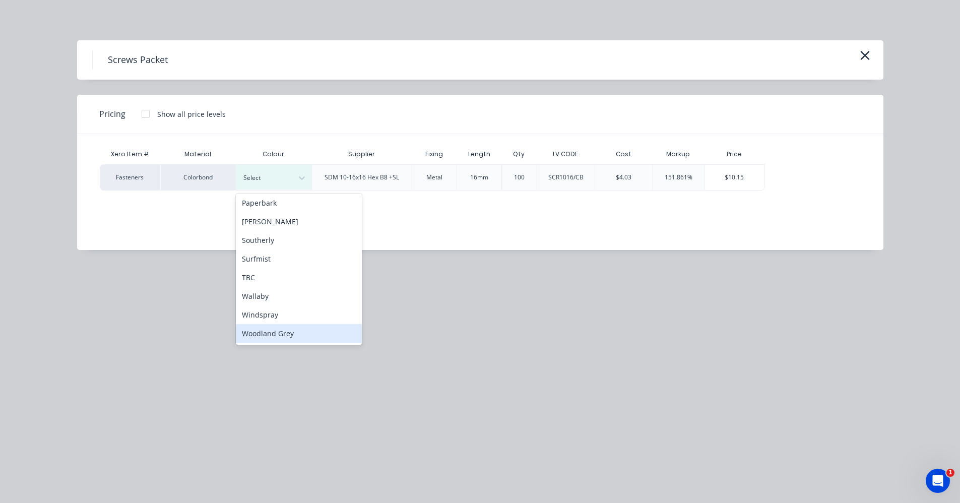
drag, startPoint x: 287, startPoint y: 336, endPoint x: 330, endPoint y: 327, distance: 43.3
click at [288, 335] on div "Woodland Grey" at bounding box center [299, 333] width 126 height 19
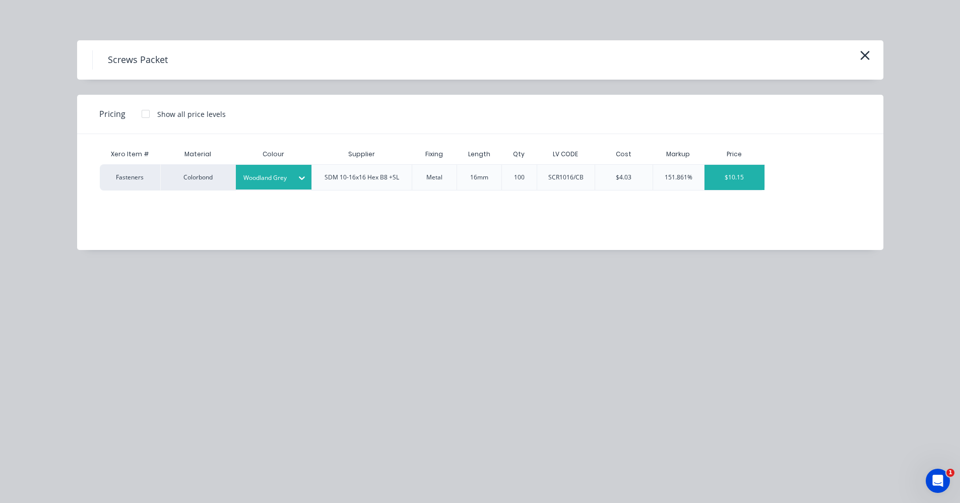
click at [744, 180] on div "$10.15" at bounding box center [735, 177] width 60 height 25
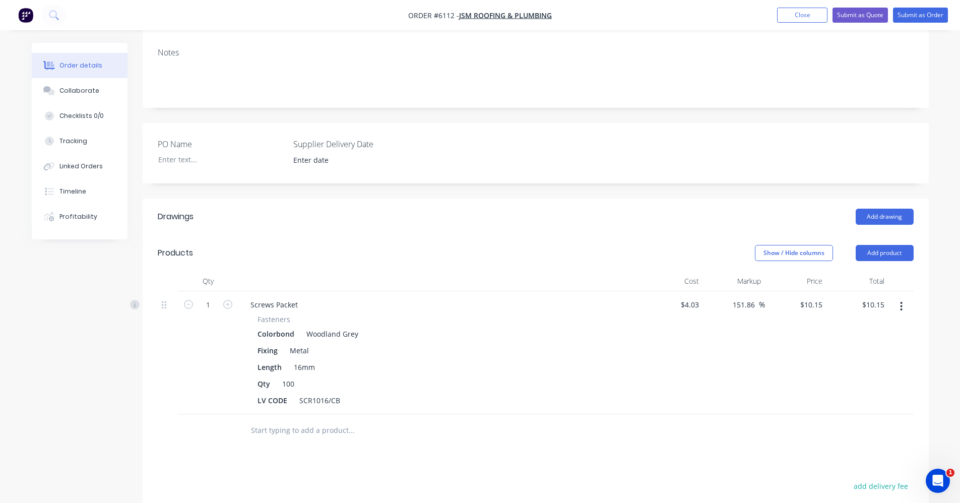
click at [329, 420] on input "text" at bounding box center [352, 430] width 202 height 20
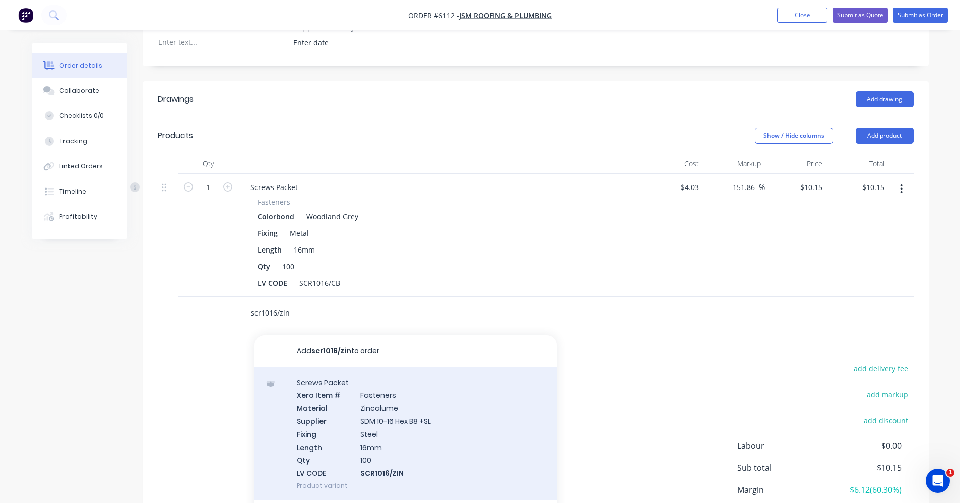
scroll to position [360, 0]
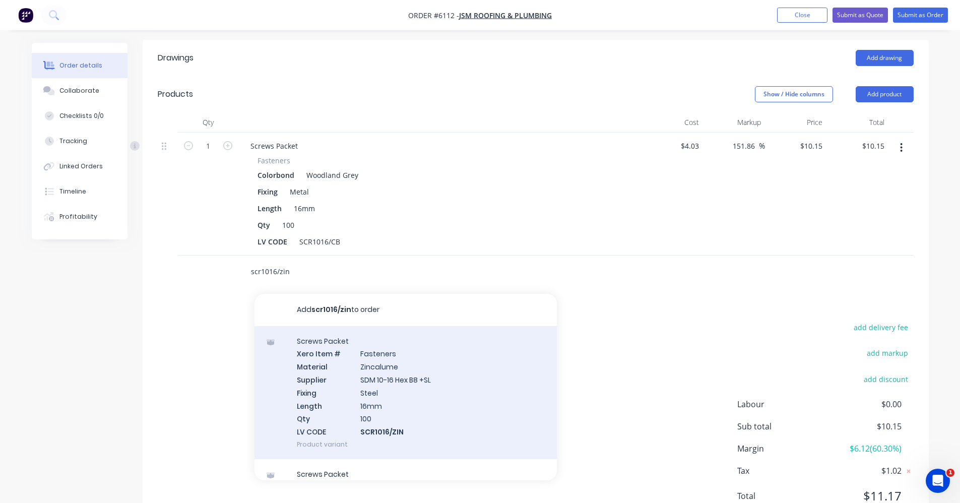
type input "scr1016/zin"
click at [420, 360] on div "Screws Packet Xero Item # Fasteners Material Zincalume Supplier SDM 10-16 Hex B…" at bounding box center [406, 392] width 302 height 133
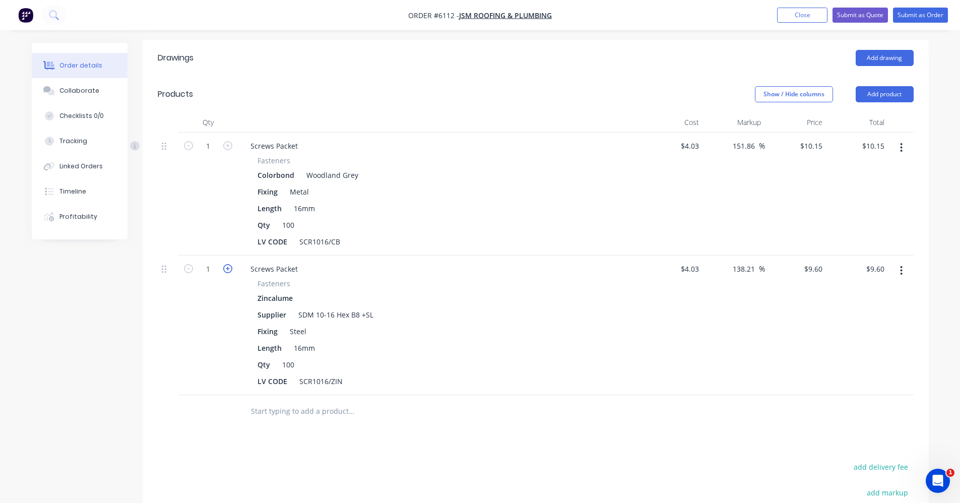
click at [232, 264] on icon "button" at bounding box center [227, 268] width 9 height 9
type input "2"
type input "$19.20"
click at [318, 401] on input "text" at bounding box center [352, 411] width 202 height 20
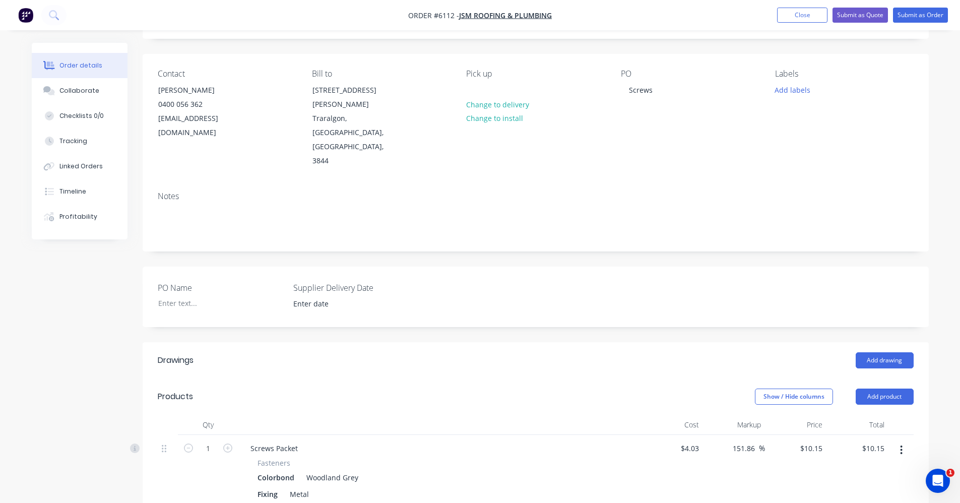
scroll to position [0, 0]
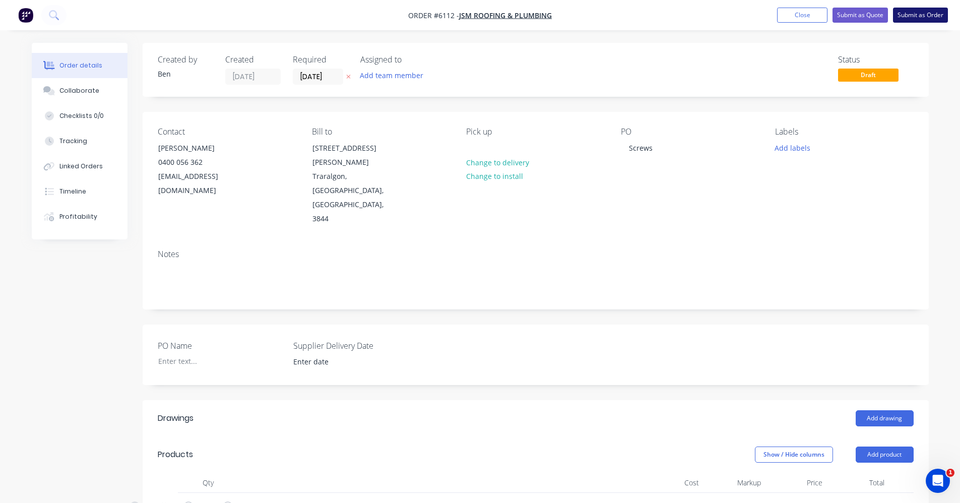
click at [928, 15] on button "Submit as Order" at bounding box center [920, 15] width 55 height 15
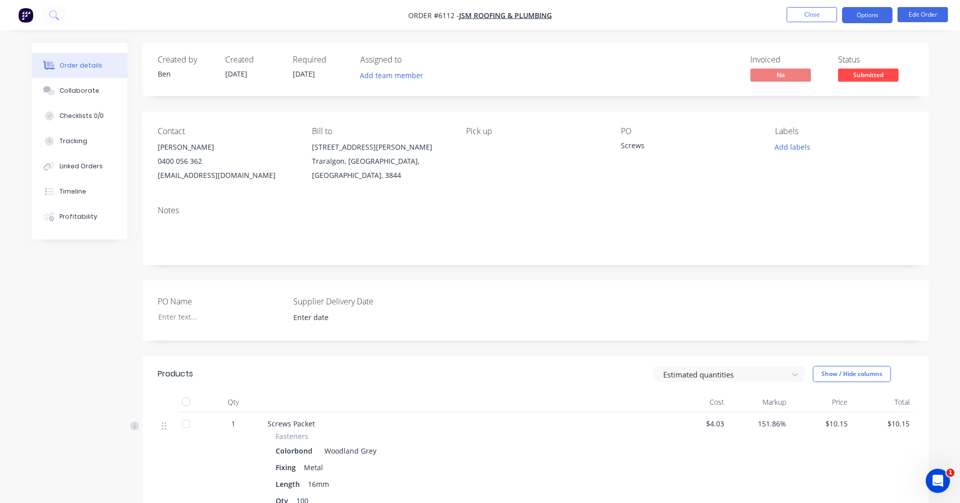
click at [867, 15] on button "Options" at bounding box center [867, 15] width 50 height 16
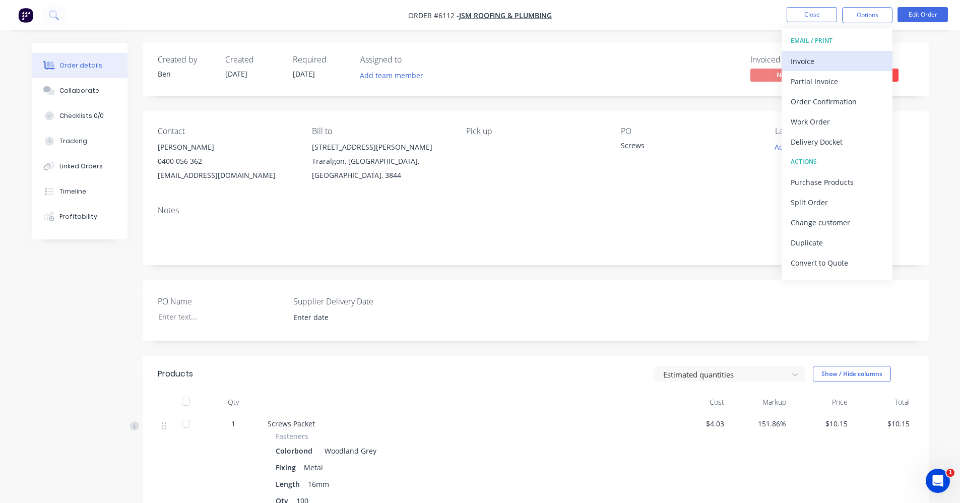
click at [815, 65] on div "Invoice" at bounding box center [837, 61] width 93 height 15
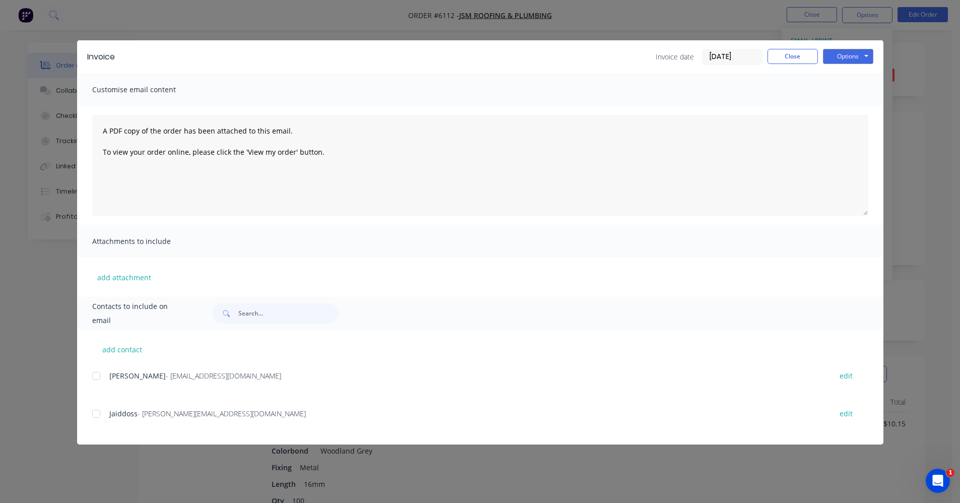
drag, startPoint x: 91, startPoint y: 379, endPoint x: 103, endPoint y: 375, distance: 12.8
click at [93, 378] on div "add contact Joseph Tumatangi - jsmroofingandplumbing@gmail.com edit Jaiddoss - …" at bounding box center [480, 387] width 807 height 115
click at [92, 377] on div at bounding box center [96, 376] width 20 height 20
drag, startPoint x: 852, startPoint y: 54, endPoint x: 847, endPoint y: 65, distance: 11.5
click at [852, 56] on button "Options" at bounding box center [848, 56] width 50 height 15
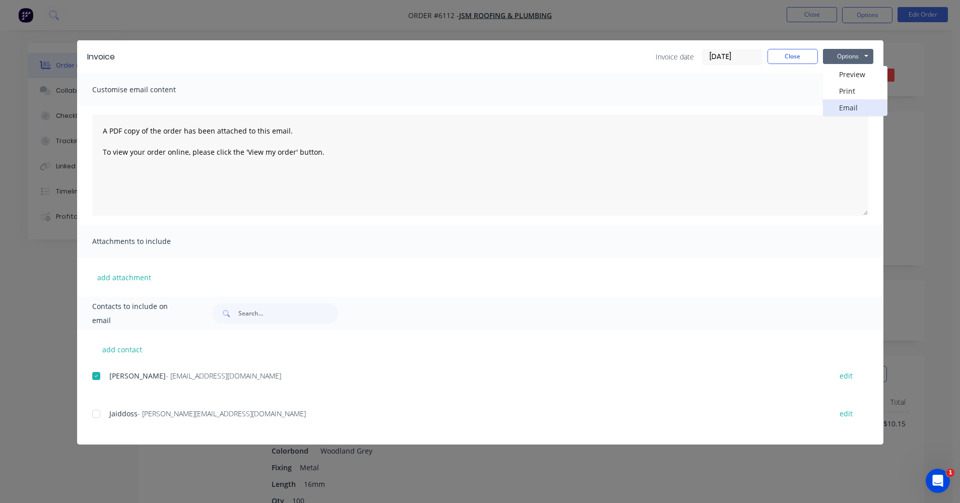
click at [849, 114] on button "Email" at bounding box center [855, 107] width 65 height 17
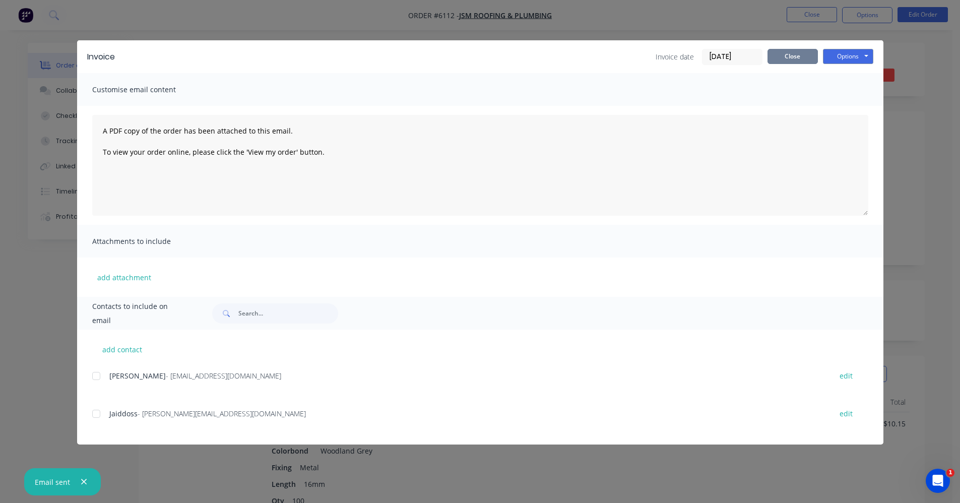
click at [798, 54] on button "Close" at bounding box center [793, 56] width 50 height 15
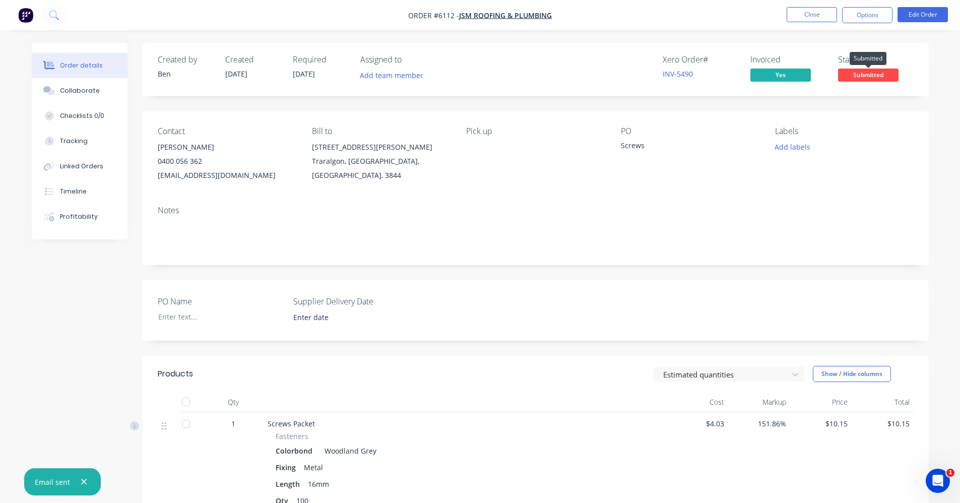
click at [868, 73] on span "Submitted" at bounding box center [868, 75] width 60 height 13
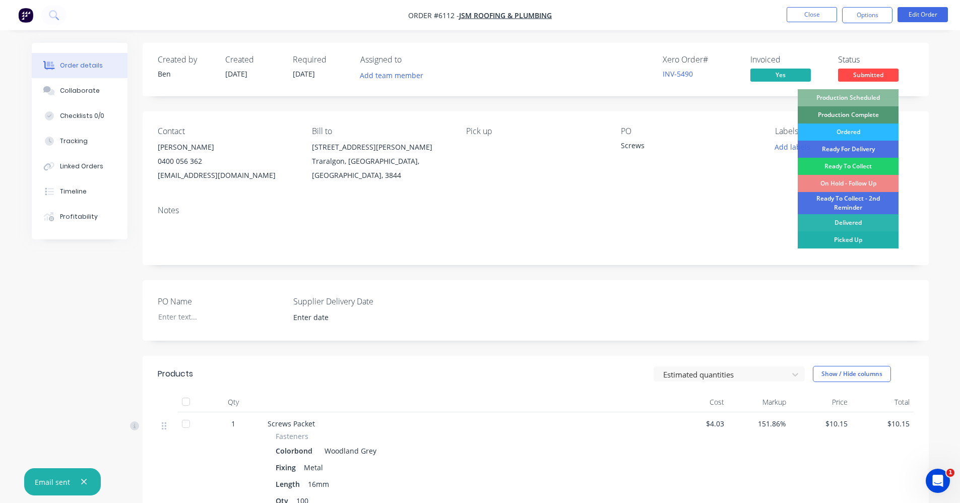
click at [854, 242] on div "Picked Up" at bounding box center [848, 239] width 101 height 17
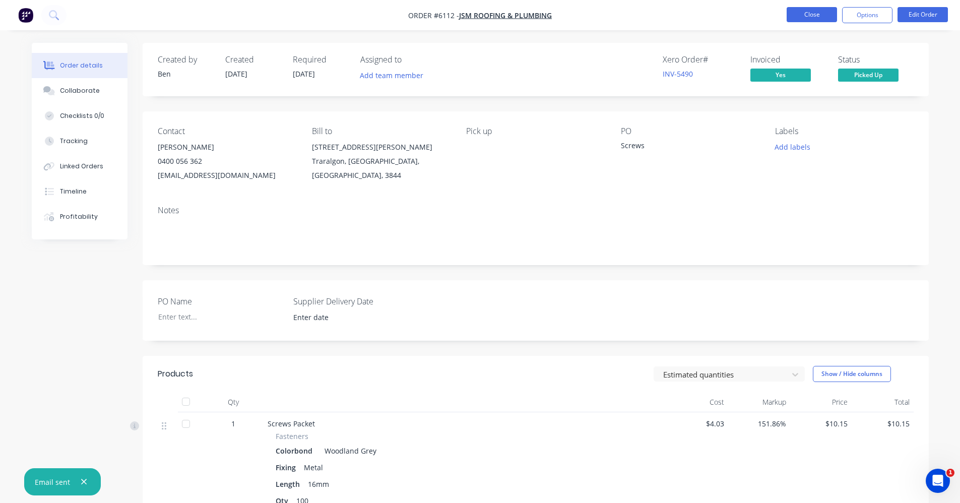
click at [811, 12] on button "Close" at bounding box center [812, 14] width 50 height 15
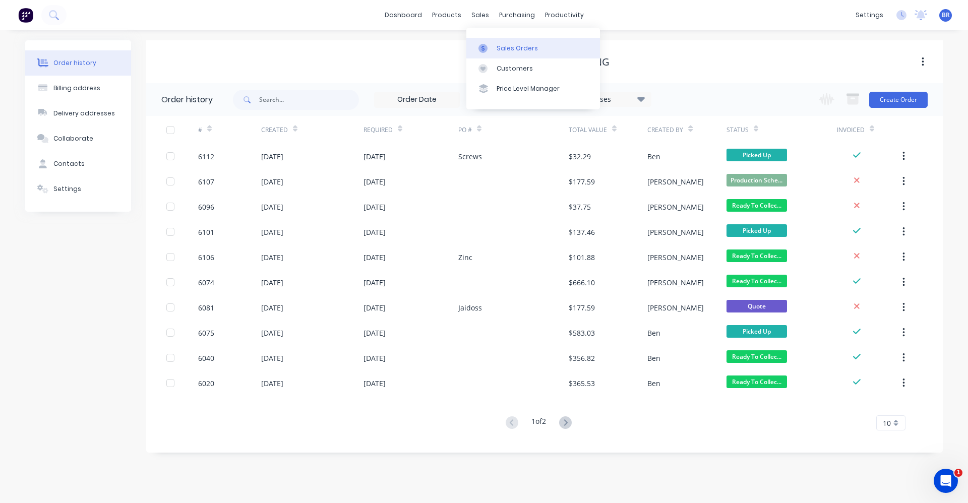
click at [509, 45] on div "Sales Orders" at bounding box center [517, 48] width 41 height 9
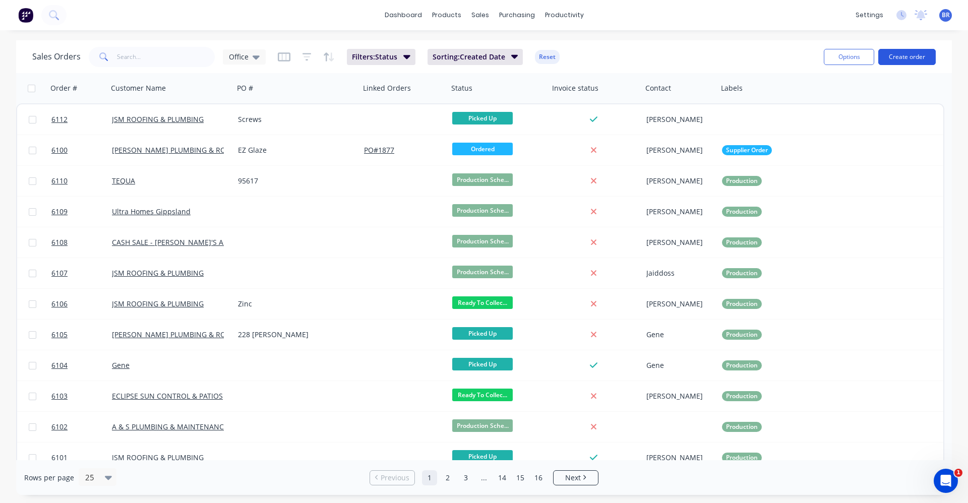
click at [917, 54] on button "Create order" at bounding box center [906, 57] width 57 height 16
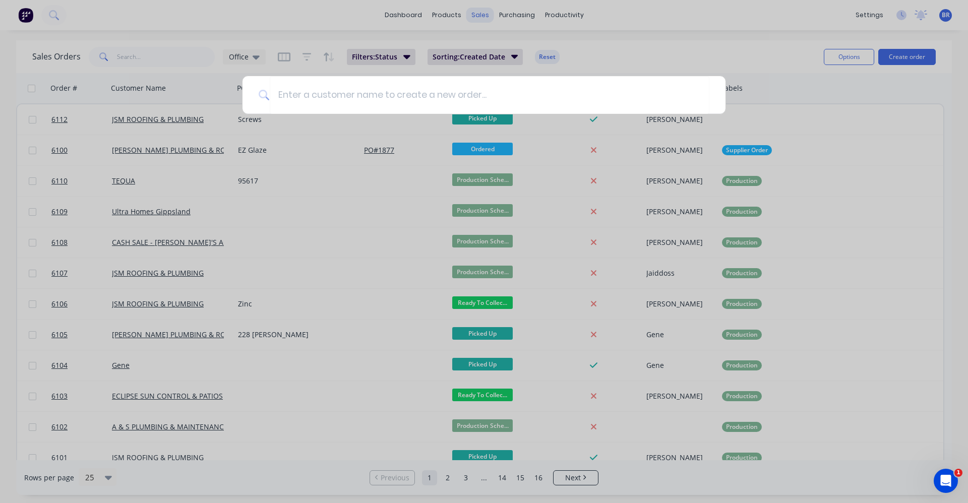
drag, startPoint x: 485, startPoint y: 10, endPoint x: 487, endPoint y: 20, distance: 9.7
click at [485, 11] on div at bounding box center [484, 251] width 968 height 503
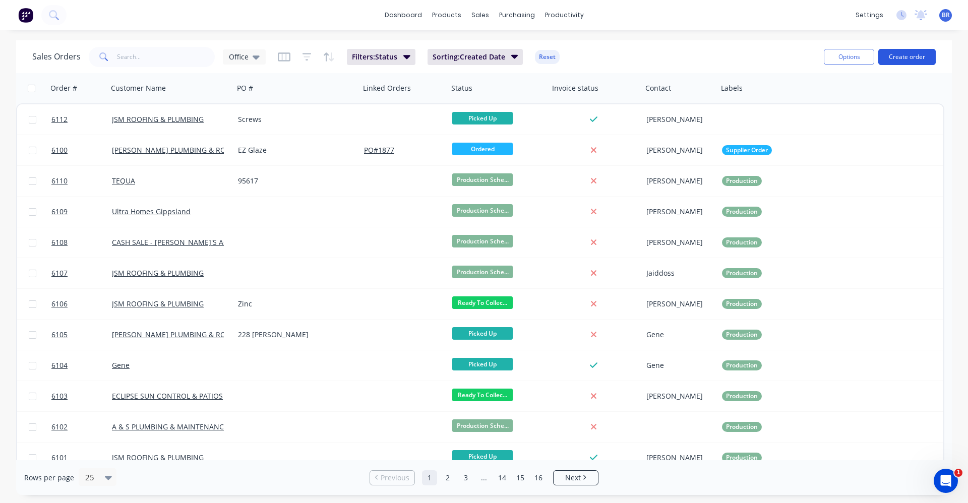
click at [917, 60] on button "Create order" at bounding box center [906, 57] width 57 height 16
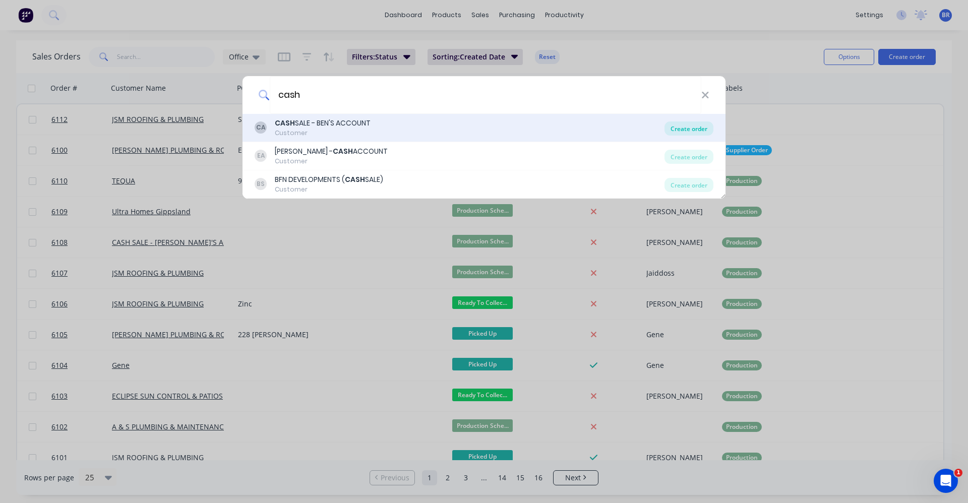
type input "cash"
click at [697, 130] on div "Create order" at bounding box center [688, 129] width 49 height 14
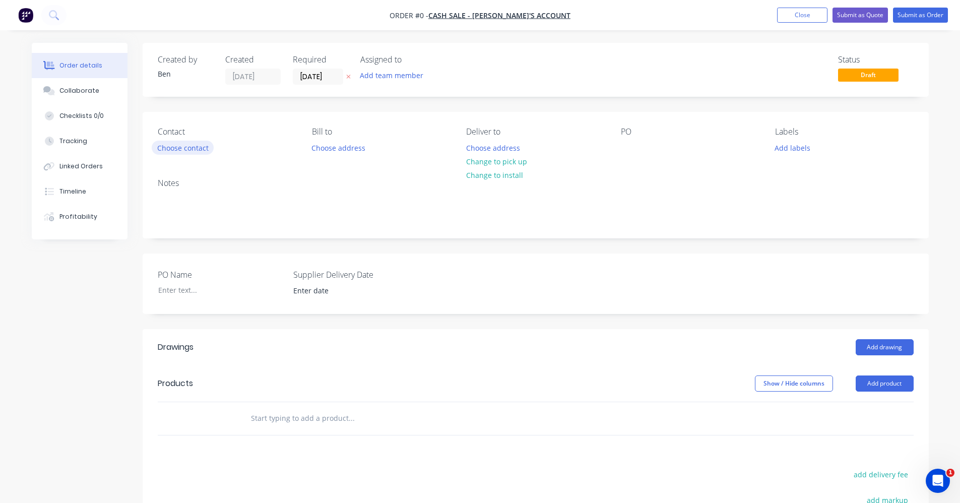
click at [191, 151] on button "Choose contact" at bounding box center [183, 148] width 62 height 14
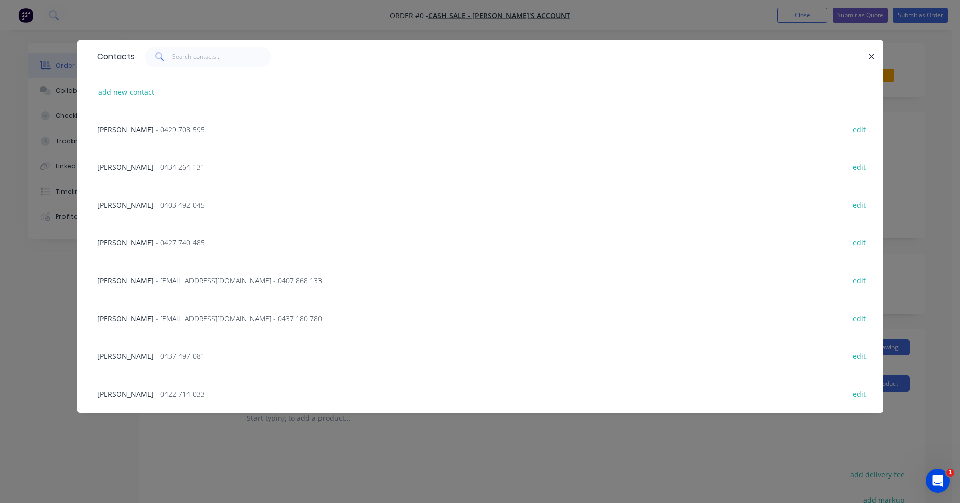
scroll to position [403, 0]
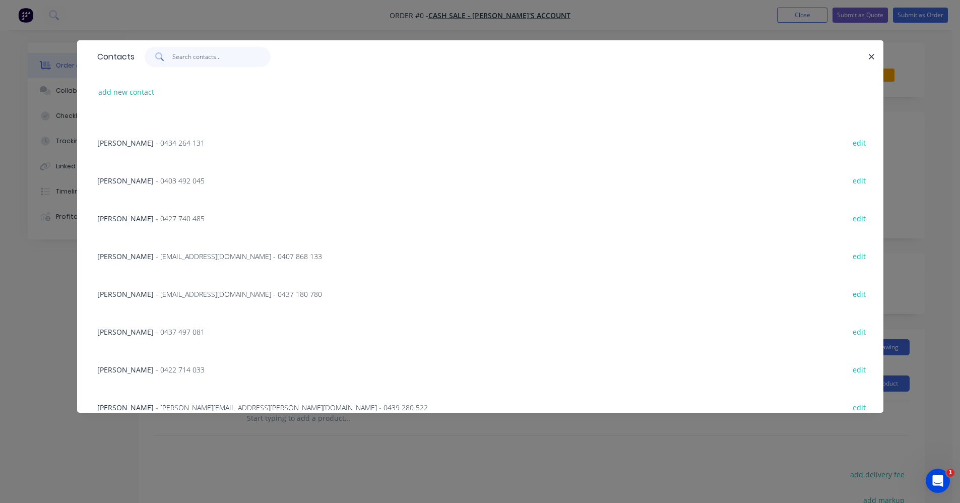
click at [194, 55] on input "text" at bounding box center [221, 57] width 98 height 20
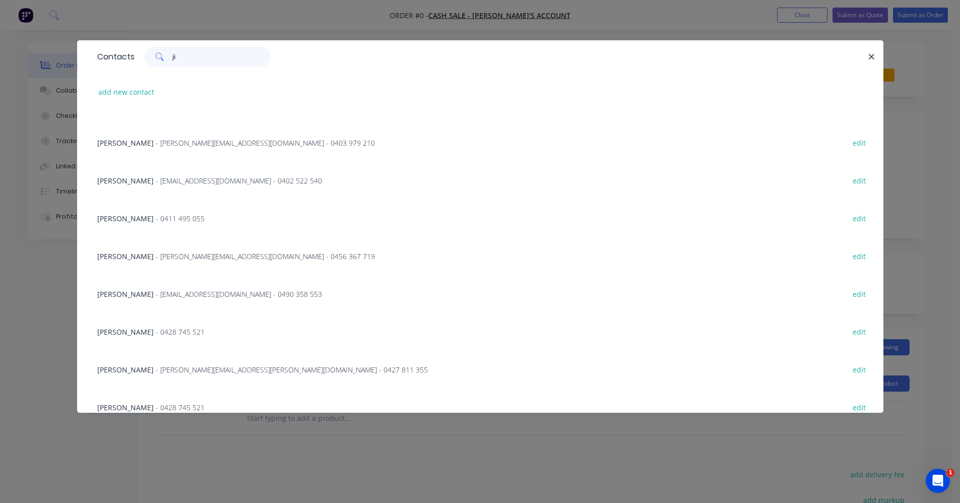
scroll to position [0, 0]
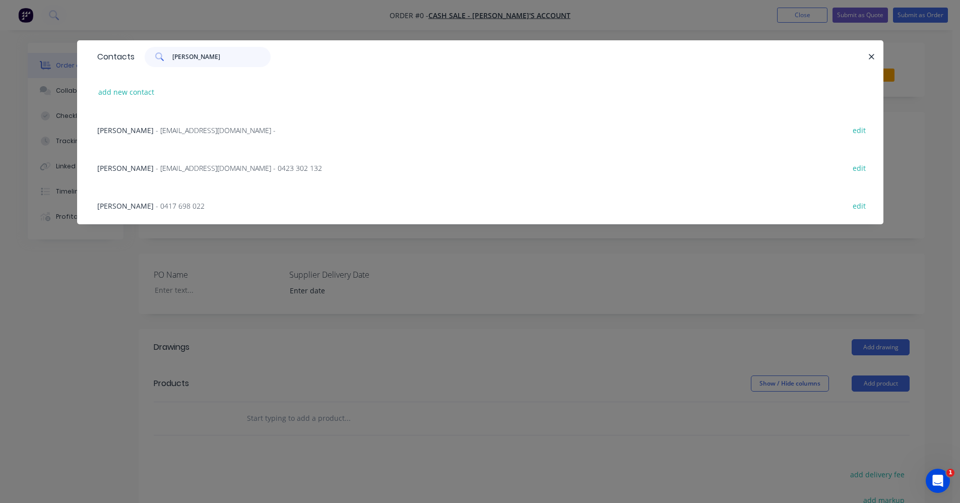
type input "[PERSON_NAME]"
click at [186, 170] on span "- jimmy13vella@gmail.com - 0423 302 132" at bounding box center [239, 168] width 166 height 10
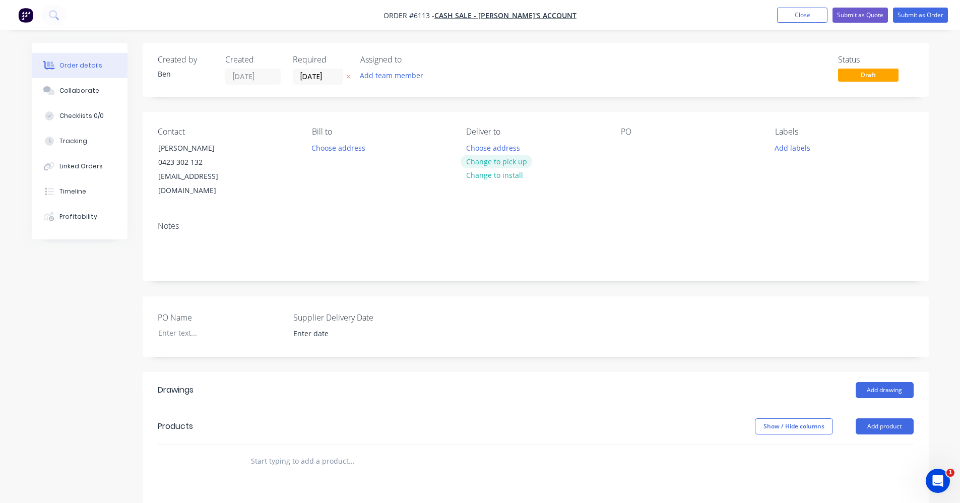
click at [513, 163] on button "Change to pick up" at bounding box center [497, 162] width 72 height 14
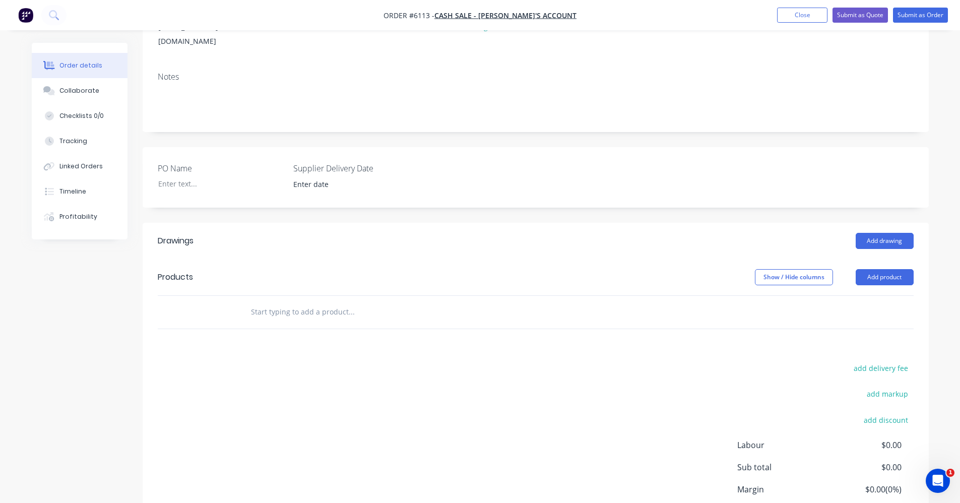
scroll to position [202, 0]
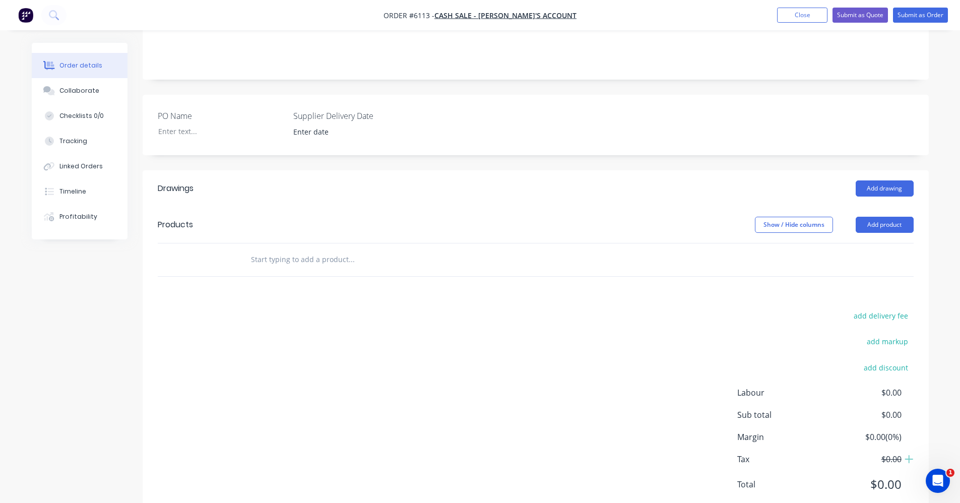
click at [303, 250] on input "text" at bounding box center [352, 260] width 202 height 20
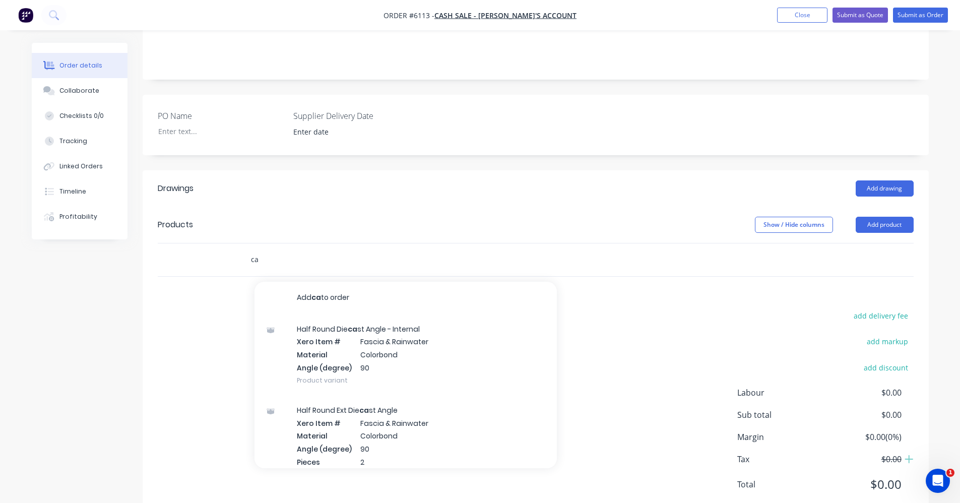
type input "c"
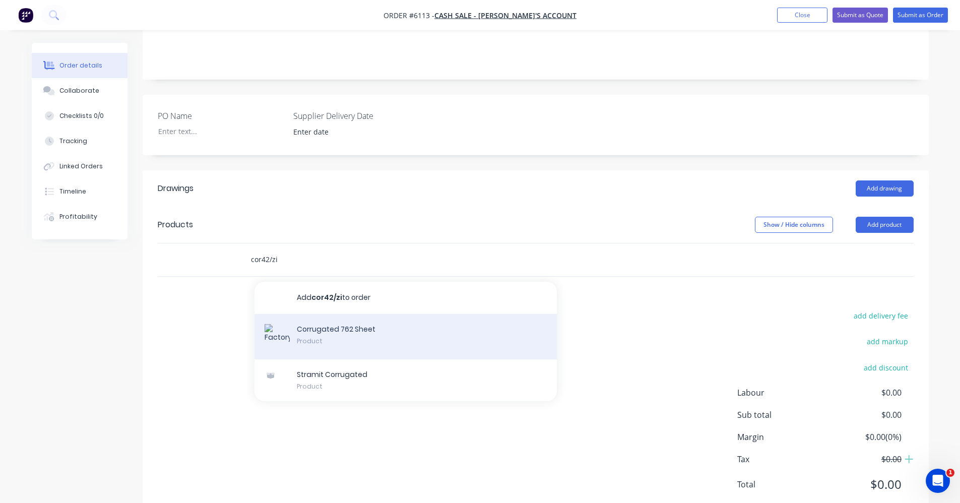
type input "cor42/zi"
click at [298, 320] on div "Corrugated 762 Sheet Product" at bounding box center [406, 336] width 302 height 45
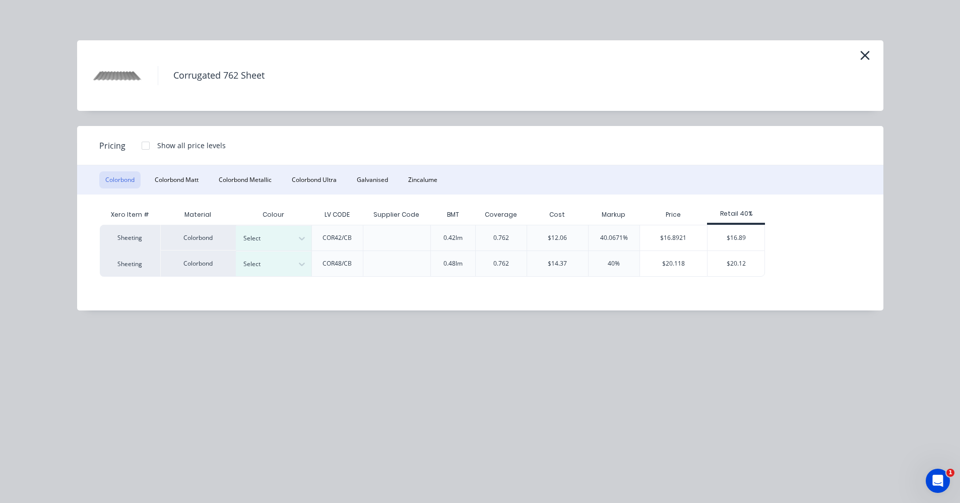
drag, startPoint x: 423, startPoint y: 181, endPoint x: 452, endPoint y: 202, distance: 35.8
click at [422, 183] on button "Zincalume" at bounding box center [422, 179] width 41 height 17
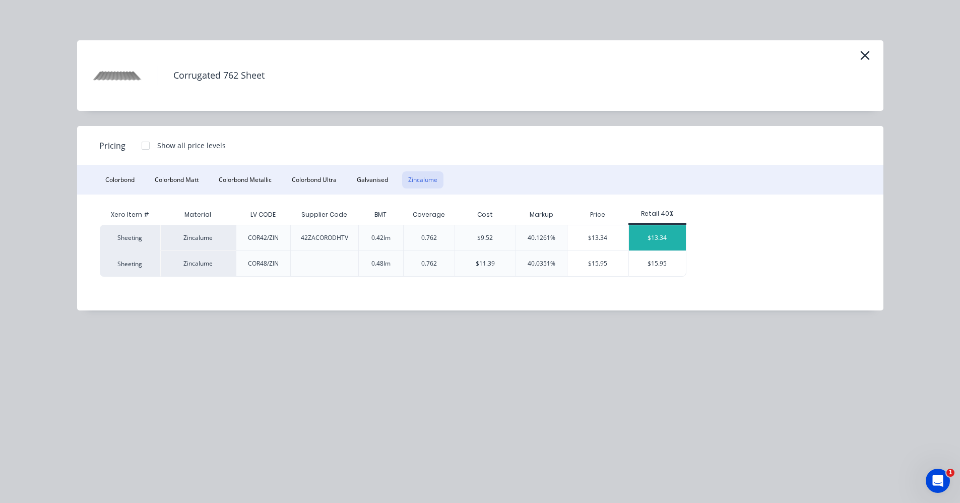
click at [664, 237] on div "$13.34" at bounding box center [657, 237] width 57 height 25
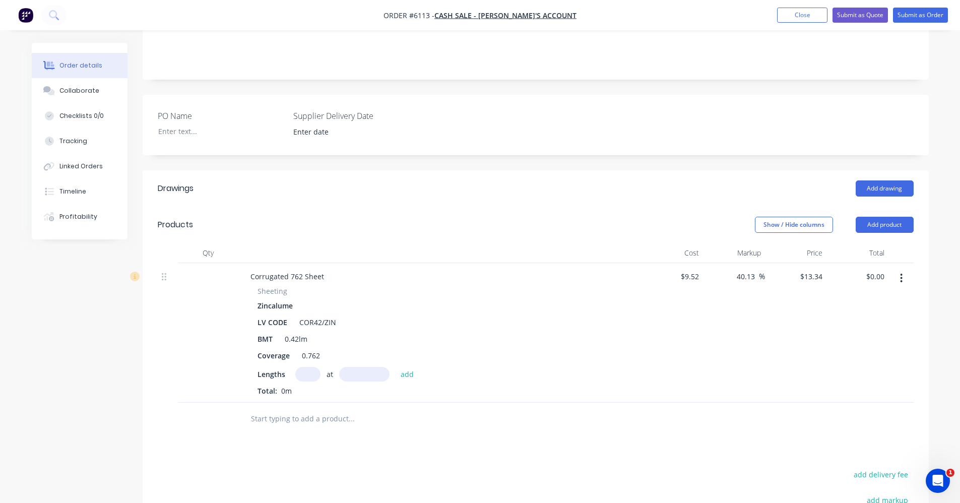
click at [309, 367] on input "text" at bounding box center [307, 374] width 25 height 15
type input "1"
type input "6000"
click at [396, 367] on button "add" at bounding box center [408, 374] width 24 height 14
type input "$80.04"
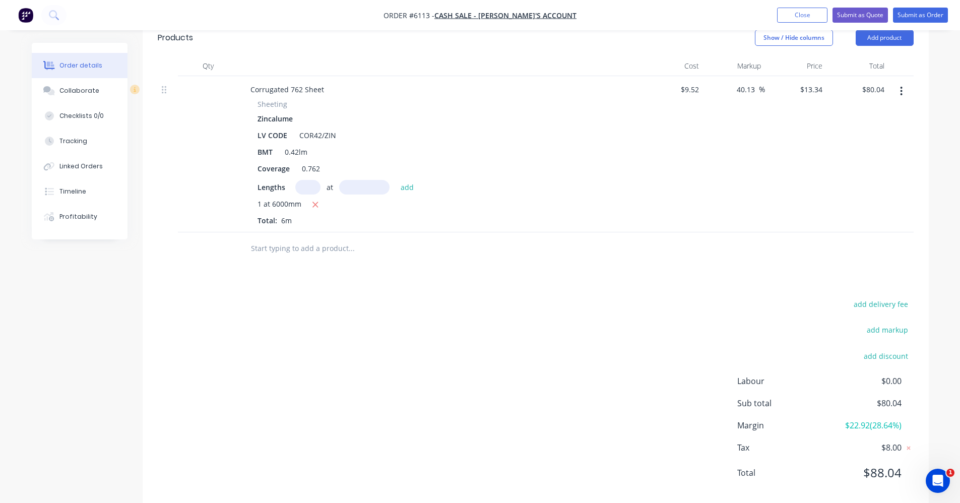
scroll to position [394, 0]
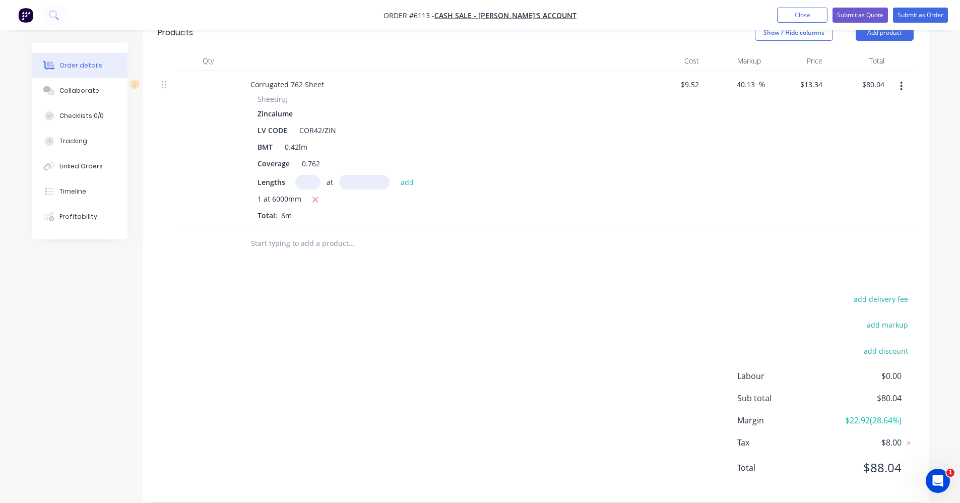
click at [283, 233] on input "text" at bounding box center [352, 243] width 202 height 20
type input "s"
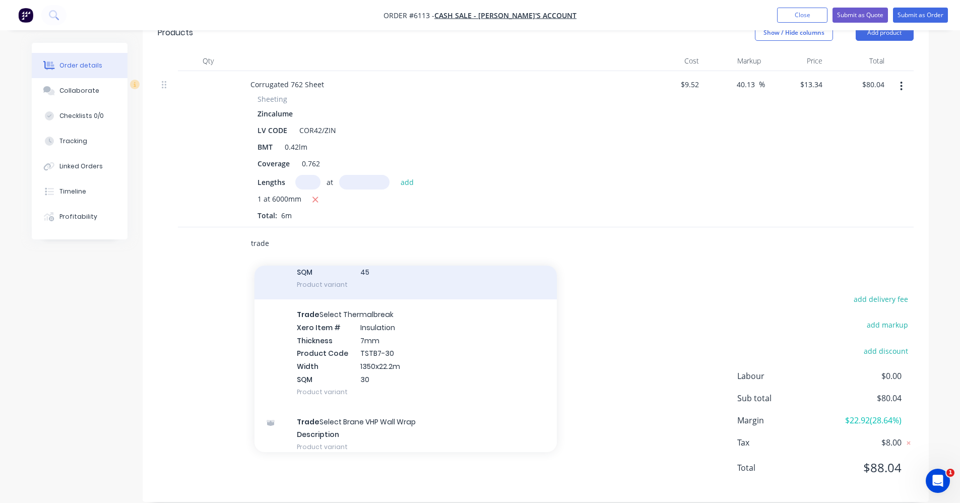
scroll to position [330, 0]
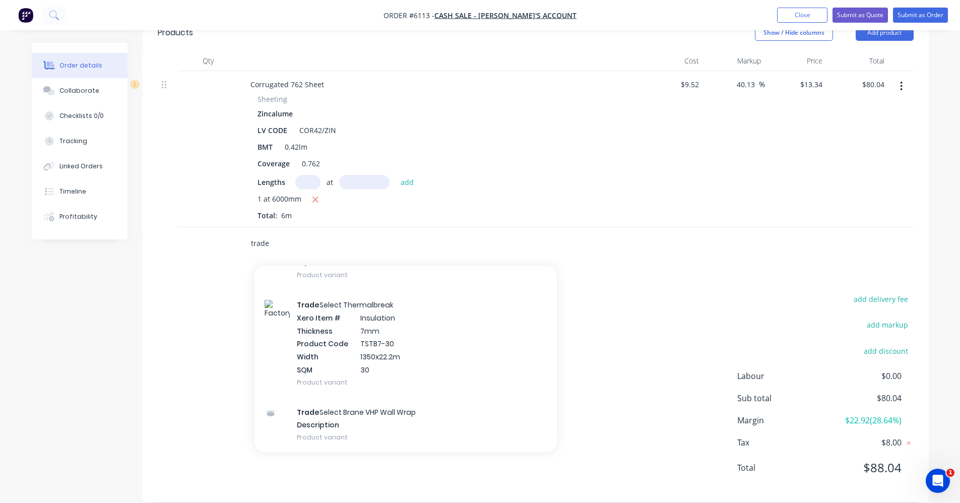
click at [292, 233] on input "trade" at bounding box center [352, 243] width 202 height 20
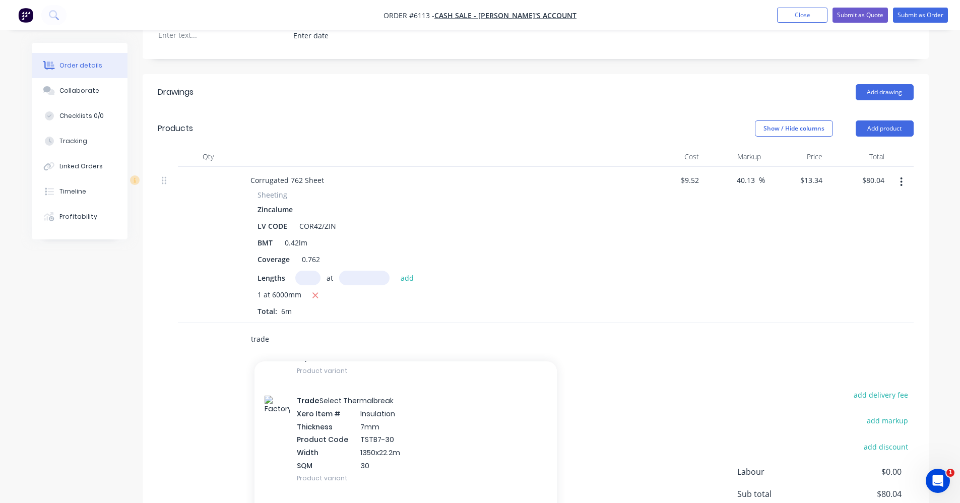
scroll to position [192, 0]
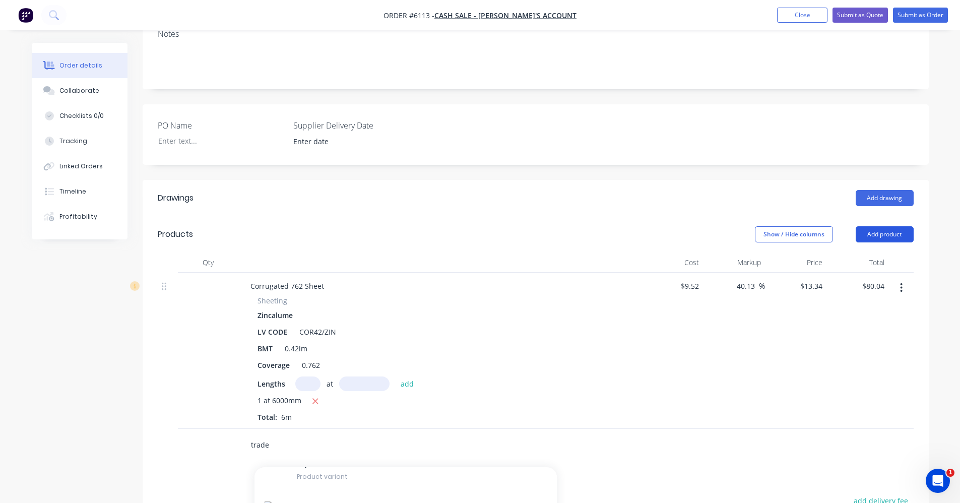
type input "trade"
click at [884, 226] on button "Add product" at bounding box center [885, 234] width 58 height 16
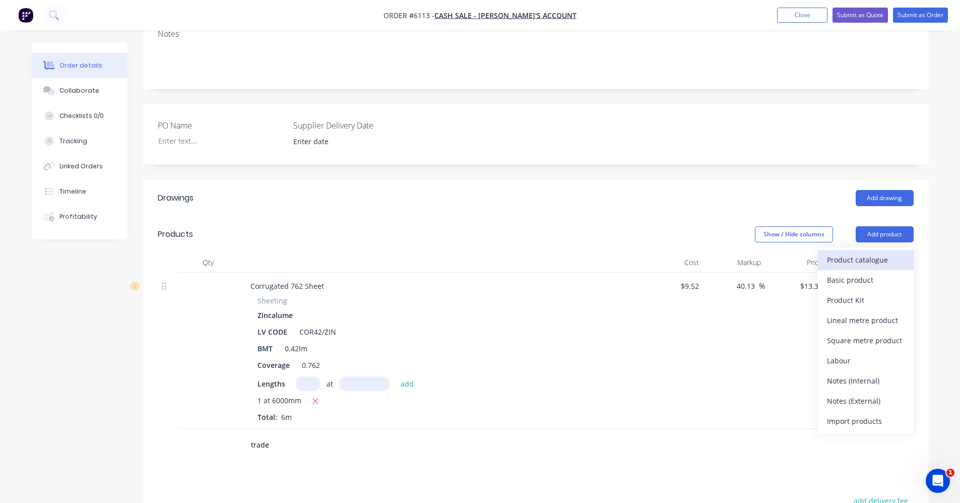
click at [847, 253] on div "Product catalogue" at bounding box center [866, 260] width 78 height 15
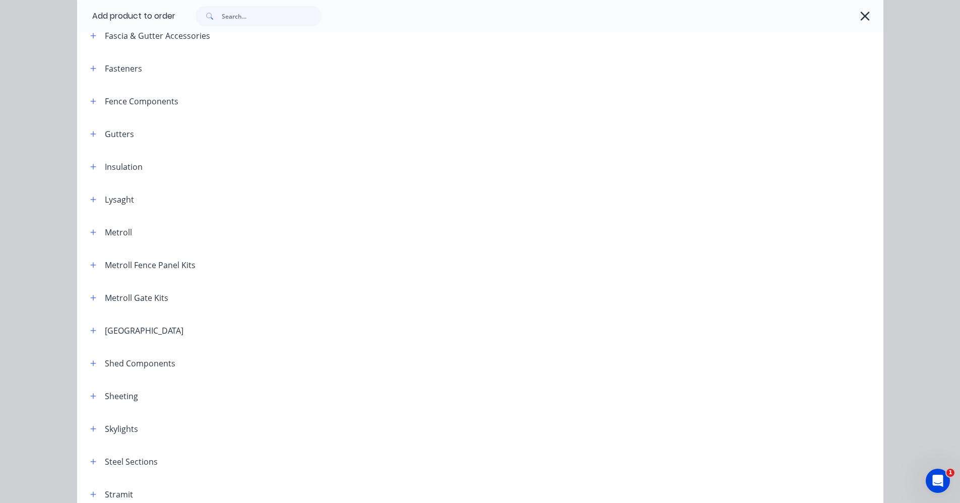
scroll to position [352, 0]
click at [87, 166] on button "button" at bounding box center [93, 167] width 13 height 13
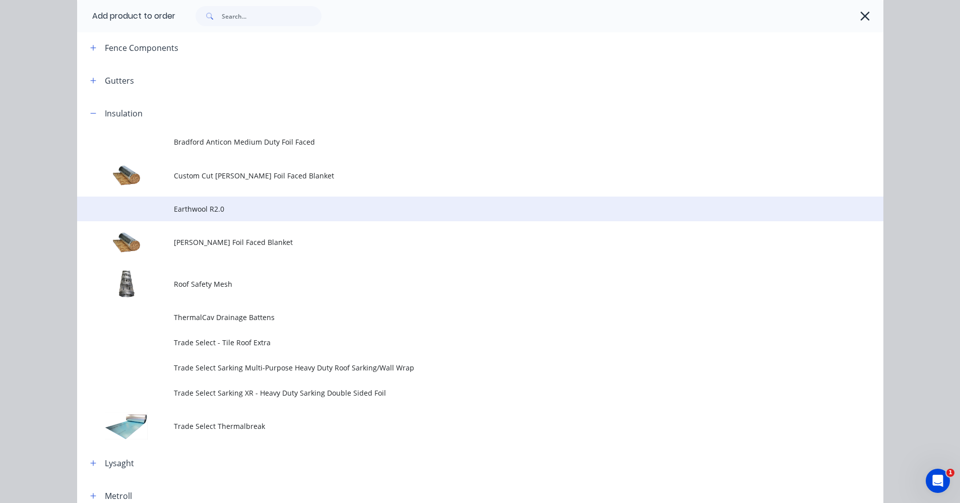
scroll to position [504, 0]
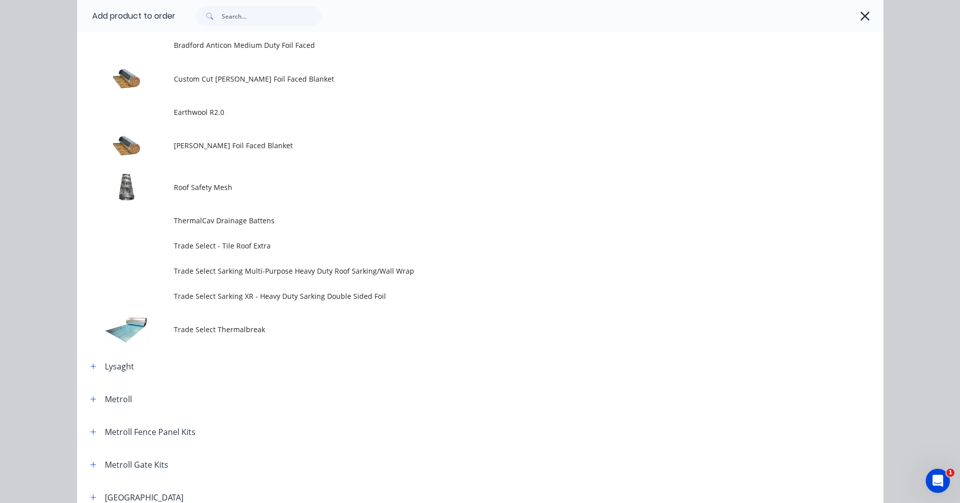
click at [332, 272] on span "Trade Select Sarking Multi-Purpose Heavy Duty Roof Sarking/Wall Wrap" at bounding box center [458, 271] width 568 height 11
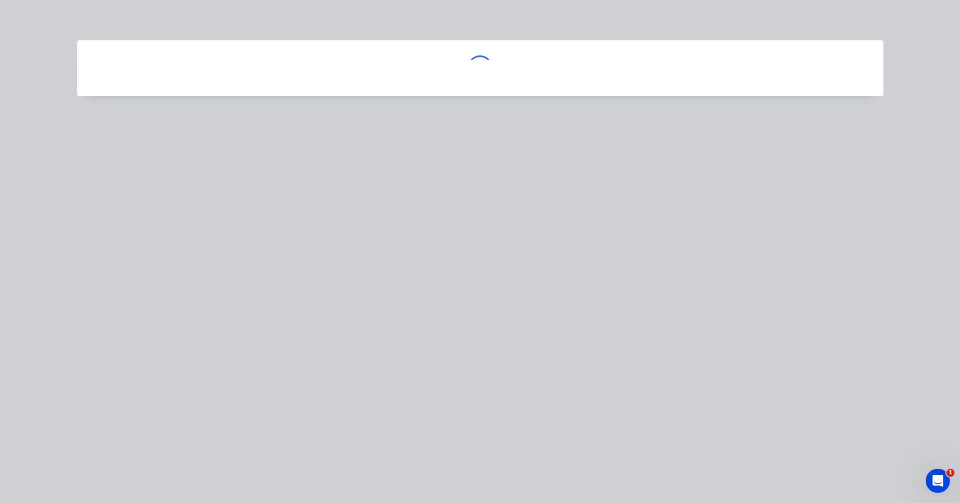
scroll to position [0, 0]
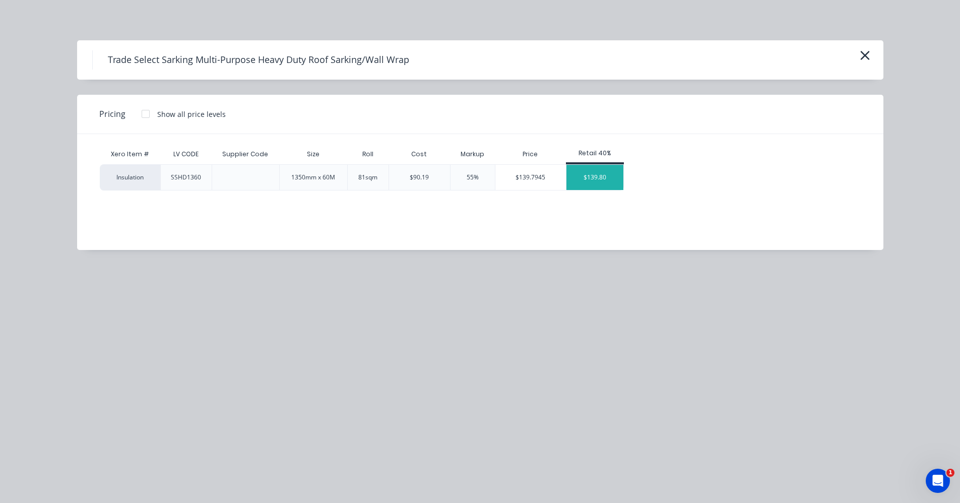
click at [594, 181] on div "$139.80" at bounding box center [595, 177] width 57 height 25
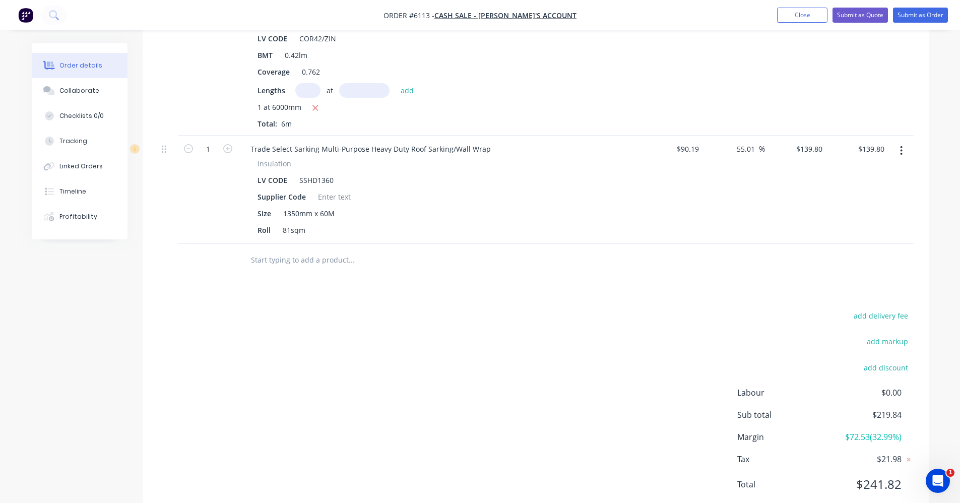
scroll to position [495, 0]
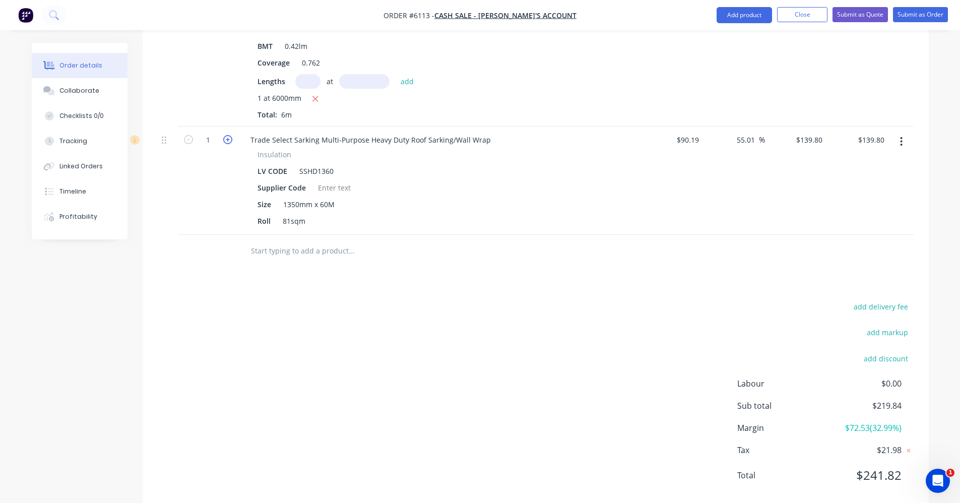
click at [230, 135] on icon "button" at bounding box center [227, 139] width 9 height 9
type input "2"
type input "$279.60"
click at [802, 12] on button "Close" at bounding box center [802, 14] width 50 height 15
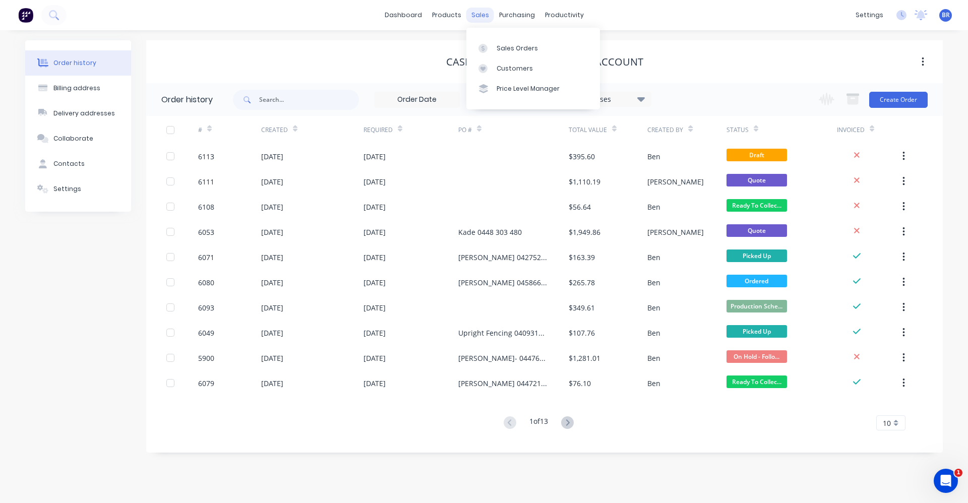
drag, startPoint x: 474, startPoint y: 13, endPoint x: 479, endPoint y: 18, distance: 7.1
click at [477, 16] on div "sales" at bounding box center [480, 15] width 28 height 15
click at [514, 46] on div "Sales Orders" at bounding box center [517, 48] width 41 height 9
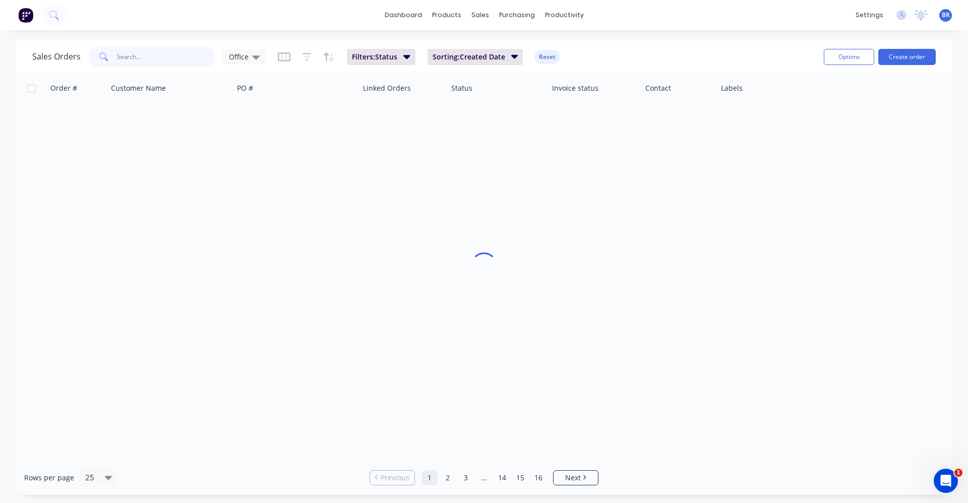
drag, startPoint x: 184, startPoint y: 55, endPoint x: 133, endPoint y: 55, distance: 50.9
click at [132, 55] on input "text" at bounding box center [166, 57] width 98 height 20
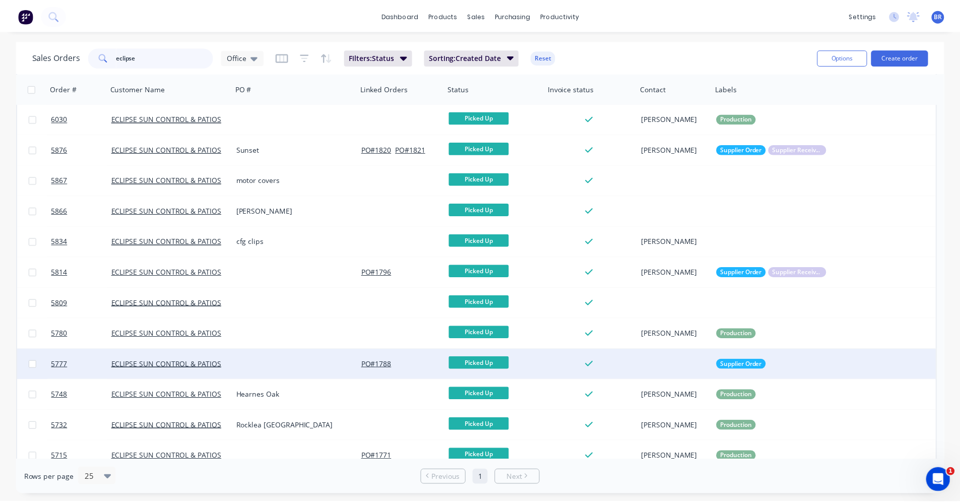
scroll to position [227, 0]
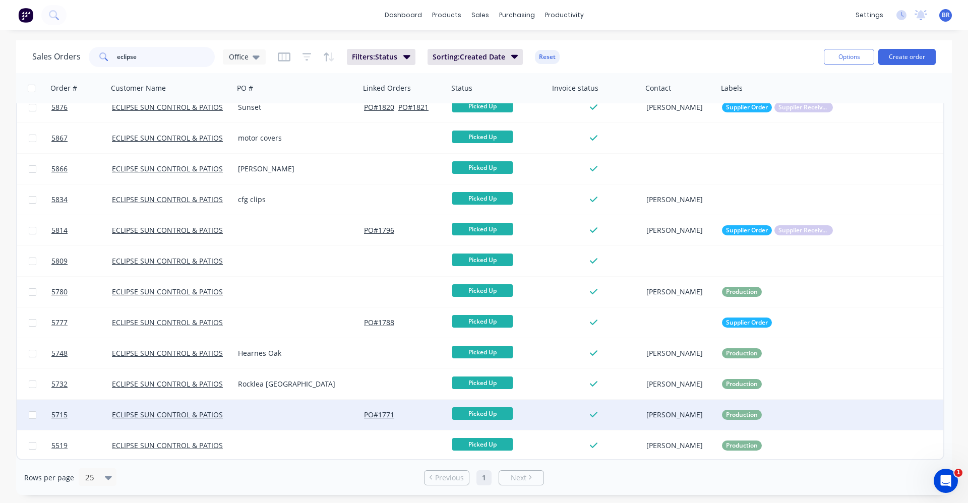
type input "eclipse"
click at [271, 417] on div at bounding box center [297, 415] width 126 height 30
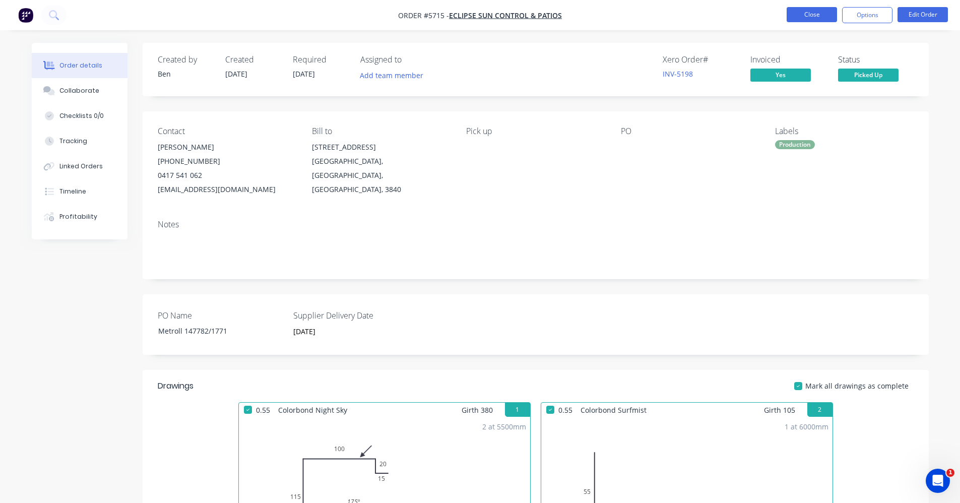
click at [811, 14] on button "Close" at bounding box center [812, 14] width 50 height 15
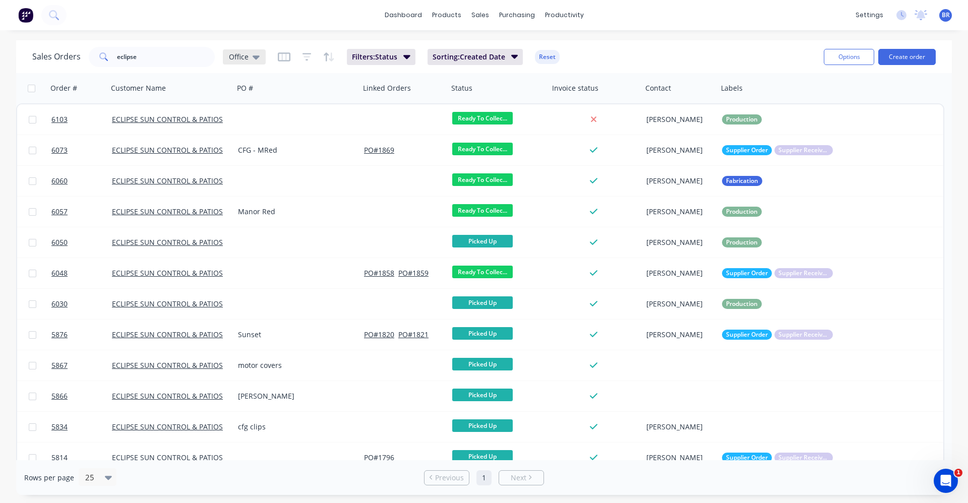
click at [259, 59] on div "Office" at bounding box center [244, 56] width 43 height 15
click at [247, 184] on button "Archived" at bounding box center [283, 183] width 115 height 12
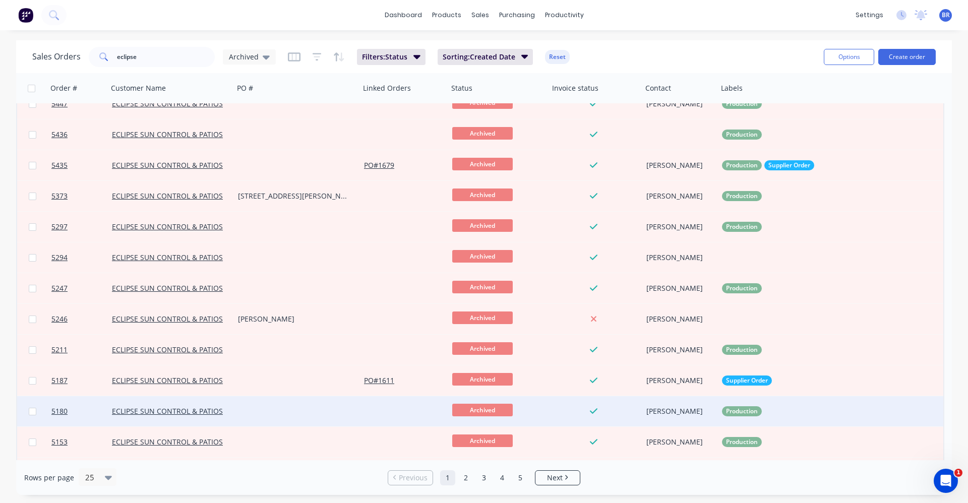
scroll to position [261, 0]
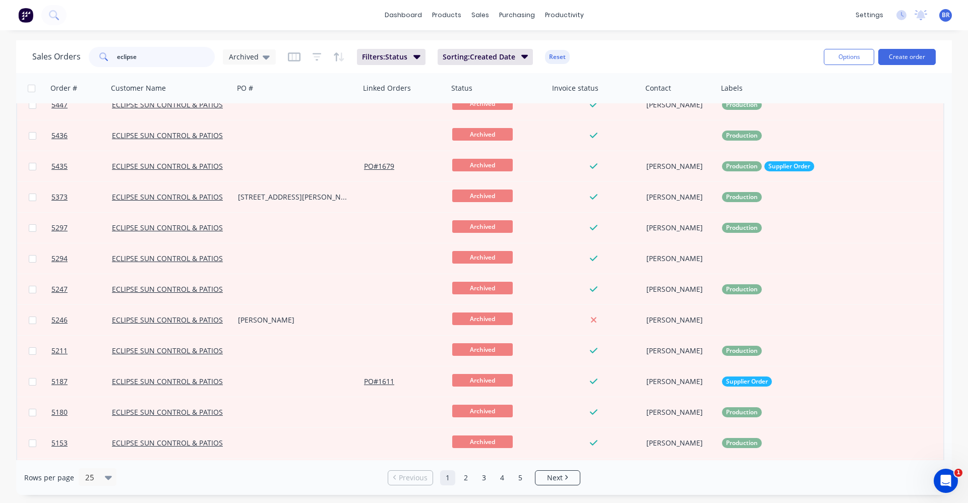
click at [151, 58] on input "eclipse" at bounding box center [166, 57] width 98 height 20
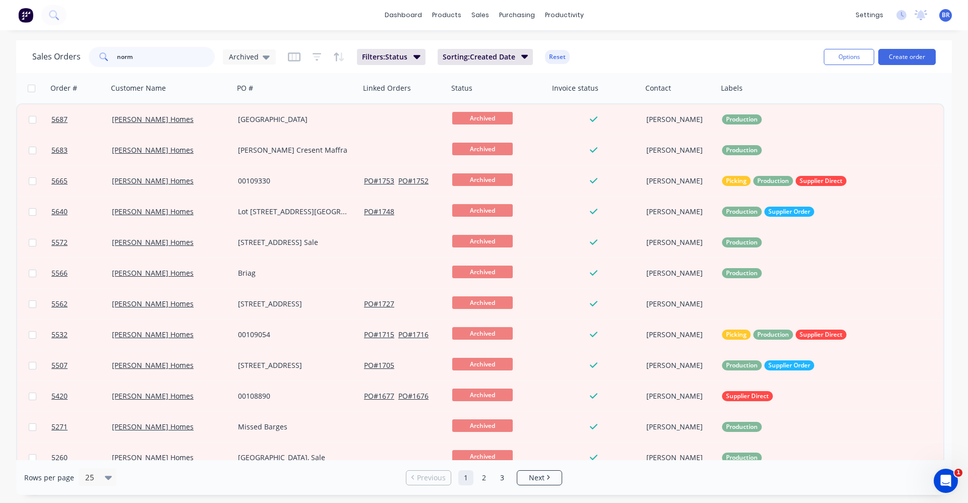
click at [150, 58] on input "norm" at bounding box center [166, 57] width 98 height 20
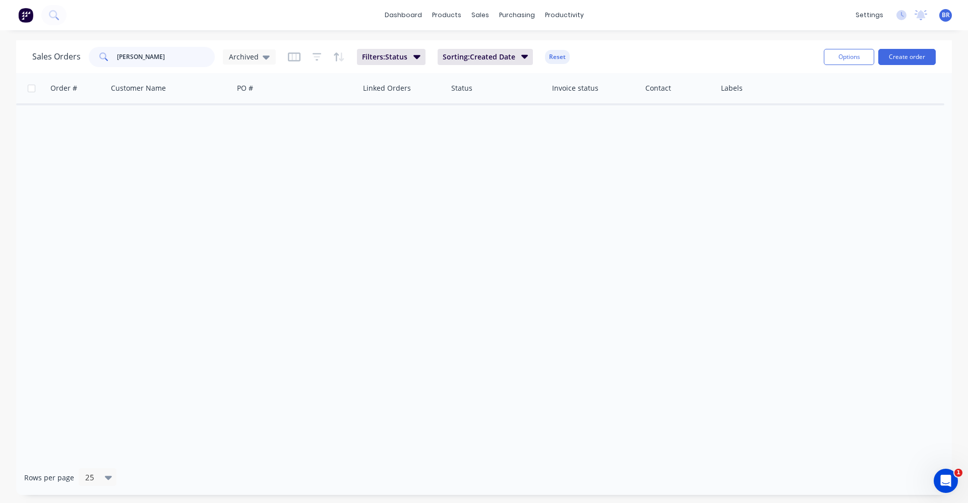
drag, startPoint x: 131, startPoint y: 54, endPoint x: 49, endPoint y: 38, distance: 82.8
click at [49, 38] on div "dashboard products sales purchasing productivity dashboard products Product Cat…" at bounding box center [484, 251] width 968 height 503
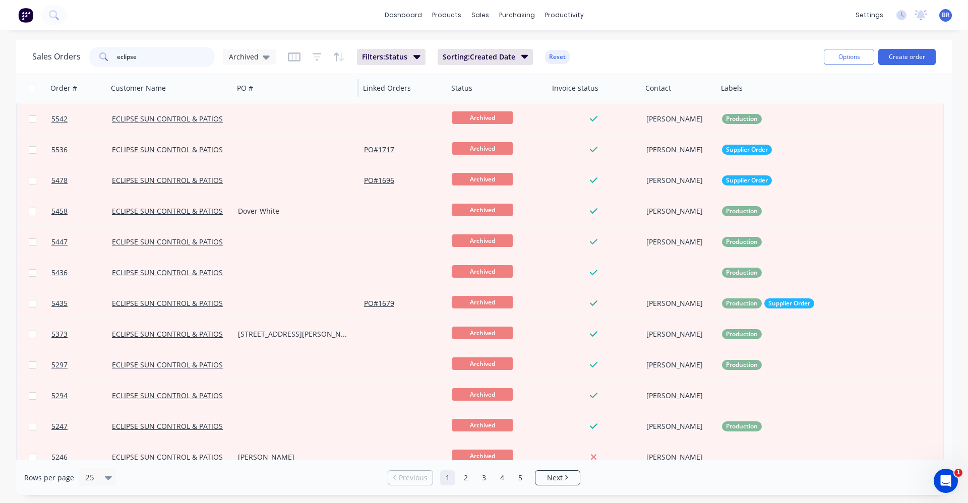
scroll to position [109, 0]
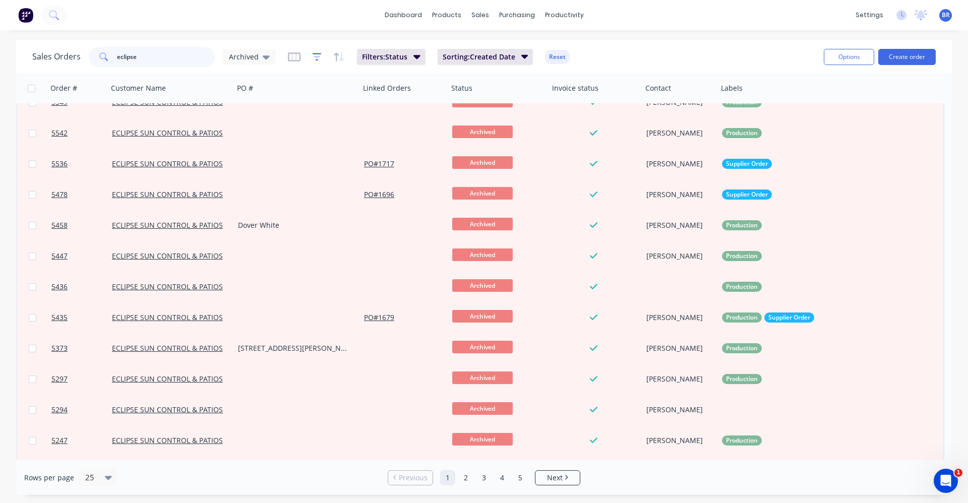
type input "eclipse"
click at [314, 57] on icon "button" at bounding box center [317, 57] width 9 height 10
click at [294, 57] on icon "button" at bounding box center [294, 57] width 13 height 10
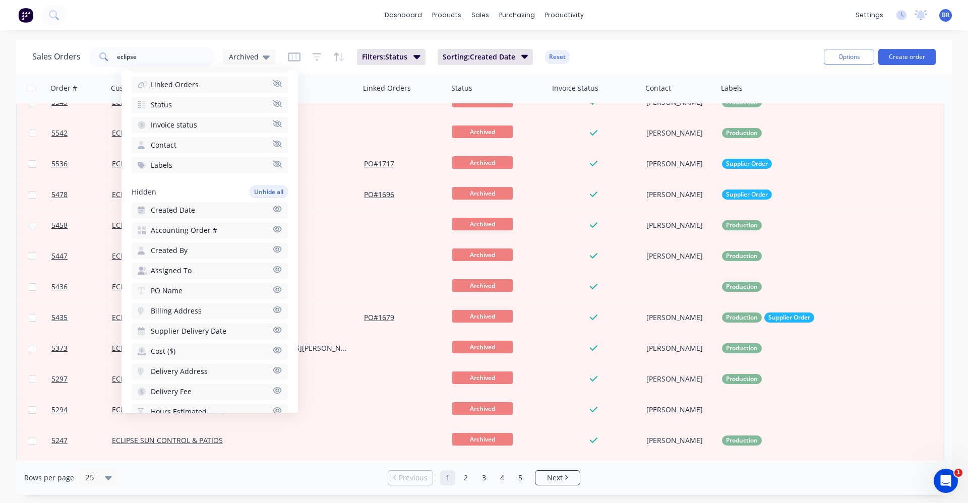
scroll to position [151, 0]
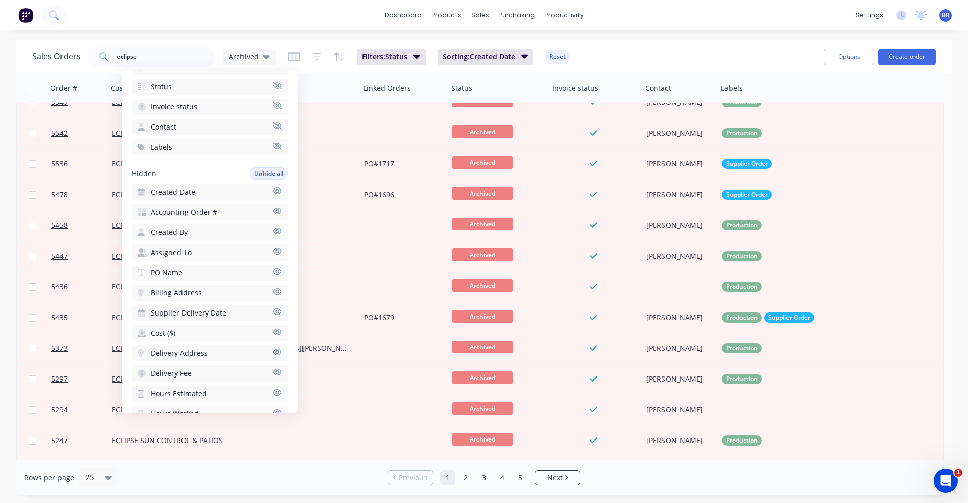
drag, startPoint x: 189, startPoint y: 233, endPoint x: 198, endPoint y: 261, distance: 29.2
click at [198, 261] on div "Hidden Unhide all Created Date Accounting Order # Created By Assigned To PO Nam…" at bounding box center [210, 405] width 156 height 476
click at [188, 191] on span "Created Date" at bounding box center [173, 192] width 44 height 10
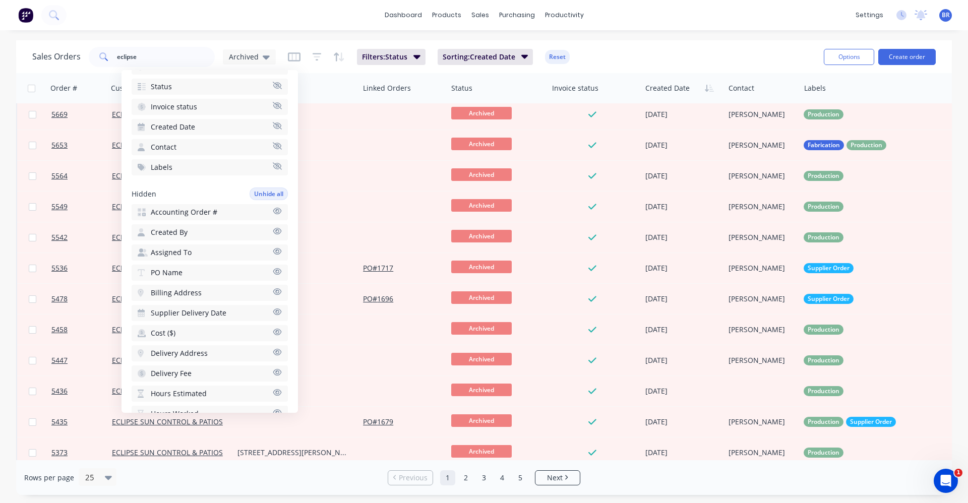
scroll to position [0, 0]
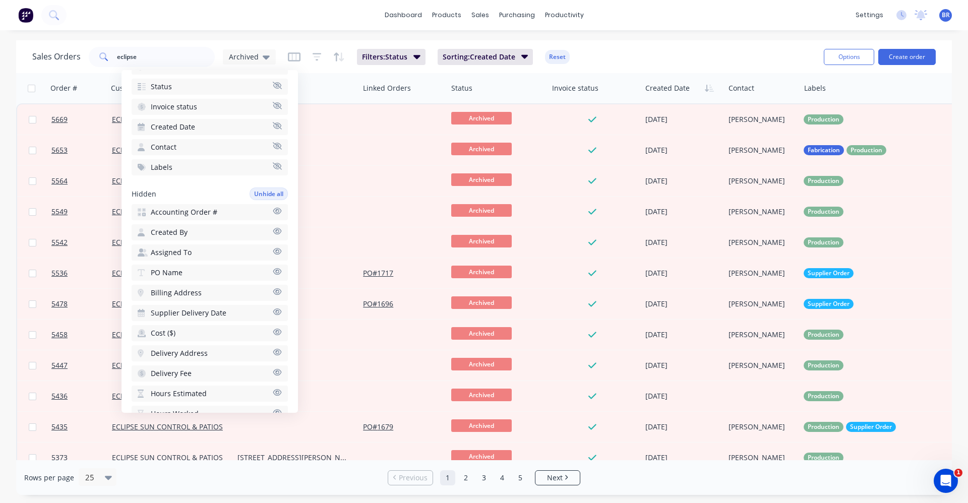
click at [628, 16] on div "dashboard products sales purchasing productivity dashboard products Product Cat…" at bounding box center [484, 15] width 968 height 30
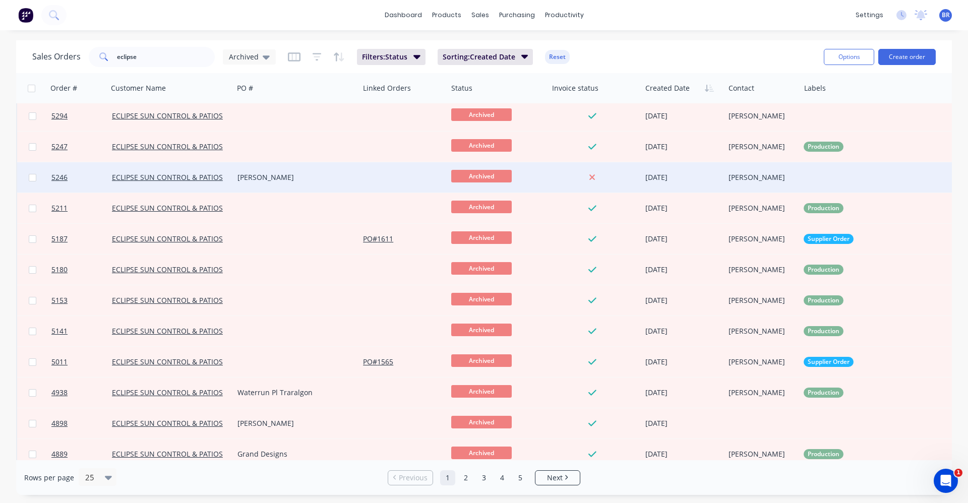
scroll to position [417, 0]
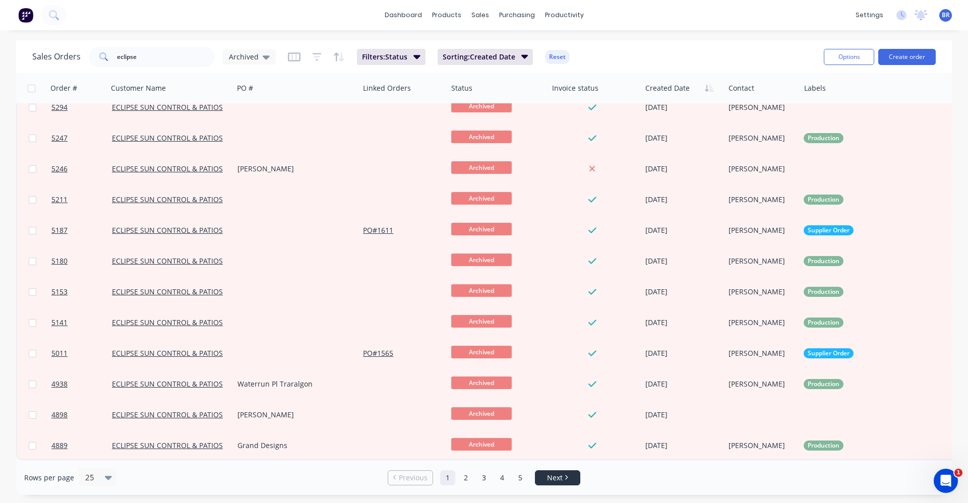
drag, startPoint x: 555, startPoint y: 476, endPoint x: 580, endPoint y: 473, distance: 24.9
click at [555, 475] on span "Next" at bounding box center [555, 478] width 16 height 10
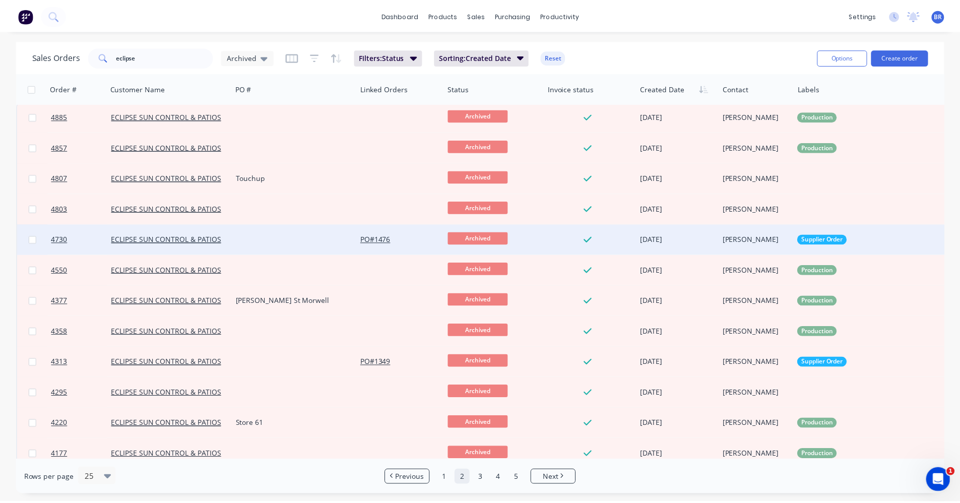
scroll to position [0, 0]
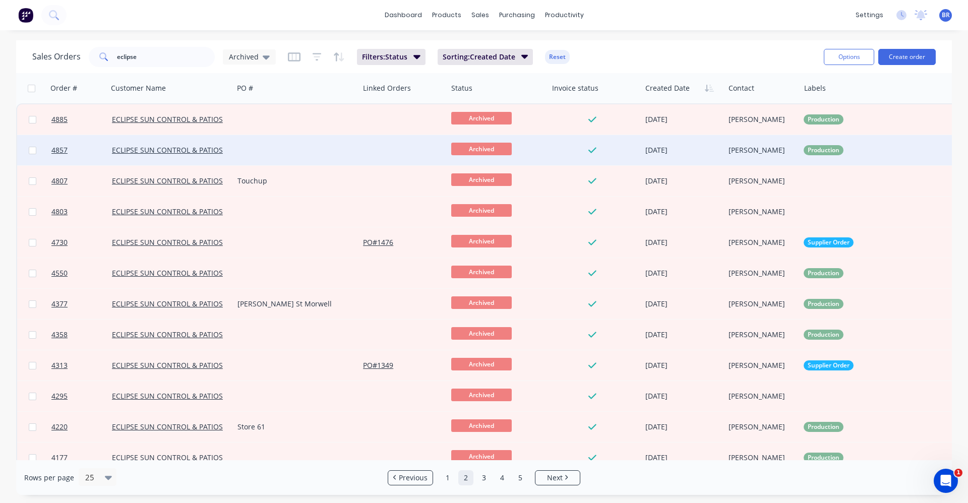
click at [281, 151] on div at bounding box center [296, 150] width 126 height 30
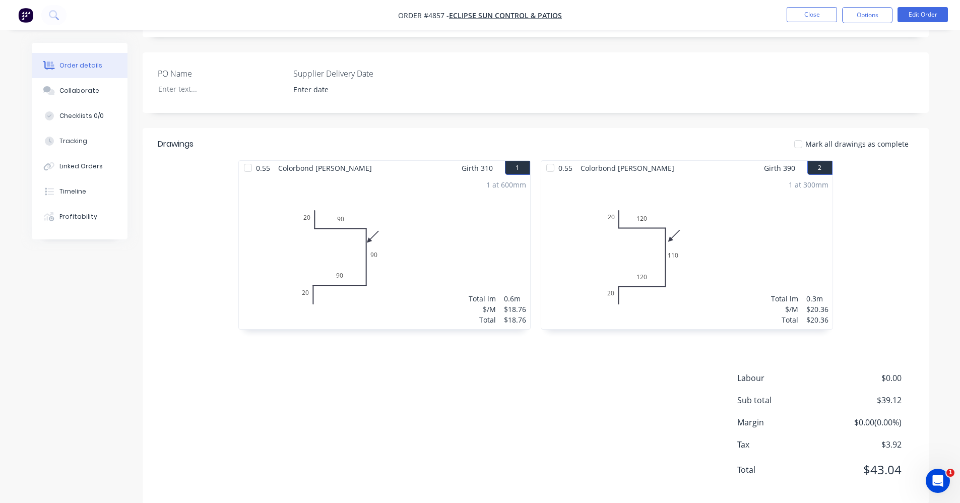
scroll to position [252, 0]
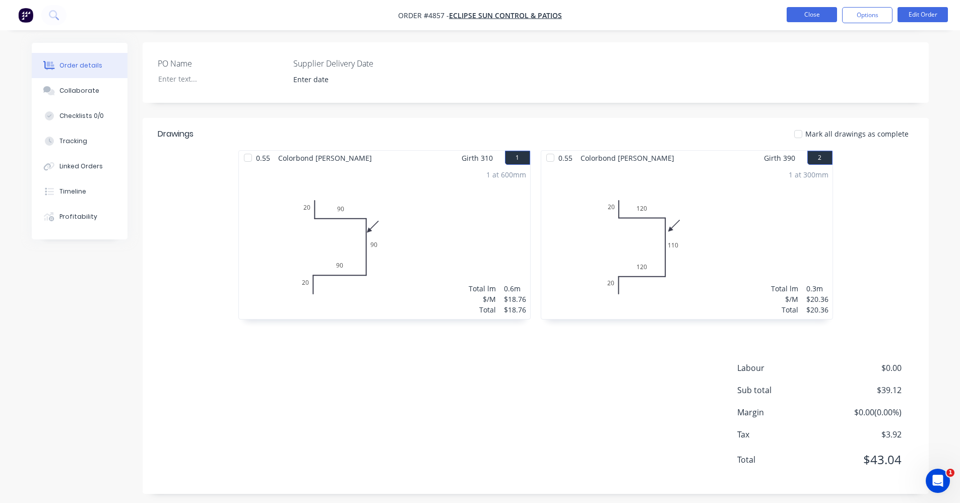
drag, startPoint x: 823, startPoint y: 18, endPoint x: 818, endPoint y: 18, distance: 5.1
click at [818, 18] on button "Close" at bounding box center [812, 14] width 50 height 15
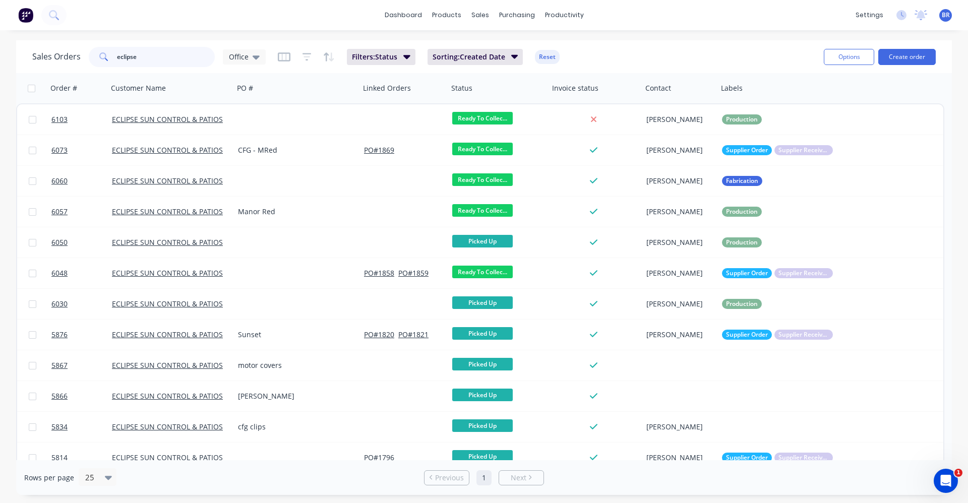
drag, startPoint x: 108, startPoint y: 56, endPoint x: 55, endPoint y: 46, distance: 53.4
click at [58, 47] on div "Sales Orders eclipse Office" at bounding box center [148, 57] width 233 height 20
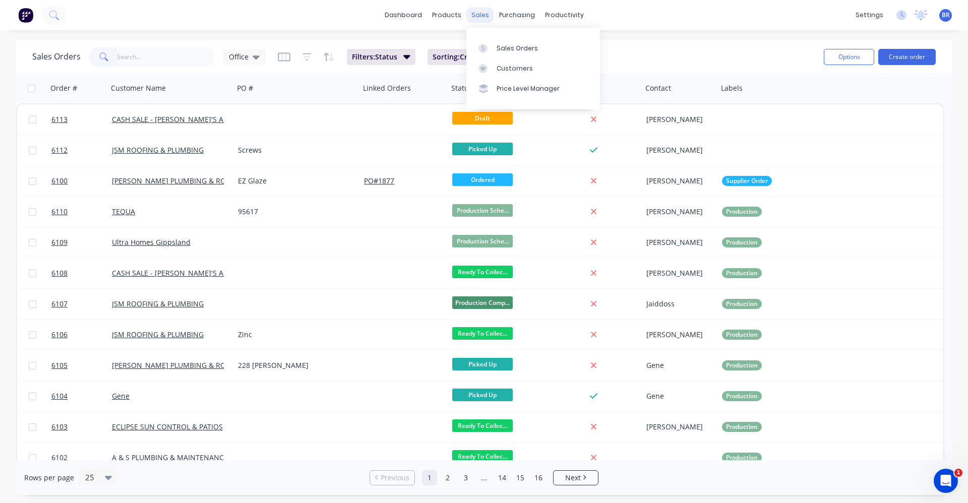
click at [483, 15] on div "sales" at bounding box center [480, 15] width 28 height 15
click at [510, 52] on div "Sales Orders" at bounding box center [517, 48] width 41 height 9
click at [149, 62] on input "text" at bounding box center [166, 57] width 98 height 20
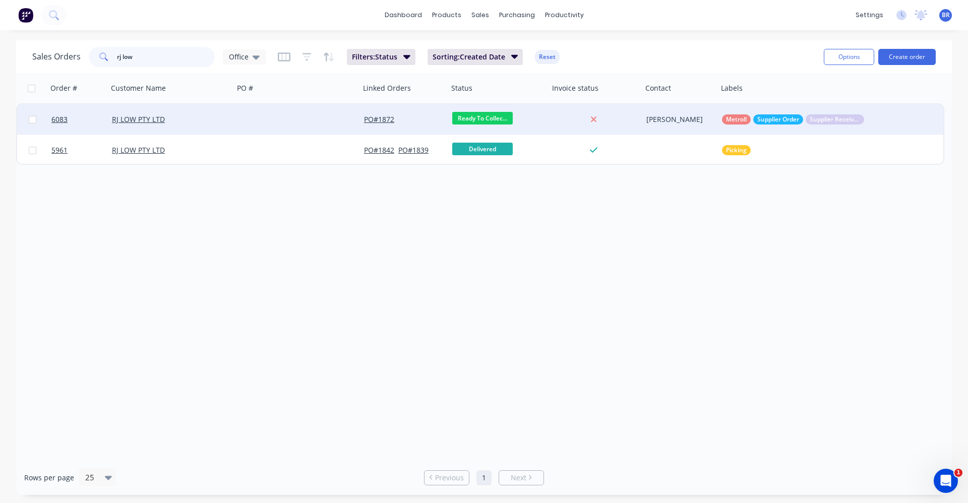
type input "rj low"
click at [261, 107] on div at bounding box center [297, 119] width 126 height 30
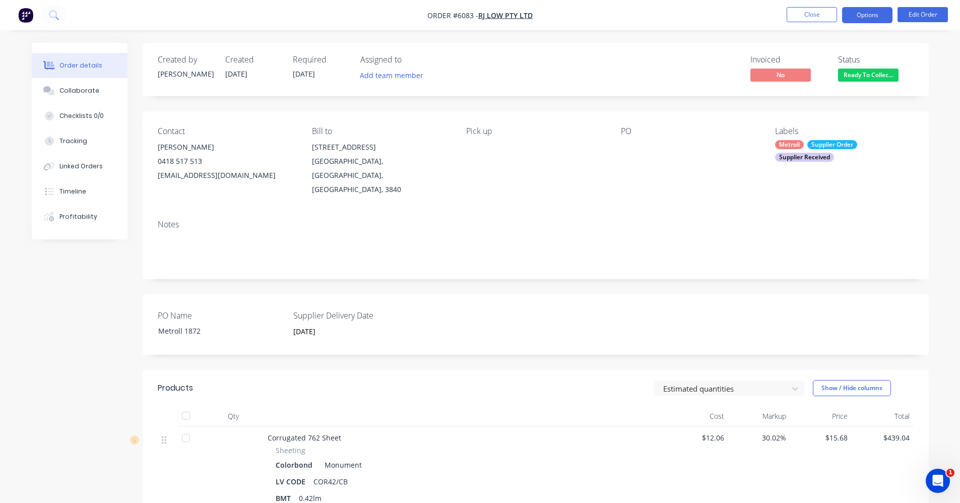
drag, startPoint x: 870, startPoint y: 15, endPoint x: 869, endPoint y: 24, distance: 8.6
click at [870, 16] on button "Options" at bounding box center [867, 15] width 50 height 16
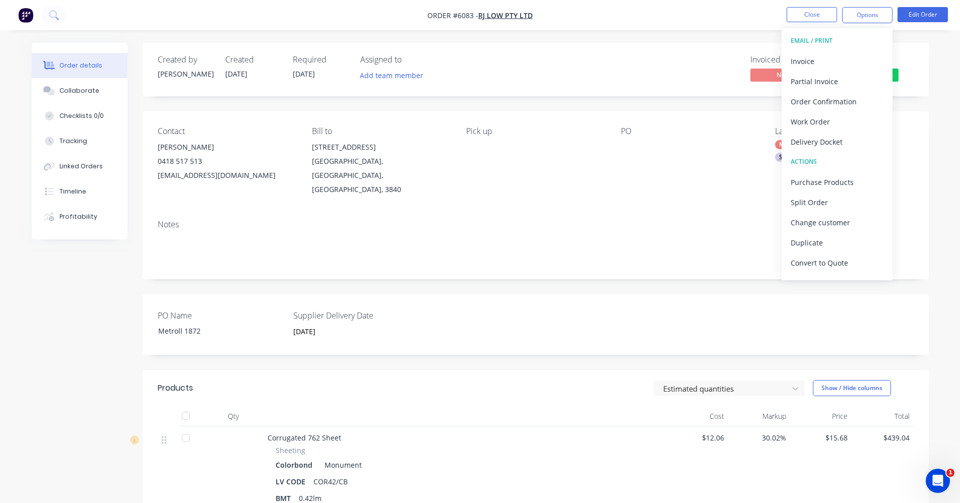
click at [825, 141] on div "Delivery Docket" at bounding box center [837, 142] width 93 height 15
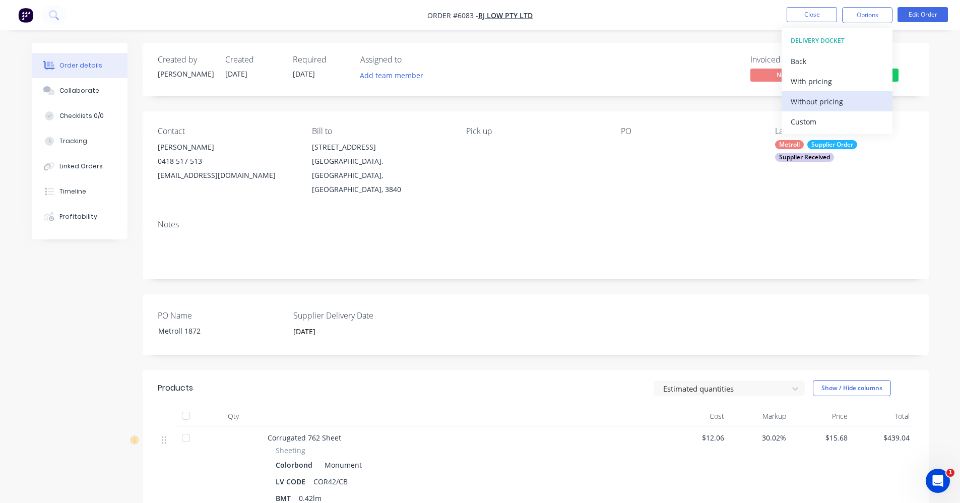
drag, startPoint x: 822, startPoint y: 95, endPoint x: 861, endPoint y: 110, distance: 41.8
click at [822, 95] on div "Without pricing" at bounding box center [837, 101] width 93 height 15
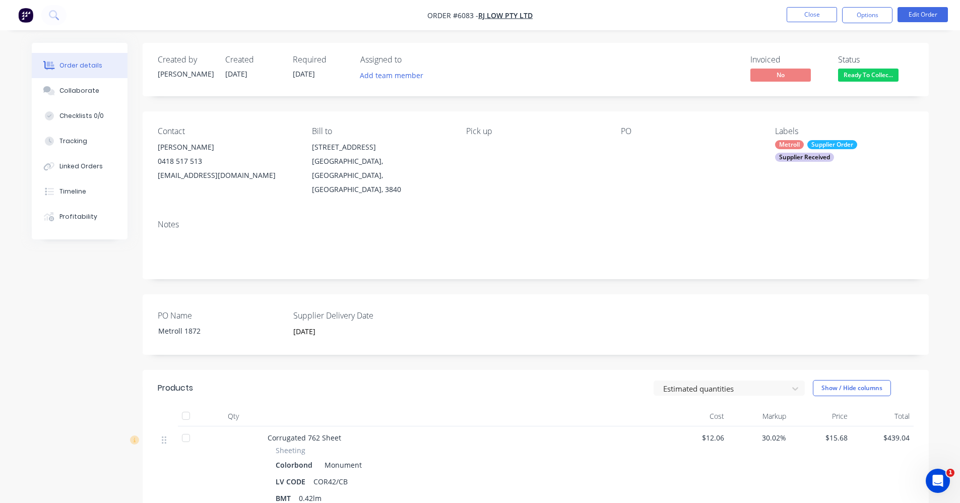
drag, startPoint x: 562, startPoint y: 199, endPoint x: 627, endPoint y: 151, distance: 80.5
click at [564, 212] on div "Notes" at bounding box center [536, 246] width 786 height 68
click at [887, 75] on span "Ready To Collec..." at bounding box center [868, 75] width 60 height 13
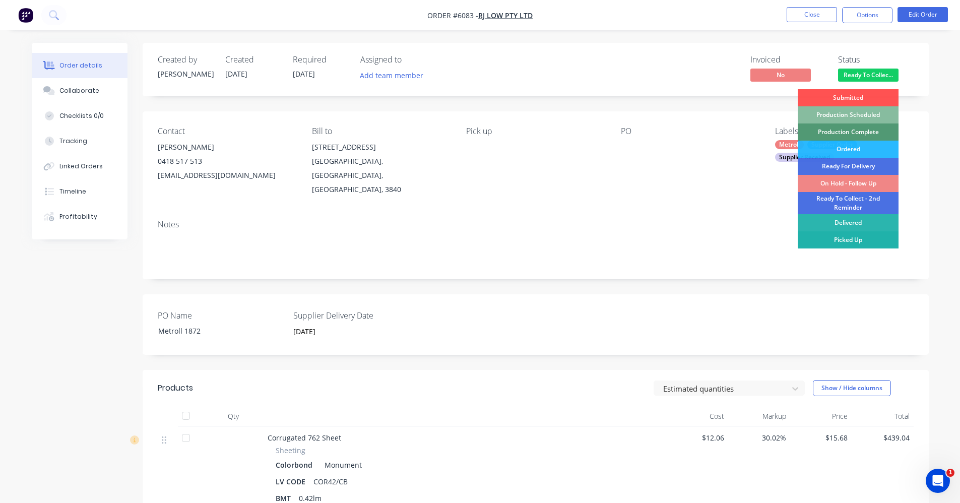
click at [858, 240] on div "Picked Up" at bounding box center [848, 239] width 101 height 17
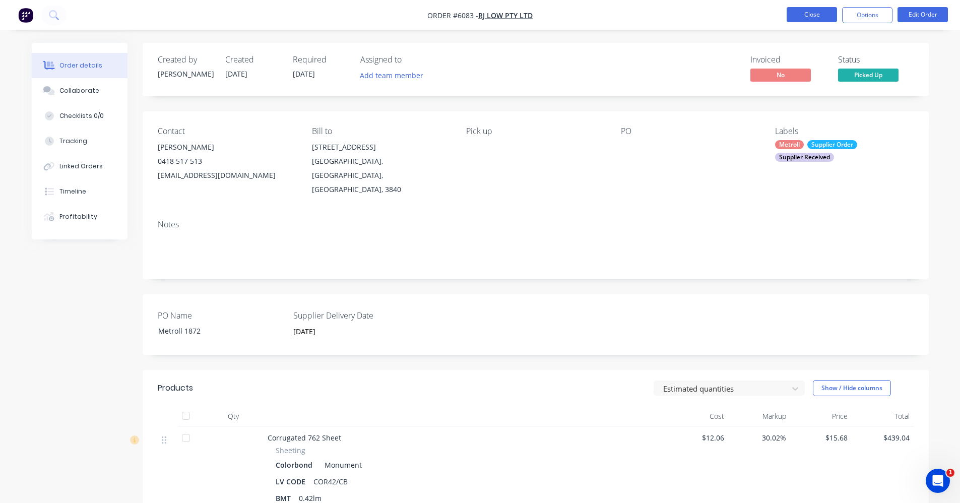
click at [811, 13] on button "Close" at bounding box center [812, 14] width 50 height 15
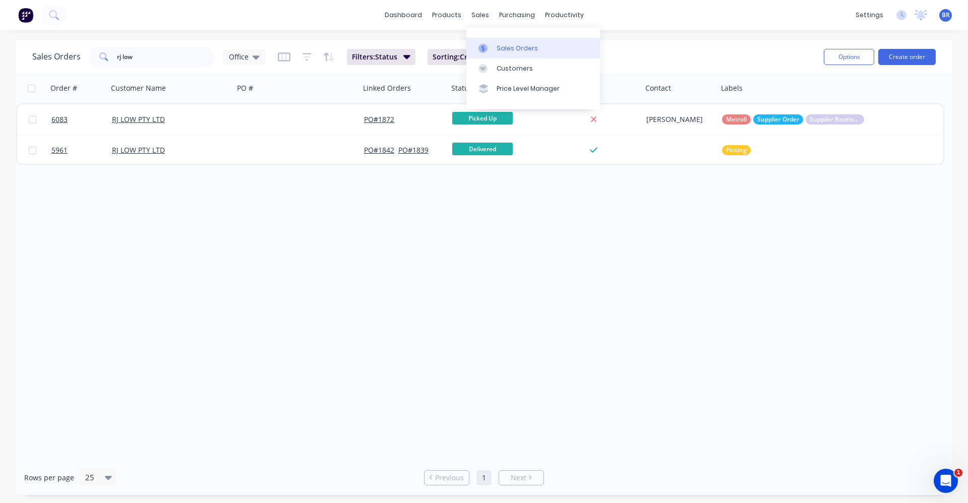
click at [500, 43] on link "Sales Orders" at bounding box center [533, 48] width 134 height 20
drag, startPoint x: 29, startPoint y: 62, endPoint x: 19, endPoint y: 60, distance: 10.6
click at [19, 60] on div "Sales Orders rj low Office Filters: Status Sorting: Created Date Reset Options …" at bounding box center [484, 56] width 936 height 33
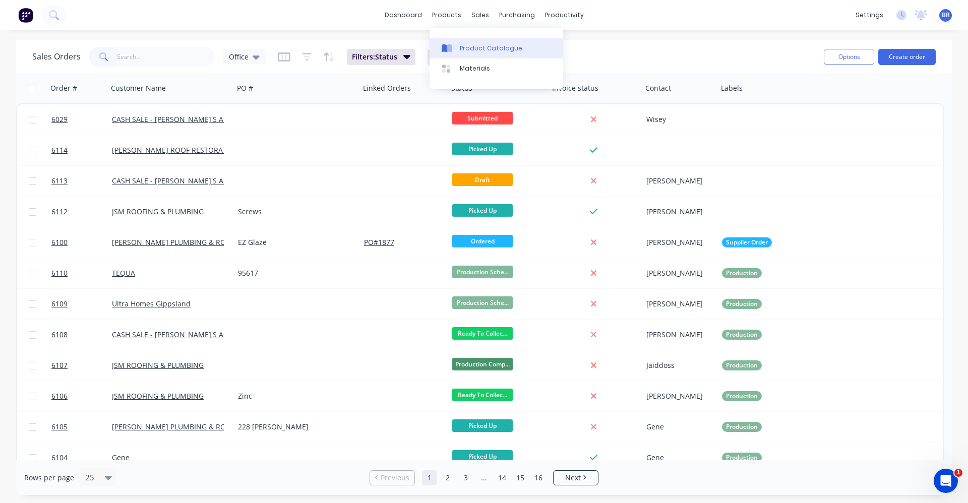
click at [458, 42] on link "Product Catalogue" at bounding box center [497, 48] width 134 height 20
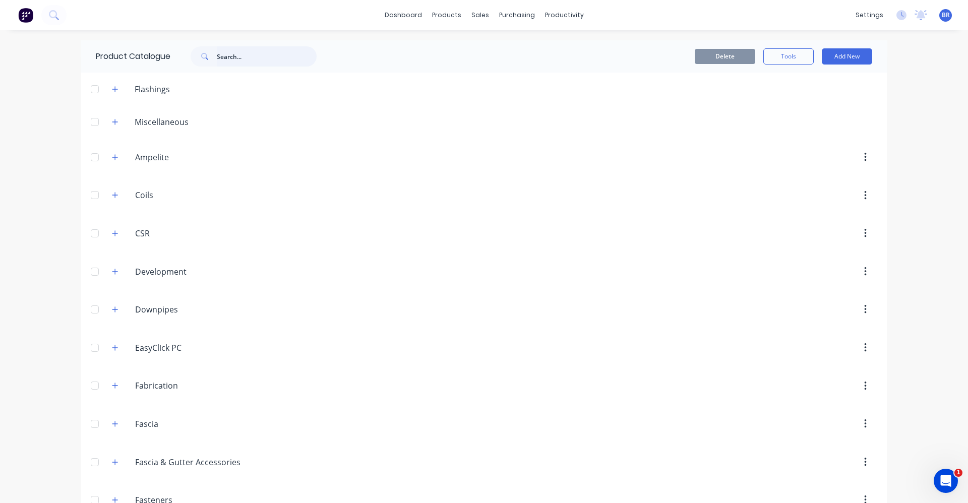
click at [226, 62] on input "text" at bounding box center [267, 56] width 100 height 20
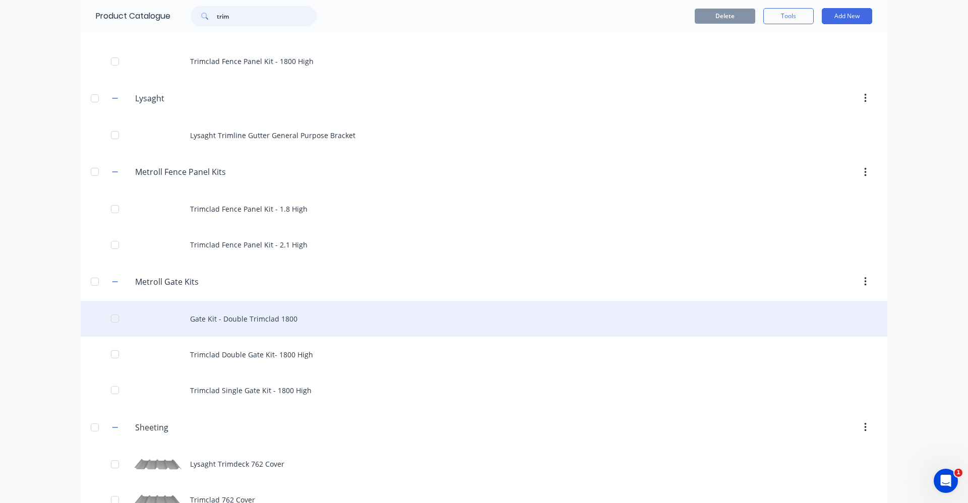
scroll to position [123, 0]
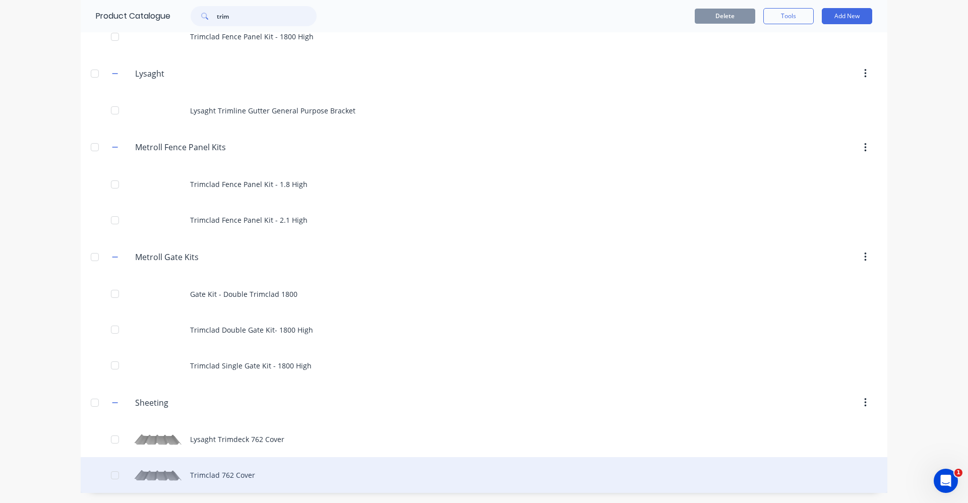
type input "trim"
click at [224, 477] on div "Trimclad 762 Cover" at bounding box center [484, 475] width 807 height 36
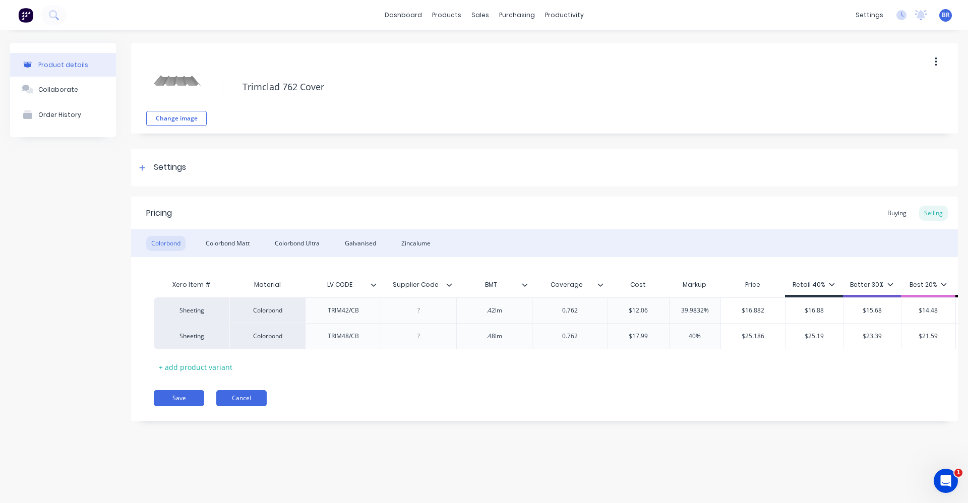
click at [250, 406] on button "Cancel" at bounding box center [241, 398] width 50 height 16
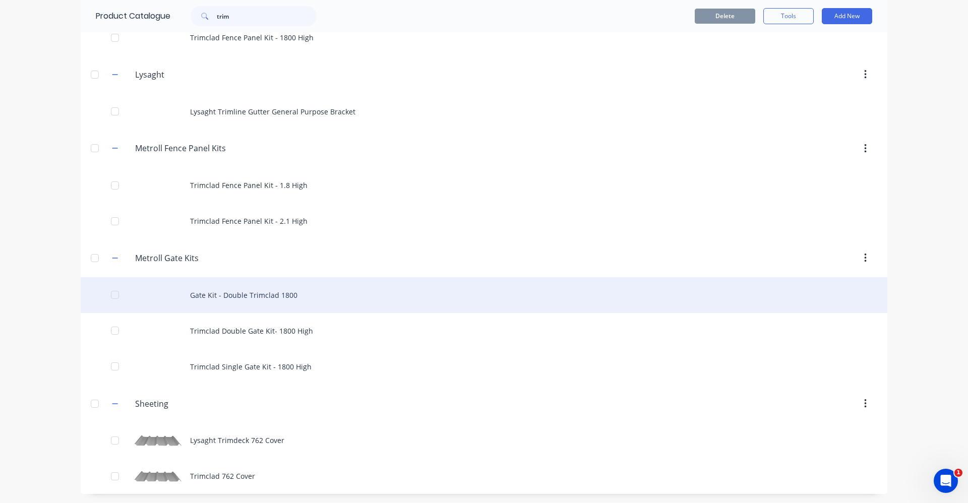
scroll to position [123, 0]
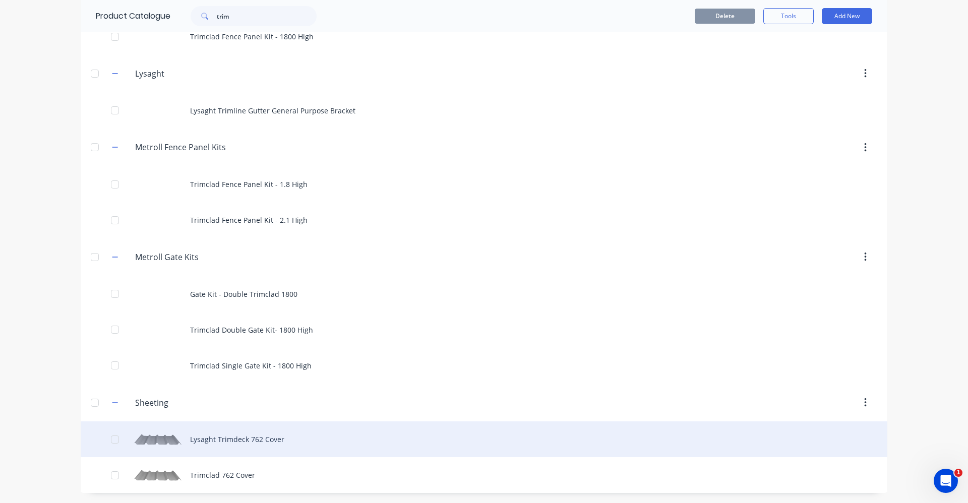
click at [234, 438] on div "Lysaght Trimdeck 762 Cover" at bounding box center [484, 439] width 807 height 36
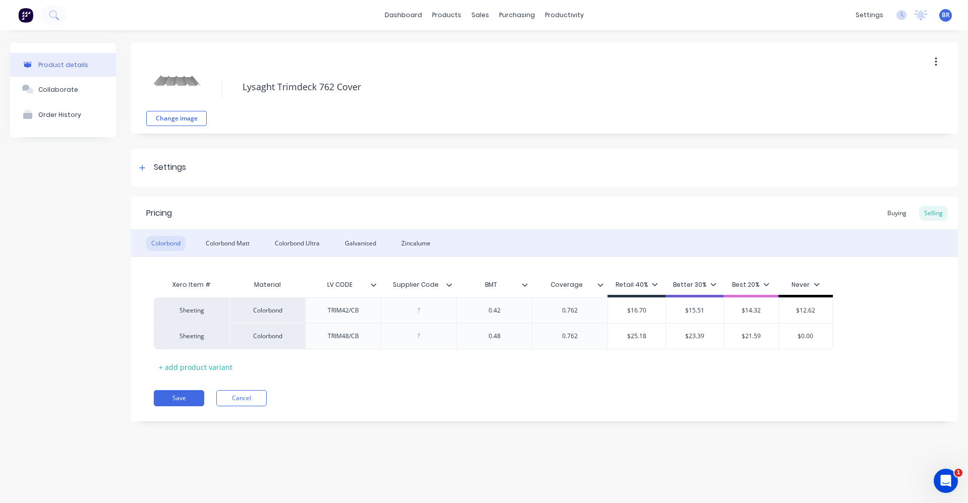
click at [372, 286] on icon at bounding box center [374, 285] width 6 height 6
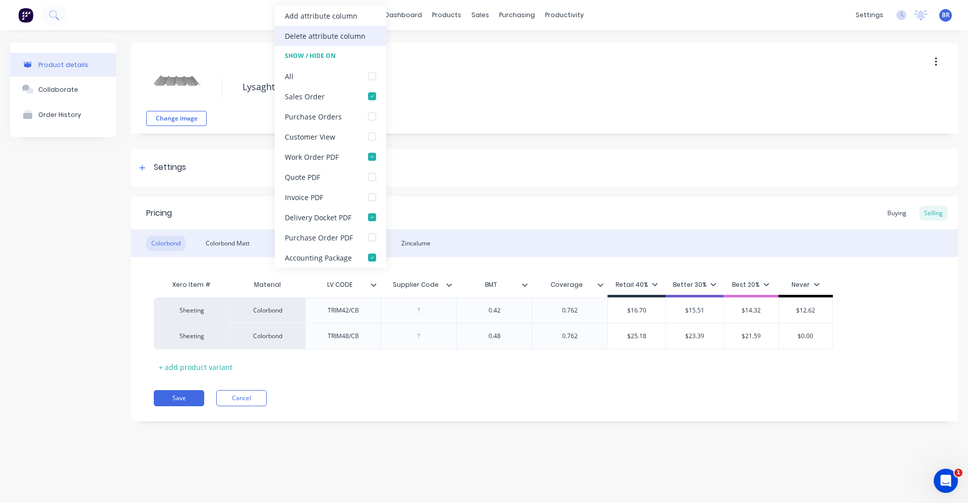
click at [326, 34] on div "Delete attribute column" at bounding box center [325, 36] width 81 height 11
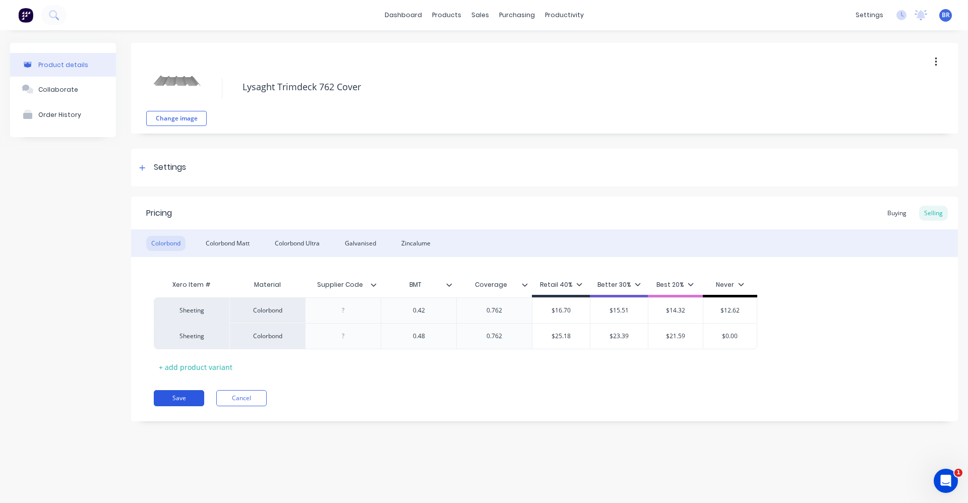
click at [171, 398] on button "Save" at bounding box center [179, 398] width 50 height 16
type textarea "x"
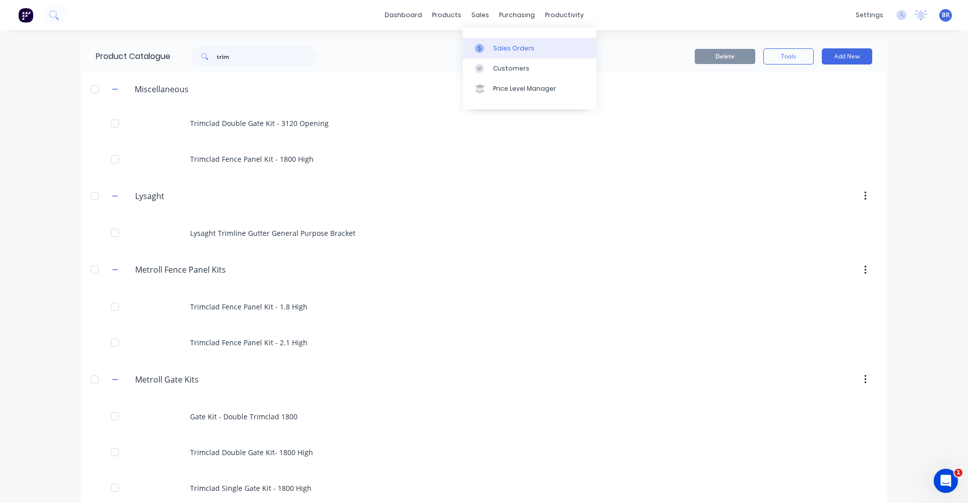
click at [485, 45] on div at bounding box center [482, 48] width 15 height 9
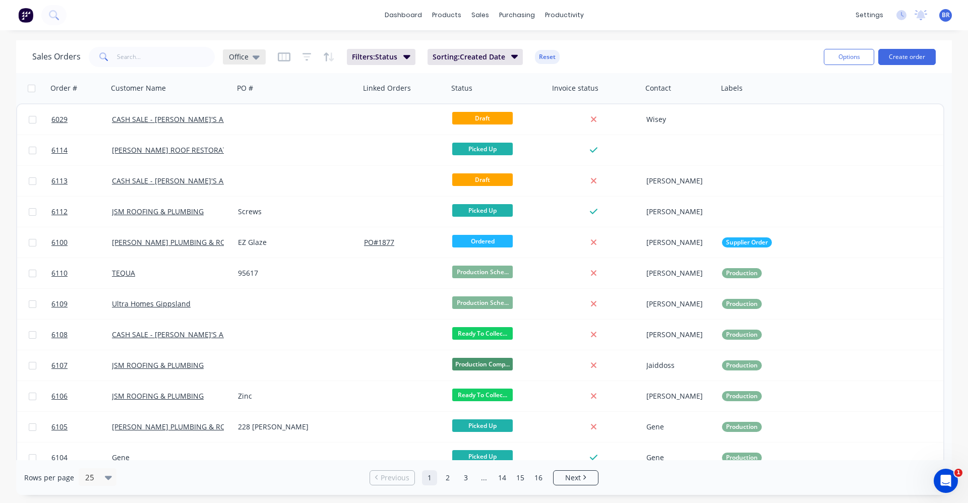
click at [254, 58] on icon at bounding box center [256, 57] width 7 height 4
click at [239, 182] on button "Archived" at bounding box center [283, 183] width 115 height 12
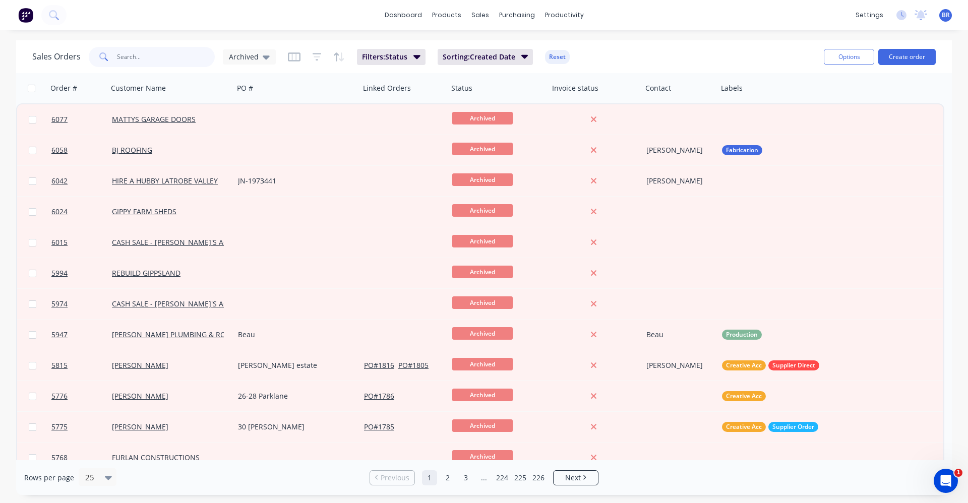
click at [152, 58] on input "text" at bounding box center [166, 57] width 98 height 20
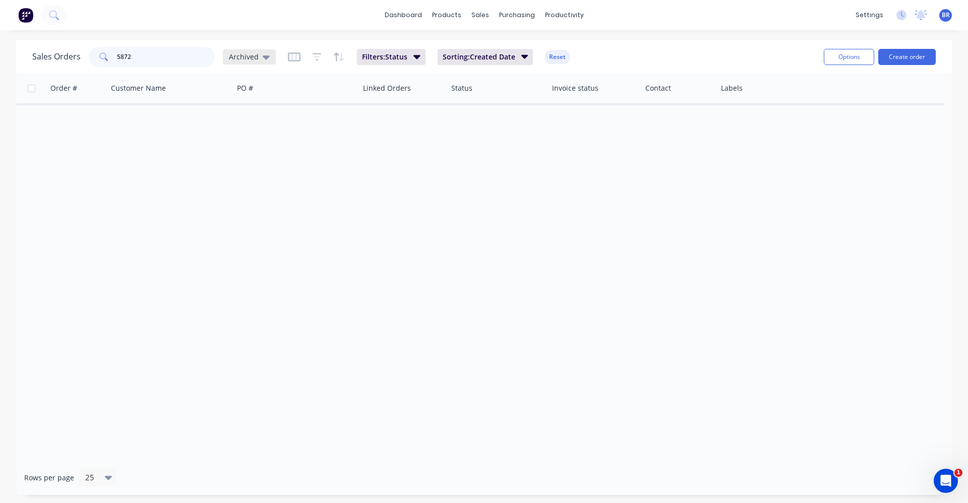
type input "5872"
click at [266, 58] on icon at bounding box center [266, 56] width 7 height 11
click at [251, 159] on button "Office (Default)" at bounding box center [283, 163] width 115 height 12
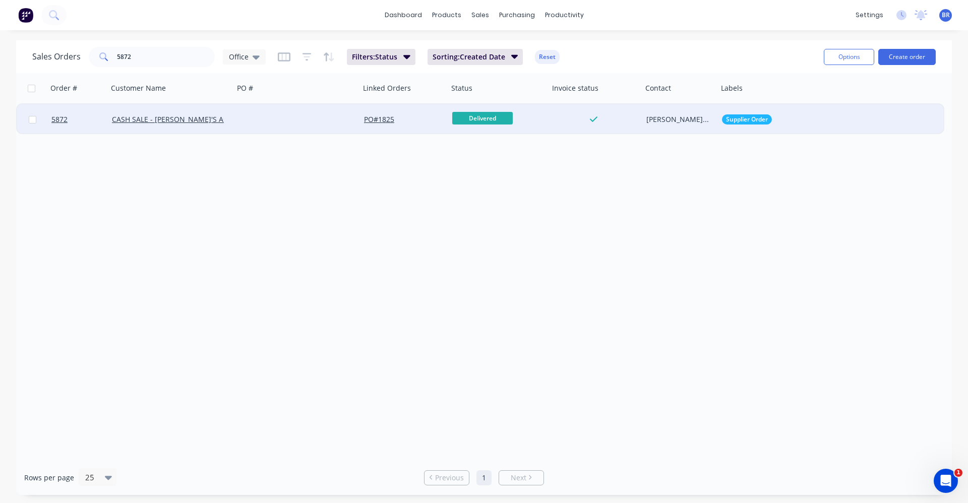
click at [274, 120] on div at bounding box center [297, 119] width 126 height 30
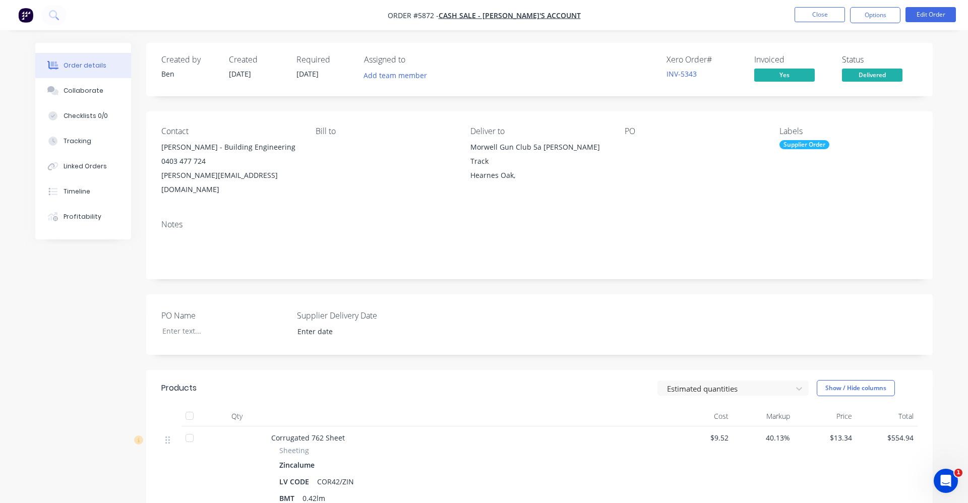
type input "[DATE]"
click at [82, 196] on div "Timeline" at bounding box center [72, 191] width 27 height 9
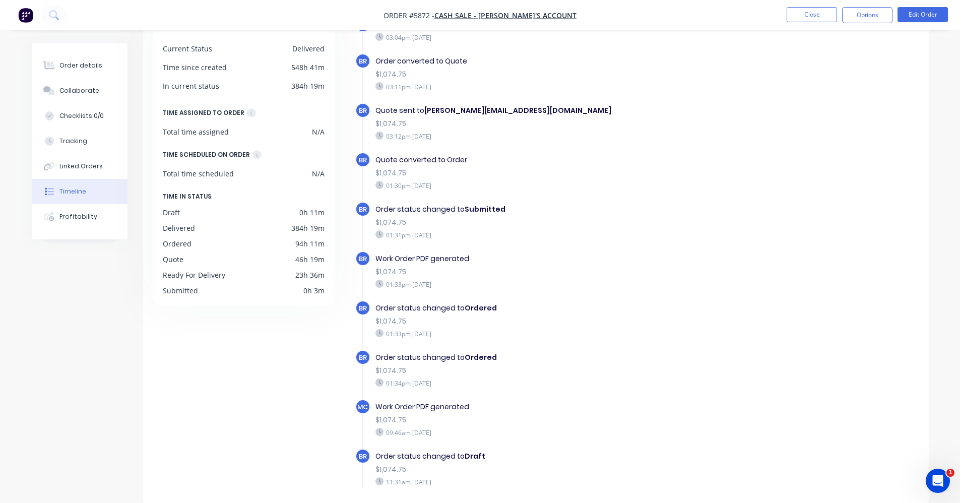
drag, startPoint x: 810, startPoint y: 18, endPoint x: 657, endPoint y: 363, distance: 377.6
click at [657, 363] on div "Order #5872 - CASH SALE - BEN'S ACCOUNT Close Options Edit Order Order details …" at bounding box center [480, 213] width 960 height 579
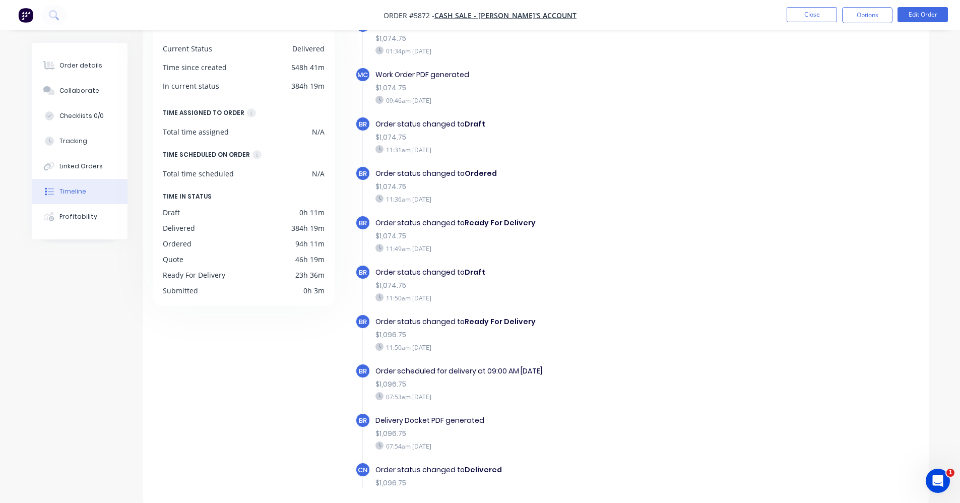
scroll to position [434, 0]
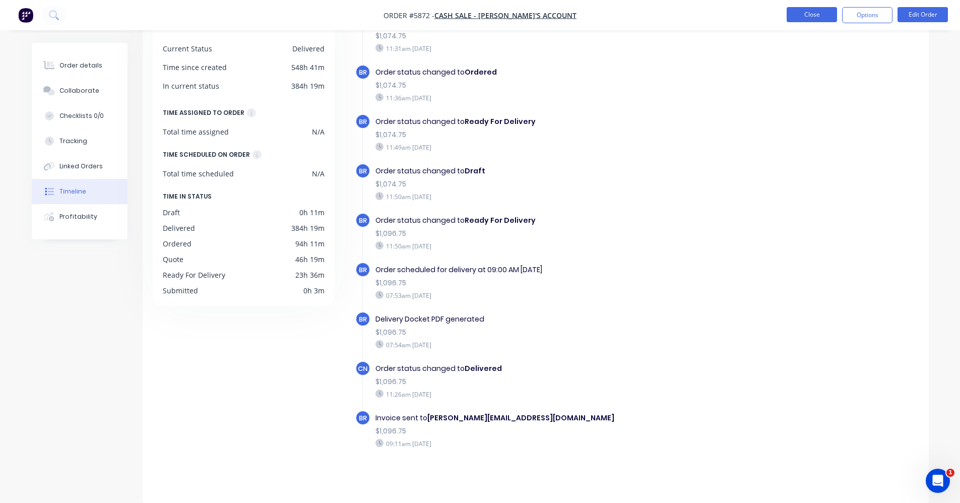
click at [822, 14] on button "Close" at bounding box center [812, 14] width 50 height 15
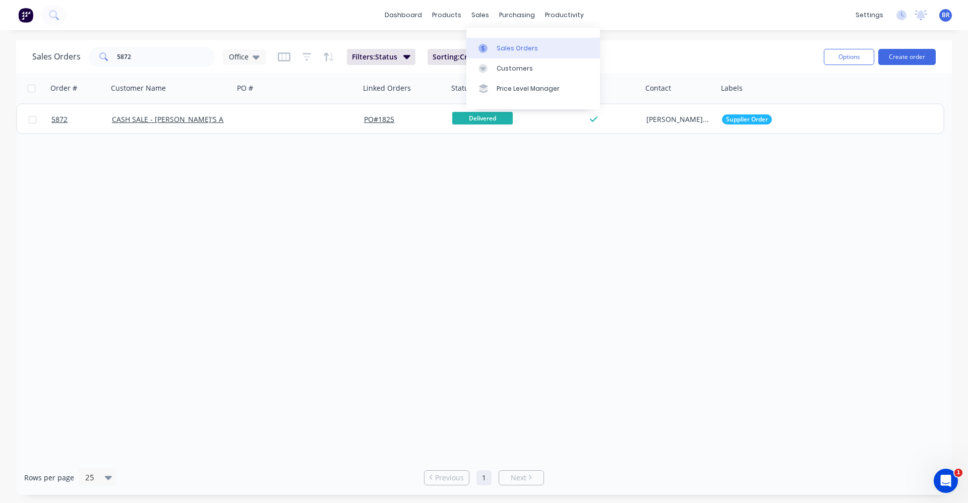
click at [511, 51] on div "Sales Orders" at bounding box center [517, 48] width 41 height 9
drag, startPoint x: 142, startPoint y: 56, endPoint x: 42, endPoint y: 42, distance: 100.8
click at [42, 42] on div "Sales Orders 5872 Office Filters: Status Sorting: Created Date Reset Options Cr…" at bounding box center [484, 56] width 936 height 33
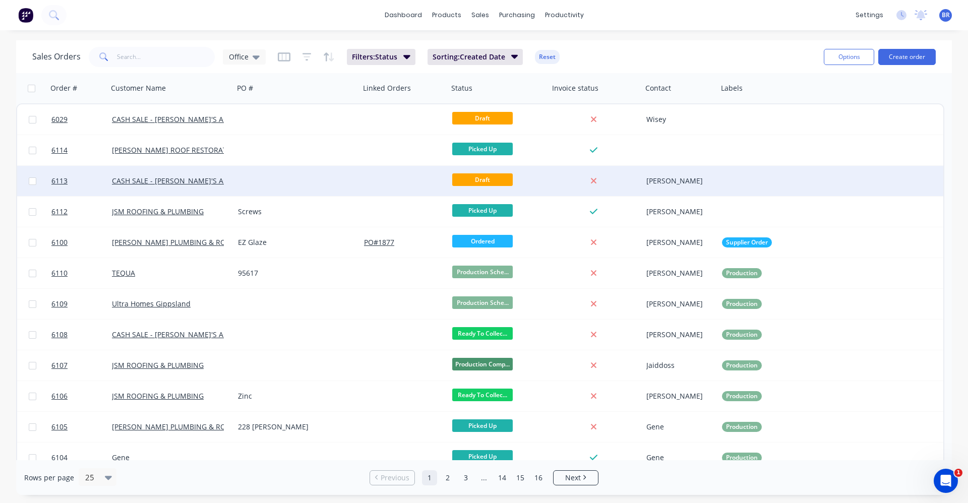
click at [278, 180] on div at bounding box center [297, 181] width 126 height 30
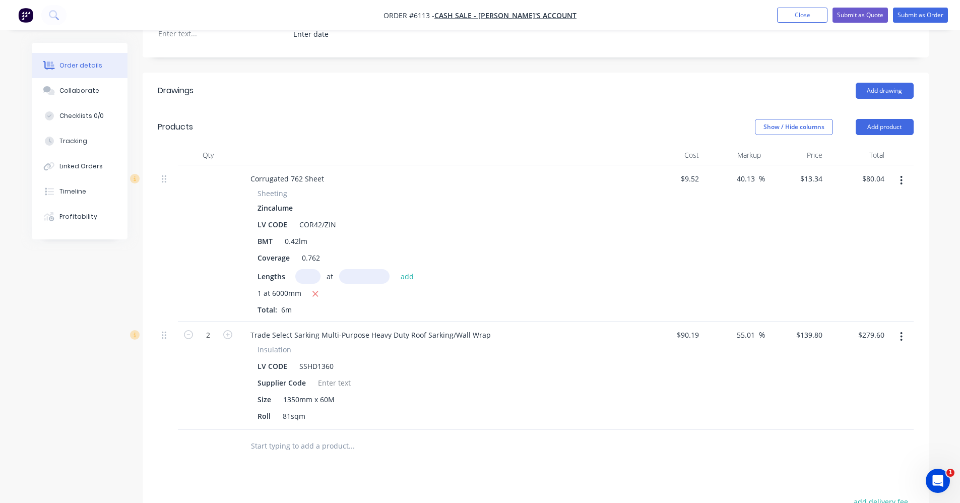
scroll to position [302, 0]
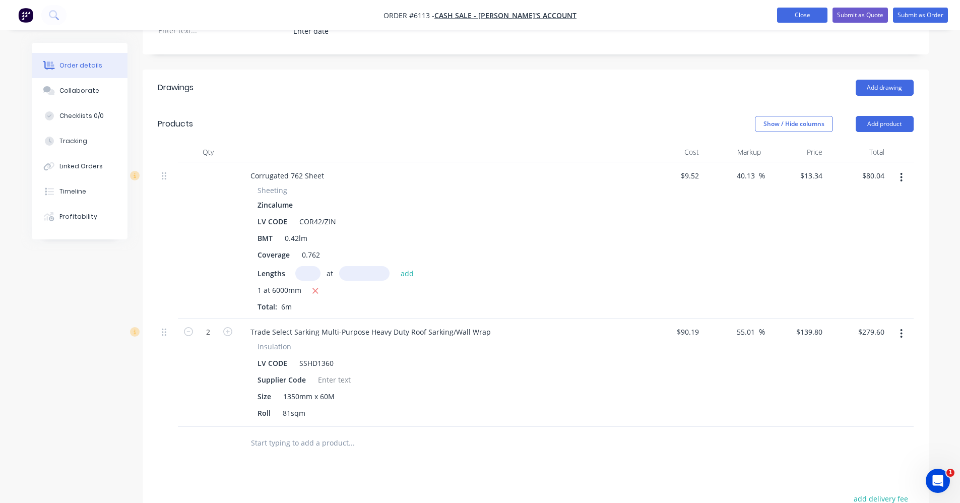
click at [794, 14] on button "Close" at bounding box center [802, 15] width 50 height 15
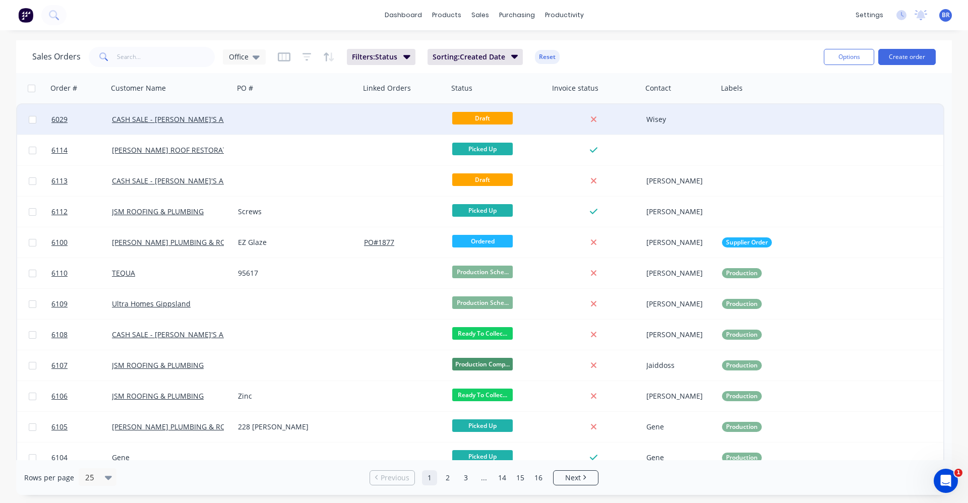
click at [255, 125] on div at bounding box center [297, 119] width 126 height 30
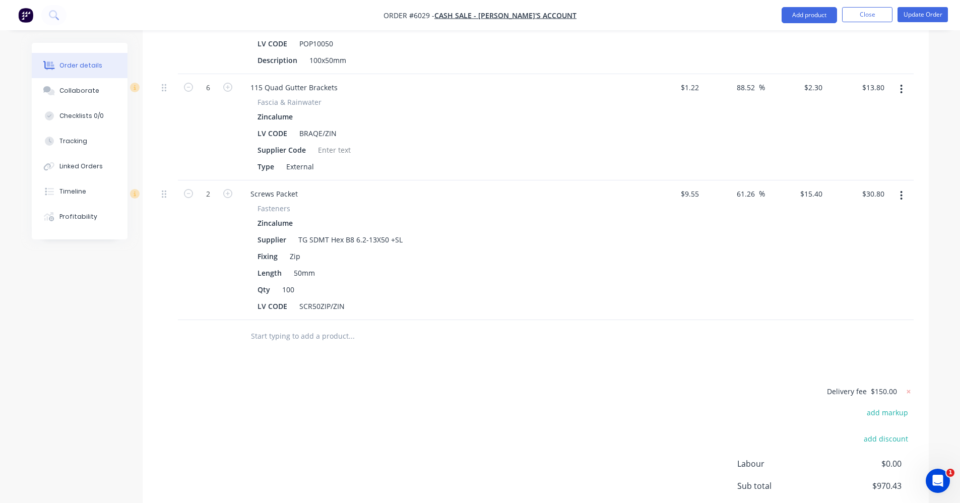
scroll to position [1311, 0]
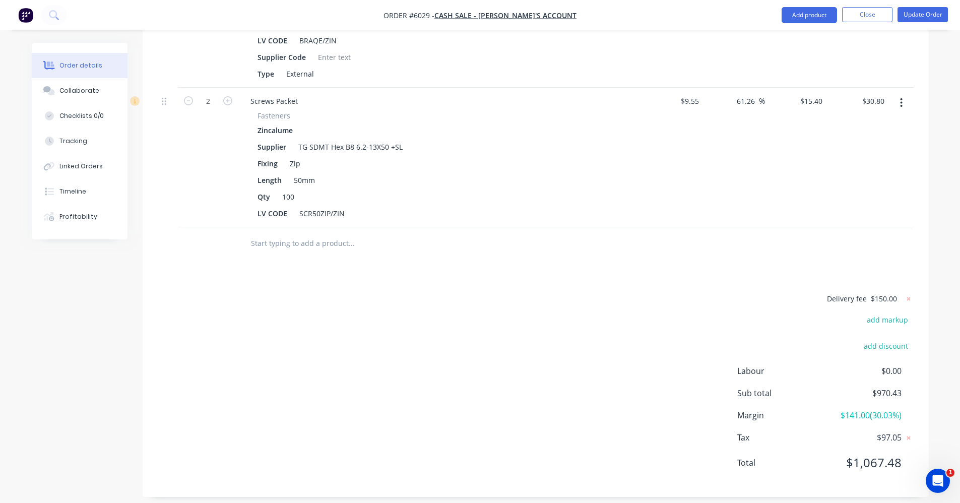
click at [301, 246] on input "text" at bounding box center [352, 243] width 202 height 20
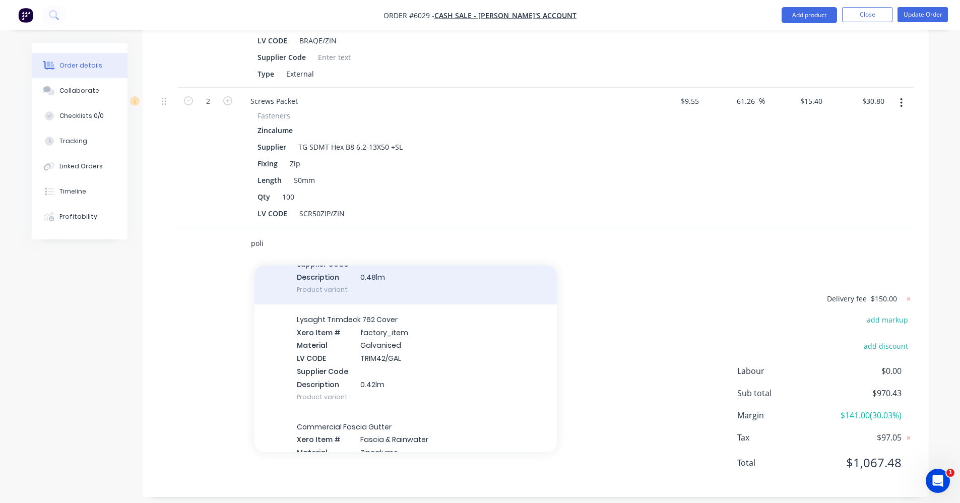
scroll to position [726, 0]
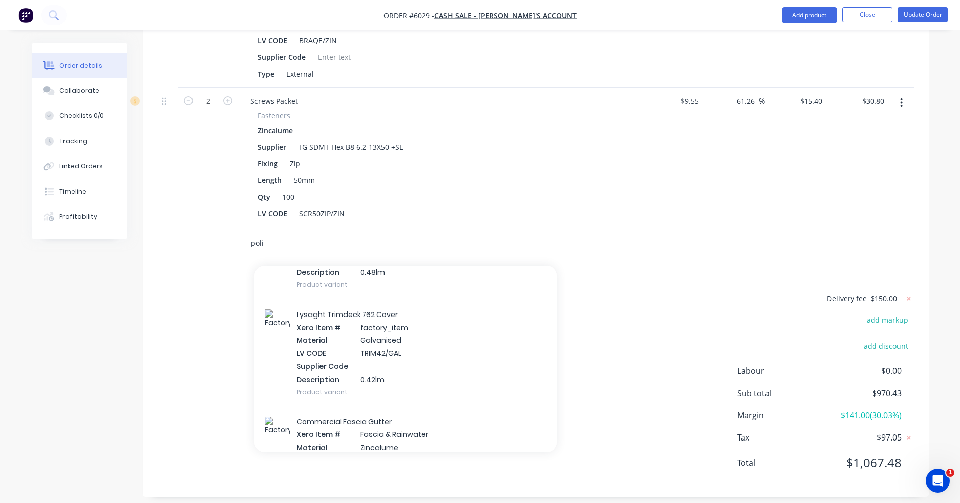
drag, startPoint x: 195, startPoint y: 233, endPoint x: 151, endPoint y: 232, distance: 43.4
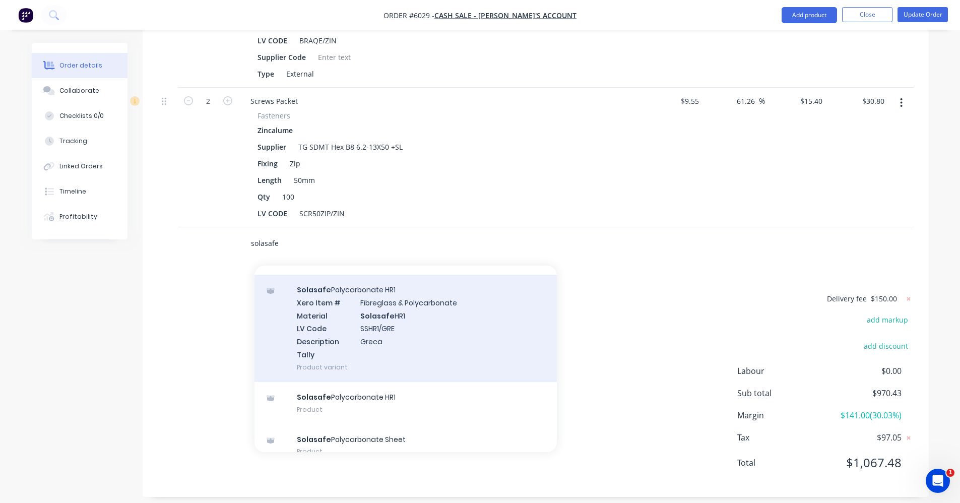
scroll to position [788, 0]
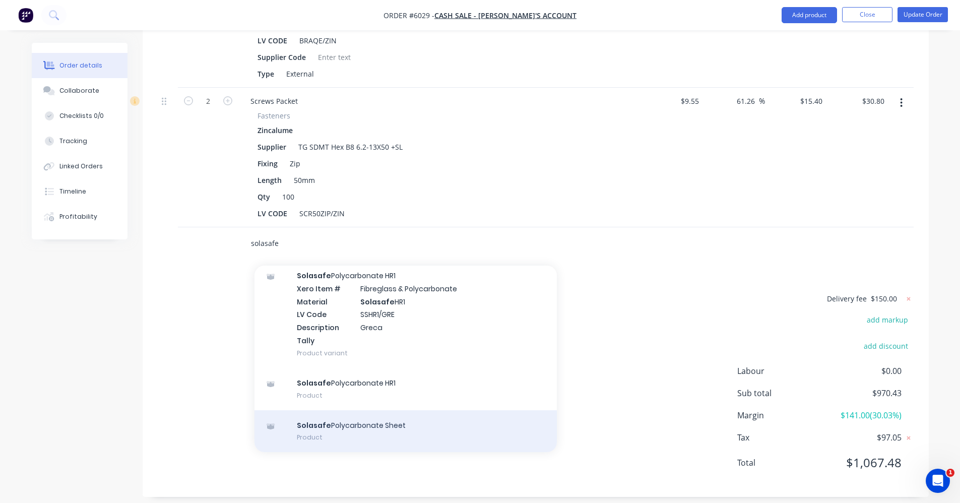
type input "solasafe"
click at [350, 432] on div "Solasafe Polycarbonate Sheet Product" at bounding box center [406, 431] width 302 height 42
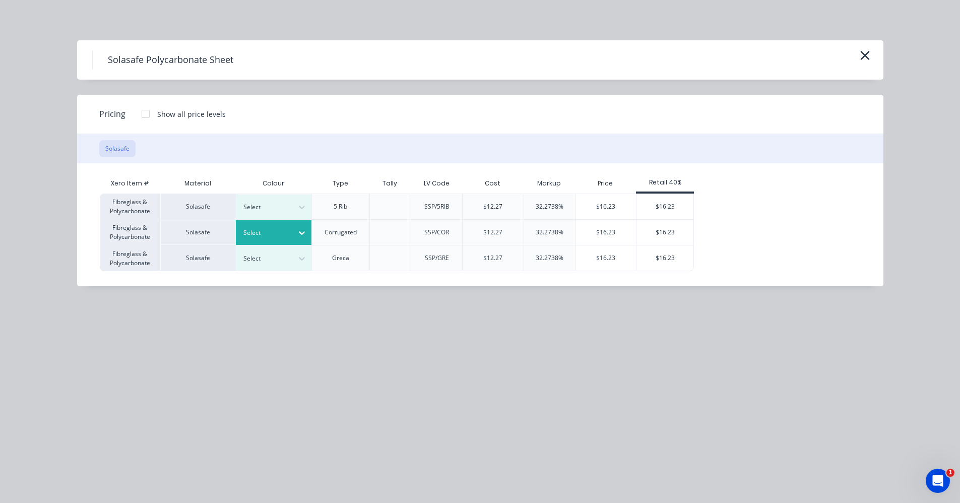
click at [298, 232] on icon at bounding box center [302, 233] width 10 height 10
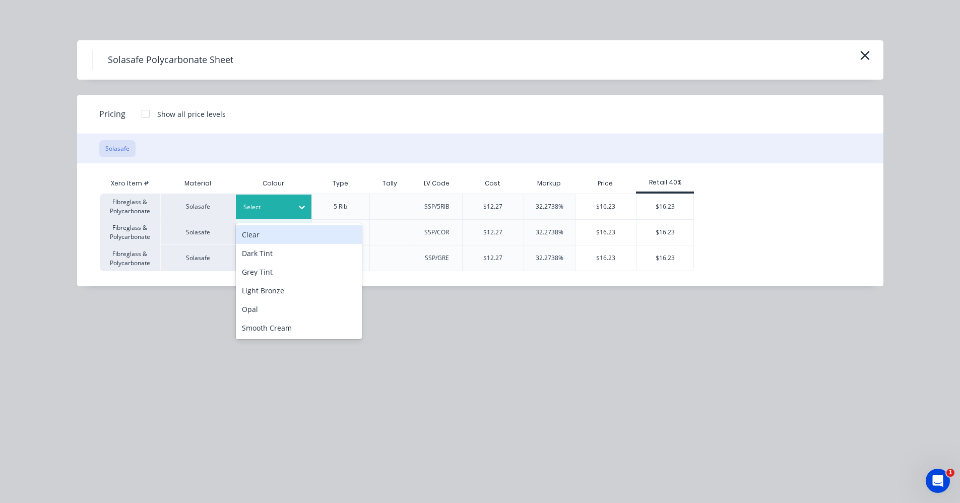
click at [283, 213] on div "Select" at bounding box center [264, 207] width 56 height 13
click at [262, 238] on div "Clear" at bounding box center [299, 234] width 126 height 19
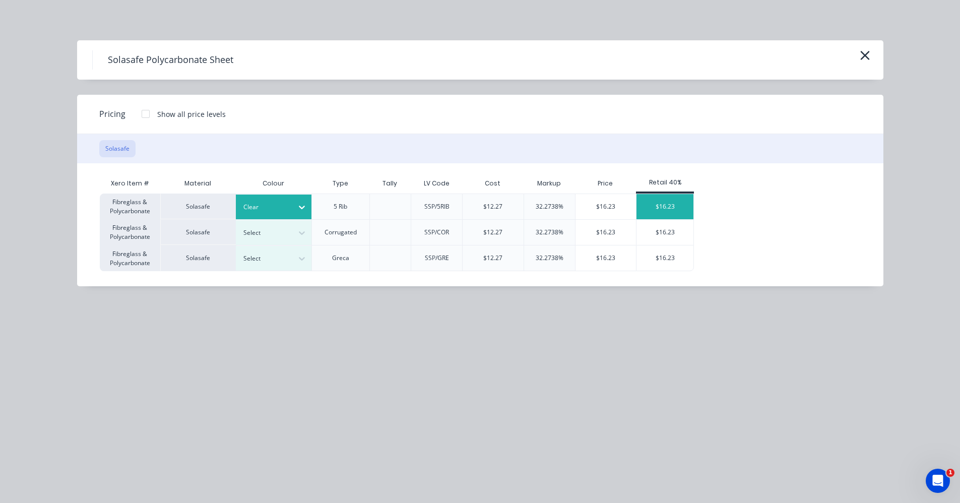
click at [666, 211] on div "$16.23" at bounding box center [665, 206] width 57 height 25
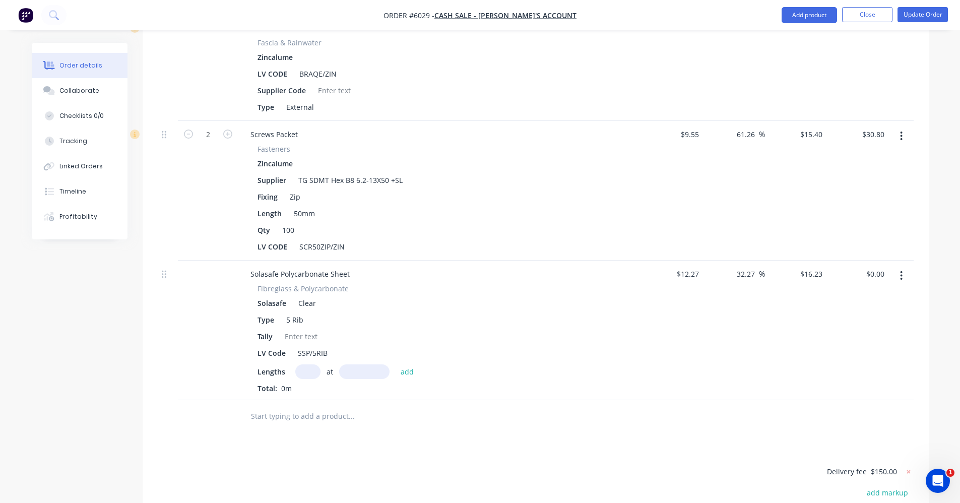
scroll to position [1311, 0]
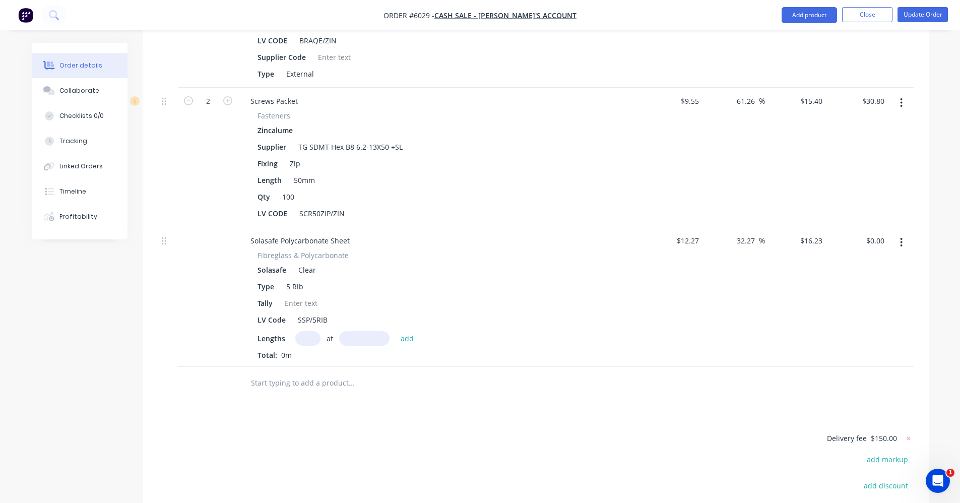
click at [311, 340] on input "text" at bounding box center [307, 338] width 25 height 15
type input "2"
type input "3000"
click at [396, 331] on button "add" at bounding box center [408, 338] width 24 height 14
type input "$97.38"
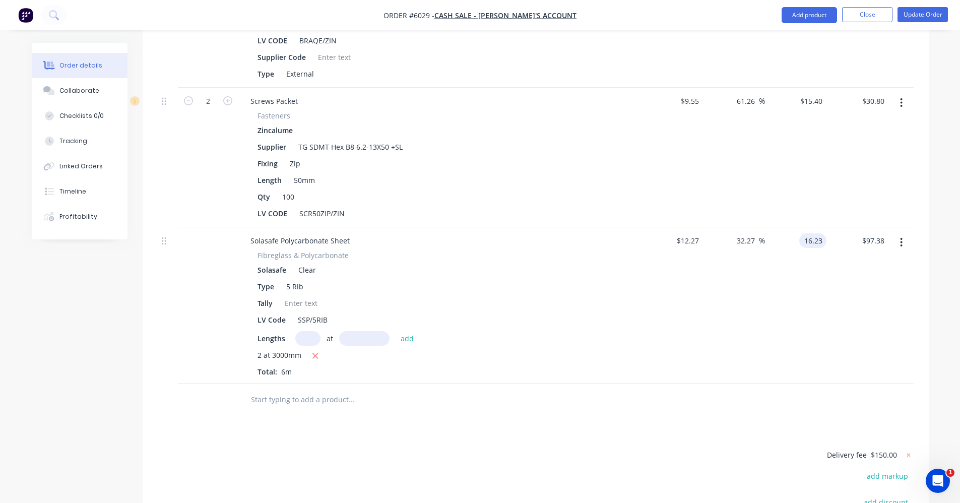
click at [824, 240] on input "16.23" at bounding box center [815, 240] width 23 height 15
type input "16.38"
type input "33.5"
type input "$16.38"
type input "$98.28"
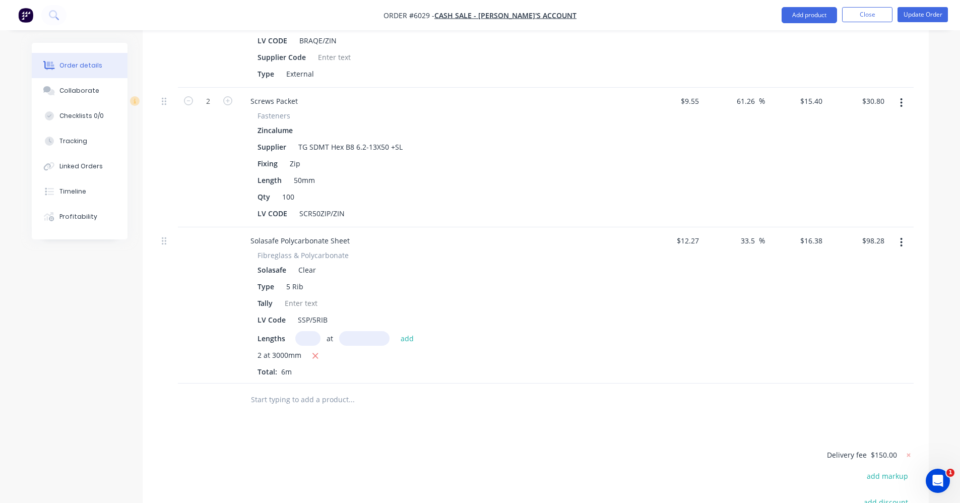
click at [800, 289] on div "$16.38 $16.38" at bounding box center [796, 305] width 62 height 156
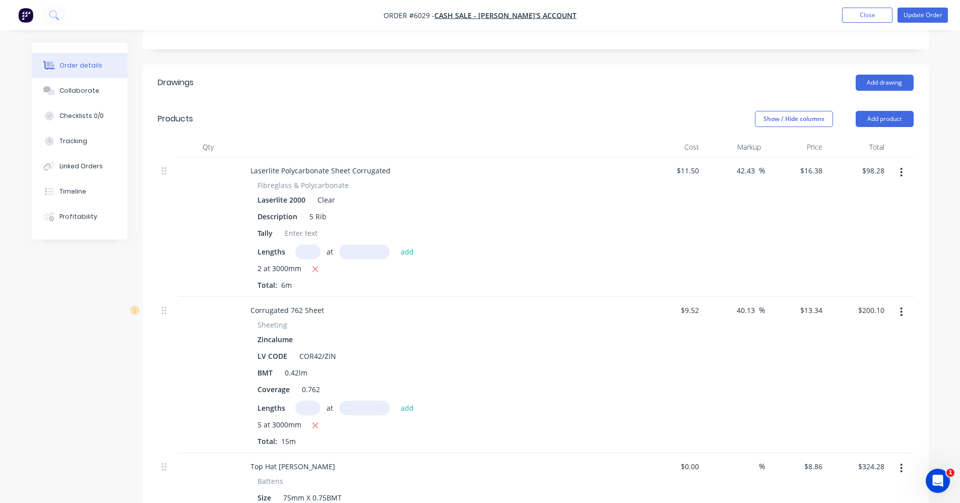
scroll to position [252, 0]
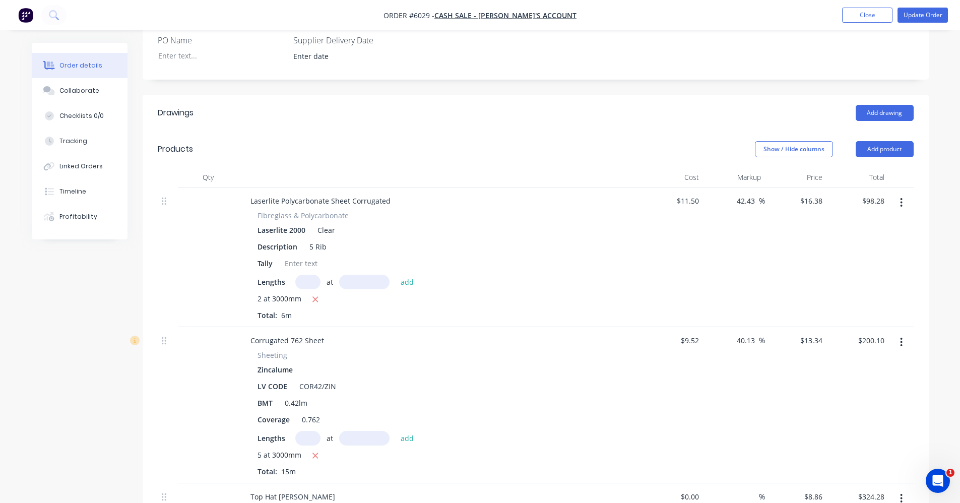
click at [901, 200] on icon "button" at bounding box center [901, 202] width 3 height 11
click at [853, 287] on div "Delete" at bounding box center [866, 289] width 78 height 15
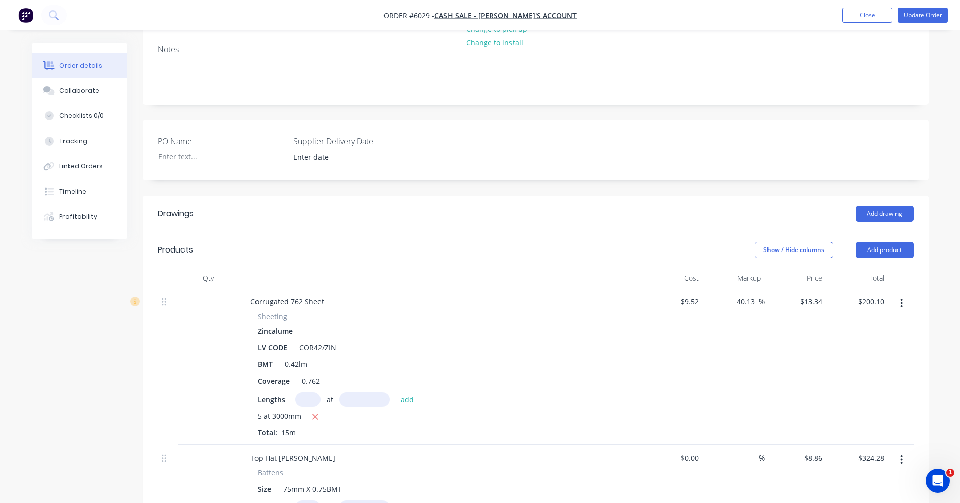
scroll to position [0, 0]
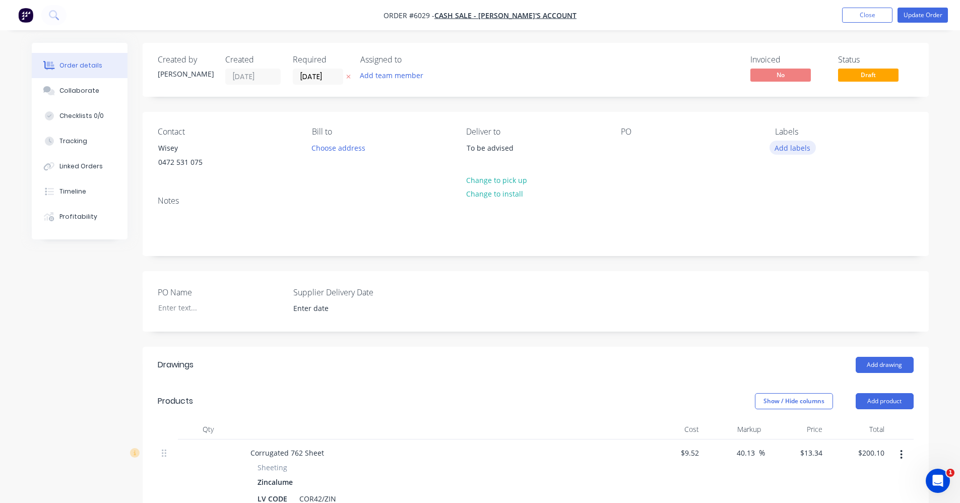
click at [792, 149] on button "Add labels" at bounding box center [793, 148] width 46 height 14
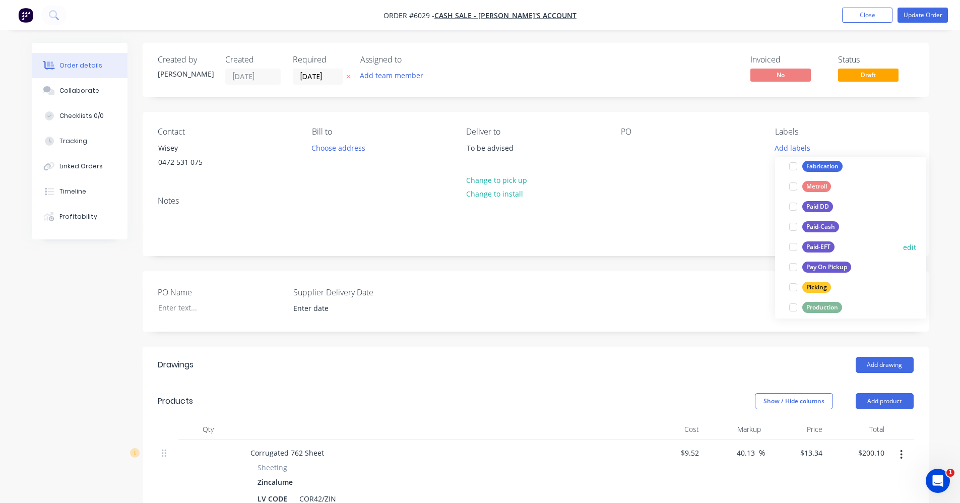
scroll to position [151, 0]
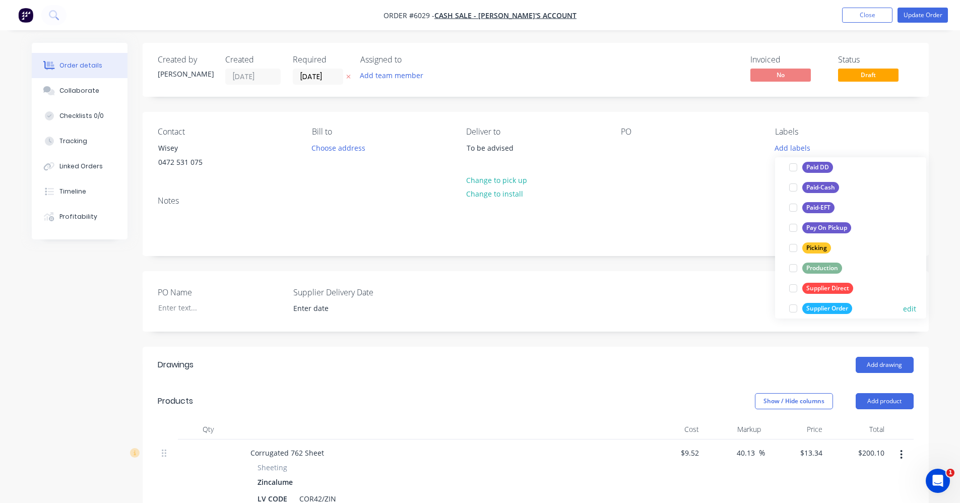
click at [826, 311] on div "Supplier Order" at bounding box center [828, 308] width 50 height 11
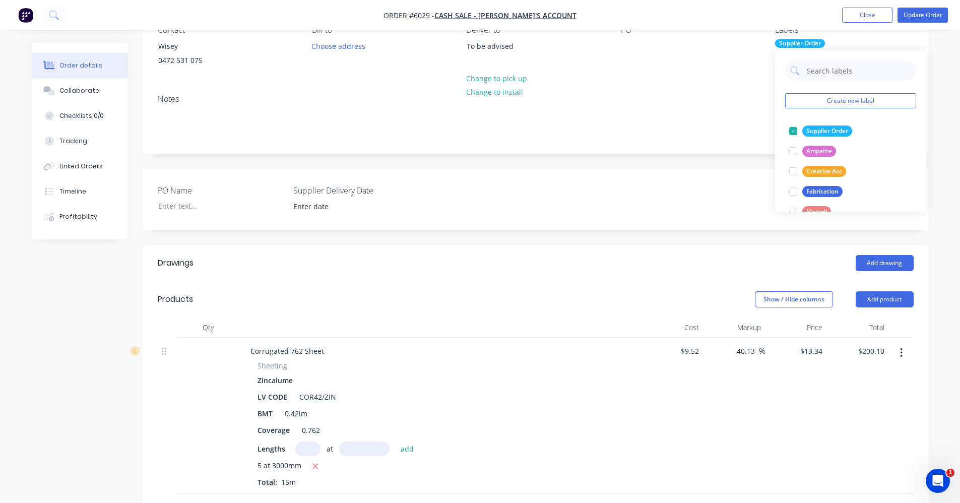
scroll to position [101, 0]
click at [823, 152] on div "Ampelite" at bounding box center [820, 152] width 34 height 11
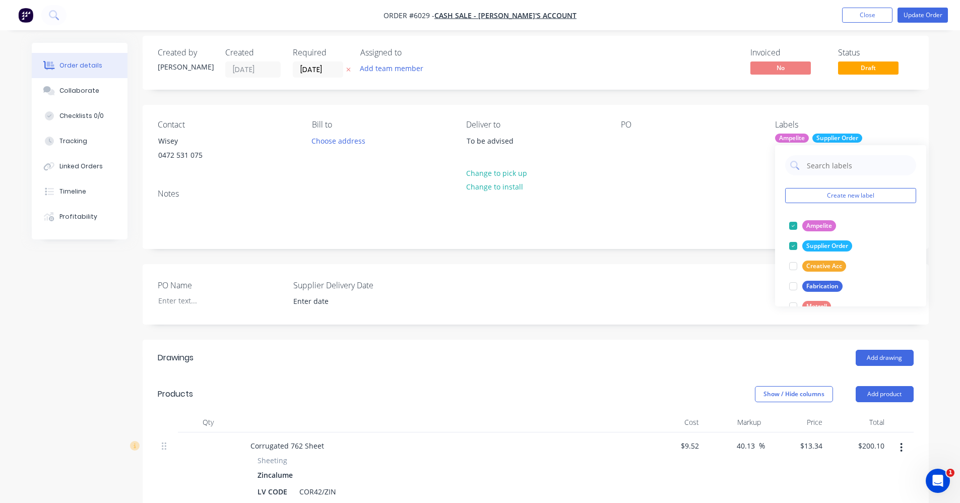
scroll to position [0, 0]
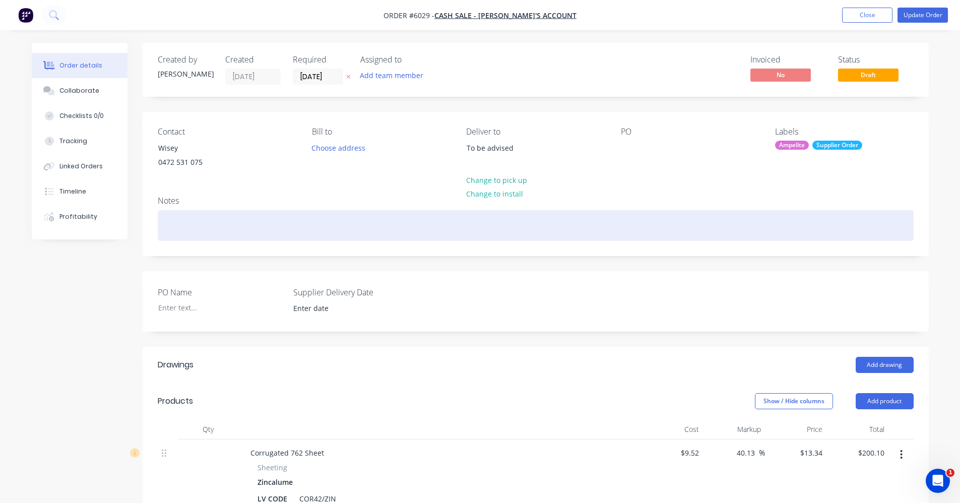
drag, startPoint x: 675, startPoint y: 215, endPoint x: 775, endPoint y: 234, distance: 102.2
click at [676, 214] on div at bounding box center [536, 225] width 756 height 31
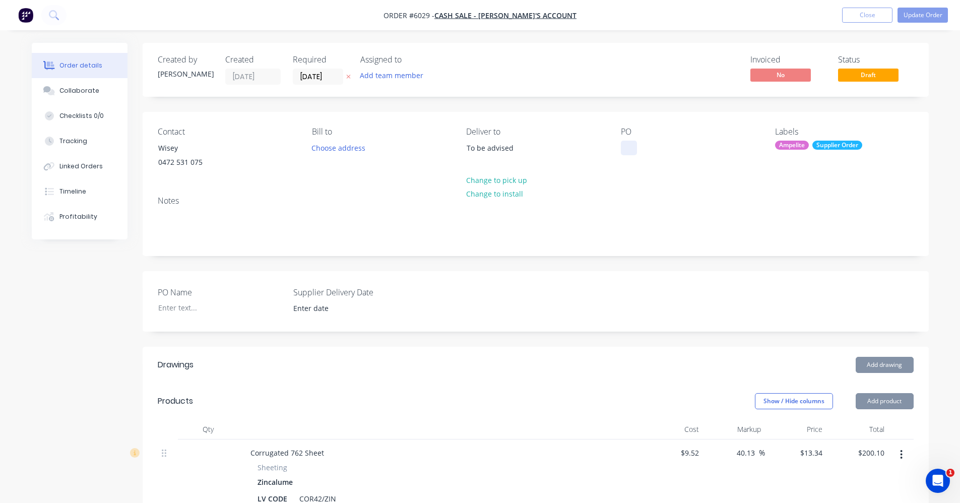
click at [630, 148] on div at bounding box center [629, 148] width 16 height 15
click at [630, 145] on div at bounding box center [629, 148] width 16 height 15
click at [656, 203] on div "Notes" at bounding box center [536, 201] width 756 height 10
click at [319, 76] on input "[DATE]" at bounding box center [317, 76] width 49 height 15
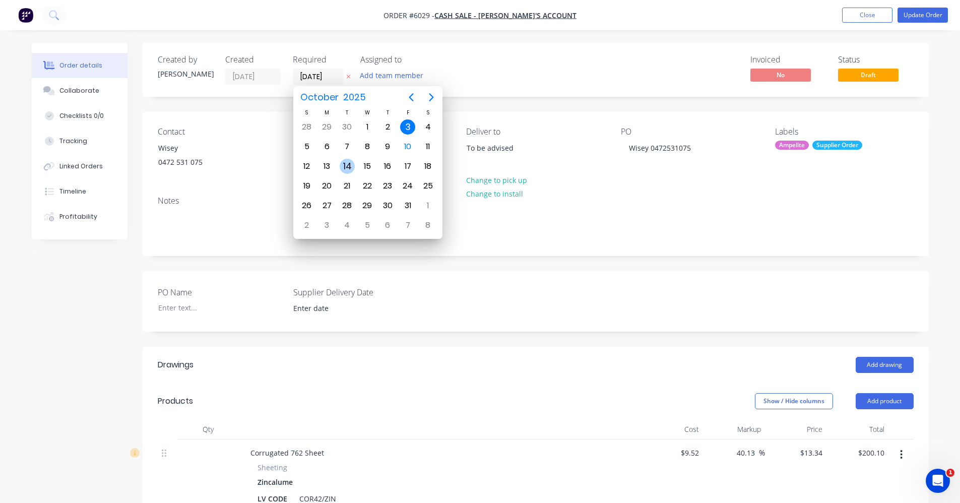
click at [345, 168] on div "14" at bounding box center [347, 166] width 15 height 15
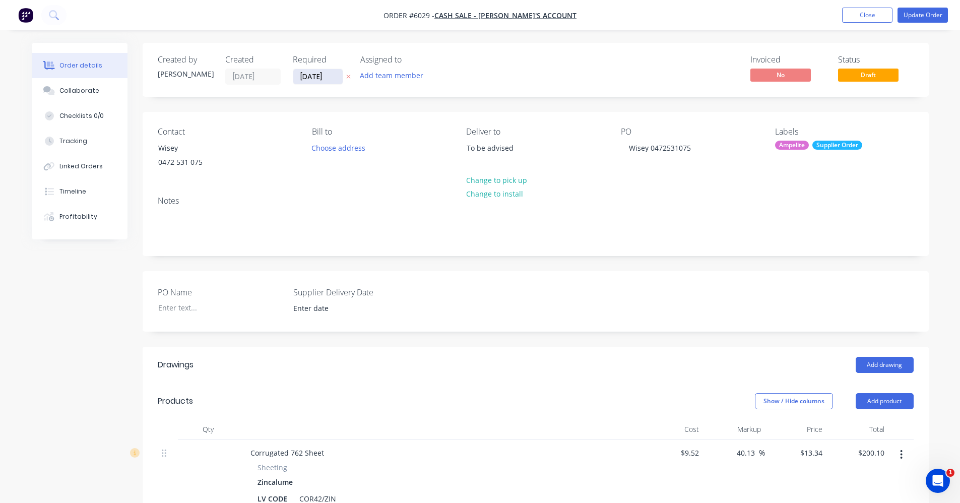
click at [312, 77] on input "[DATE]" at bounding box center [317, 76] width 49 height 15
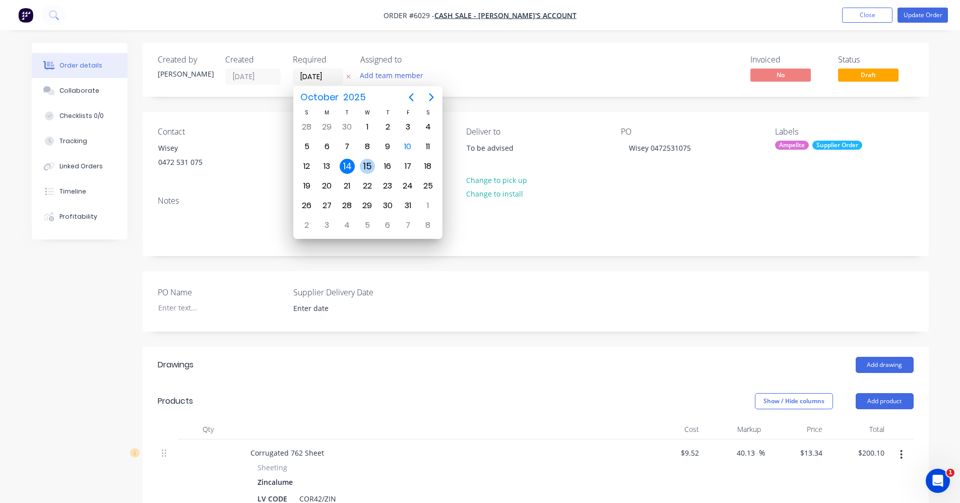
click at [368, 170] on div "15" at bounding box center [367, 166] width 15 height 15
type input "[DATE]"
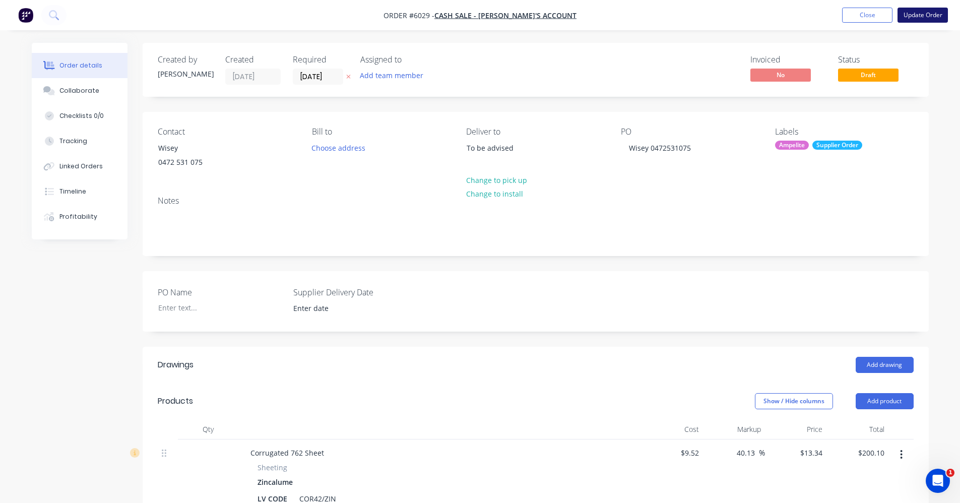
click at [913, 19] on button "Update Order" at bounding box center [923, 15] width 50 height 15
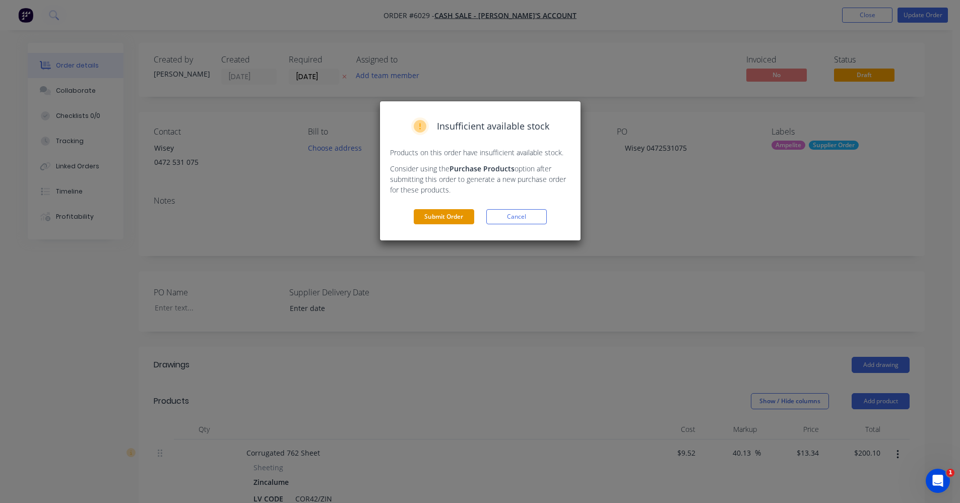
click at [470, 217] on button "Submit Order" at bounding box center [444, 216] width 60 height 15
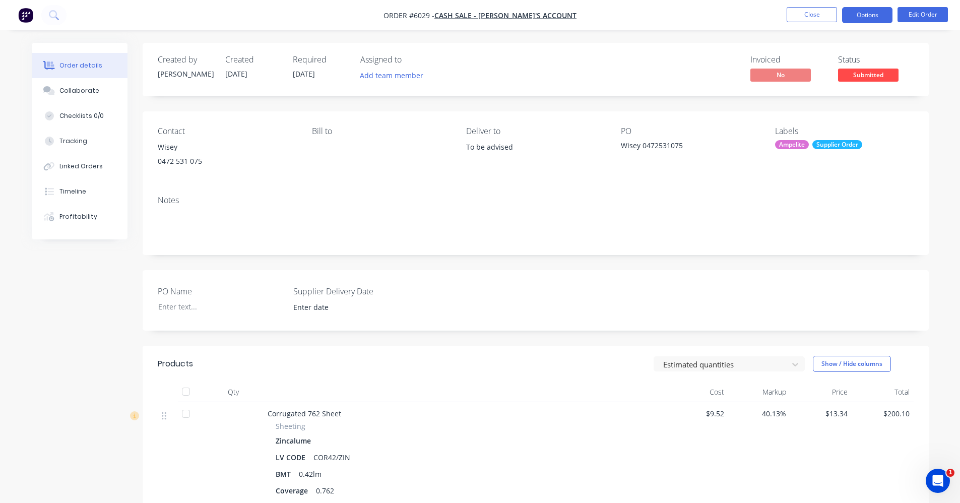
click at [872, 16] on button "Options" at bounding box center [867, 15] width 50 height 16
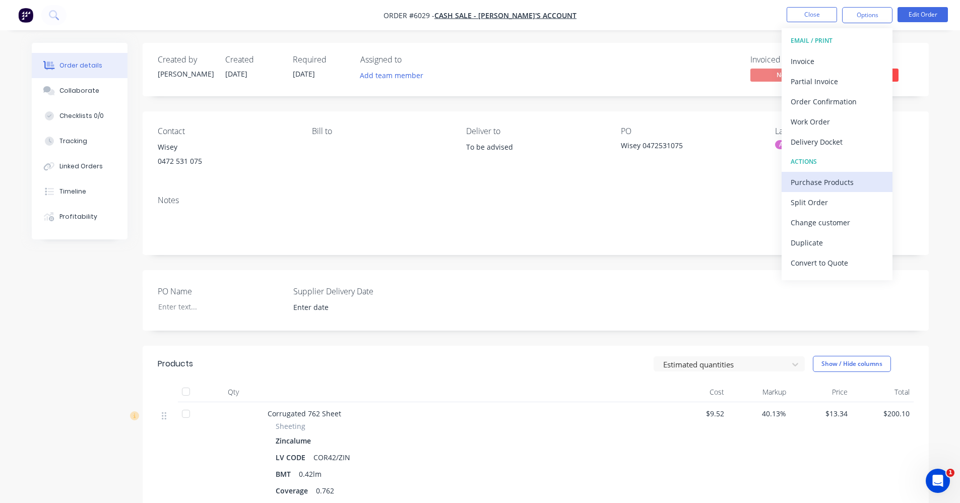
click at [813, 184] on div "Purchase Products" at bounding box center [837, 182] width 93 height 15
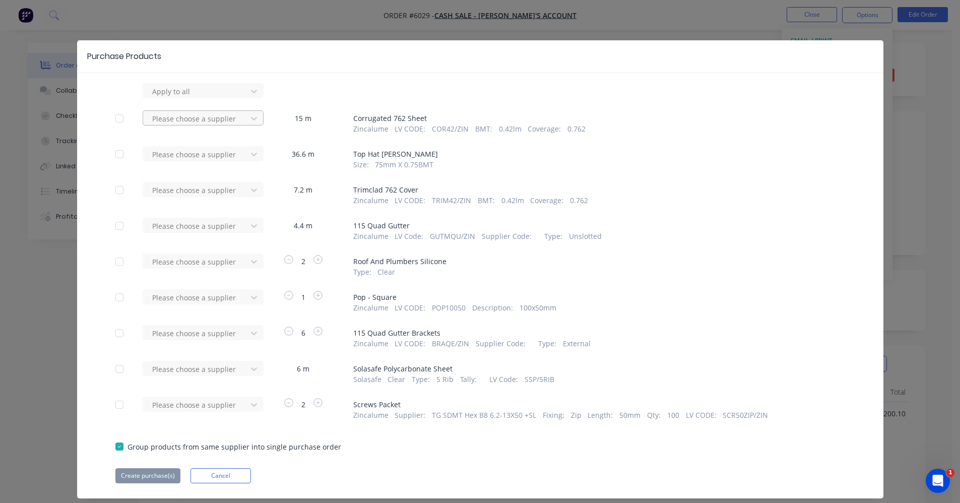
click at [197, 117] on div at bounding box center [196, 118] width 91 height 13
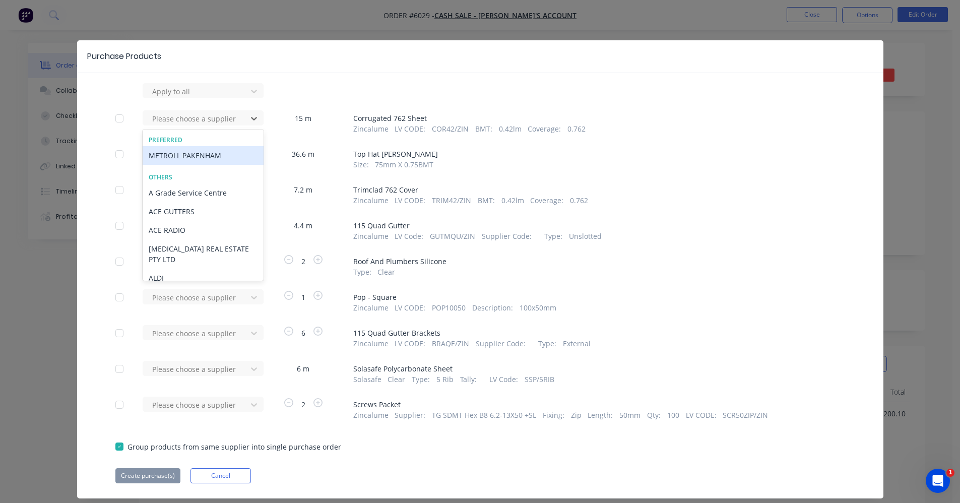
click at [170, 153] on div "METROLL PAKENHAM" at bounding box center [203, 155] width 121 height 19
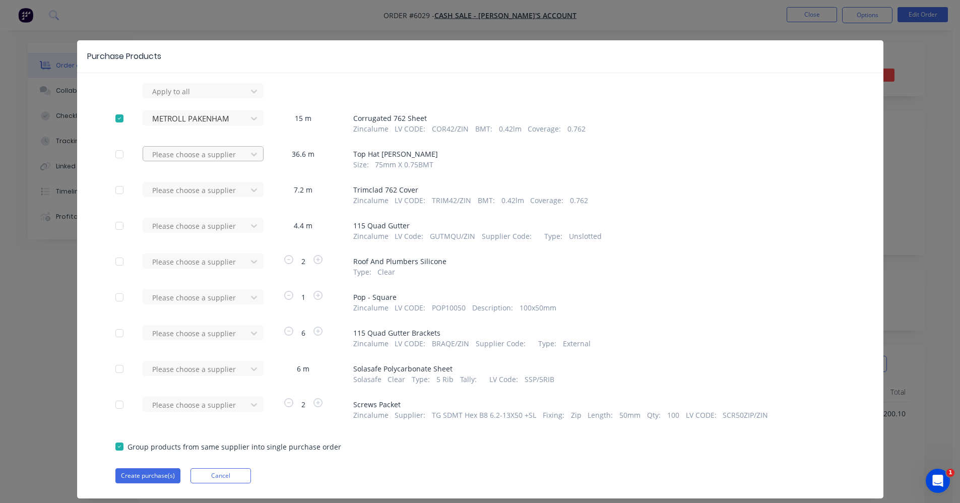
click at [178, 155] on div at bounding box center [196, 154] width 91 height 13
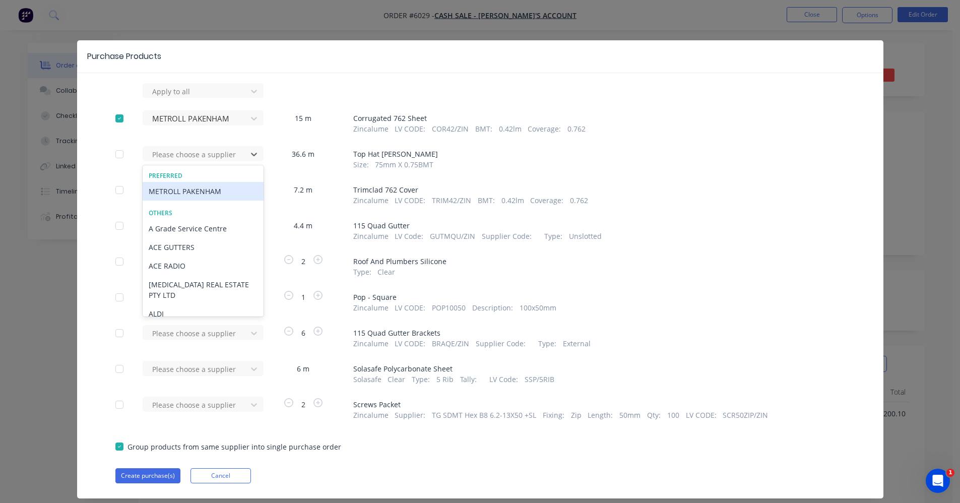
click at [177, 191] on div "METROLL PAKENHAM" at bounding box center [203, 191] width 121 height 19
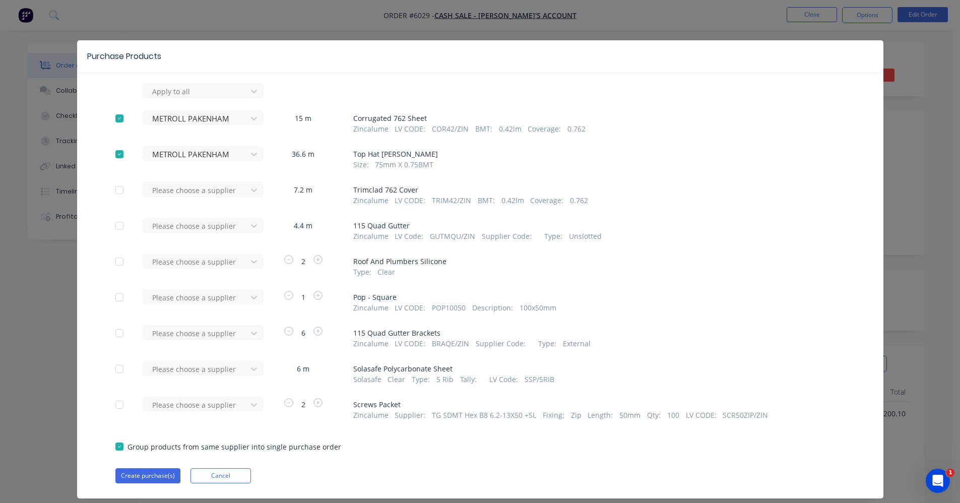
click at [198, 200] on div "Please choose a supplier" at bounding box center [198, 194] width 111 height 24
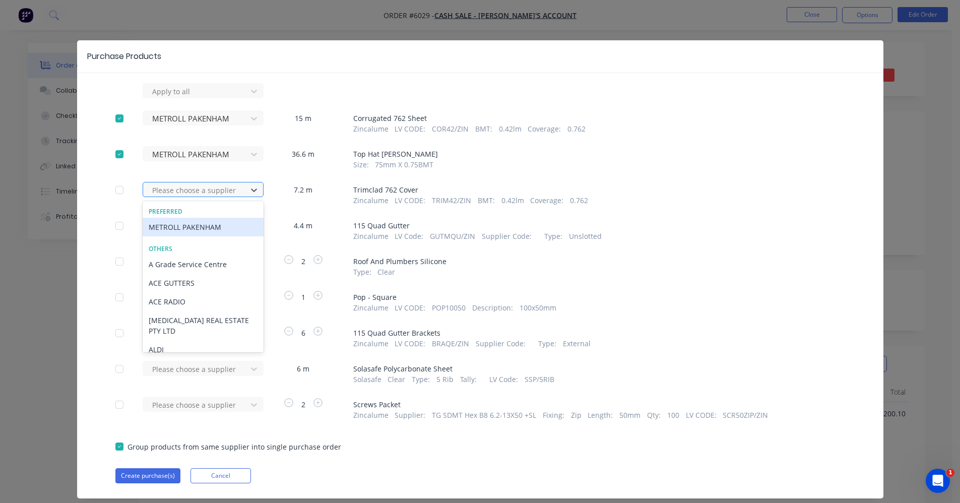
click at [194, 197] on div "Please choose a supplier" at bounding box center [196, 190] width 97 height 15
click at [189, 226] on div "METROLL PAKENHAM" at bounding box center [203, 227] width 121 height 19
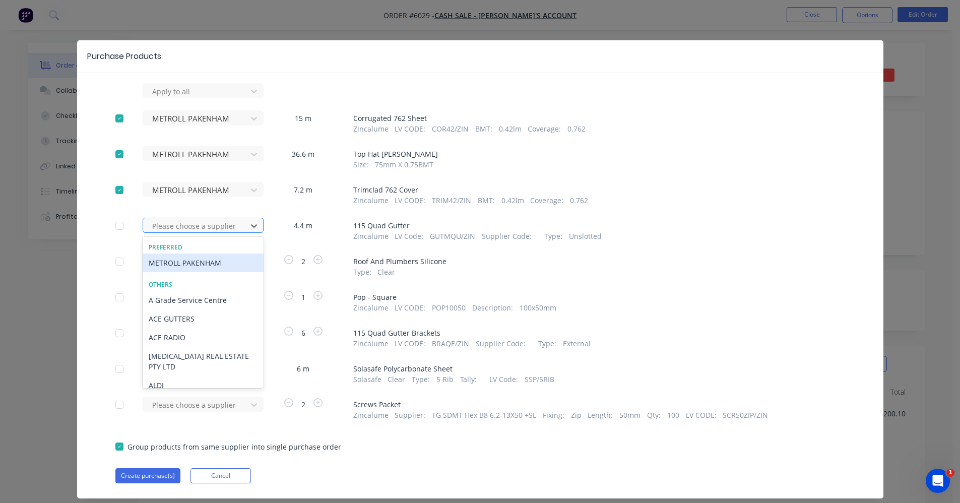
click at [191, 225] on div at bounding box center [196, 226] width 91 height 13
click at [180, 266] on div "METROLL PAKENHAM" at bounding box center [203, 263] width 121 height 19
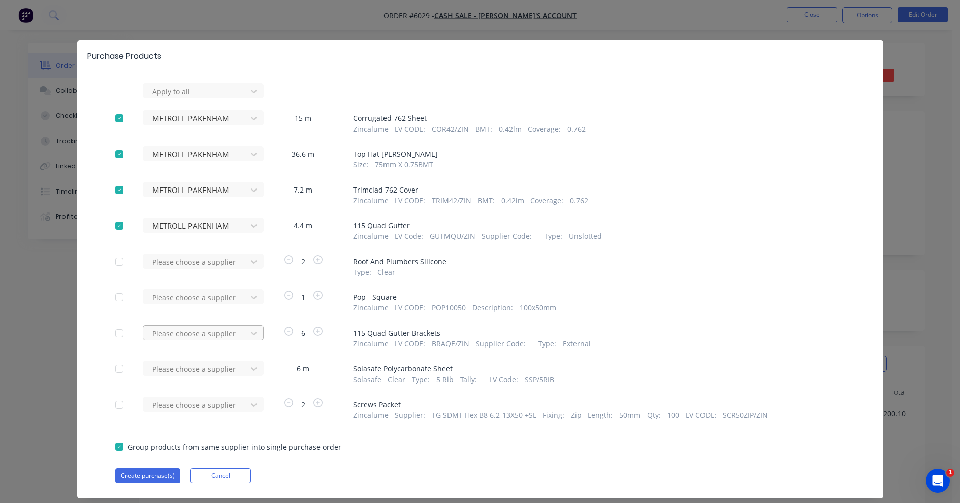
click at [195, 338] on div at bounding box center [196, 333] width 91 height 13
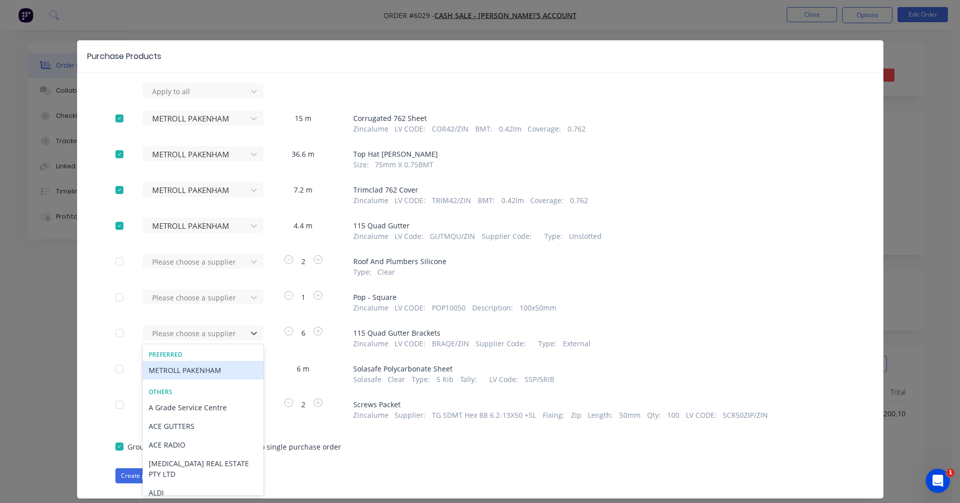
click at [197, 370] on div "METROLL PAKENHAM" at bounding box center [203, 370] width 121 height 19
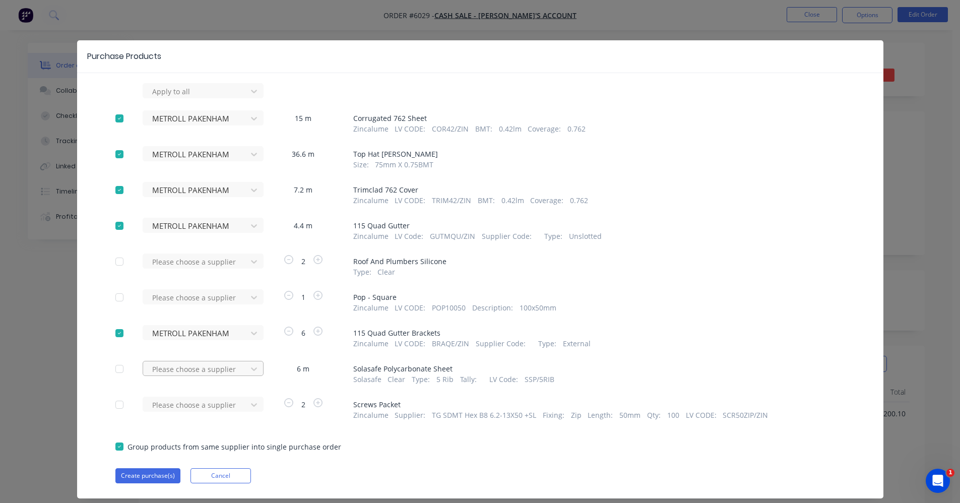
click at [198, 374] on div "Please choose a supplier" at bounding box center [198, 368] width 111 height 15
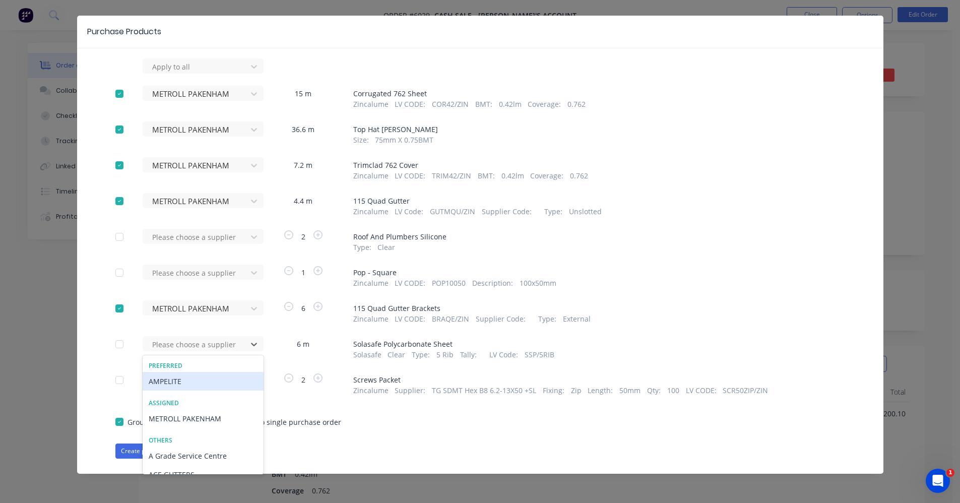
click at [175, 379] on div "AMPELITE" at bounding box center [203, 381] width 121 height 19
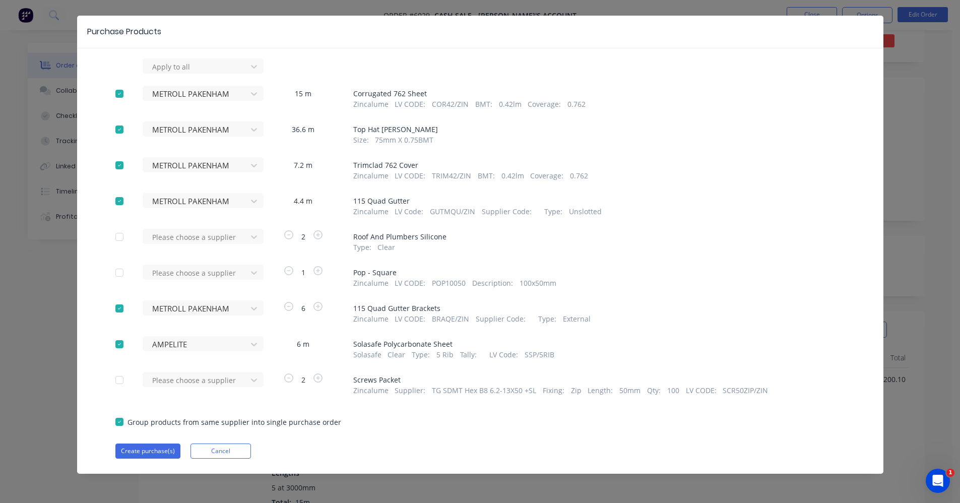
scroll to position [101, 0]
click at [140, 450] on button "Create purchase(s)" at bounding box center [147, 451] width 65 height 15
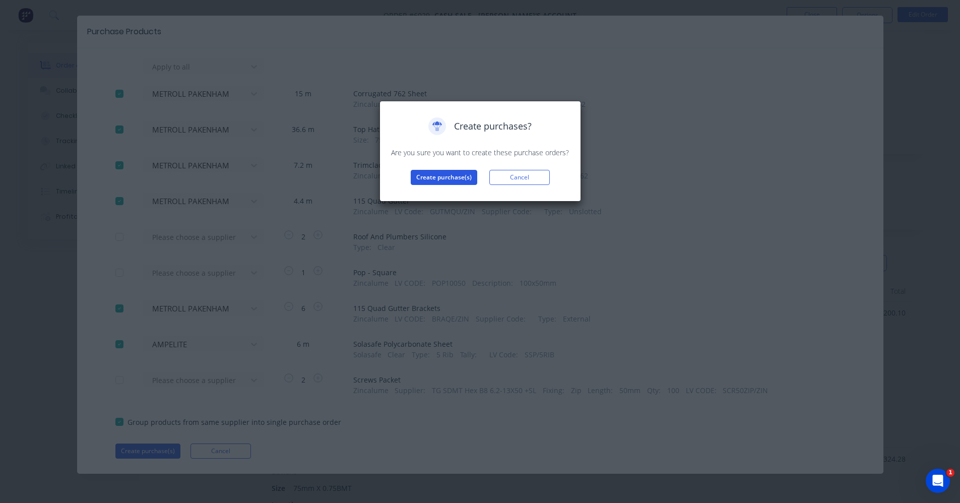
click at [448, 177] on button "Create purchase(s)" at bounding box center [444, 177] width 67 height 15
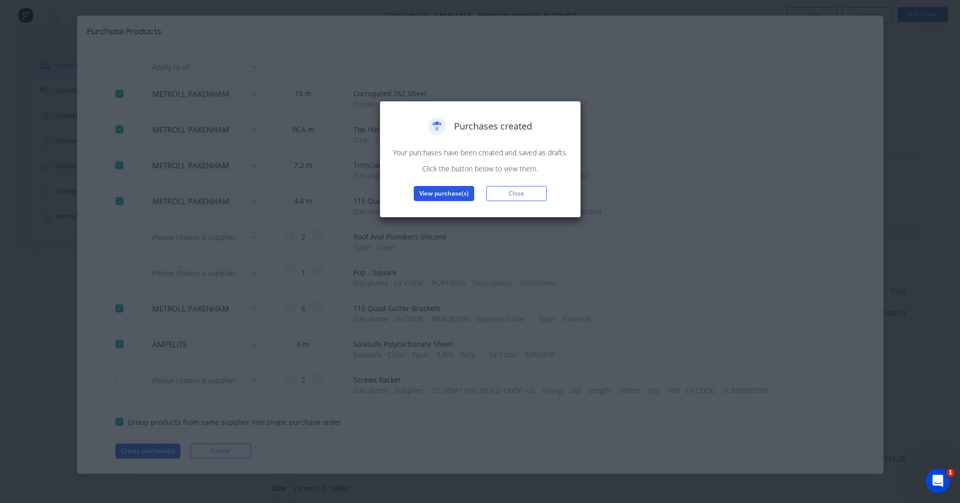
click at [439, 194] on button "View purchase(s)" at bounding box center [444, 193] width 60 height 15
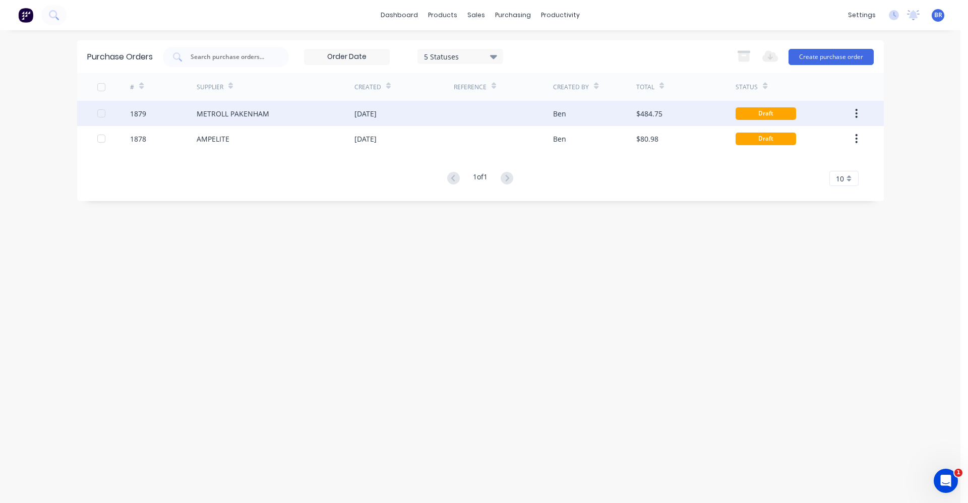
click at [271, 116] on div "METROLL PAKENHAM" at bounding box center [276, 113] width 158 height 25
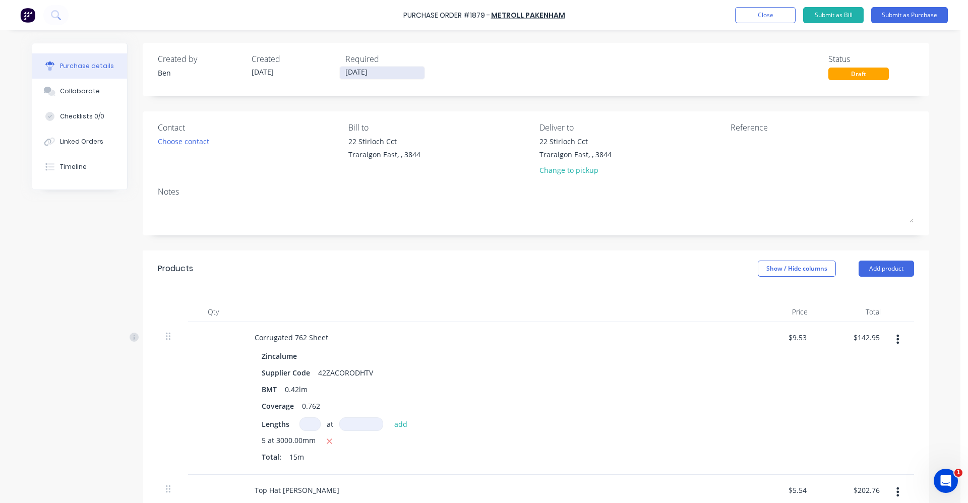
click at [354, 74] on input "[DATE]" at bounding box center [382, 73] width 85 height 13
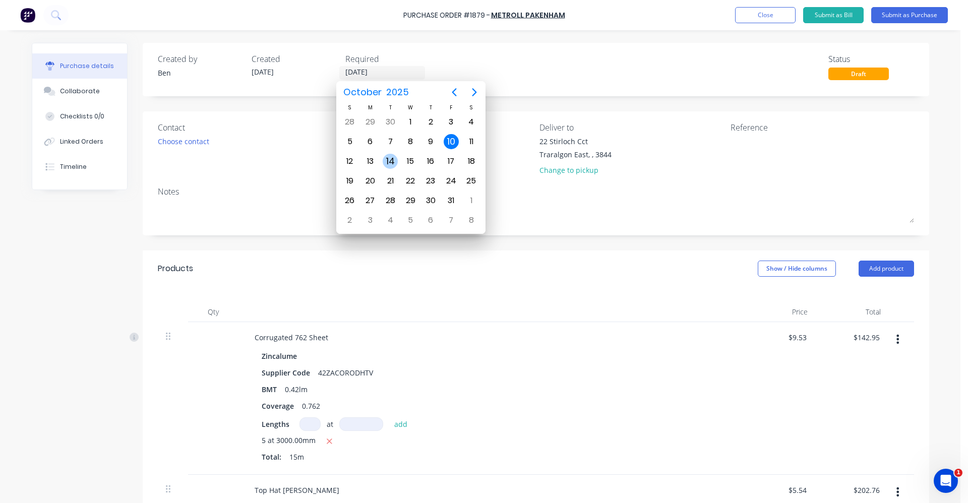
click at [388, 159] on div "14" at bounding box center [390, 161] width 15 height 15
type input "[DATE]"
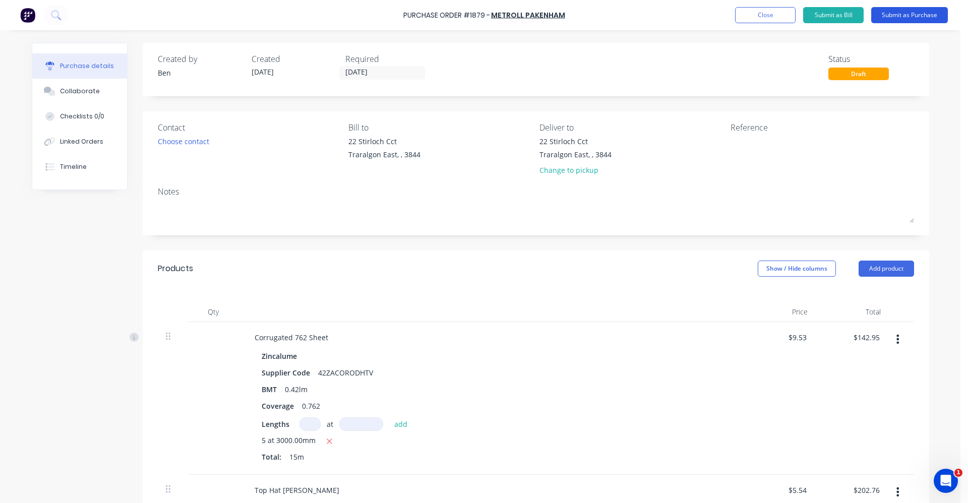
click at [900, 16] on button "Submit as Purchase" at bounding box center [909, 15] width 77 height 16
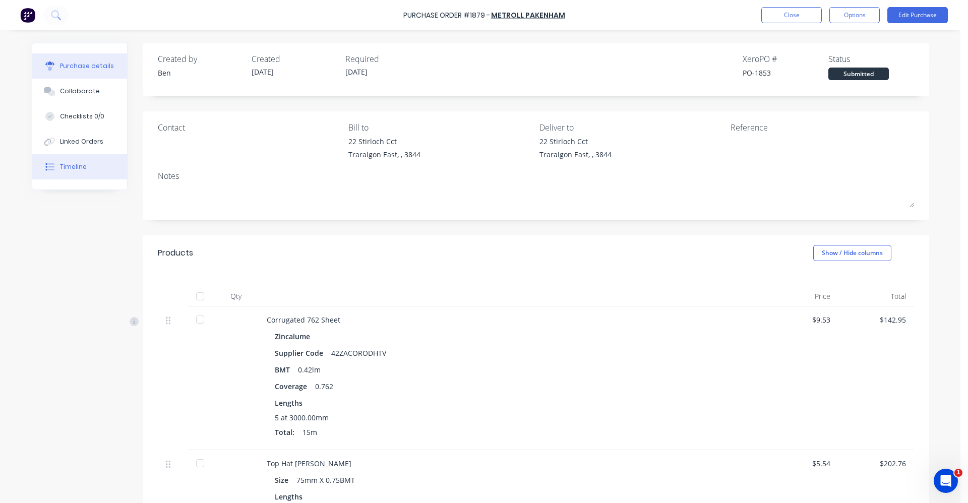
click at [72, 176] on button "Timeline" at bounding box center [79, 166] width 95 height 25
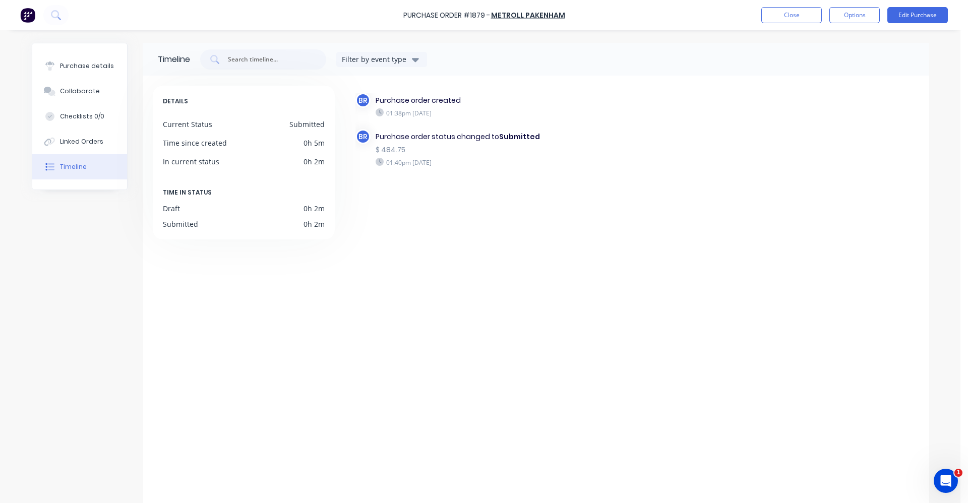
drag, startPoint x: 64, startPoint y: 72, endPoint x: 126, endPoint y: 72, distance: 62.0
click at [66, 72] on button "Purchase details" at bounding box center [79, 65] width 95 height 25
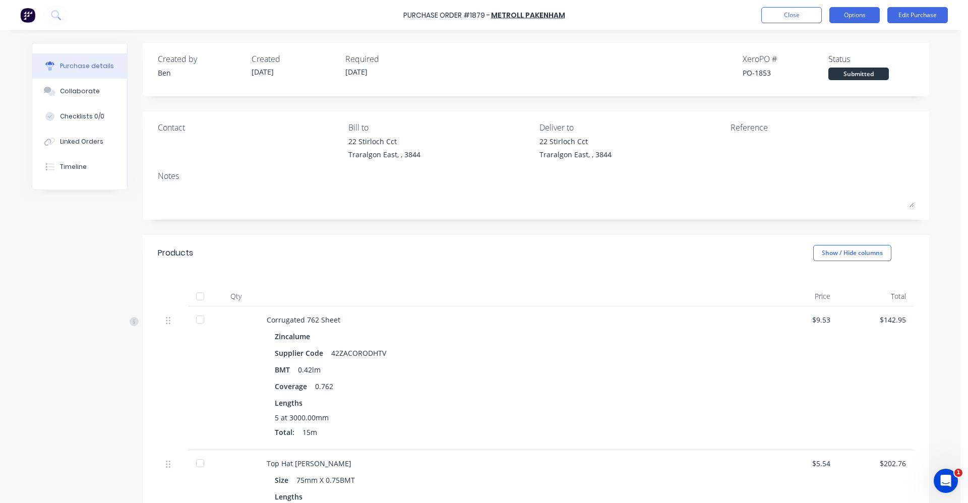
click at [849, 18] on button "Options" at bounding box center [854, 15] width 50 height 16
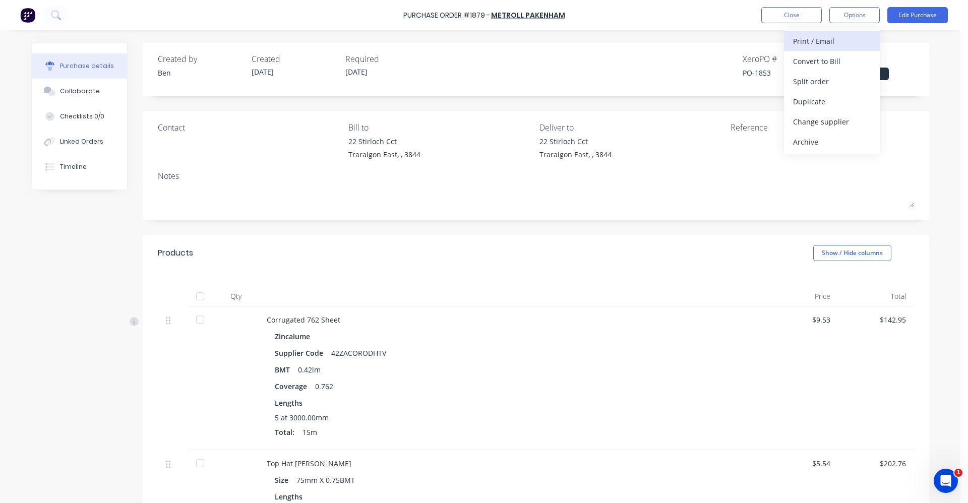
click at [822, 34] on div "Print / Email" at bounding box center [832, 41] width 78 height 15
click at [818, 61] on div "With pricing" at bounding box center [832, 61] width 78 height 15
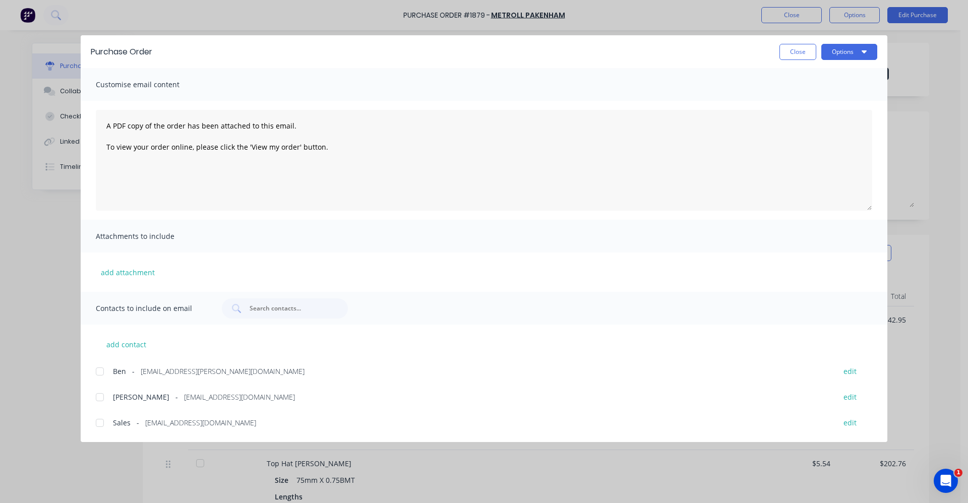
click at [101, 423] on div at bounding box center [100, 423] width 20 height 20
click at [851, 55] on button "Options" at bounding box center [849, 52] width 56 height 16
click at [804, 120] on div "Email" at bounding box center [830, 117] width 78 height 15
click at [794, 57] on button "Close" at bounding box center [797, 52] width 37 height 16
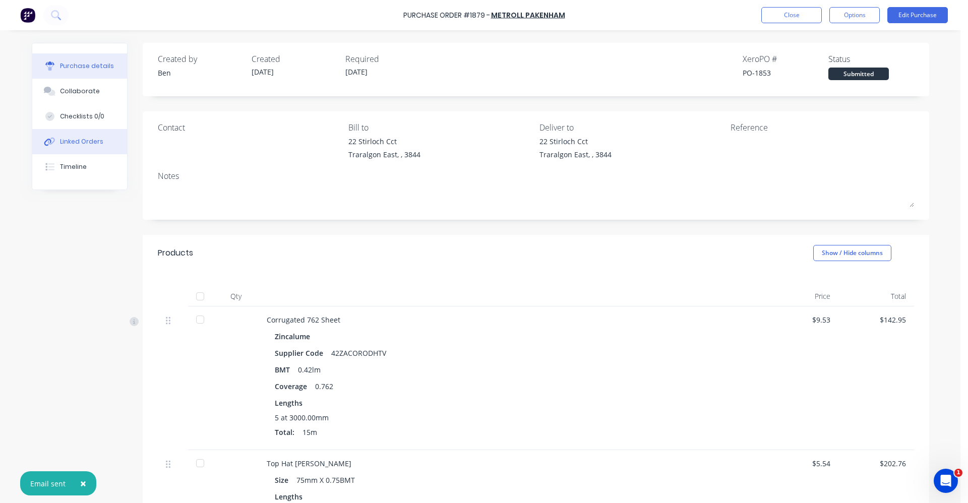
click at [63, 139] on div "Linked Orders" at bounding box center [81, 141] width 43 height 9
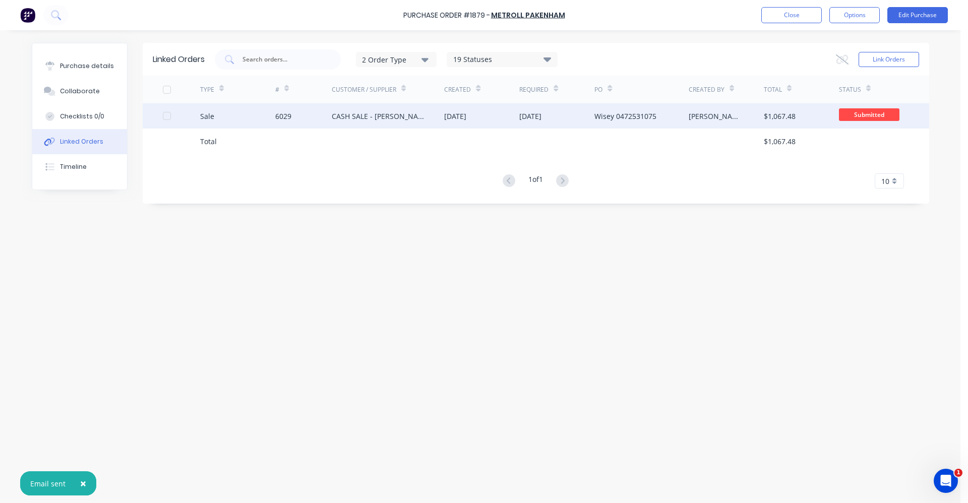
click at [485, 119] on div "[DATE]" at bounding box center [481, 115] width 75 height 25
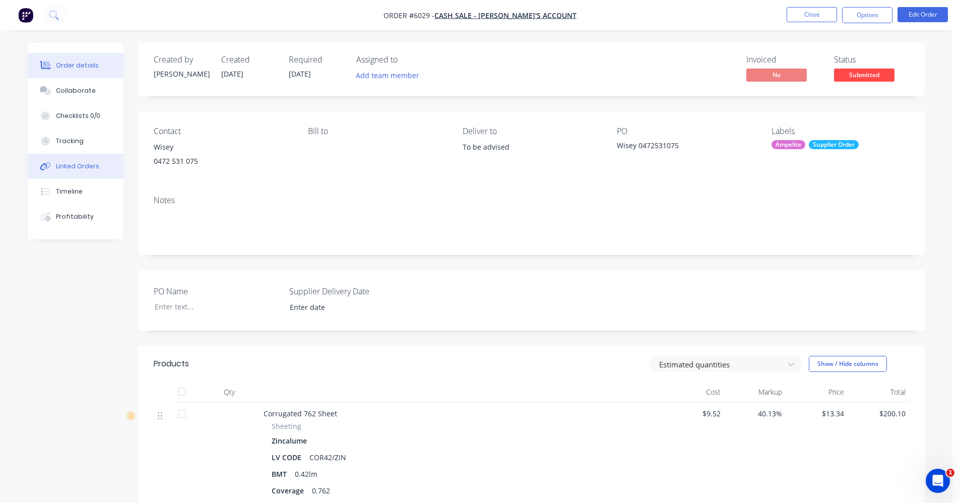
click at [76, 172] on button "Linked Orders" at bounding box center [76, 166] width 96 height 25
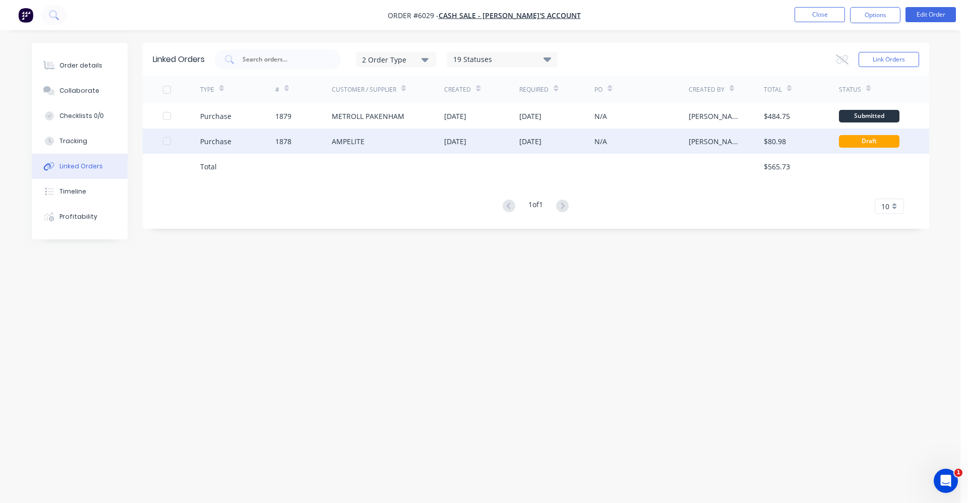
click at [405, 142] on div "AMPELITE" at bounding box center [388, 141] width 113 height 25
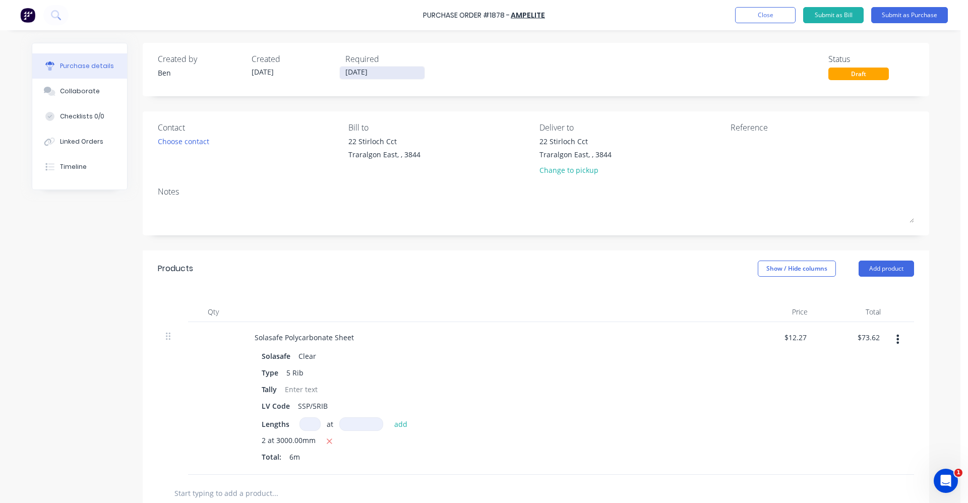
click at [355, 73] on input "[DATE]" at bounding box center [382, 73] width 85 height 13
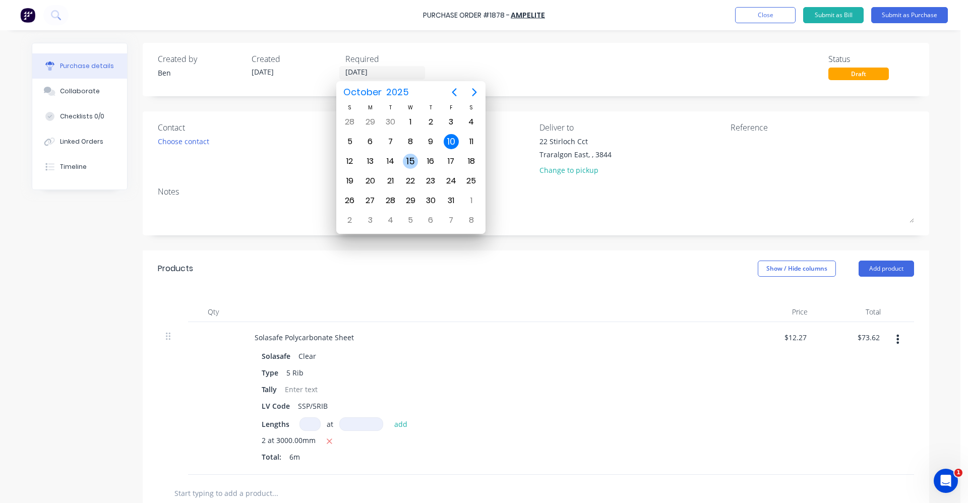
click at [403, 159] on div "15" at bounding box center [410, 161] width 15 height 15
type input "[DATE]"
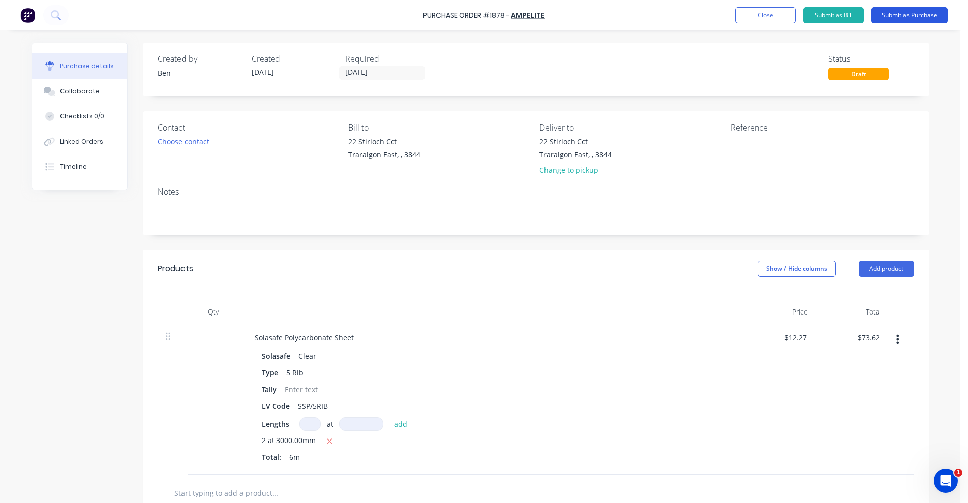
click at [902, 17] on button "Submit as Purchase" at bounding box center [909, 15] width 77 height 16
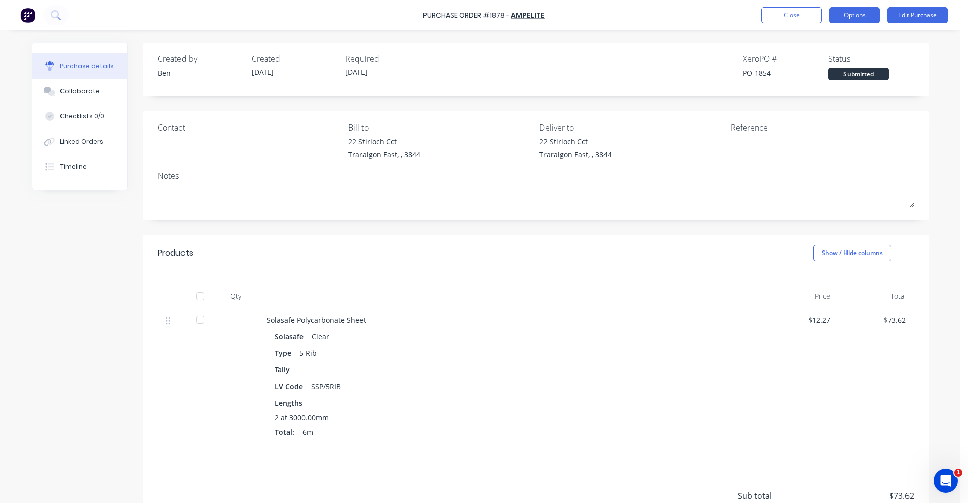
click at [855, 19] on button "Options" at bounding box center [854, 15] width 50 height 16
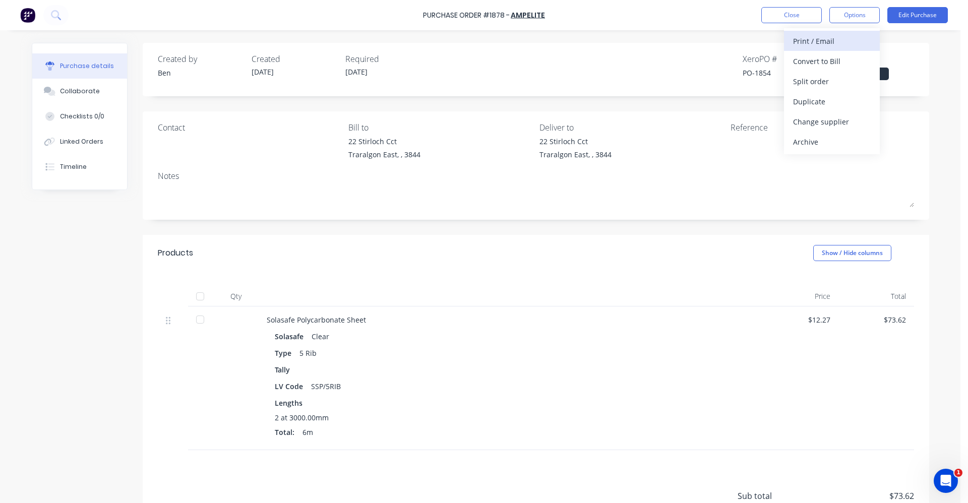
click at [818, 37] on div "Print / Email" at bounding box center [832, 41] width 78 height 15
click at [815, 60] on div "With pricing" at bounding box center [832, 61] width 78 height 15
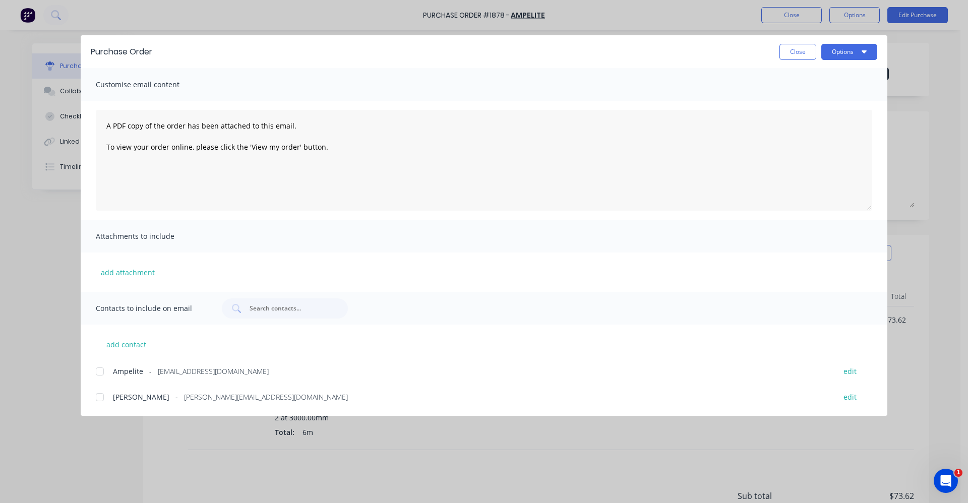
click at [100, 373] on div at bounding box center [100, 371] width 20 height 20
click at [849, 50] on button "Options" at bounding box center [849, 52] width 56 height 16
click at [820, 118] on div "Email" at bounding box center [830, 117] width 78 height 15
click at [798, 55] on button "Close" at bounding box center [797, 52] width 37 height 16
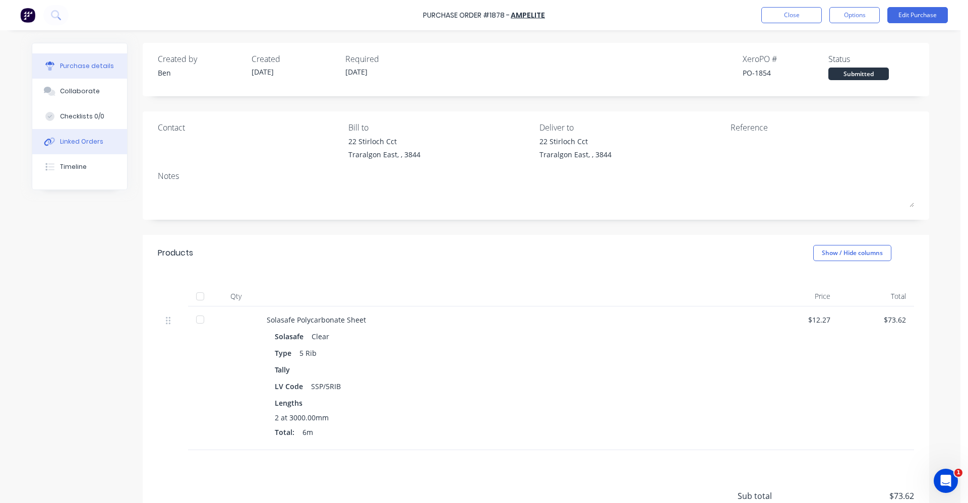
drag, startPoint x: 57, startPoint y: 138, endPoint x: 86, endPoint y: 138, distance: 28.2
click at [60, 138] on div "Linked Orders" at bounding box center [81, 141] width 43 height 9
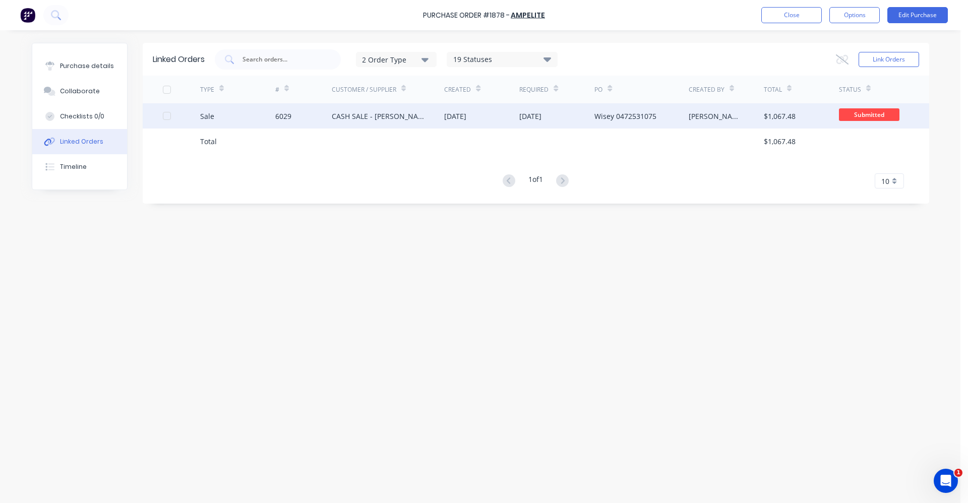
click at [356, 115] on div "CASH SALE - [PERSON_NAME]'S ACCOUNT" at bounding box center [378, 116] width 93 height 11
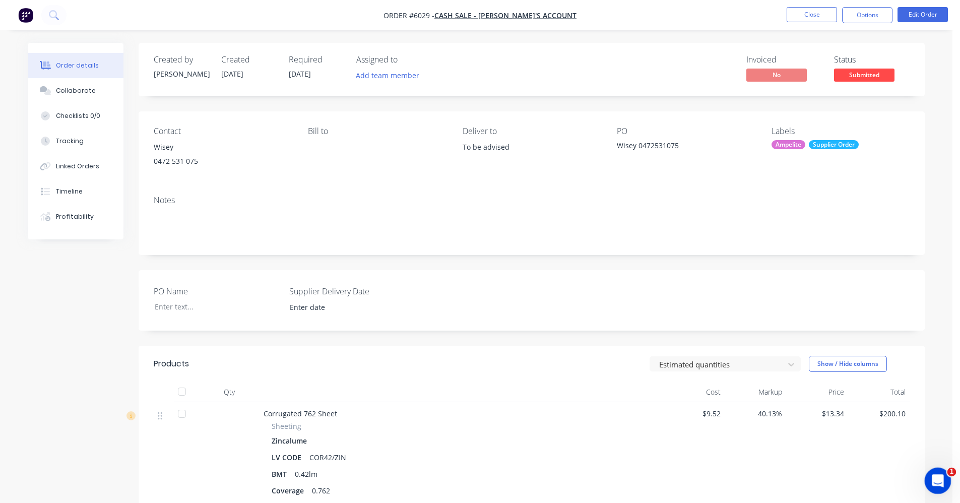
click at [935, 475] on icon "Open Intercom Messenger" at bounding box center [937, 479] width 17 height 17
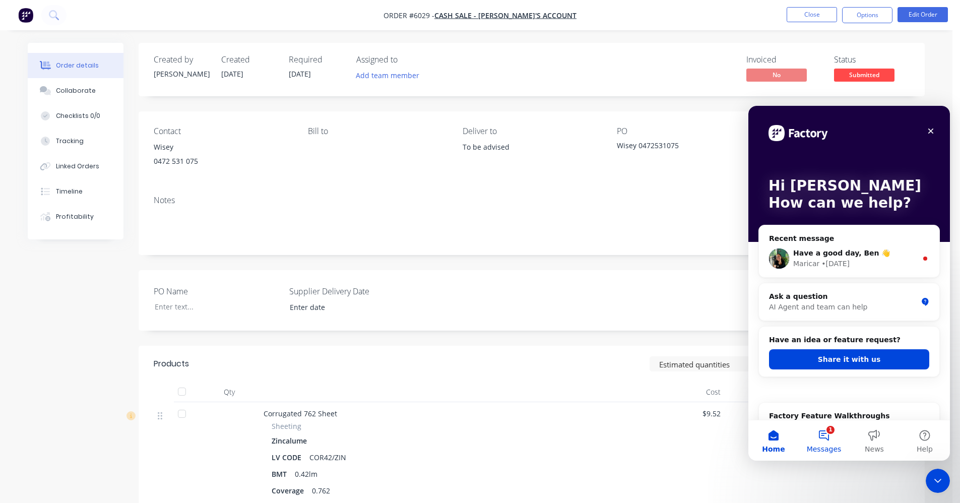
click at [828, 436] on button "1 Messages" at bounding box center [824, 440] width 50 height 40
click at [827, 435] on button "1 Messages" at bounding box center [824, 440] width 50 height 40
click at [824, 434] on button "1 Messages" at bounding box center [824, 440] width 50 height 40
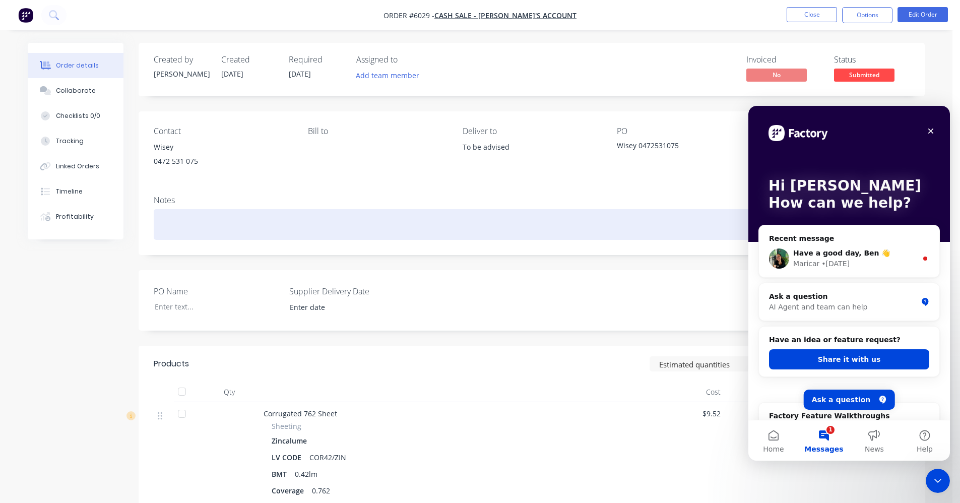
click at [616, 216] on div at bounding box center [532, 224] width 756 height 31
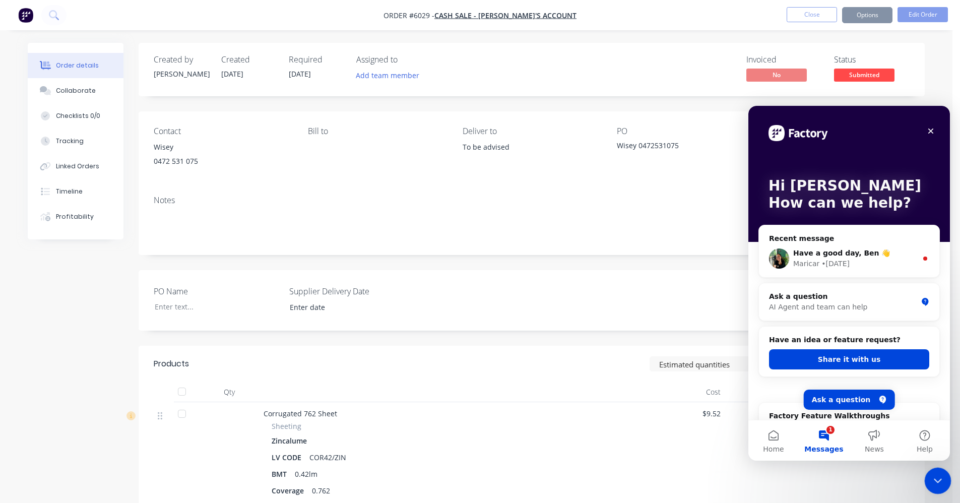
drag, startPoint x: 940, startPoint y: 480, endPoint x: 1865, endPoint y: 741, distance: 961.3
click at [941, 480] on icon "Close Intercom Messenger" at bounding box center [937, 479] width 12 height 12
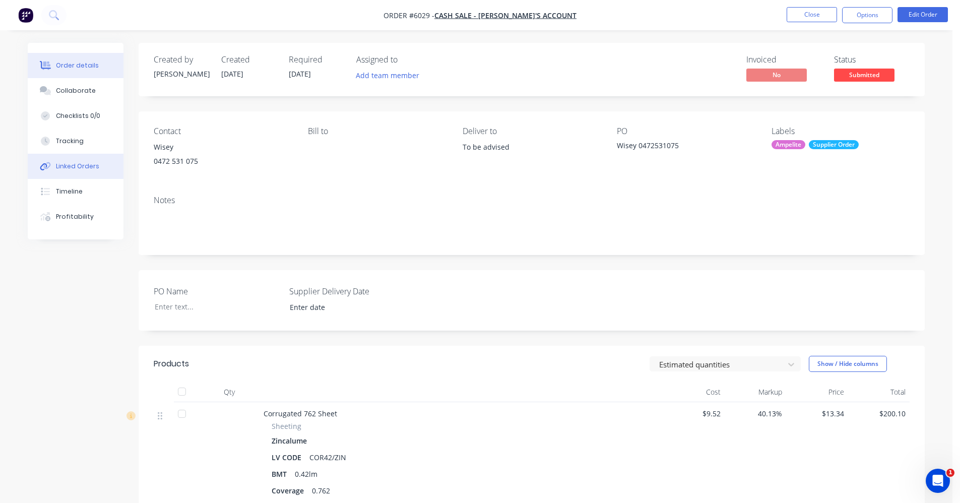
click at [78, 170] on div "Linked Orders" at bounding box center [77, 166] width 43 height 9
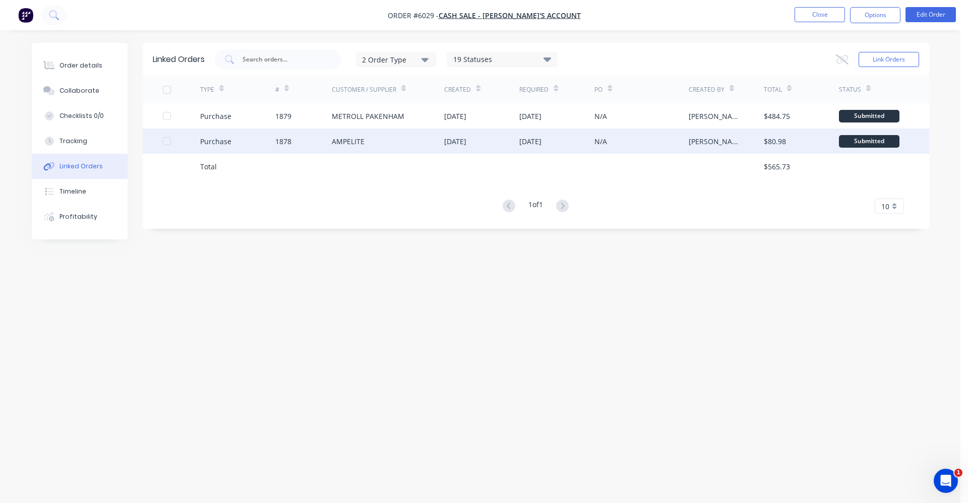
click at [335, 150] on div "AMPELITE" at bounding box center [388, 141] width 113 height 25
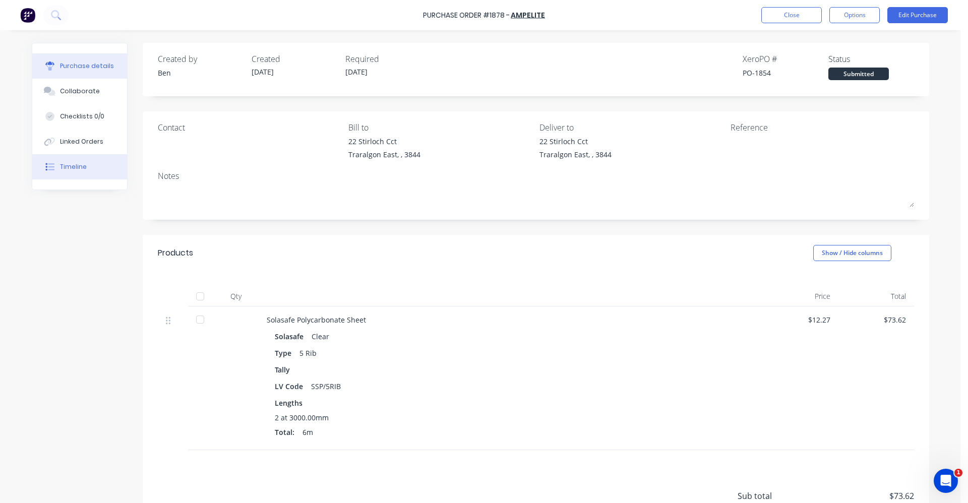
click at [70, 168] on div "Timeline" at bounding box center [73, 166] width 27 height 9
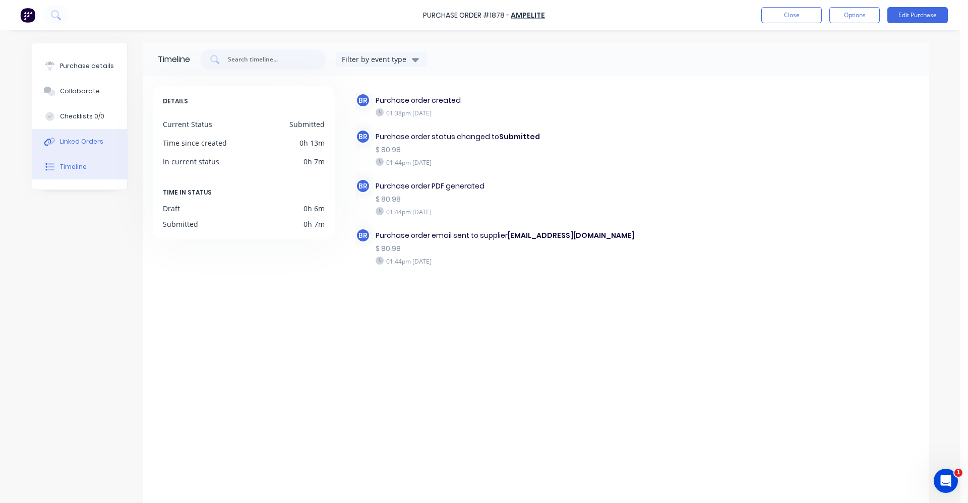
click at [71, 142] on div "Linked Orders" at bounding box center [81, 141] width 43 height 9
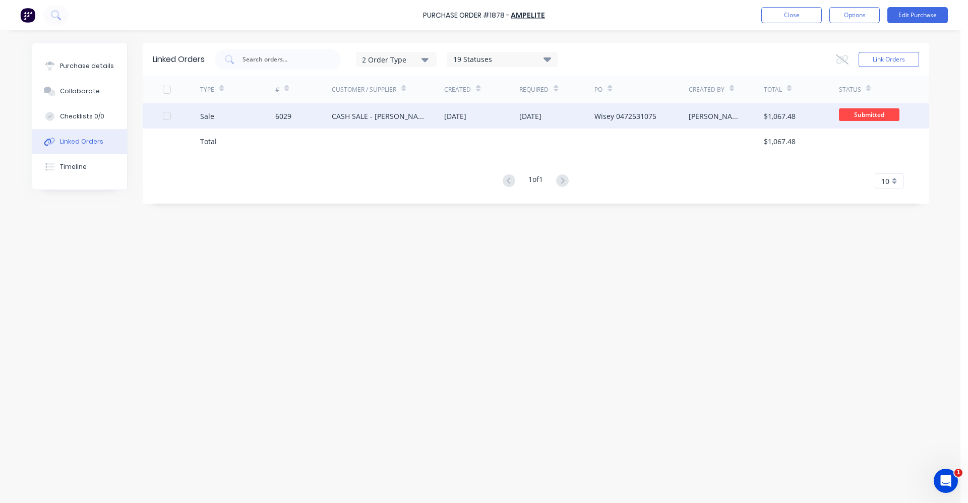
click at [355, 117] on div "CASH SALE - [PERSON_NAME]'S ACCOUNT" at bounding box center [378, 116] width 93 height 11
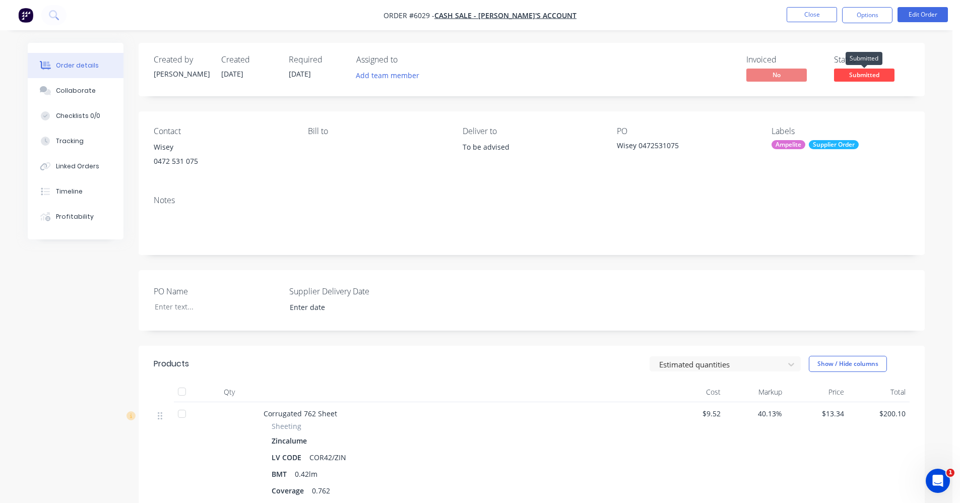
click at [863, 76] on span "Submitted" at bounding box center [864, 75] width 60 height 13
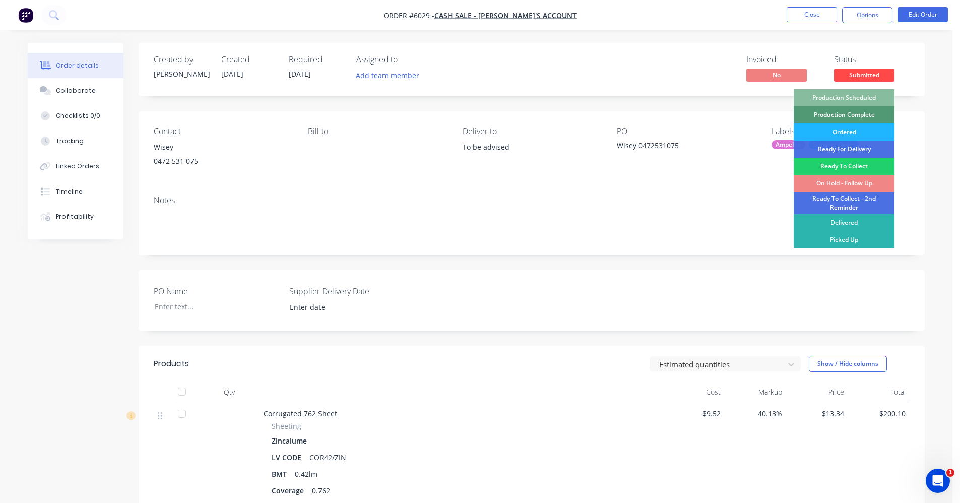
click at [847, 129] on div "Ordered" at bounding box center [844, 132] width 101 height 17
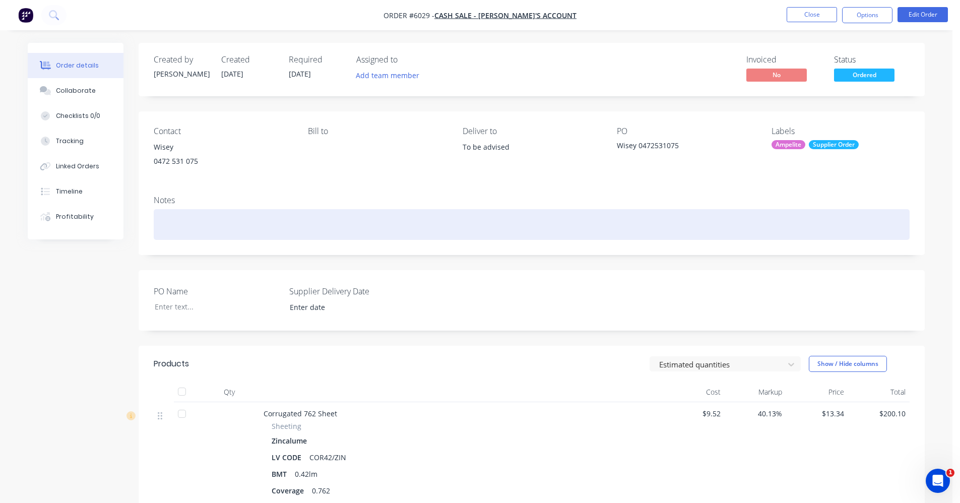
click at [638, 220] on div at bounding box center [532, 224] width 756 height 31
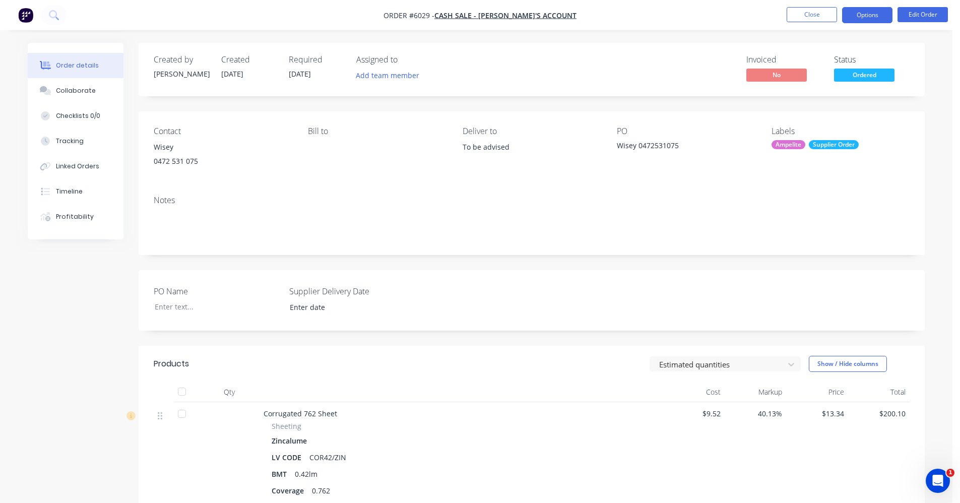
click at [861, 16] on button "Options" at bounding box center [867, 15] width 50 height 16
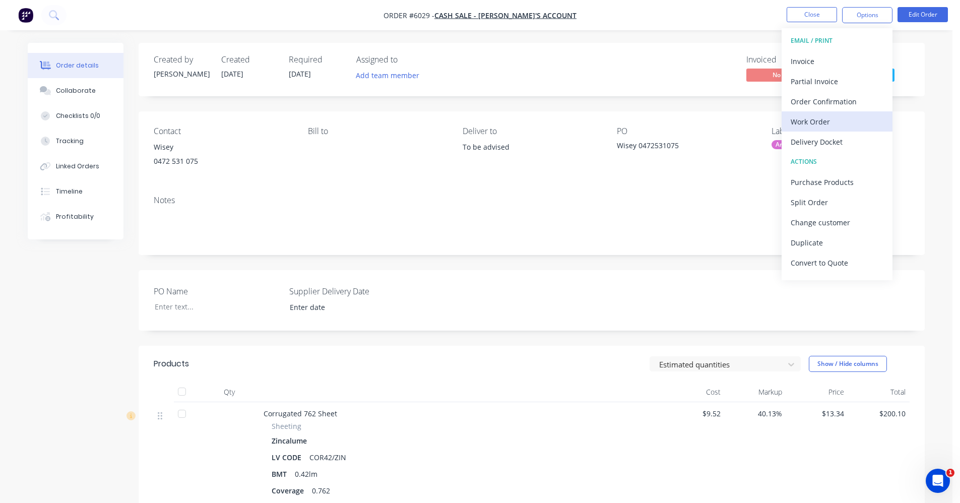
click at [817, 122] on div "Work Order" at bounding box center [837, 121] width 93 height 15
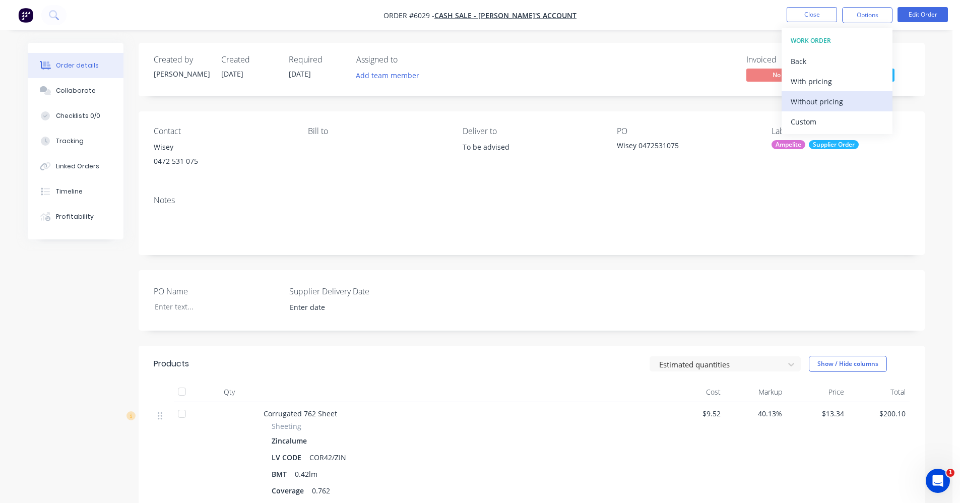
click at [836, 99] on div "Without pricing" at bounding box center [837, 101] width 93 height 15
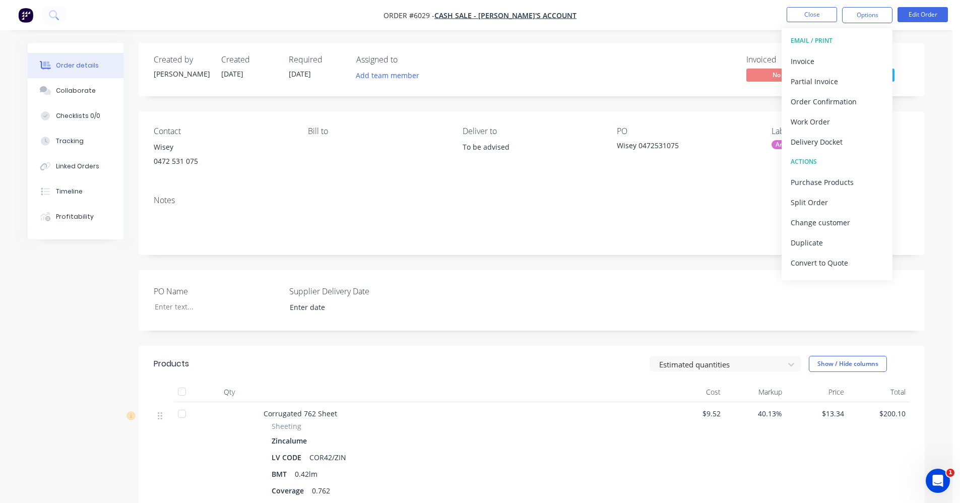
click at [370, 206] on div "Notes" at bounding box center [532, 222] width 786 height 68
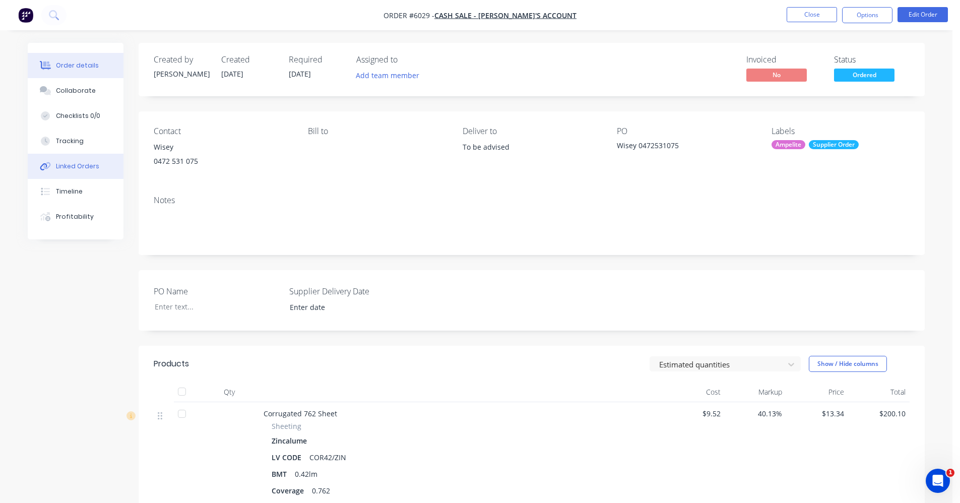
click at [71, 164] on div "Linked Orders" at bounding box center [77, 166] width 43 height 9
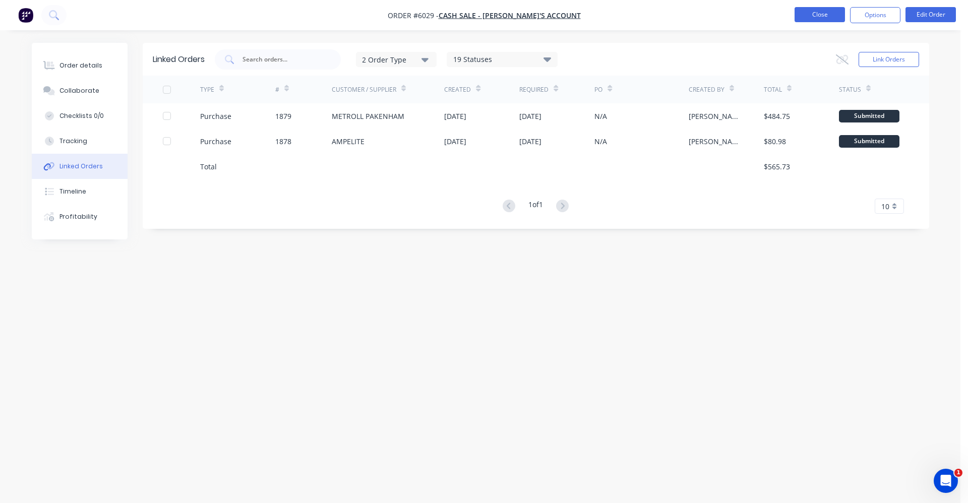
click at [809, 15] on button "Close" at bounding box center [820, 14] width 50 height 15
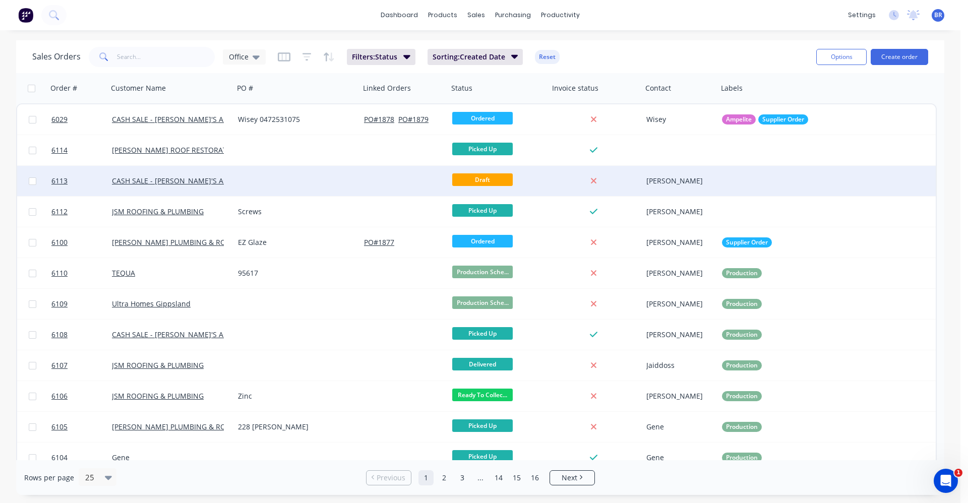
click at [298, 185] on div at bounding box center [297, 181] width 126 height 30
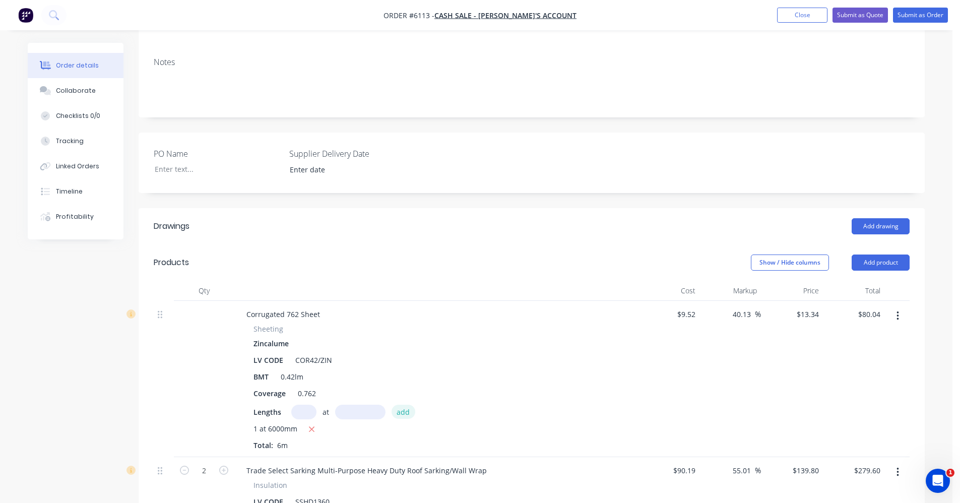
scroll to position [202, 0]
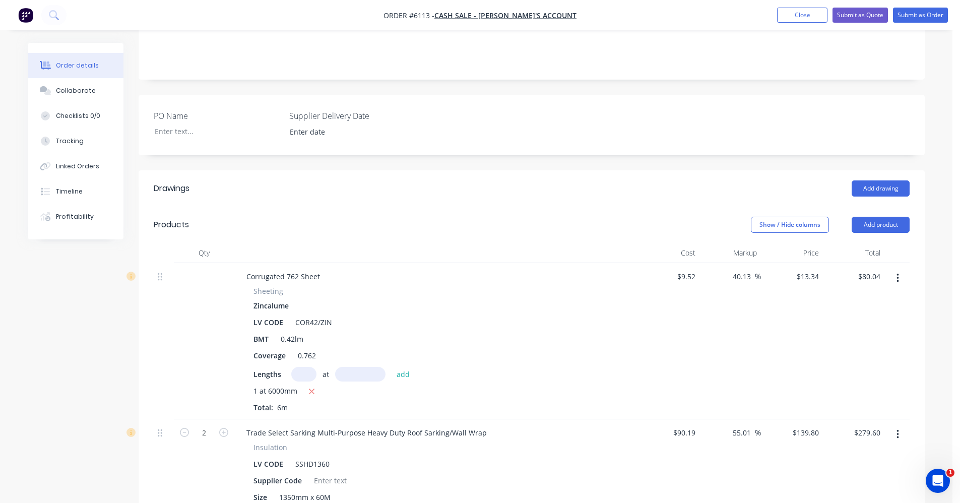
click at [307, 367] on input "text" at bounding box center [303, 374] width 25 height 15
type input "12"
type input "6000"
click at [392, 367] on button "add" at bounding box center [404, 374] width 24 height 14
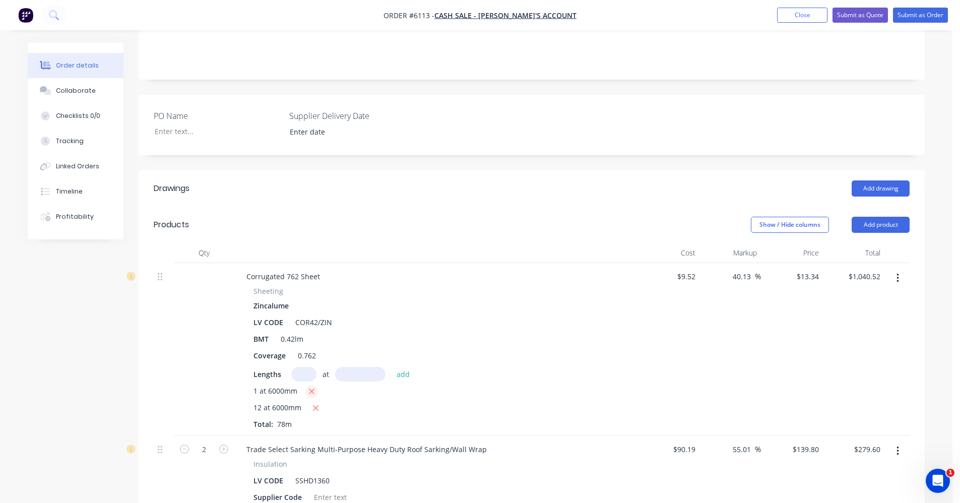
click at [311, 387] on icon "button" at bounding box center [312, 391] width 7 height 9
type input "$960.48"
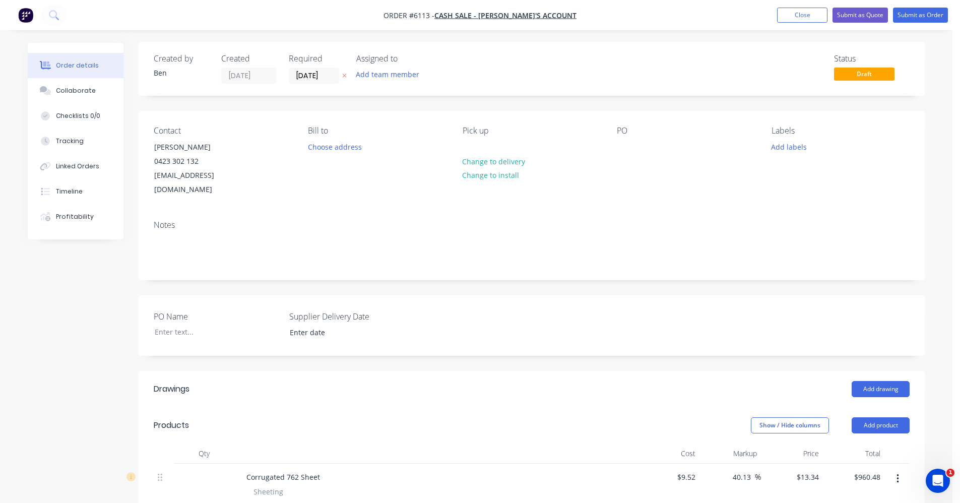
scroll to position [0, 0]
drag, startPoint x: 313, startPoint y: 73, endPoint x: 309, endPoint y: 78, distance: 6.2
click at [311, 74] on input "[DATE]" at bounding box center [313, 76] width 49 height 15
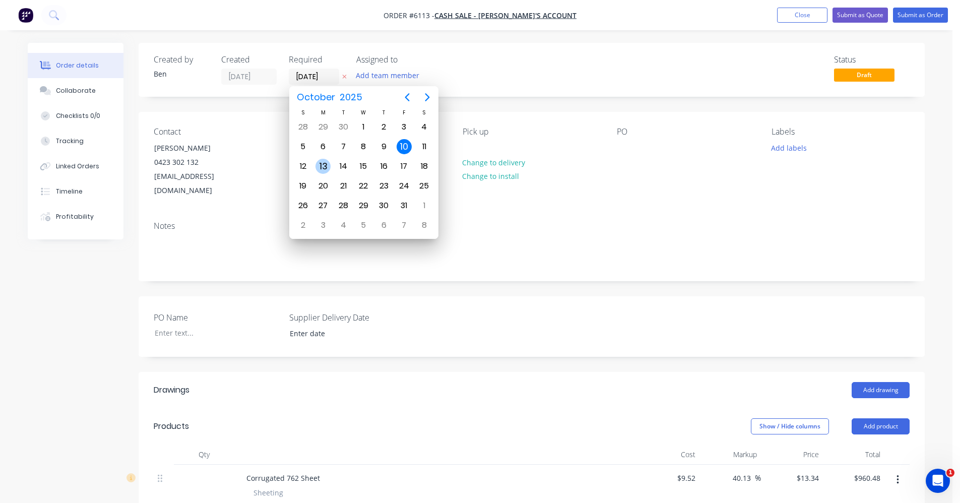
click at [328, 165] on div "13" at bounding box center [323, 166] width 15 height 15
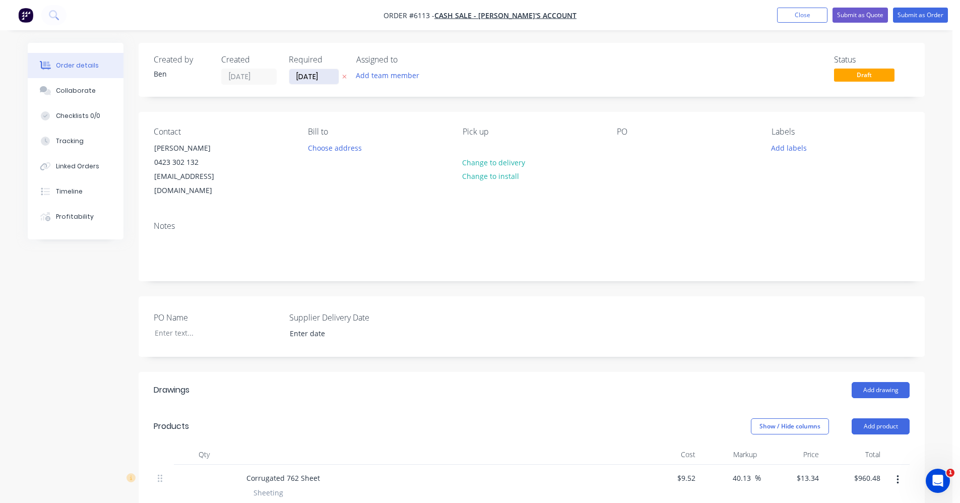
click at [308, 77] on input "[DATE]" at bounding box center [313, 76] width 49 height 15
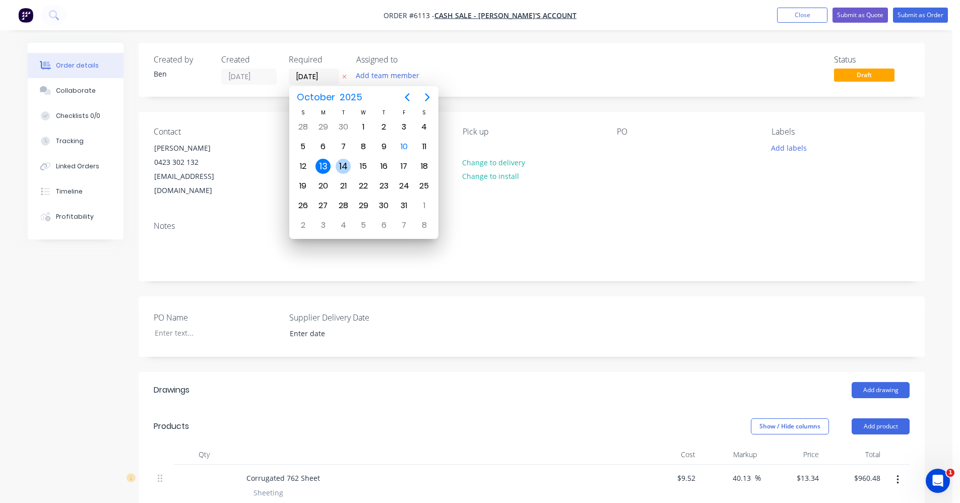
click at [338, 169] on div "14" at bounding box center [343, 166] width 15 height 15
type input "[DATE]"
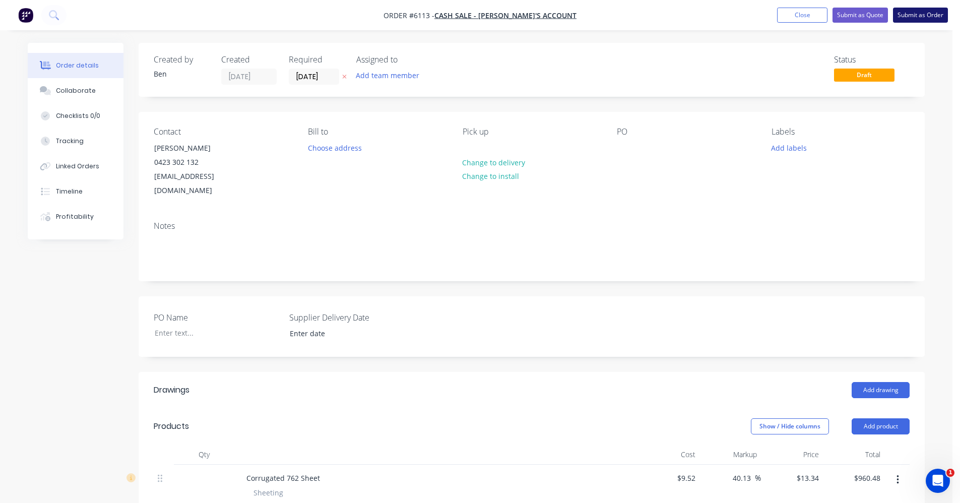
click at [939, 17] on button "Submit as Order" at bounding box center [920, 15] width 55 height 15
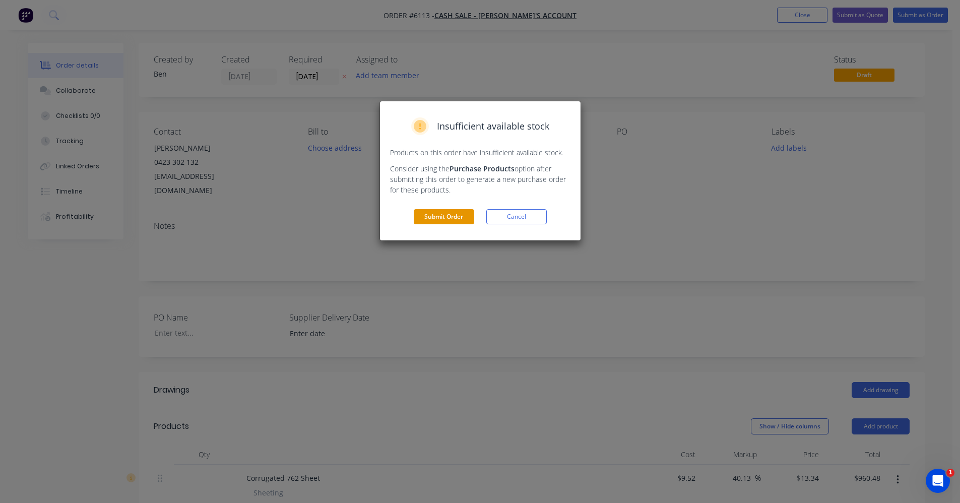
click at [444, 215] on button "Submit Order" at bounding box center [444, 216] width 60 height 15
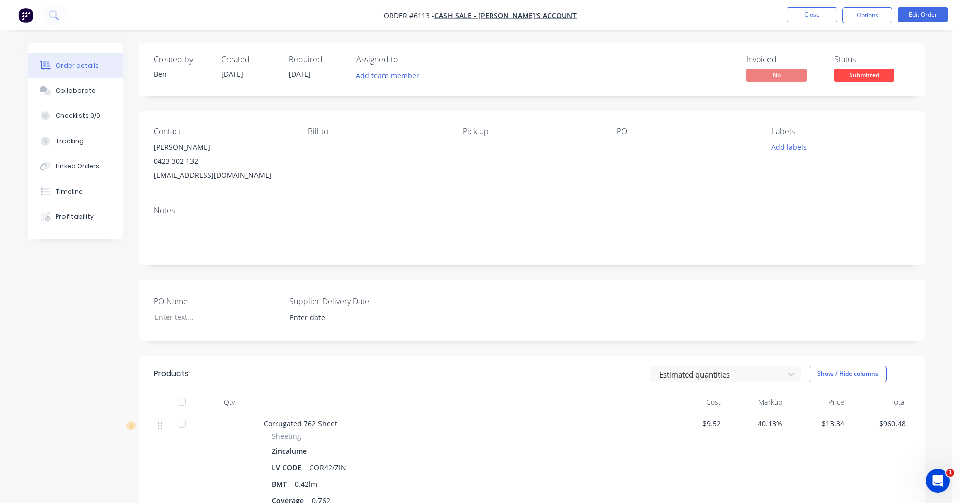
click at [878, 78] on span "Submitted" at bounding box center [864, 75] width 60 height 13
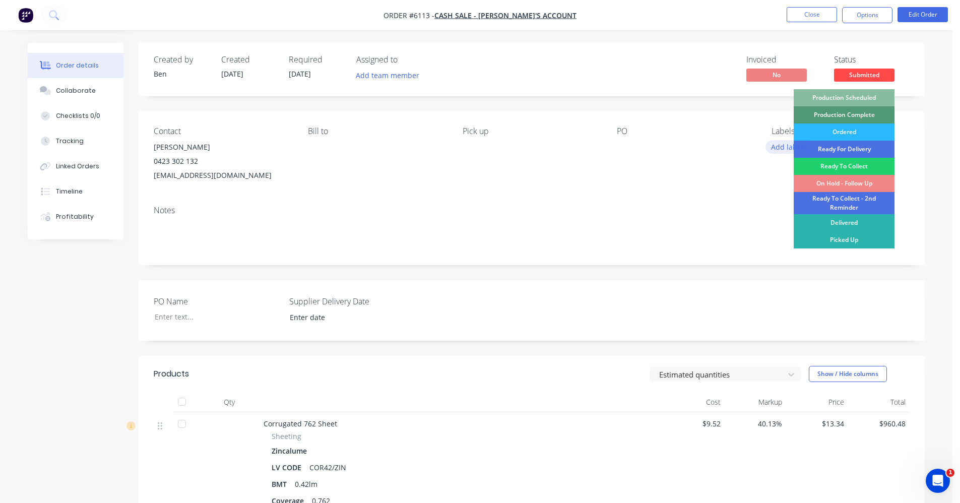
drag, startPoint x: 854, startPoint y: 131, endPoint x: 774, endPoint y: 143, distance: 80.6
click at [854, 131] on div "Ordered" at bounding box center [844, 132] width 101 height 17
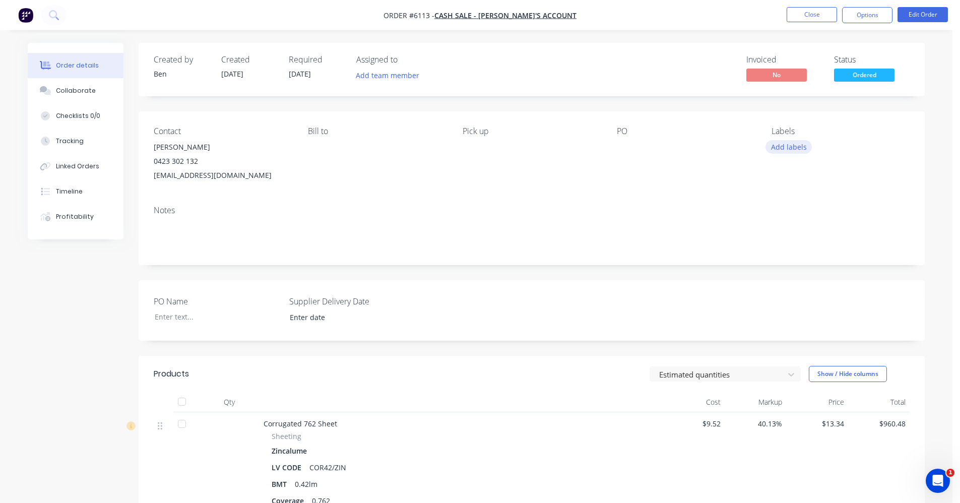
click at [785, 142] on button "Add labels" at bounding box center [789, 147] width 46 height 14
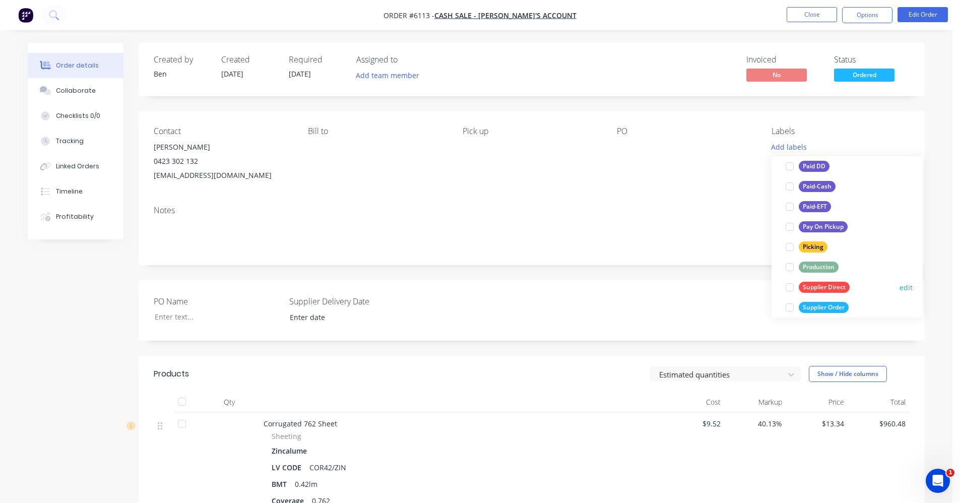
scroll to position [202, 0]
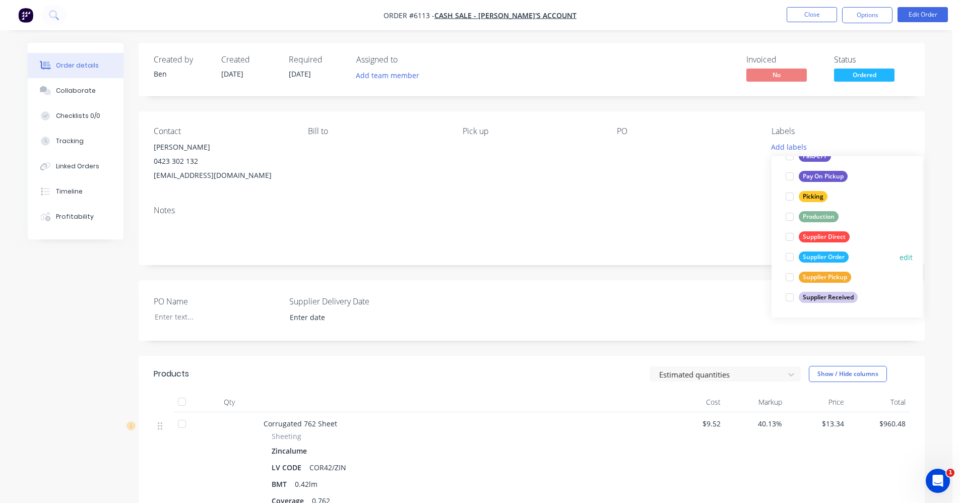
drag, startPoint x: 820, startPoint y: 258, endPoint x: 787, endPoint y: 253, distance: 33.2
click at [820, 258] on div "Supplier Order" at bounding box center [824, 257] width 50 height 11
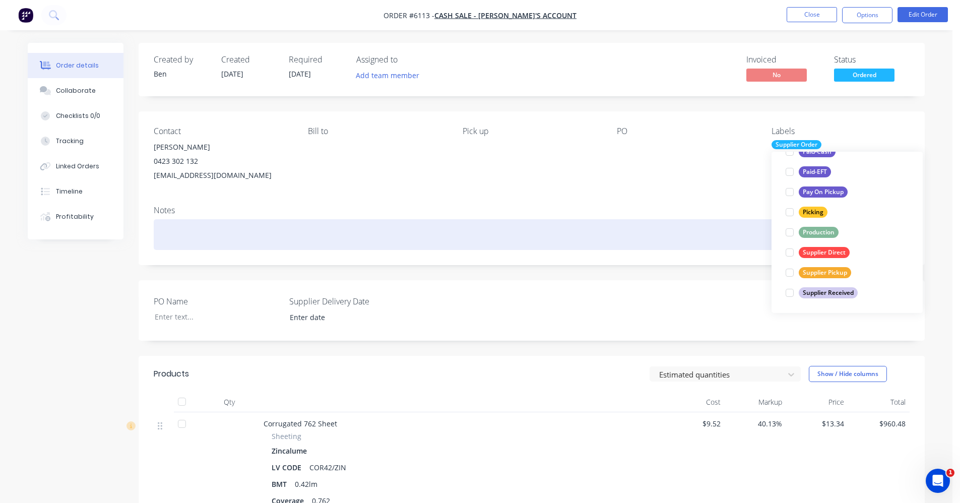
scroll to position [0, 0]
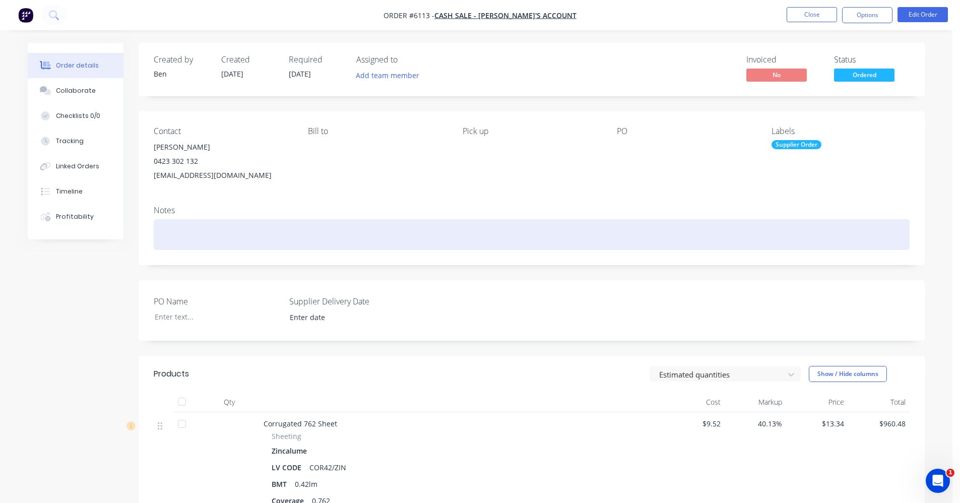
click at [723, 236] on div at bounding box center [532, 234] width 756 height 31
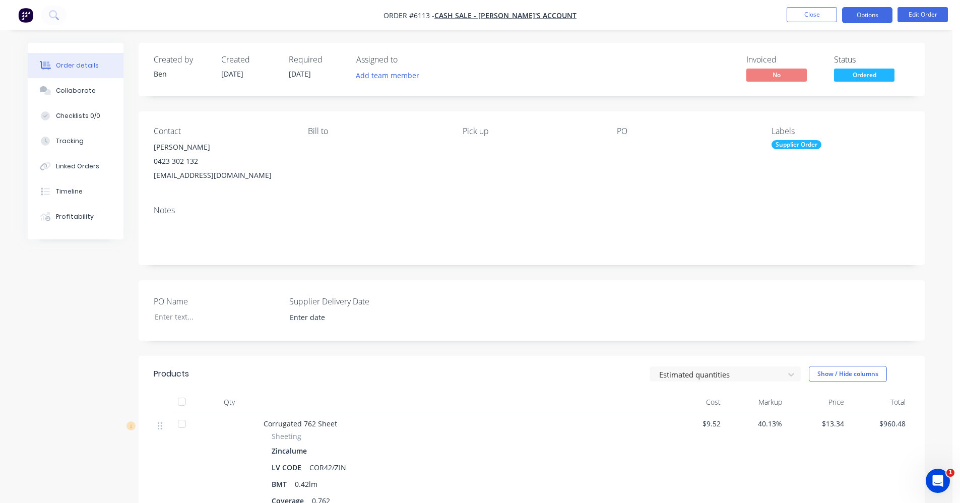
click at [876, 11] on button "Options" at bounding box center [867, 15] width 50 height 16
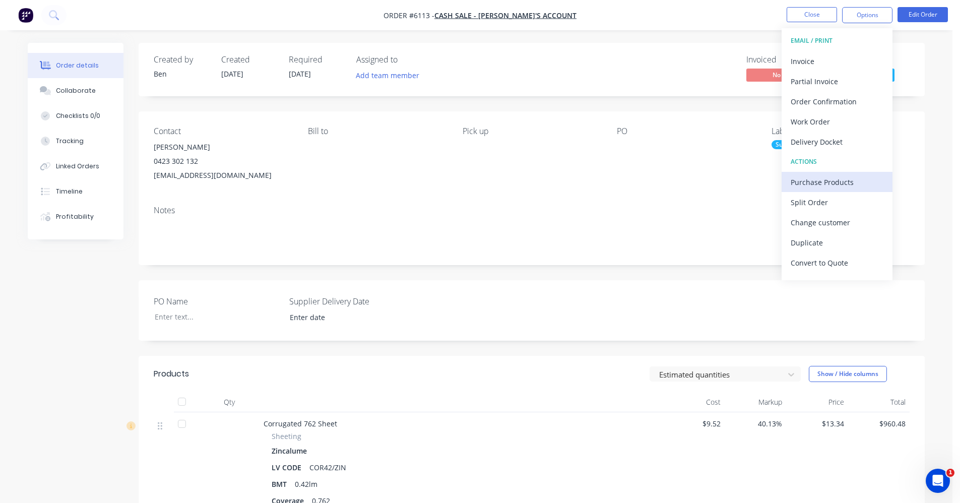
click at [833, 187] on div "Purchase Products" at bounding box center [837, 182] width 93 height 15
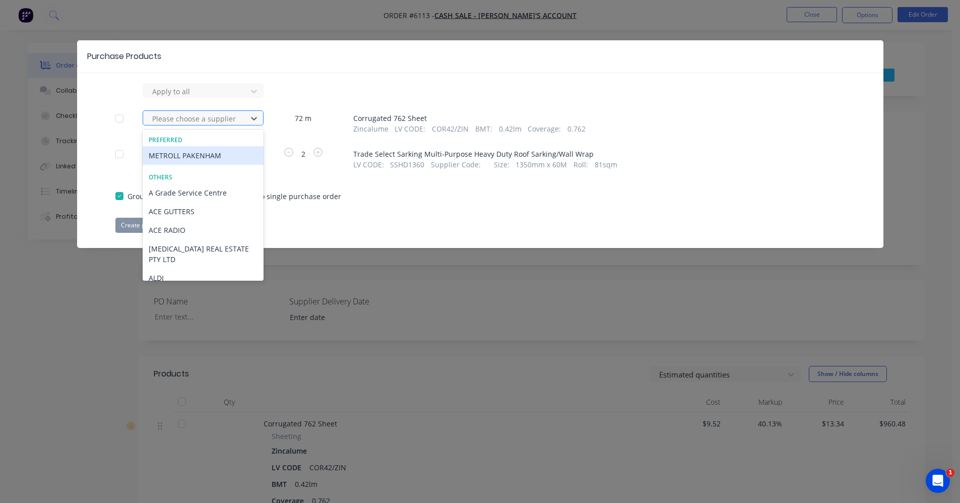
click at [221, 126] on div "Please choose a supplier" at bounding box center [196, 118] width 97 height 15
click at [209, 151] on div "METROLL PAKENHAM" at bounding box center [203, 155] width 121 height 19
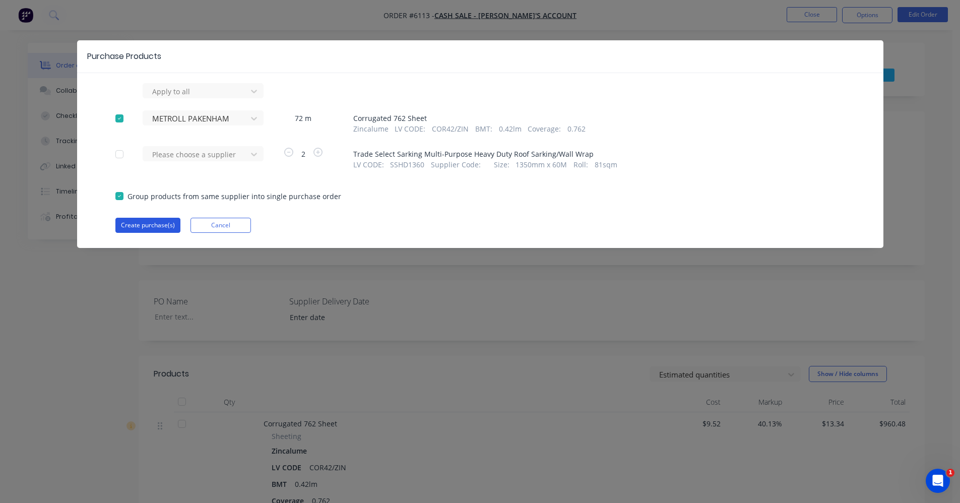
click at [149, 223] on button "Create purchase(s)" at bounding box center [147, 225] width 65 height 15
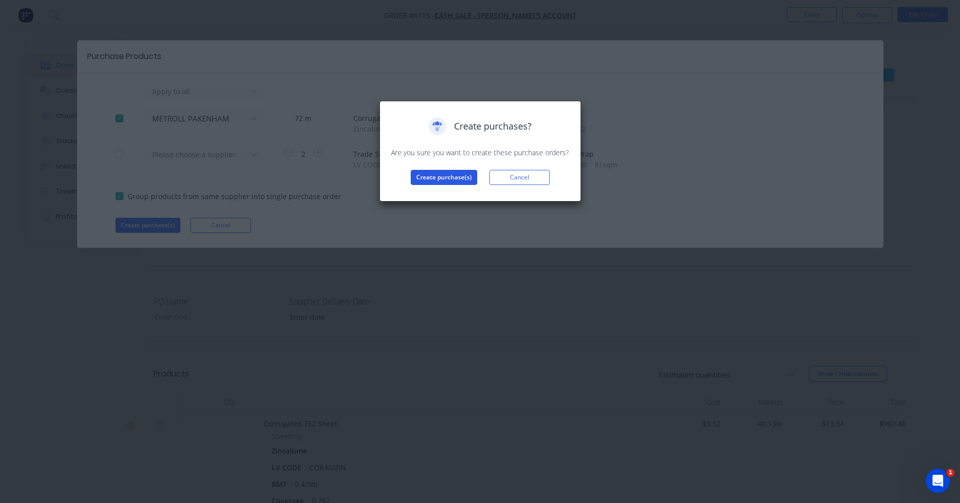
click at [456, 183] on button "Create purchase(s)" at bounding box center [444, 177] width 67 height 15
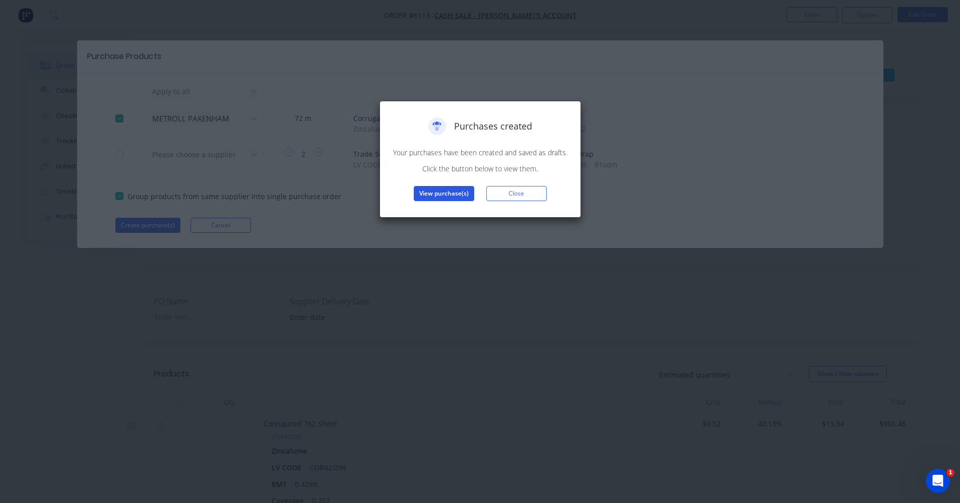
click at [430, 196] on button "View purchase(s)" at bounding box center [444, 193] width 60 height 15
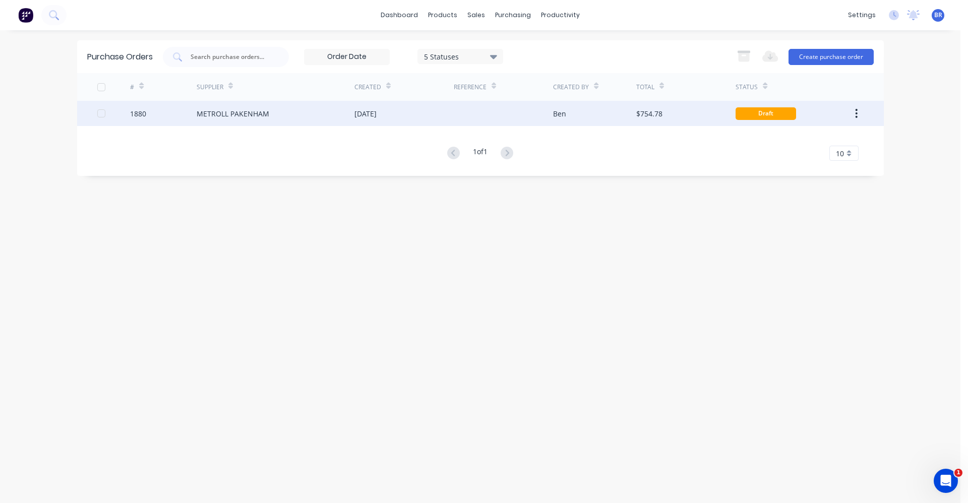
click at [292, 107] on div "METROLL PAKENHAM" at bounding box center [276, 113] width 158 height 25
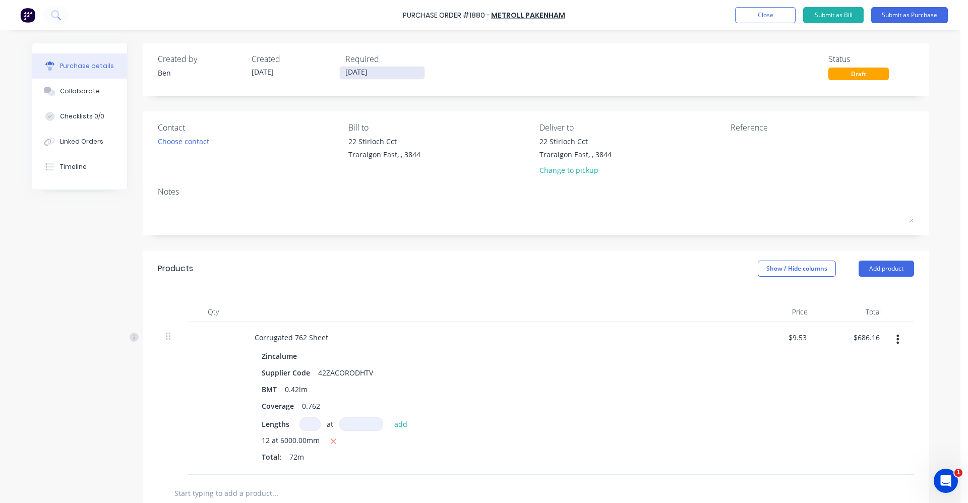
click at [352, 72] on input "[DATE]" at bounding box center [382, 73] width 85 height 13
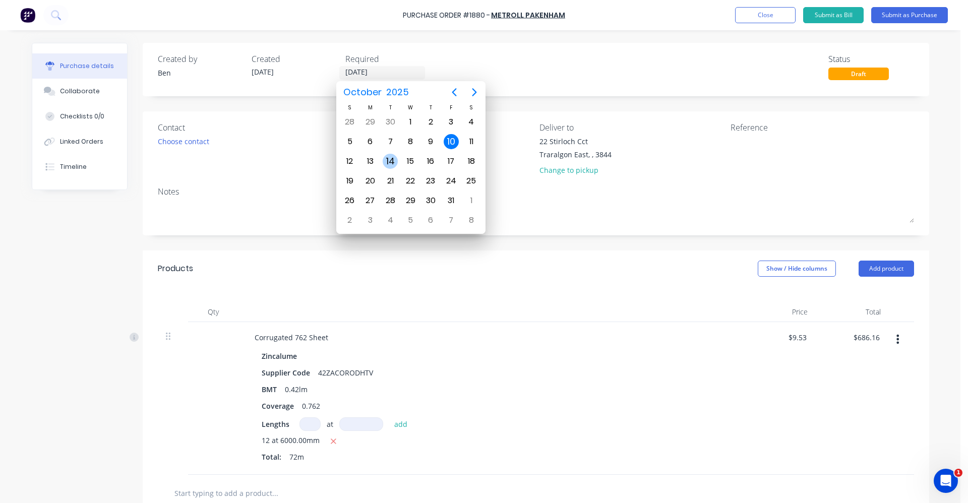
click at [387, 162] on div "14" at bounding box center [390, 161] width 15 height 15
type input "[DATE]"
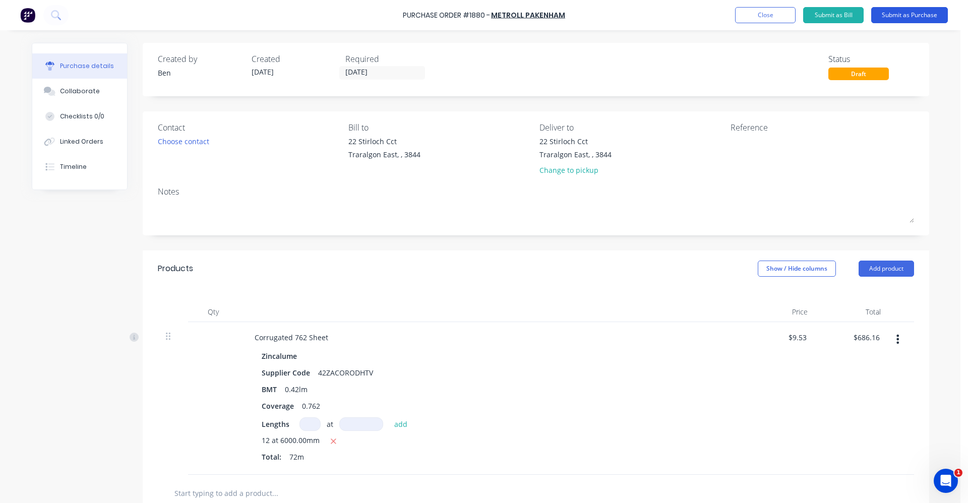
click at [918, 20] on button "Submit as Purchase" at bounding box center [909, 15] width 77 height 16
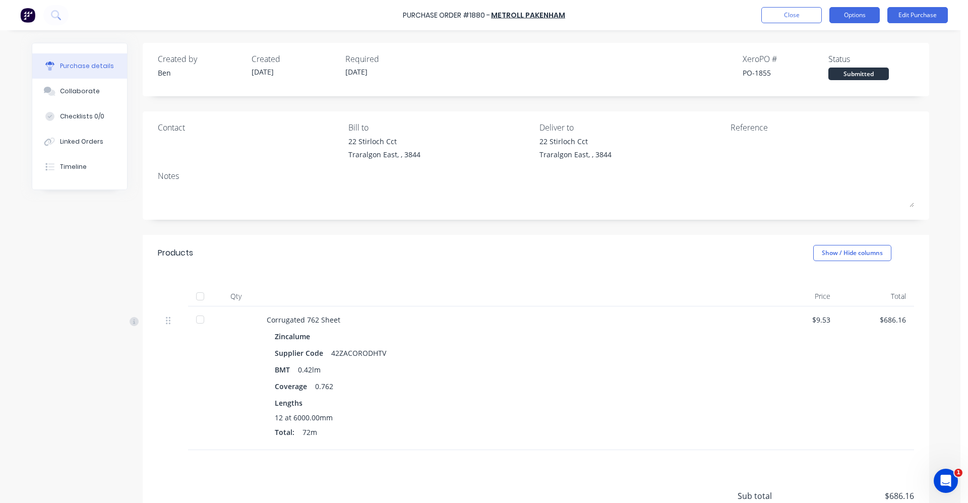
click at [860, 13] on button "Options" at bounding box center [854, 15] width 50 height 16
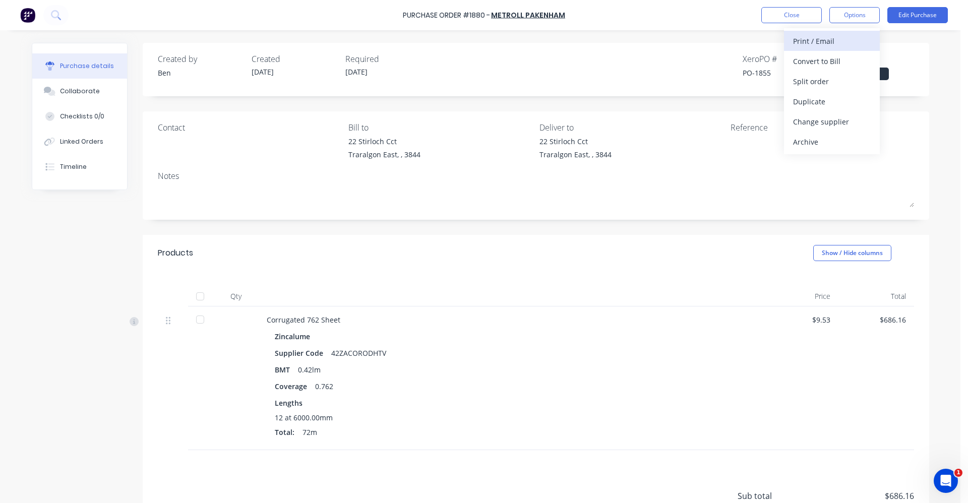
click at [820, 43] on div "Print / Email" at bounding box center [832, 41] width 78 height 15
click at [807, 59] on div "With pricing" at bounding box center [832, 61] width 78 height 15
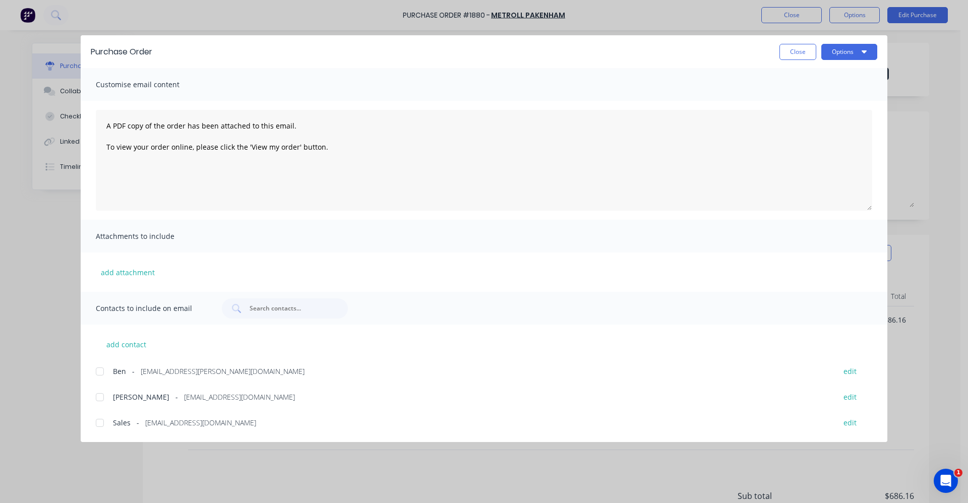
click at [102, 426] on div at bounding box center [100, 423] width 20 height 20
drag, startPoint x: 839, startPoint y: 52, endPoint x: 838, endPoint y: 61, distance: 9.1
click at [839, 52] on button "Options" at bounding box center [849, 52] width 56 height 16
click at [805, 120] on div "Email" at bounding box center [830, 117] width 78 height 15
click at [801, 51] on button "Close" at bounding box center [797, 52] width 37 height 16
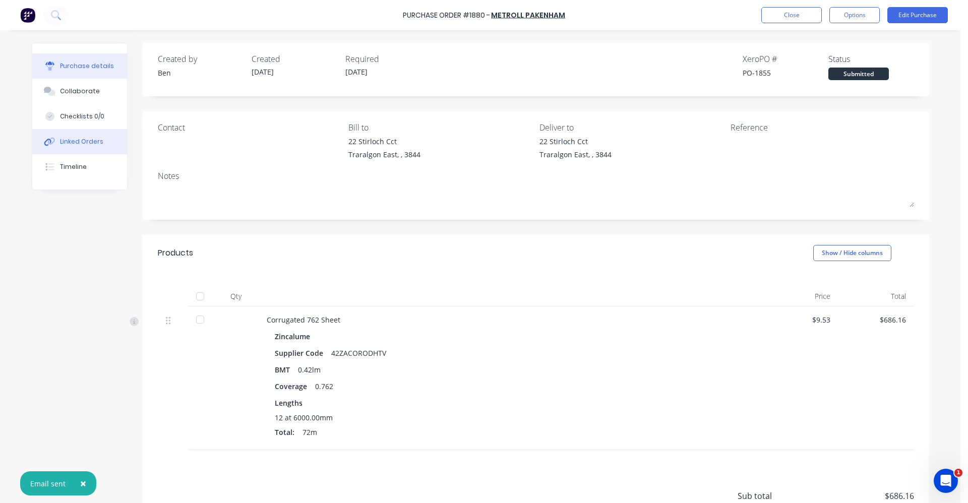
click at [84, 147] on button "Linked Orders" at bounding box center [79, 141] width 95 height 25
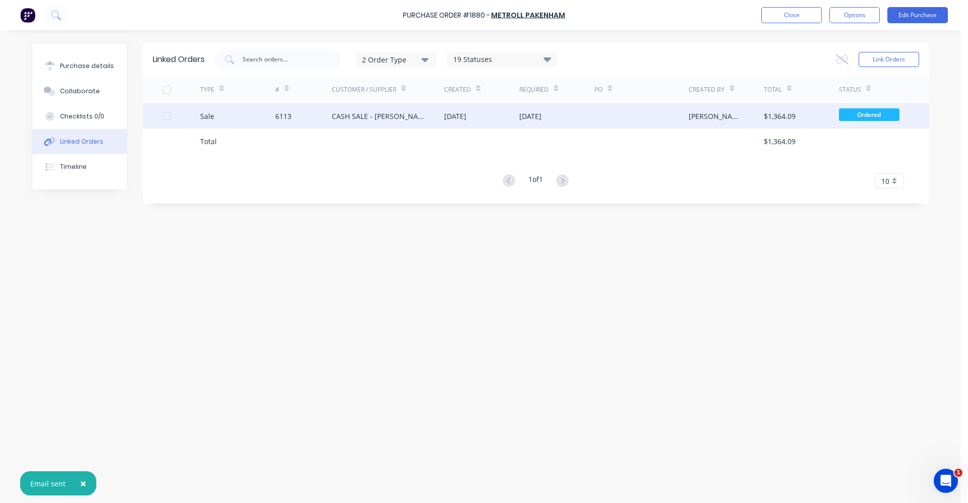
click at [348, 114] on div "CASH SALE - [PERSON_NAME]'S ACCOUNT" at bounding box center [378, 116] width 93 height 11
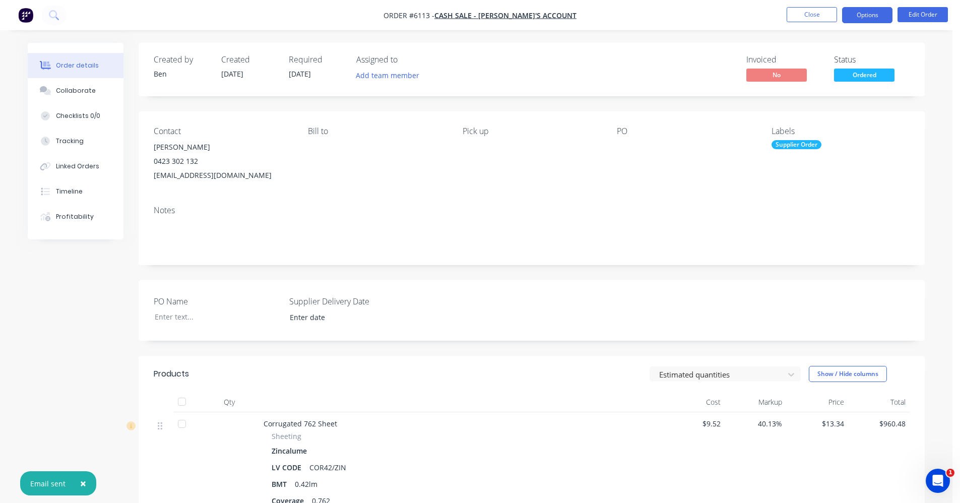
click at [861, 14] on button "Options" at bounding box center [867, 15] width 50 height 16
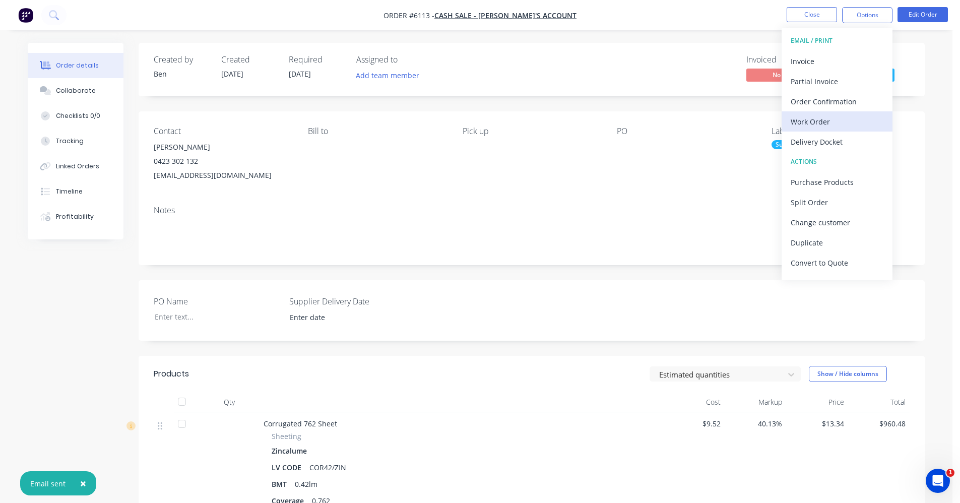
click at [815, 122] on div "Work Order" at bounding box center [837, 121] width 93 height 15
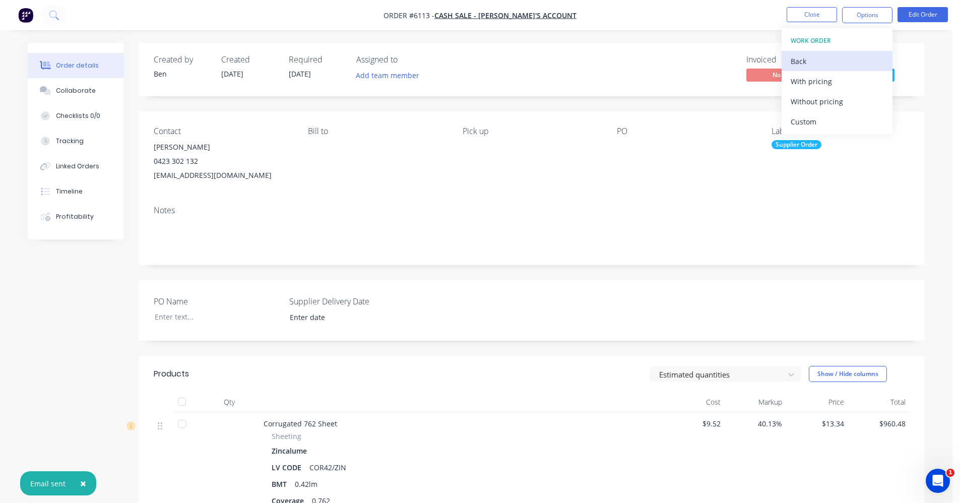
click at [792, 57] on div "Back" at bounding box center [837, 61] width 93 height 15
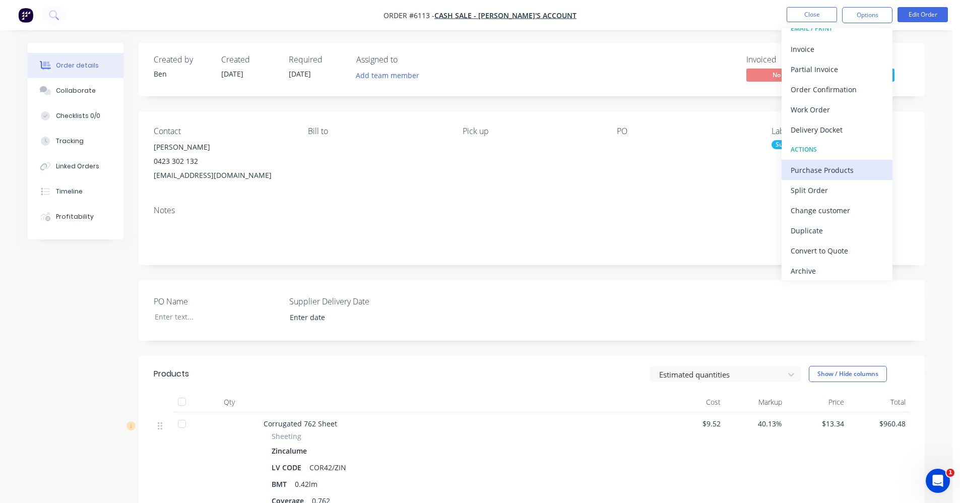
scroll to position [15, 0]
click at [831, 247] on div "Convert to Quote" at bounding box center [837, 247] width 93 height 15
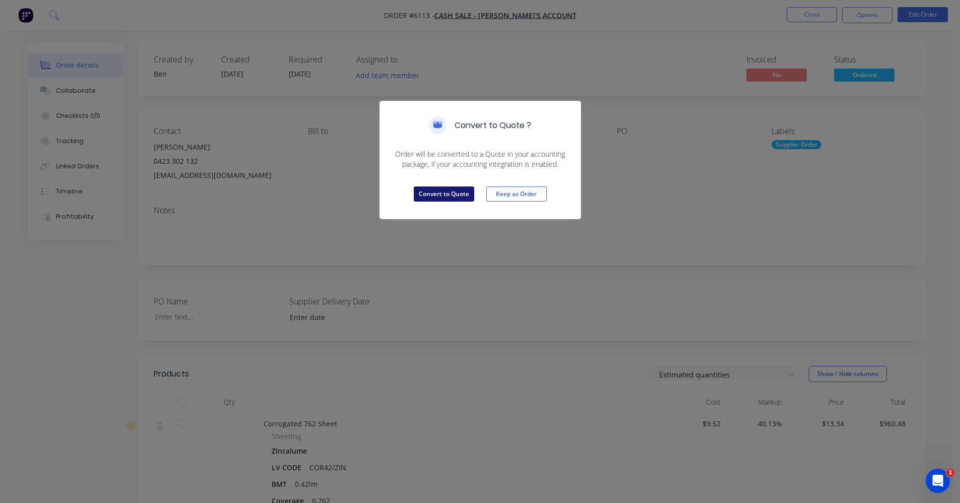
click at [440, 191] on button "Convert to Quote" at bounding box center [444, 194] width 60 height 15
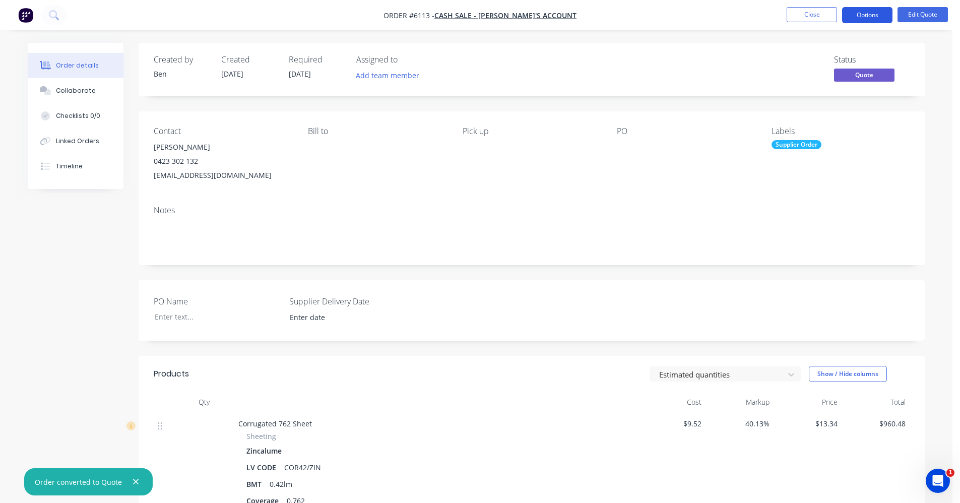
click at [870, 13] on button "Options" at bounding box center [867, 15] width 50 height 16
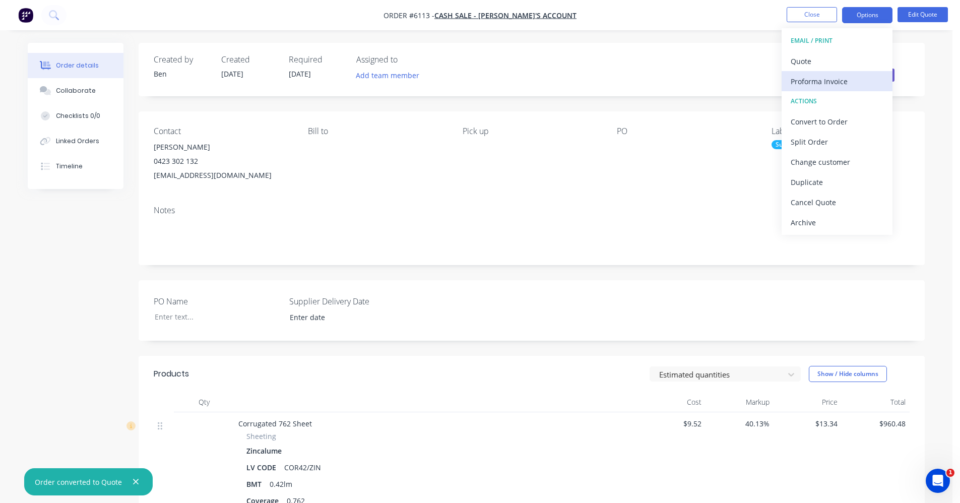
click at [829, 82] on div "Proforma Invoice" at bounding box center [837, 81] width 93 height 15
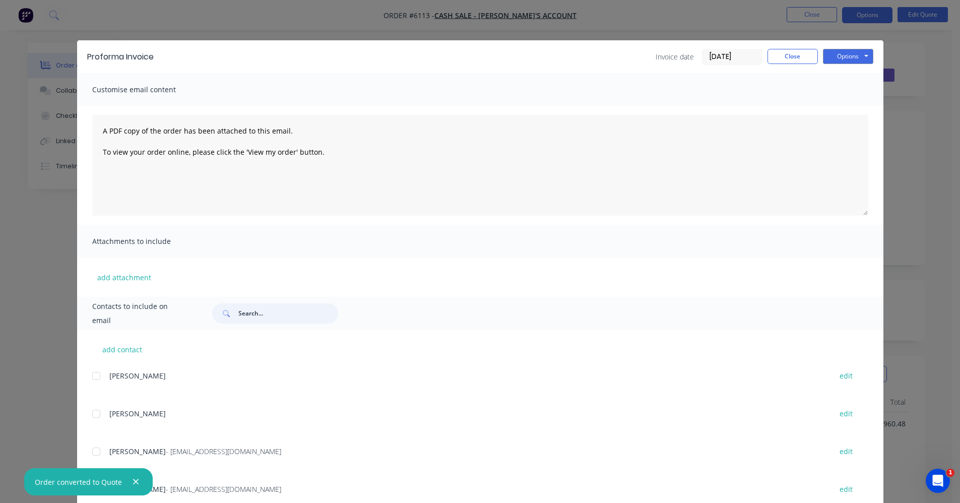
click at [270, 312] on input "text" at bounding box center [288, 313] width 100 height 20
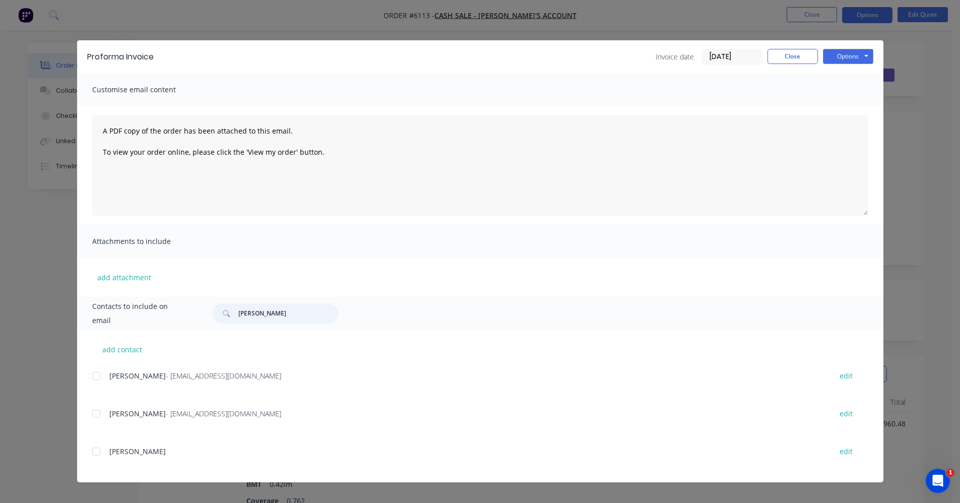
click at [97, 413] on div at bounding box center [96, 414] width 20 height 20
type input "[PERSON_NAME]"
click at [864, 55] on button "Options" at bounding box center [848, 56] width 50 height 15
click at [856, 105] on button "Email" at bounding box center [855, 107] width 65 height 17
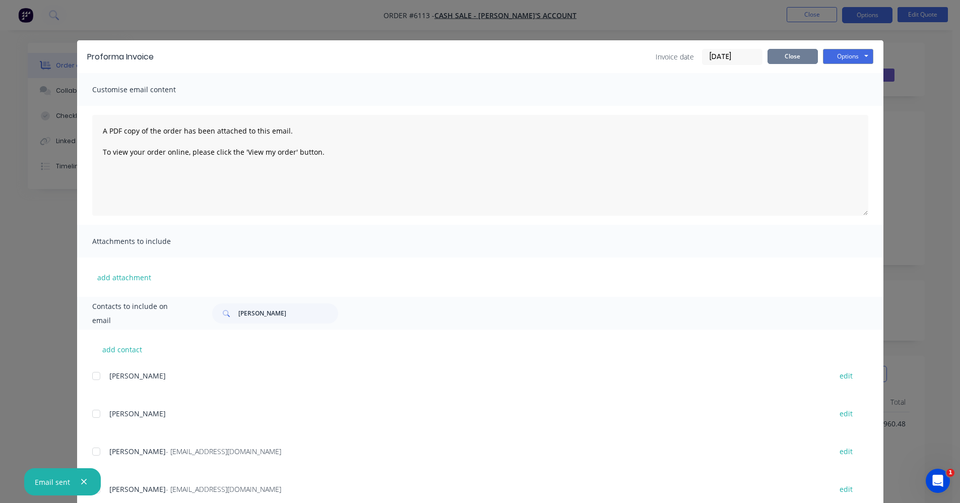
click at [795, 54] on button "Close" at bounding box center [793, 56] width 50 height 15
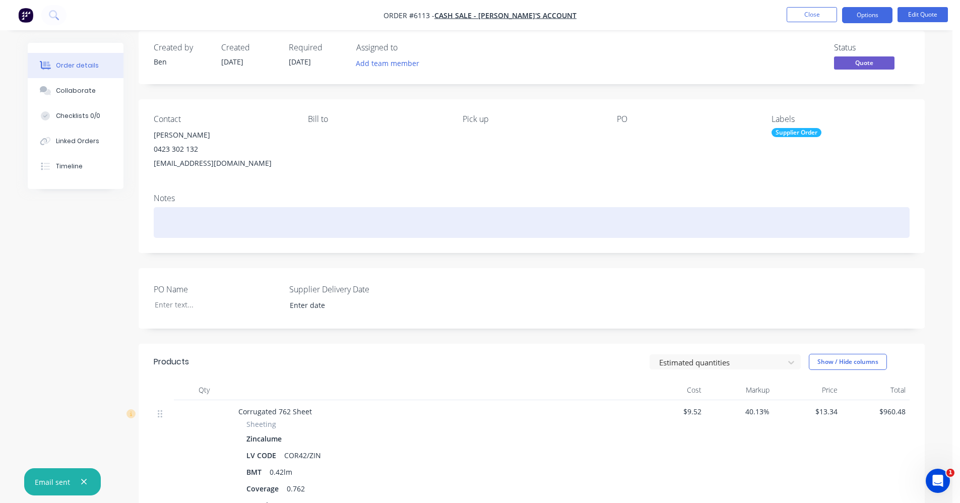
scroll to position [0, 0]
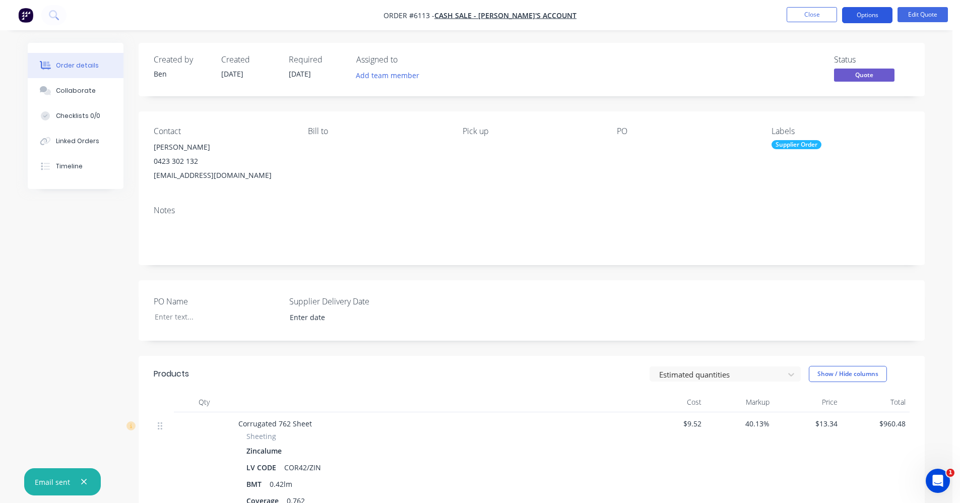
drag, startPoint x: 875, startPoint y: 14, endPoint x: 864, endPoint y: 22, distance: 13.3
click at [874, 14] on button "Options" at bounding box center [867, 15] width 50 height 16
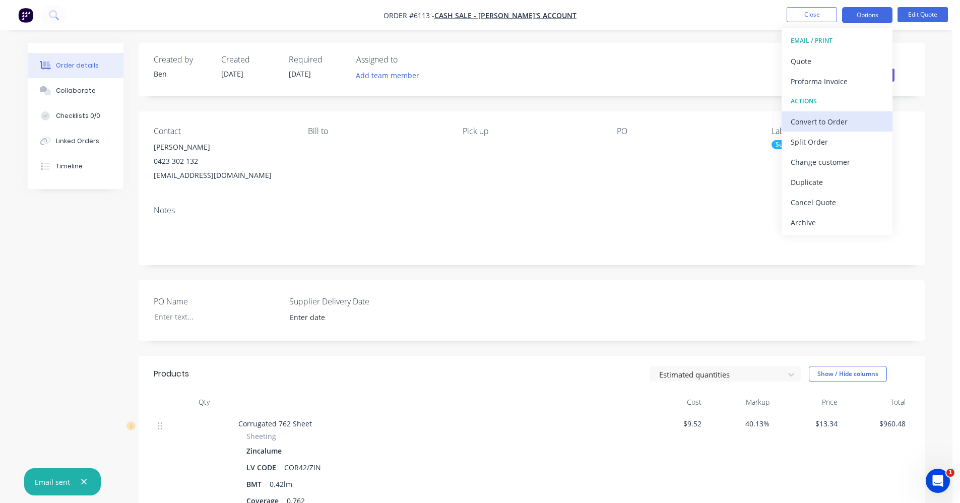
click at [826, 117] on div "Convert to Order" at bounding box center [837, 121] width 93 height 15
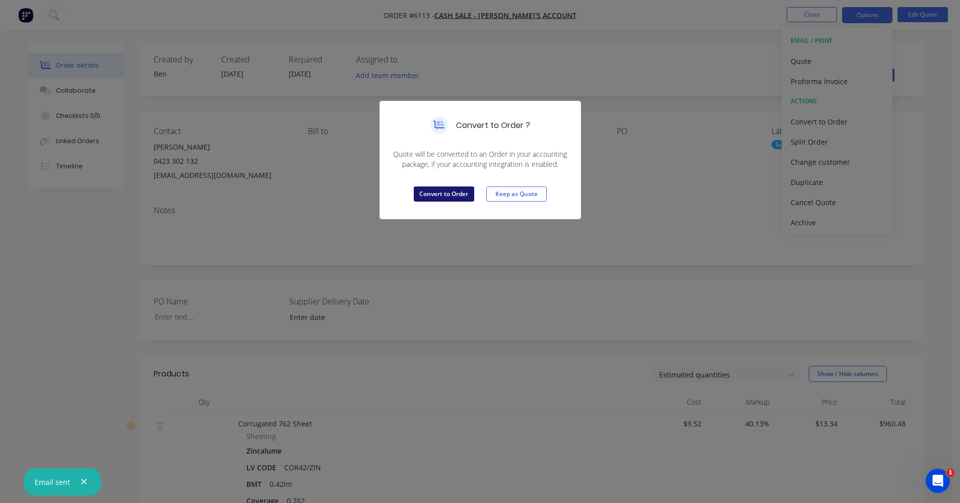
click at [449, 189] on button "Convert to Order" at bounding box center [444, 194] width 60 height 15
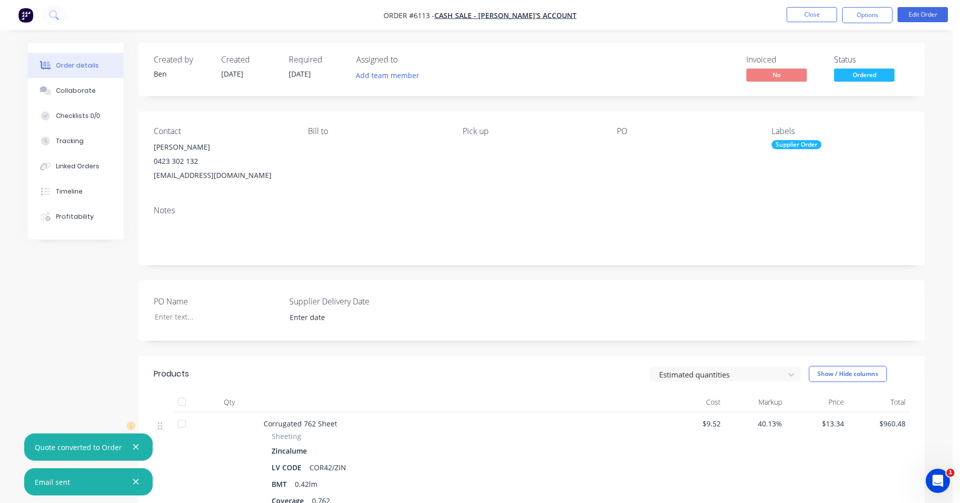
drag, startPoint x: 873, startPoint y: 10, endPoint x: 854, endPoint y: 25, distance: 24.3
click at [871, 12] on button "Options" at bounding box center [867, 15] width 50 height 16
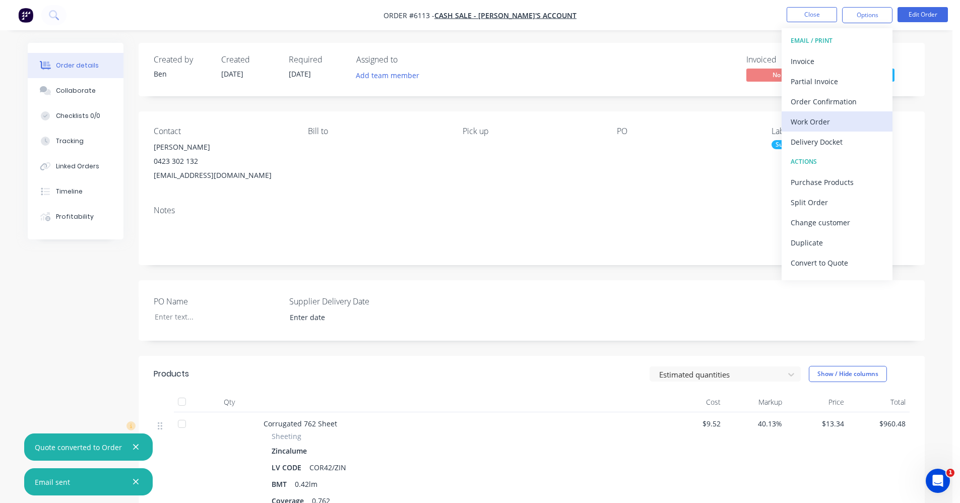
click at [813, 123] on div "Work Order" at bounding box center [837, 121] width 93 height 15
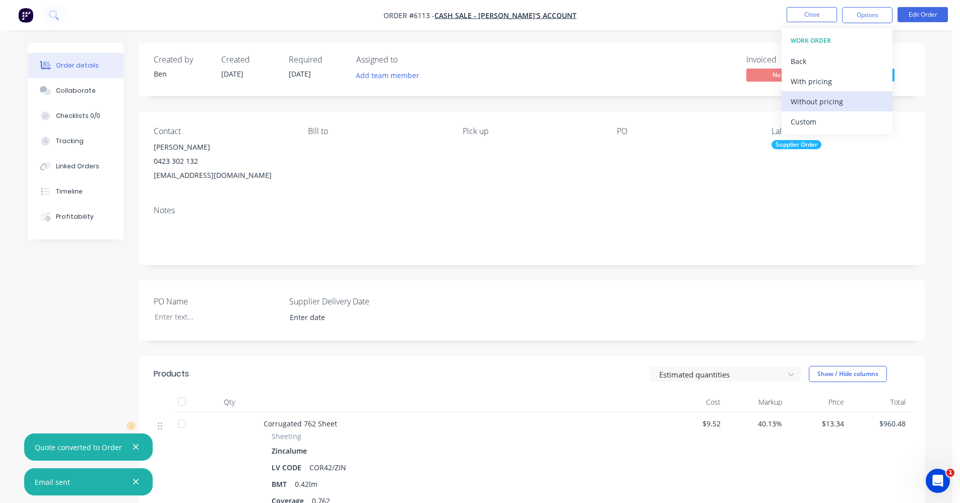
click at [815, 106] on div "Without pricing" at bounding box center [837, 101] width 93 height 15
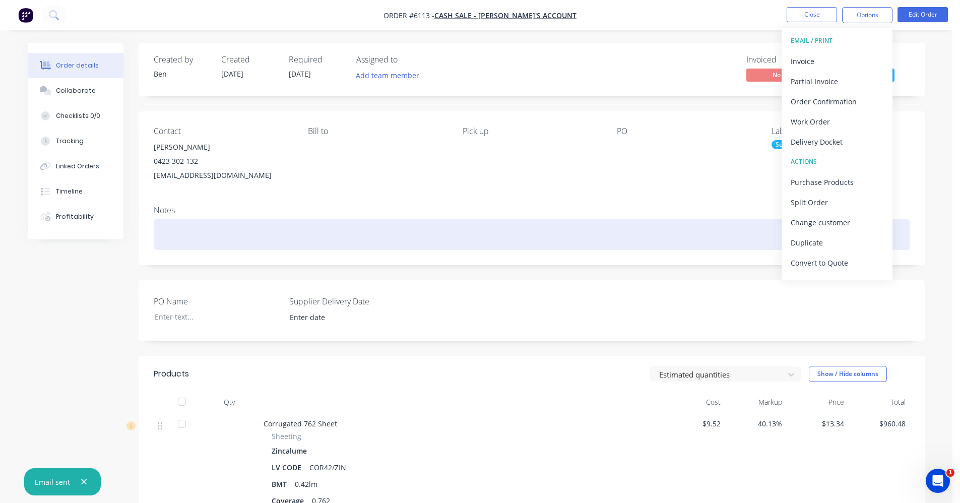
click at [661, 223] on div at bounding box center [532, 234] width 756 height 31
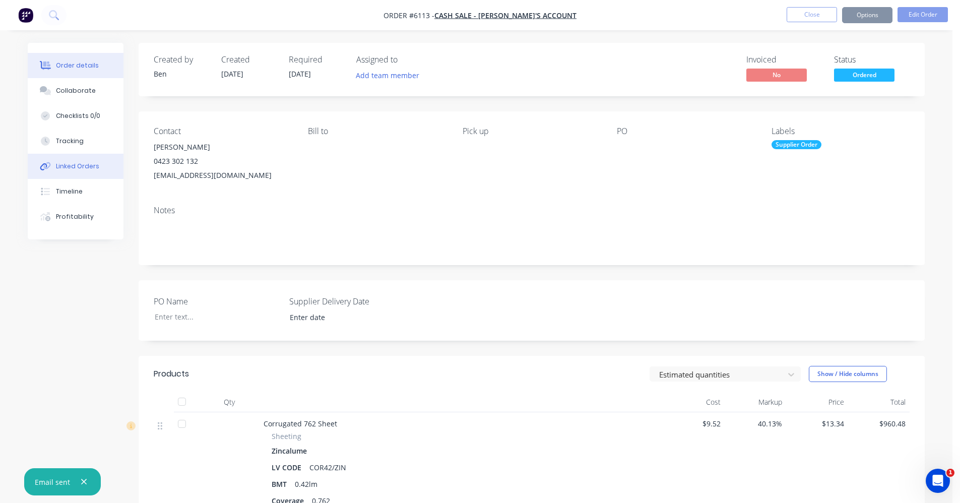
drag, startPoint x: 47, startPoint y: 165, endPoint x: 64, endPoint y: 163, distance: 16.3
click at [50, 165] on icon at bounding box center [46, 166] width 12 height 9
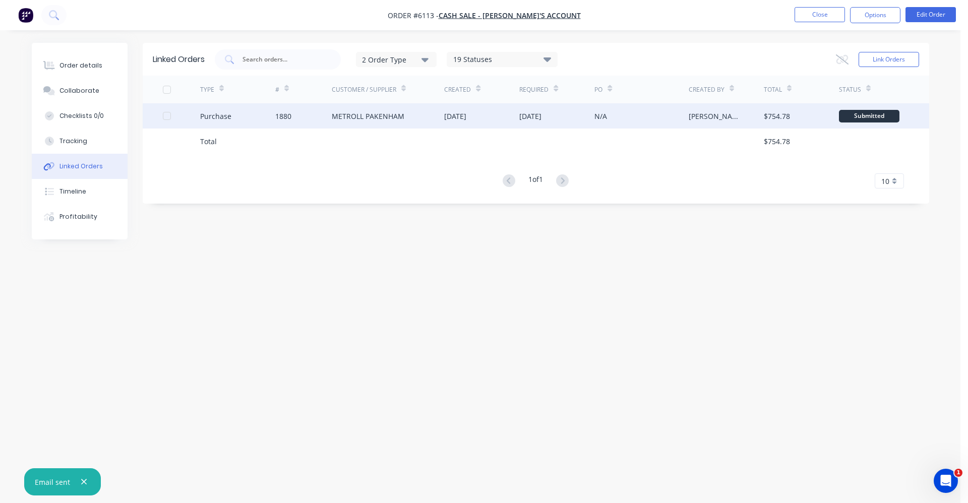
click at [423, 111] on div "METROLL PAKENHAM" at bounding box center [388, 115] width 113 height 25
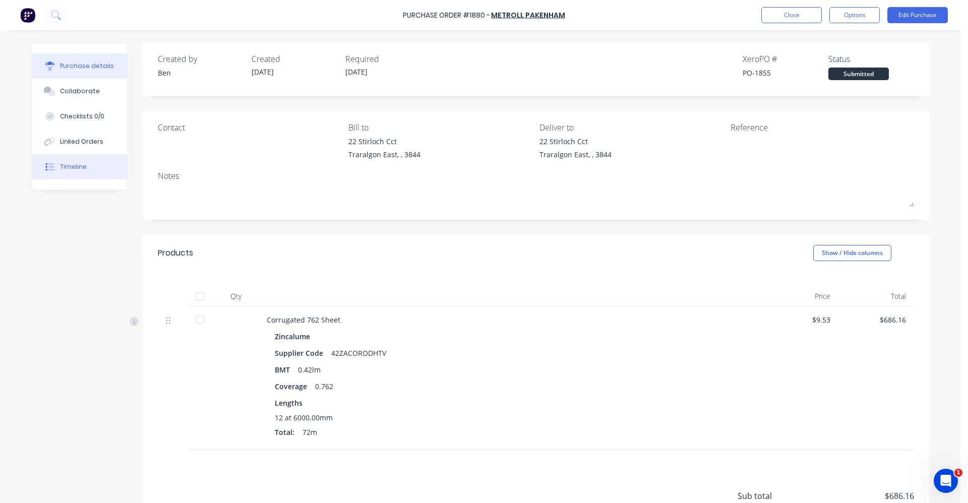
click at [68, 162] on div "Timeline" at bounding box center [73, 166] width 27 height 9
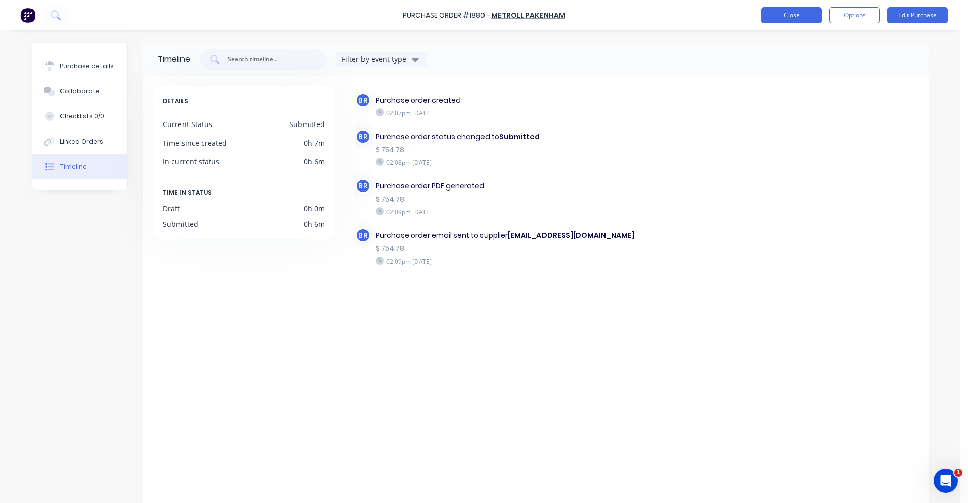
click at [786, 18] on button "Close" at bounding box center [791, 15] width 60 height 16
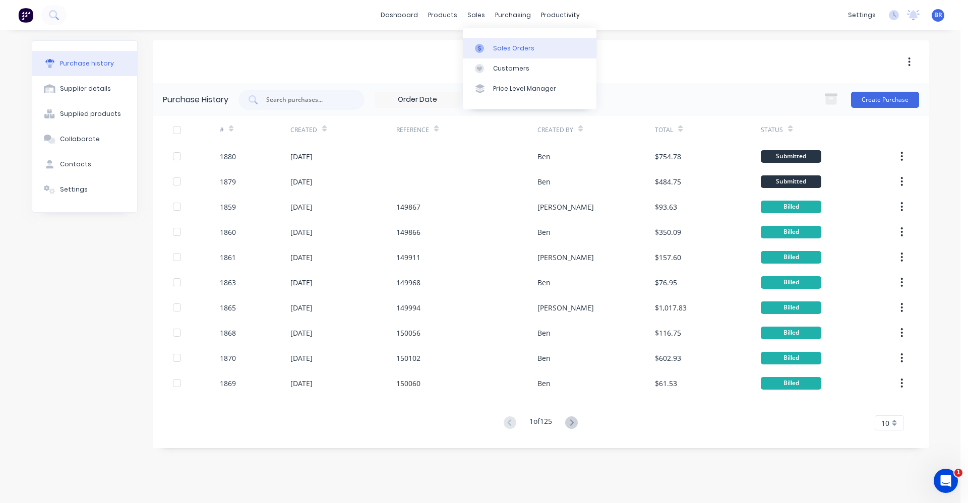
click at [497, 48] on div "Sales Orders" at bounding box center [513, 48] width 41 height 9
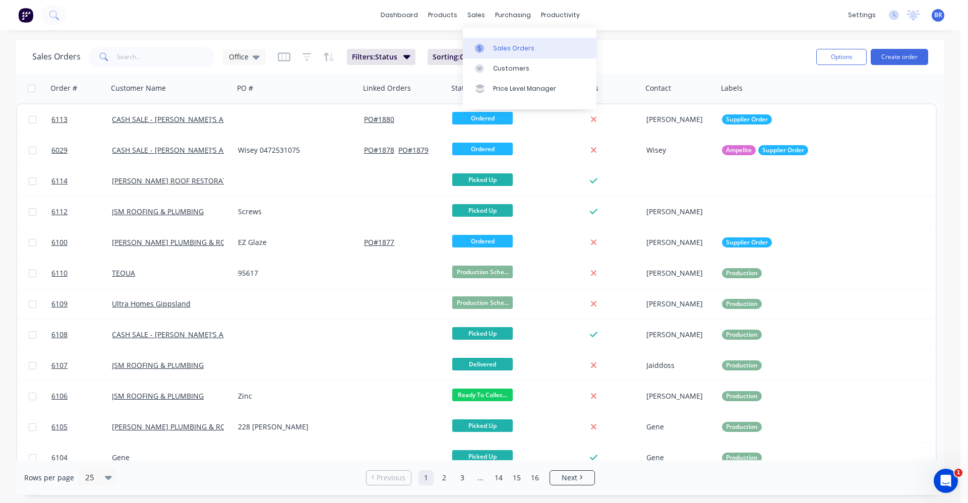
click at [496, 43] on link "Sales Orders" at bounding box center [530, 48] width 134 height 20
click at [502, 48] on div "Sales Orders" at bounding box center [513, 48] width 41 height 9
click at [907, 56] on button "Create order" at bounding box center [899, 57] width 57 height 16
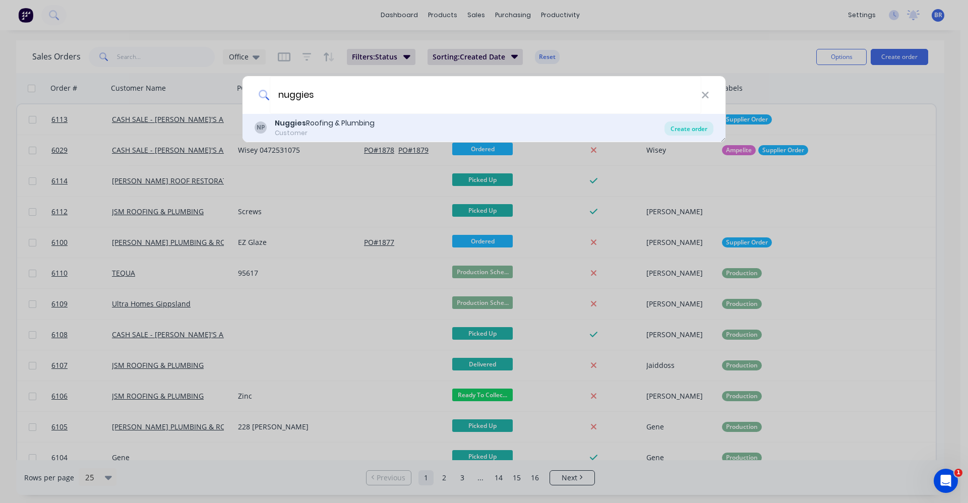
type input "nuggies"
click at [674, 132] on div "Create order" at bounding box center [688, 129] width 49 height 14
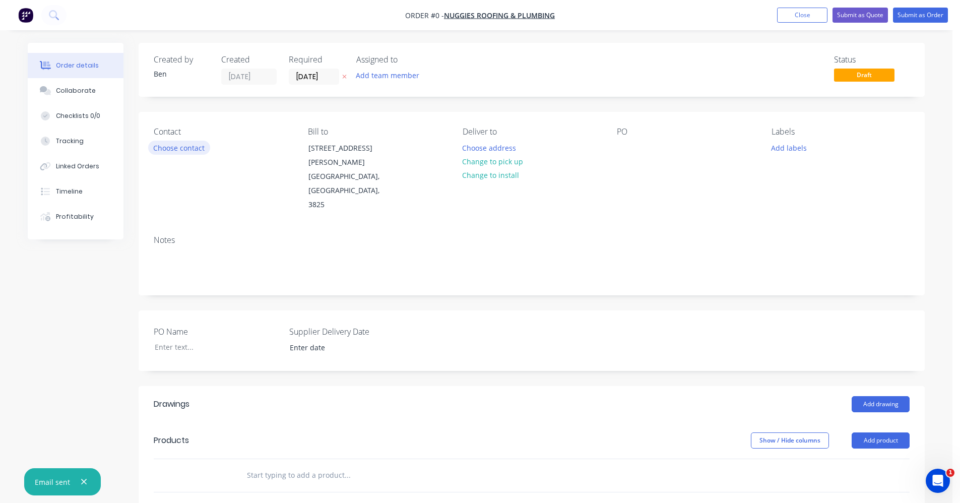
click at [189, 153] on button "Choose contact" at bounding box center [179, 148] width 62 height 14
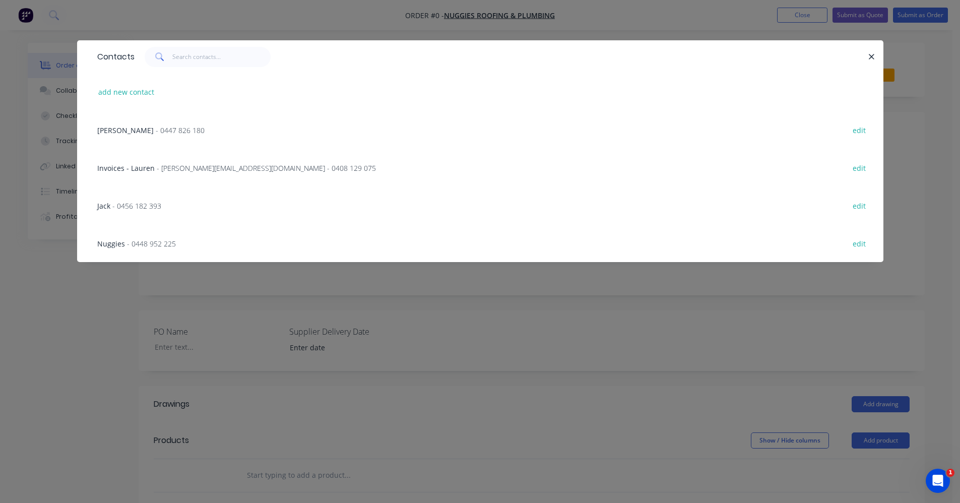
click at [134, 204] on span "- 0456 182 393" at bounding box center [136, 206] width 49 height 10
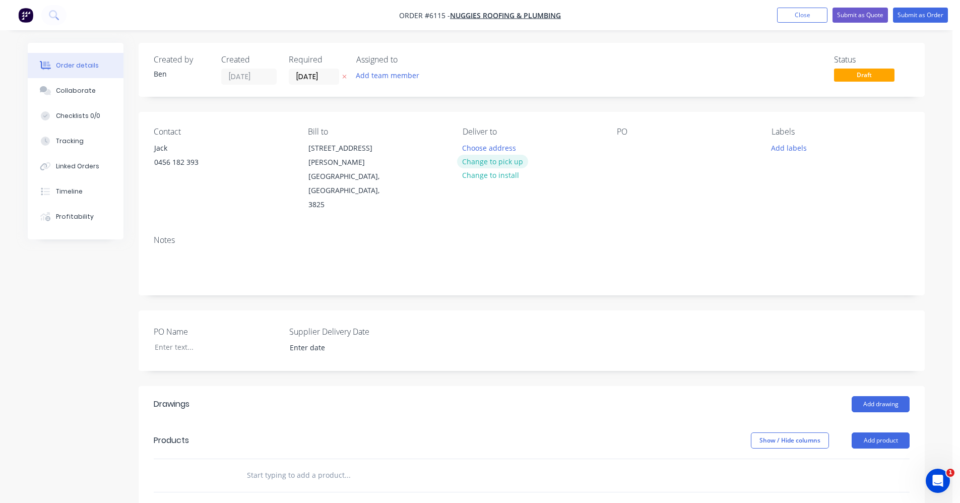
click at [501, 162] on button "Change to pick up" at bounding box center [493, 162] width 72 height 14
click at [618, 146] on div at bounding box center [625, 148] width 16 height 15
click at [782, 146] on button "Add labels" at bounding box center [789, 148] width 46 height 14
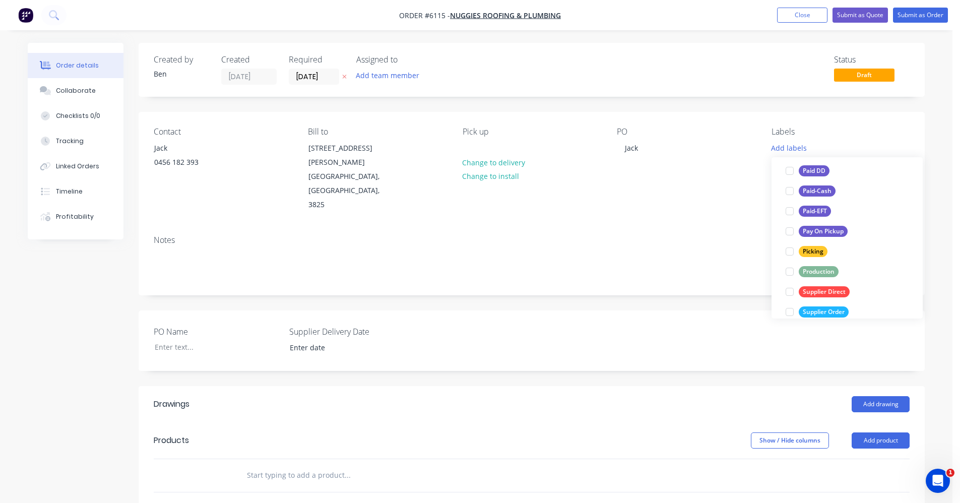
scroll to position [202, 0]
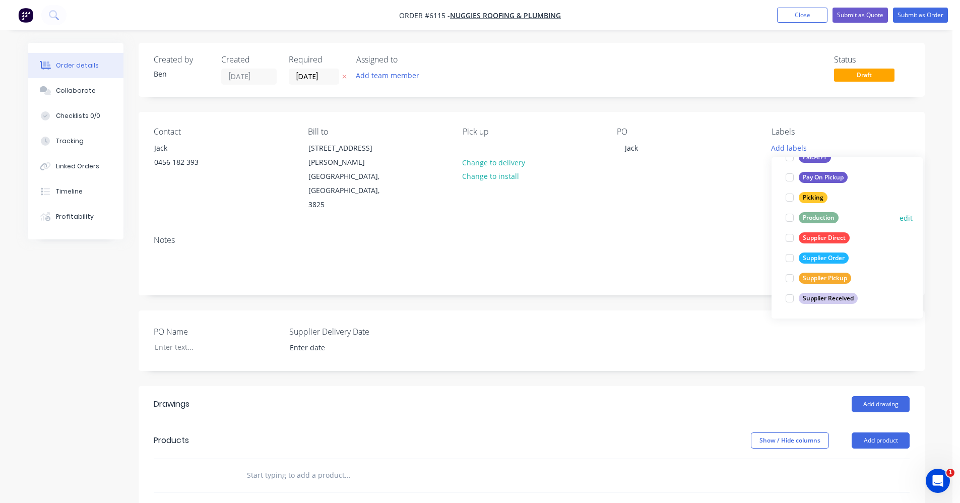
click at [813, 219] on div "Production" at bounding box center [819, 217] width 40 height 11
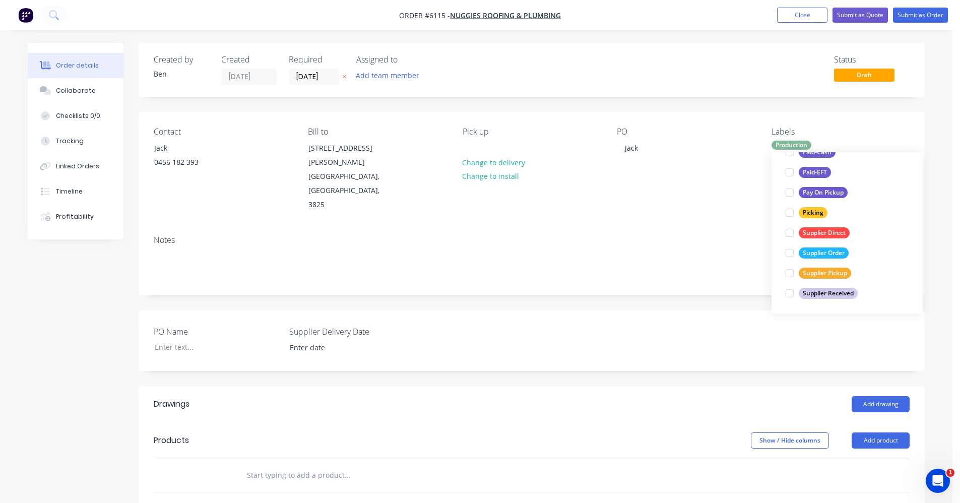
scroll to position [20, 0]
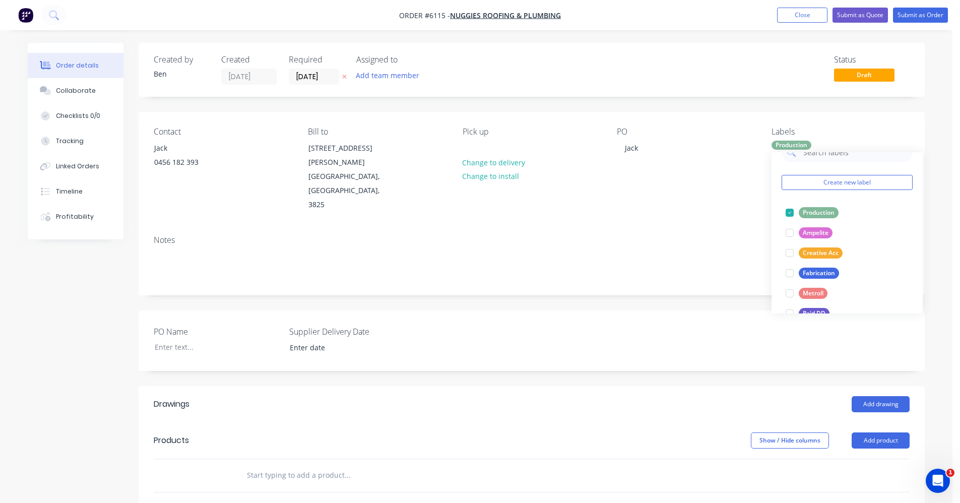
drag, startPoint x: 426, startPoint y: 379, endPoint x: 459, endPoint y: 374, distance: 34.1
click at [426, 396] on div "Add drawing" at bounding box center [612, 404] width 595 height 16
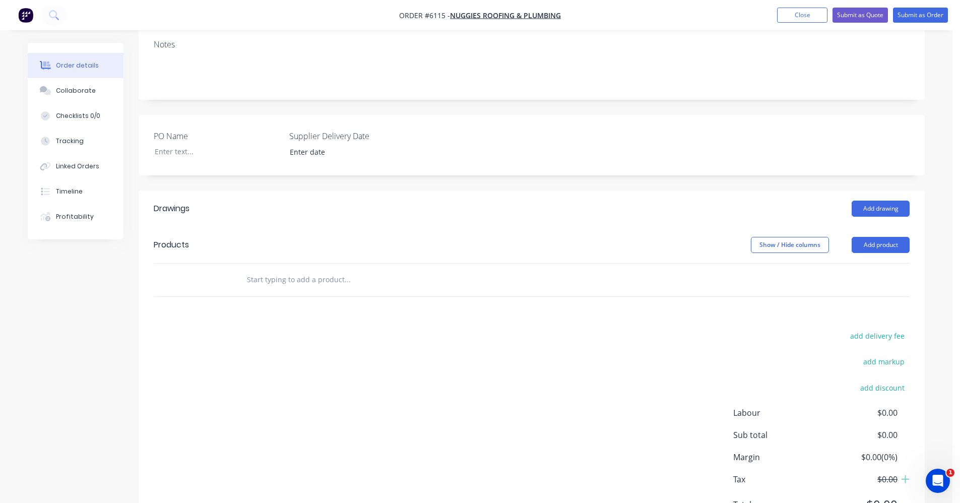
scroll to position [202, 0]
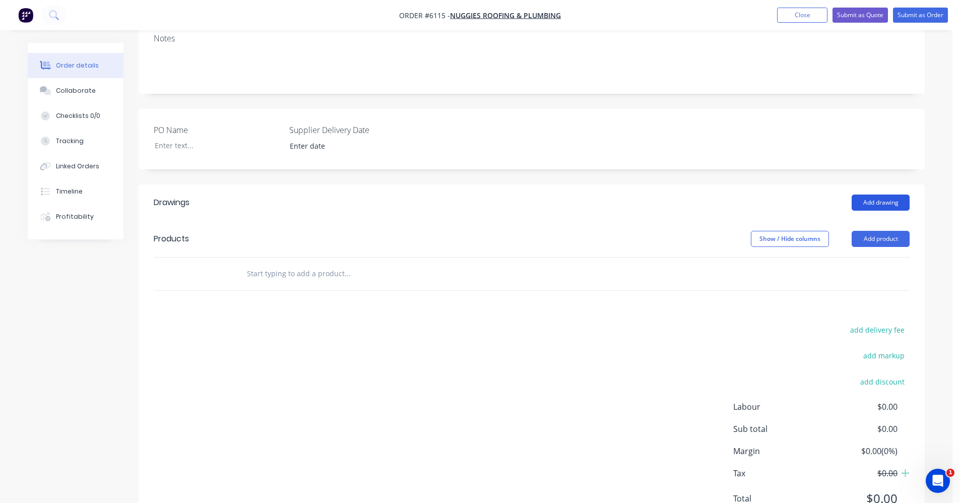
click at [888, 195] on button "Add drawing" at bounding box center [881, 203] width 58 height 16
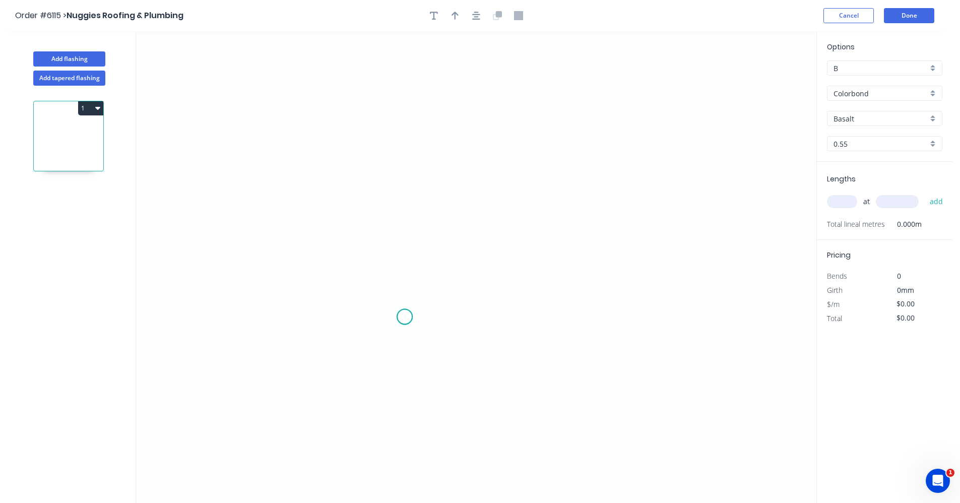
drag, startPoint x: 405, startPoint y: 317, endPoint x: 398, endPoint y: 271, distance: 46.8
click at [404, 315] on icon "0" at bounding box center [476, 267] width 681 height 472
click at [405, 153] on icon at bounding box center [405, 235] width 0 height 164
click at [579, 177] on icon "0 ?" at bounding box center [476, 267] width 681 height 472
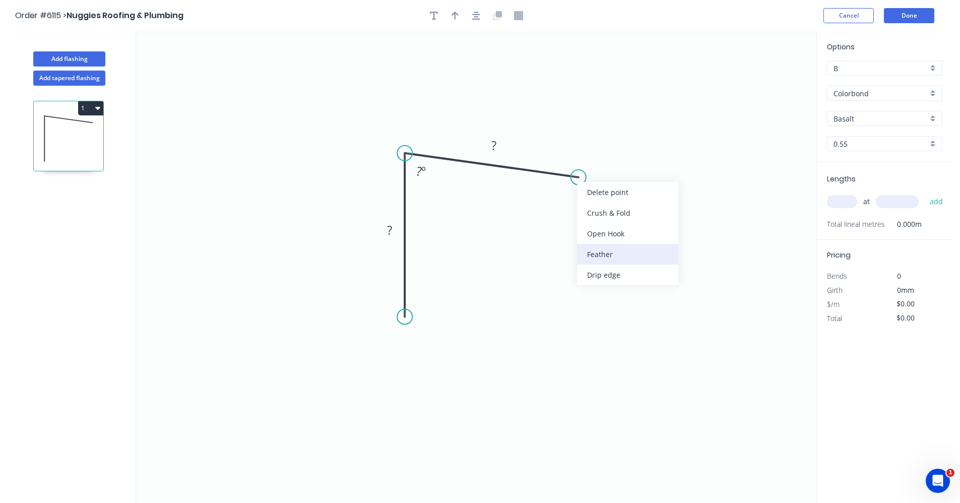
click at [605, 252] on div "Feather" at bounding box center [627, 254] width 101 height 21
drag, startPoint x: 405, startPoint y: 317, endPoint x: 410, endPoint y: 317, distance: 5.6
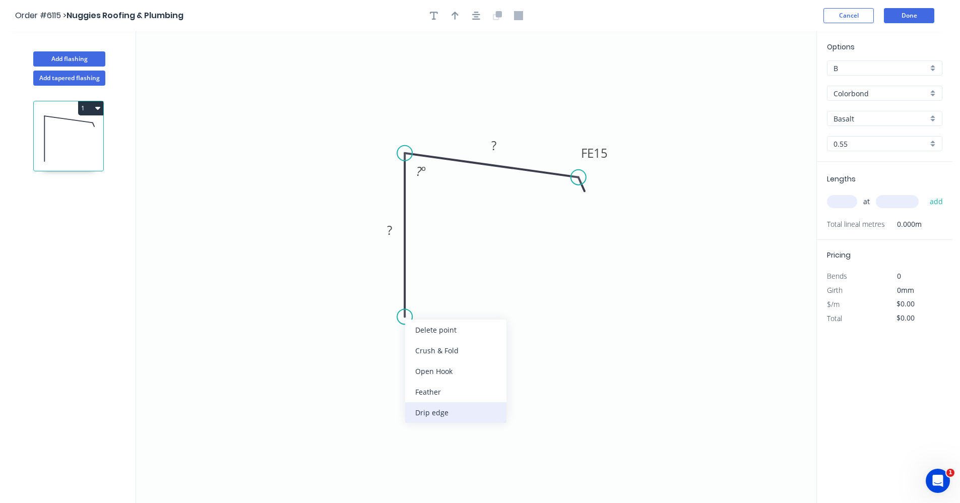
drag, startPoint x: 436, startPoint y: 414, endPoint x: 432, endPoint y: 363, distance: 50.6
click at [436, 412] on div "Drip edge" at bounding box center [455, 412] width 101 height 21
click at [388, 225] on tspan "?" at bounding box center [389, 230] width 5 height 17
type input "$15.27"
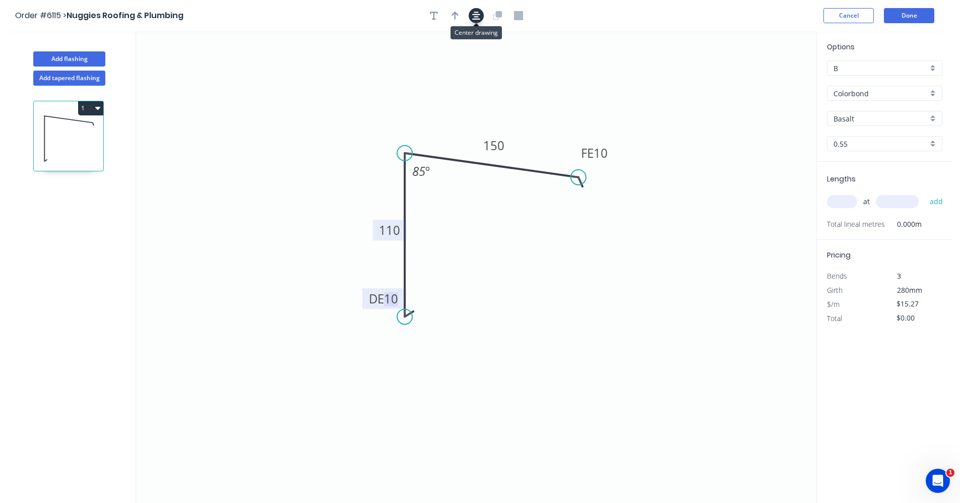
click at [469, 16] on button "button" at bounding box center [476, 15] width 15 height 15
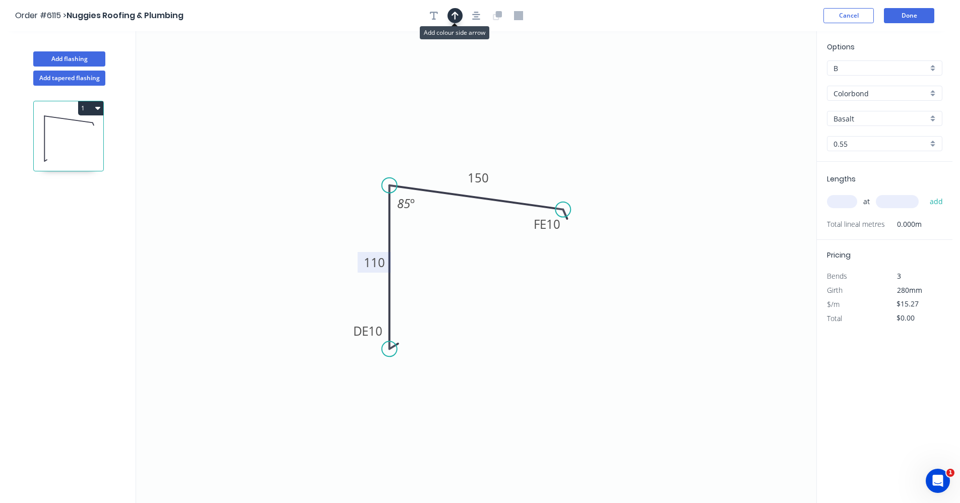
click at [457, 16] on icon "button" at bounding box center [455, 15] width 7 height 9
drag, startPoint x: 767, startPoint y: 81, endPoint x: 524, endPoint y: 193, distance: 267.3
click at [524, 193] on icon at bounding box center [524, 181] width 9 height 32
drag, startPoint x: 932, startPoint y: 118, endPoint x: 923, endPoint y: 128, distance: 12.5
click at [931, 119] on div "Basalt" at bounding box center [884, 118] width 115 height 15
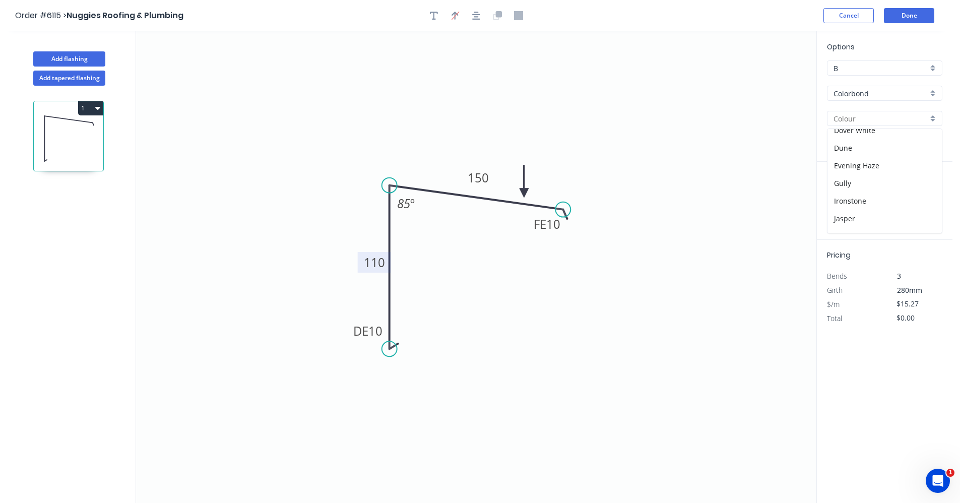
scroll to position [101, 0]
click at [847, 198] on div "Ironstone" at bounding box center [885, 196] width 114 height 18
type input "Ironstone"
click at [839, 203] on input "text" at bounding box center [842, 201] width 30 height 13
type input "4"
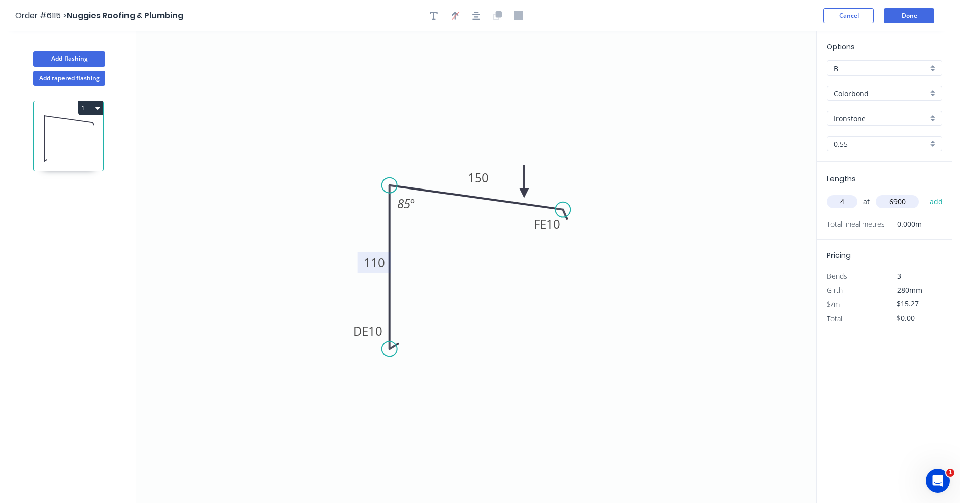
type input "6900"
click at [925, 193] on button "add" at bounding box center [937, 201] width 24 height 17
type input "$421.45"
drag, startPoint x: 561, startPoint y: 210, endPoint x: 590, endPoint y: 213, distance: 29.5
click at [590, 213] on circle at bounding box center [590, 213] width 15 height 15
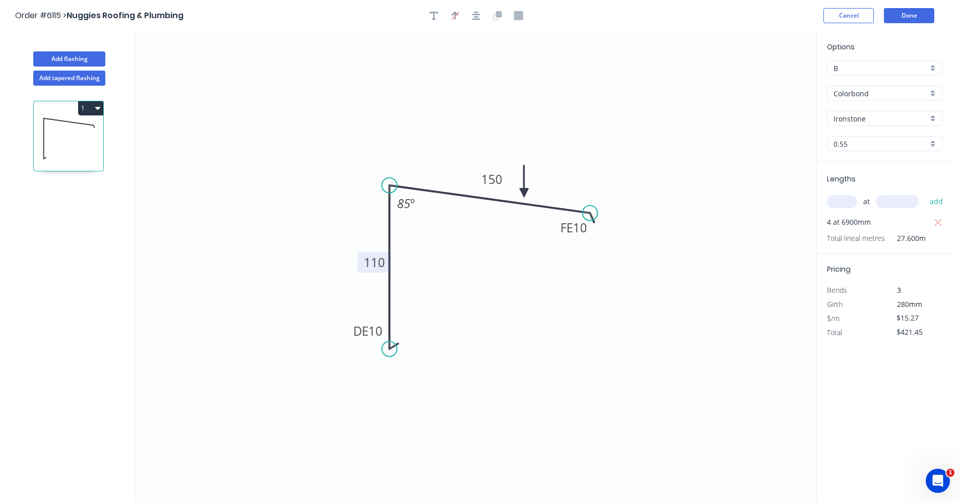
click at [675, 167] on icon "0 DE 10 110 FE 10 150 85 º" at bounding box center [476, 267] width 681 height 472
click at [901, 17] on button "Done" at bounding box center [909, 15] width 50 height 15
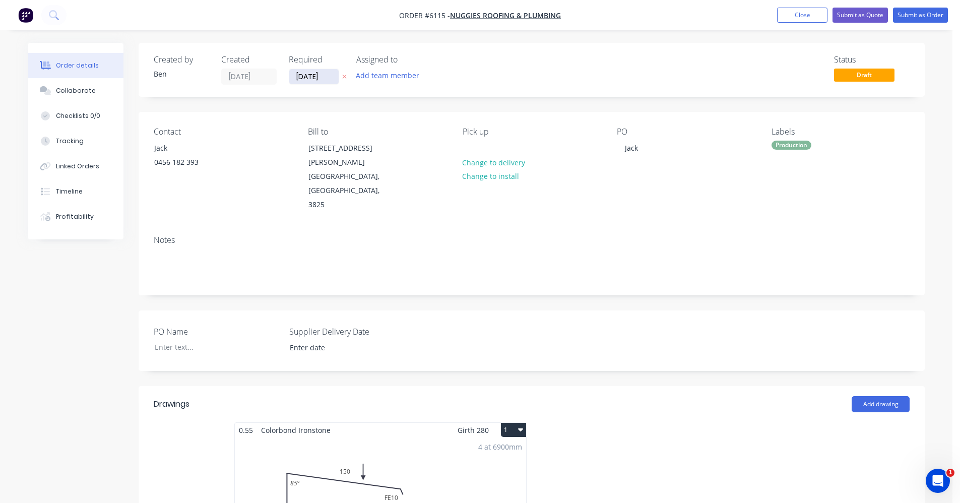
click at [314, 78] on input "[DATE]" at bounding box center [313, 76] width 49 height 15
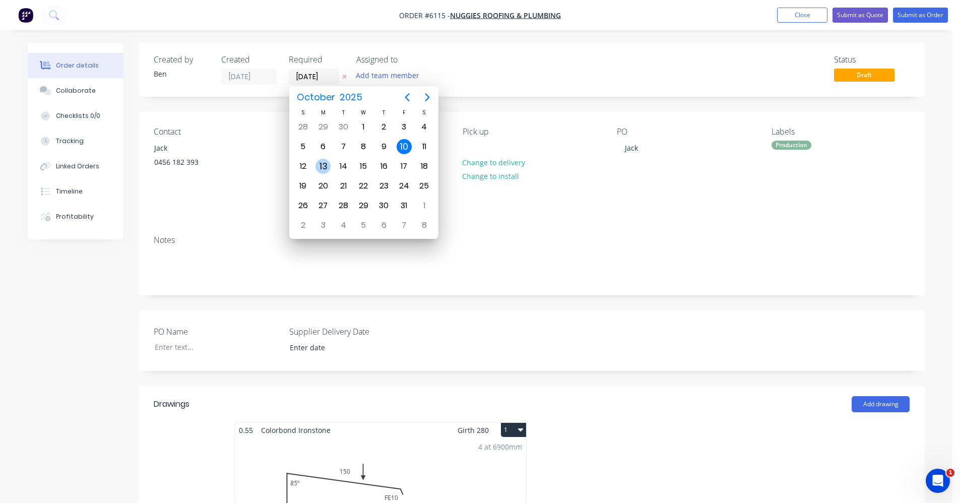
drag, startPoint x: 325, startPoint y: 169, endPoint x: 353, endPoint y: 172, distance: 28.5
click at [325, 169] on div "13" at bounding box center [323, 166] width 15 height 15
type input "[DATE]"
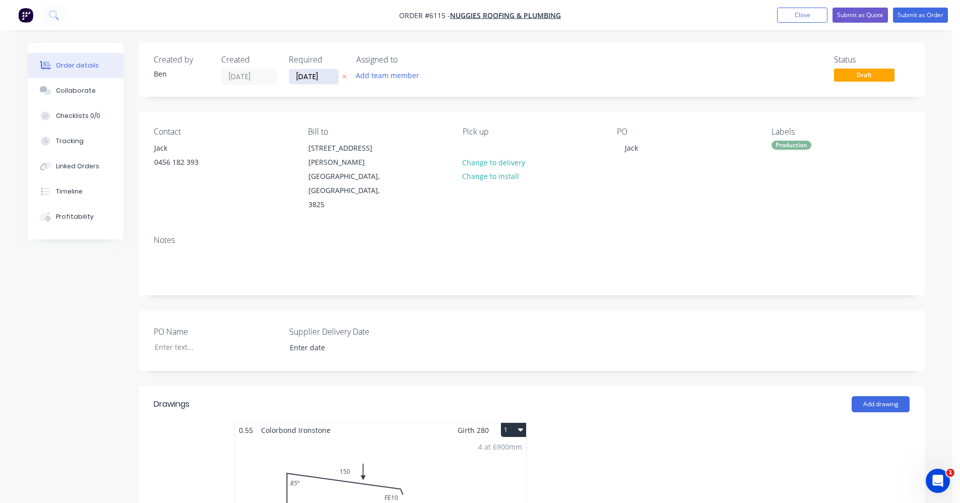
click at [311, 81] on input "[DATE]" at bounding box center [313, 76] width 49 height 15
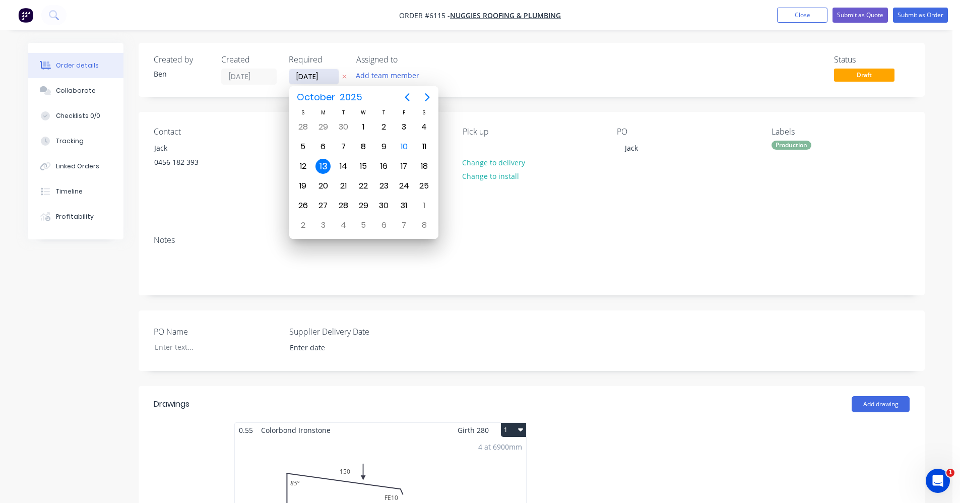
click at [311, 80] on input "[DATE]" at bounding box center [313, 76] width 49 height 15
click at [328, 166] on div "13" at bounding box center [323, 166] width 15 height 15
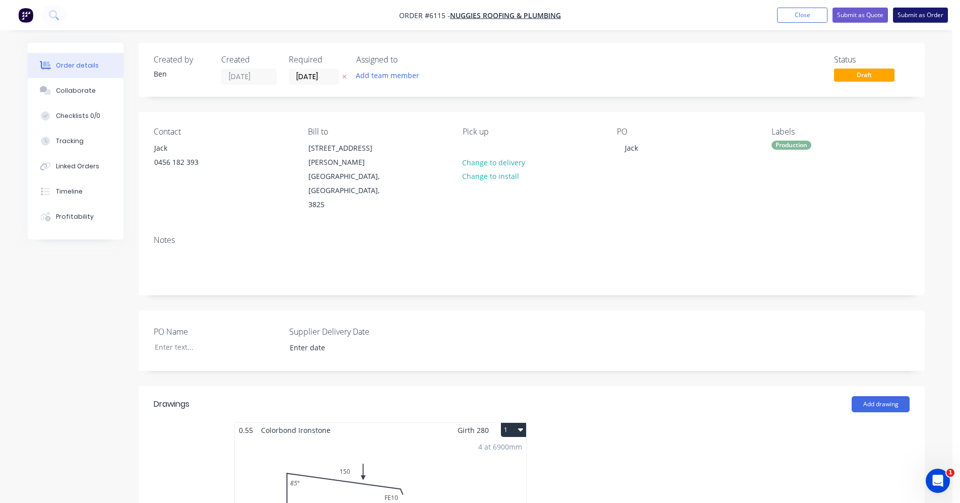
click at [919, 15] on button "Submit as Order" at bounding box center [920, 15] width 55 height 15
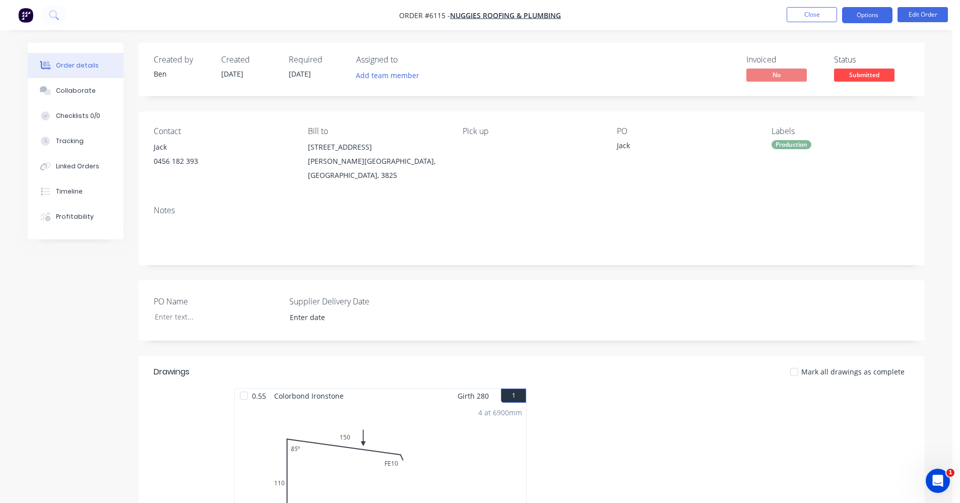
click at [874, 19] on button "Options" at bounding box center [867, 15] width 50 height 16
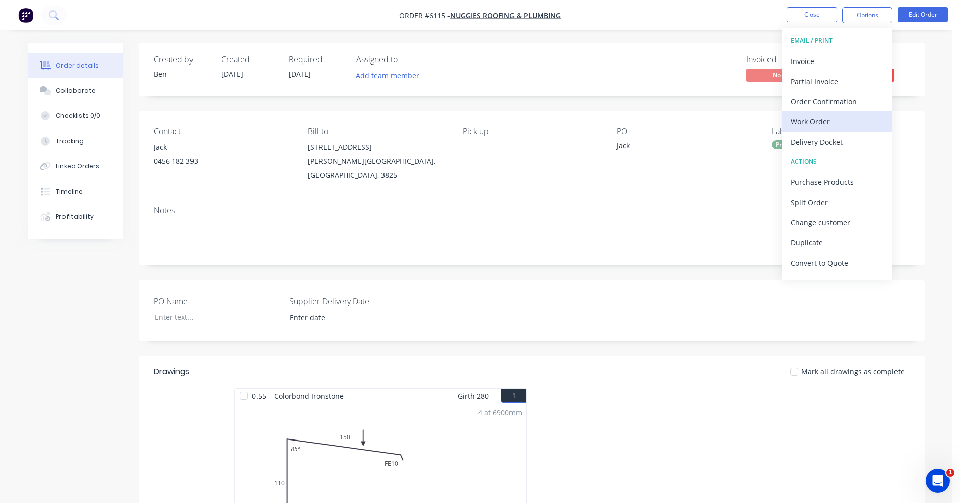
click at [826, 124] on div "Work Order" at bounding box center [837, 121] width 93 height 15
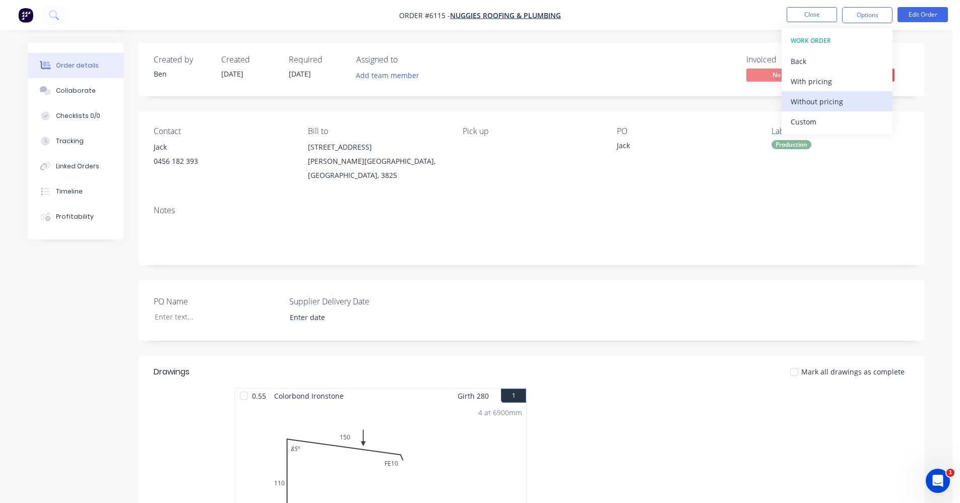
click at [814, 104] on div "Without pricing" at bounding box center [837, 101] width 93 height 15
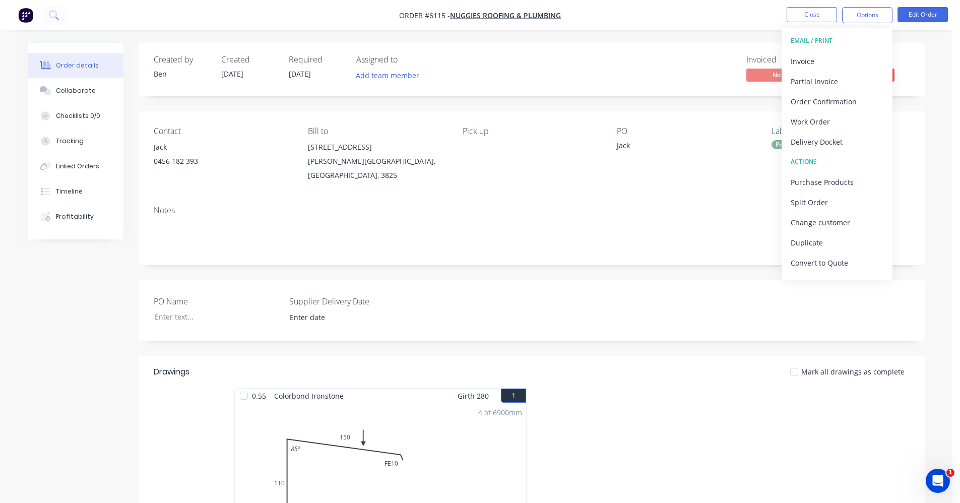
drag, startPoint x: 562, startPoint y: 185, endPoint x: 611, endPoint y: 185, distance: 48.9
click at [571, 185] on div "Contact Jack [PHONE_NUMBER] Bill to [STREET_ADDRESS][PERSON_NAME] Pick up PO Ja…" at bounding box center [532, 154] width 786 height 86
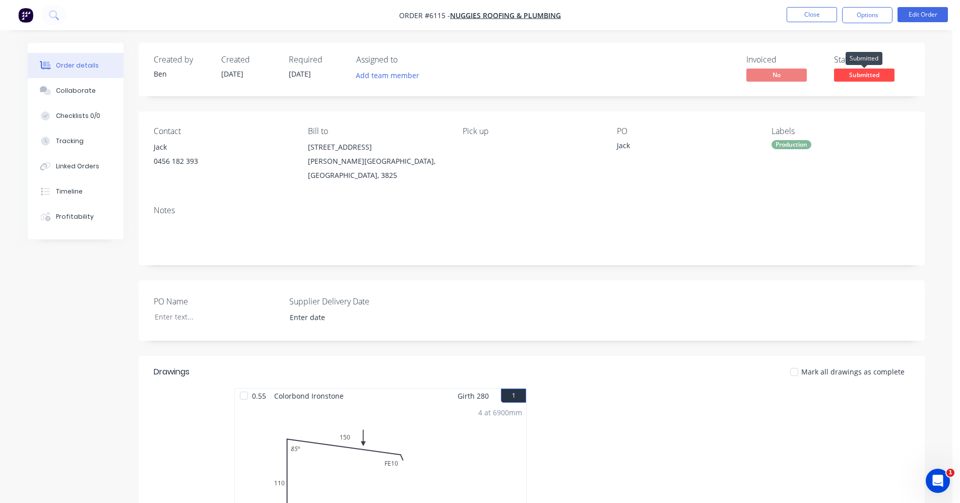
click at [879, 81] on span "Submitted" at bounding box center [864, 75] width 60 height 13
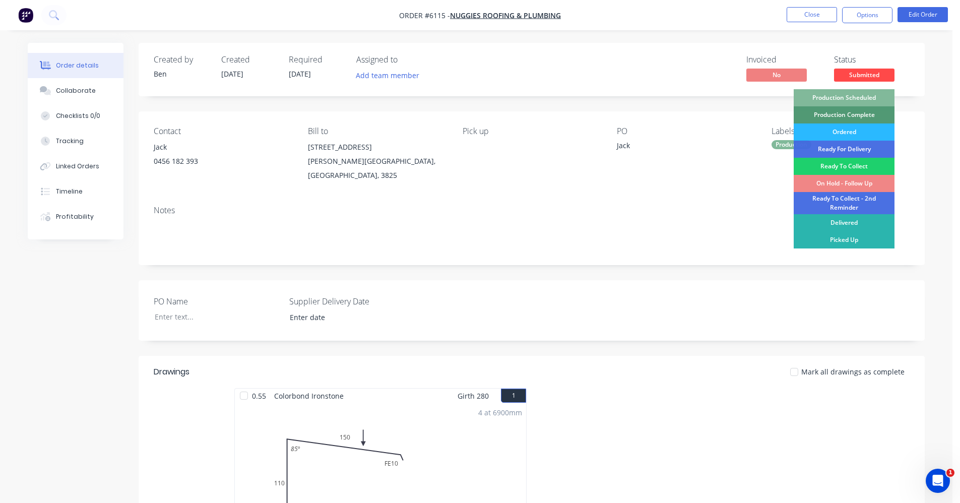
click at [863, 98] on div "Production Scheduled" at bounding box center [844, 97] width 101 height 17
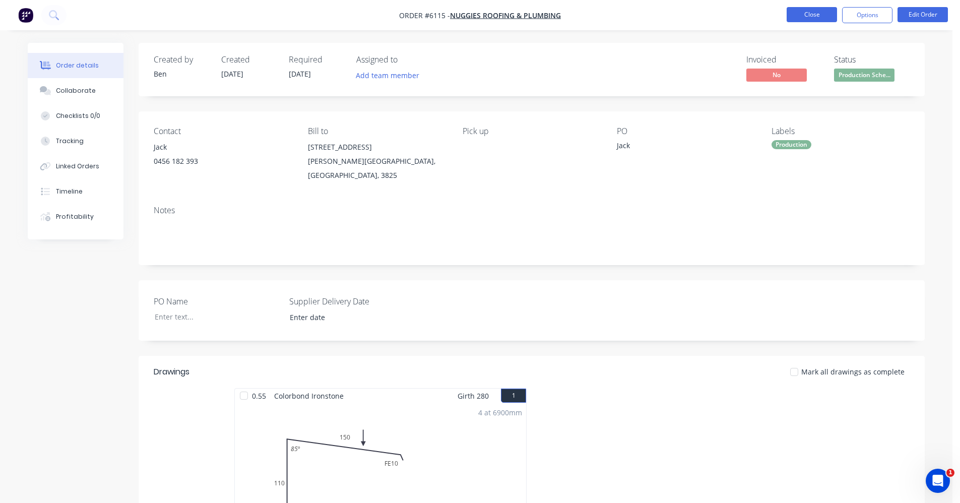
click at [815, 9] on button "Close" at bounding box center [812, 14] width 50 height 15
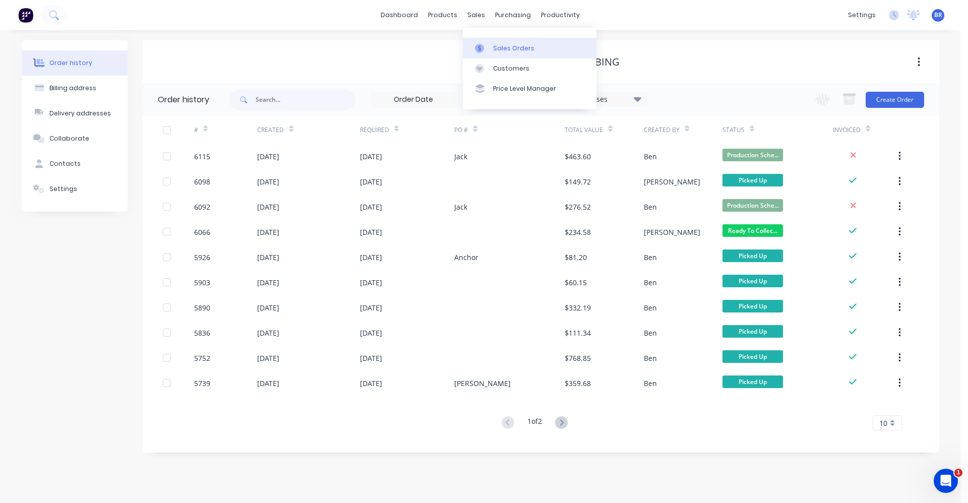
click at [496, 44] on div "Sales Orders" at bounding box center [513, 48] width 41 height 9
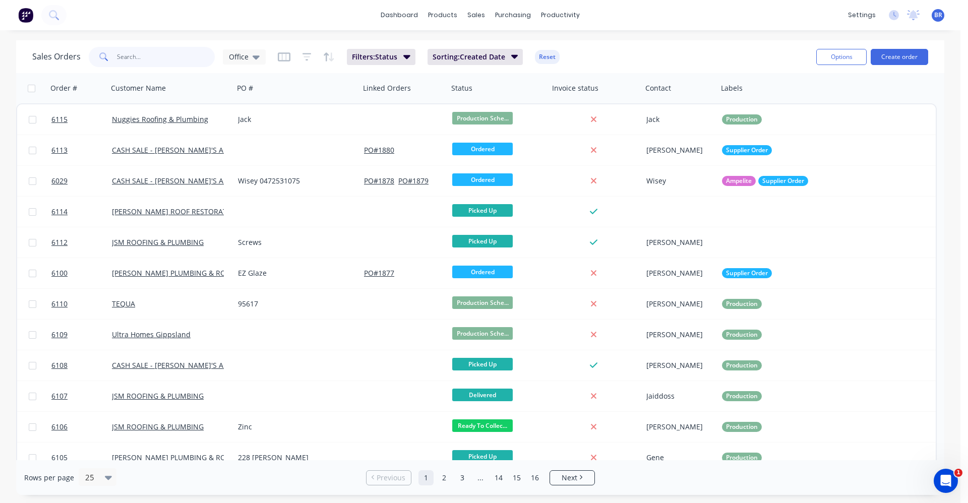
click at [148, 59] on input "text" at bounding box center [166, 57] width 98 height 20
click at [130, 58] on input "text" at bounding box center [166, 57] width 98 height 20
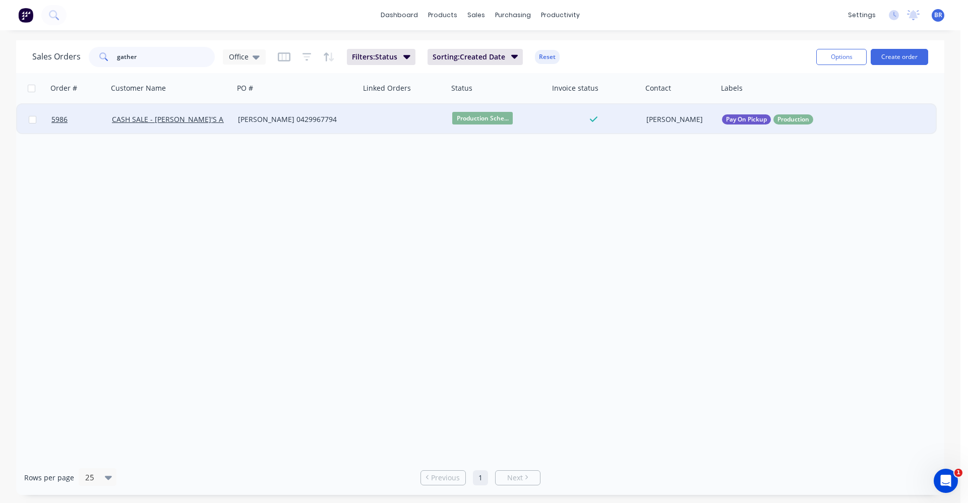
type input "gather"
click at [342, 122] on div "[PERSON_NAME] 0429967794" at bounding box center [294, 119] width 112 height 10
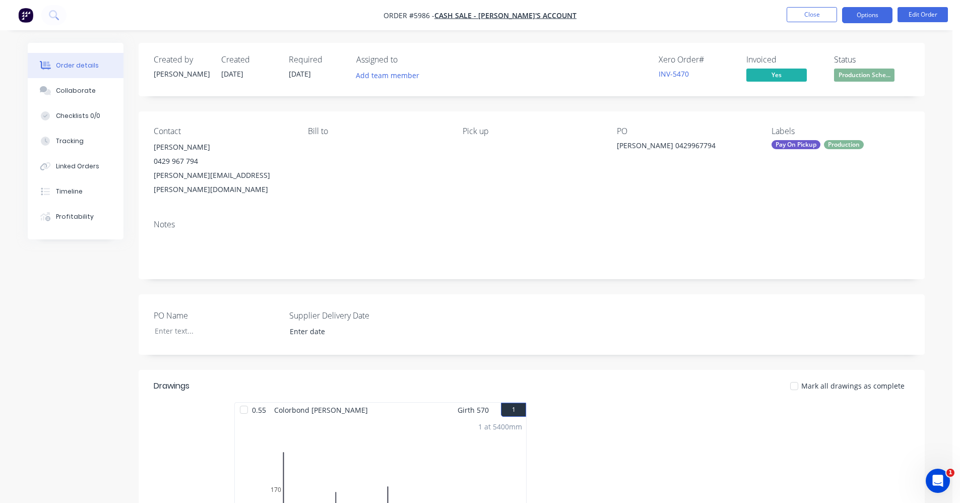
click at [877, 10] on button "Options" at bounding box center [867, 15] width 50 height 16
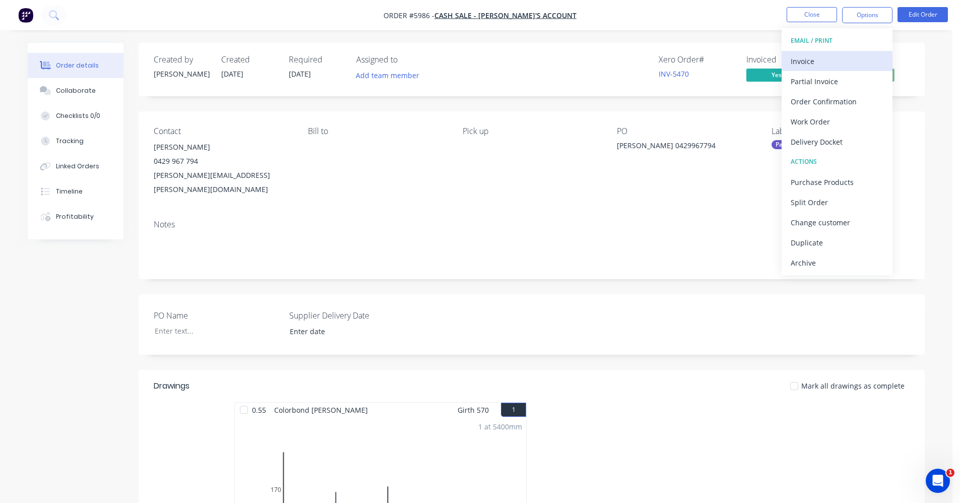
click at [815, 60] on div "Invoice" at bounding box center [837, 61] width 93 height 15
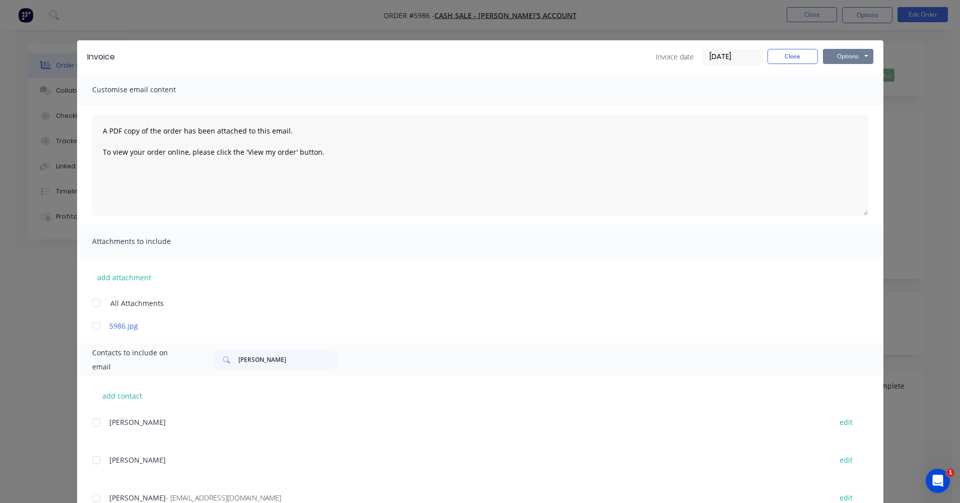
click at [844, 62] on button "Options" at bounding box center [848, 56] width 50 height 15
click at [846, 92] on button "Print" at bounding box center [855, 91] width 65 height 17
click at [788, 59] on button "Close" at bounding box center [793, 56] width 50 height 15
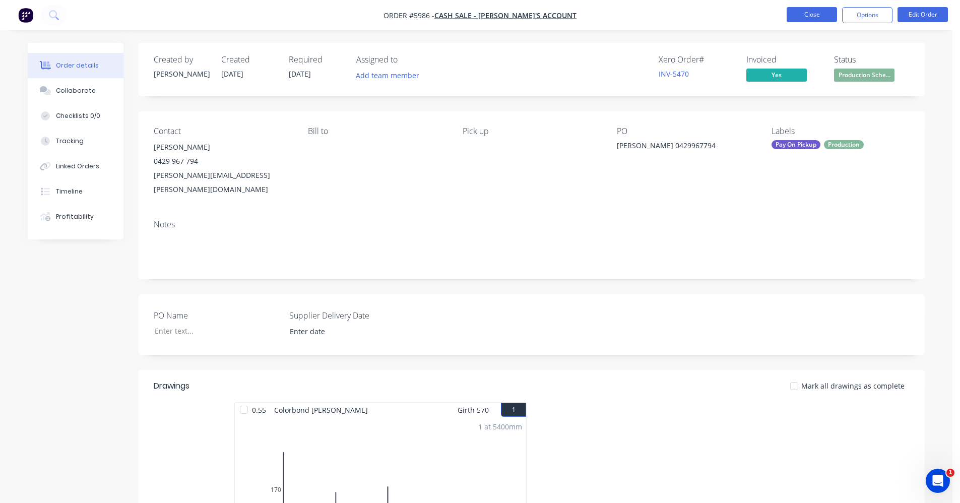
click at [812, 14] on button "Close" at bounding box center [812, 14] width 50 height 15
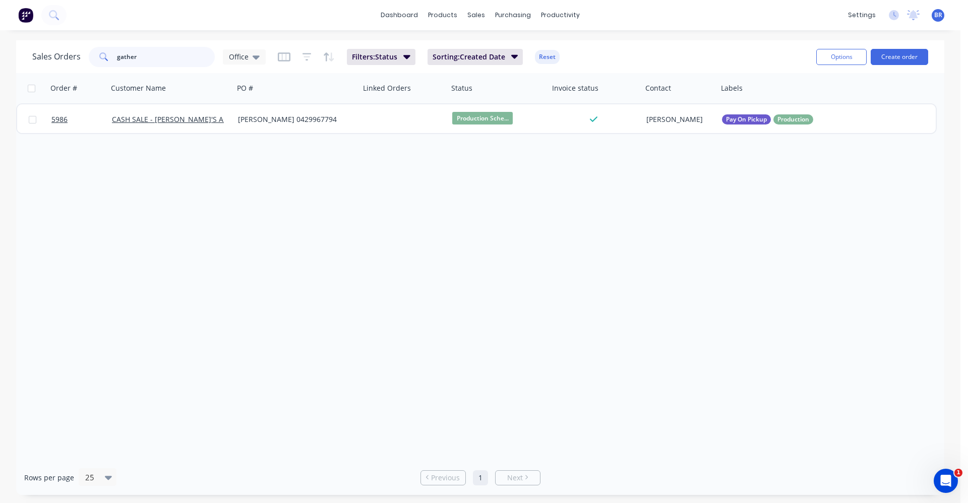
drag, startPoint x: 146, startPoint y: 53, endPoint x: 139, endPoint y: 53, distance: 7.1
click at [140, 53] on input "gather" at bounding box center [166, 57] width 98 height 20
click at [476, 15] on div "sales" at bounding box center [476, 15] width 28 height 15
drag, startPoint x: 476, startPoint y: 15, endPoint x: 470, endPoint y: 18, distance: 7.2
click at [470, 18] on div "sales" at bounding box center [476, 15] width 28 height 15
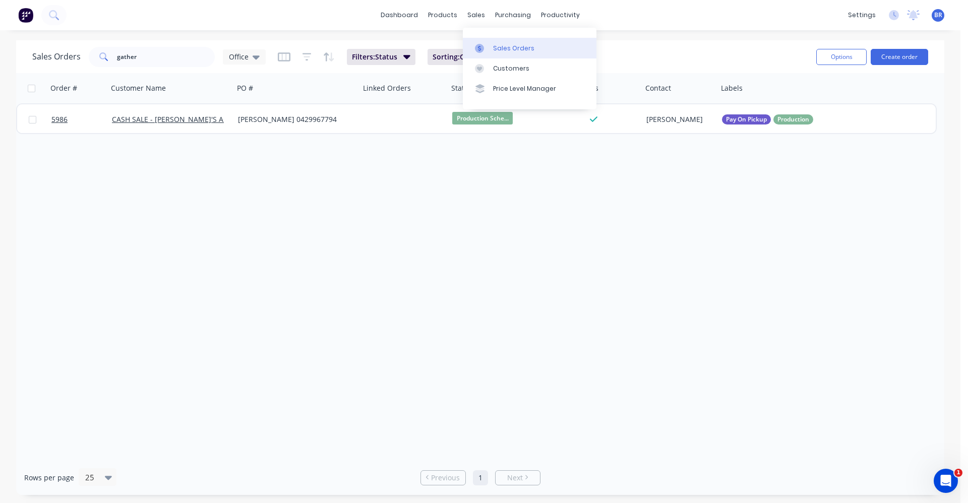
click at [490, 51] on link "Sales Orders" at bounding box center [530, 48] width 134 height 20
click at [498, 48] on div "Sales Orders" at bounding box center [513, 48] width 41 height 9
drag, startPoint x: 164, startPoint y: 54, endPoint x: 2, endPoint y: 3, distance: 170.3
click at [0, 14] on div "dashboard products sales purchasing productivity dashboard products Product Cat…" at bounding box center [480, 251] width 960 height 503
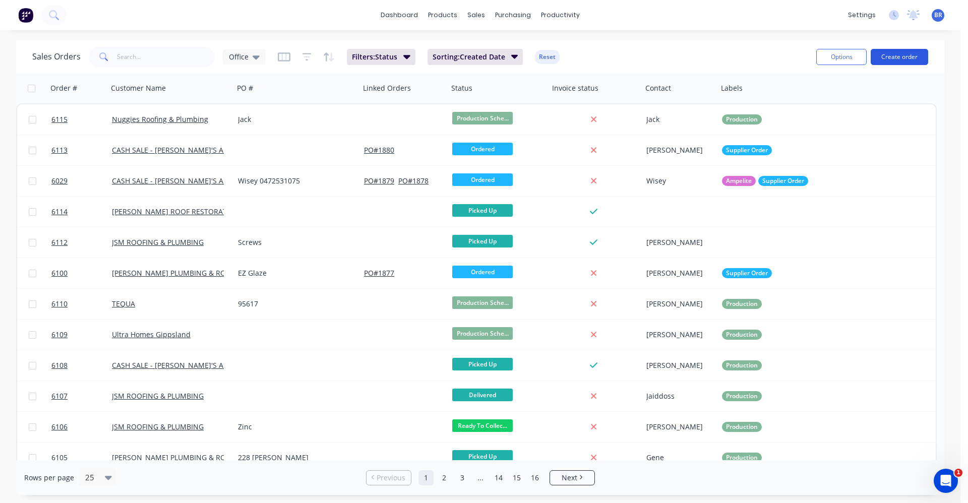
click at [893, 50] on button "Create order" at bounding box center [899, 57] width 57 height 16
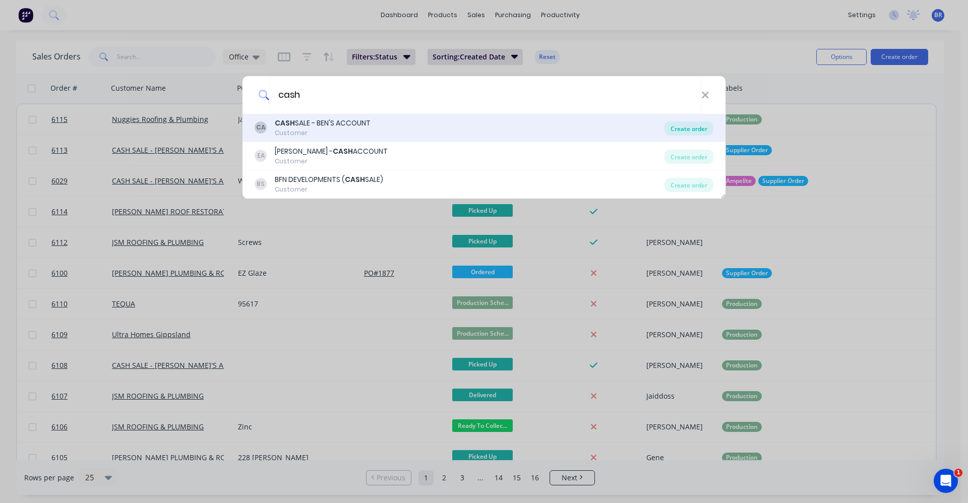
type input "cash"
click at [687, 130] on div "Create order" at bounding box center [688, 129] width 49 height 14
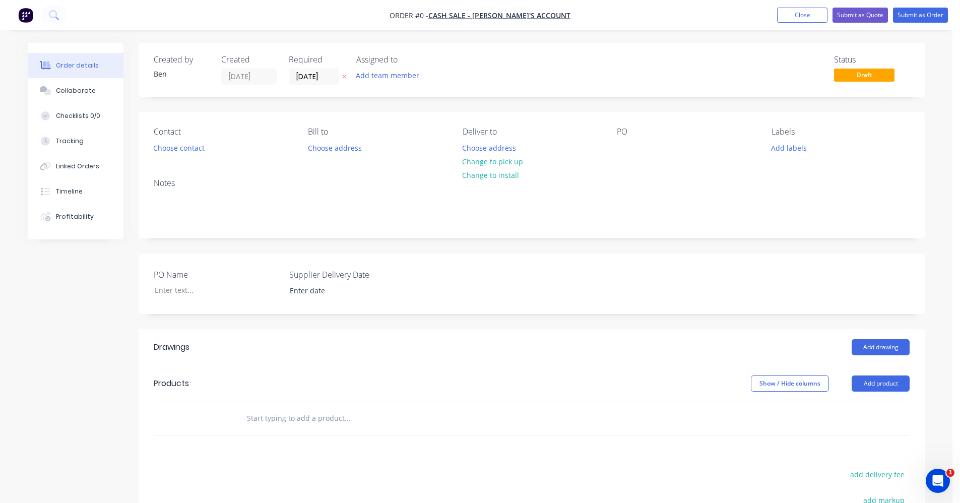
click at [306, 417] on input "text" at bounding box center [348, 418] width 202 height 20
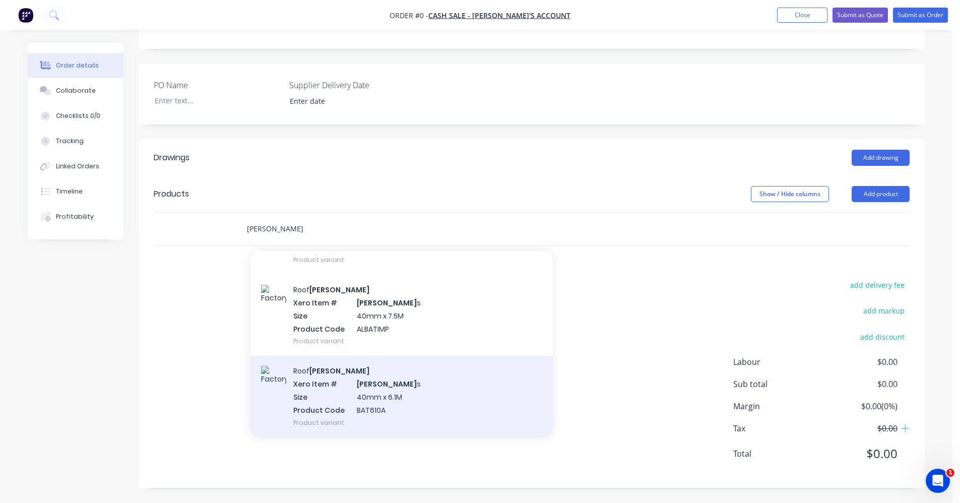
scroll to position [302, 0]
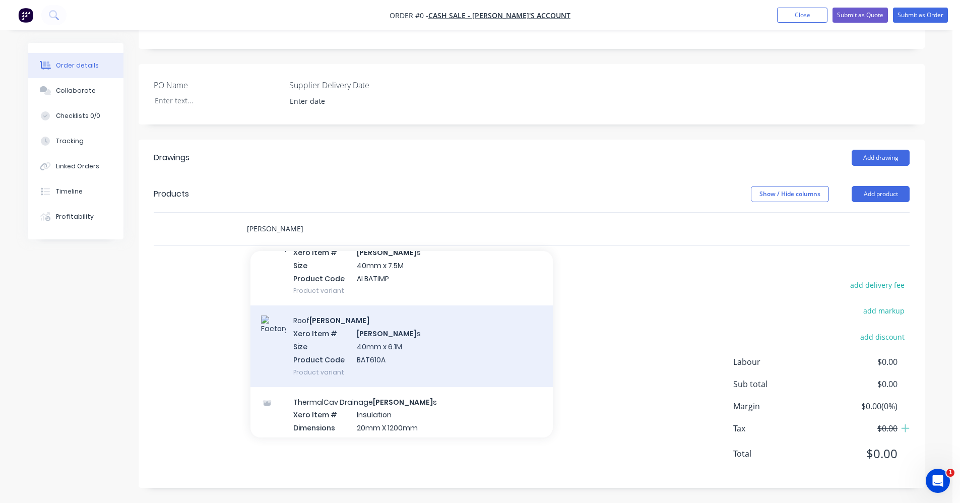
type input "[PERSON_NAME]"
click at [390, 344] on div "Roof [PERSON_NAME] Xero Item # [PERSON_NAME] s Size 40mm x 6.1M Product Code BA…" at bounding box center [402, 346] width 302 height 81
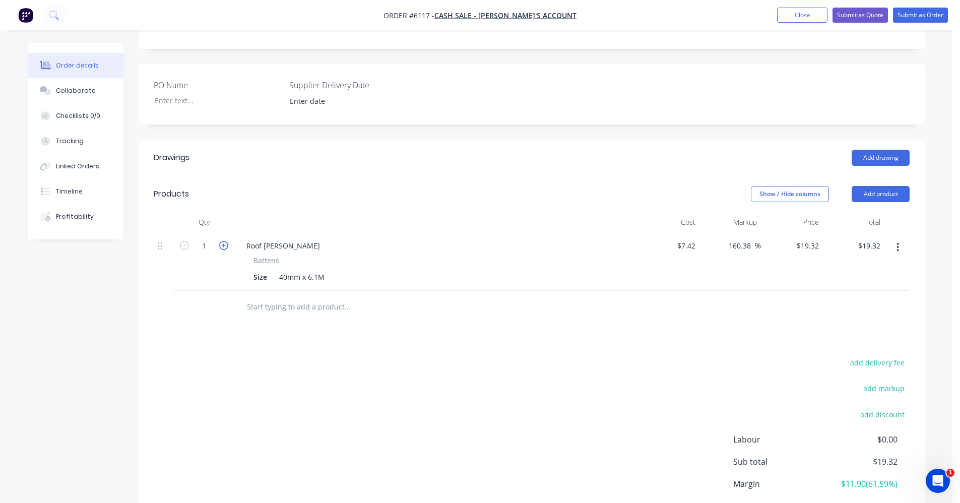
click at [224, 248] on icon "button" at bounding box center [223, 245] width 9 height 9
type input "2"
type input "$38.64"
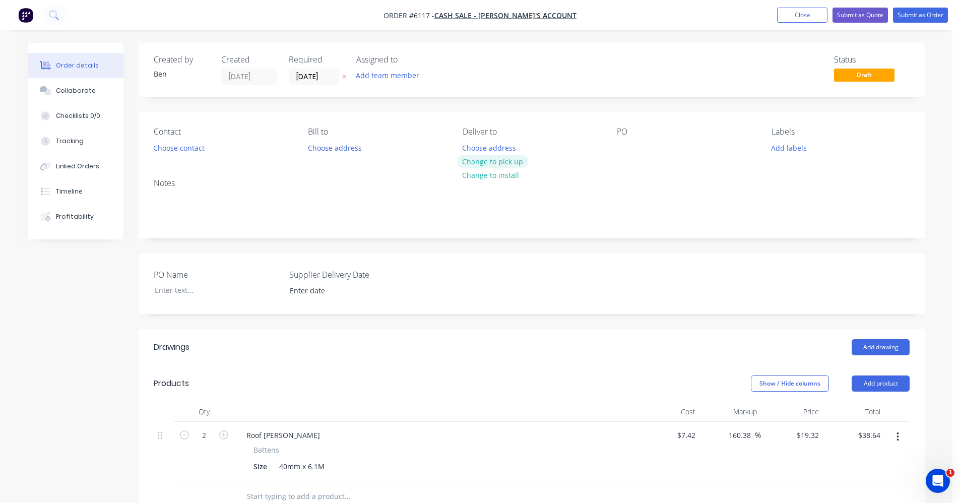
drag, startPoint x: 492, startPoint y: 158, endPoint x: 530, endPoint y: 163, distance: 38.1
click at [493, 158] on button "Change to pick up" at bounding box center [493, 162] width 72 height 14
click at [183, 148] on button "Choose contact" at bounding box center [179, 148] width 62 height 14
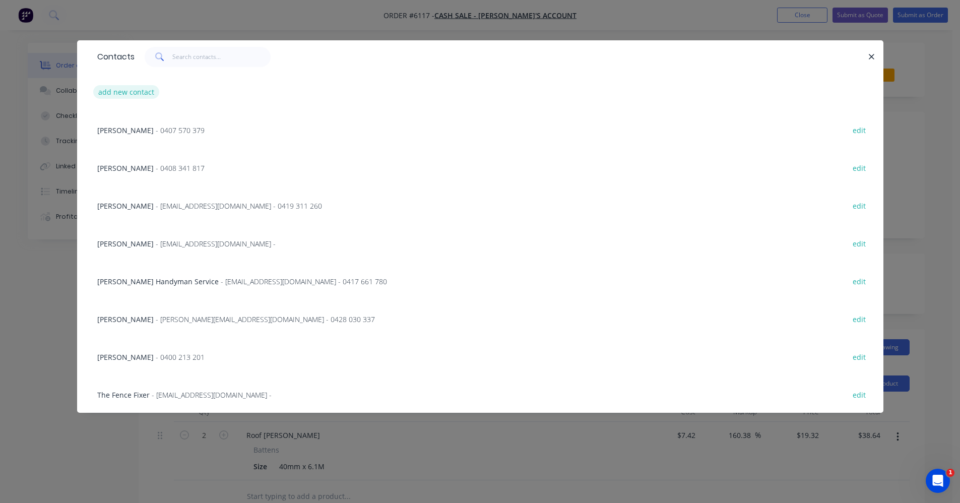
click at [140, 95] on button "add new contact" at bounding box center [126, 92] width 67 height 14
select select "AU"
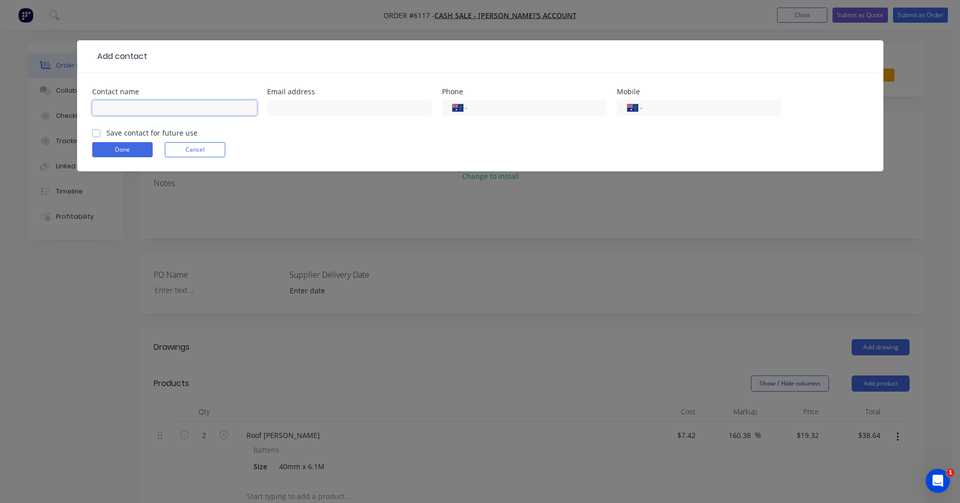
click at [136, 105] on input "text" at bounding box center [174, 107] width 165 height 15
type input "[PERSON_NAME]"
click at [106, 134] on label "Save contact for future use" at bounding box center [151, 133] width 91 height 11
click at [95, 134] on input "Save contact for future use" at bounding box center [96, 133] width 8 height 10
checkbox input "true"
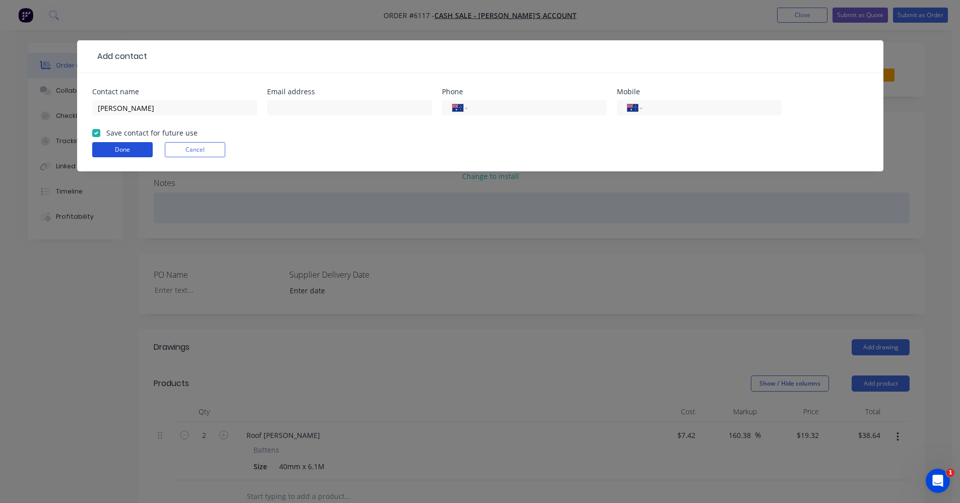
drag, startPoint x: 131, startPoint y: 151, endPoint x: 323, endPoint y: 213, distance: 201.8
click at [131, 150] on button "Done" at bounding box center [122, 149] width 60 height 15
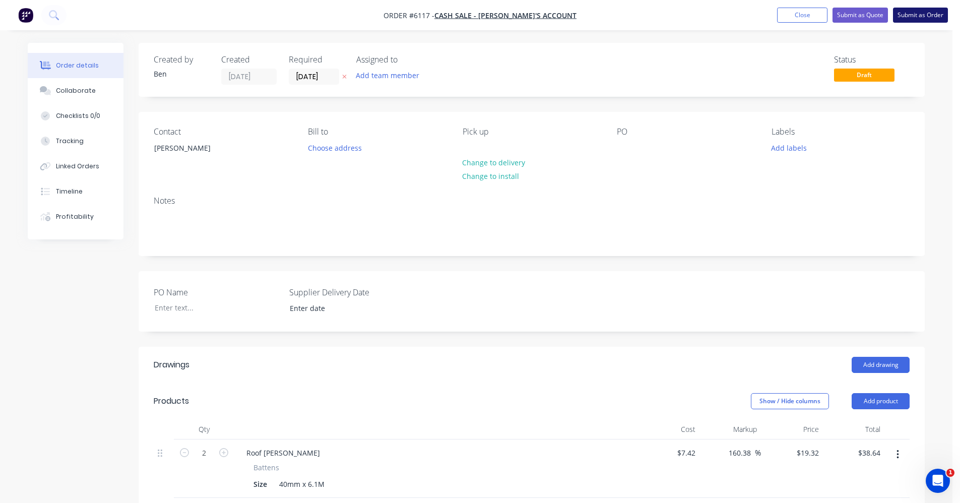
click at [910, 18] on button "Submit as Order" at bounding box center [920, 15] width 55 height 15
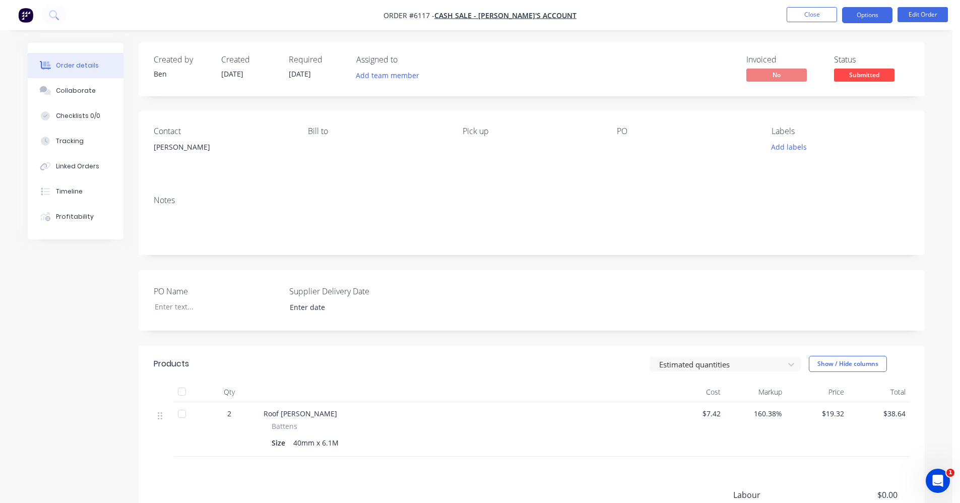
click at [871, 17] on button "Options" at bounding box center [867, 15] width 50 height 16
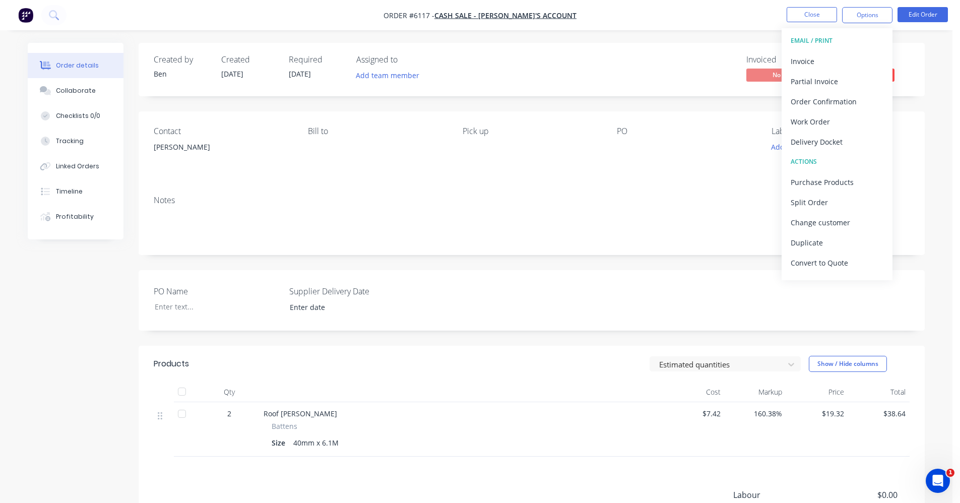
drag, startPoint x: 590, startPoint y: 198, endPoint x: 602, endPoint y: 198, distance: 12.1
click at [590, 198] on div "Notes" at bounding box center [532, 201] width 756 height 10
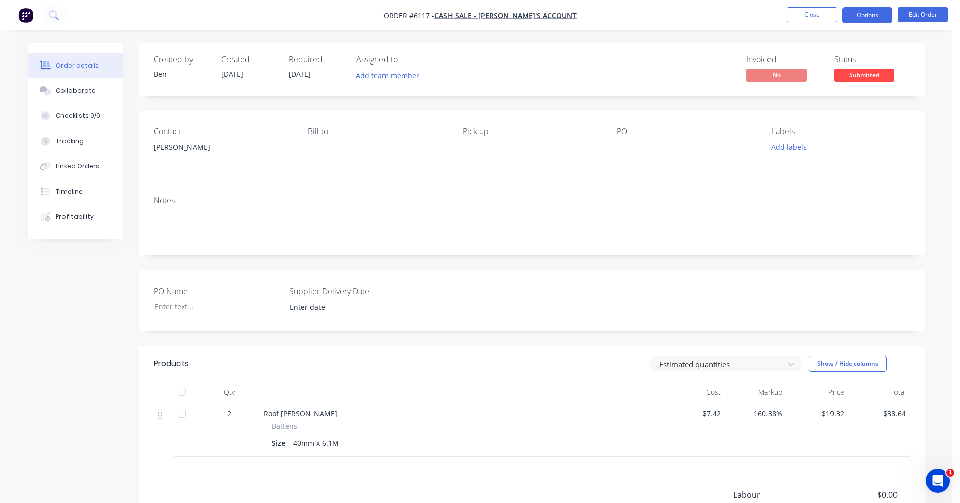
click at [878, 15] on button "Options" at bounding box center [867, 15] width 50 height 16
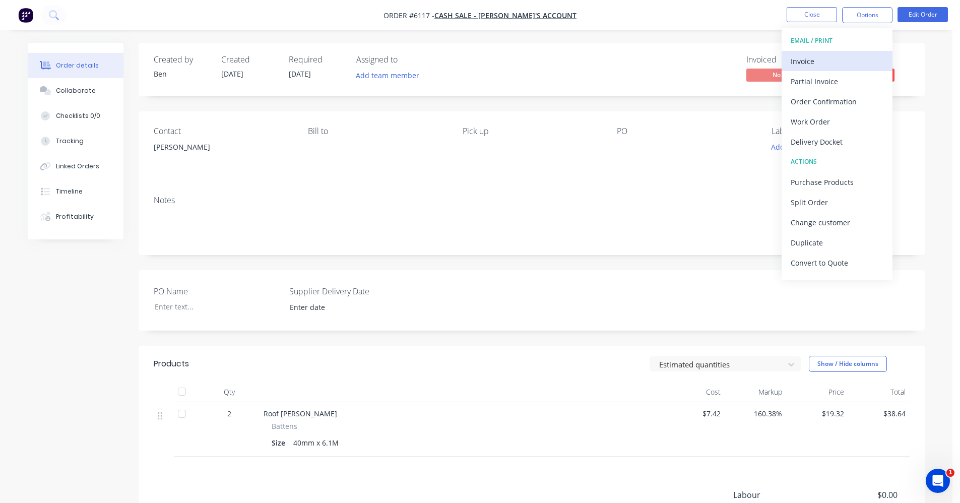
click at [844, 56] on div "Invoice" at bounding box center [837, 61] width 93 height 15
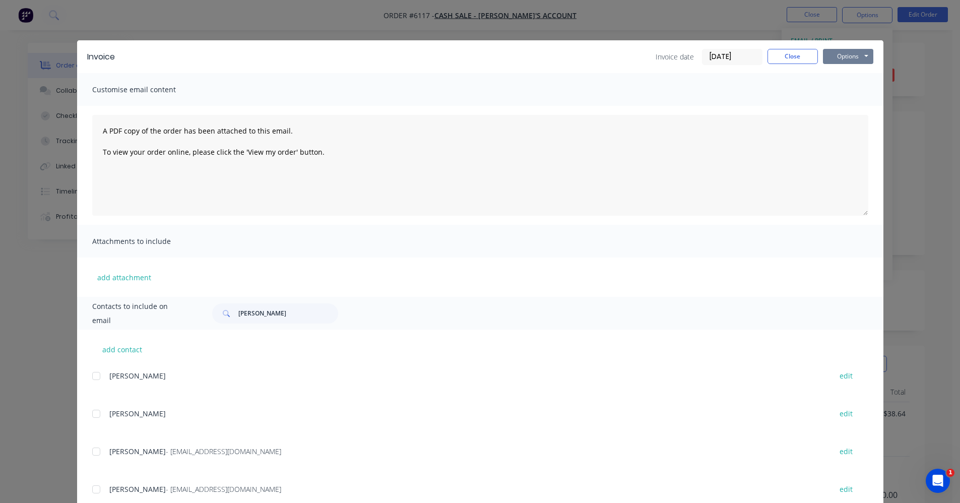
click at [842, 51] on button "Options" at bounding box center [848, 56] width 50 height 15
click at [849, 89] on button "Print" at bounding box center [855, 91] width 65 height 17
click at [798, 53] on button "Close" at bounding box center [793, 56] width 50 height 15
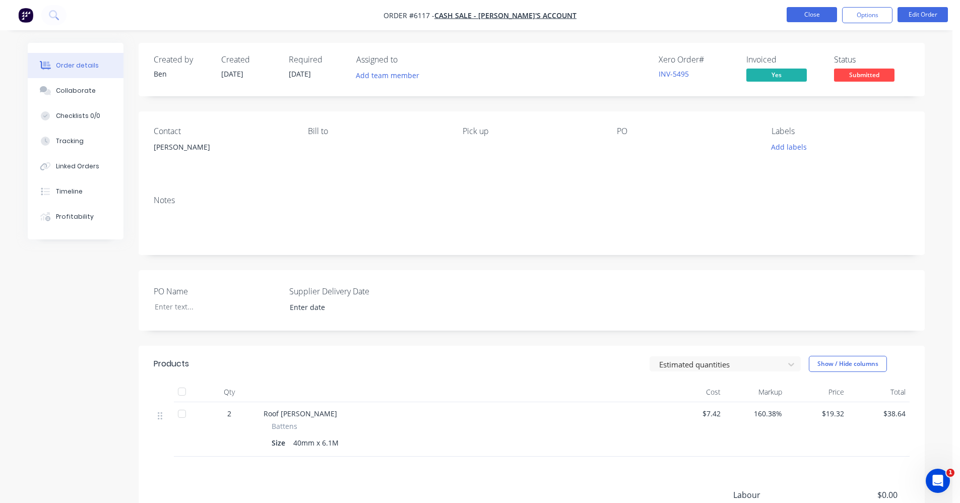
click at [809, 19] on button "Close" at bounding box center [812, 14] width 50 height 15
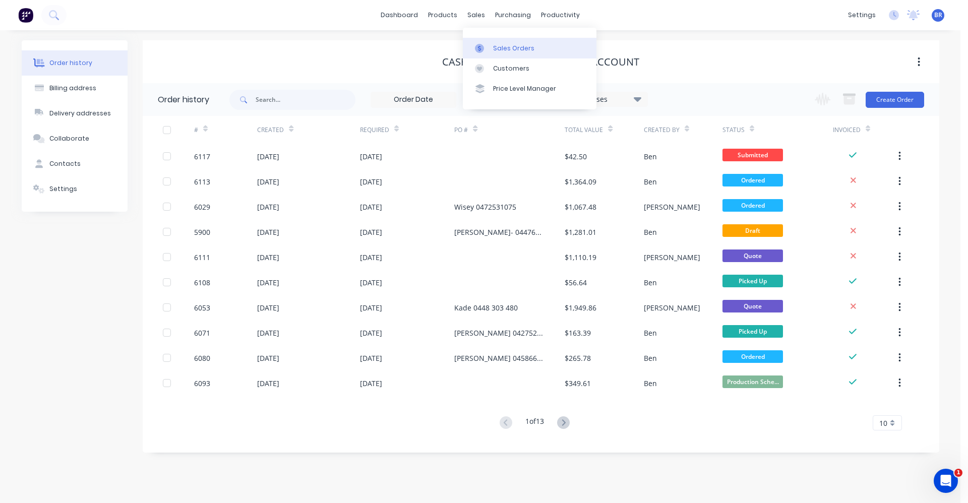
click at [496, 41] on link "Sales Orders" at bounding box center [530, 48] width 134 height 20
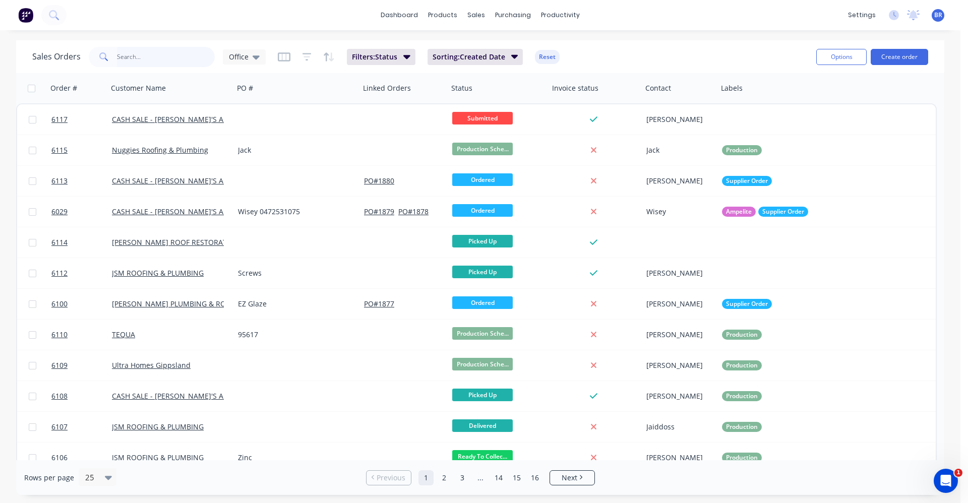
click at [171, 49] on input "text" at bounding box center [166, 57] width 98 height 20
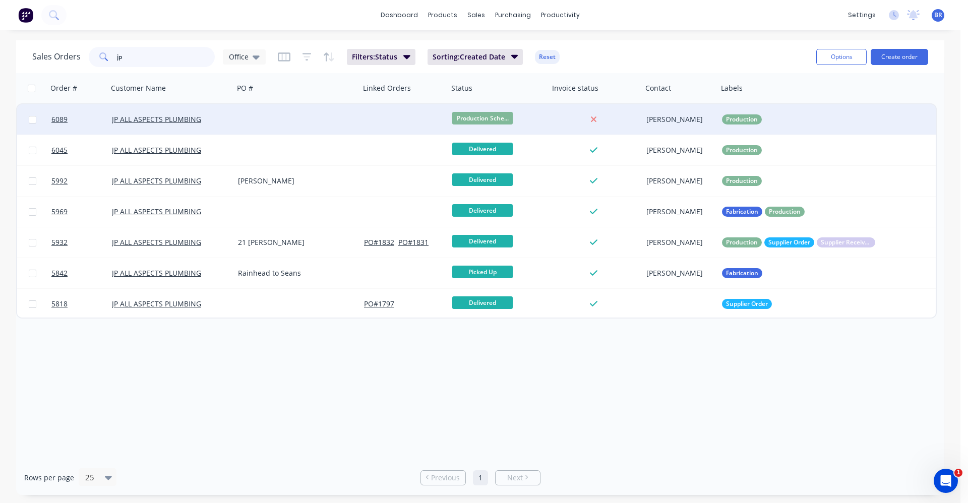
type input "jp"
click at [220, 121] on div "JP ALL ASPECTS PLUMBING" at bounding box center [168, 119] width 112 height 10
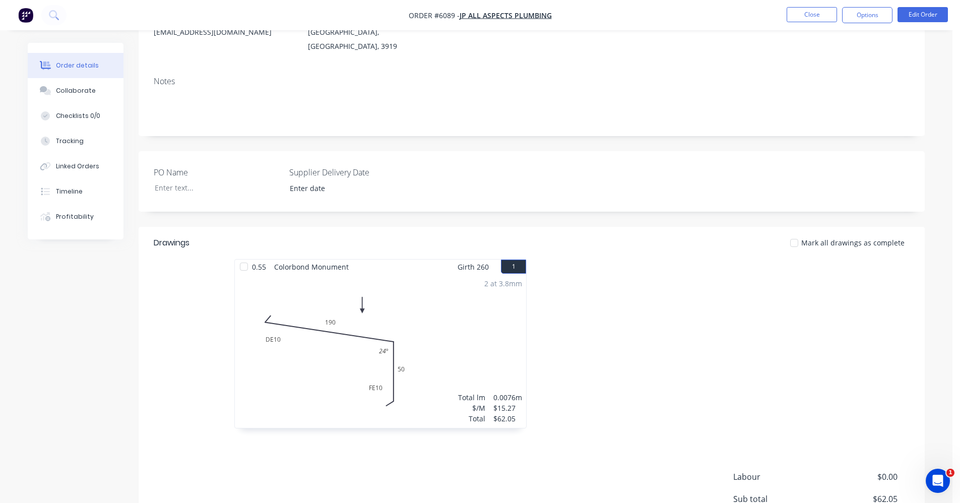
scroll to position [244, 0]
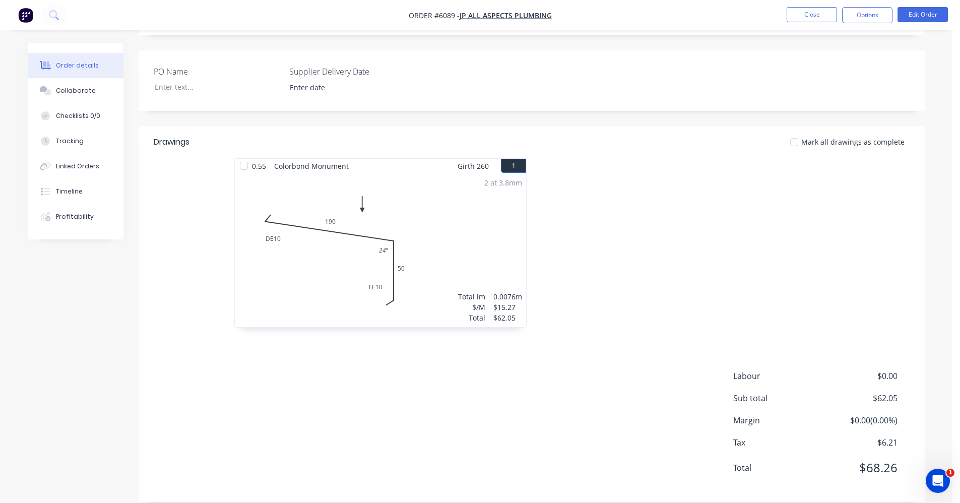
click at [495, 208] on div "2 at 3.8mm Total lm $/M Total 0.0076m $15.27 $62.05" at bounding box center [380, 250] width 291 height 154
click at [912, 14] on button "Edit Order" at bounding box center [923, 14] width 50 height 15
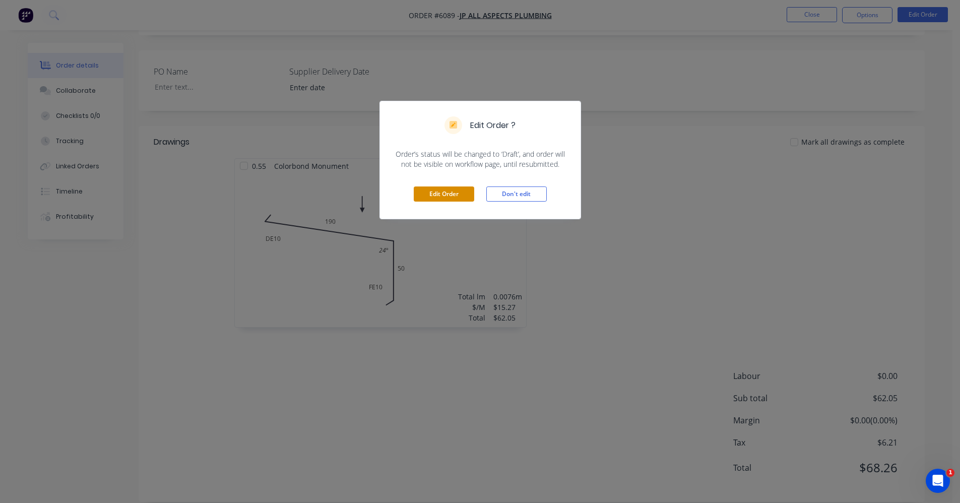
click at [432, 195] on button "Edit Order" at bounding box center [444, 194] width 60 height 15
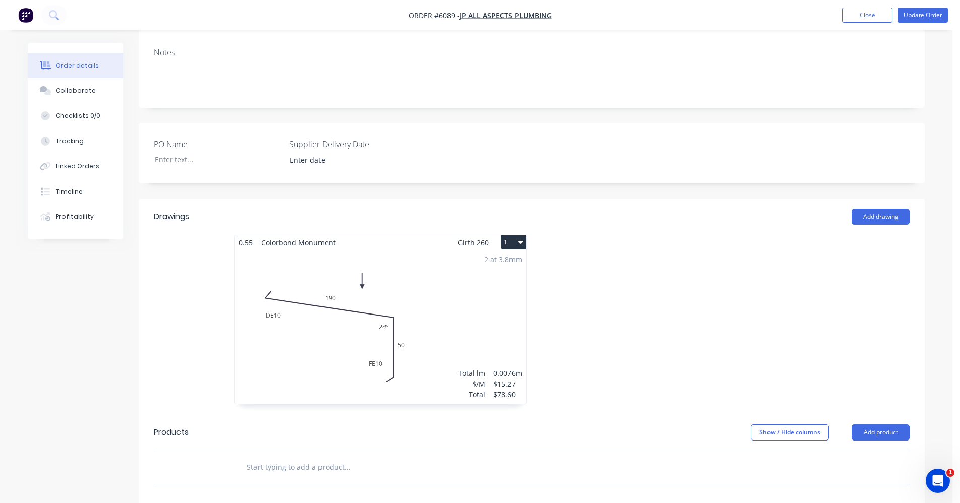
click at [417, 283] on div "2 at 3.8mm Total lm $/M Total 0.0076m $15.27 $78.60" at bounding box center [380, 327] width 291 height 154
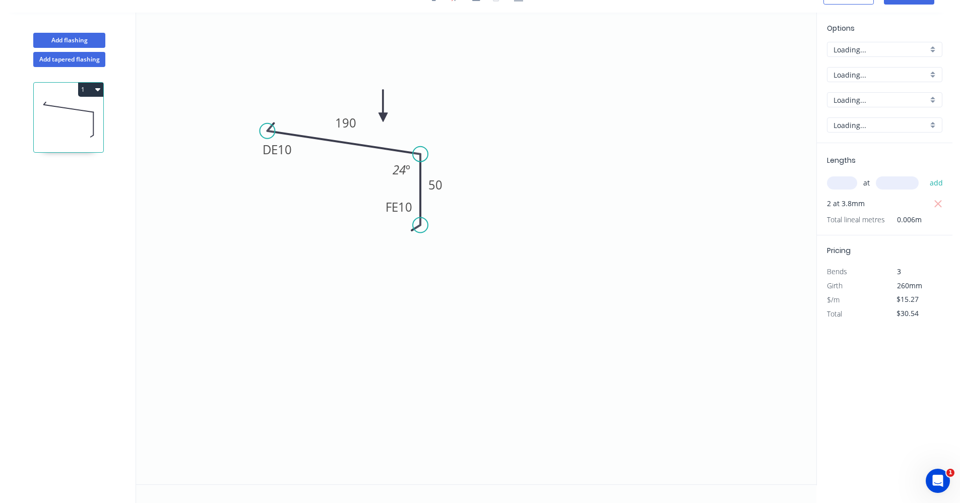
scroll to position [19, 0]
click at [846, 182] on input "text" at bounding box center [842, 182] width 30 height 13
type input "2"
type input "3800"
click at [925, 174] on button "add" at bounding box center [937, 182] width 24 height 17
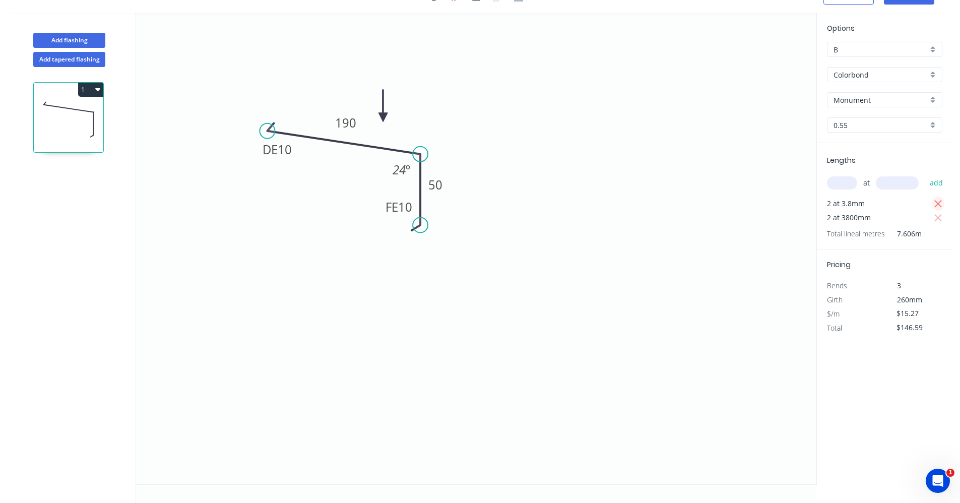
click at [938, 205] on icon "button" at bounding box center [938, 204] width 9 height 12
type input "$116.05"
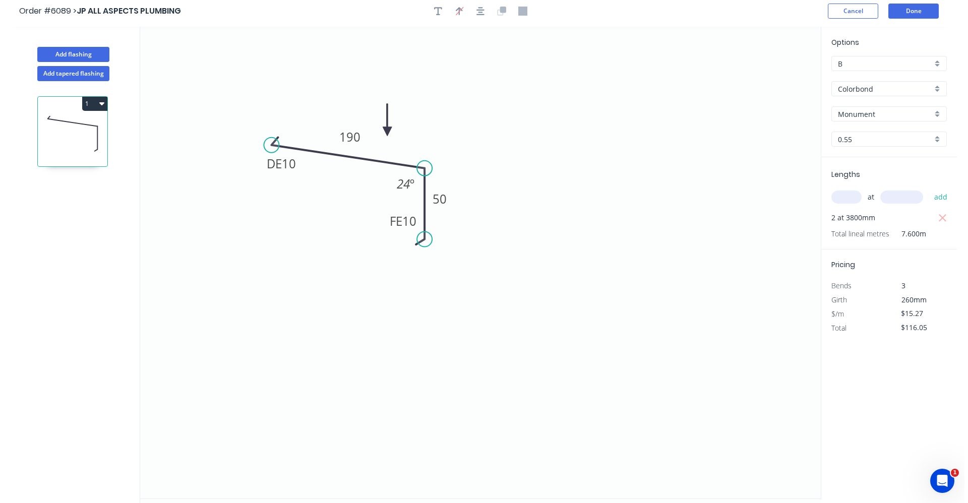
scroll to position [0, 0]
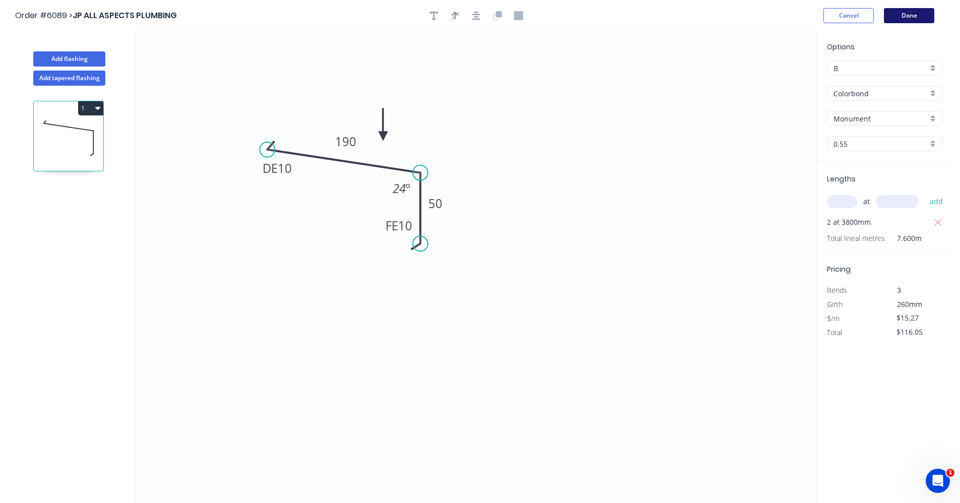
click at [914, 18] on button "Done" at bounding box center [909, 15] width 50 height 15
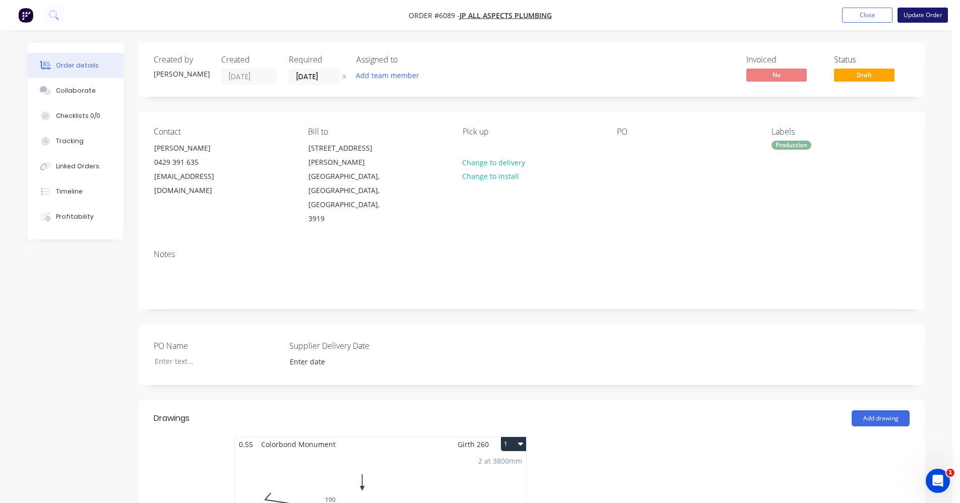
click at [912, 18] on button "Update Order" at bounding box center [923, 15] width 50 height 15
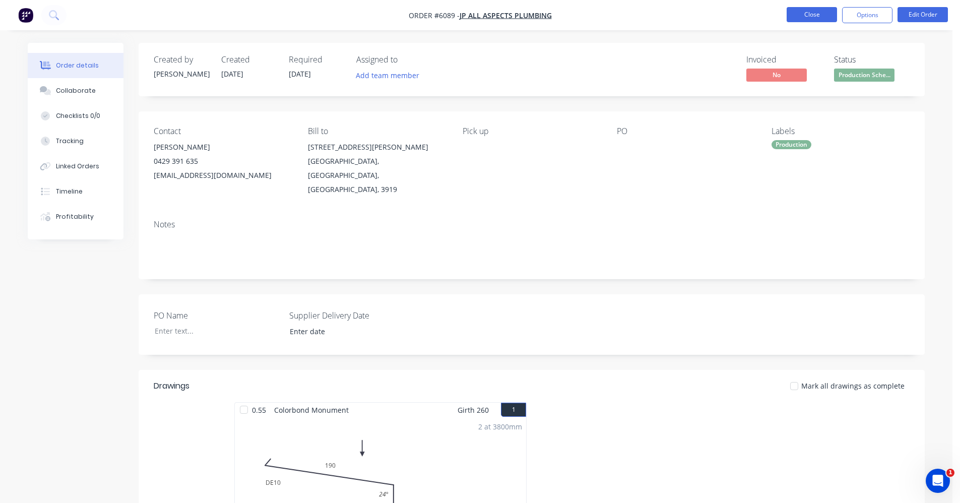
click at [808, 17] on button "Close" at bounding box center [812, 14] width 50 height 15
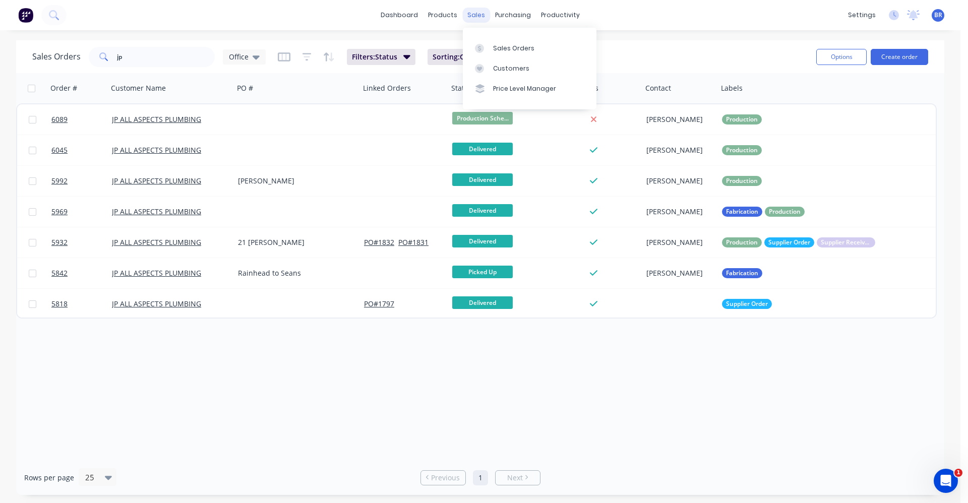
click at [470, 14] on div "sales" at bounding box center [476, 15] width 28 height 15
drag, startPoint x: 180, startPoint y: 55, endPoint x: 0, endPoint y: 26, distance: 182.3
click at [0, 26] on div "dashboard products sales purchasing productivity dashboard products Product Cat…" at bounding box center [480, 251] width 960 height 503
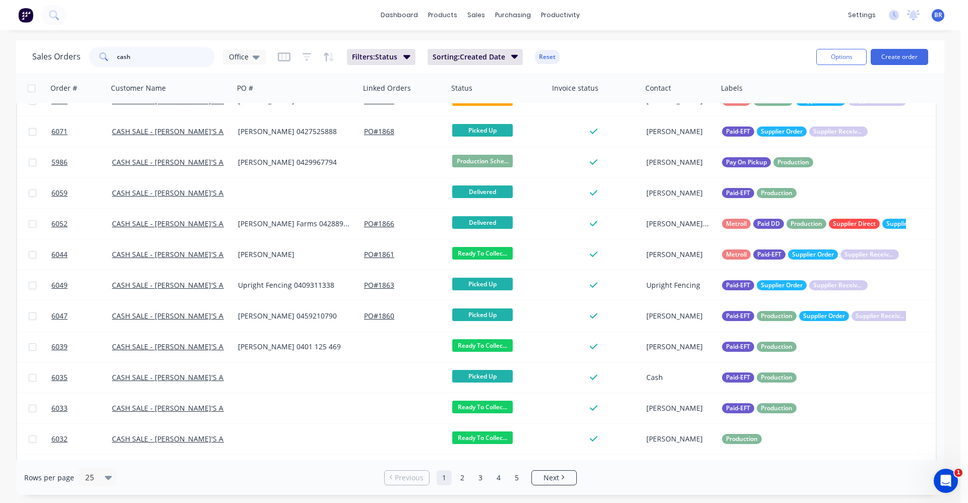
scroll to position [261, 0]
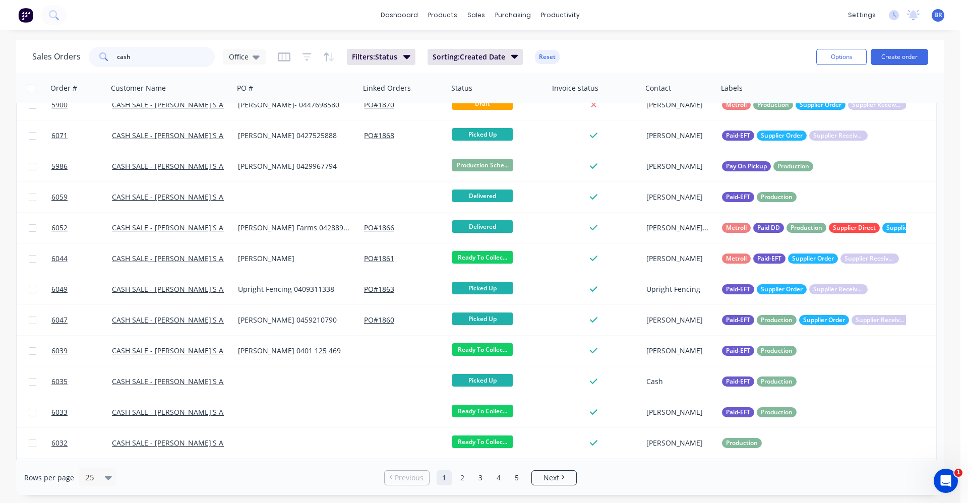
drag, startPoint x: 143, startPoint y: 58, endPoint x: 0, endPoint y: 33, distance: 145.4
click at [0, 36] on div "dashboard products sales purchasing productivity dashboard products Product Cat…" at bounding box center [480, 251] width 960 height 503
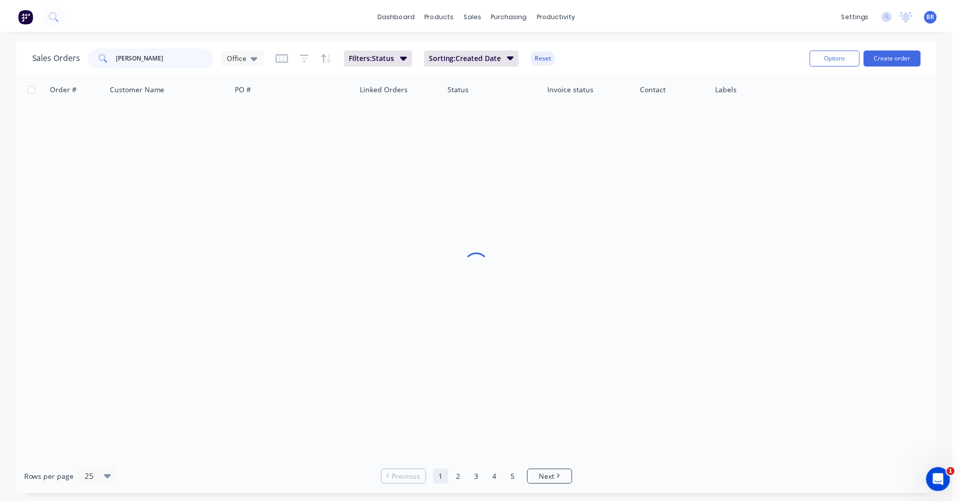
scroll to position [0, 0]
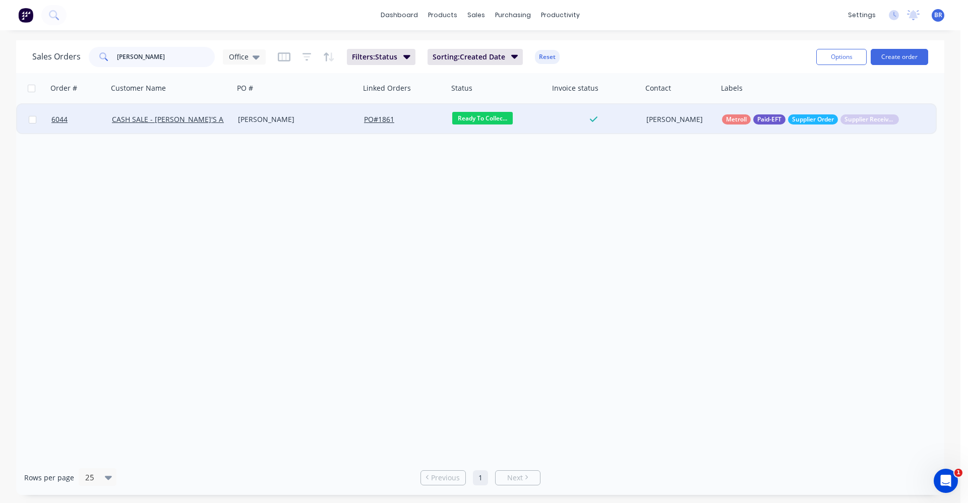
type input "[PERSON_NAME]"
click at [288, 116] on div "[PERSON_NAME]" at bounding box center [294, 119] width 112 height 10
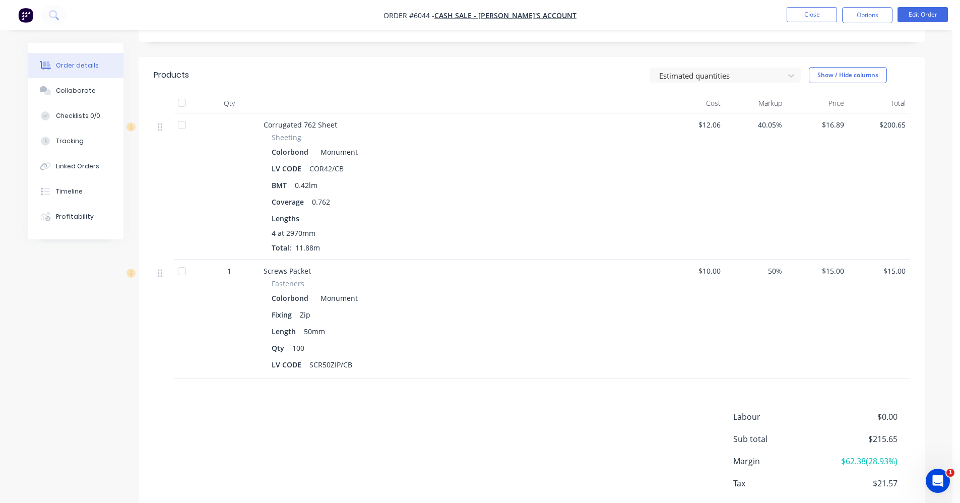
scroll to position [193, 0]
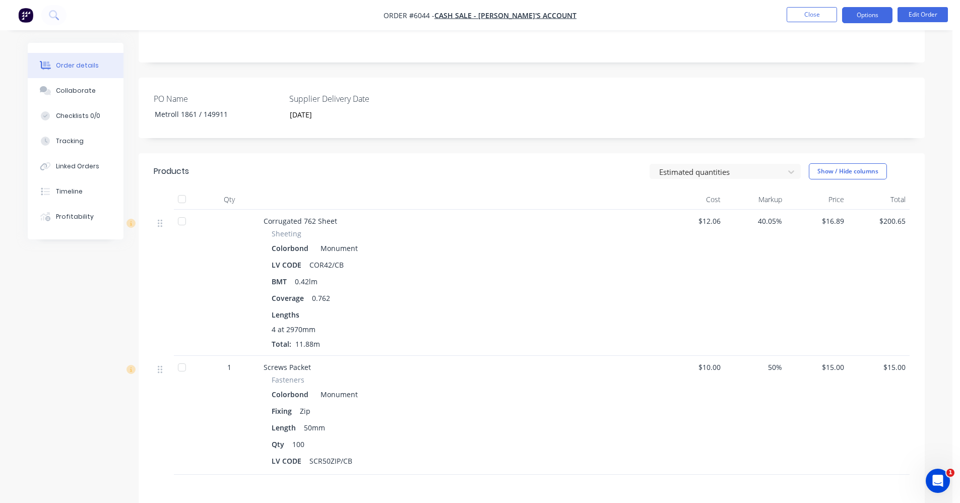
click at [855, 17] on button "Options" at bounding box center [867, 15] width 50 height 16
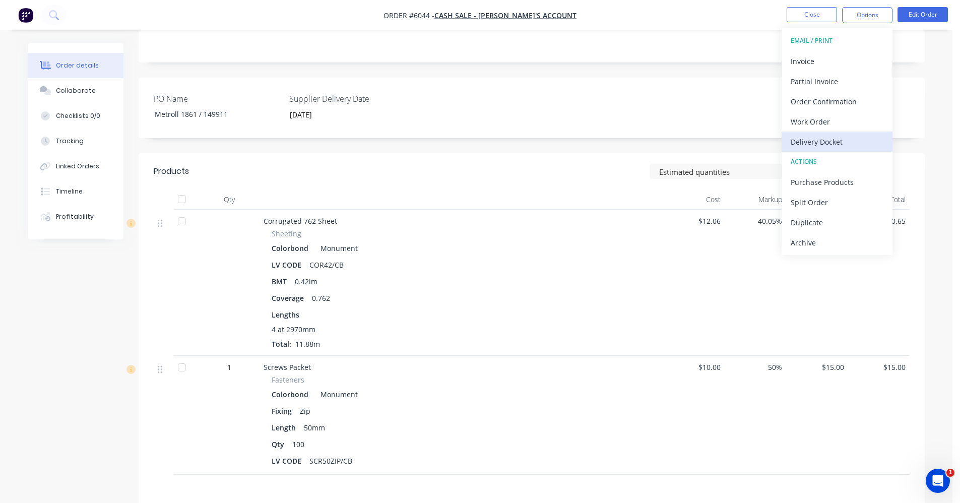
drag, startPoint x: 820, startPoint y: 139, endPoint x: 954, endPoint y: 195, distance: 145.6
click at [821, 140] on div "Delivery Docket" at bounding box center [837, 142] width 93 height 15
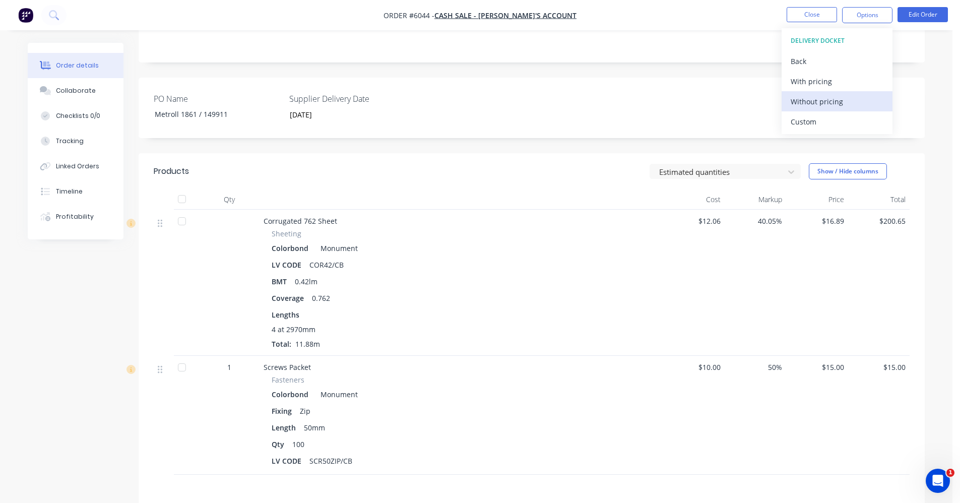
click at [826, 104] on div "Without pricing" at bounding box center [837, 101] width 93 height 15
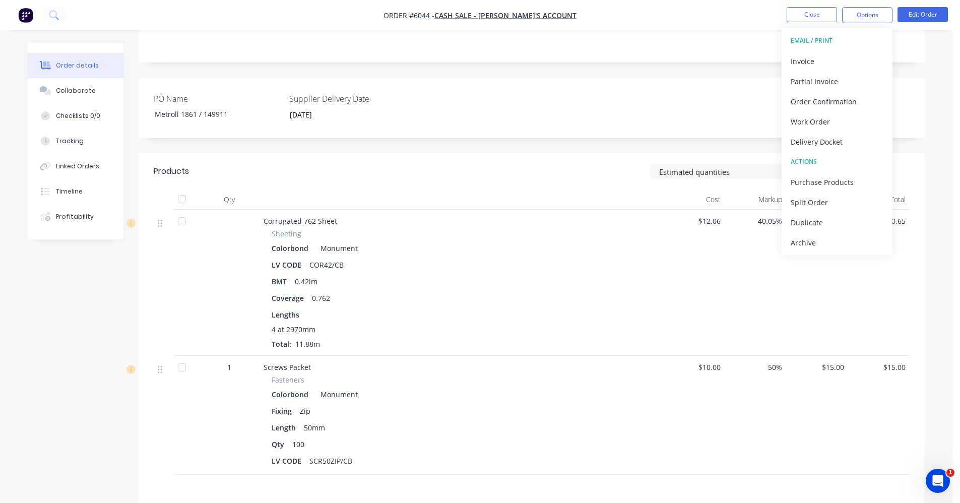
click at [574, 119] on div "PO Name Metroll 1861 / 149911 Supplier Delivery Date [DATE]" at bounding box center [532, 108] width 786 height 60
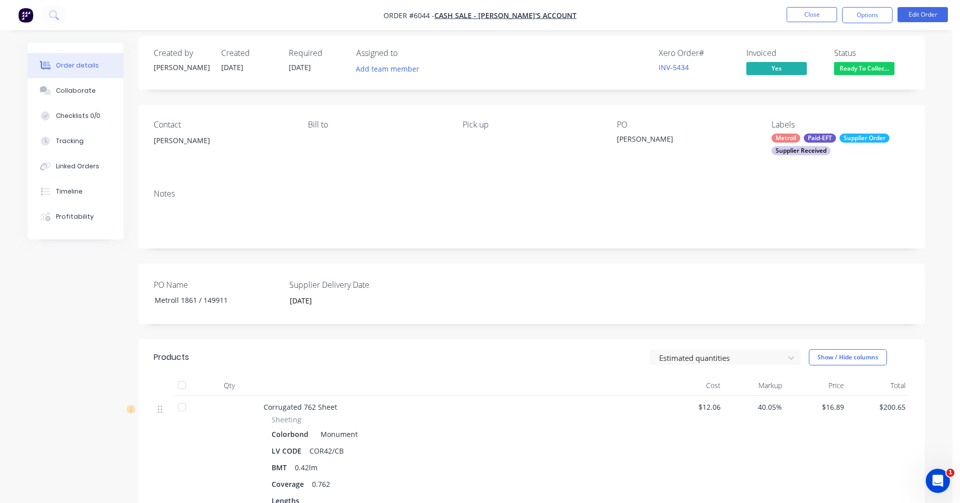
scroll to position [0, 0]
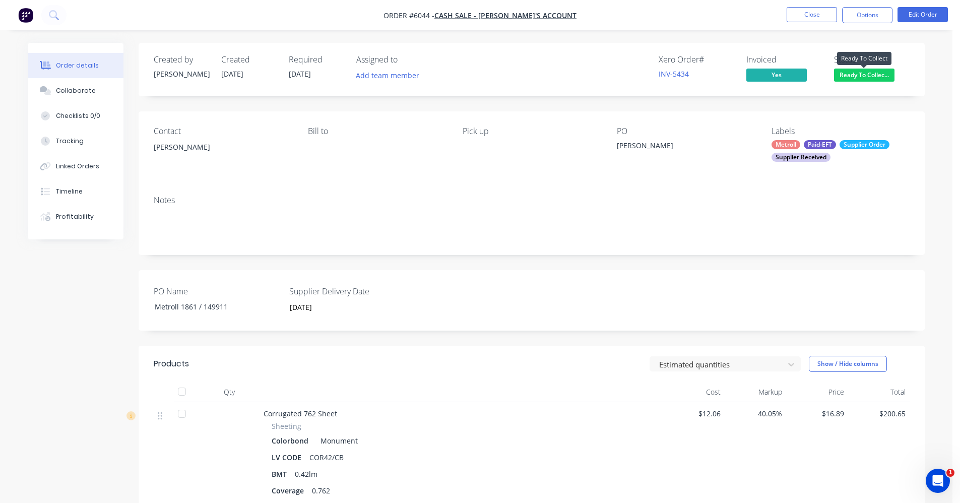
click at [859, 72] on span "Ready To Collec..." at bounding box center [864, 75] width 60 height 13
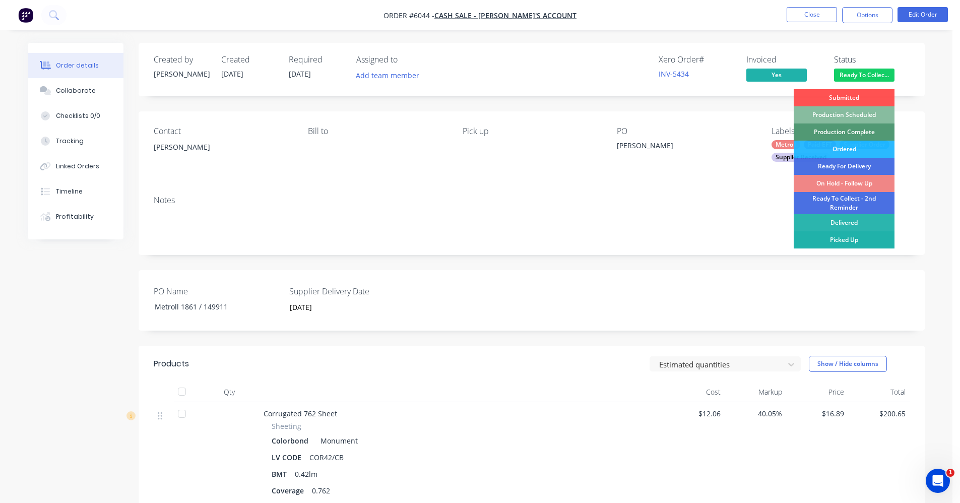
click at [849, 238] on div "Picked Up" at bounding box center [844, 239] width 101 height 17
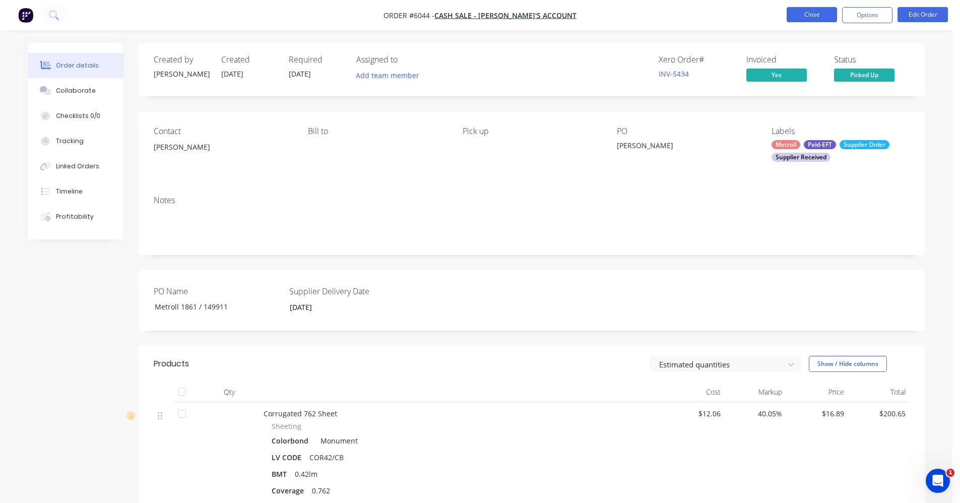
click at [805, 13] on button "Close" at bounding box center [812, 14] width 50 height 15
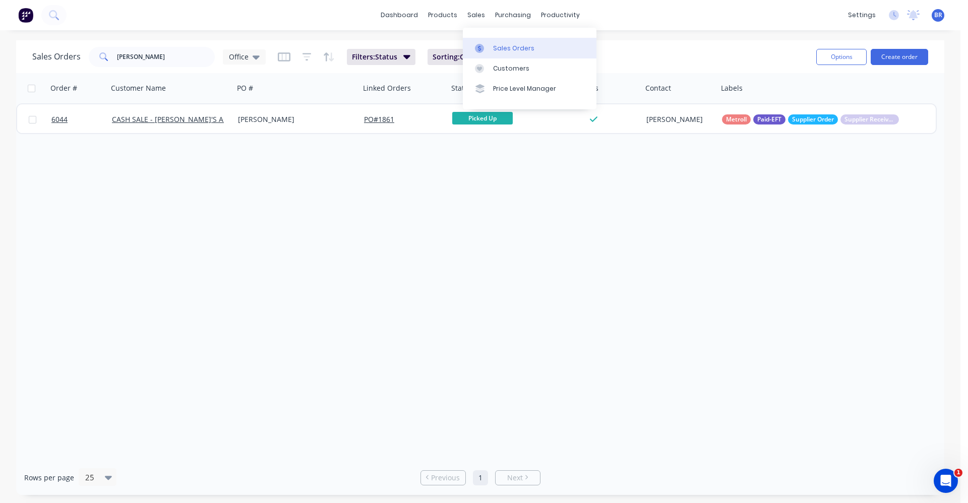
click at [500, 42] on link "Sales Orders" at bounding box center [530, 48] width 134 height 20
click at [74, 59] on div "Sales Orders jake Office" at bounding box center [148, 57] width 233 height 20
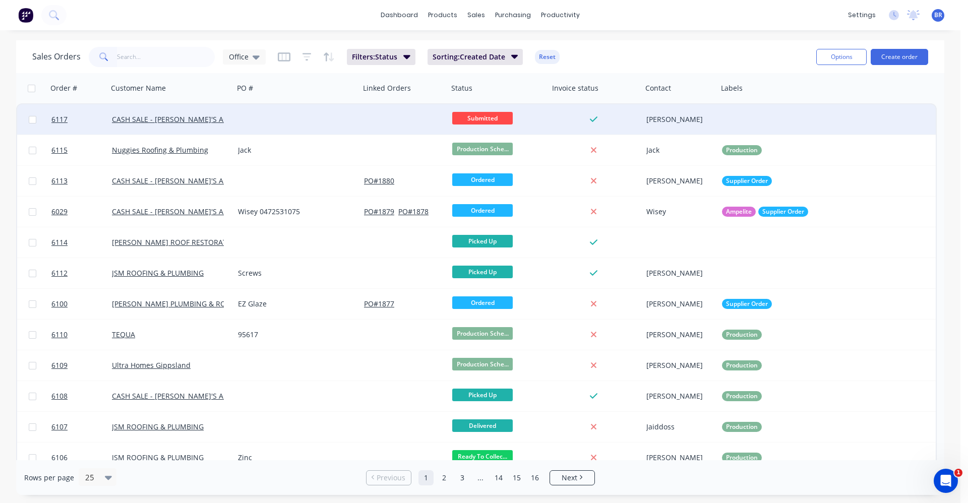
click at [365, 124] on div at bounding box center [404, 119] width 88 height 30
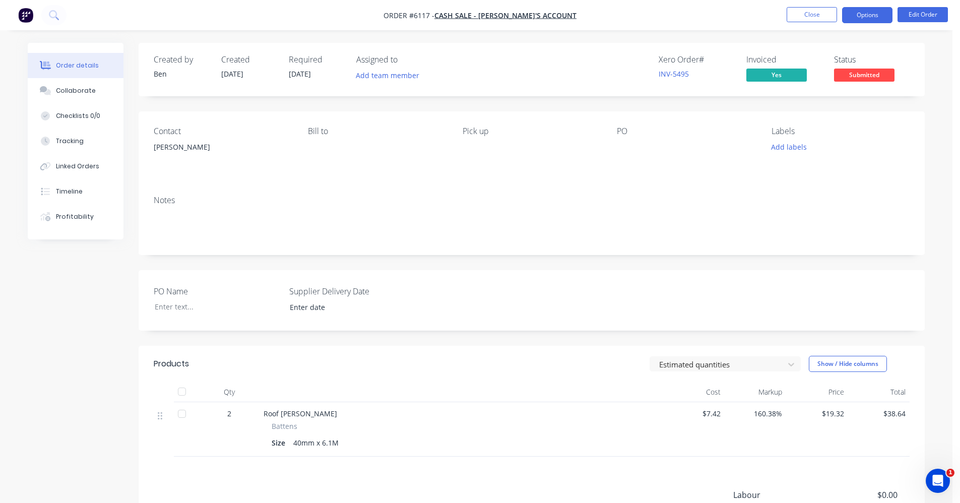
click at [865, 19] on button "Options" at bounding box center [867, 15] width 50 height 16
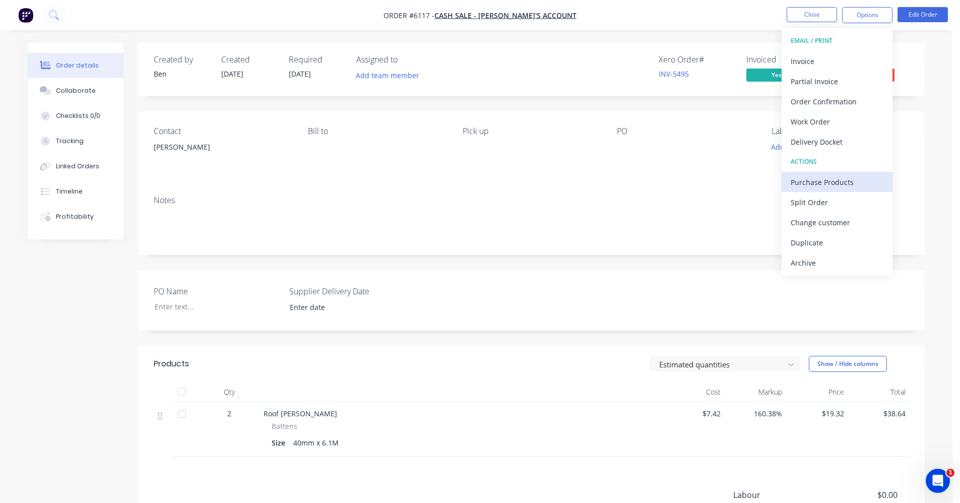
click at [841, 183] on div "Purchase Products" at bounding box center [837, 182] width 93 height 15
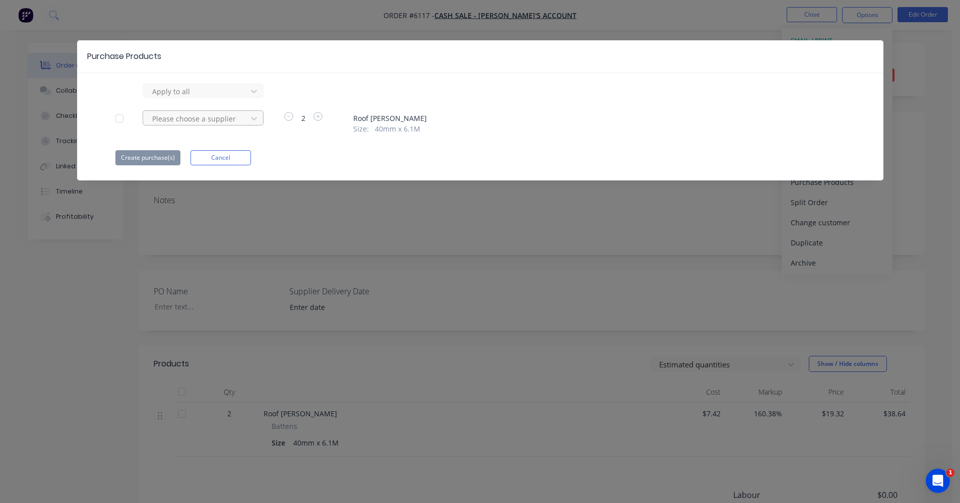
click at [219, 119] on div at bounding box center [196, 118] width 91 height 13
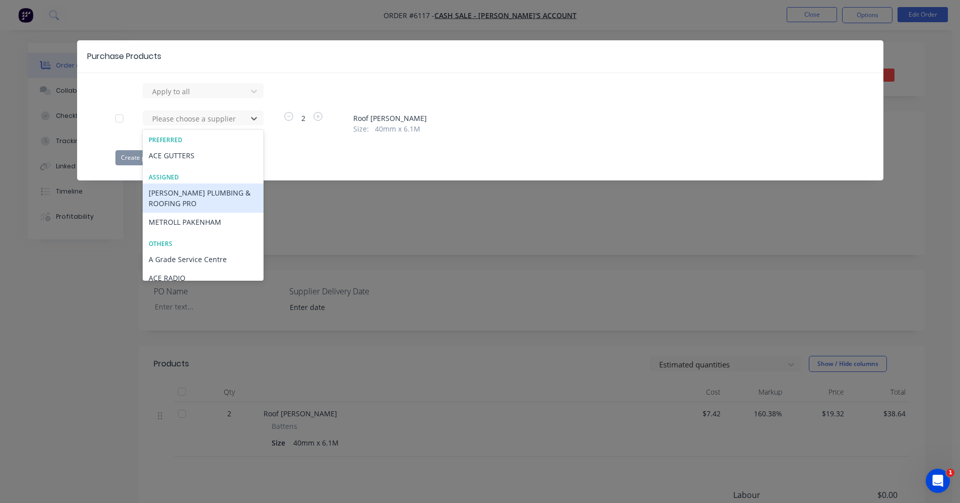
click at [187, 197] on div "[PERSON_NAME] PLUMBING & ROOFING PRO" at bounding box center [203, 198] width 121 height 29
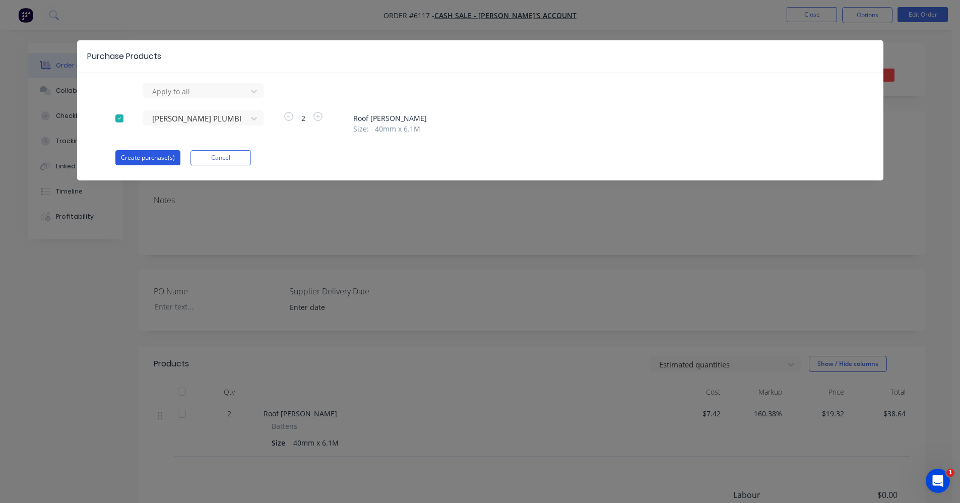
click at [143, 151] on button "Create purchase(s)" at bounding box center [147, 157] width 65 height 15
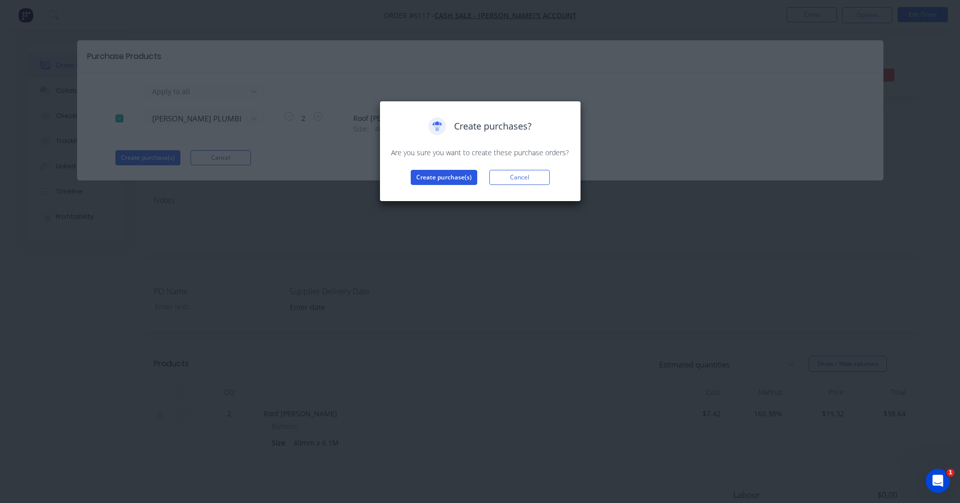
click at [445, 174] on button "Create purchase(s)" at bounding box center [444, 177] width 67 height 15
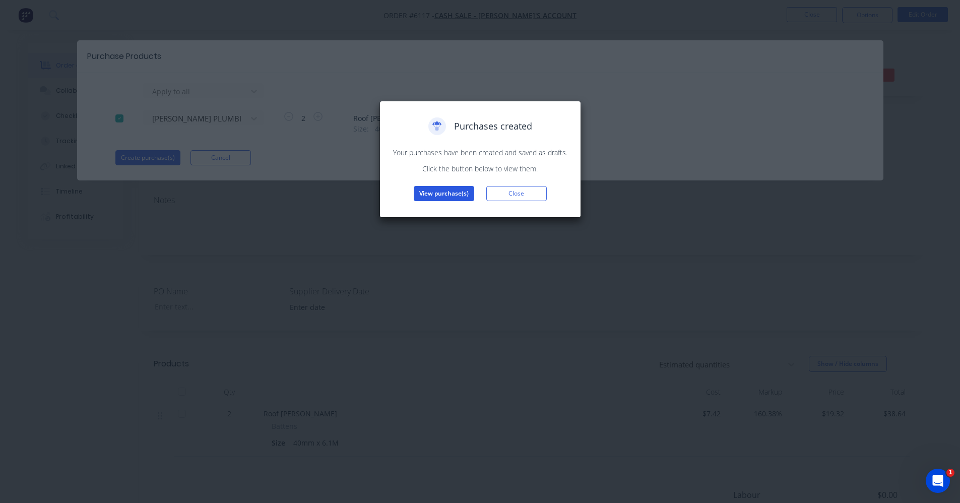
click at [453, 196] on button "View purchase(s)" at bounding box center [444, 193] width 60 height 15
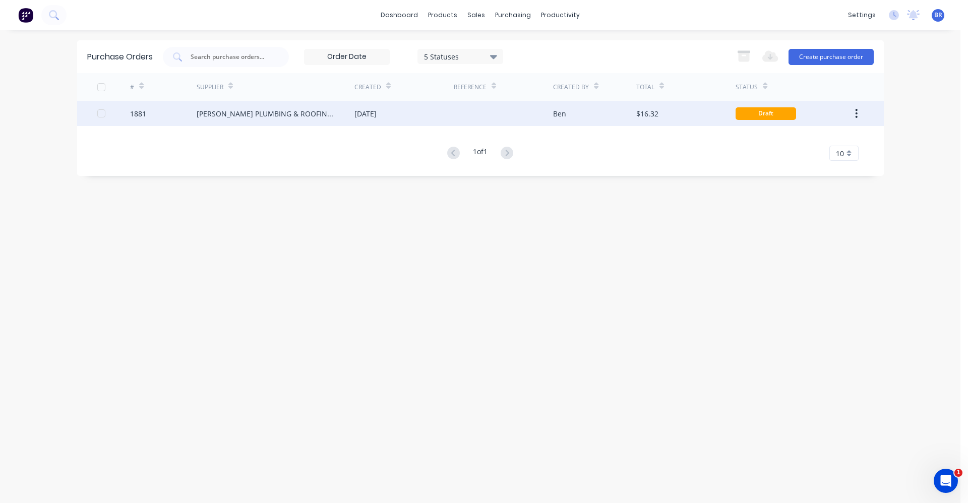
click at [555, 109] on div "Ben" at bounding box center [559, 113] width 13 height 11
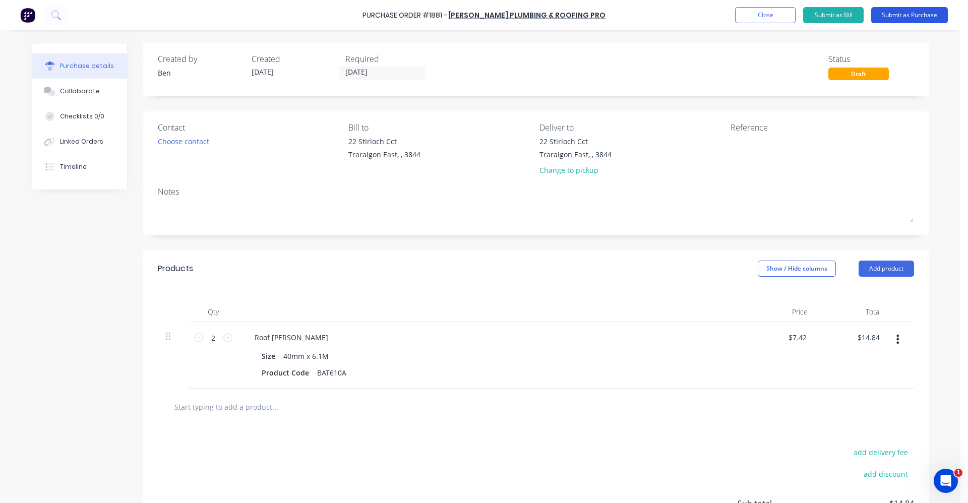
click at [901, 13] on button "Submit as Purchase" at bounding box center [909, 15] width 77 height 16
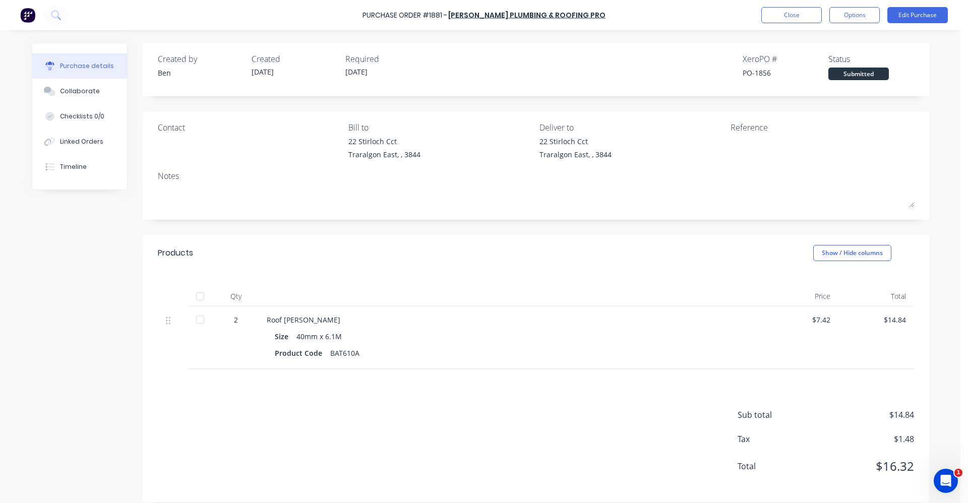
drag, startPoint x: 854, startPoint y: 19, endPoint x: 856, endPoint y: 27, distance: 8.2
click at [855, 19] on button "Options" at bounding box center [854, 15] width 50 height 16
click at [826, 39] on div "Print / Email" at bounding box center [832, 41] width 78 height 15
click at [813, 63] on div "With pricing" at bounding box center [832, 61] width 78 height 15
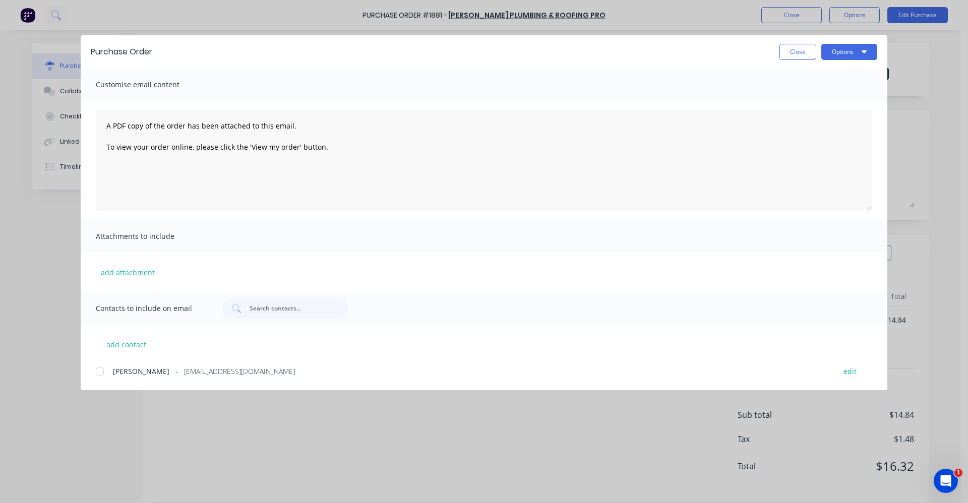
click at [101, 370] on div at bounding box center [100, 371] width 20 height 20
click at [855, 54] on button "Options" at bounding box center [849, 52] width 56 height 16
click at [815, 117] on div "Email" at bounding box center [830, 117] width 78 height 15
click at [798, 55] on button "Close" at bounding box center [797, 52] width 37 height 16
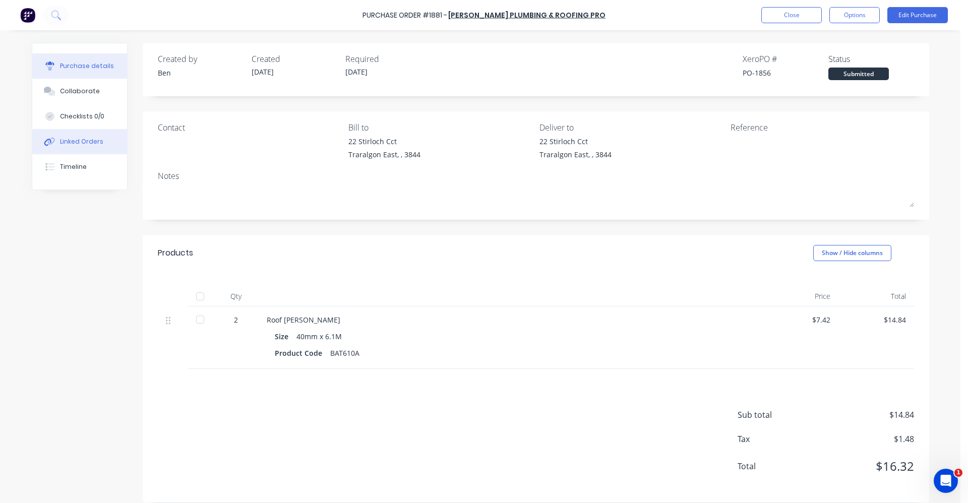
click at [75, 145] on div "Linked Orders" at bounding box center [81, 141] width 43 height 9
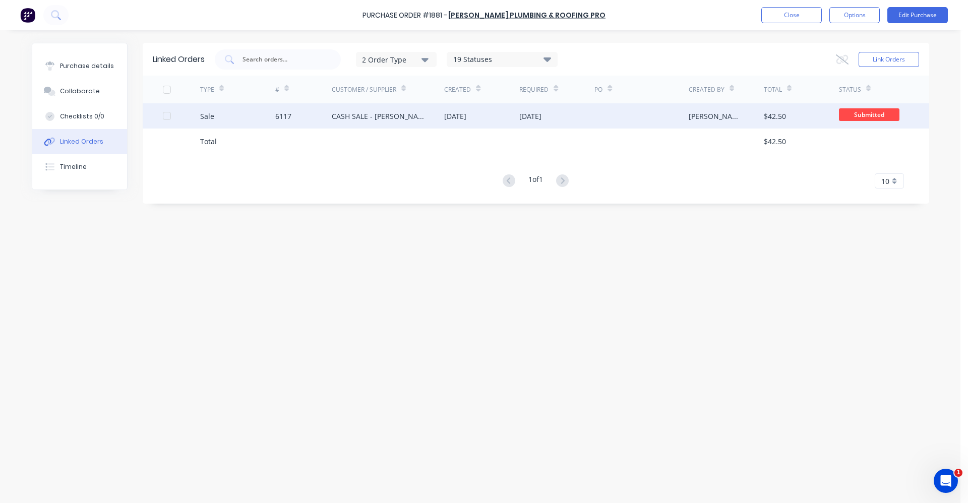
click at [462, 118] on div "[DATE]" at bounding box center [455, 116] width 22 height 11
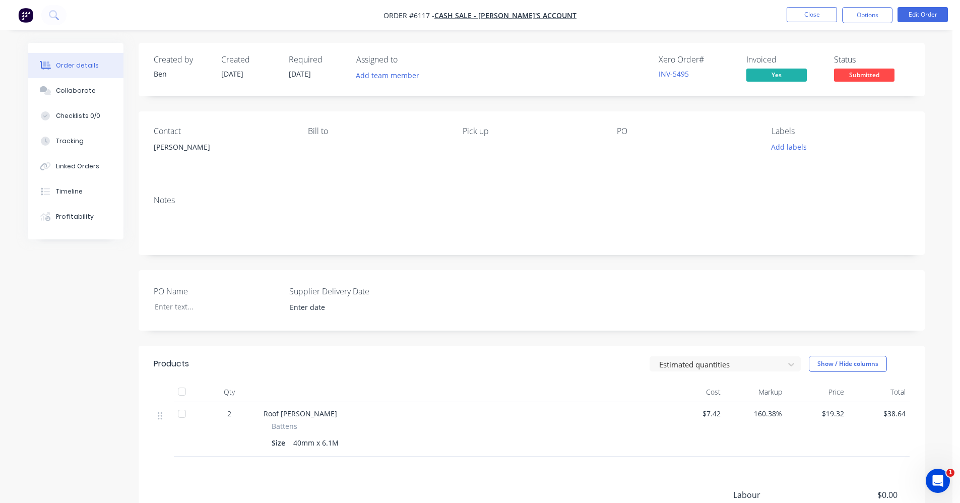
click at [868, 78] on span "Submitted" at bounding box center [864, 75] width 60 height 13
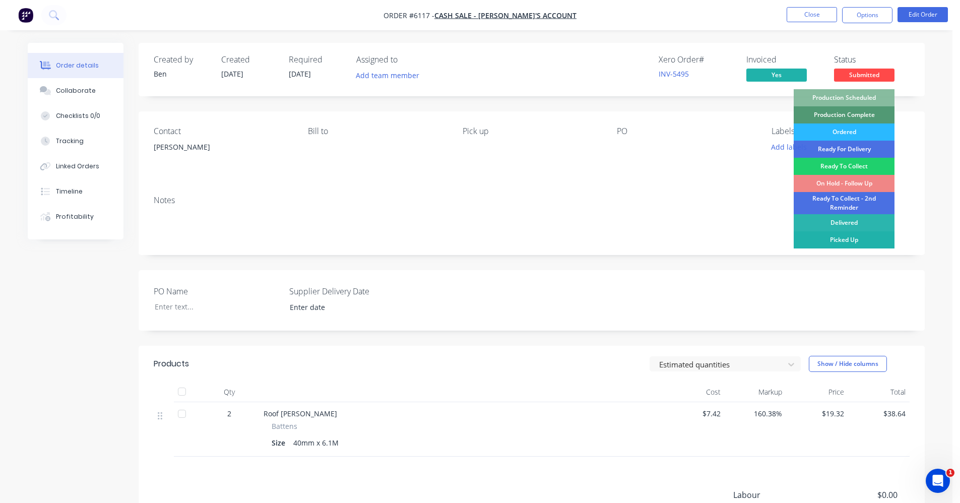
click at [851, 241] on div "Picked Up" at bounding box center [844, 239] width 101 height 17
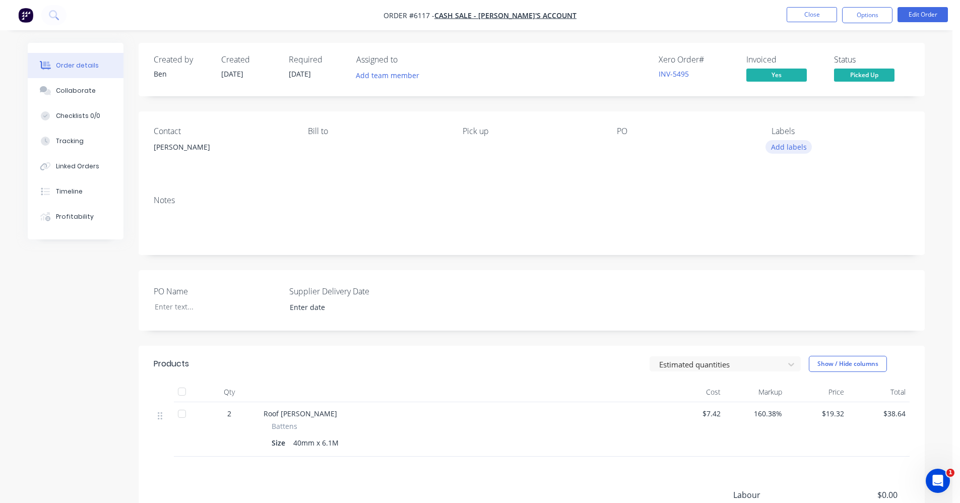
click at [791, 147] on button "Add labels" at bounding box center [789, 147] width 46 height 14
click at [678, 202] on div "Notes" at bounding box center [532, 201] width 756 height 10
drag, startPoint x: 812, startPoint y: 13, endPoint x: 770, endPoint y: 144, distance: 137.4
click at [671, 205] on div "Order #6117 - CASH SALE - [PERSON_NAME]'S ACCOUNT Close Options Edit Order Orde…" at bounding box center [476, 318] width 953 height 636
click at [796, 147] on button "Add labels" at bounding box center [789, 147] width 46 height 14
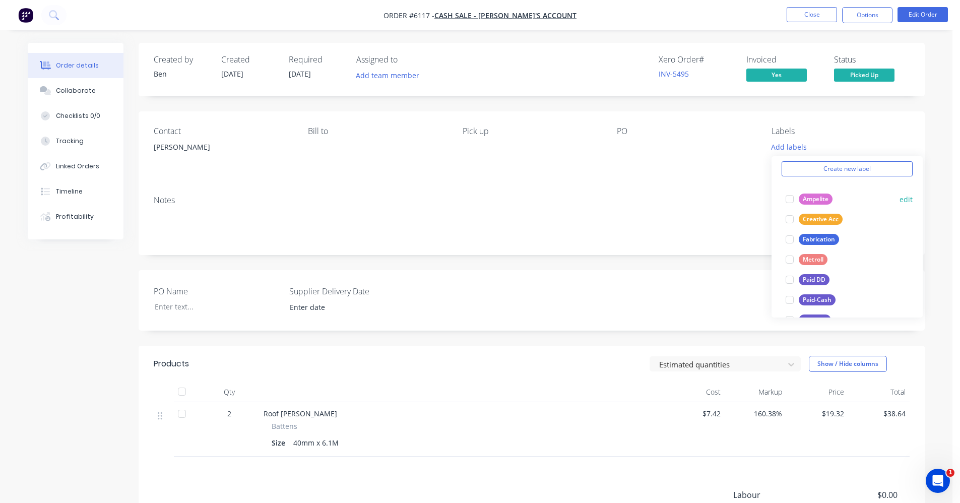
scroll to position [101, 0]
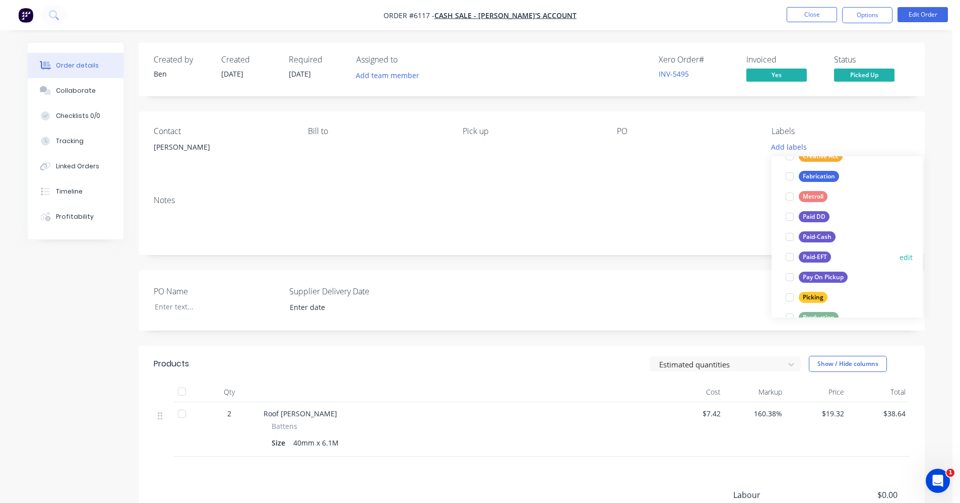
click at [813, 258] on div "Paid-EFT" at bounding box center [815, 257] width 32 height 11
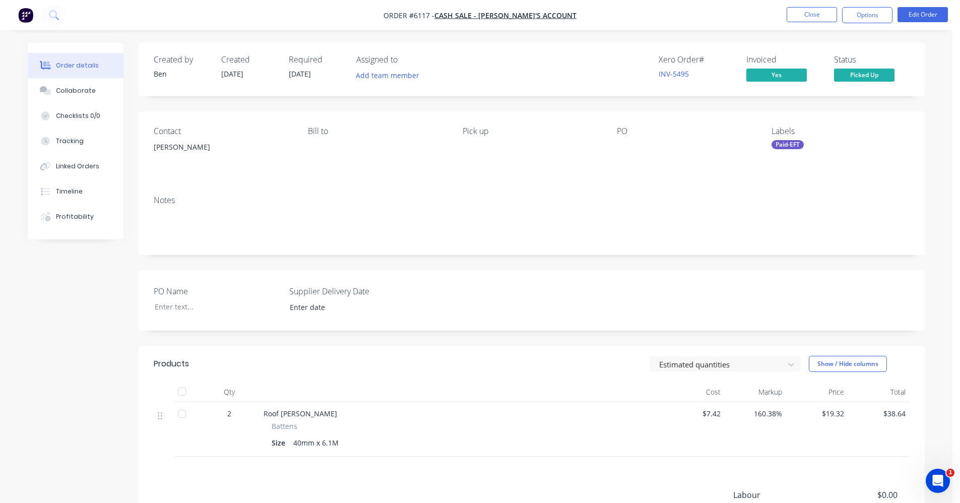
click at [691, 196] on div "Notes" at bounding box center [532, 201] width 756 height 10
click at [810, 17] on button "Close" at bounding box center [812, 14] width 50 height 15
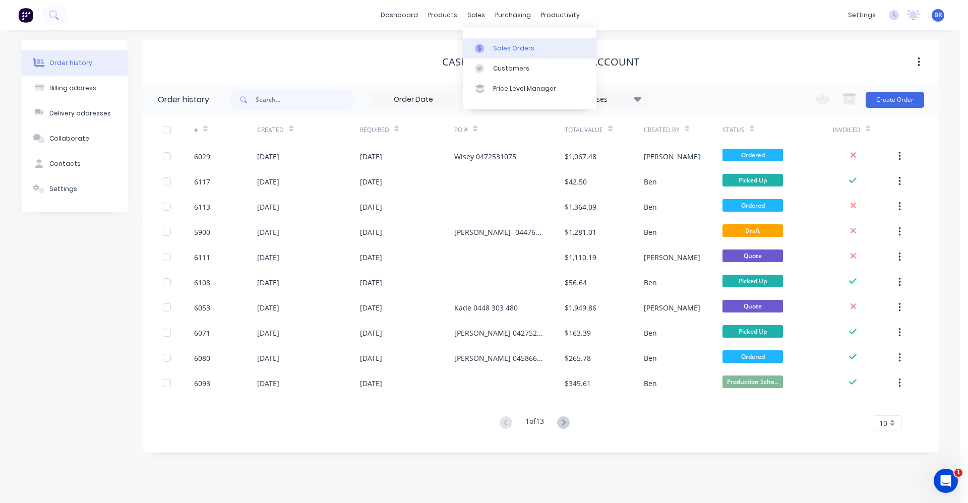
click at [501, 43] on link "Sales Orders" at bounding box center [530, 48] width 134 height 20
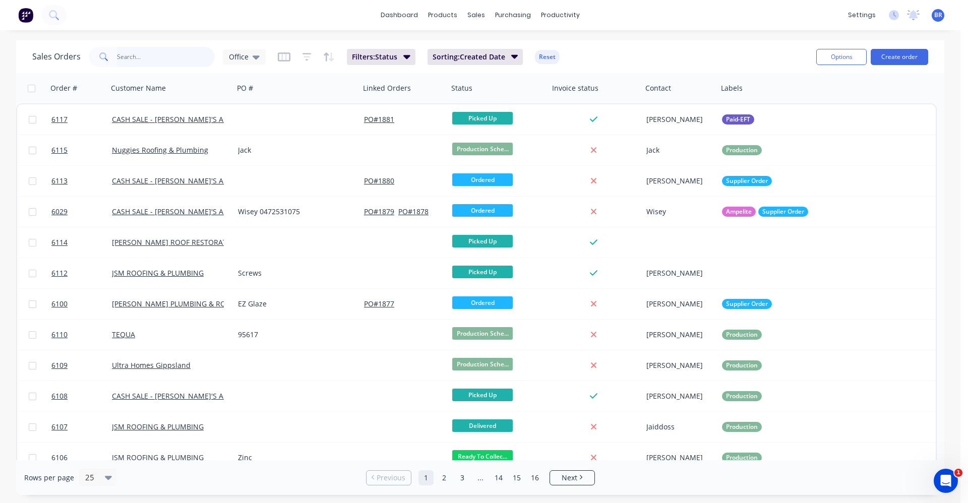
click at [143, 56] on input "text" at bounding box center [166, 57] width 98 height 20
click at [147, 55] on input "text" at bounding box center [166, 57] width 98 height 20
click at [140, 52] on input "text" at bounding box center [166, 57] width 98 height 20
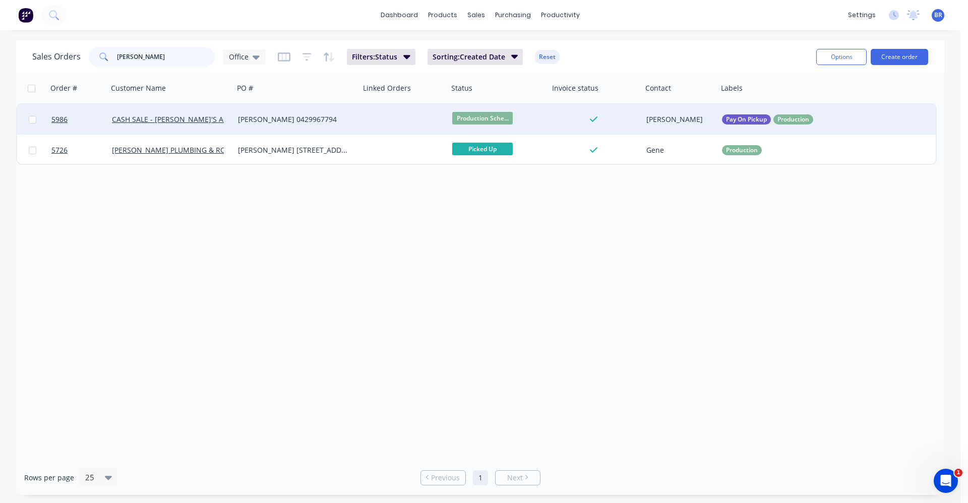
type input "[PERSON_NAME]"
click at [328, 124] on div "[PERSON_NAME] 0429967794" at bounding box center [294, 119] width 112 height 10
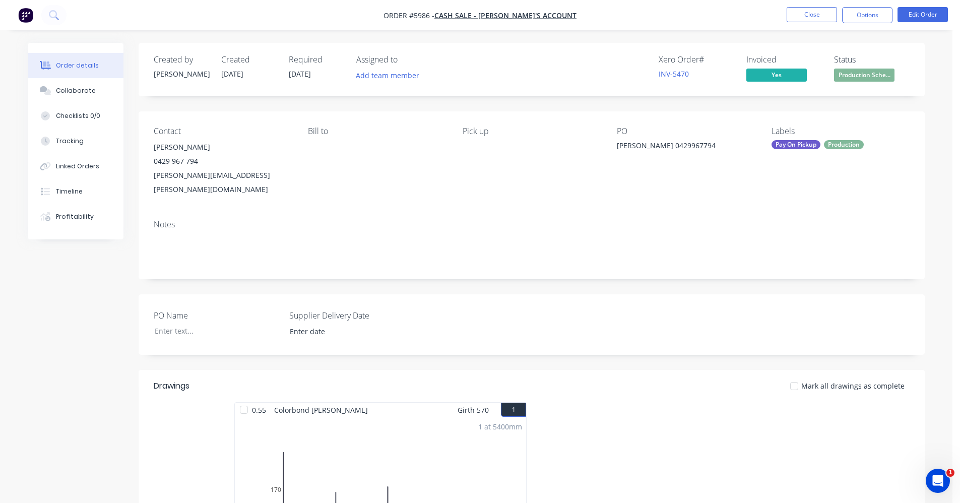
click at [798, 147] on div "Pay On Pickup" at bounding box center [796, 144] width 49 height 9
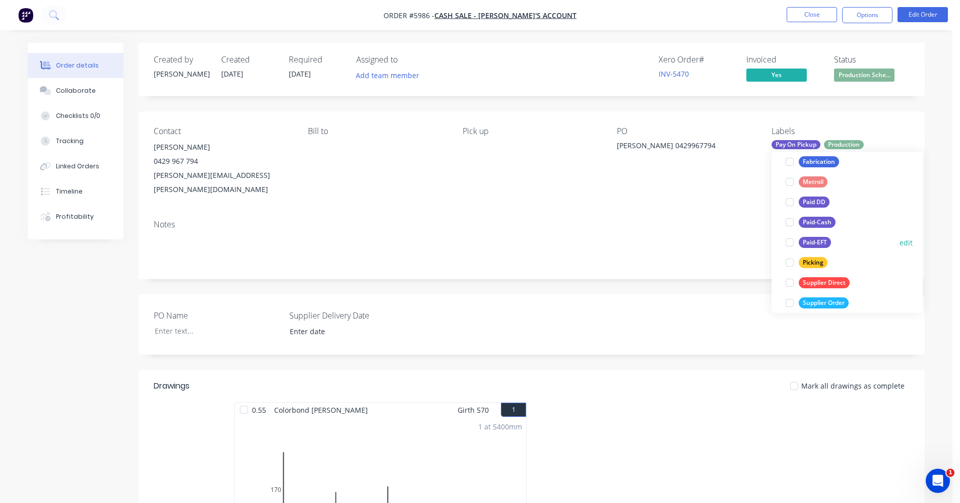
scroll to position [76, 0]
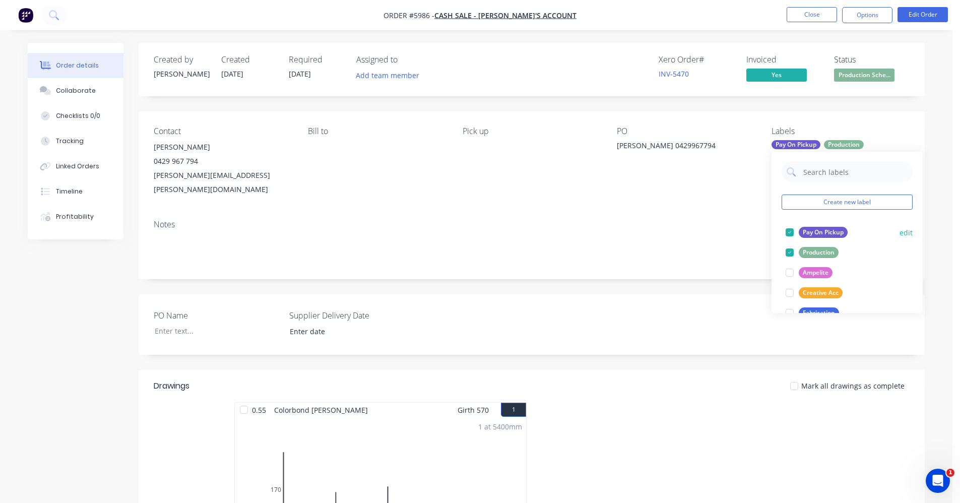
click at [822, 230] on div "Pay On Pickup" at bounding box center [823, 232] width 49 height 11
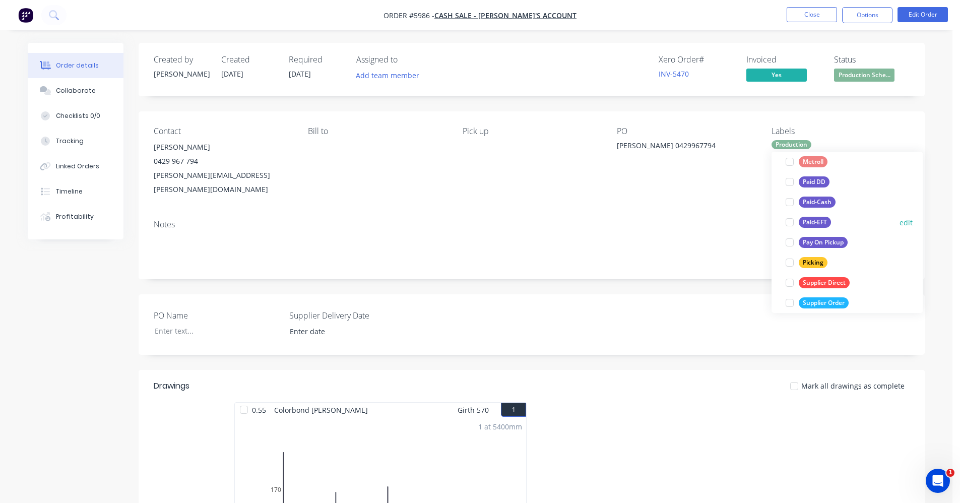
click at [822, 219] on div "Paid-EFT" at bounding box center [815, 222] width 32 height 11
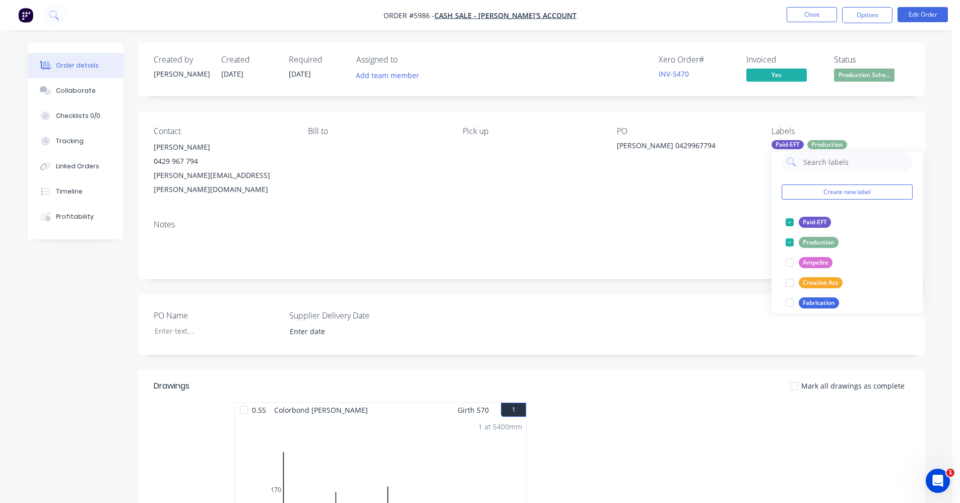
click at [619, 212] on div "Notes" at bounding box center [532, 246] width 786 height 68
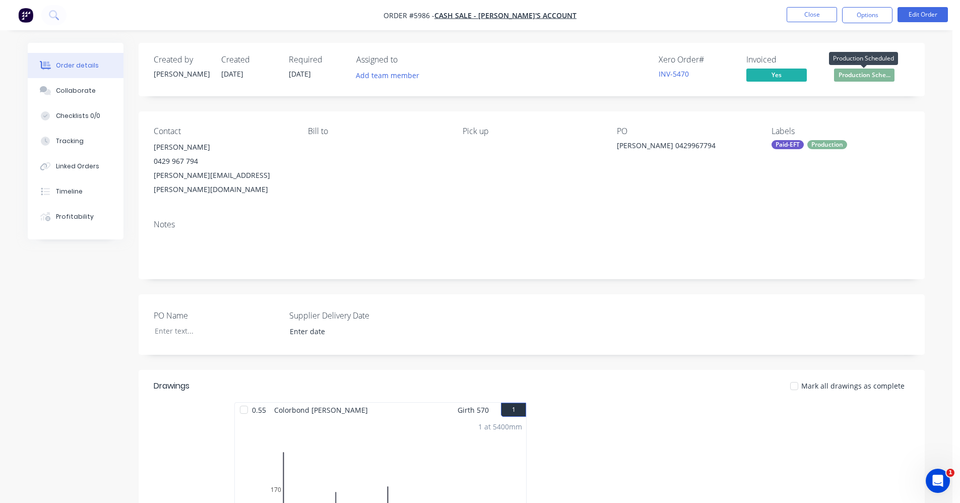
click at [864, 77] on span "Production Sche..." at bounding box center [864, 75] width 60 height 13
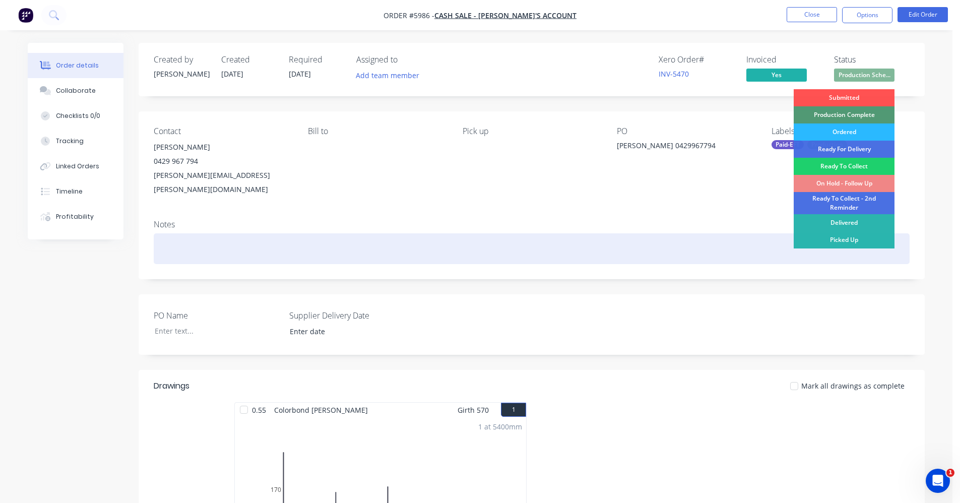
drag, startPoint x: 647, startPoint y: 223, endPoint x: 658, endPoint y: 222, distance: 11.6
click at [648, 233] on div at bounding box center [532, 248] width 756 height 31
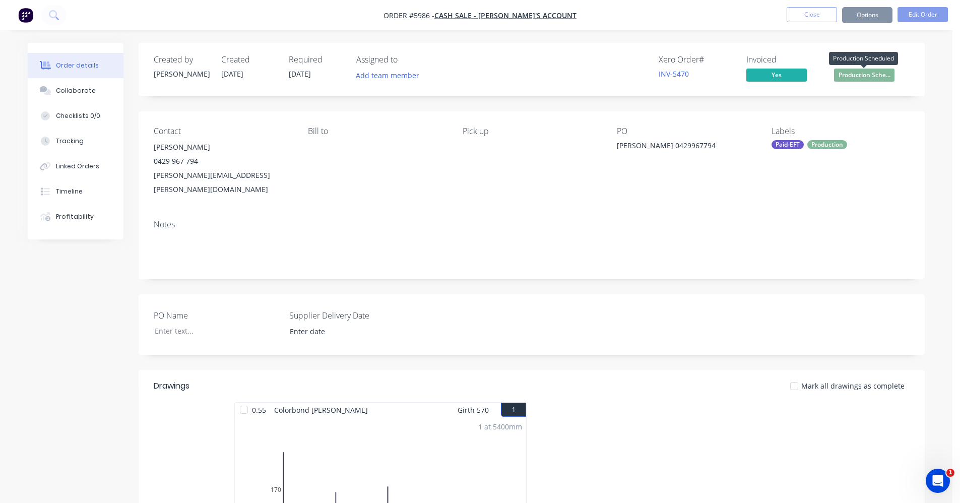
click at [864, 77] on span "Production Sche..." at bounding box center [864, 75] width 60 height 13
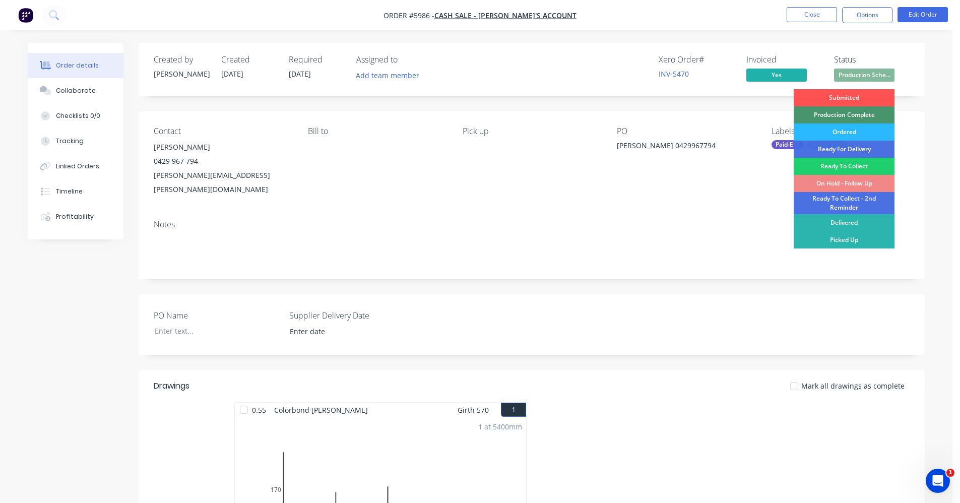
click at [821, 112] on div "Production Complete" at bounding box center [844, 114] width 101 height 17
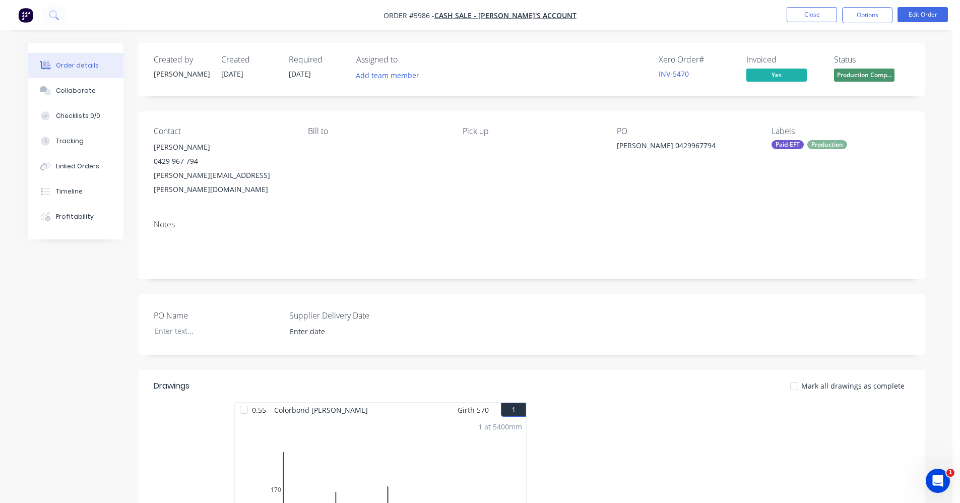
drag, startPoint x: 690, startPoint y: 218, endPoint x: 708, endPoint y: 211, distance: 19.7
click at [691, 218] on div "Notes" at bounding box center [532, 246] width 786 height 68
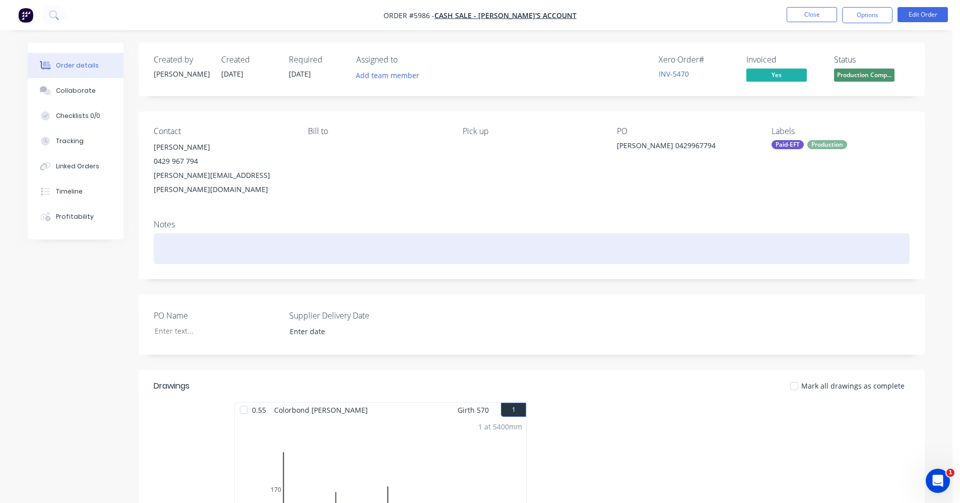
drag, startPoint x: 758, startPoint y: 229, endPoint x: 764, endPoint y: 224, distance: 7.9
click at [760, 233] on div at bounding box center [532, 248] width 756 height 31
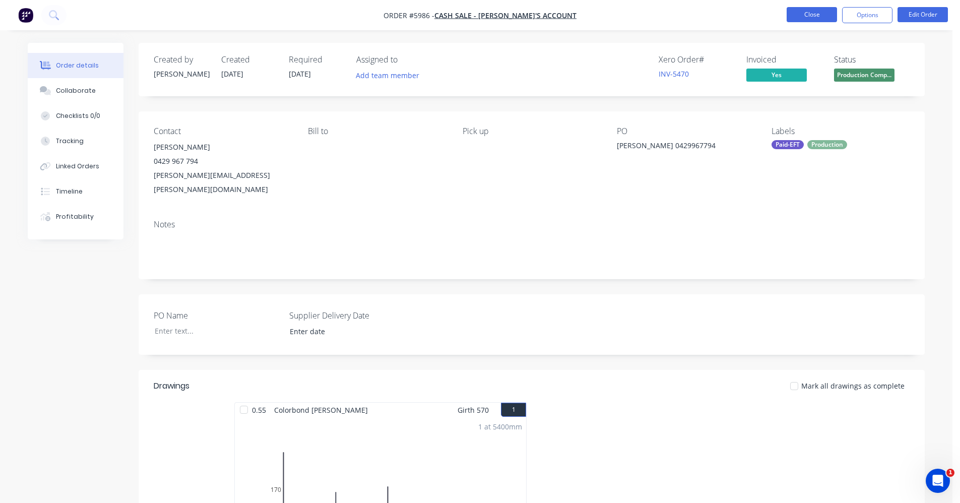
click at [813, 11] on button "Close" at bounding box center [812, 14] width 50 height 15
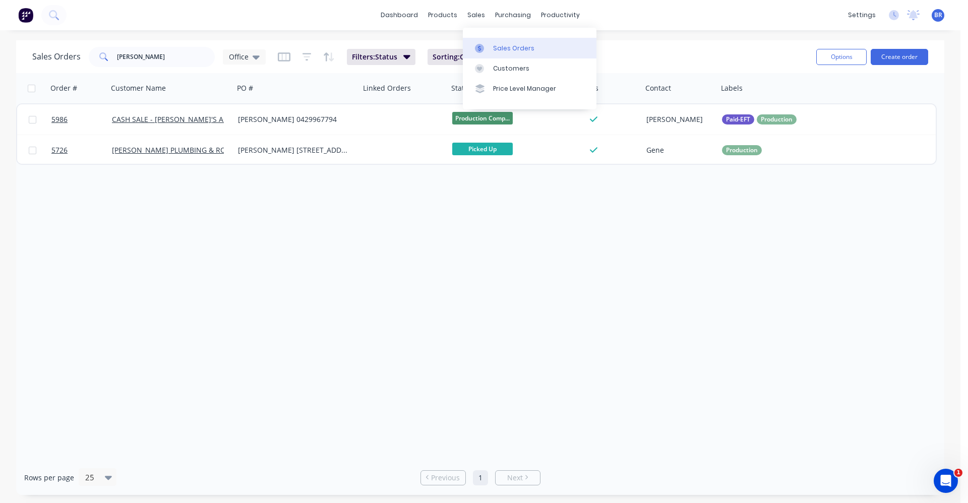
drag, startPoint x: 505, startPoint y: 50, endPoint x: 500, endPoint y: 49, distance: 5.6
click at [505, 50] on div "Sales Orders" at bounding box center [513, 48] width 41 height 9
drag, startPoint x: 167, startPoint y: 58, endPoint x: 0, endPoint y: 7, distance: 174.8
click at [17, 34] on div "dashboard products sales purchasing productivity dashboard products Product Cat…" at bounding box center [480, 251] width 960 height 503
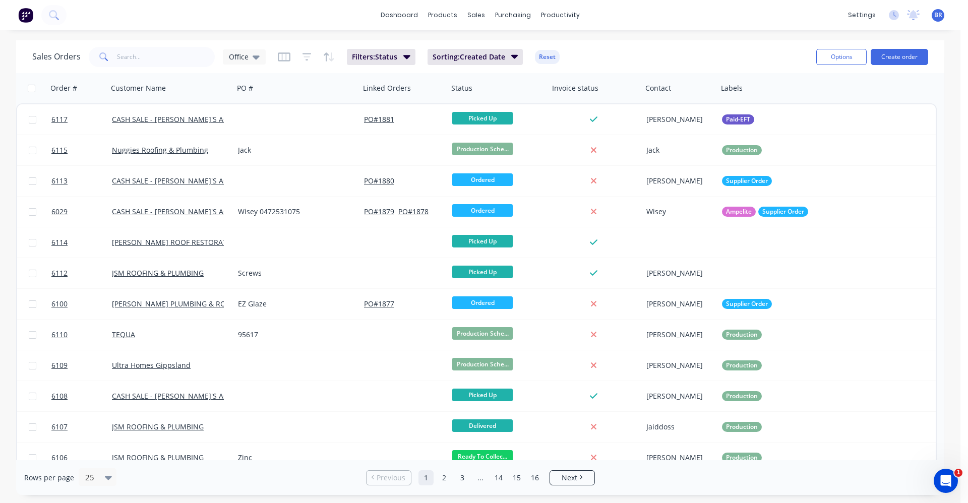
drag, startPoint x: 260, startPoint y: 60, endPoint x: 254, endPoint y: 72, distance: 13.5
click at [259, 60] on div "Office" at bounding box center [244, 56] width 43 height 15
click at [239, 226] on button "EOM" at bounding box center [283, 224] width 115 height 12
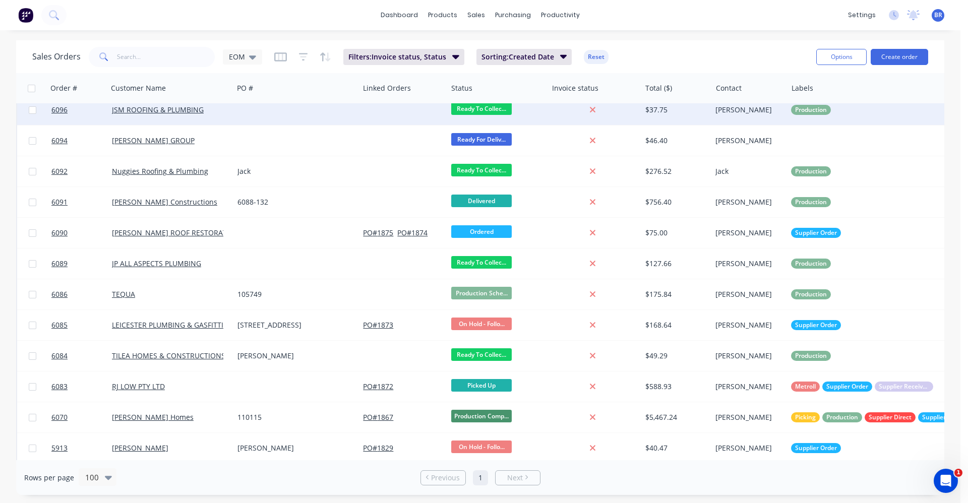
scroll to position [448, 0]
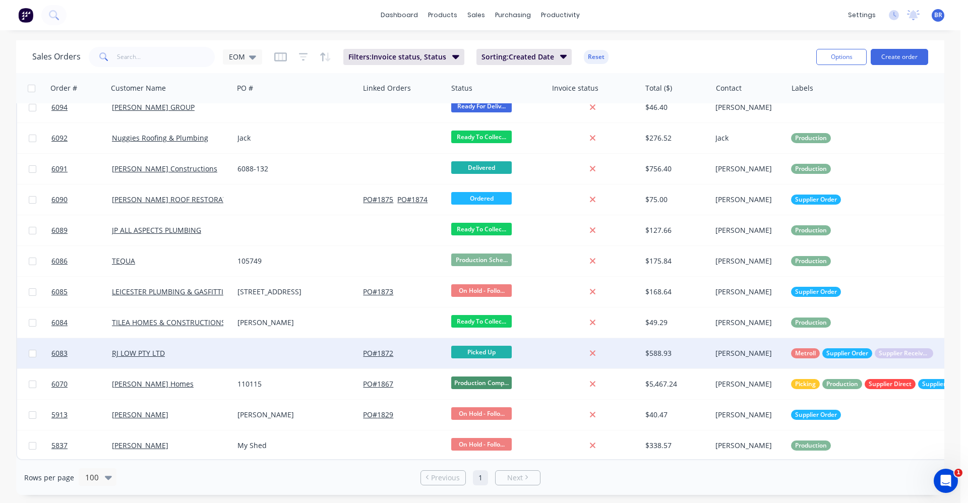
click at [302, 348] on div at bounding box center [296, 353] width 126 height 30
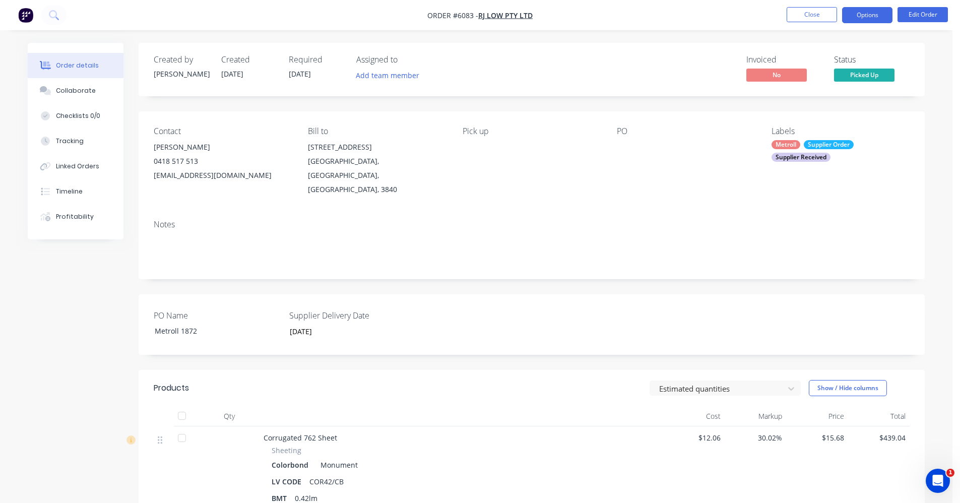
click at [873, 15] on button "Options" at bounding box center [867, 15] width 50 height 16
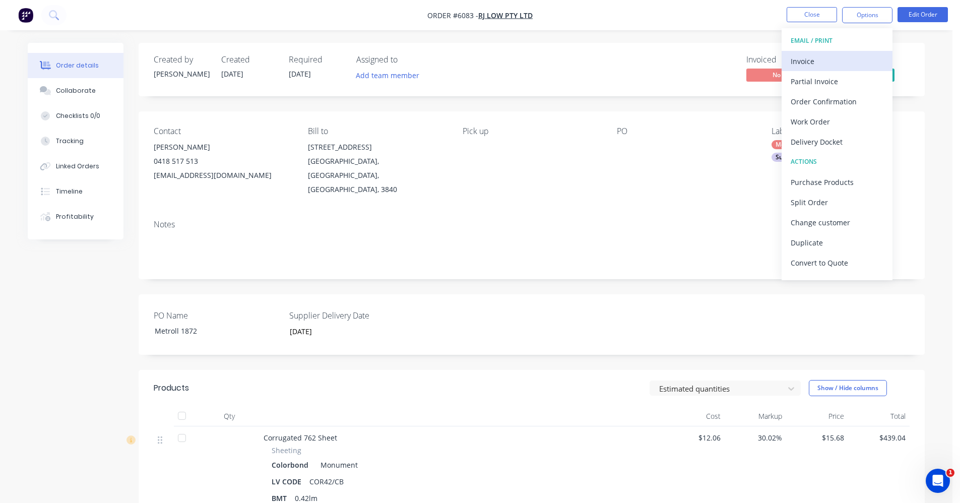
click at [814, 57] on div "Invoice" at bounding box center [837, 61] width 93 height 15
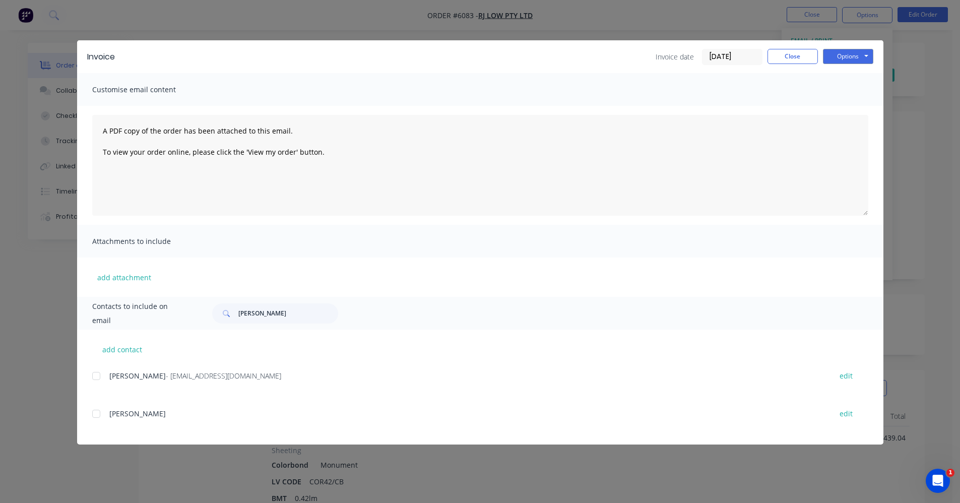
click at [93, 377] on div at bounding box center [96, 376] width 20 height 20
click at [794, 59] on button "Close" at bounding box center [793, 56] width 50 height 15
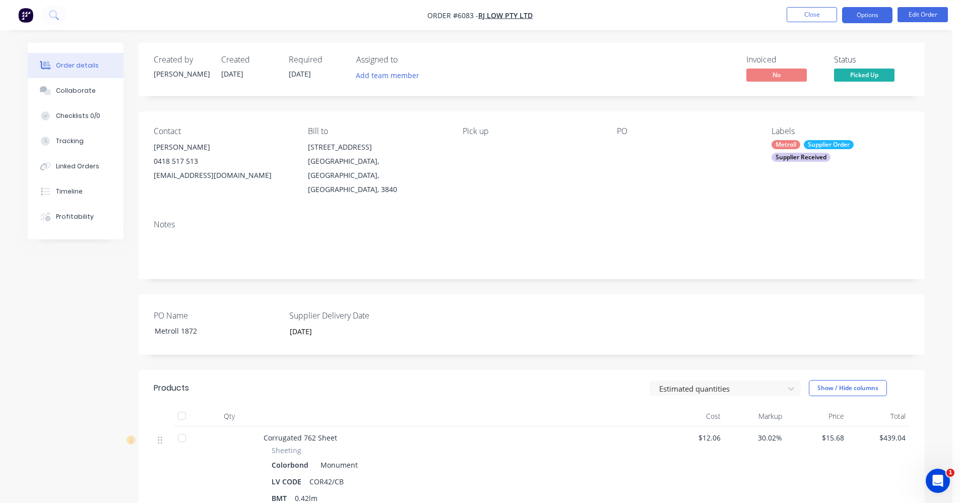
click at [868, 17] on button "Options" at bounding box center [867, 15] width 50 height 16
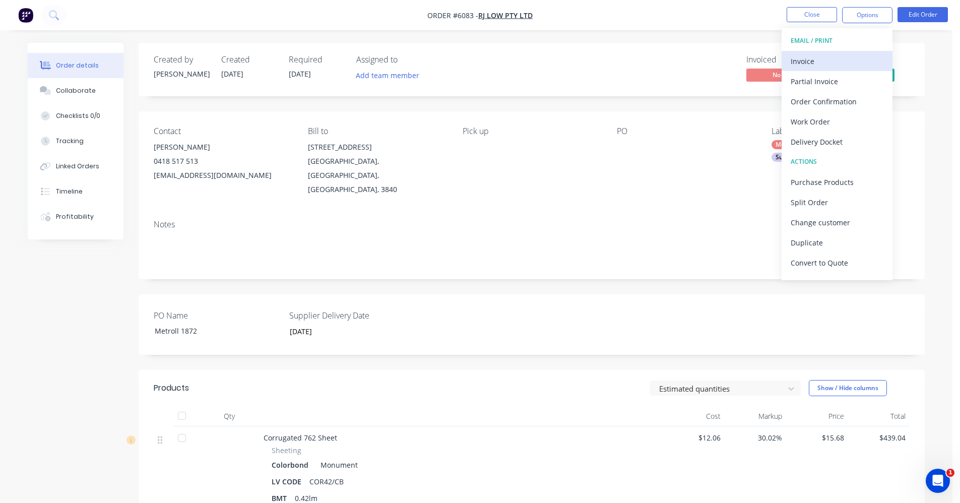
click at [837, 58] on div "Invoice" at bounding box center [837, 61] width 93 height 15
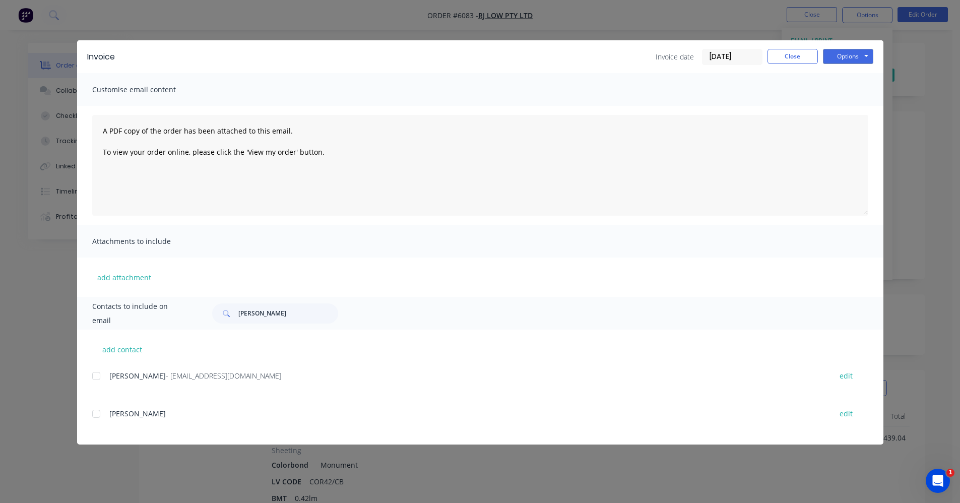
drag, startPoint x: 95, startPoint y: 375, endPoint x: 317, endPoint y: 289, distance: 238.0
click at [97, 375] on div at bounding box center [96, 376] width 20 height 20
click at [852, 52] on button "Options" at bounding box center [848, 56] width 50 height 15
click at [862, 105] on button "Email" at bounding box center [855, 107] width 65 height 17
click at [795, 55] on button "Close" at bounding box center [793, 56] width 50 height 15
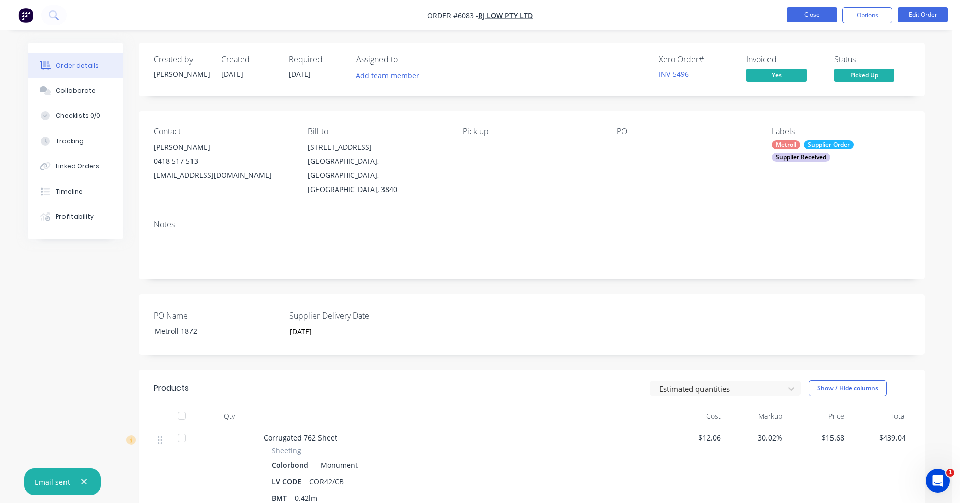
click at [804, 19] on button "Close" at bounding box center [812, 14] width 50 height 15
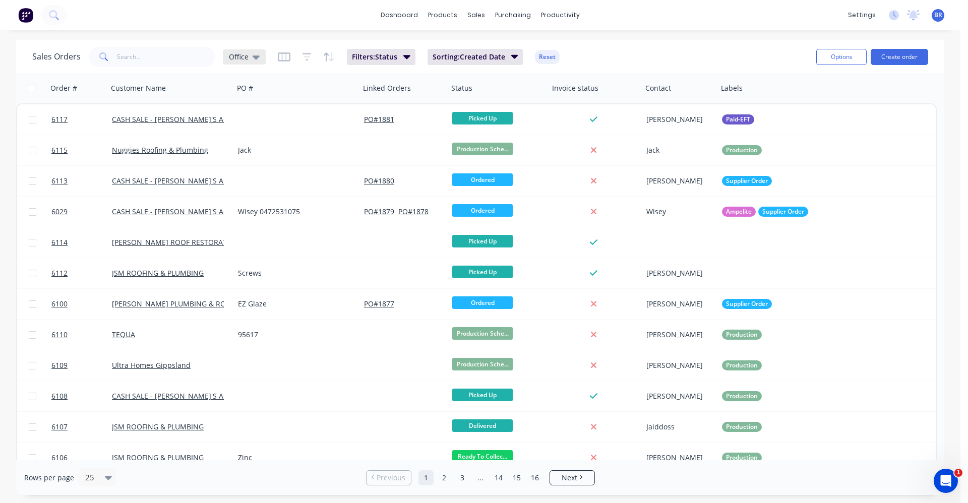
click at [258, 61] on icon at bounding box center [256, 56] width 7 height 11
click at [245, 226] on button "EOM" at bounding box center [283, 224] width 115 height 12
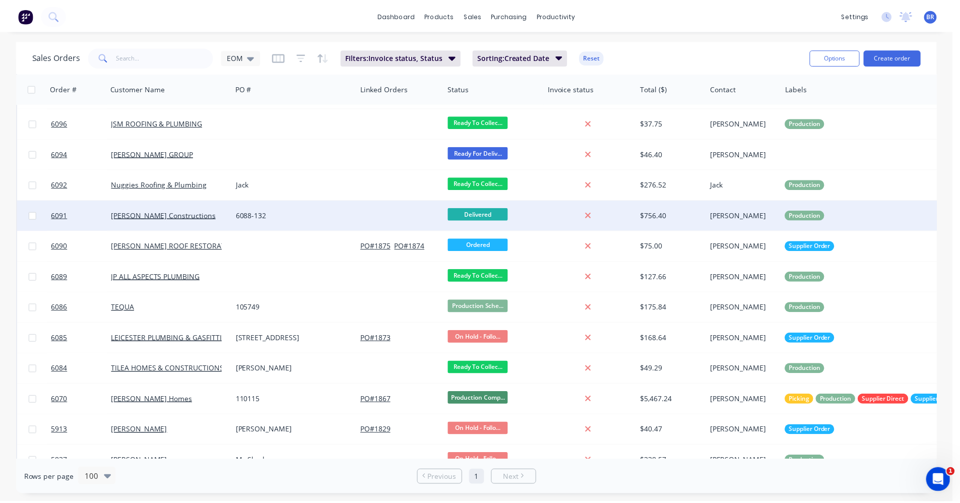
scroll to position [417, 0]
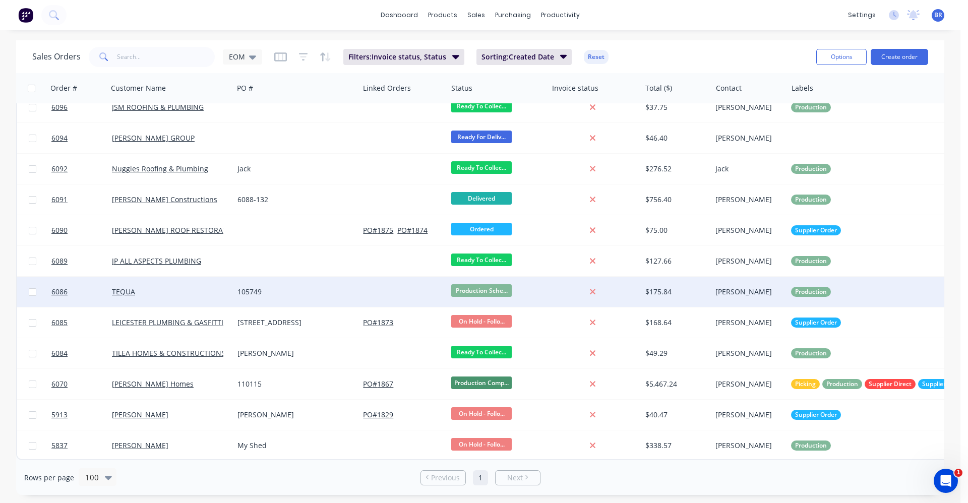
click at [215, 287] on div "TEQUA" at bounding box center [168, 292] width 112 height 10
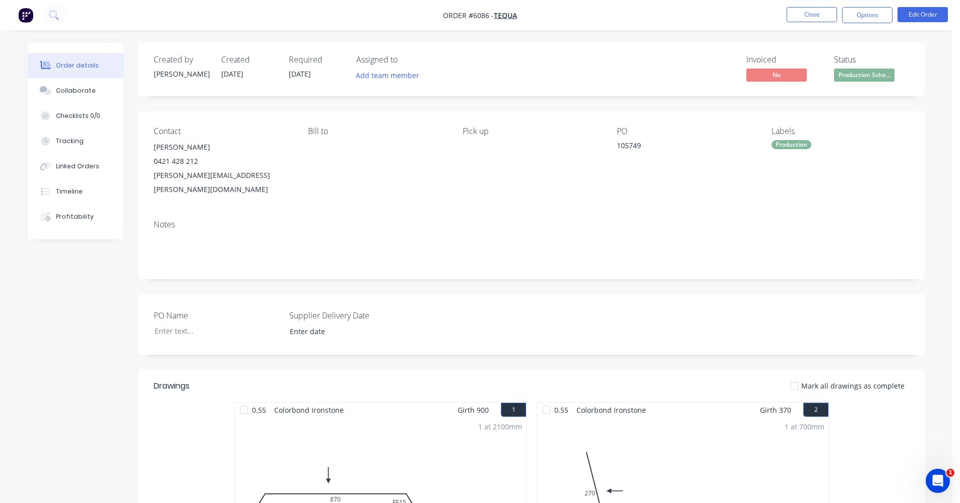
scroll to position [302, 0]
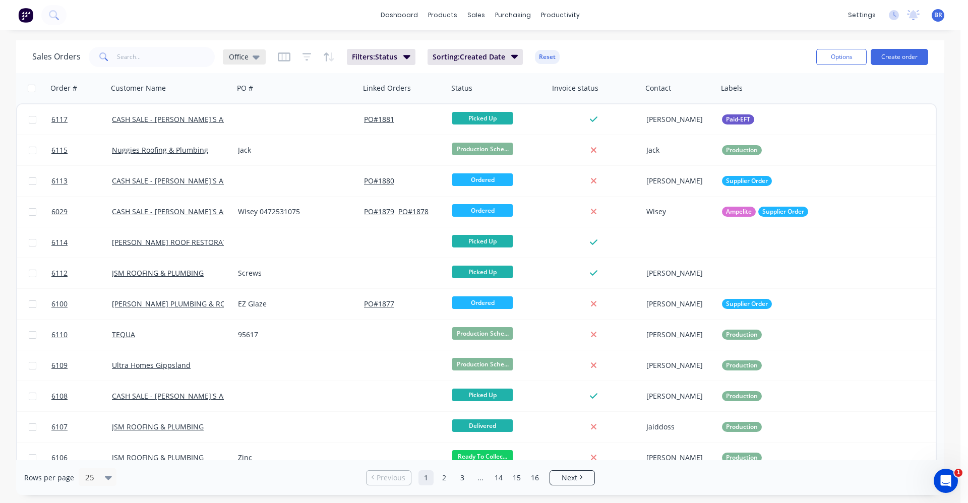
click at [253, 58] on icon at bounding box center [256, 56] width 7 height 11
click at [239, 220] on button "EOM" at bounding box center [283, 224] width 115 height 12
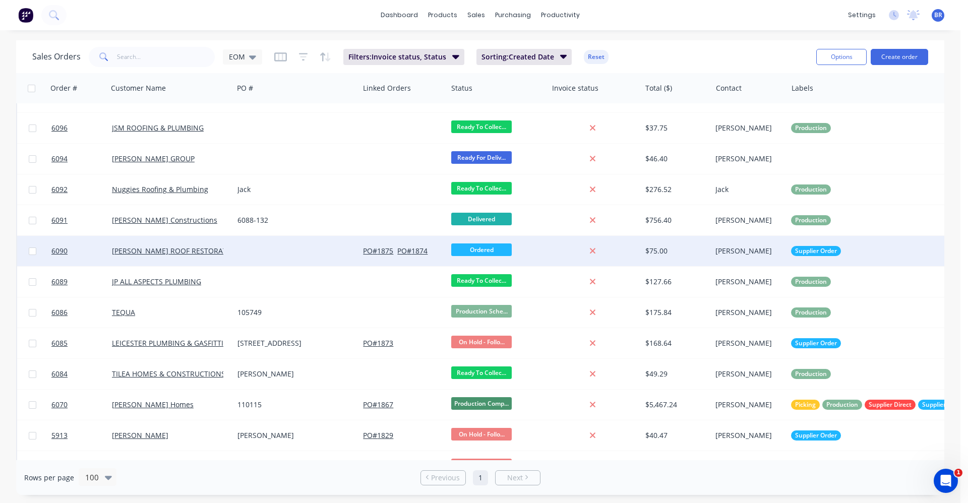
scroll to position [367, 0]
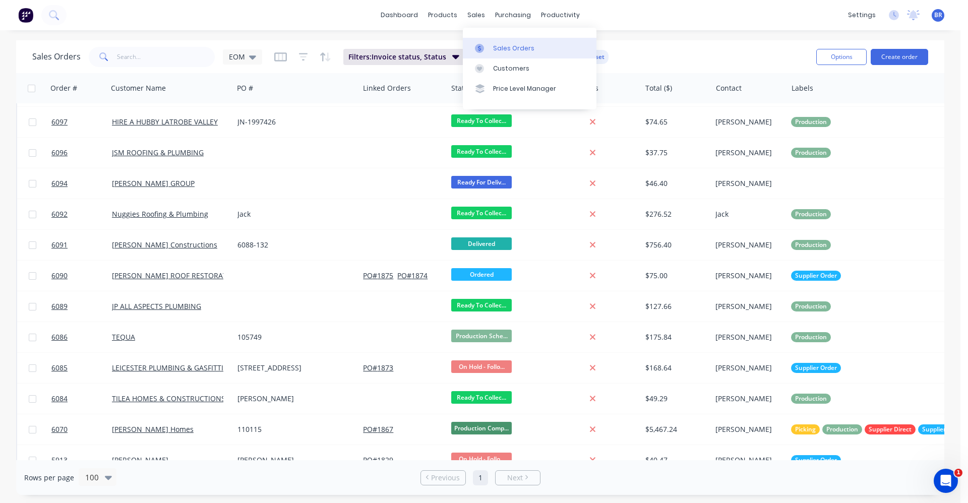
click at [501, 48] on div "Sales Orders" at bounding box center [513, 48] width 41 height 9
click at [492, 46] on link "Sales Orders" at bounding box center [530, 48] width 134 height 20
click at [495, 42] on link "Sales Orders" at bounding box center [530, 48] width 134 height 20
click at [139, 56] on input "text" at bounding box center [166, 57] width 98 height 20
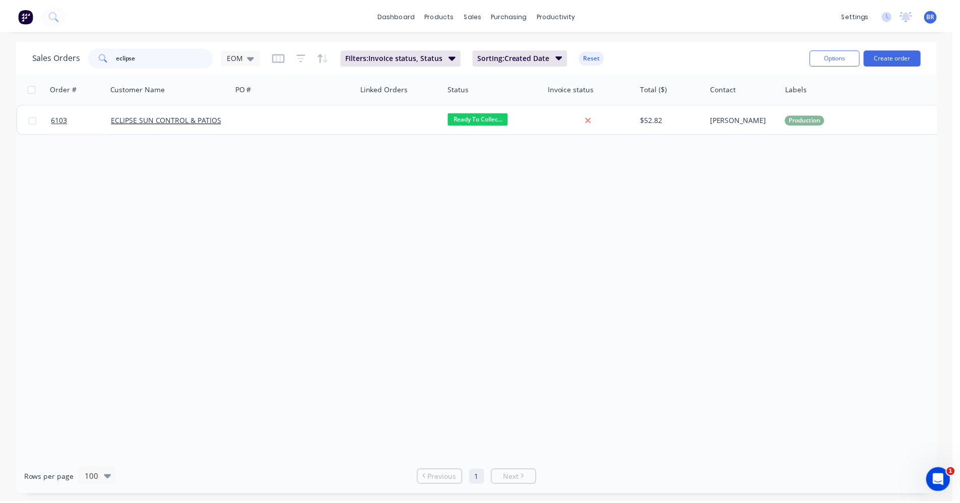
scroll to position [0, 0]
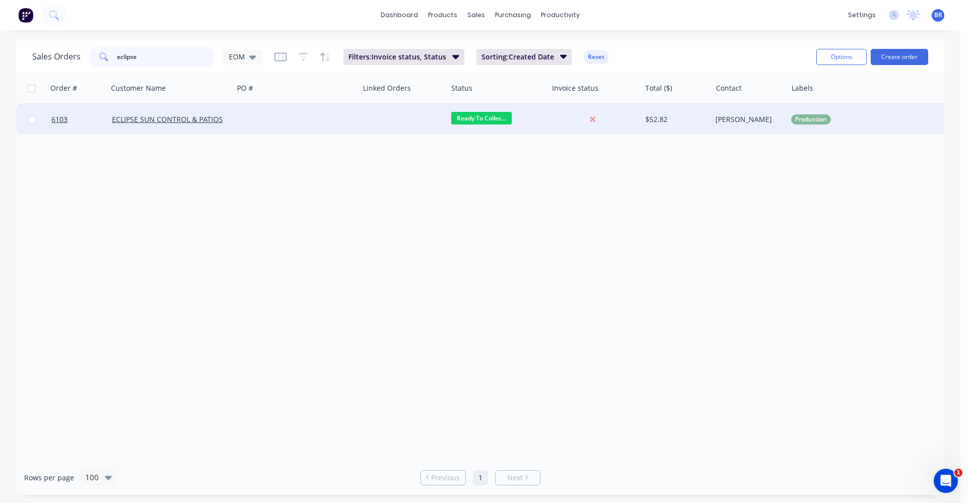
type input "eclipse"
click at [273, 108] on div at bounding box center [296, 119] width 126 height 30
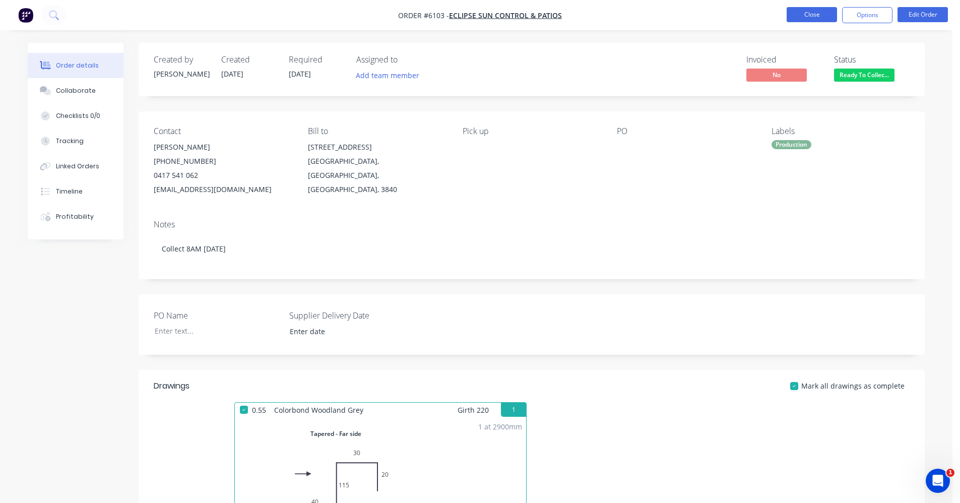
click at [817, 13] on button "Close" at bounding box center [812, 14] width 50 height 15
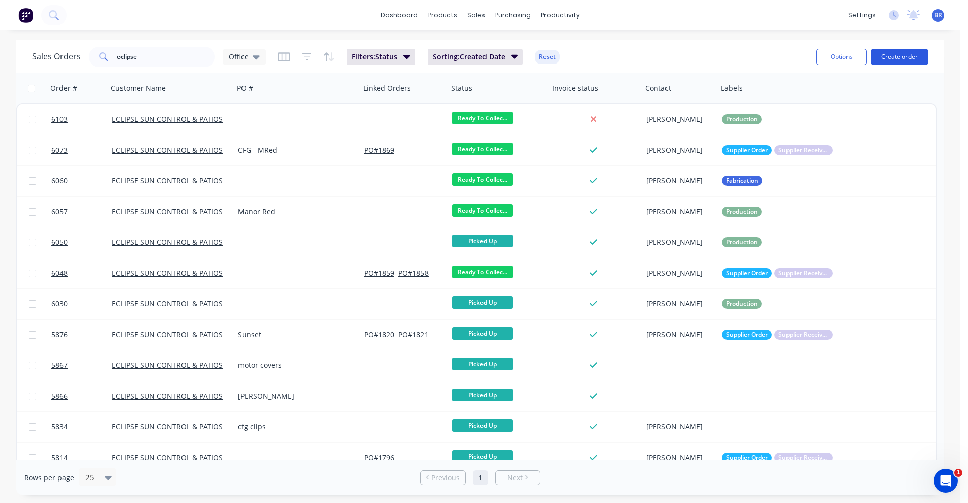
click at [899, 58] on button "Create order" at bounding box center [899, 57] width 57 height 16
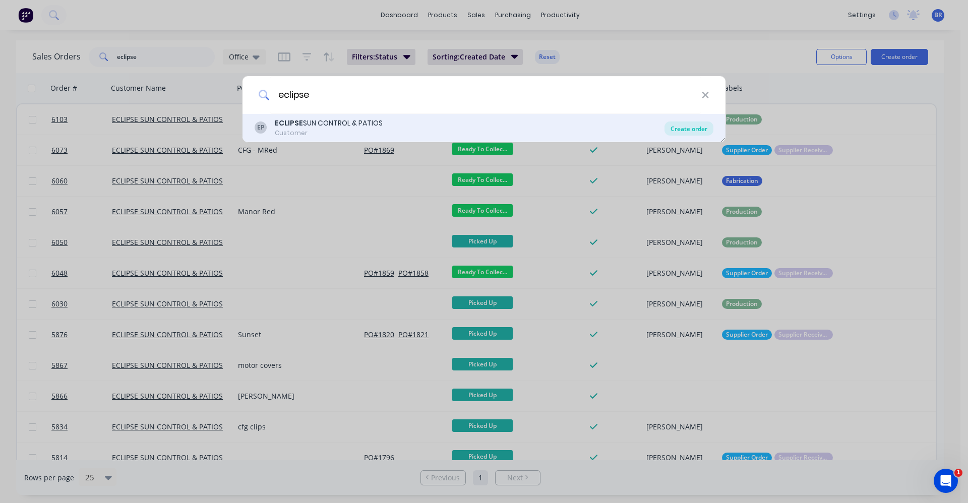
type input "eclipse"
click at [690, 129] on div "Create order" at bounding box center [688, 129] width 49 height 14
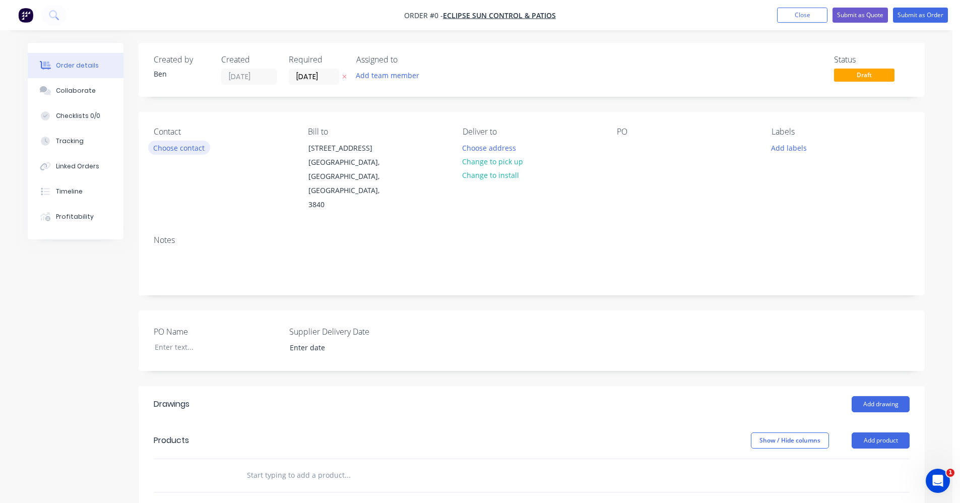
click at [186, 148] on button "Choose contact" at bounding box center [179, 148] width 62 height 14
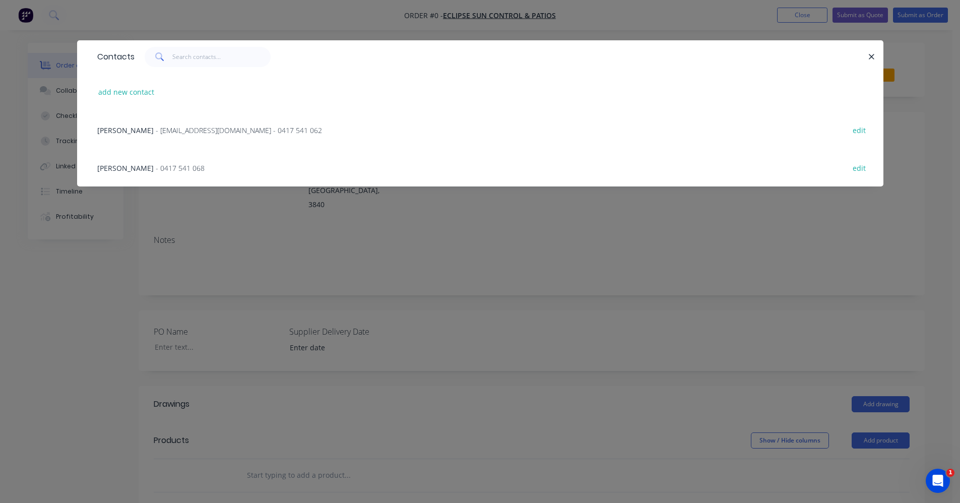
click at [147, 132] on span "[PERSON_NAME]" at bounding box center [125, 131] width 56 height 10
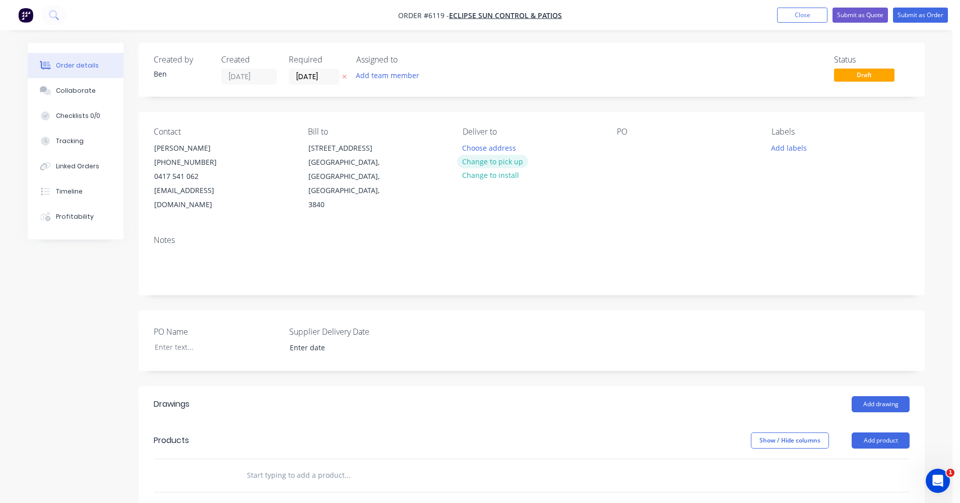
click at [489, 159] on button "Change to pick up" at bounding box center [493, 162] width 72 height 14
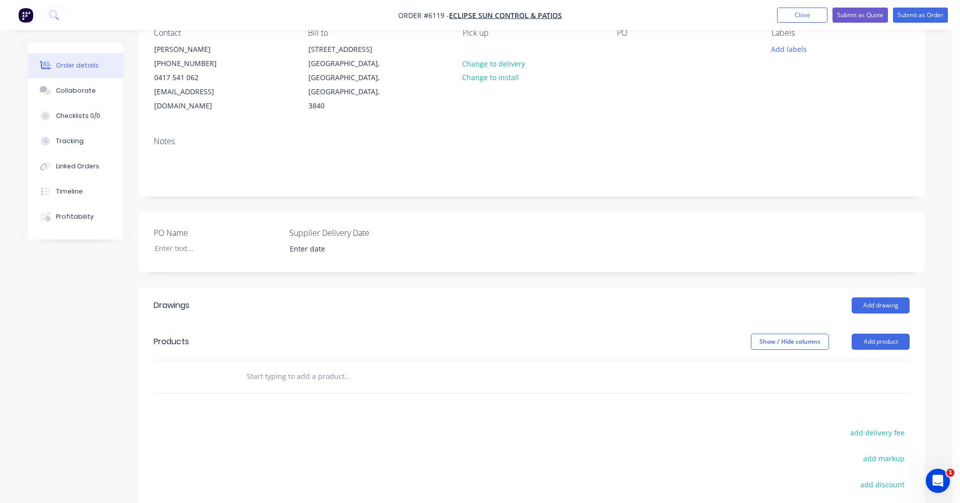
scroll to position [81, 0]
